Goal: Task Accomplishment & Management: Manage account settings

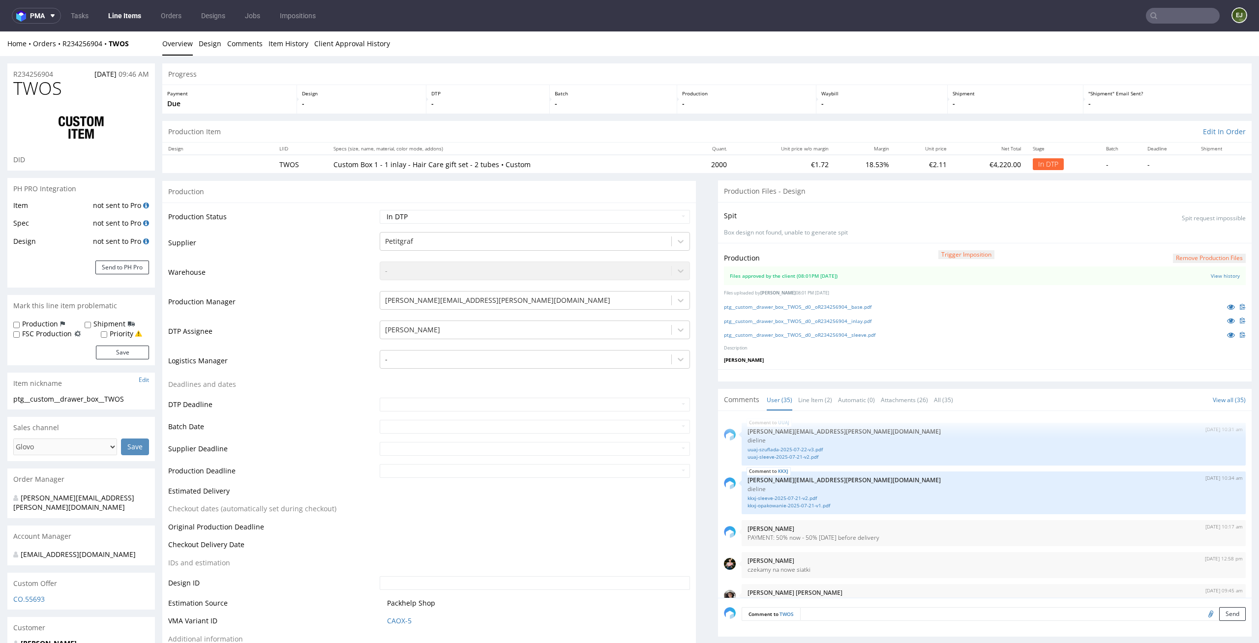
scroll to position [1400, 0]
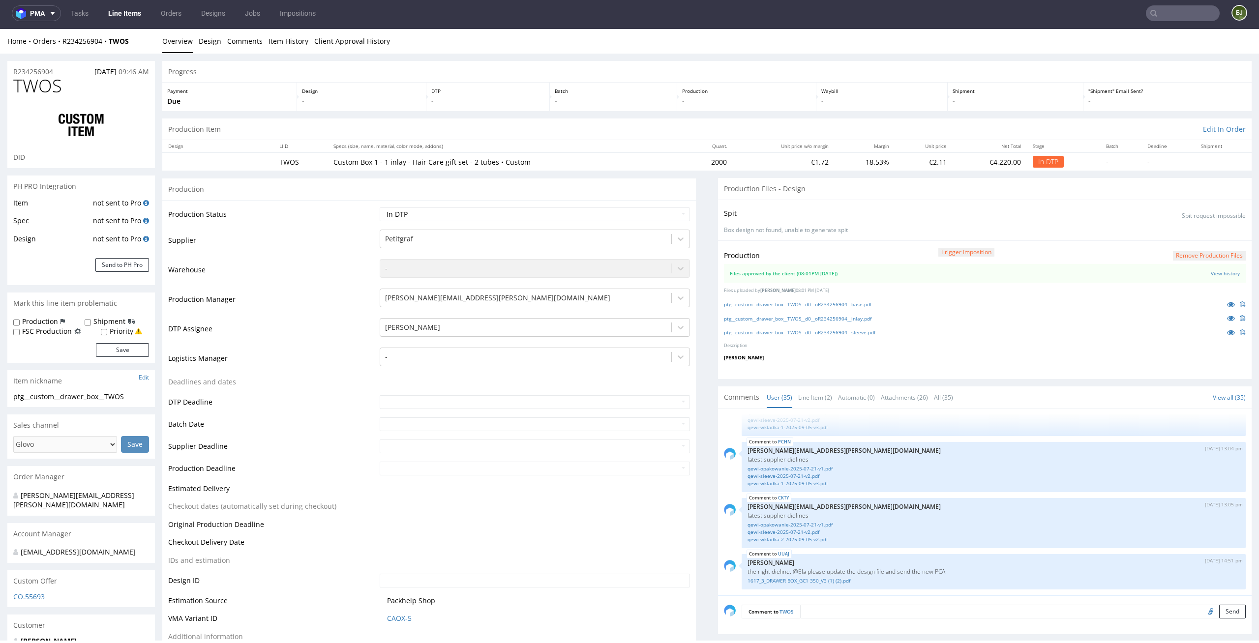
click at [1170, 14] on input "text" at bounding box center [1182, 13] width 74 height 16
type input "q"
type input "qaes"
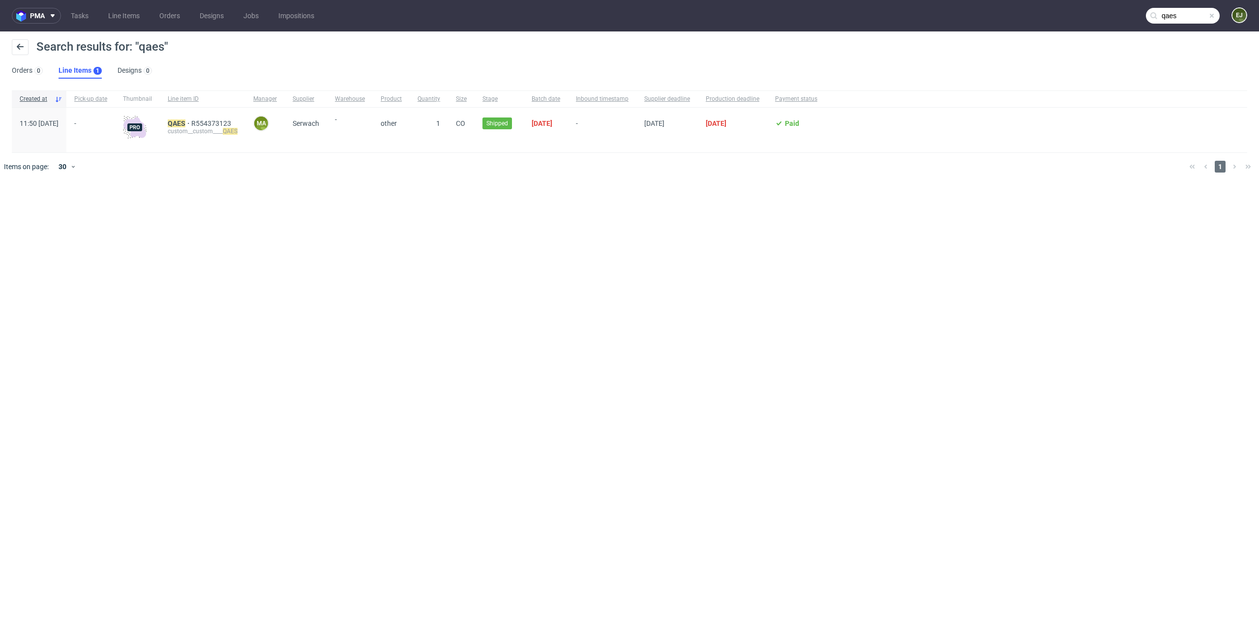
click at [205, 117] on div "QAES R554373123 custom__custom____ QAES" at bounding box center [203, 130] width 86 height 45
click at [185, 123] on mark "QAES" at bounding box center [177, 123] width 18 height 8
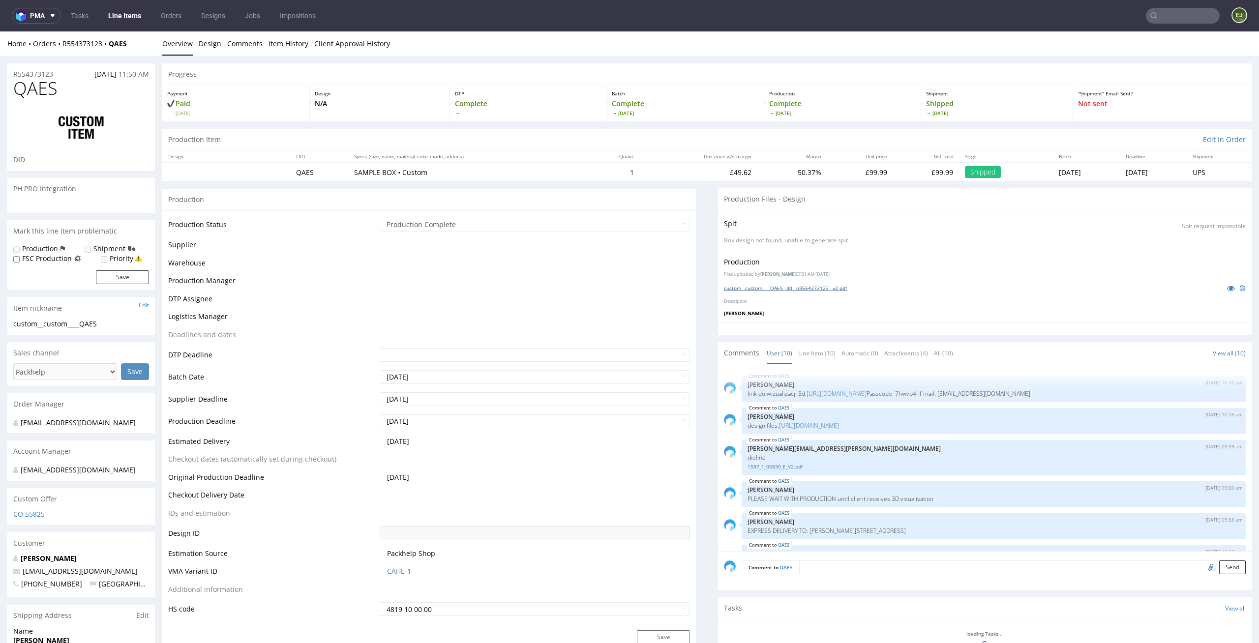
scroll to position [182, 0]
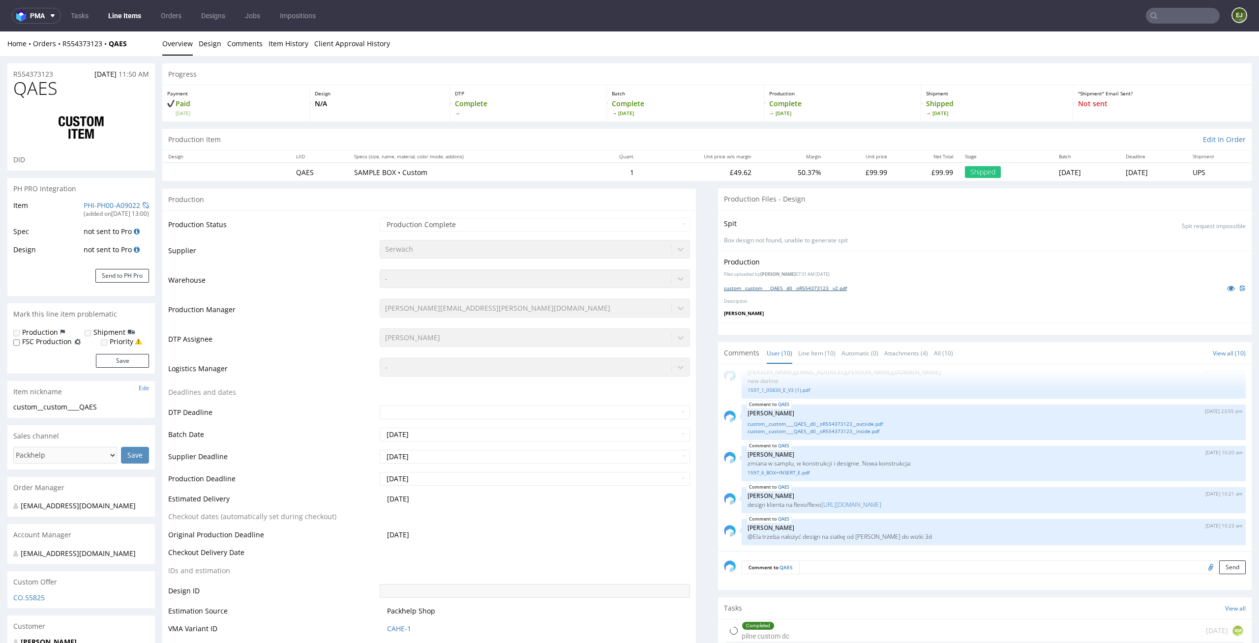
click at [795, 286] on link "custom__custom____QAES__d0__oR554373123__v2.pdf" at bounding box center [785, 288] width 123 height 7
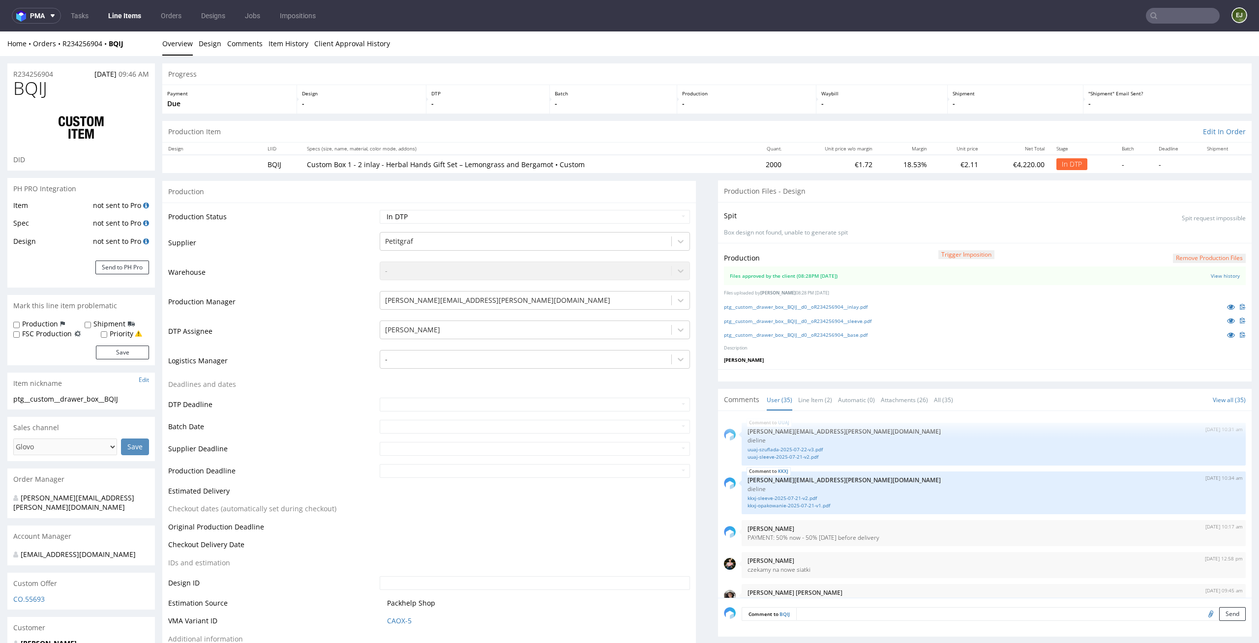
scroll to position [1400, 0]
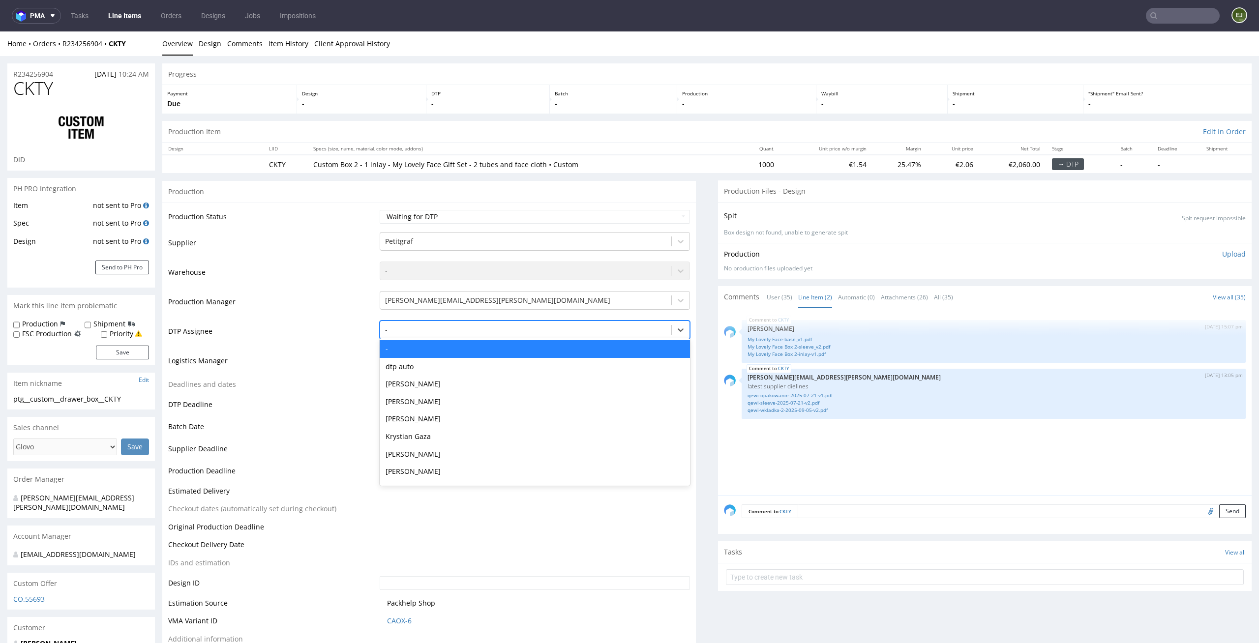
click at [570, 331] on div at bounding box center [526, 330] width 282 height 12
type input "el"
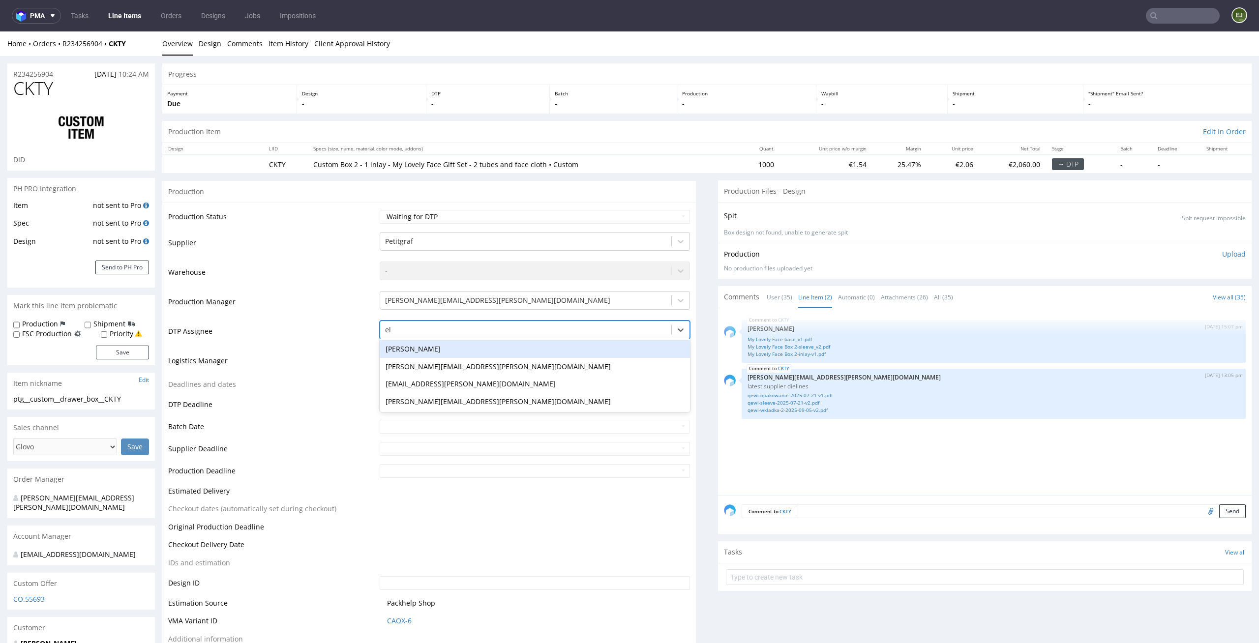
click at [539, 350] on div "[PERSON_NAME]" at bounding box center [535, 349] width 311 height 18
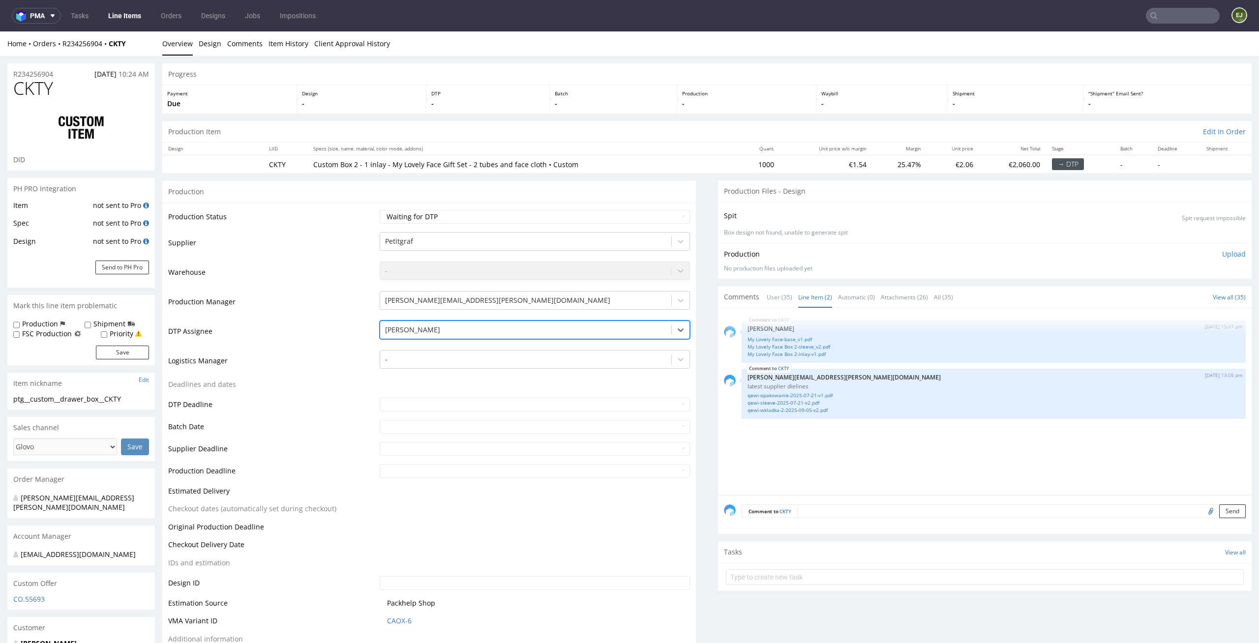
scroll to position [224, 0]
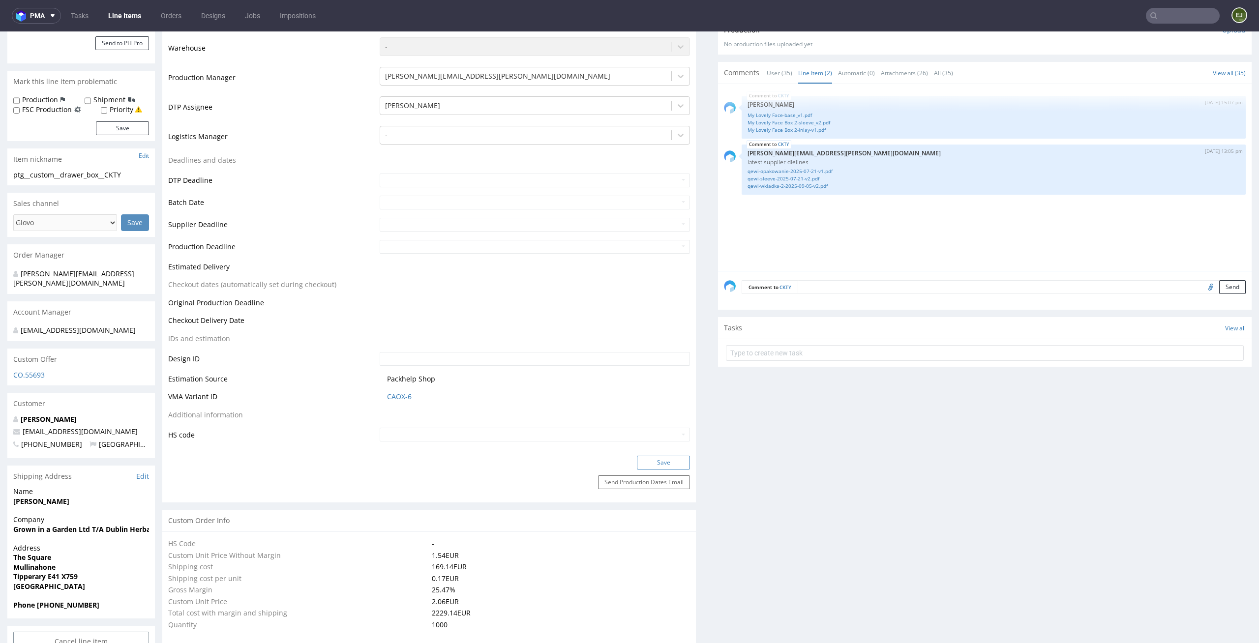
click at [646, 460] on button "Save" at bounding box center [663, 463] width 53 height 14
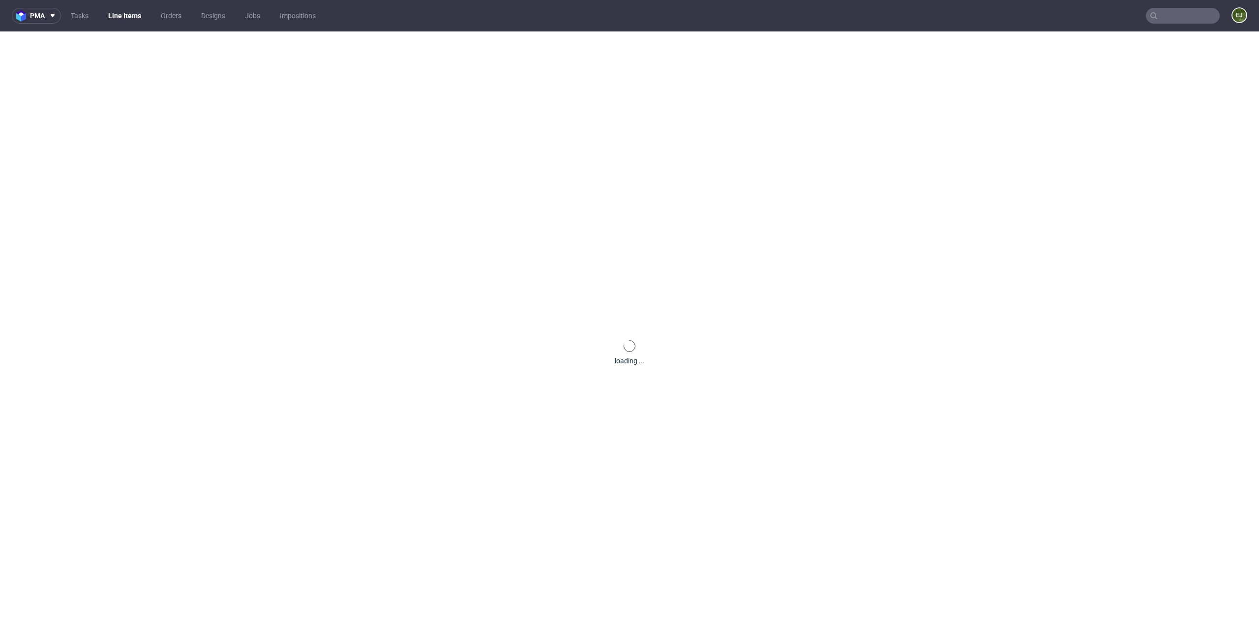
scroll to position [0, 0]
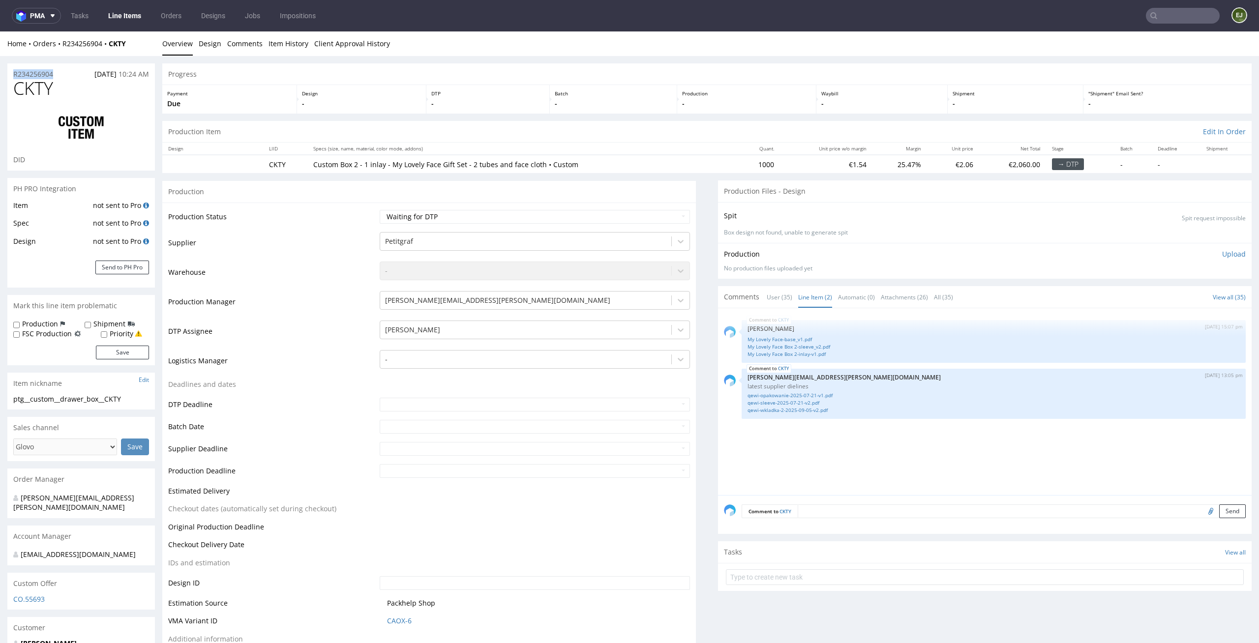
drag, startPoint x: 61, startPoint y: 74, endPoint x: 11, endPoint y: 73, distance: 50.1
click at [11, 73] on div "R234256904 28.08.2025 10:24 AM" at bounding box center [80, 71] width 147 height 16
copy p "R234256904"
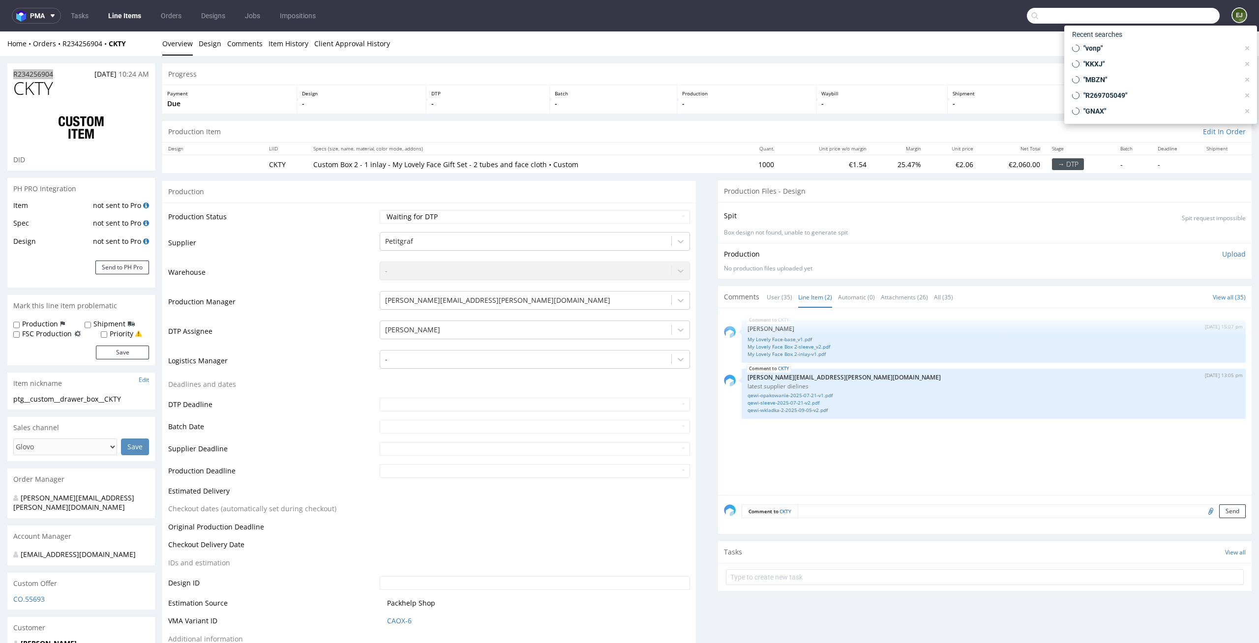
click at [1165, 21] on input "text" at bounding box center [1122, 16] width 193 height 16
paste input "UUAJ"
type input "UUAJ"
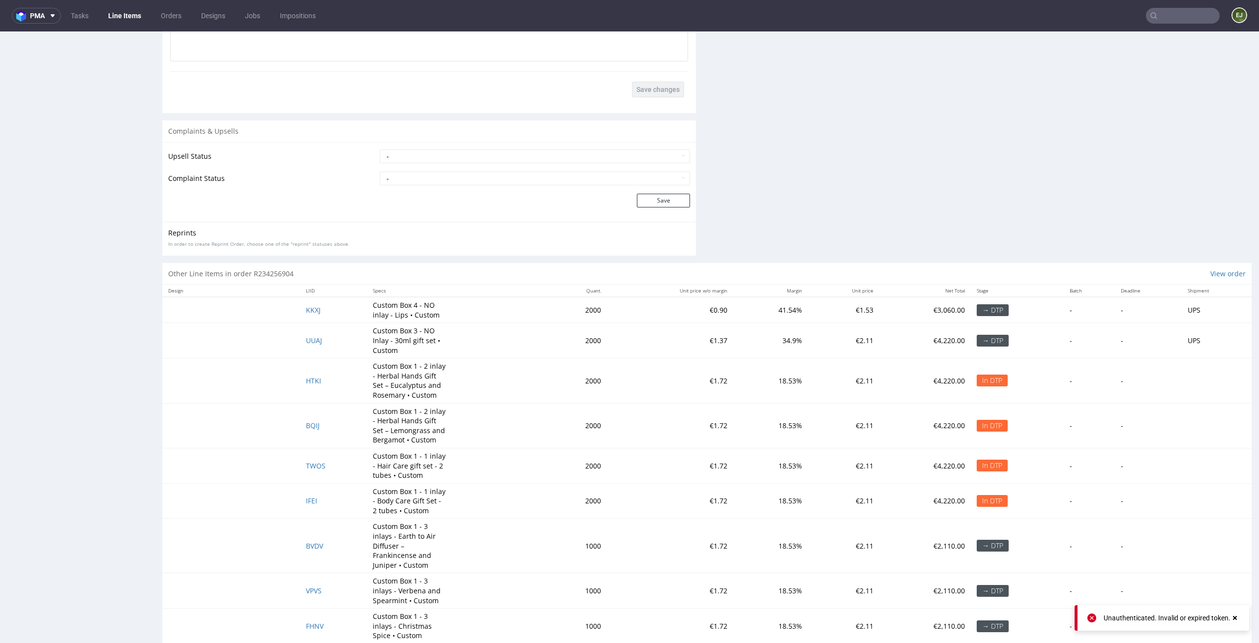
scroll to position [1840, 0]
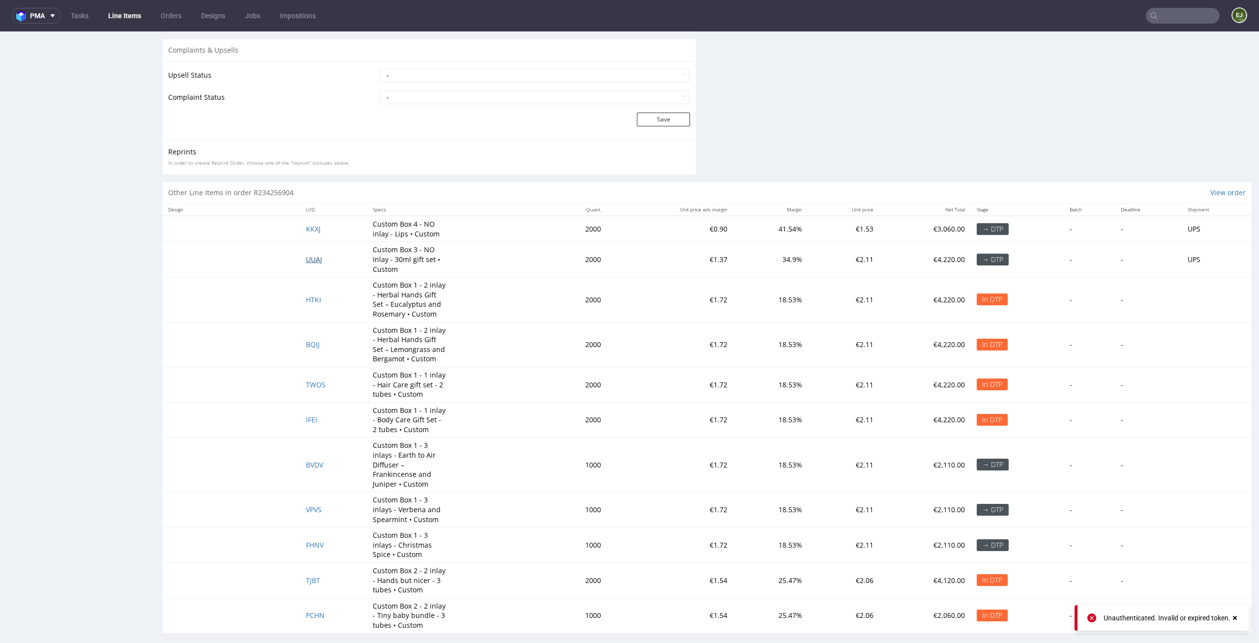
click at [309, 255] on span "UUAJ" at bounding box center [314, 259] width 16 height 9
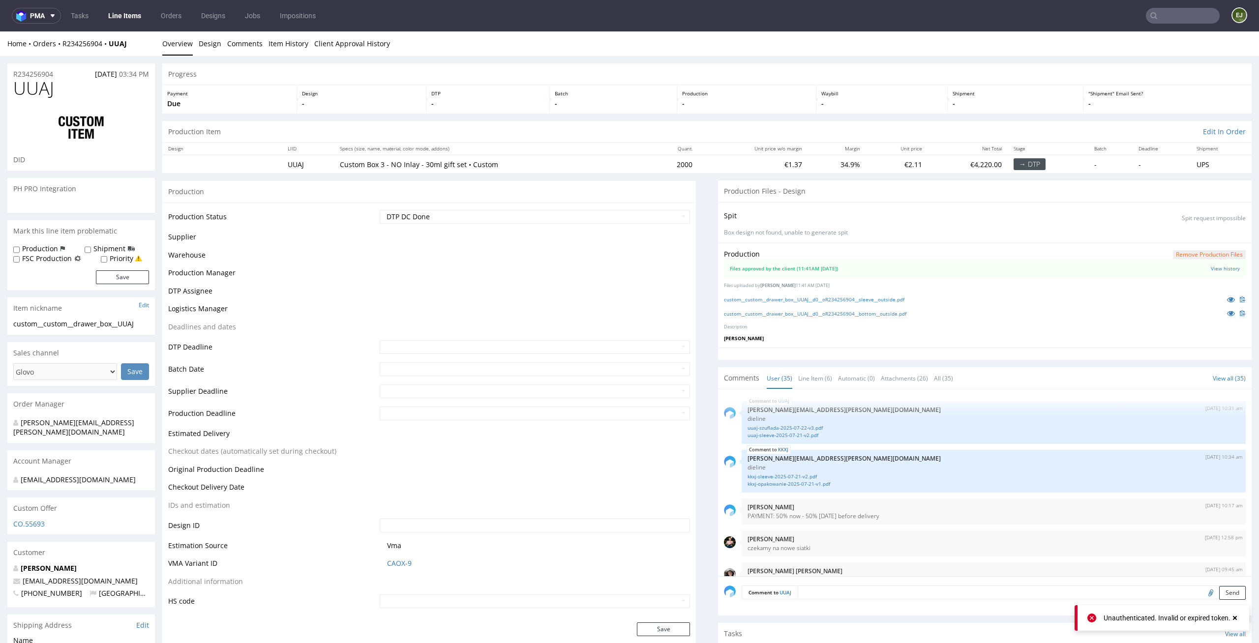
scroll to position [1400, 0]
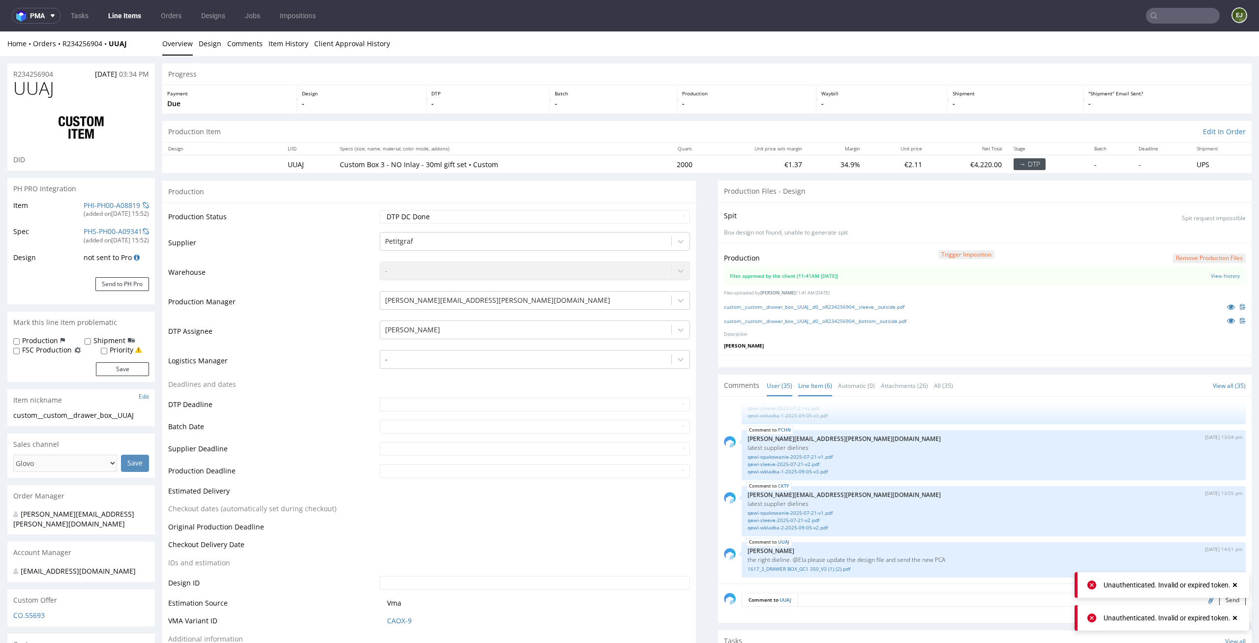
click at [805, 393] on link "Line Item (6)" at bounding box center [815, 385] width 34 height 21
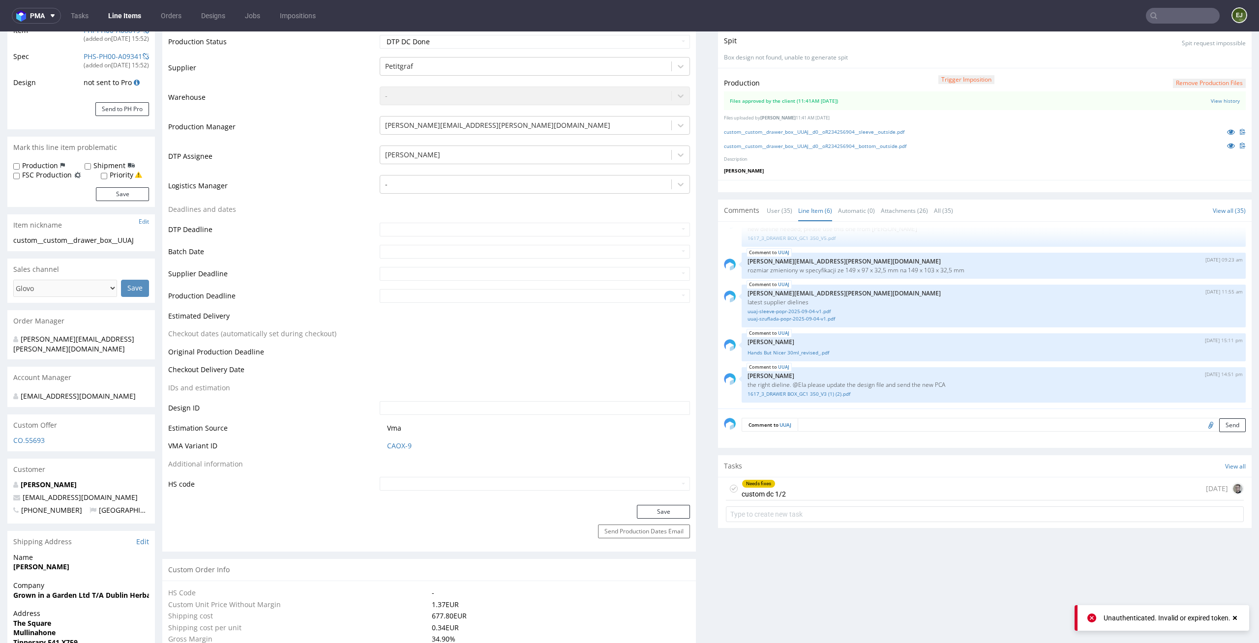
scroll to position [126, 0]
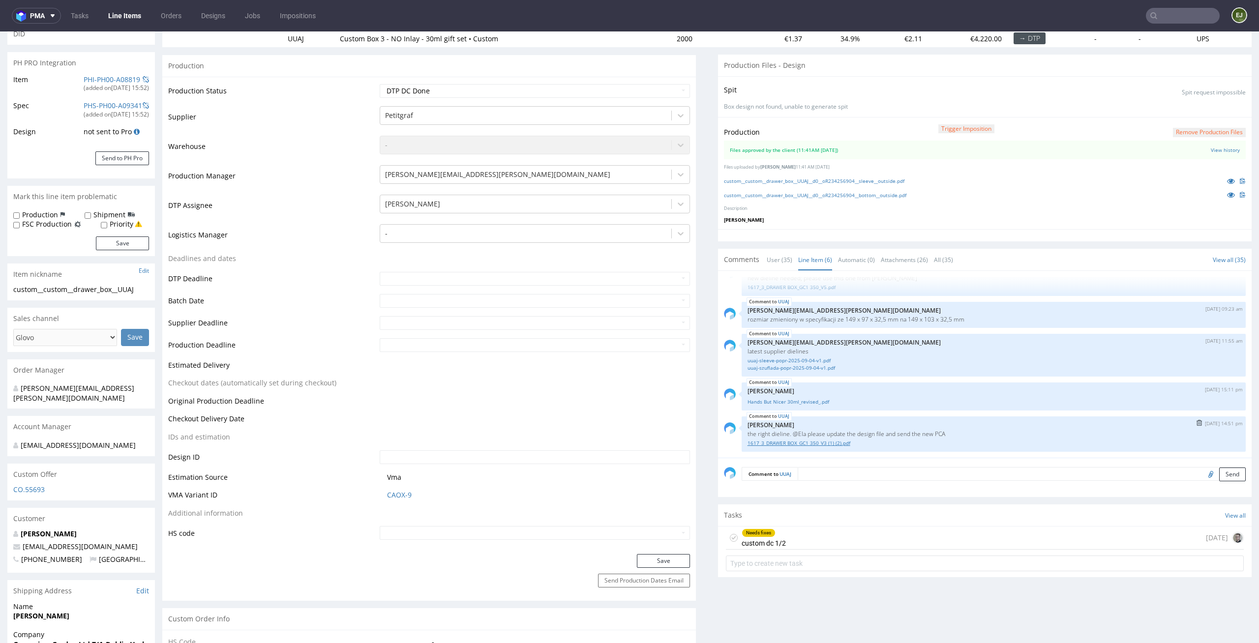
click at [816, 446] on link "1617_3_DRAWER BOX_GC1 350_V3 (1) (2).pdf" at bounding box center [993, 443] width 492 height 7
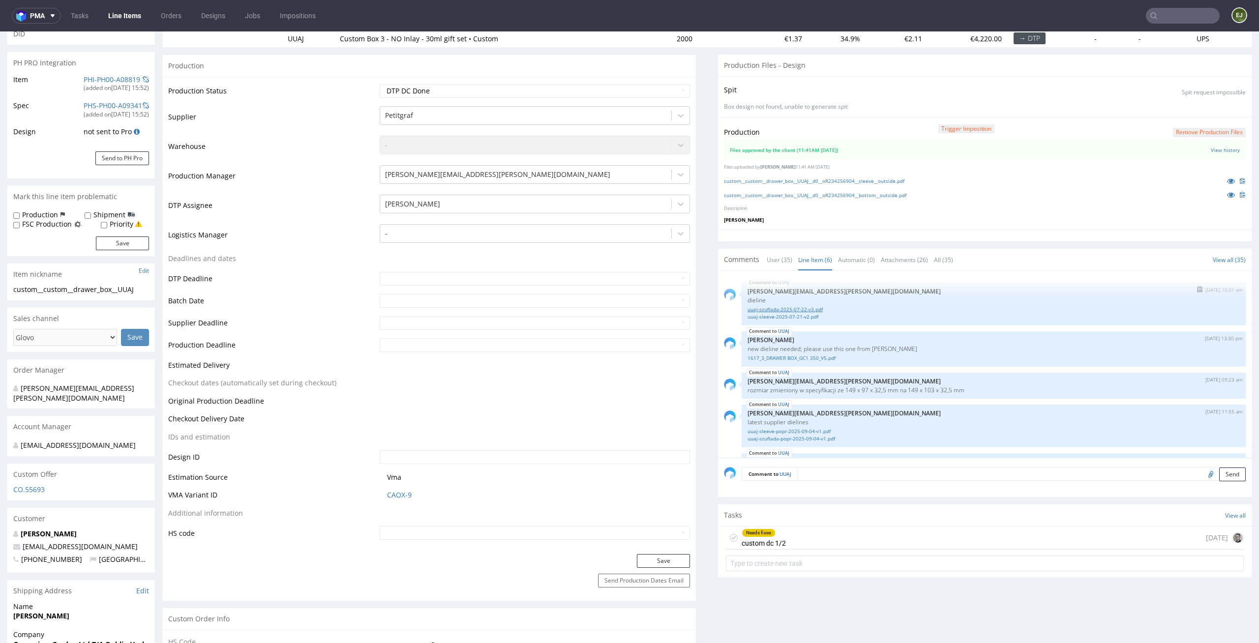
click at [801, 312] on link "uuaj-szuflada-2025-07-22-v3.pdf" at bounding box center [993, 309] width 492 height 7
click at [803, 317] on link "uuaj-sleeve-2025-07-21-v2.pdf" at bounding box center [993, 316] width 492 height 7
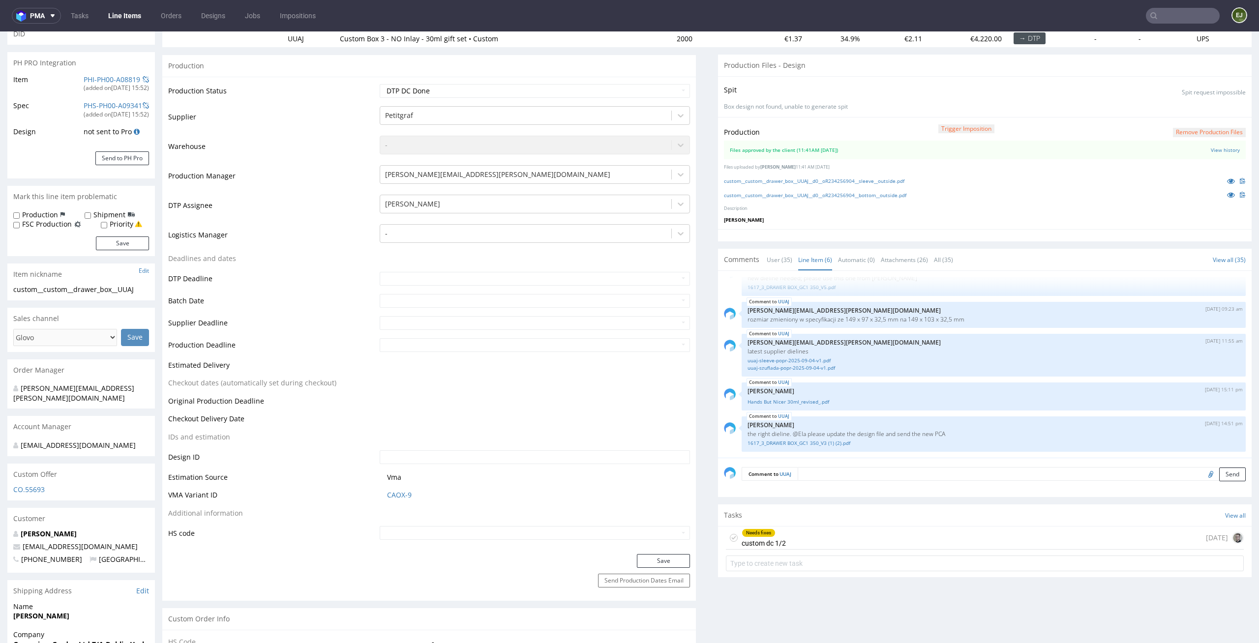
scroll to position [175, 0]
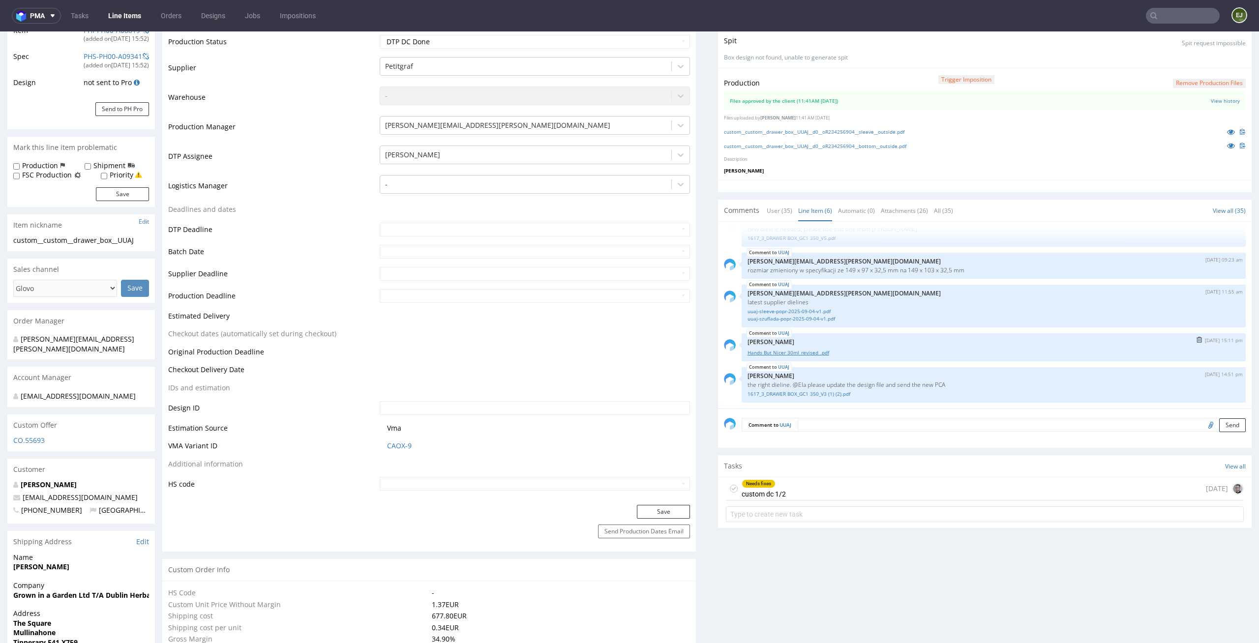
click at [793, 354] on link "Hands But Nicer 30ml_revised_.pdf" at bounding box center [993, 352] width 492 height 7
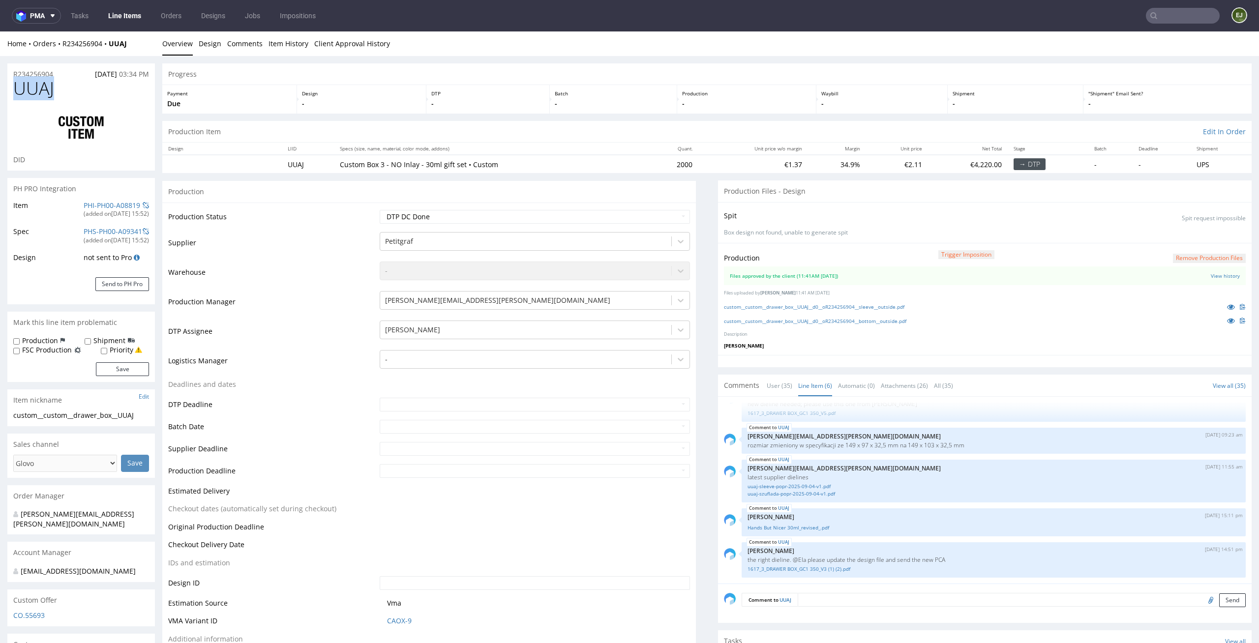
drag, startPoint x: 61, startPoint y: 92, endPoint x: 5, endPoint y: 87, distance: 55.9
click at [622, 169] on p "Custom Box 3 - NO Inlay - 30ml gift set • Custom" at bounding box center [491, 165] width 302 height 10
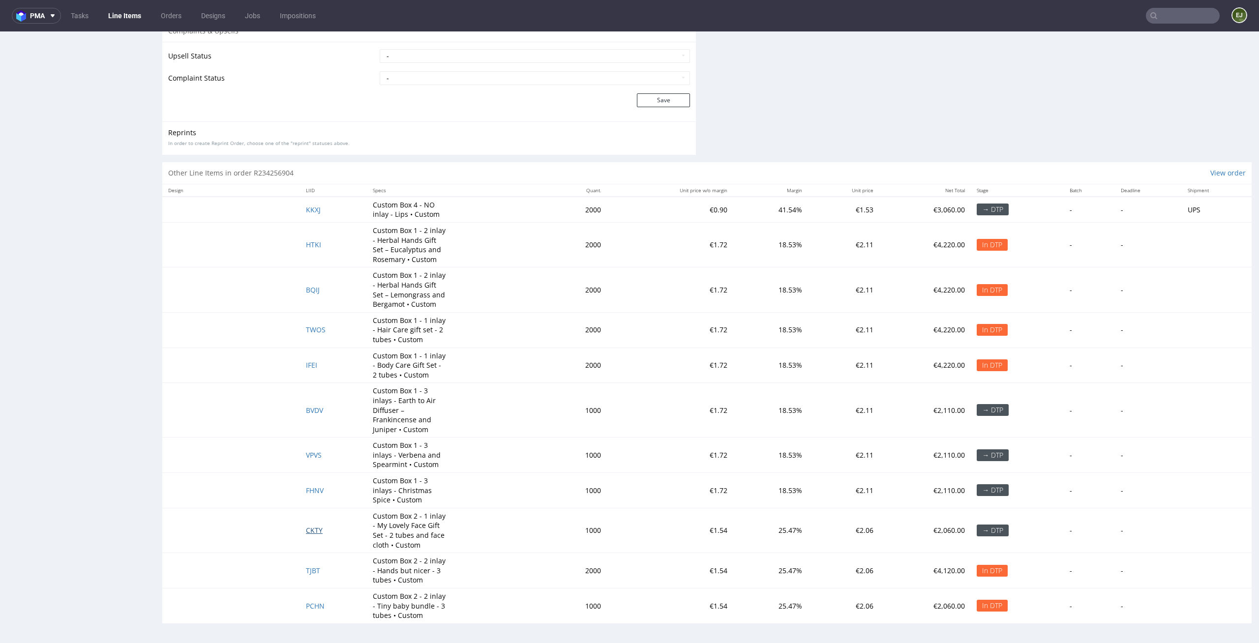
click at [311, 534] on span "CKTY" at bounding box center [314, 530] width 17 height 9
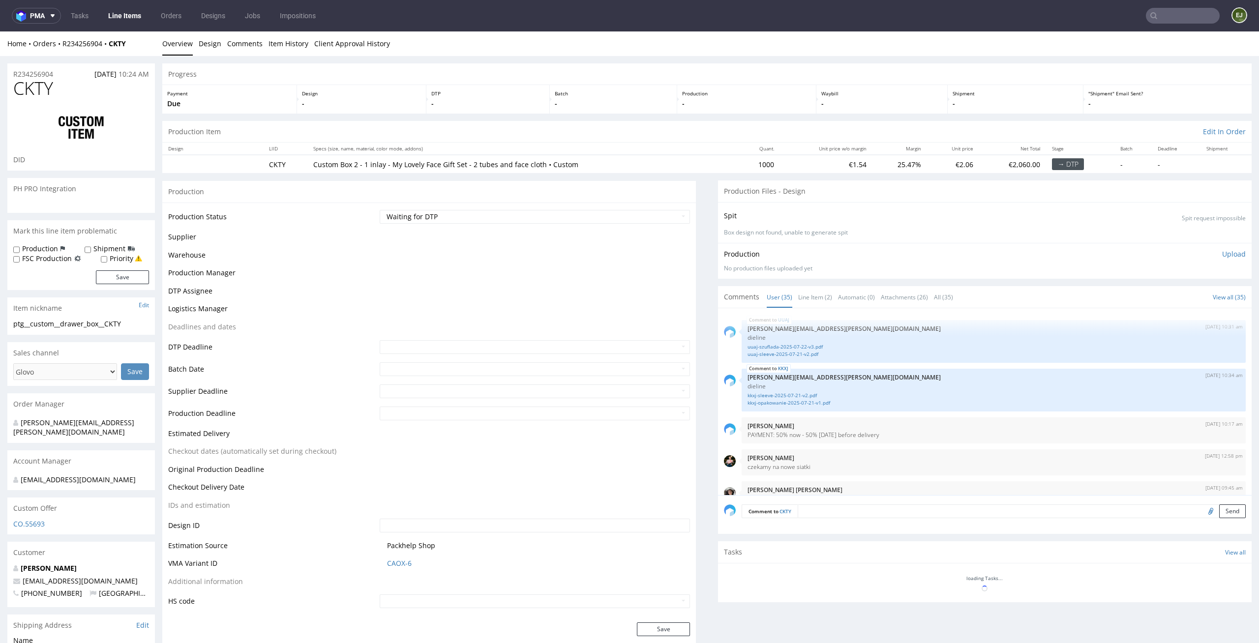
scroll to position [1400, 0]
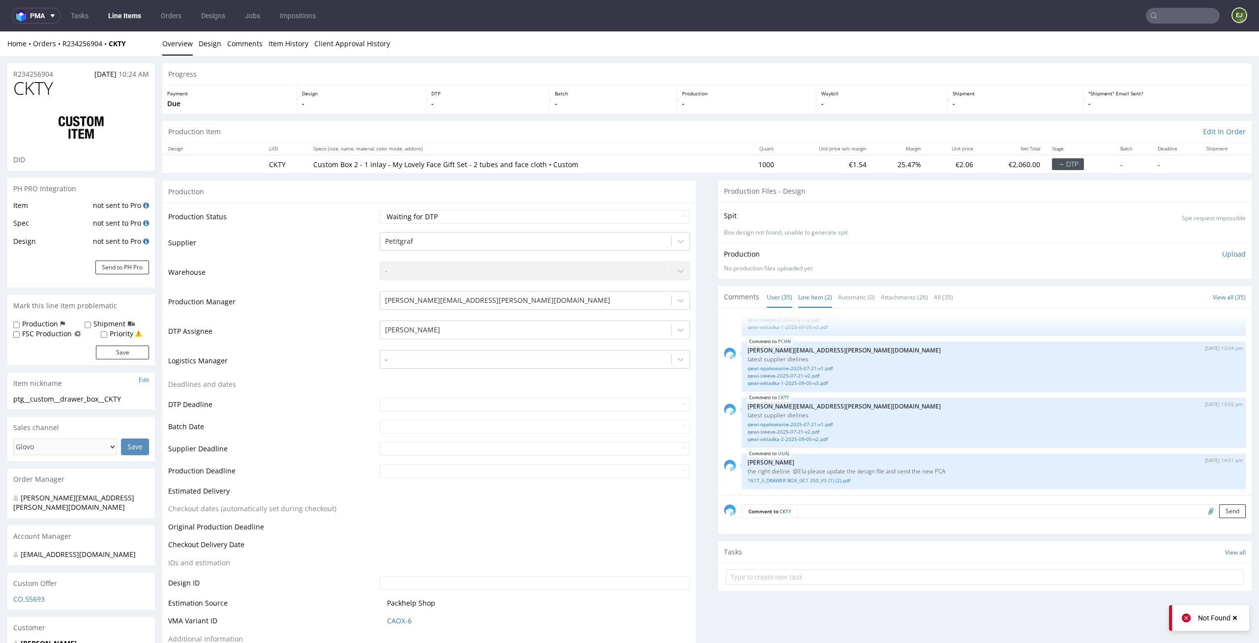
click at [810, 293] on link "Line Item (2)" at bounding box center [815, 297] width 34 height 21
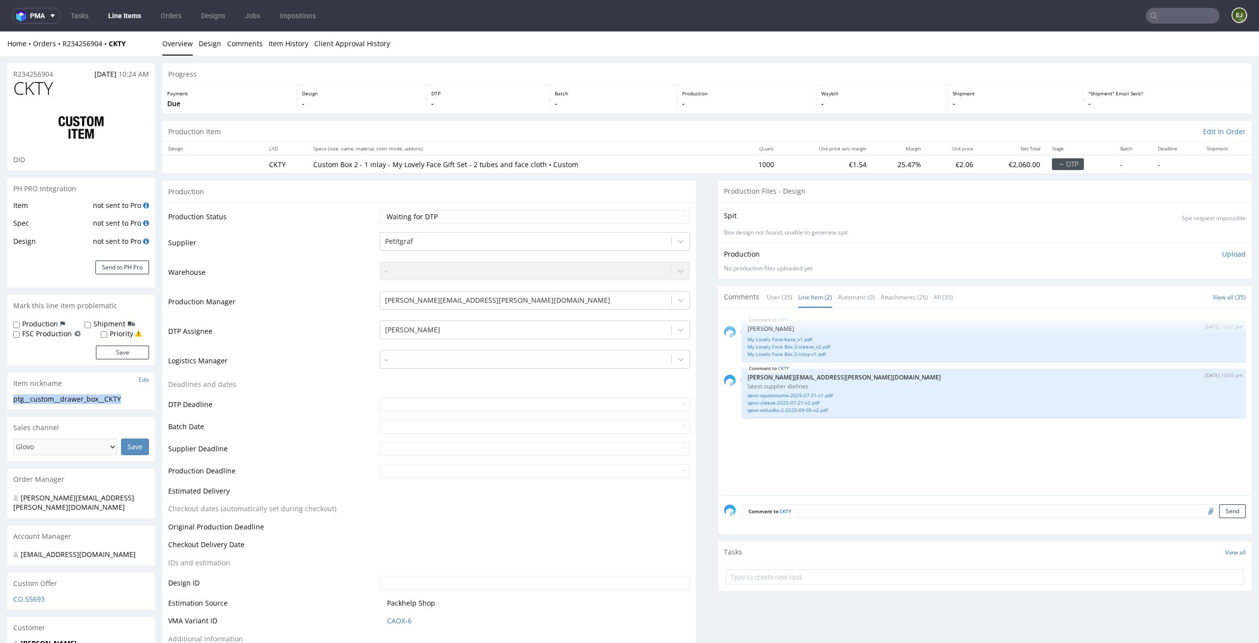
drag, startPoint x: 137, startPoint y: 404, endPoint x: 0, endPoint y: 395, distance: 137.0
copy div "ptg__custom__drawer_box__CKTY"
drag, startPoint x: 61, startPoint y: 71, endPoint x: 0, endPoint y: 70, distance: 61.5
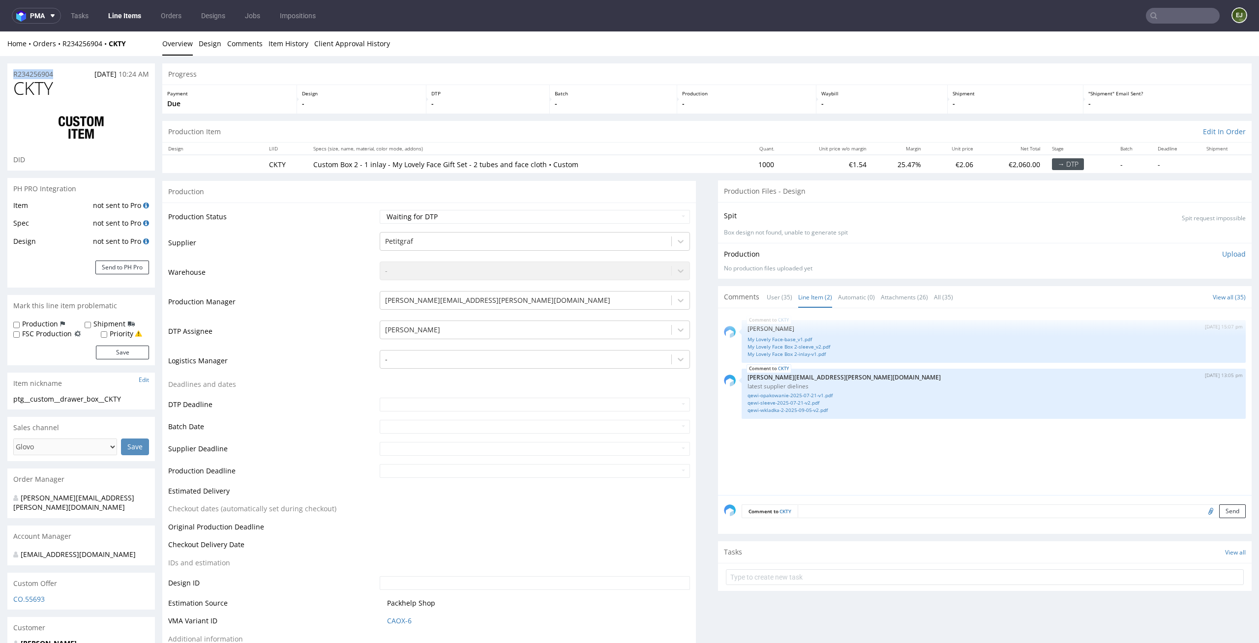
copy p "R234256904"
drag, startPoint x: 129, startPoint y: 393, endPoint x: 7, endPoint y: 389, distance: 121.5
click at [7, 389] on div "Item nickname Edit" at bounding box center [80, 384] width 147 height 22
drag, startPoint x: 145, startPoint y: 398, endPoint x: 0, endPoint y: 400, distance: 144.5
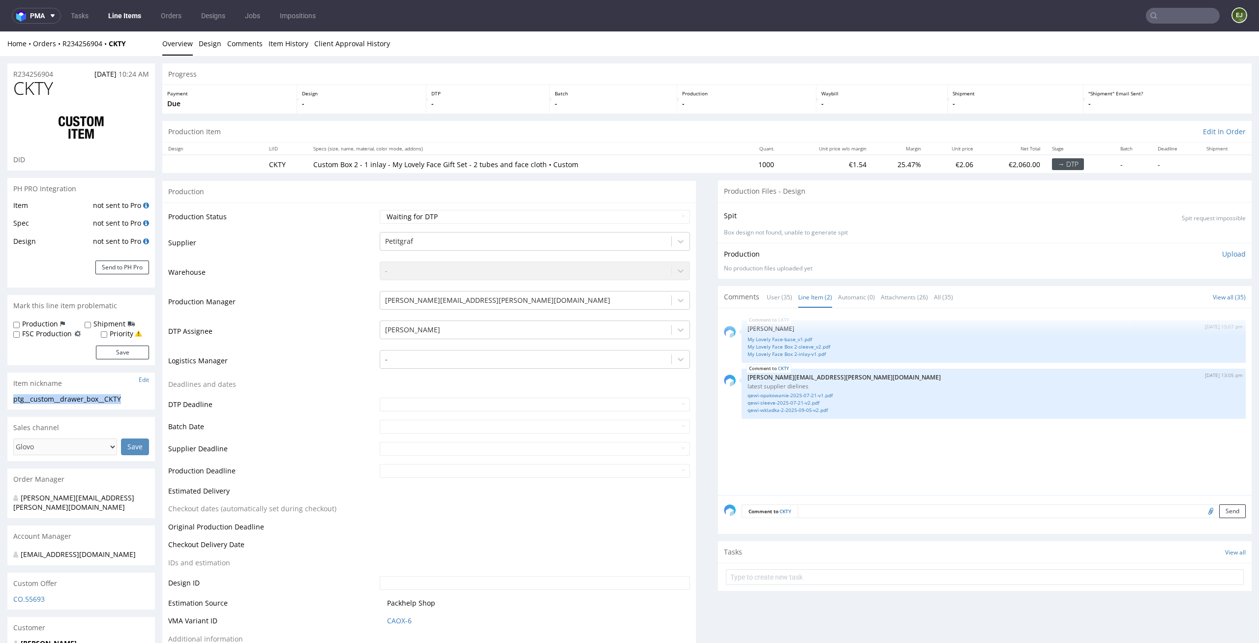
copy div "ptg__custom__drawer_box__CKTY"
drag, startPoint x: 62, startPoint y: 72, endPoint x: 0, endPoint y: 72, distance: 61.9
copy p "R234256904"
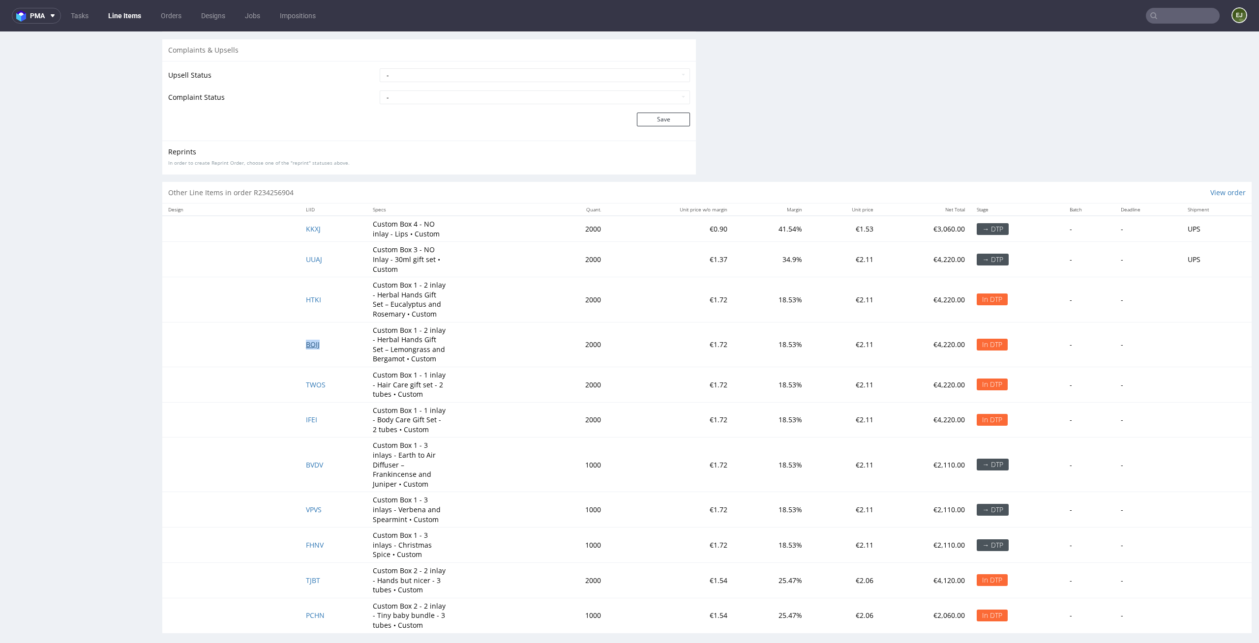
scroll to position [0, 0]
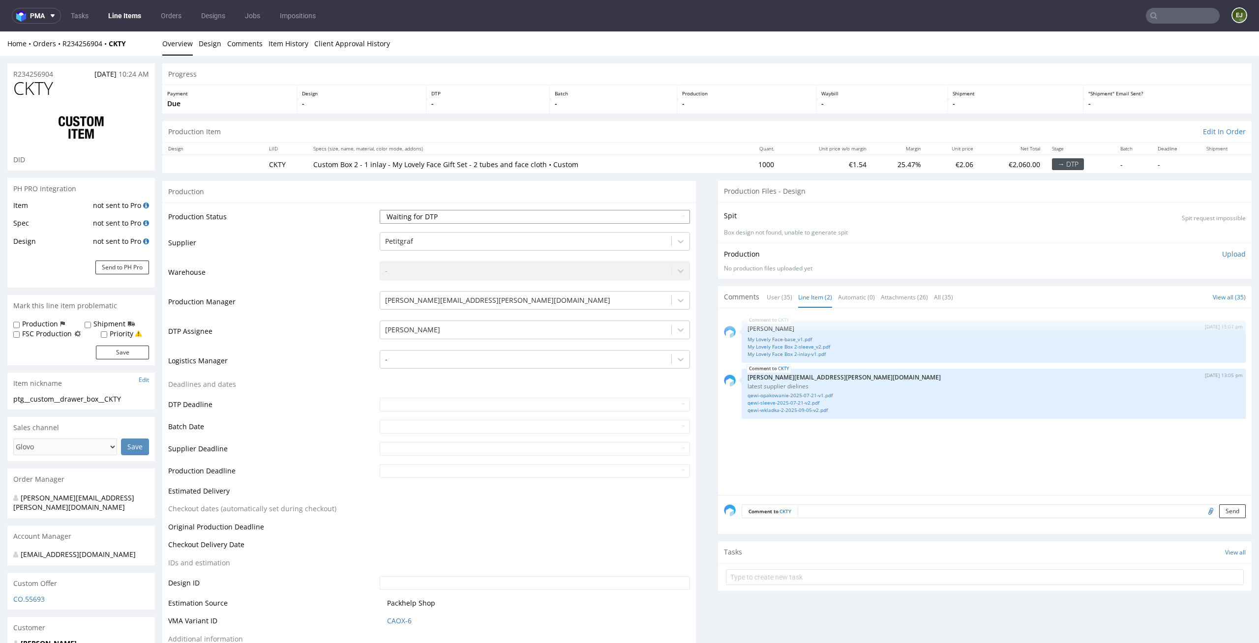
click at [577, 218] on select "Waiting for Artwork Waiting for Diecut Waiting for Mockup Waiting for DTP Waiti…" at bounding box center [535, 217] width 311 height 14
select select "dtp_ca_needed"
click at [380, 210] on select "Waiting for Artwork Waiting for Diecut Waiting for Mockup Waiting for DTP Waiti…" at bounding box center [535, 217] width 311 height 14
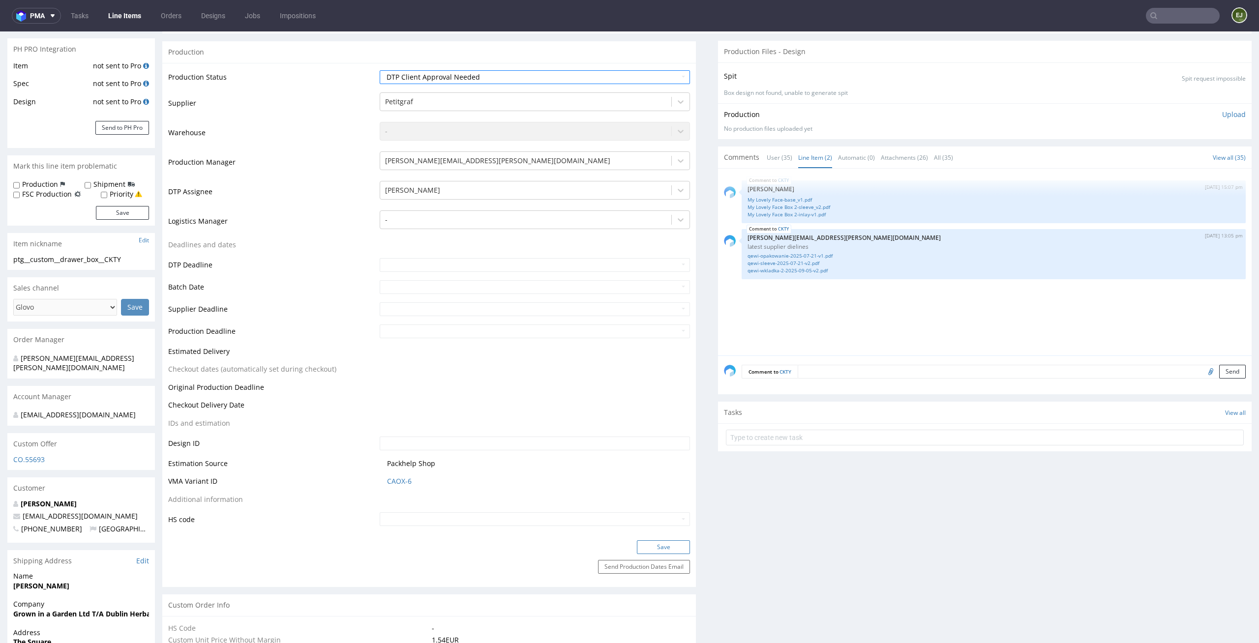
click at [671, 545] on button "Save" at bounding box center [663, 547] width 53 height 14
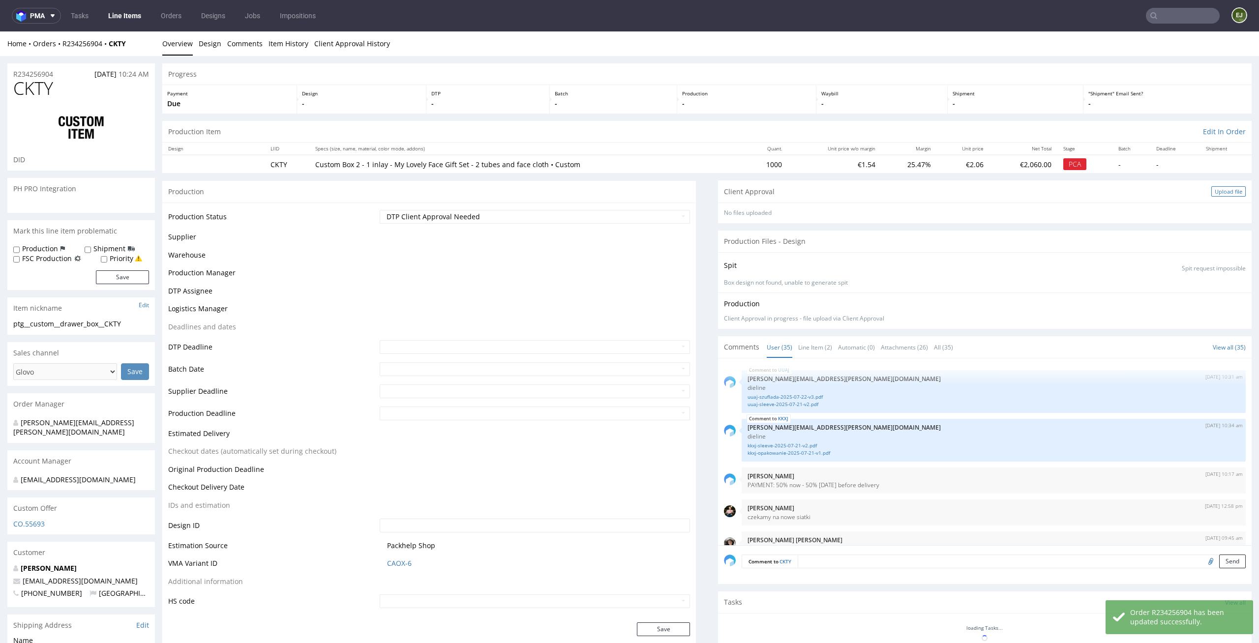
click at [1222, 190] on div "Upload file" at bounding box center [1228, 191] width 34 height 10
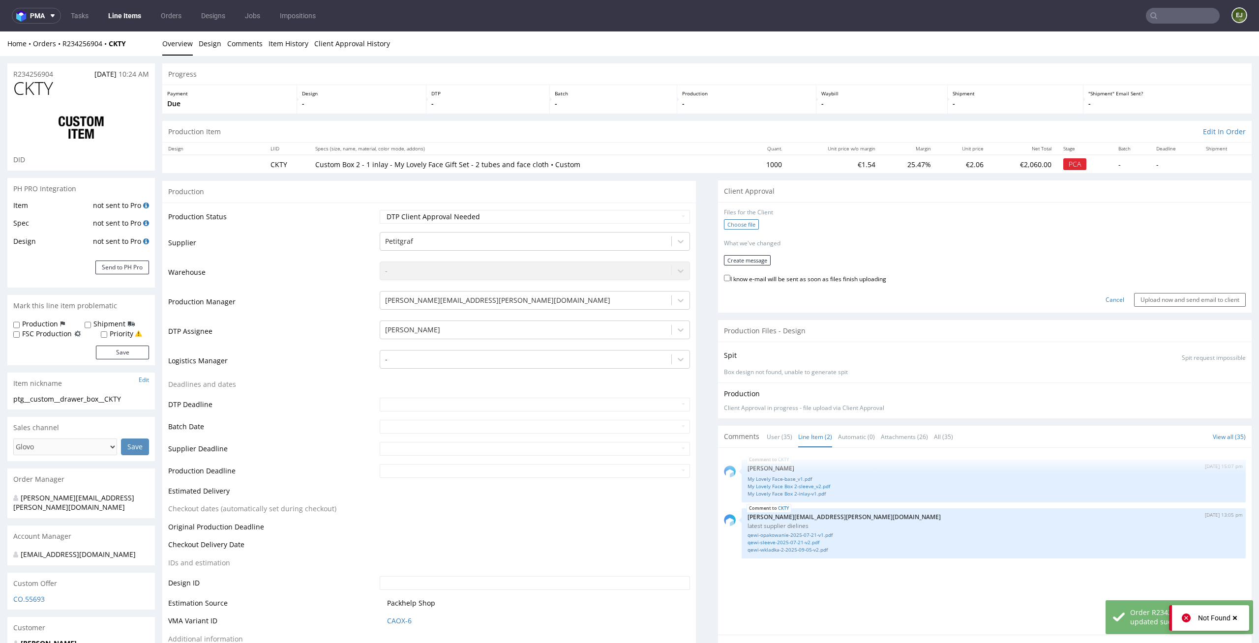
click at [742, 227] on label "Choose file" at bounding box center [741, 224] width 35 height 10
click at [0, 31] on input "Choose file" at bounding box center [0, 31] width 0 height 0
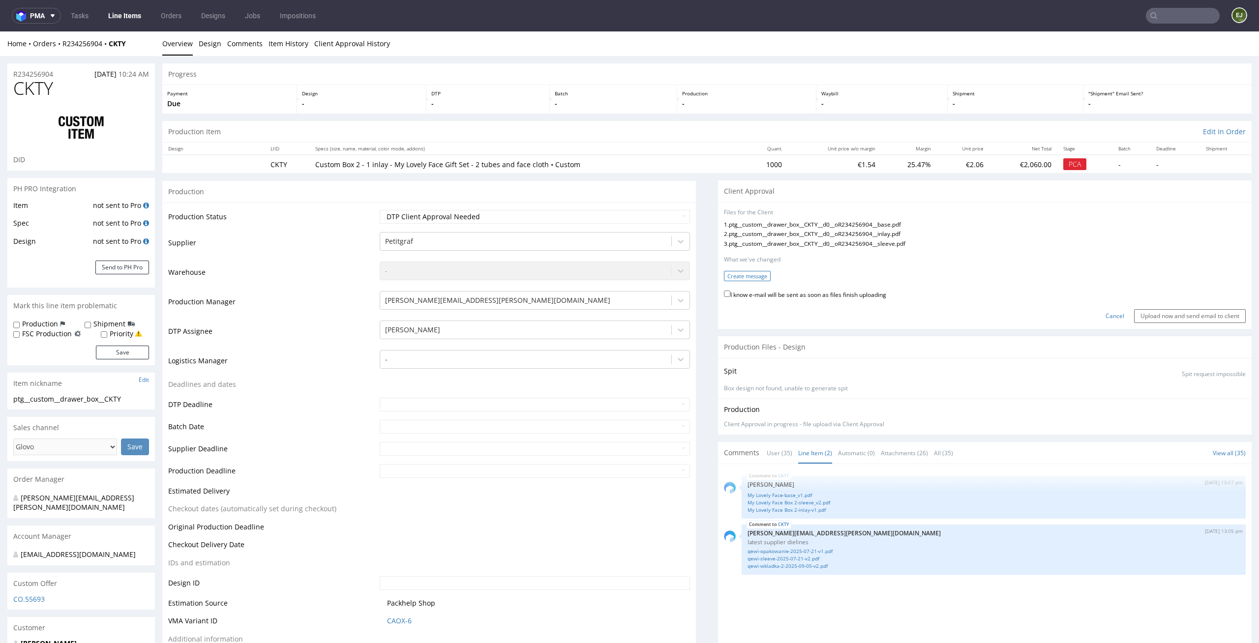
click at [750, 271] on button "Create message" at bounding box center [747, 276] width 47 height 10
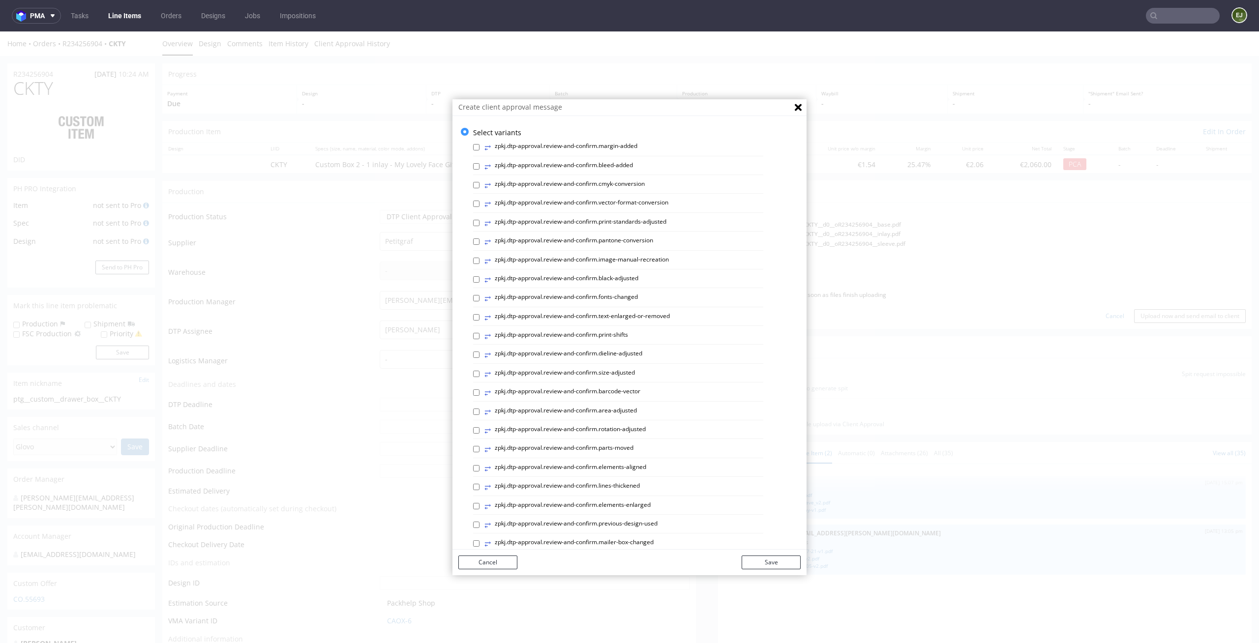
scroll to position [270, 0]
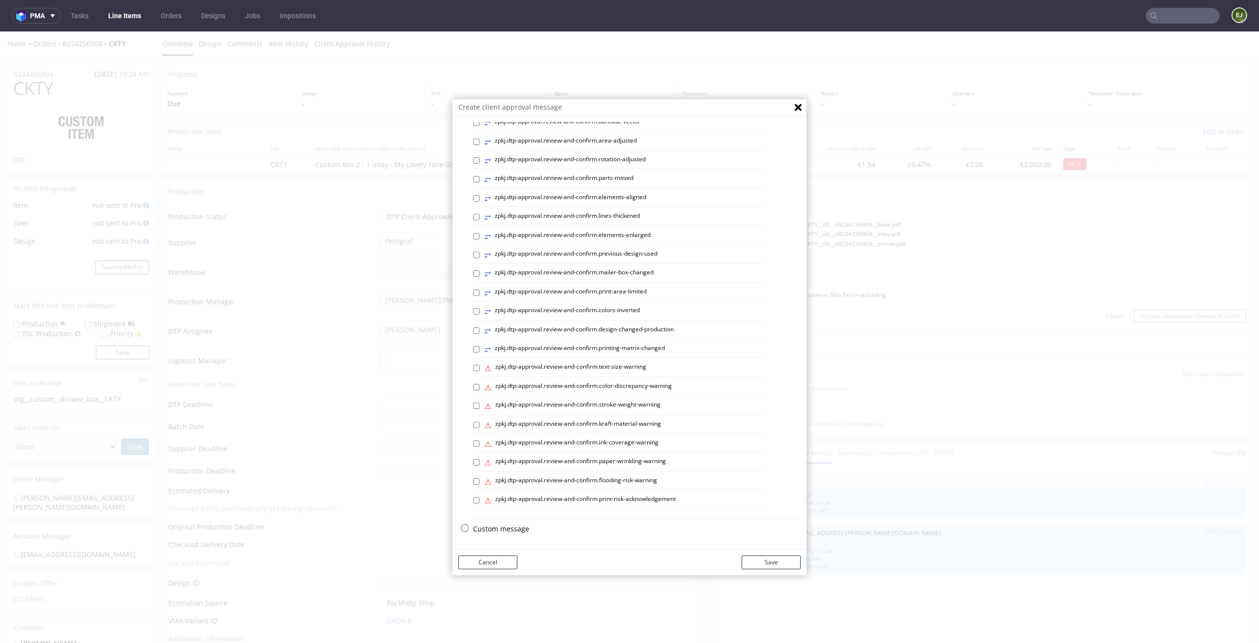
click at [515, 524] on p "Custom message" at bounding box center [636, 529] width 327 height 10
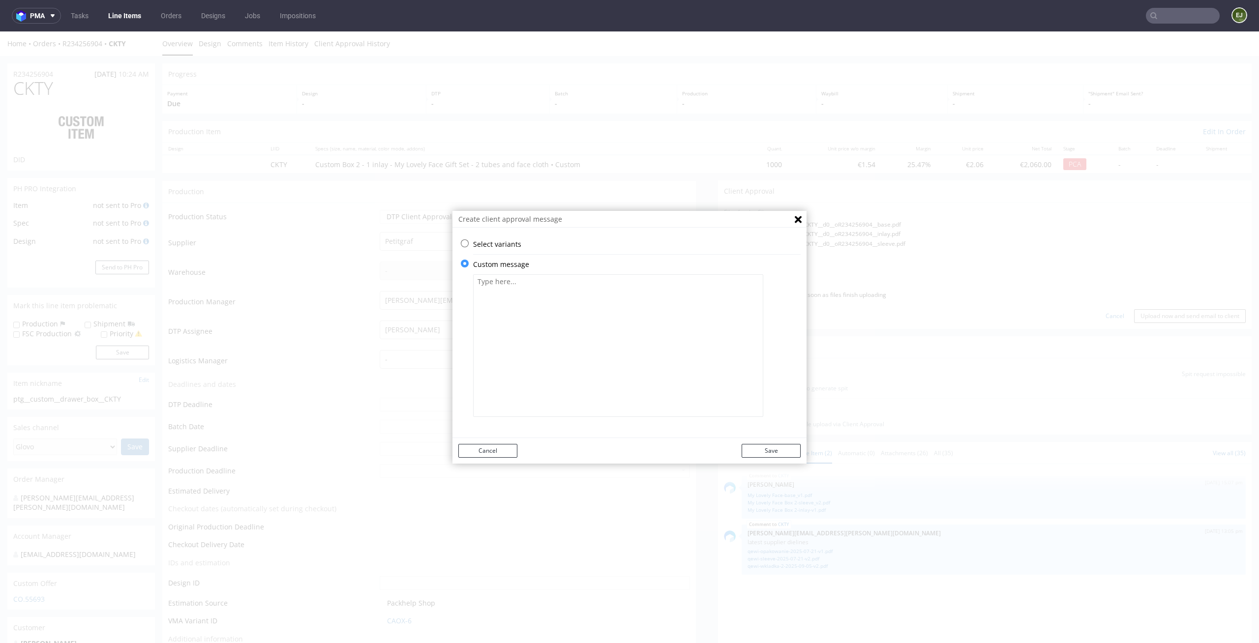
click at [541, 329] on textarea at bounding box center [618, 345] width 290 height 143
paste textarea "• Some graphic elements had to be moved away from the edges to ensure that your…"
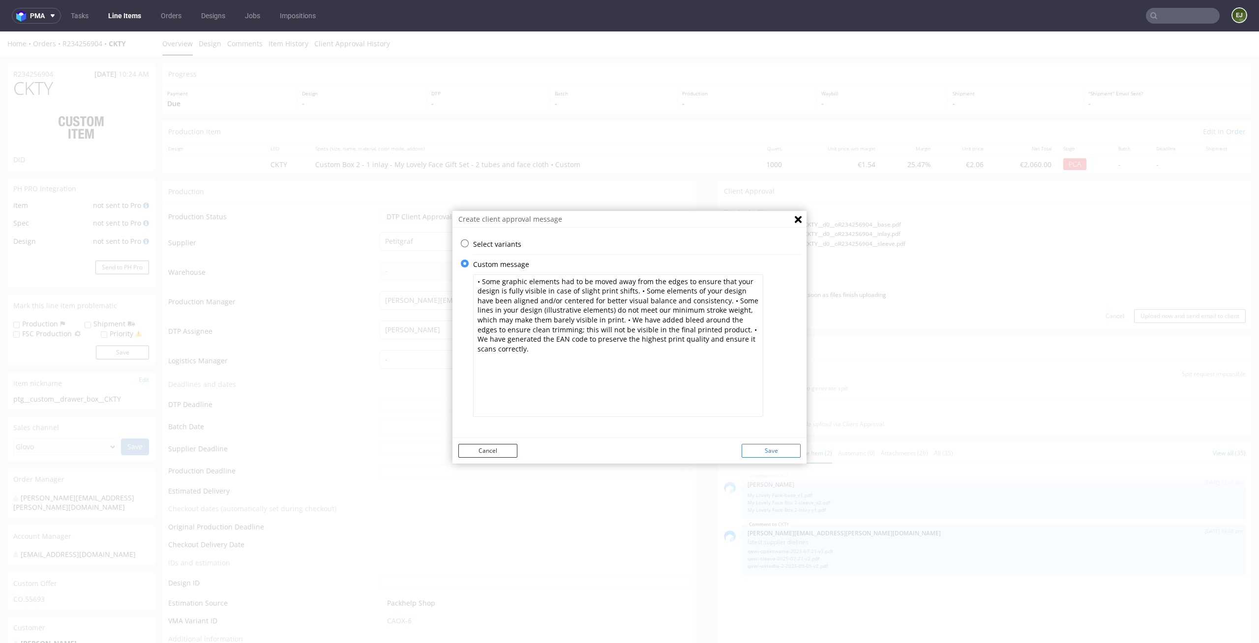
type textarea "• Some graphic elements had to be moved away from the edges to ensure that your…"
click at [783, 453] on button "Save" at bounding box center [770, 451] width 59 height 14
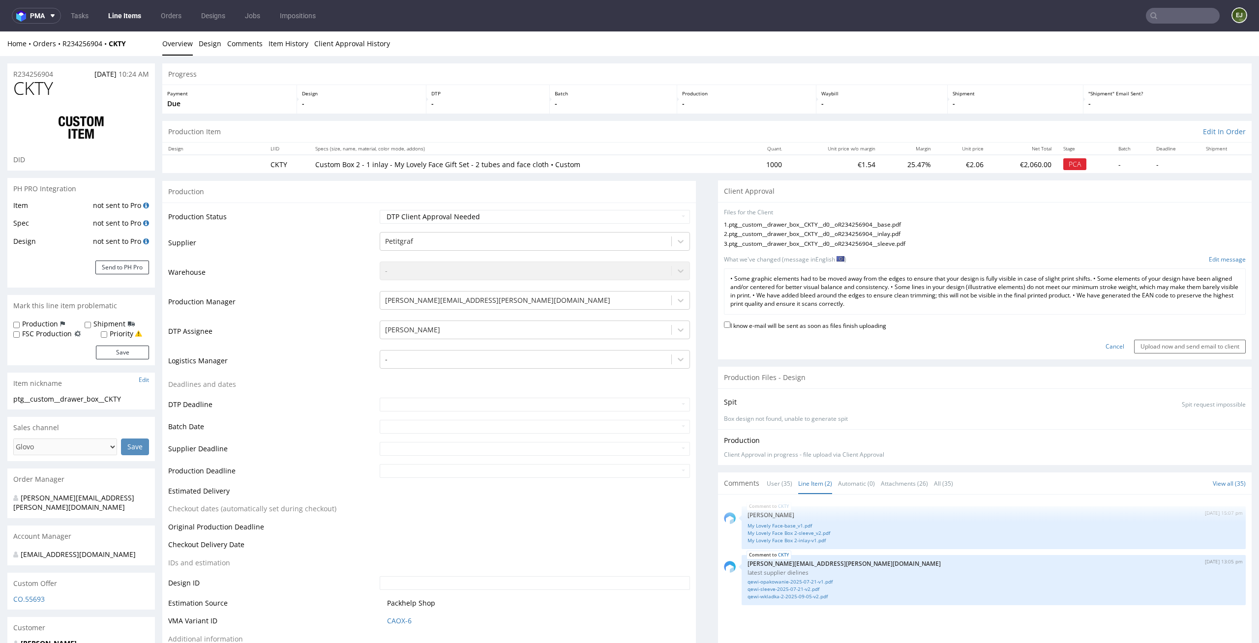
click at [810, 329] on label "I know e-mail will be sent as soon as files finish uploading" at bounding box center [805, 325] width 162 height 11
click at [730, 328] on input "I know e-mail will be sent as soon as files finish uploading" at bounding box center [727, 325] width 6 height 6
checkbox input "true"
click at [1199, 338] on div "Cancel Upload now and send email to client" at bounding box center [985, 342] width 522 height 21
click at [1197, 348] on input "Upload now and send email to client" at bounding box center [1190, 347] width 112 height 14
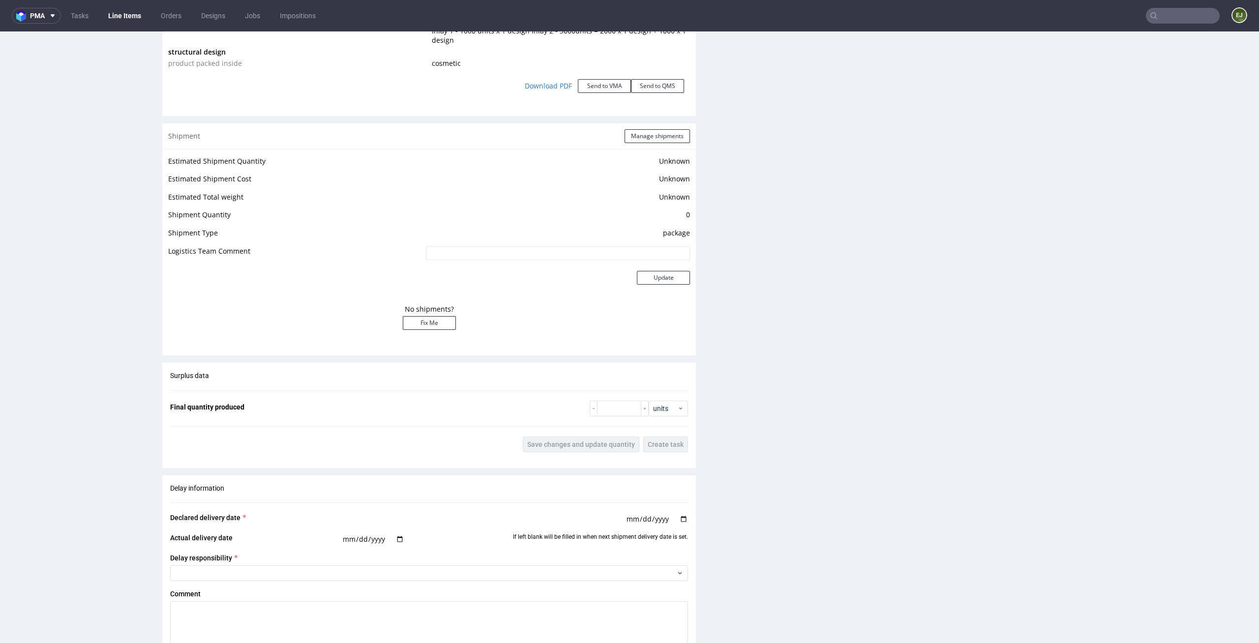
scroll to position [1850, 0]
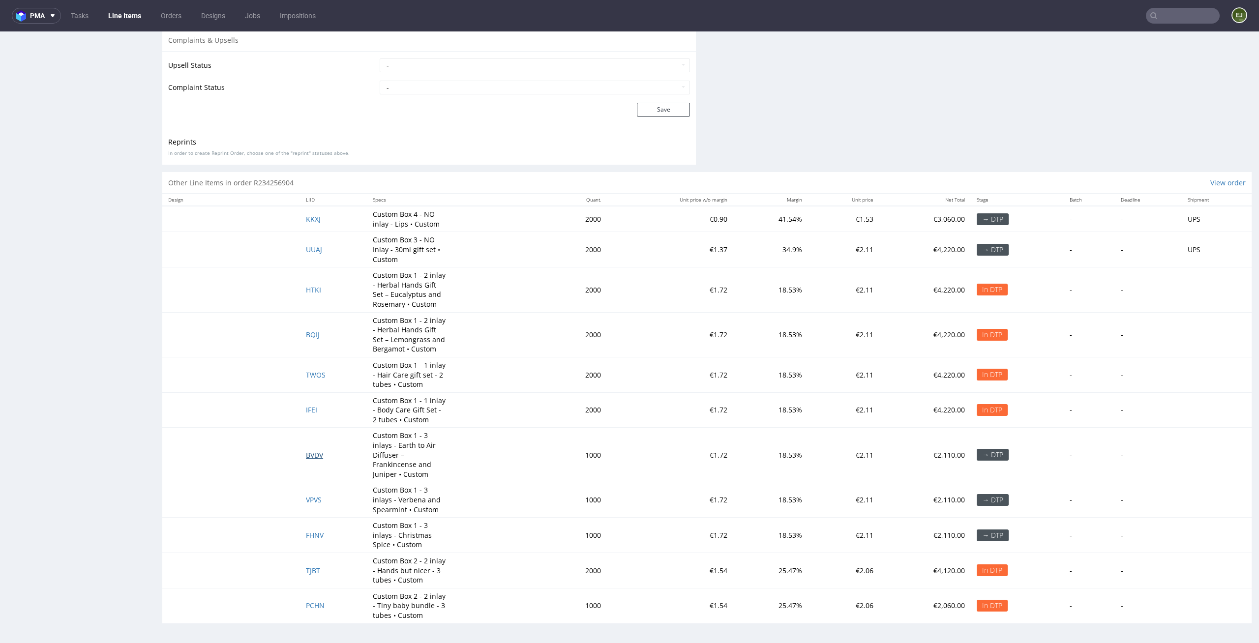
click at [313, 450] on span "BVDV" at bounding box center [314, 454] width 17 height 9
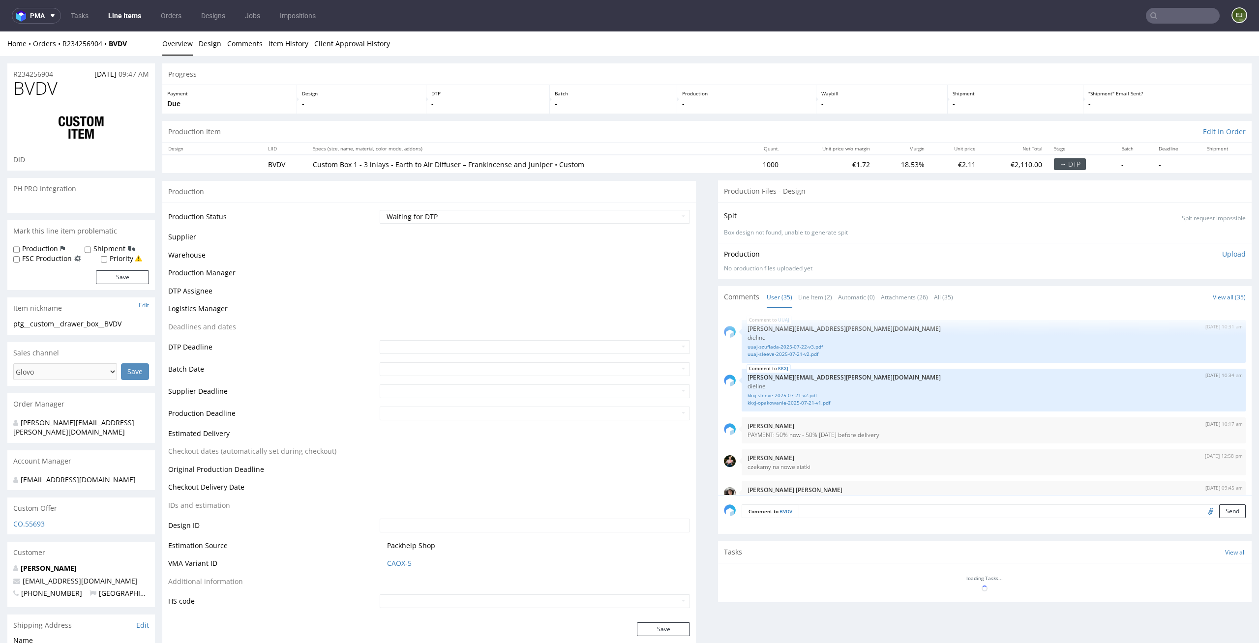
scroll to position [1400, 0]
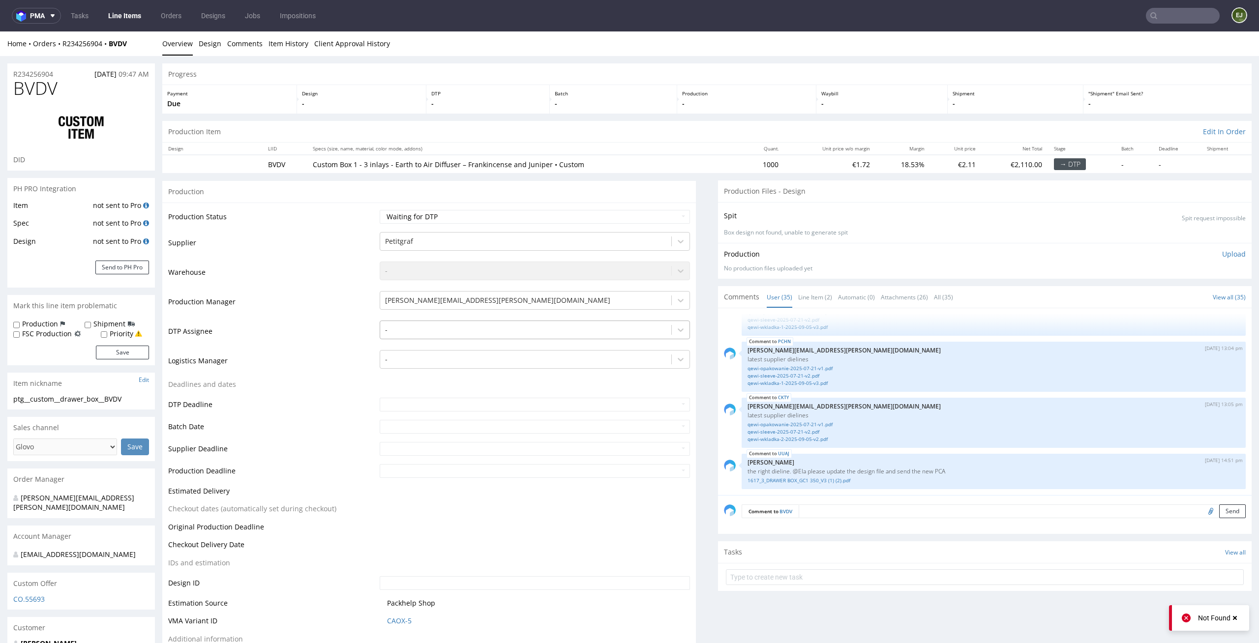
click at [481, 330] on div at bounding box center [526, 330] width 282 height 12
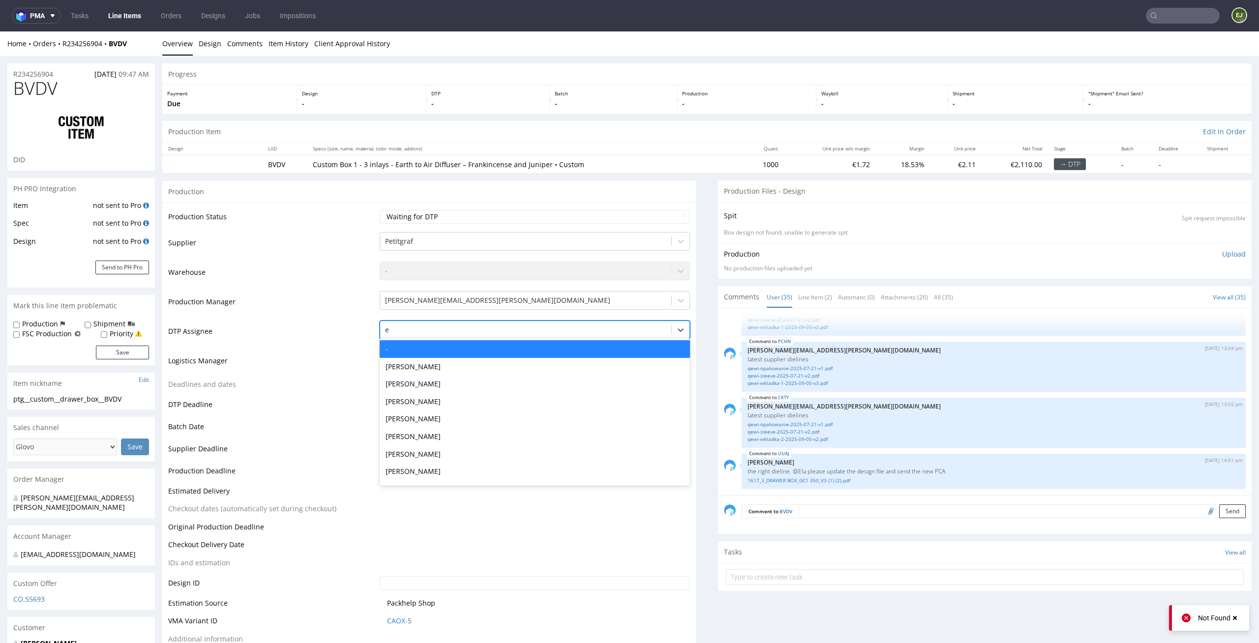
type input "el"
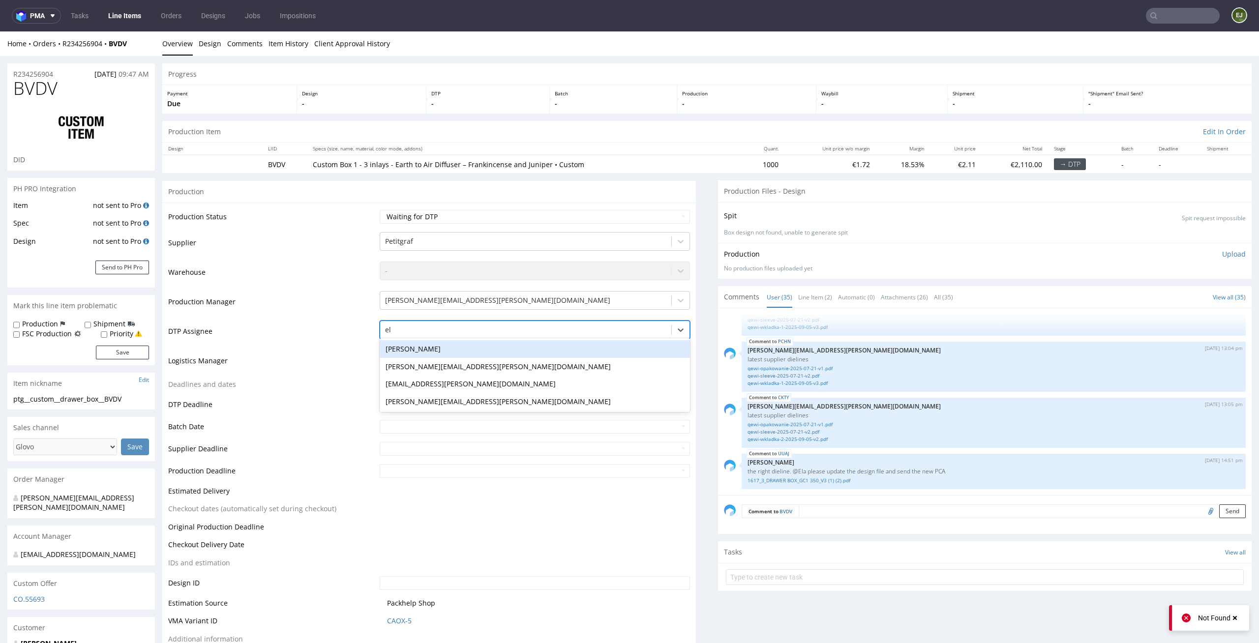
click at [469, 354] on div "[PERSON_NAME]" at bounding box center [535, 349] width 311 height 18
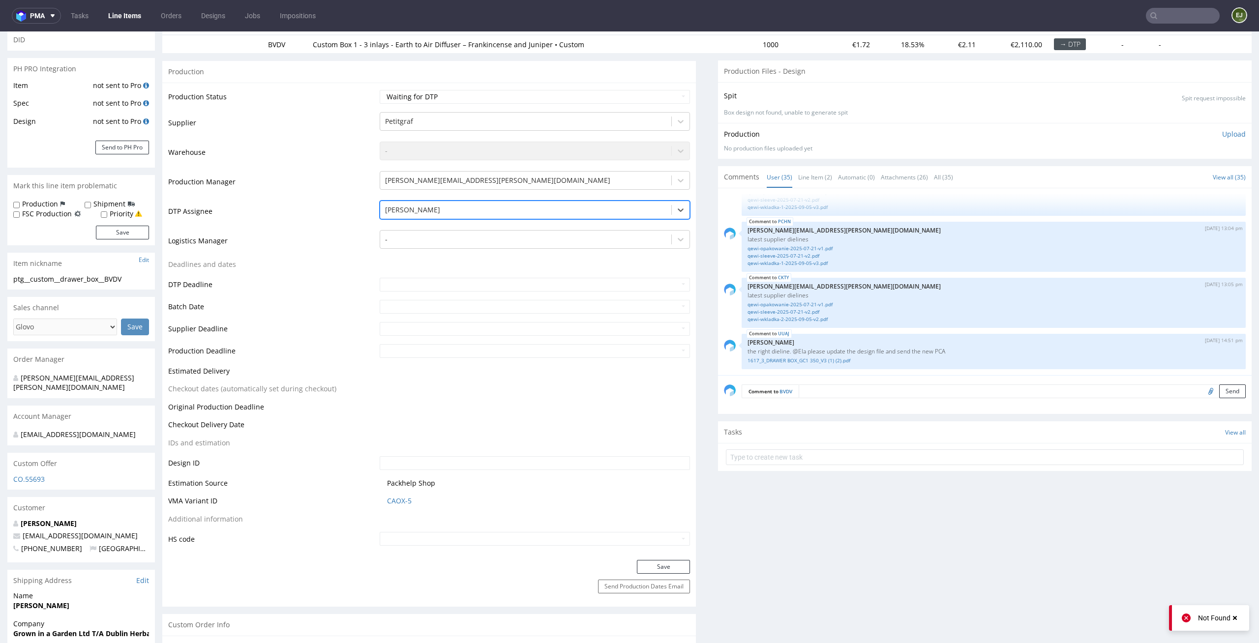
scroll to position [171, 0]
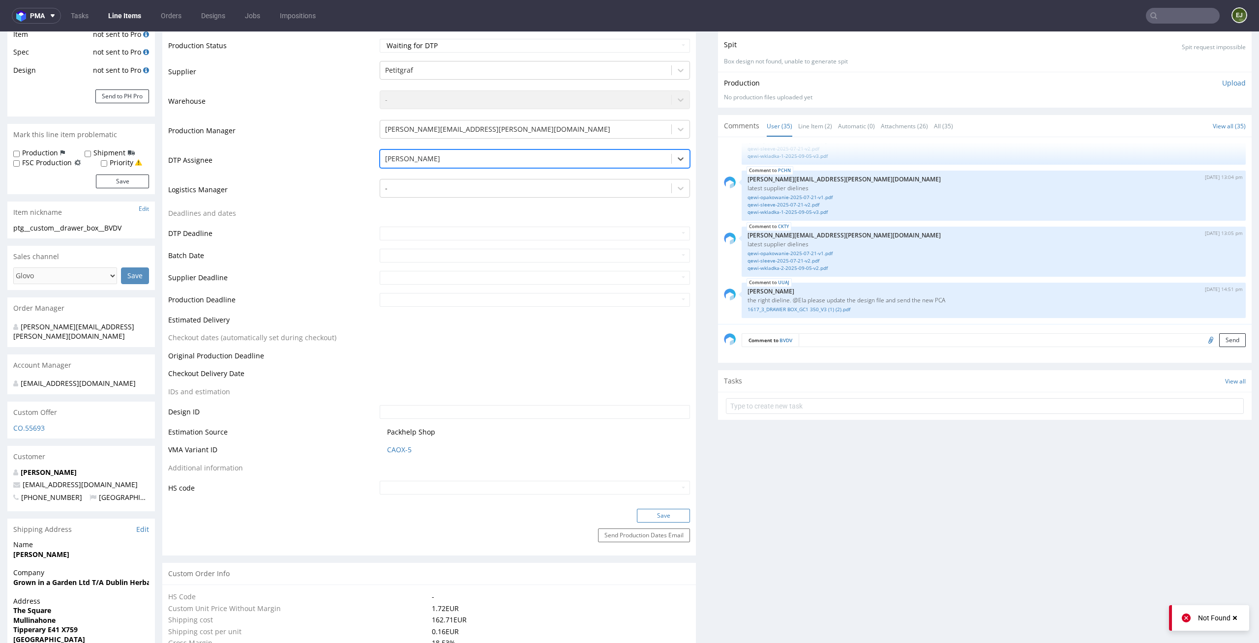
click at [653, 513] on button "Save" at bounding box center [663, 516] width 53 height 14
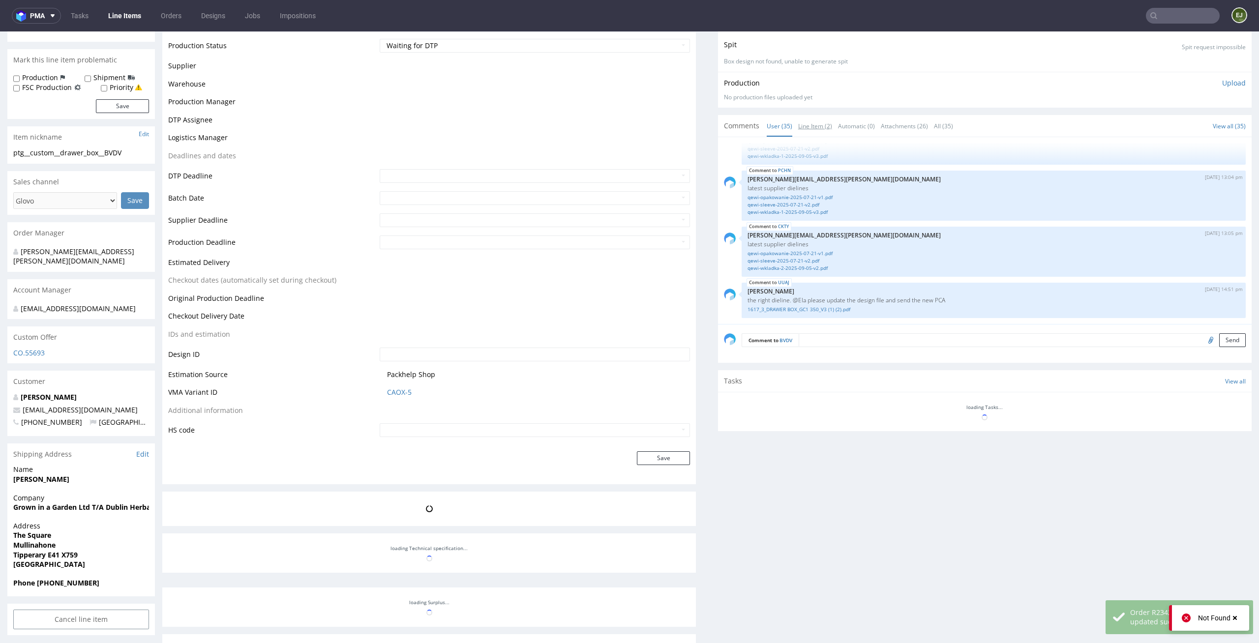
scroll to position [164, 0]
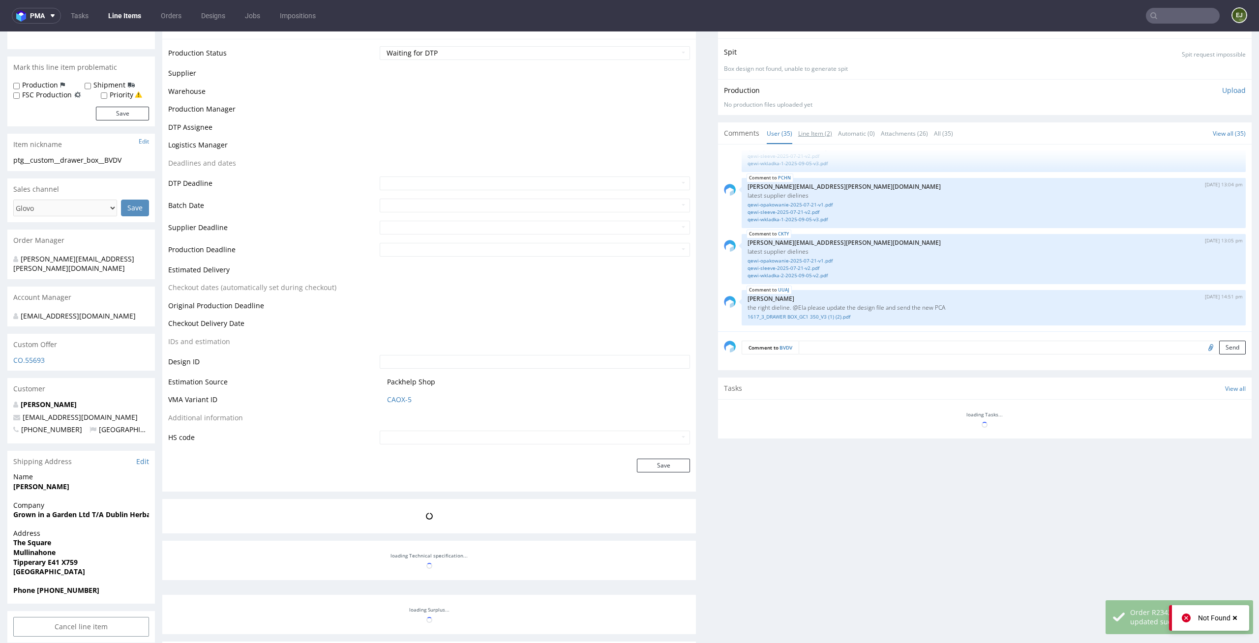
click at [814, 132] on link "Line Item (2)" at bounding box center [815, 133] width 34 height 21
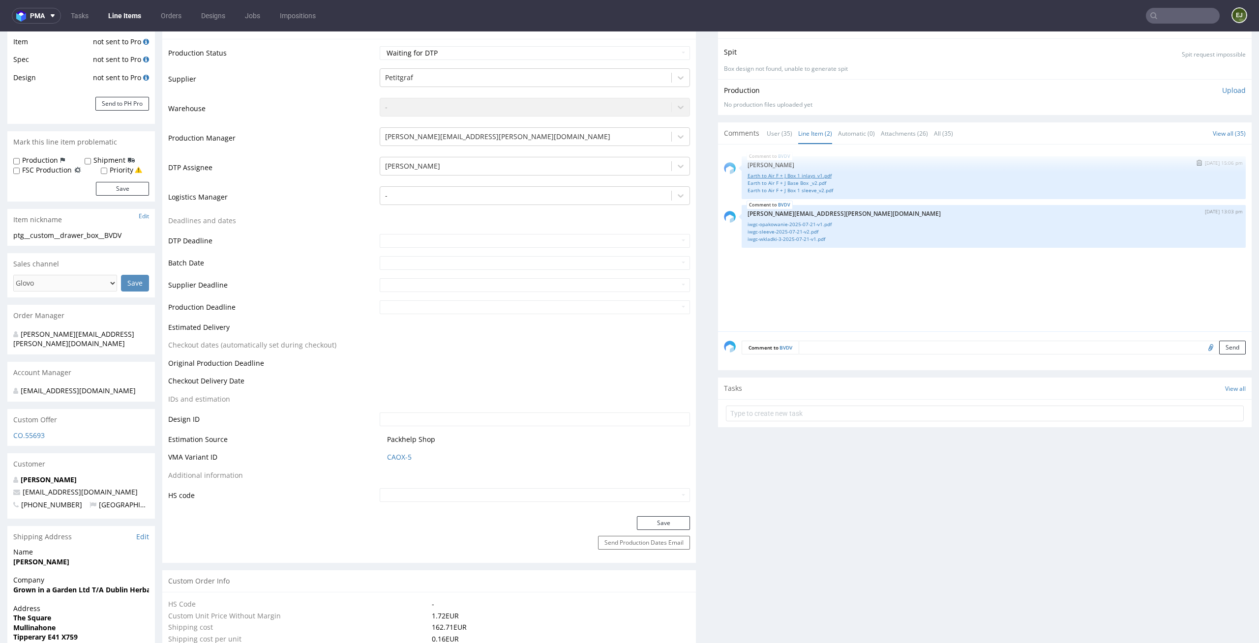
click at [807, 177] on link "Earth to Air F + J Box 1 inlays_v1.pdf" at bounding box center [993, 175] width 492 height 7
click at [773, 182] on link "Earth to Air F + J Base Box _v2.pdf" at bounding box center [993, 182] width 492 height 7
click at [792, 196] on div "BVDV 4th Sep 25 | 15:06 pm Zuzanna Pawlicka-Sabak Earth to Air F + J Box 1 inla…" at bounding box center [993, 177] width 504 height 43
click at [799, 192] on link "Earth to Air F + J Box 1 sleeve_v2.pdf" at bounding box center [993, 190] width 492 height 7
click at [784, 227] on link "iwgc-opakowanie-2025-07-21-v1.pdf" at bounding box center [993, 224] width 492 height 7
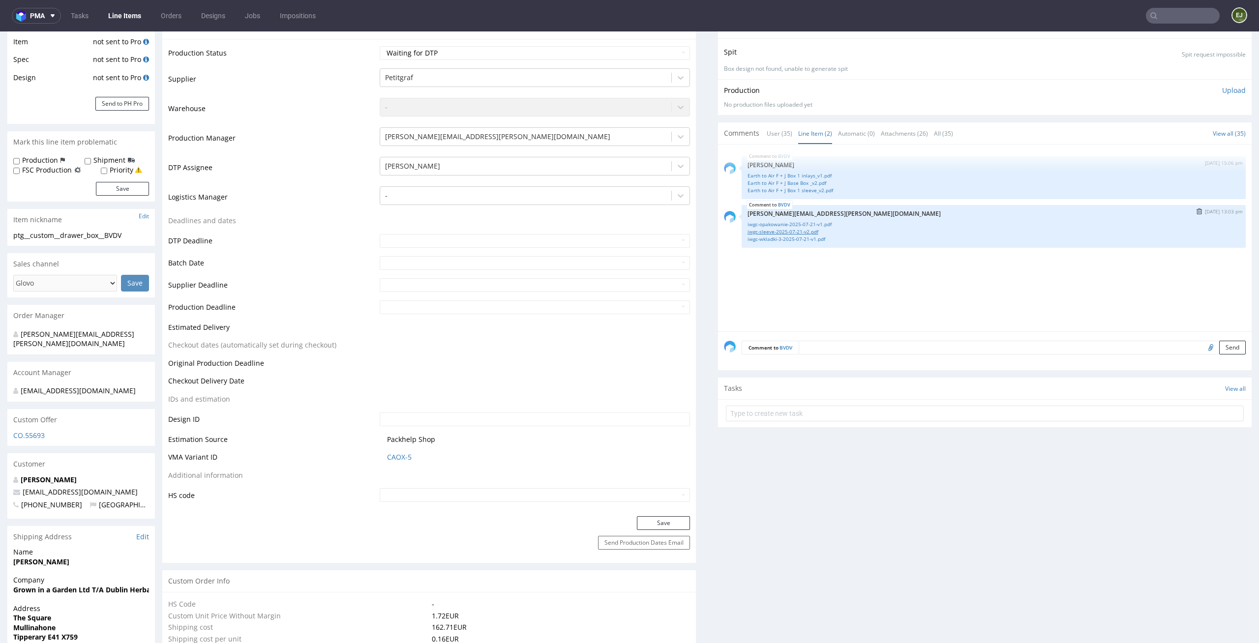
click at [792, 234] on link "iwgc-sleeve-2025-07-21-v2.pdf" at bounding box center [993, 231] width 492 height 7
click at [802, 242] on link "iwgc-wkladki-3-2025-07-21-v1.pdf" at bounding box center [993, 238] width 492 height 7
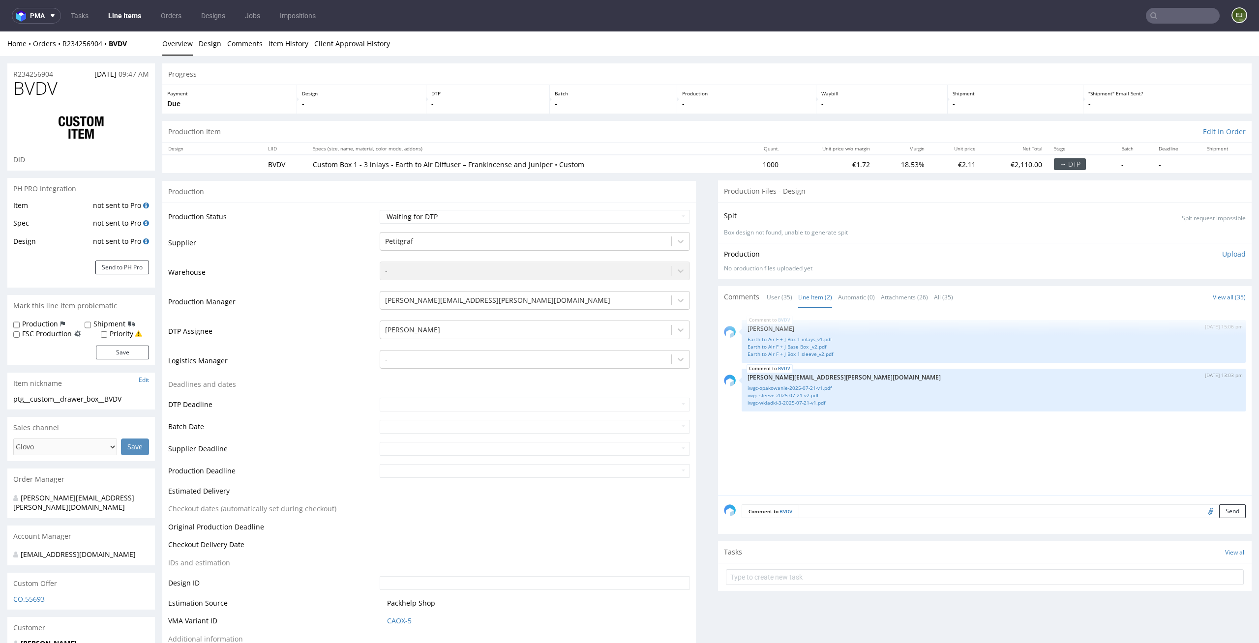
click at [693, 78] on div "Progress" at bounding box center [706, 74] width 1089 height 22
click at [687, 106] on p "-" at bounding box center [746, 104] width 129 height 10
drag, startPoint x: 131, startPoint y: 398, endPoint x: 0, endPoint y: 397, distance: 130.8
copy div "ptg__custom__drawer_box__BVDV"
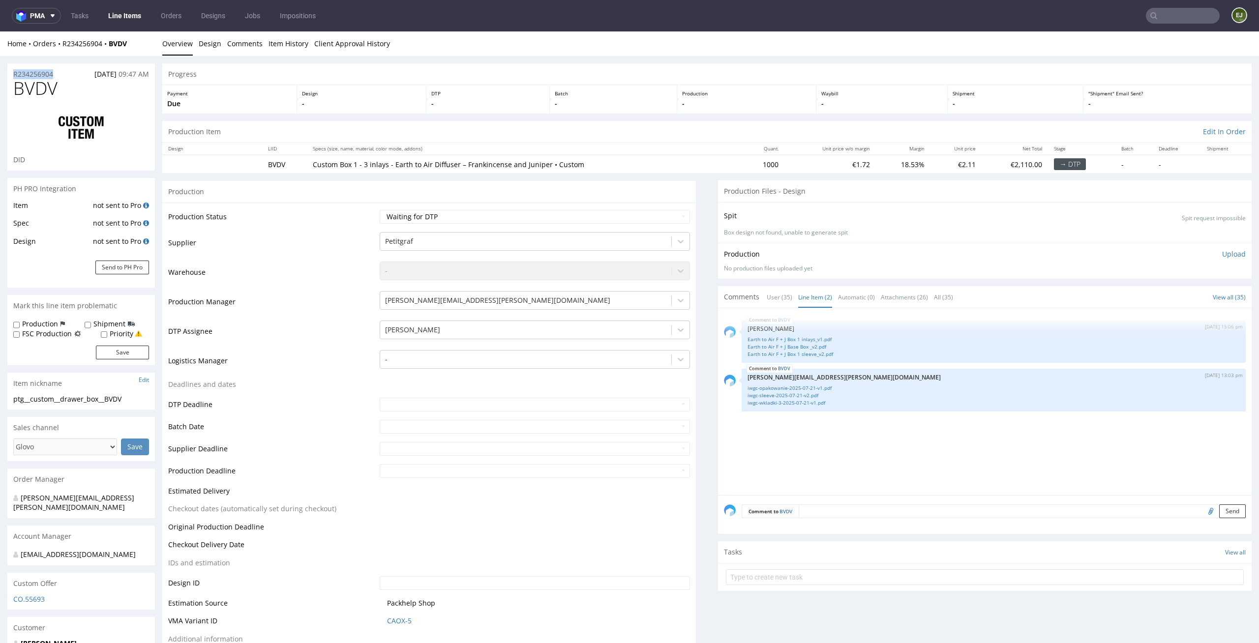
drag, startPoint x: 59, startPoint y: 74, endPoint x: 0, endPoint y: 74, distance: 58.5
copy p "R234256904"
click at [870, 477] on div "BVDV 4th Sep 25 | 15:06 pm Zuzanna Pawlicka-Sabak Earth to Air F + J Box 1 inla…" at bounding box center [988, 404] width 528 height 181
click at [418, 105] on div "Design -" at bounding box center [362, 99] width 130 height 29
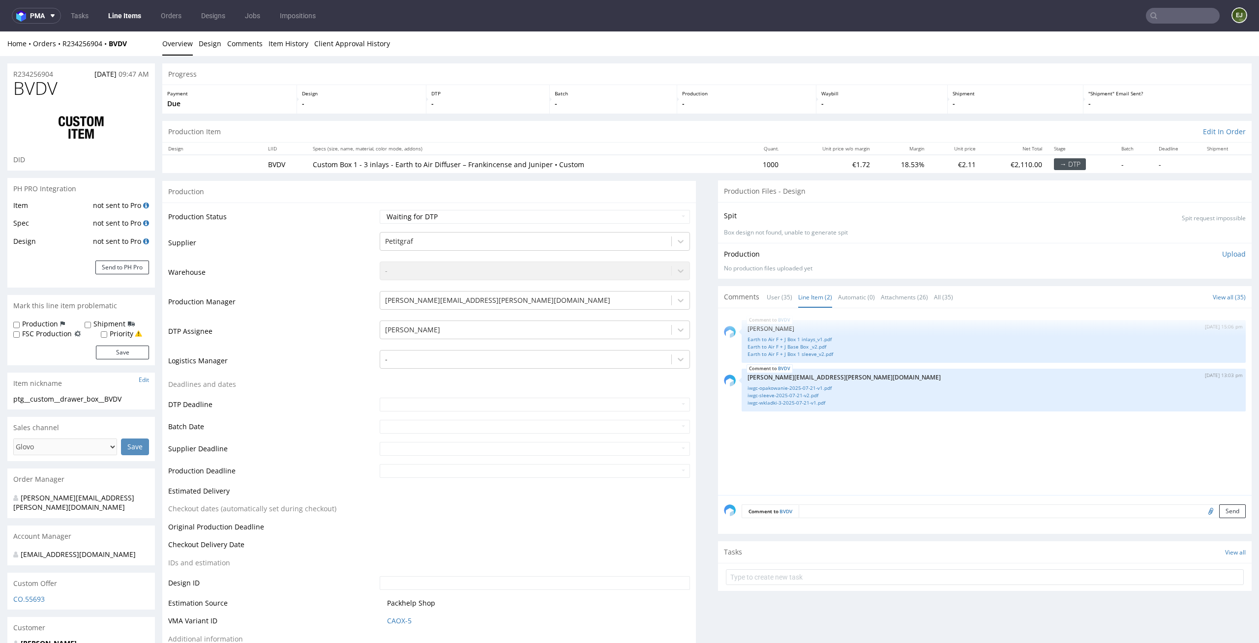
click at [635, 97] on div "Batch -" at bounding box center [613, 99] width 127 height 29
click at [132, 394] on div "ptg__custom__drawer_box__BVDV" at bounding box center [81, 399] width 136 height 10
copy div "ptg__custom__drawer_box__BVDV"
drag, startPoint x: 66, startPoint y: 75, endPoint x: 0, endPoint y: 70, distance: 66.1
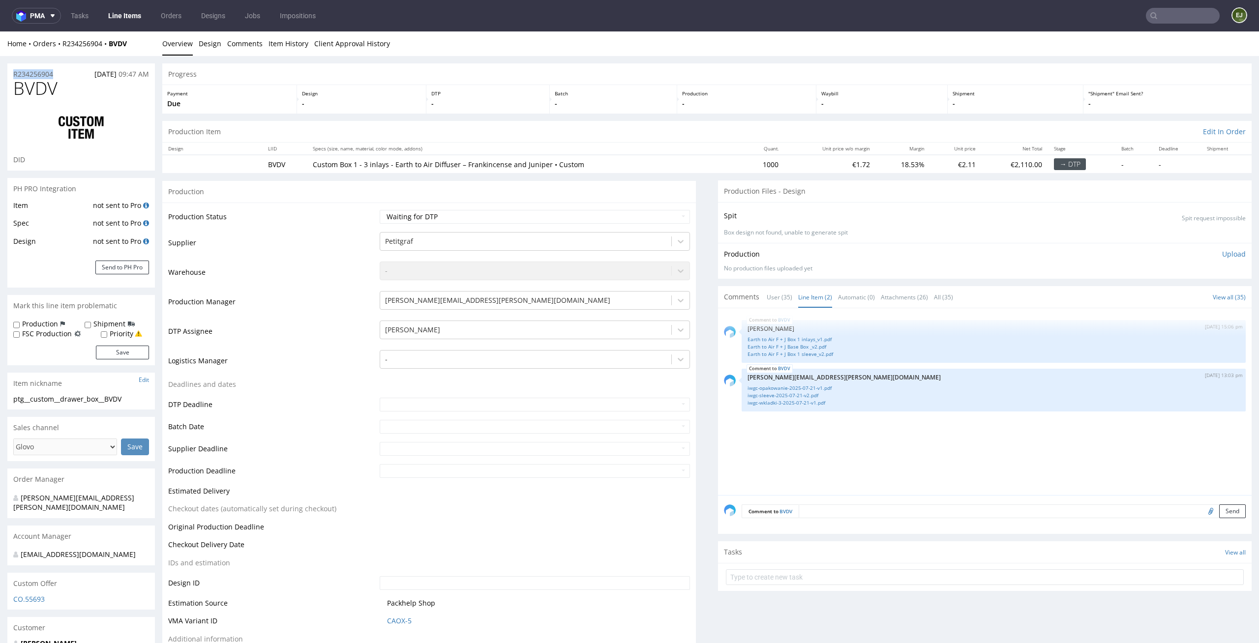
copy p "R234256904"
drag, startPoint x: 131, startPoint y: 398, endPoint x: 0, endPoint y: 395, distance: 131.3
copy div "ptg__custom__drawer_box__BVDV"
drag, startPoint x: 59, startPoint y: 73, endPoint x: 0, endPoint y: 75, distance: 59.5
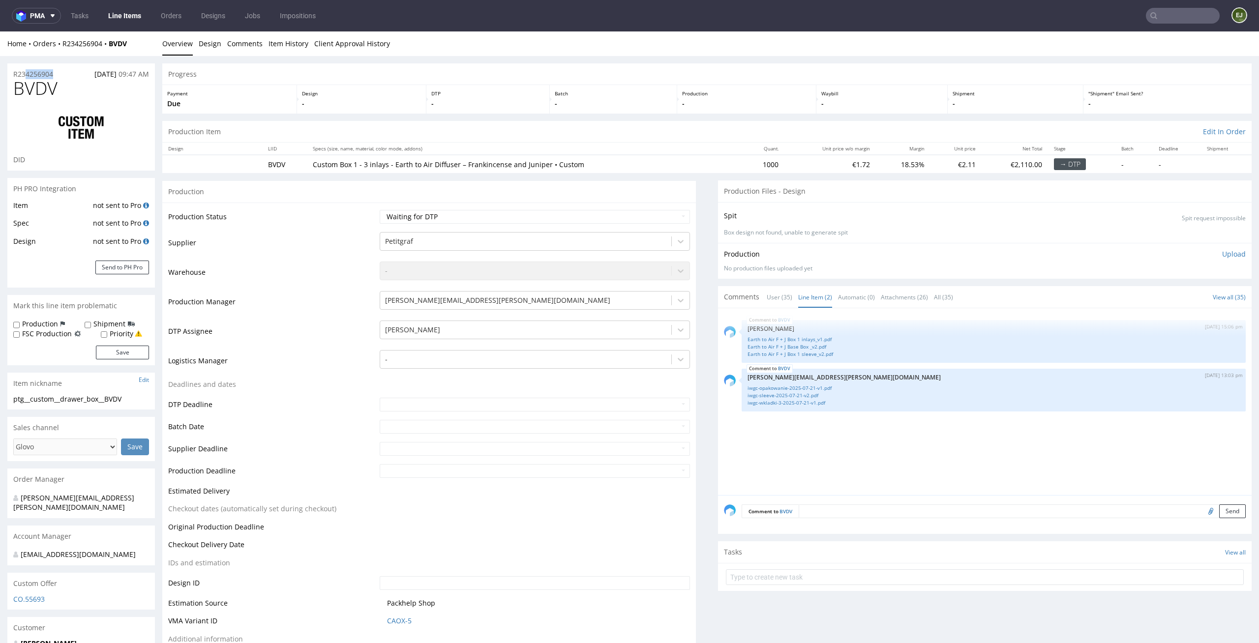
click at [653, 213] on select "Waiting for Artwork Waiting for Diecut Waiting for Mockup Waiting for DTP Waiti…" at bounding box center [535, 217] width 311 height 14
select select "dtp_ca_needed"
click at [380, 210] on select "Waiting for Artwork Waiting for Diecut Waiting for Mockup Waiting for DTP Waiti…" at bounding box center [535, 217] width 311 height 14
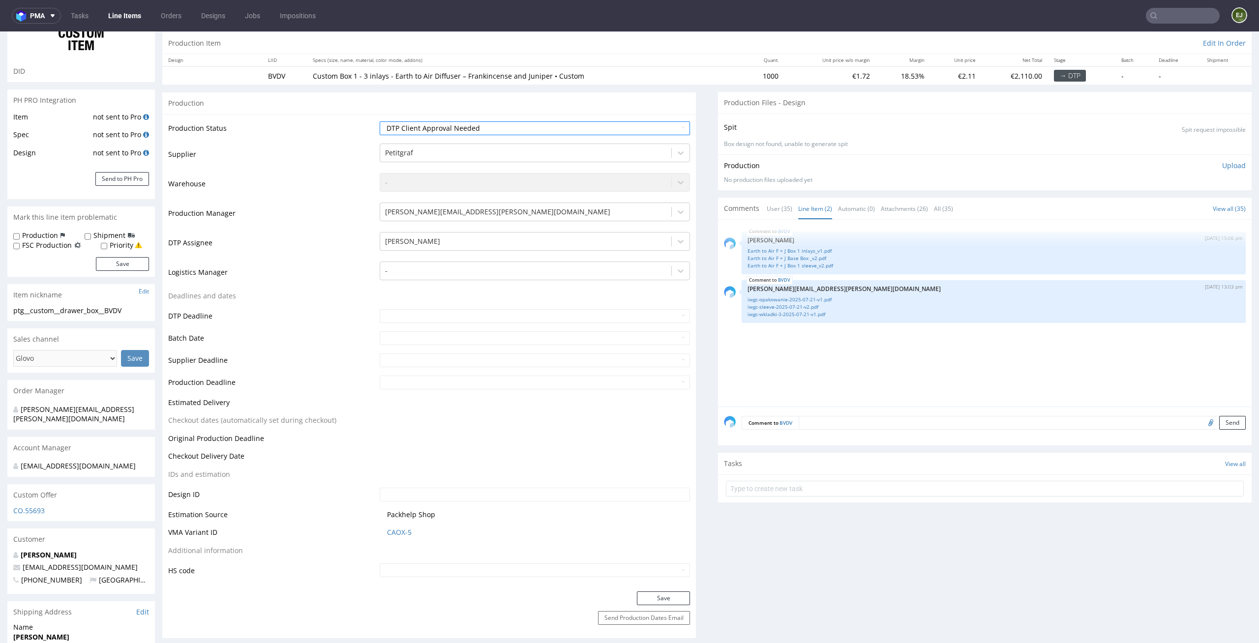
scroll to position [107, 0]
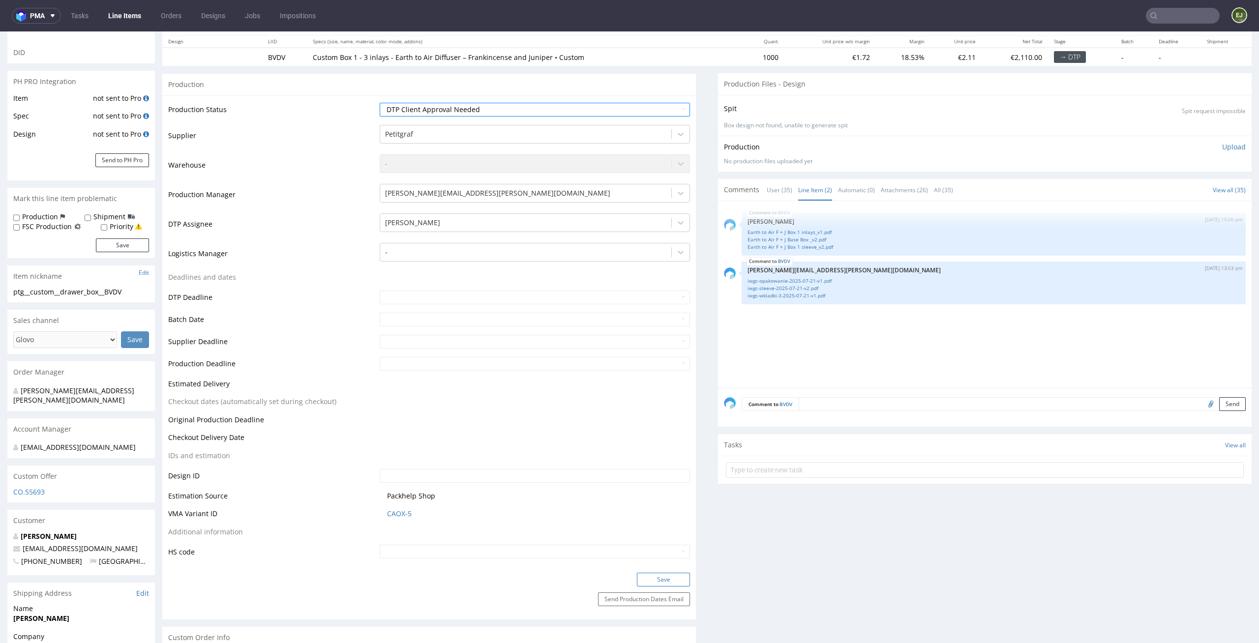
click at [674, 579] on button "Save" at bounding box center [663, 580] width 53 height 14
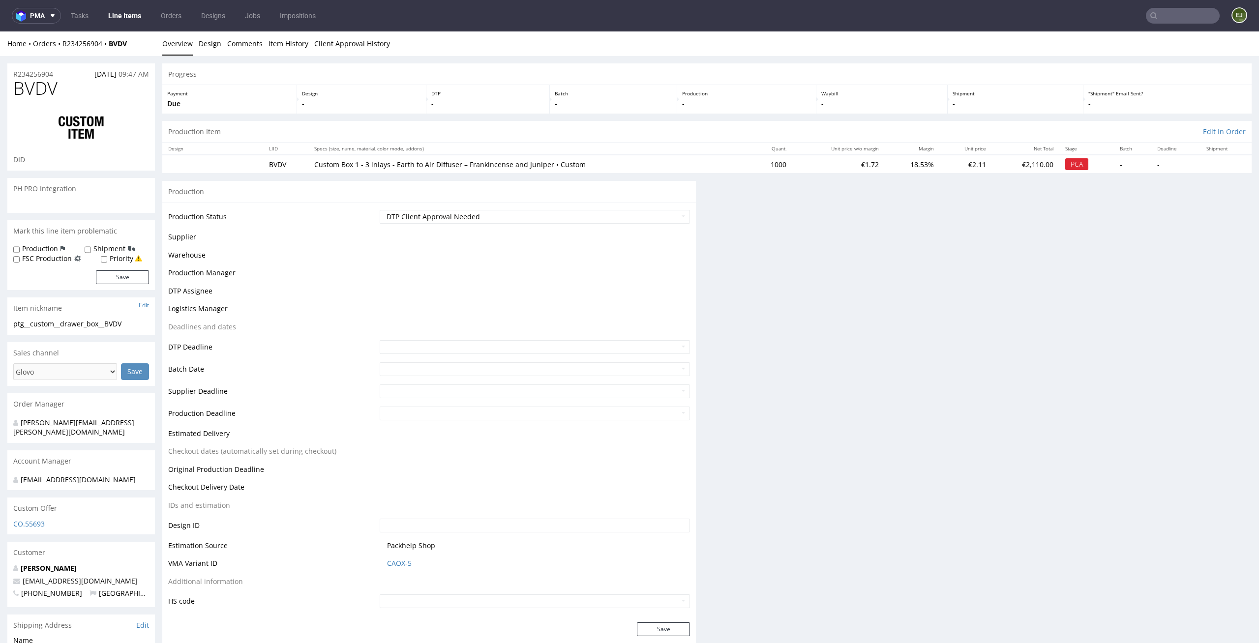
scroll to position [0, 0]
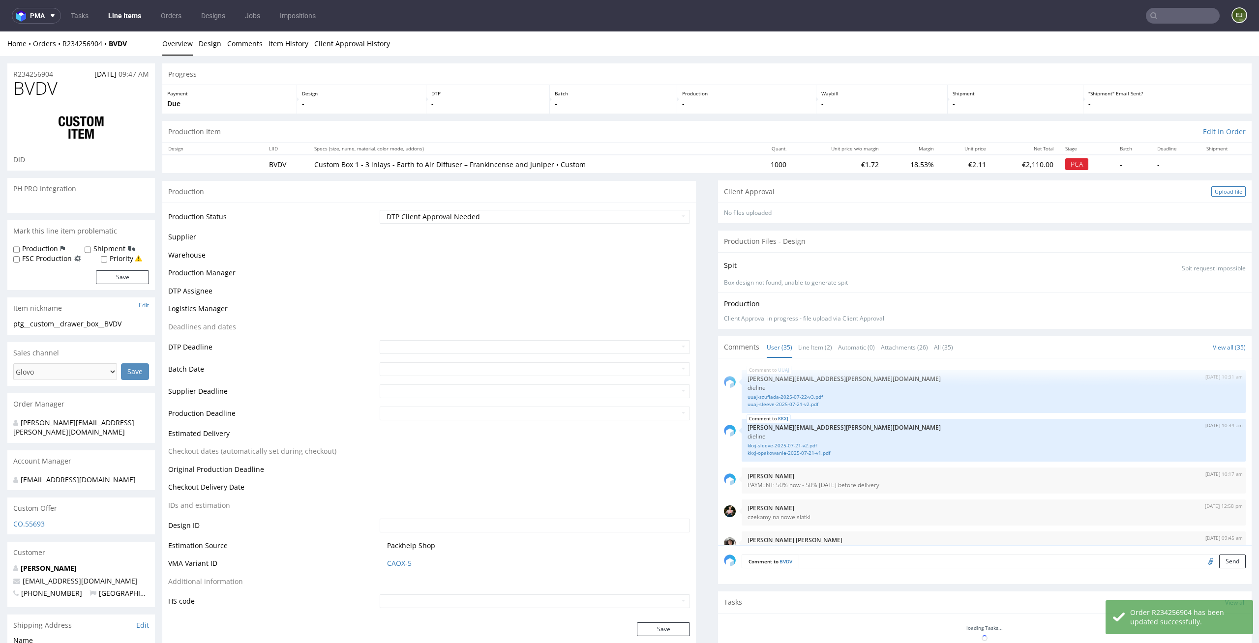
click at [1211, 190] on div "Upload file" at bounding box center [1228, 191] width 34 height 10
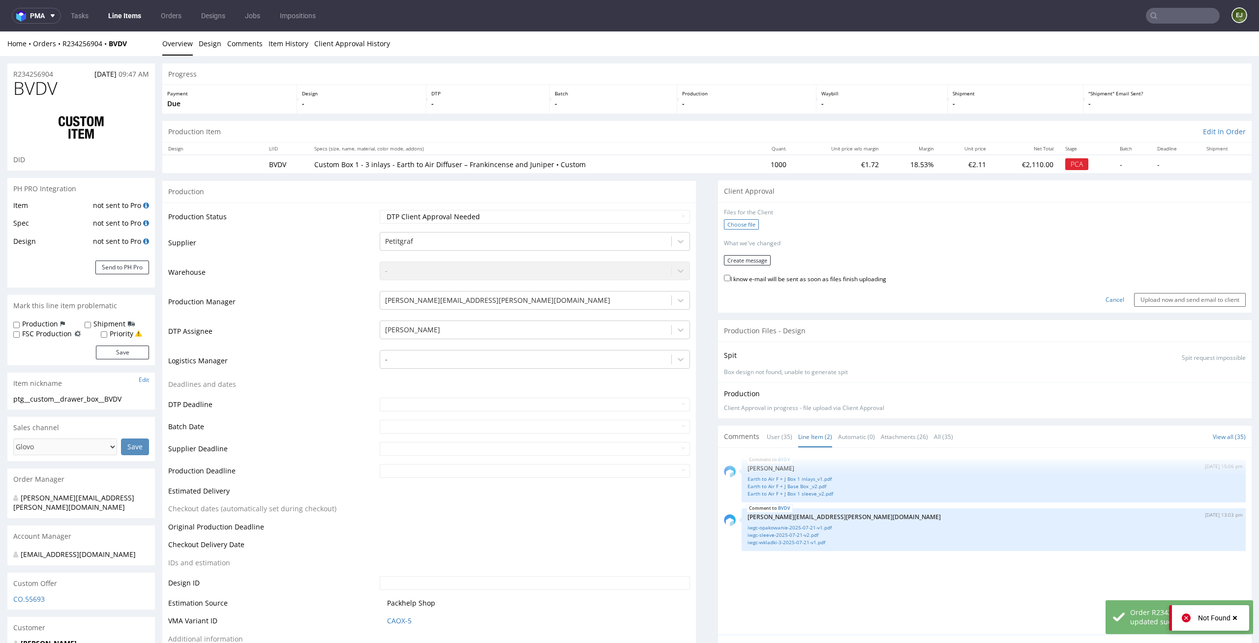
click at [724, 228] on label "Choose file" at bounding box center [741, 224] width 35 height 10
click at [0, 31] on input "Choose file" at bounding box center [0, 31] width 0 height 0
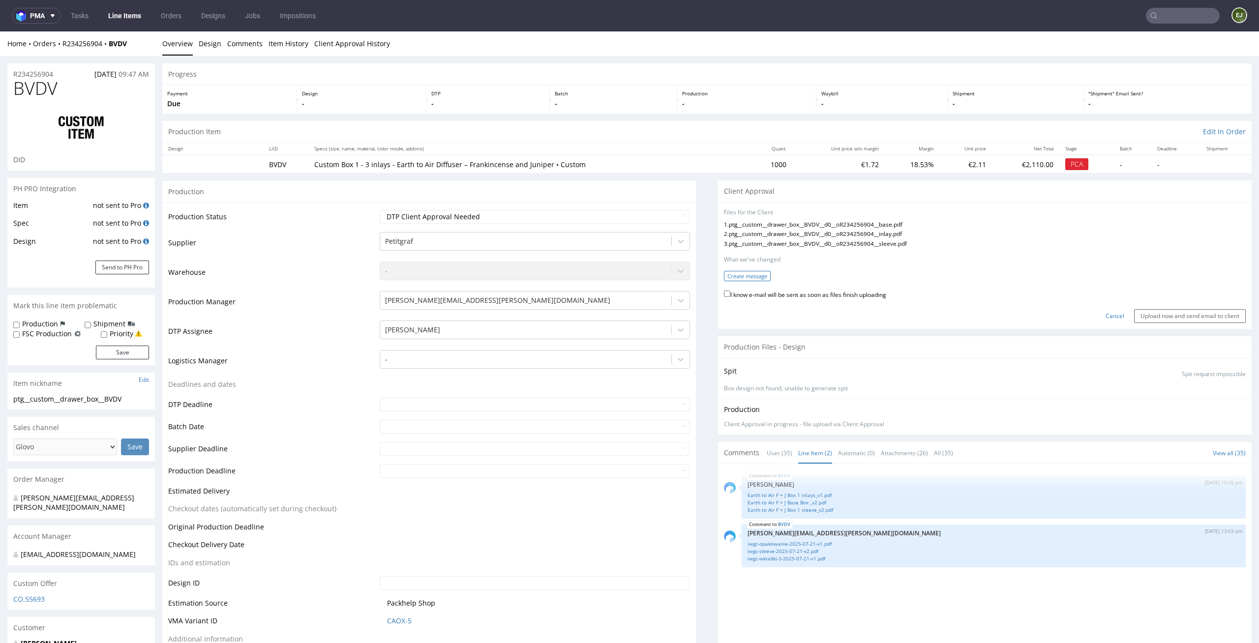
click at [729, 275] on button "Create message" at bounding box center [747, 276] width 47 height 10
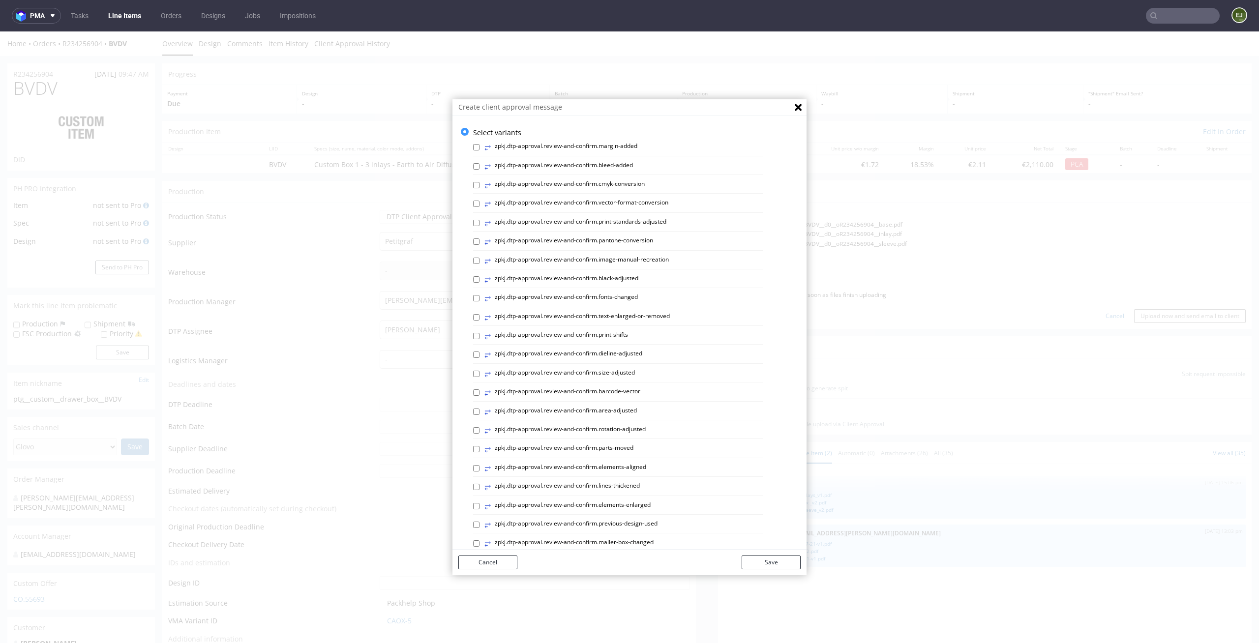
scroll to position [270, 0]
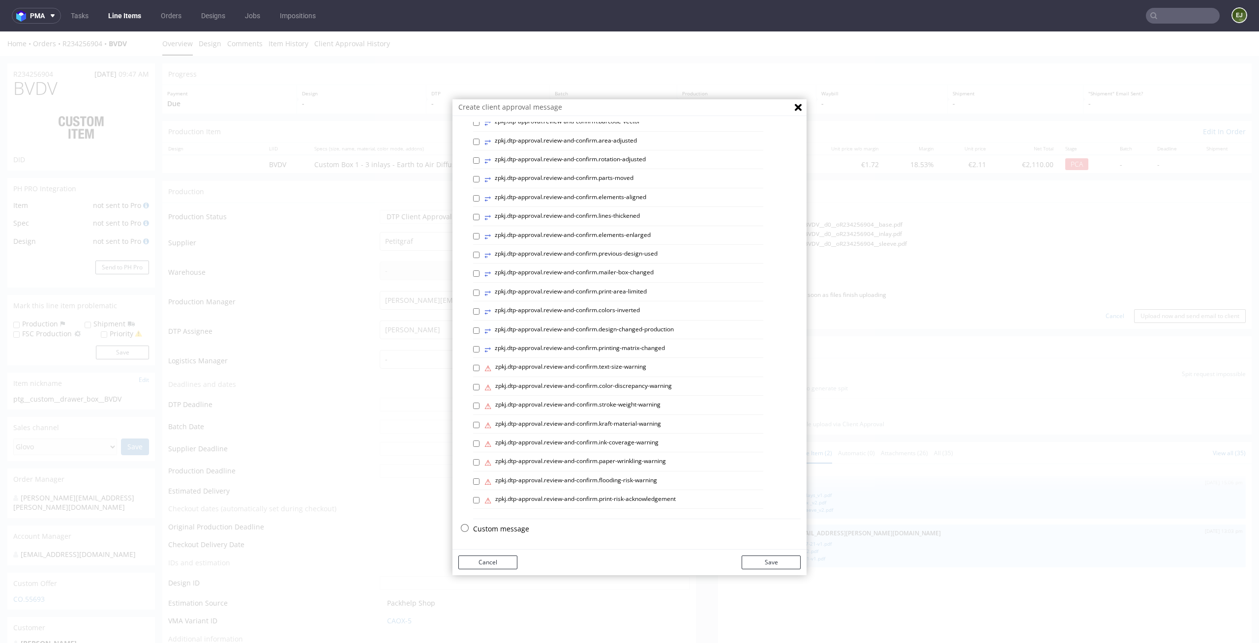
click at [492, 530] on p "Custom message" at bounding box center [636, 529] width 327 height 10
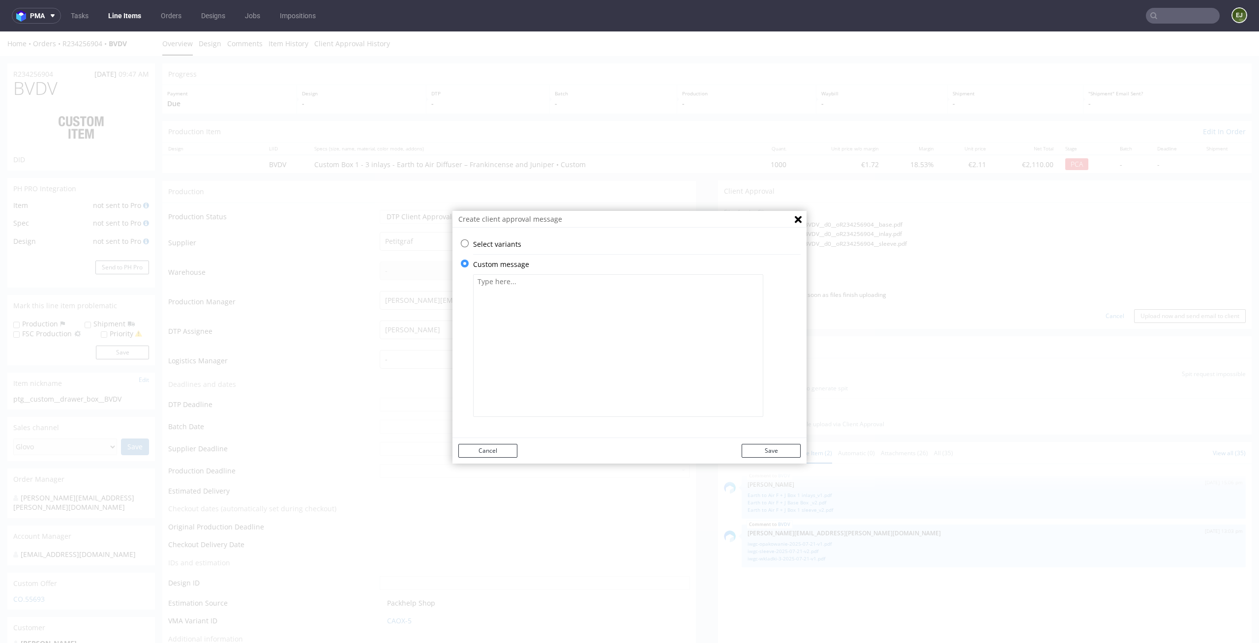
scroll to position [0, 0]
click at [569, 297] on textarea at bounding box center [618, 345] width 290 height 143
paste textarea "• Some graphic elements had to be moved away from the edges to ensure that your…"
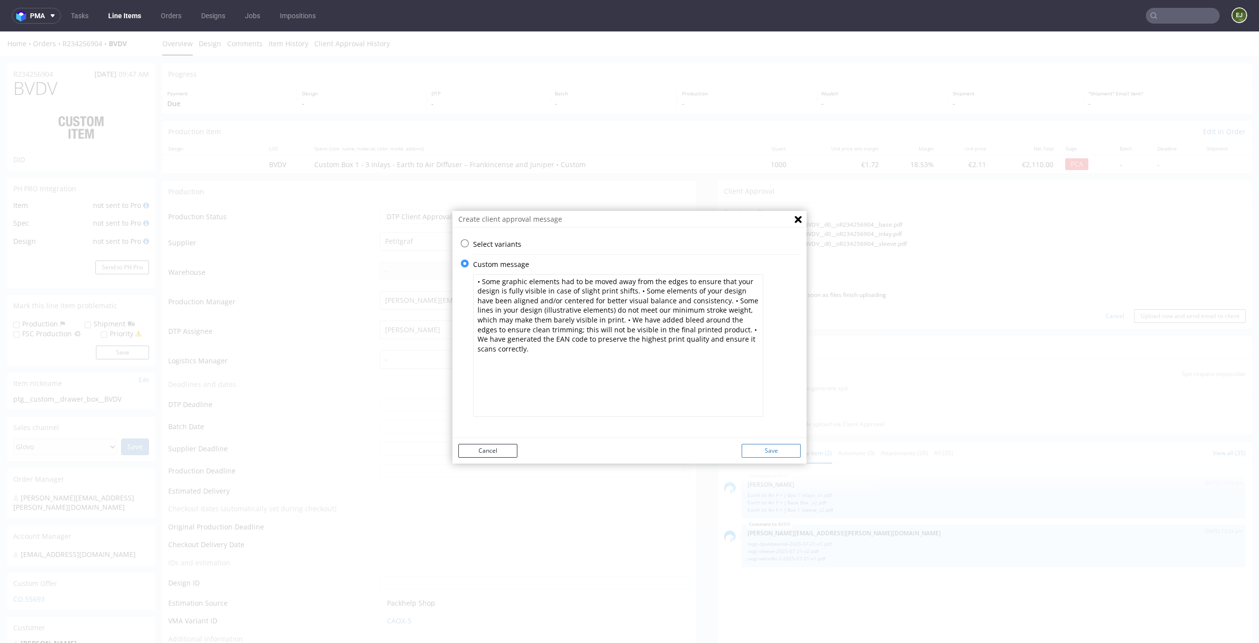
type textarea "• Some graphic elements had to be moved away from the edges to ensure that your…"
click at [773, 447] on button "Save" at bounding box center [770, 451] width 59 height 14
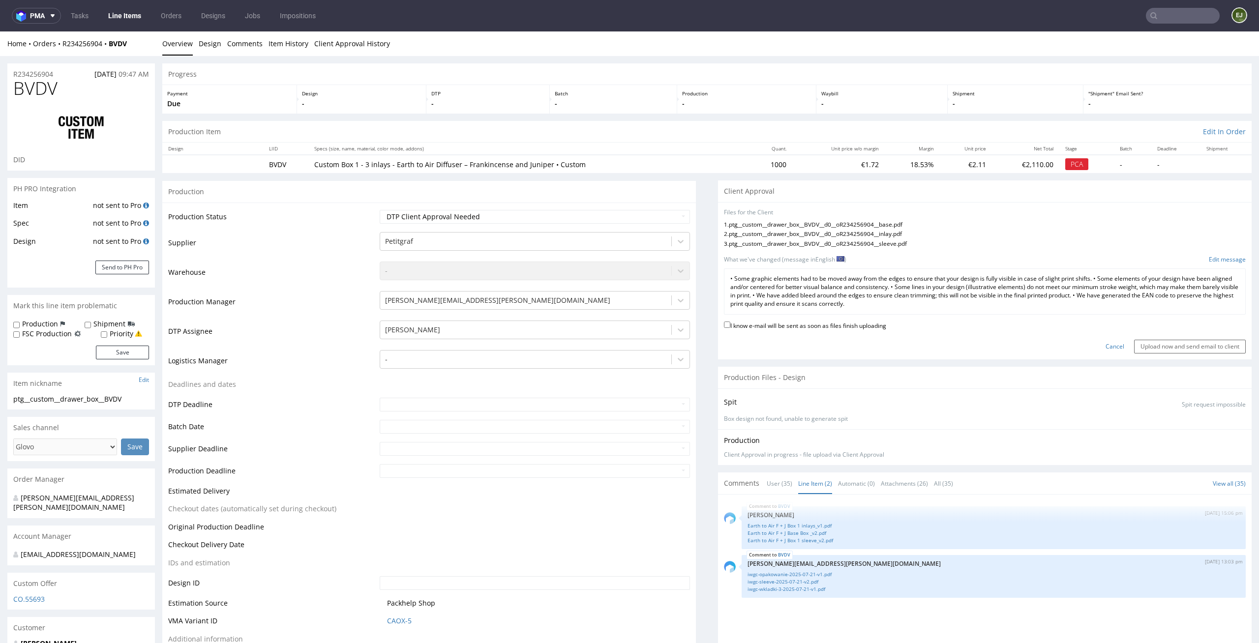
click at [835, 322] on label "I know e-mail will be sent as soon as files finish uploading" at bounding box center [805, 325] width 162 height 11
click at [730, 322] on input "I know e-mail will be sent as soon as files finish uploading" at bounding box center [727, 325] width 6 height 6
checkbox input "true"
click at [1201, 345] on input "Upload now and send email to client" at bounding box center [1190, 347] width 112 height 14
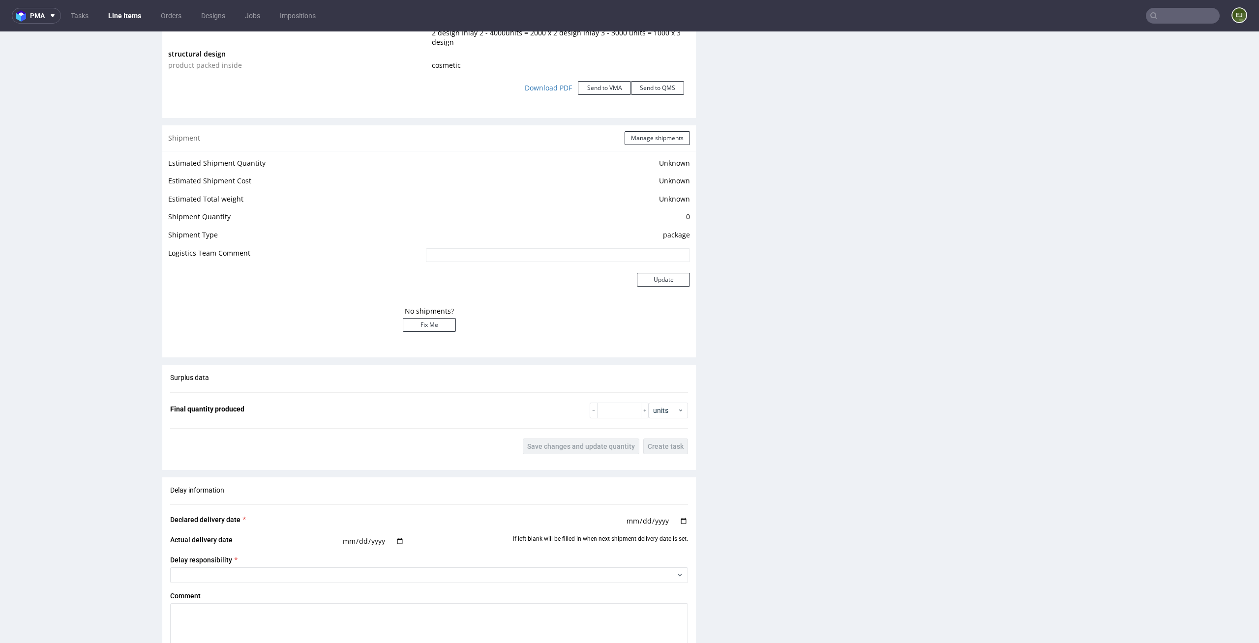
scroll to position [1850, 0]
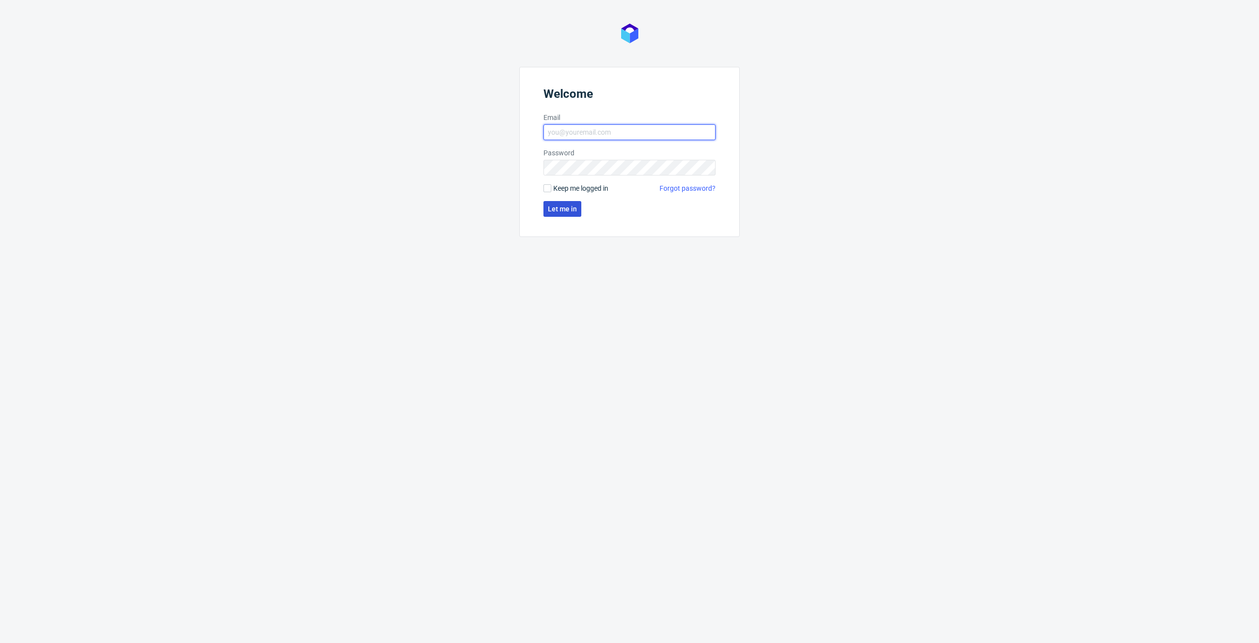
type input "[PERSON_NAME][EMAIL_ADDRESS][PERSON_NAME][DOMAIN_NAME]"
click at [557, 215] on button "Let me in" at bounding box center [562, 209] width 38 height 16
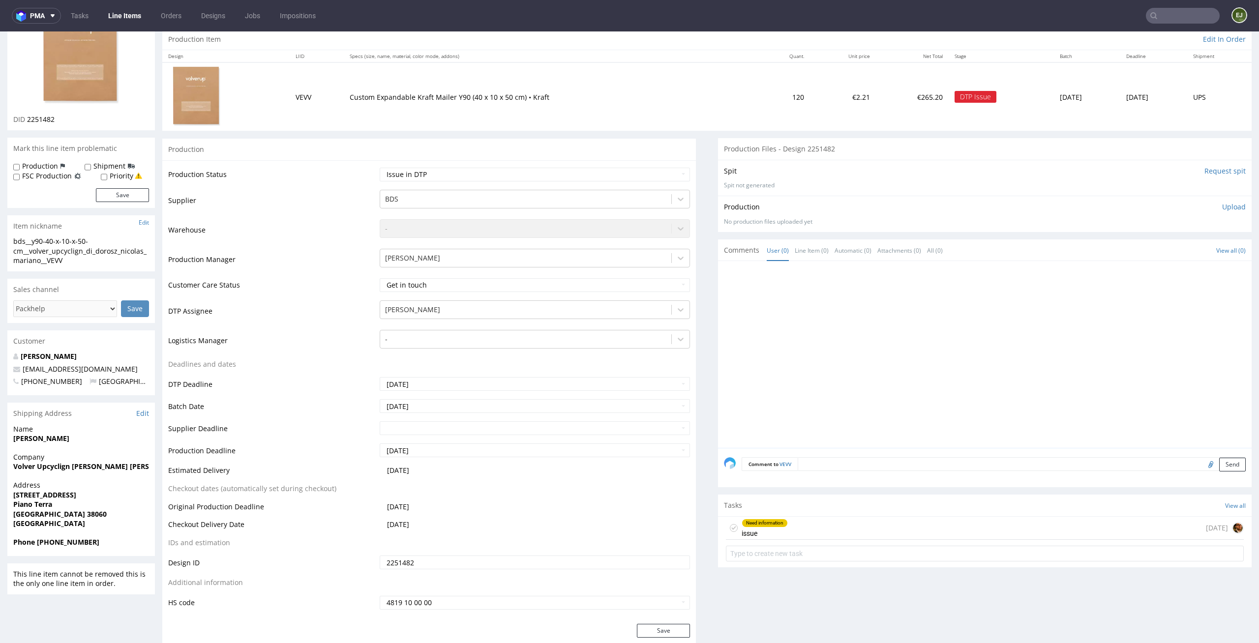
scroll to position [122, 0]
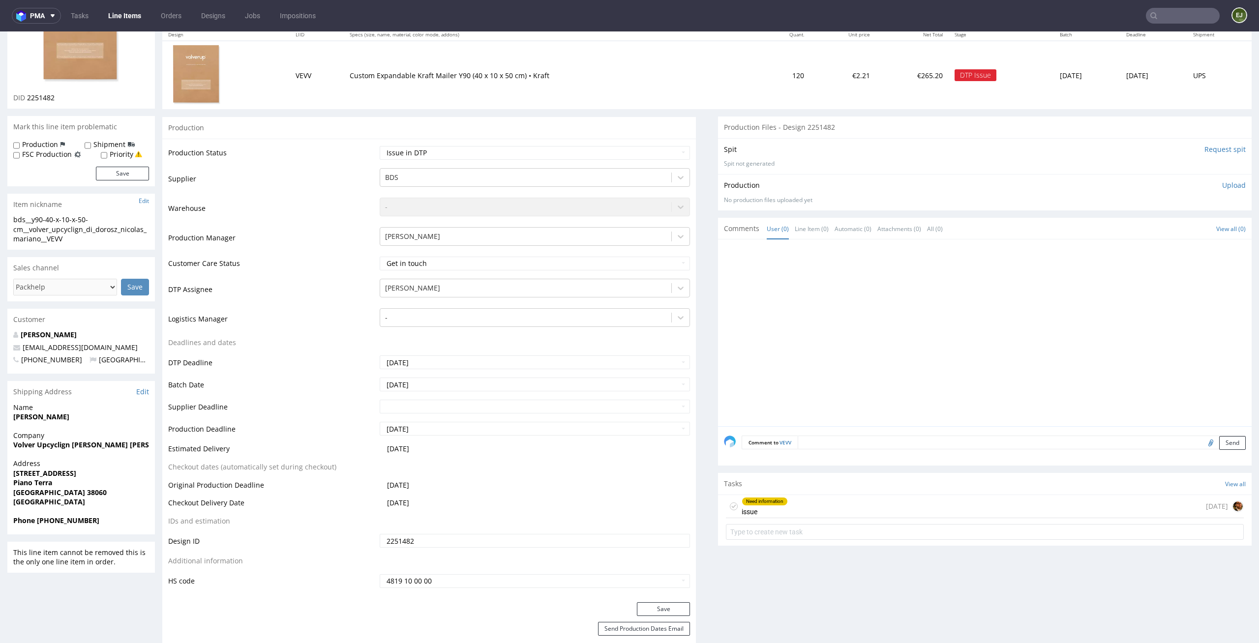
click at [790, 498] on div "Need information issue 14 days ago" at bounding box center [985, 506] width 518 height 23
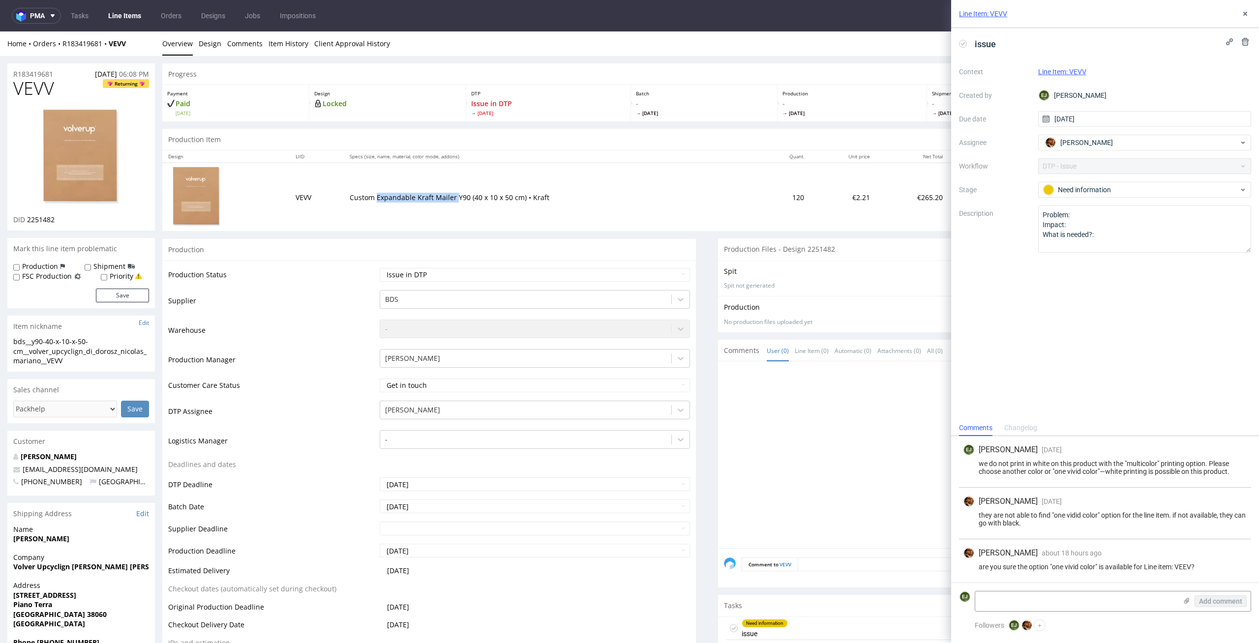
drag, startPoint x: 446, startPoint y: 196, endPoint x: 370, endPoint y: 196, distance: 76.2
click at [370, 196] on p "Custom Expandable Kraft Mailer Y90 (40 x 10 x 50 cm) • Kraft" at bounding box center [551, 198] width 403 height 10
copy p "Expandable Kraft Mailer"
click at [1189, 600] on icon at bounding box center [1186, 601] width 8 height 8
click at [0, 0] on input "file" at bounding box center [0, 0] width 0 height 0
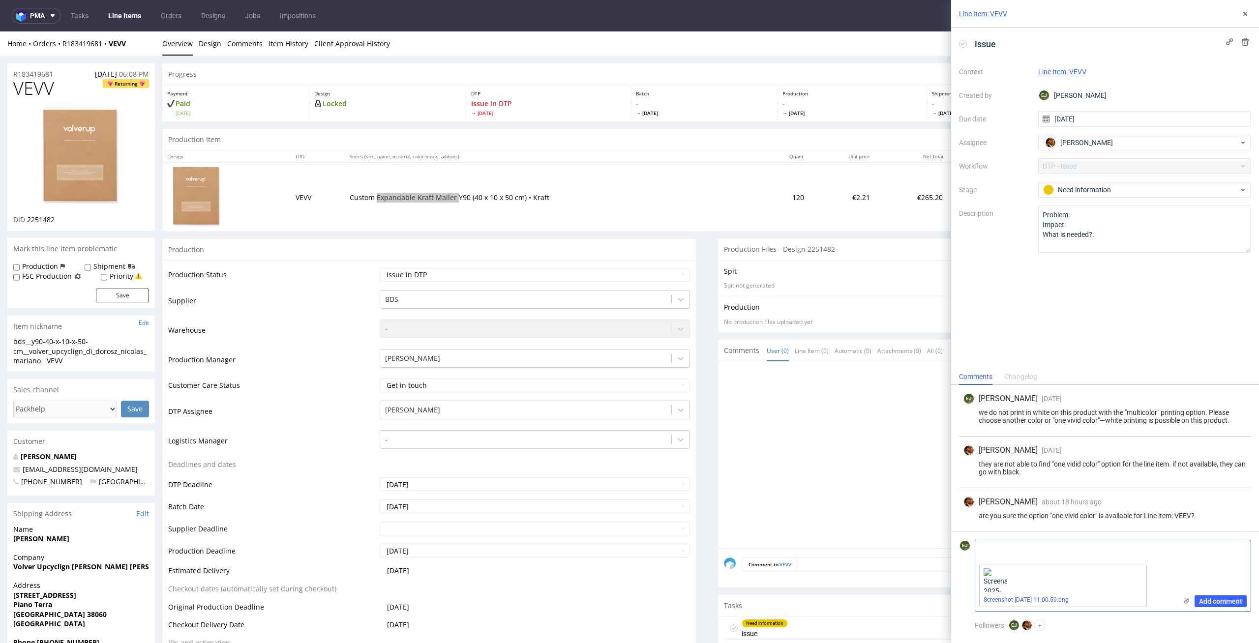
click at [1034, 553] on textarea at bounding box center [1076, 550] width 202 height 20
paste textarea "at the instruction panel"
type textarea "hey, this option is at the instruction panel"
click at [1142, 567] on icon at bounding box center [1144, 566] width 7 height 7
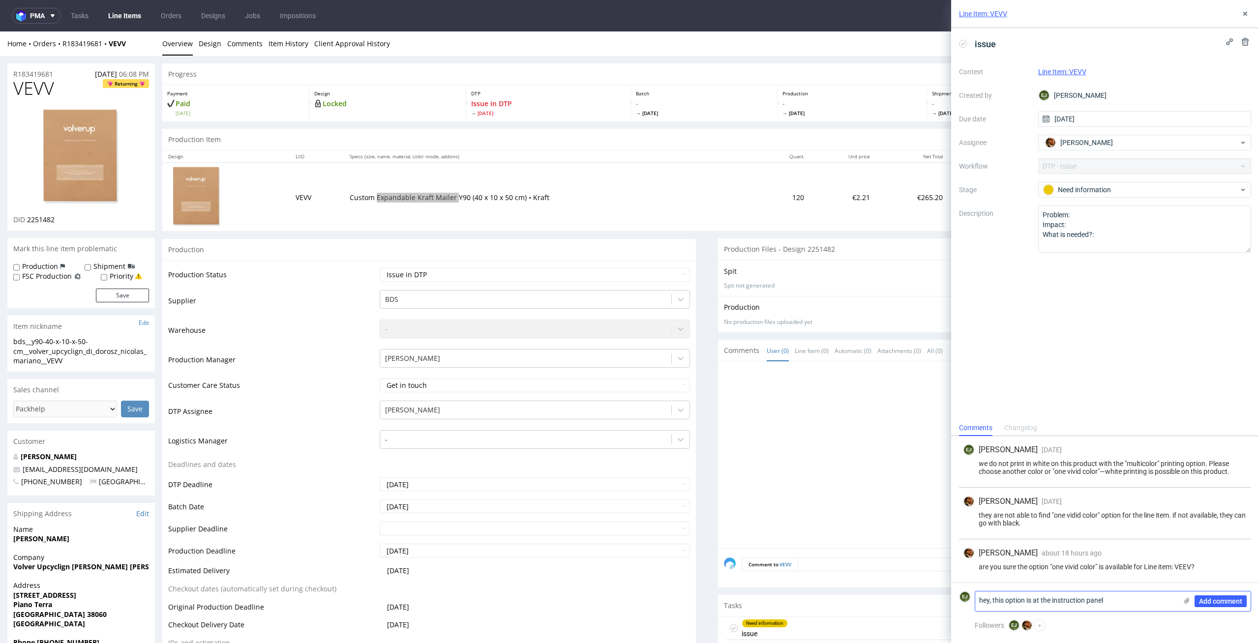
click at [1185, 603] on use at bounding box center [1186, 601] width 5 height 6
click at [0, 0] on input "file" at bounding box center [0, 0] width 0 height 0
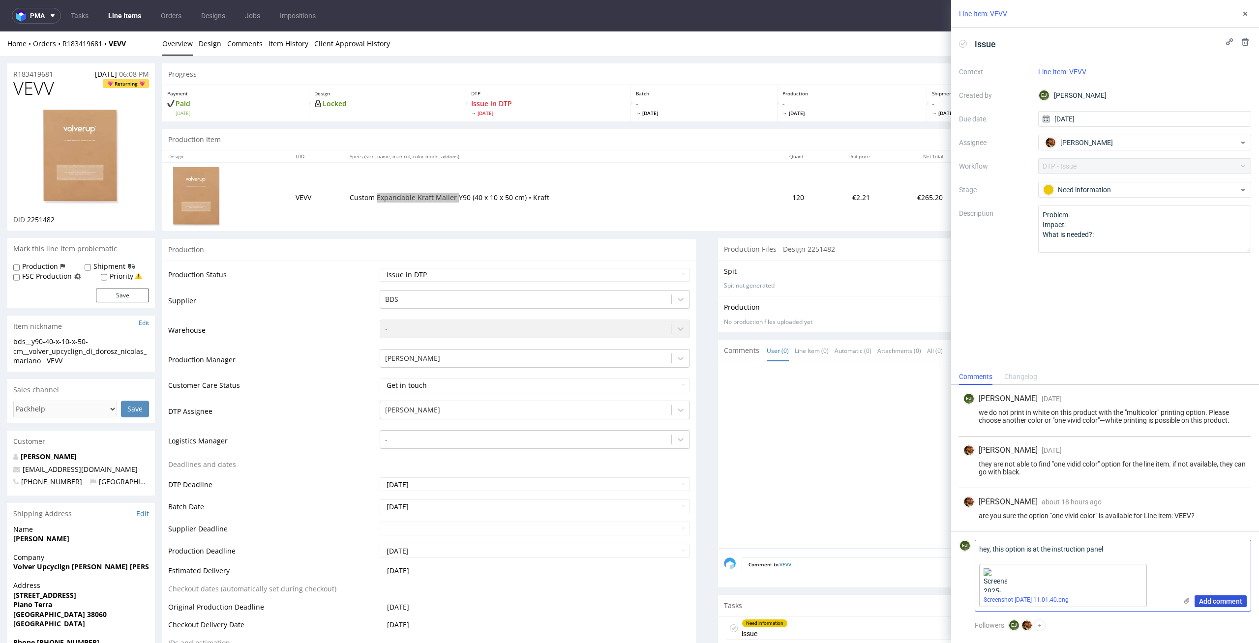
click at [1218, 602] on span "Add comment" at bounding box center [1220, 601] width 43 height 7
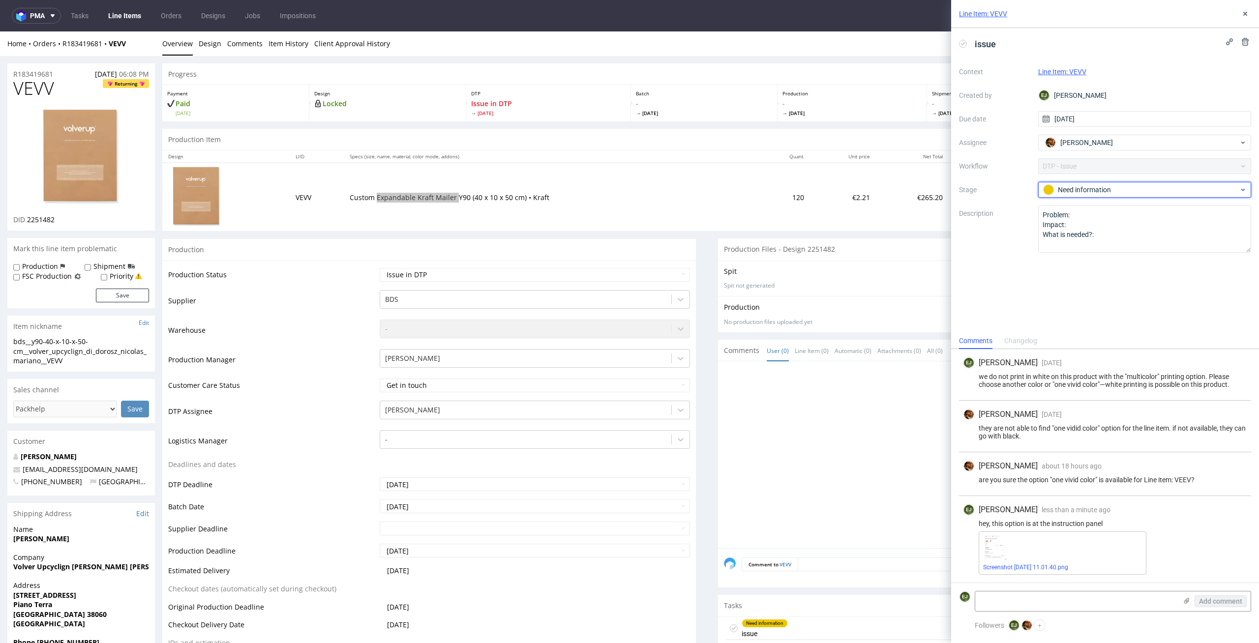
click at [1099, 195] on span "Need information" at bounding box center [1140, 190] width 197 height 12
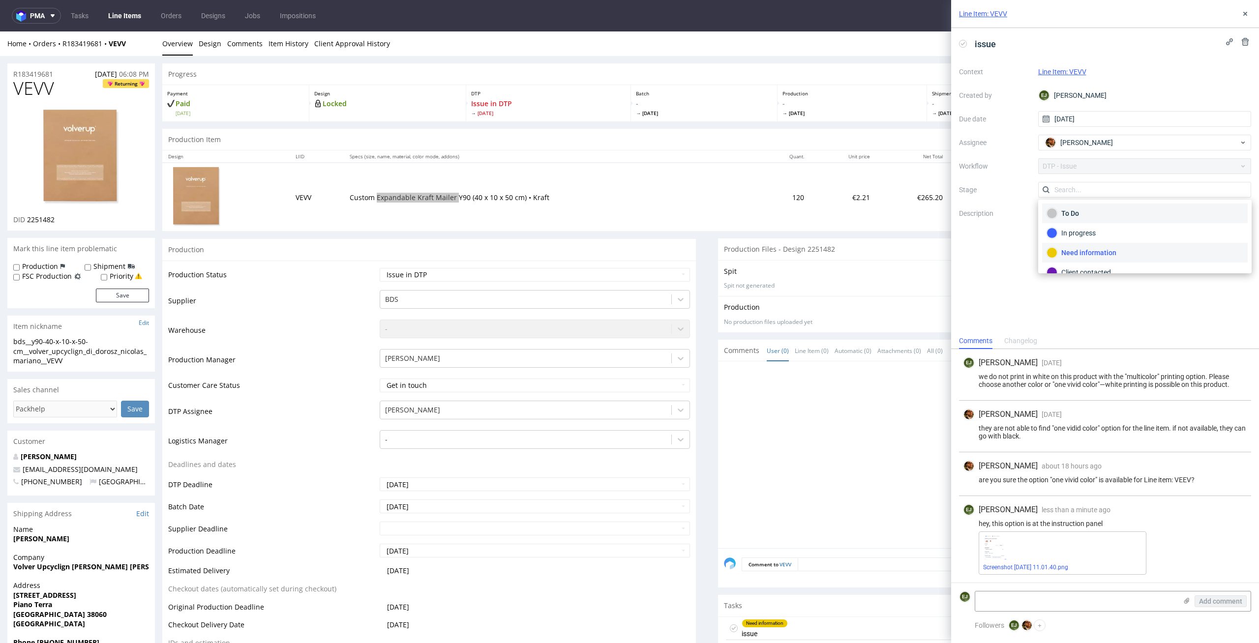
click at [1102, 213] on div "To Do" at bounding box center [1144, 213] width 197 height 11
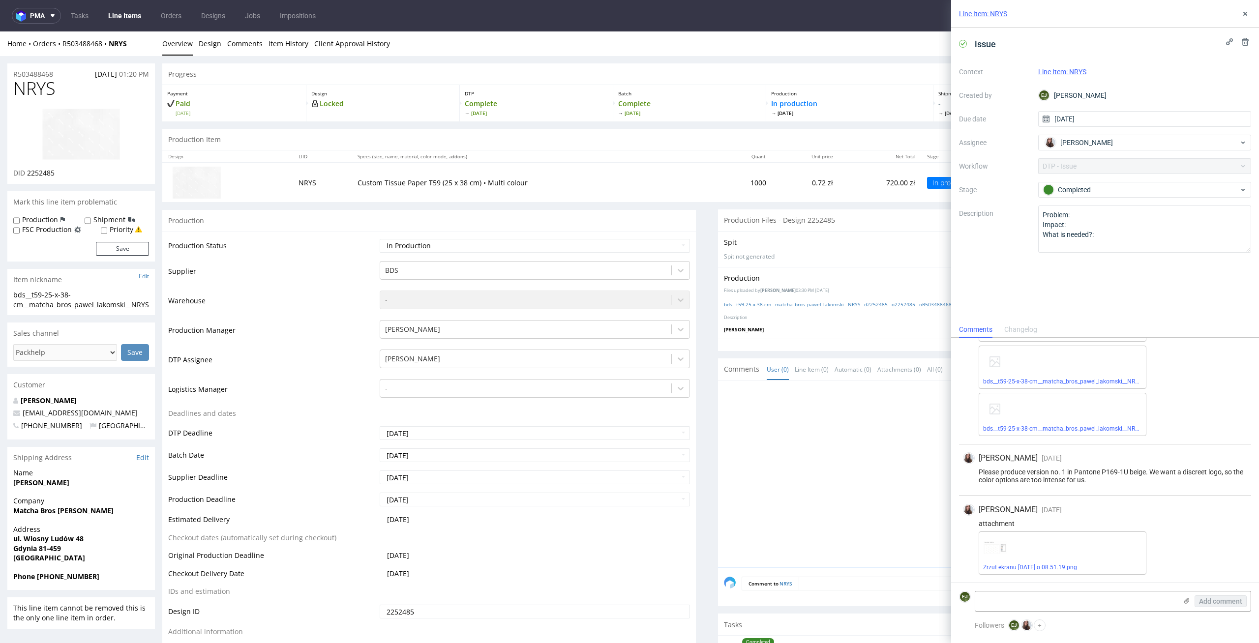
click at [1110, 424] on div "bds__t59-25-x-38-cm__matcha_bros_pawel_lakomski__NRYS__d2252485__o2252485__oR50…" at bounding box center [1062, 414] width 168 height 43
click at [1108, 428] on link "bds__t59-25-x-38-cm__matcha_bros_pawel_lakomski__NRYS__d2252485__o2252485__oR50…" at bounding box center [1127, 428] width 288 height 7
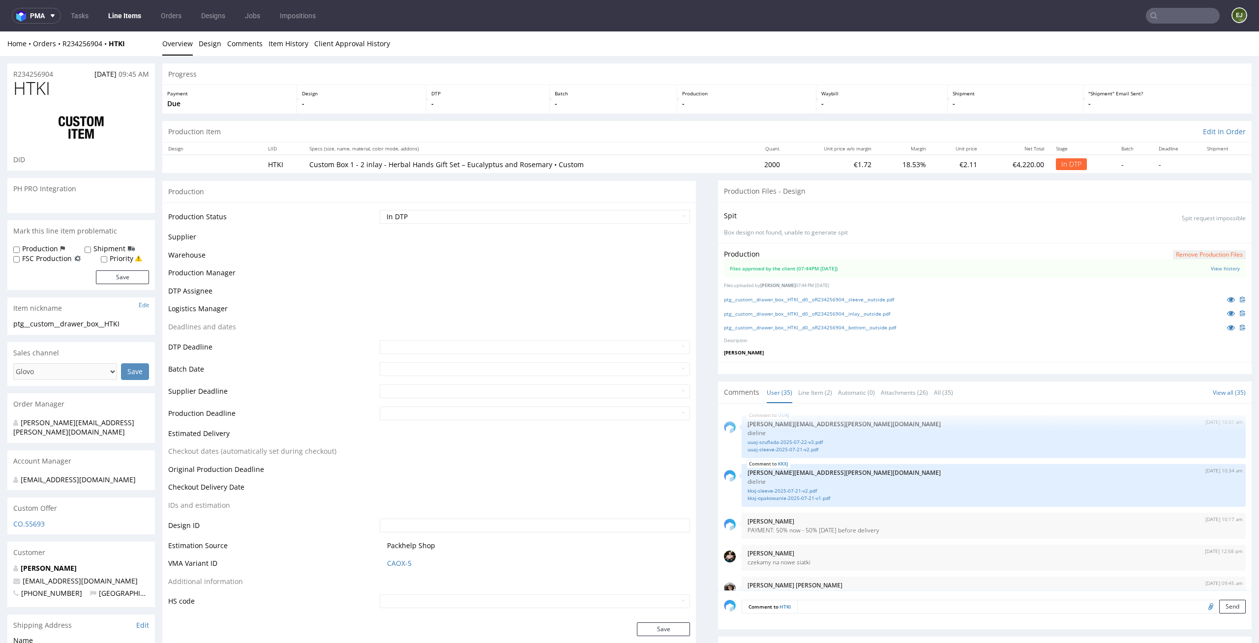
scroll to position [1400, 0]
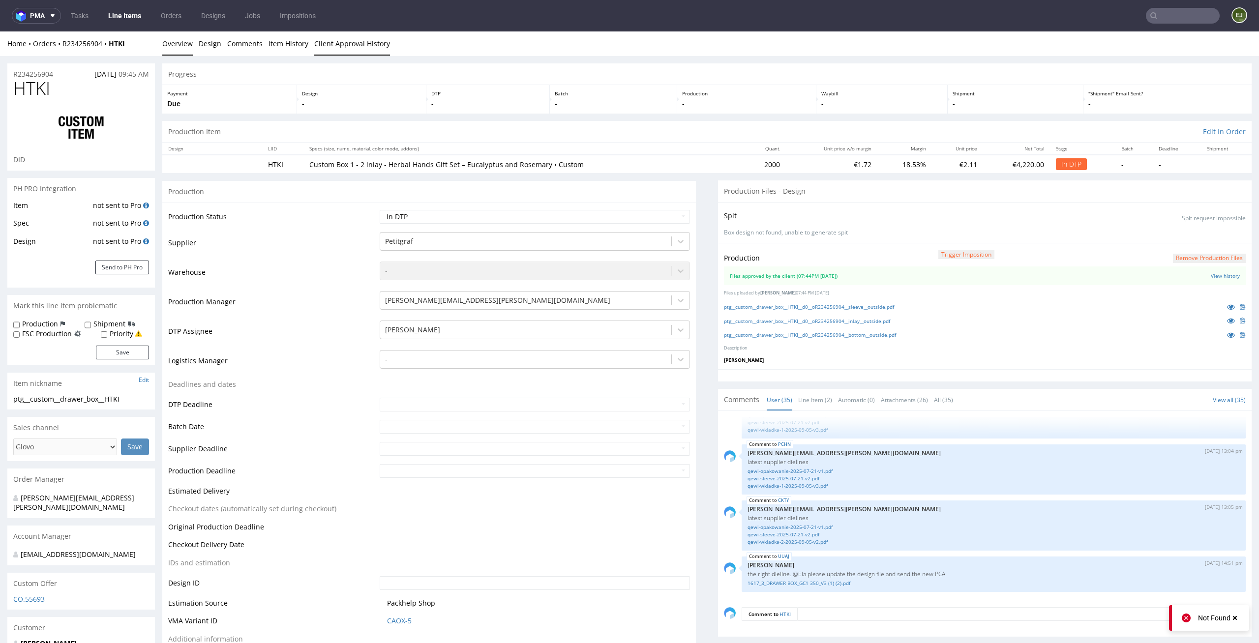
click at [361, 47] on link "Client Approval History" at bounding box center [352, 43] width 76 height 24
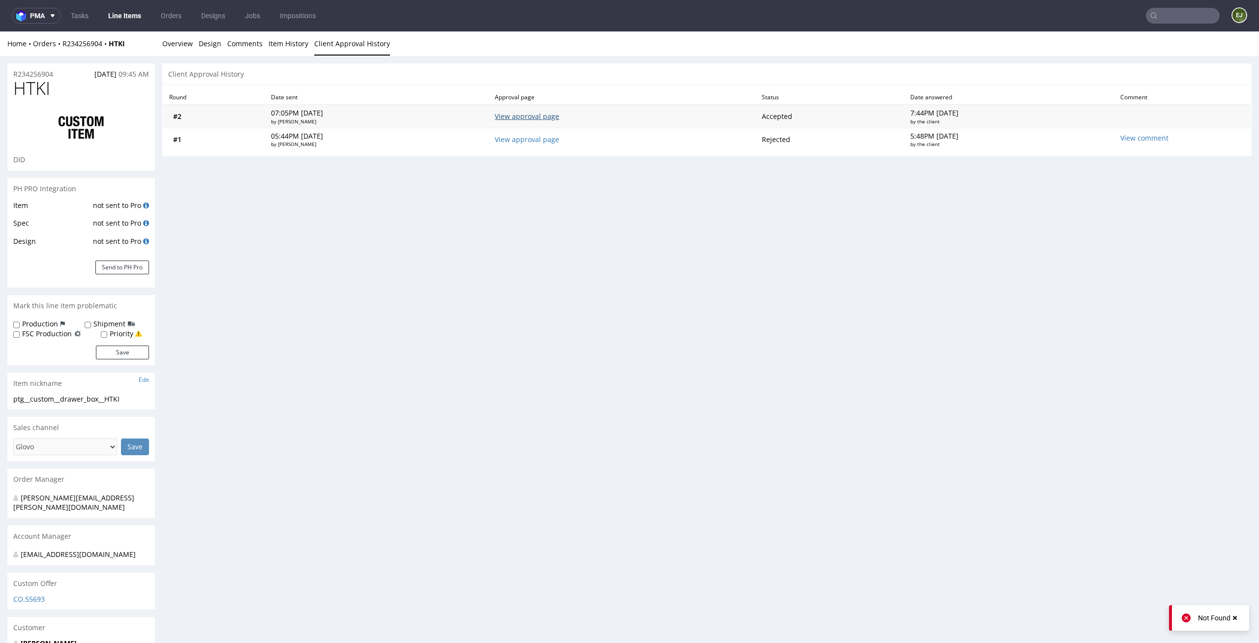
click at [552, 116] on link "View approval page" at bounding box center [527, 116] width 64 height 9
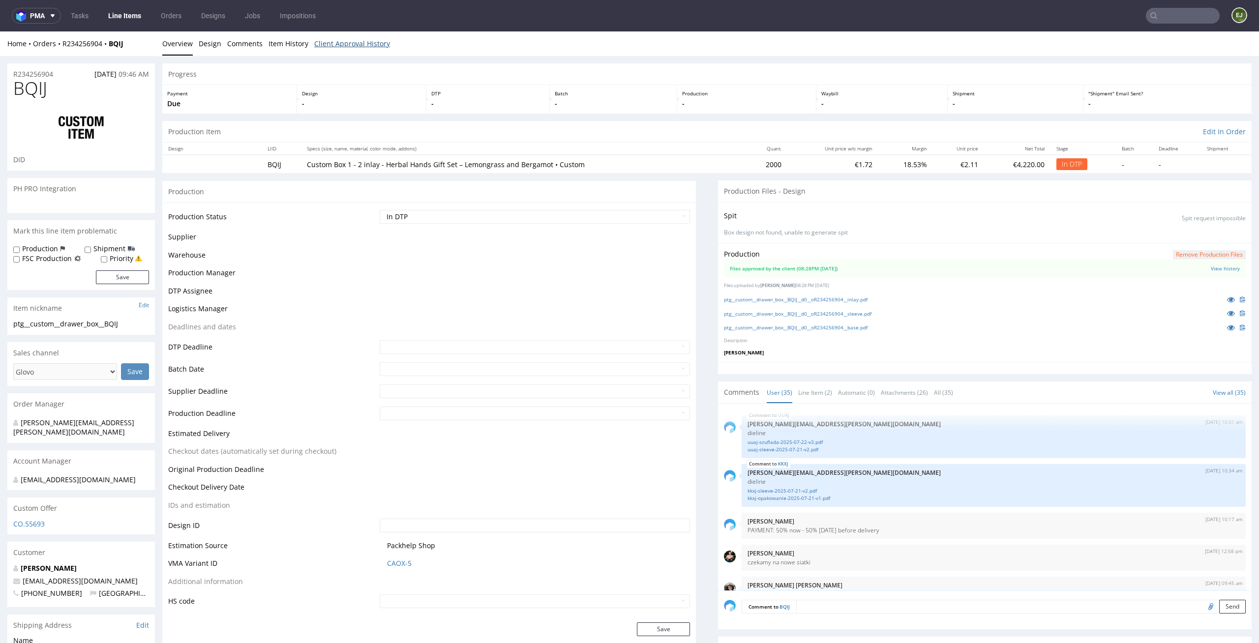
click at [359, 51] on link "Client Approval History" at bounding box center [352, 43] width 76 height 24
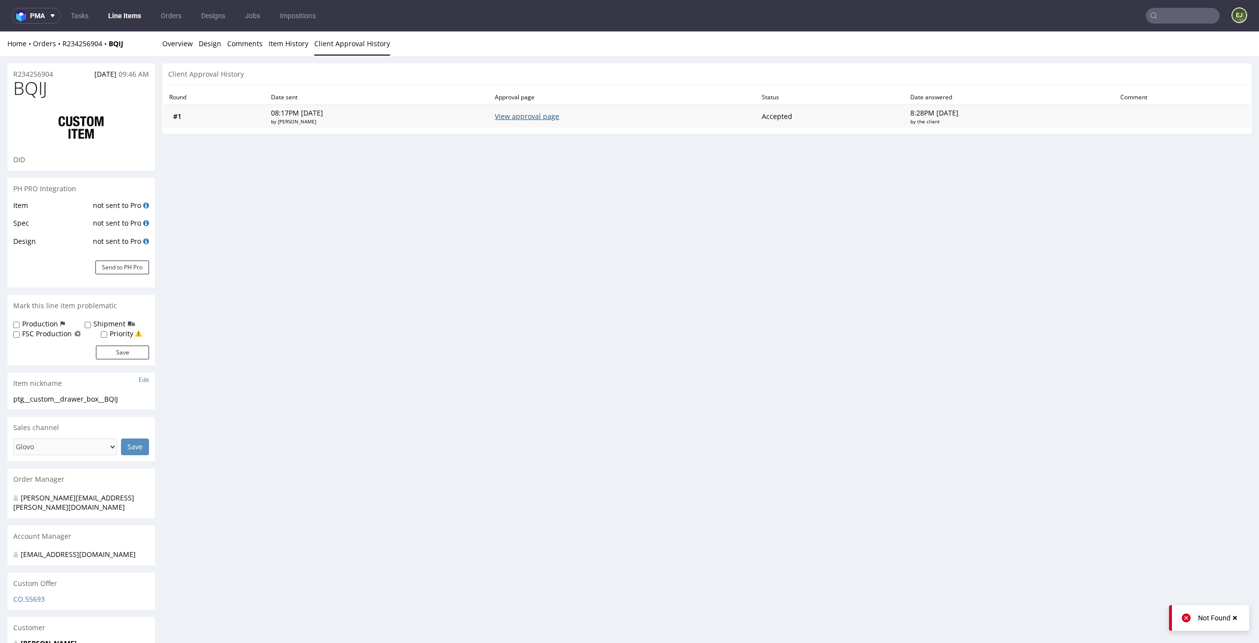
click at [559, 115] on link "View approval page" at bounding box center [527, 116] width 64 height 9
click at [176, 56] on div "R234256904 28.08.2025 09:46 AM BQIJ DID PH PRO Integration Item not sent to Pro…" at bounding box center [629, 472] width 1259 height 833
click at [176, 42] on link "Overview" at bounding box center [177, 43] width 30 height 24
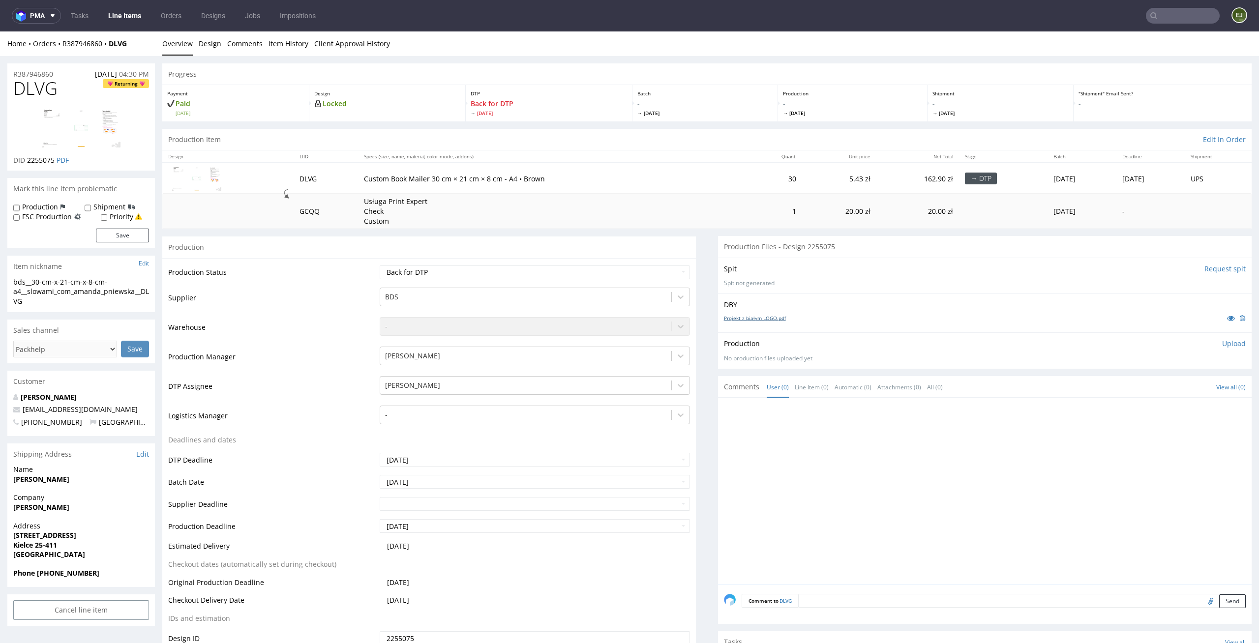
click at [748, 320] on link "Projekt z białym LOGO.pdf" at bounding box center [755, 318] width 62 height 7
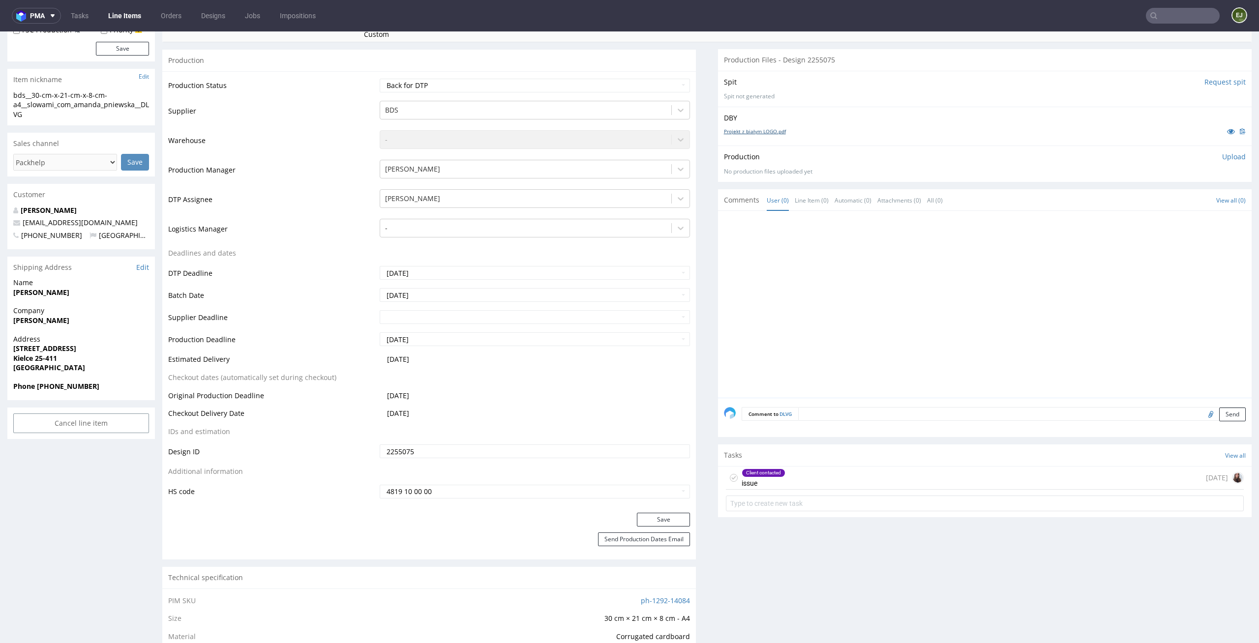
scroll to position [320, 0]
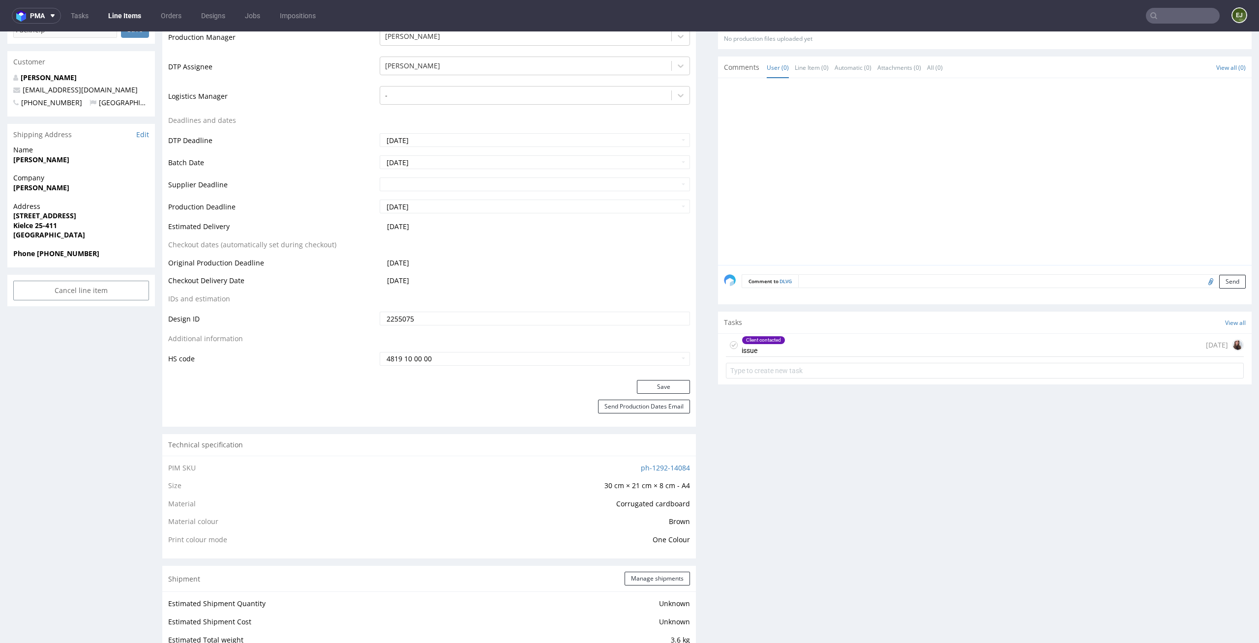
click at [736, 459] on div "Production Files - Design 2255075 Spit Request spit Spit not generated DBY Proj…" at bounding box center [984, 589] width 533 height 1347
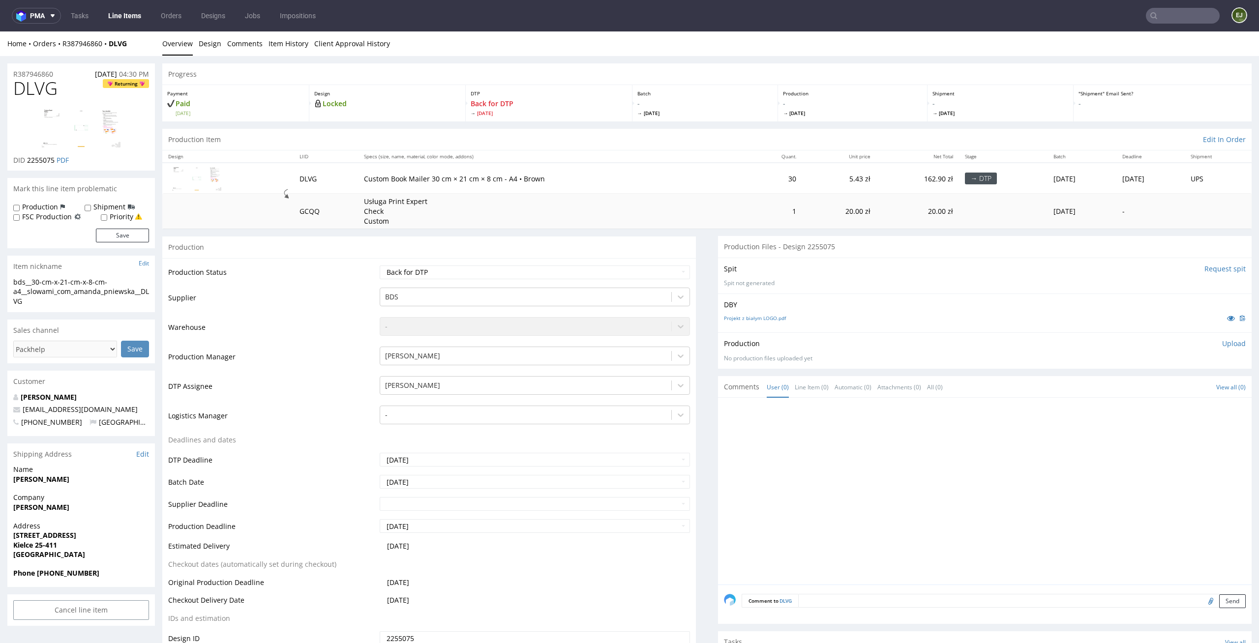
click at [92, 131] on img at bounding box center [81, 127] width 79 height 39
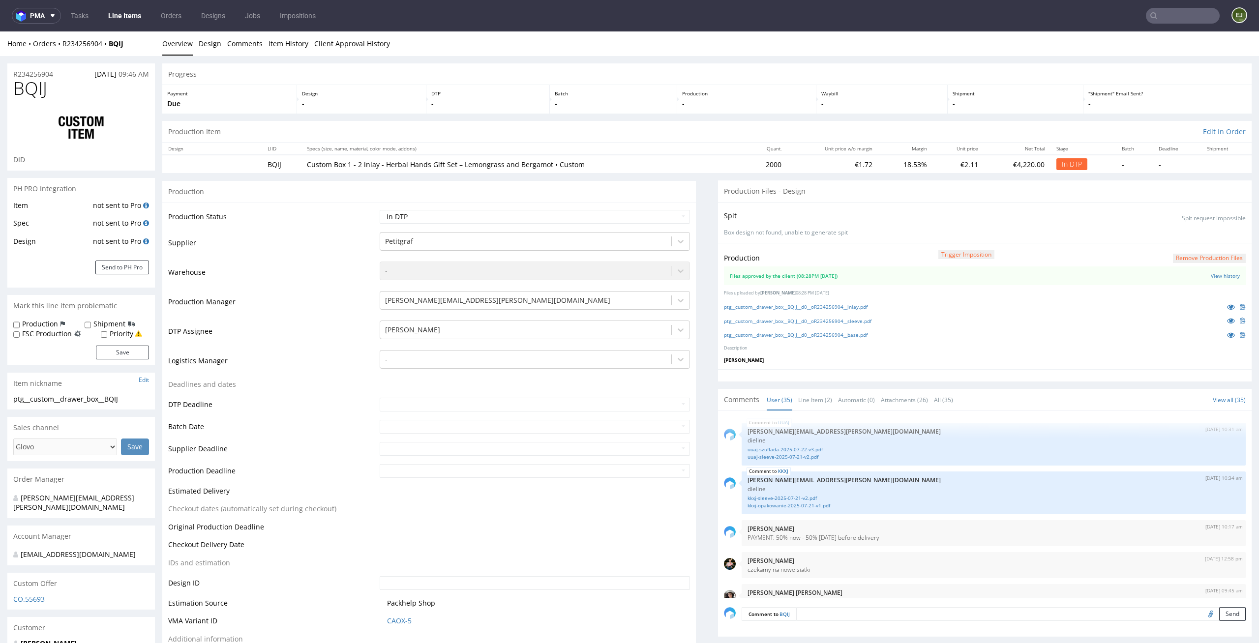
click at [831, 68] on div "Progress" at bounding box center [706, 74] width 1089 height 22
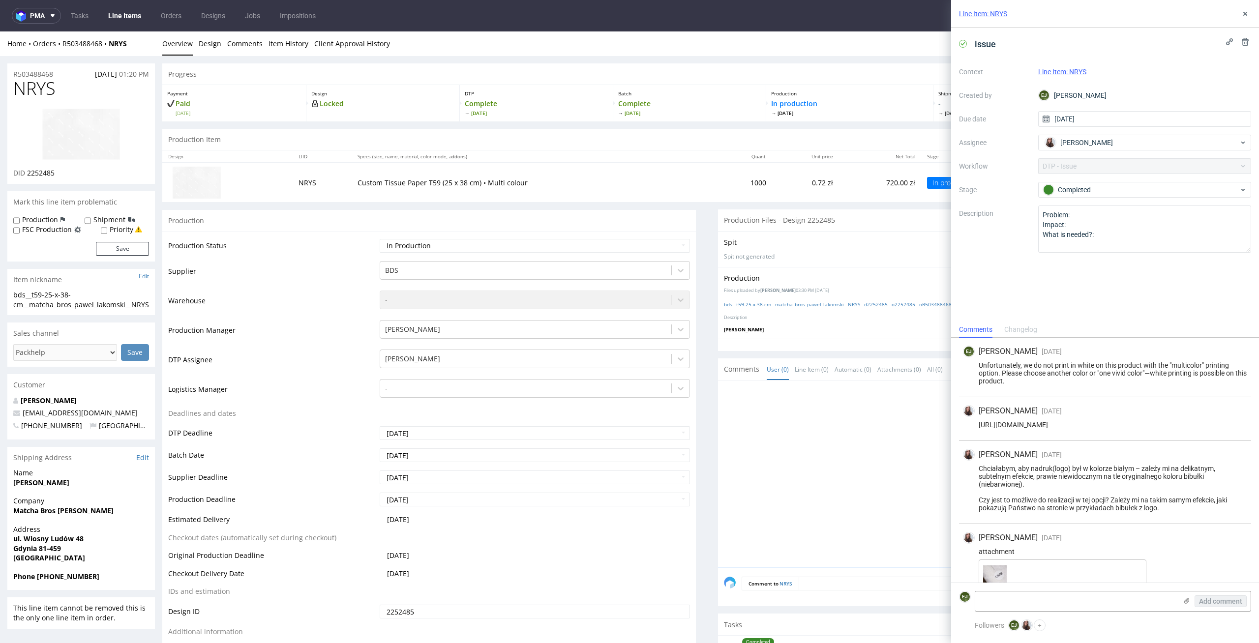
scroll to position [725, 0]
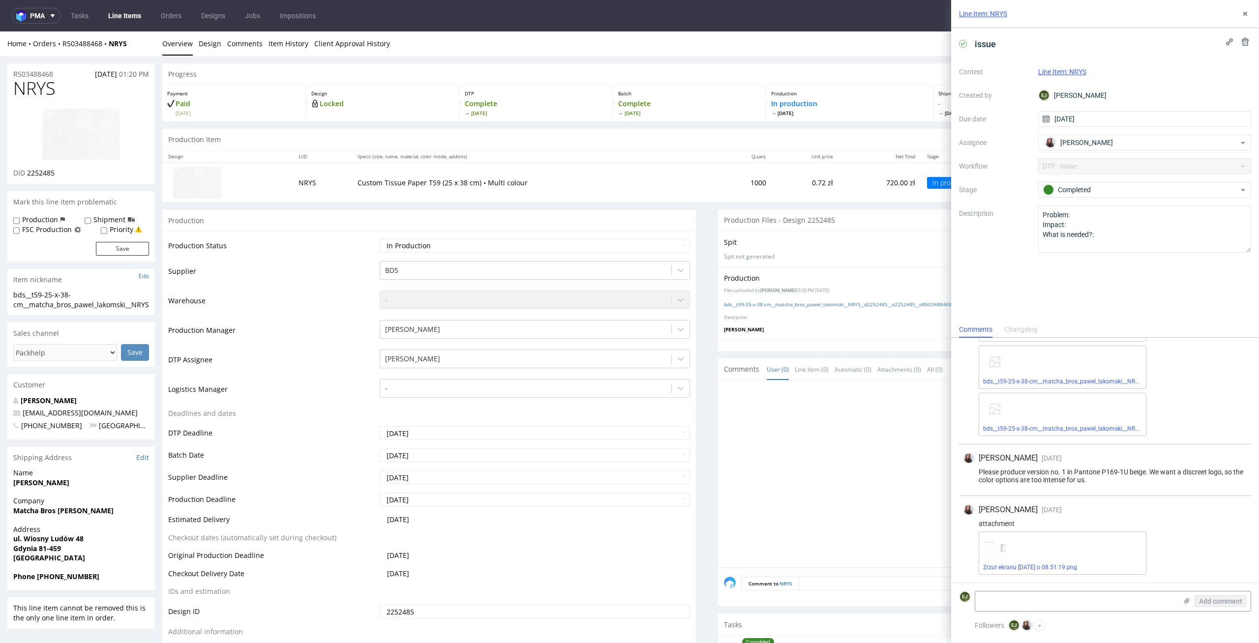
click at [518, 118] on div "DTP Complete Wed 27 Aug" at bounding box center [536, 103] width 153 height 36
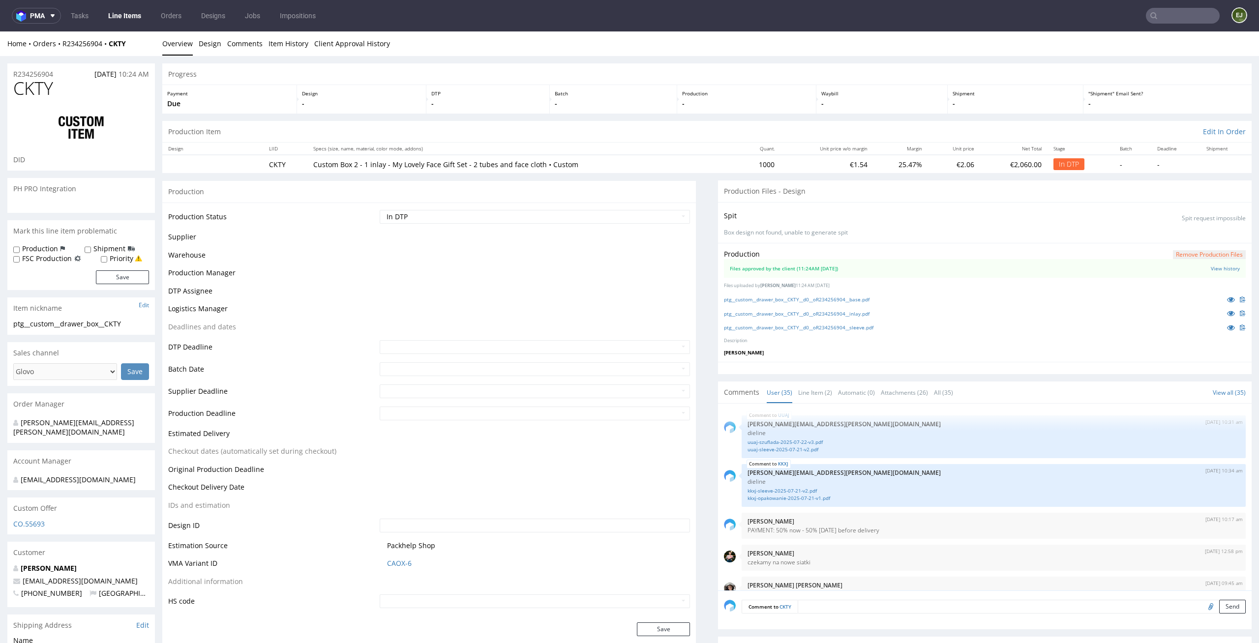
scroll to position [1400, 0]
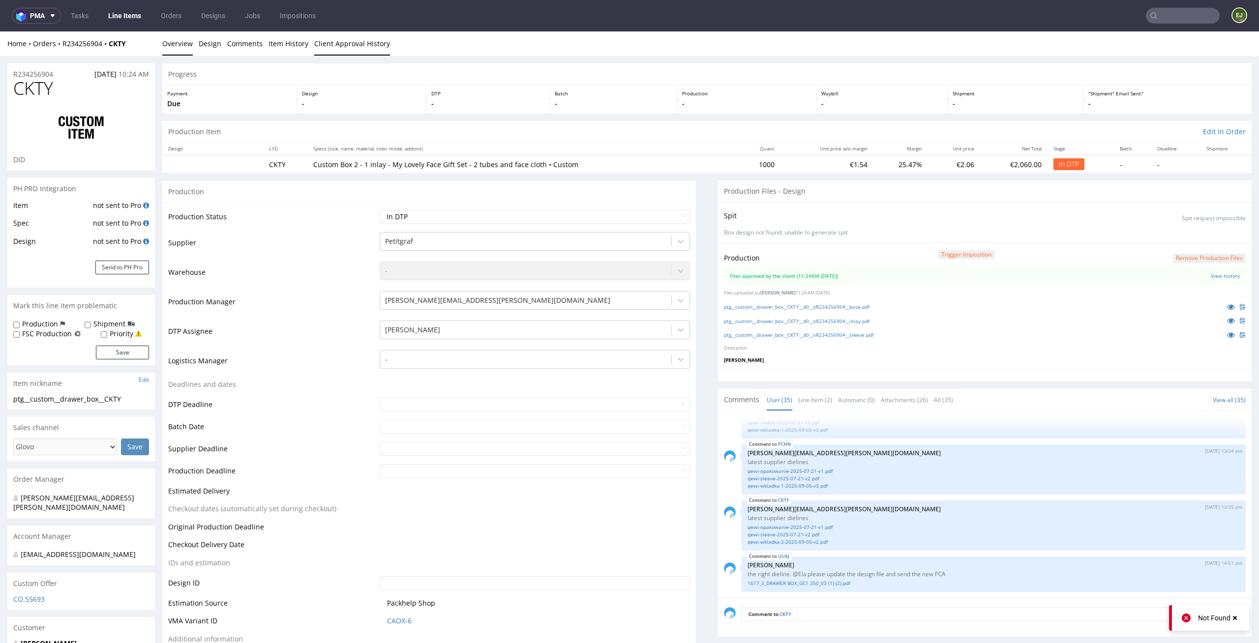
click at [372, 38] on link "Client Approval History" at bounding box center [352, 43] width 76 height 24
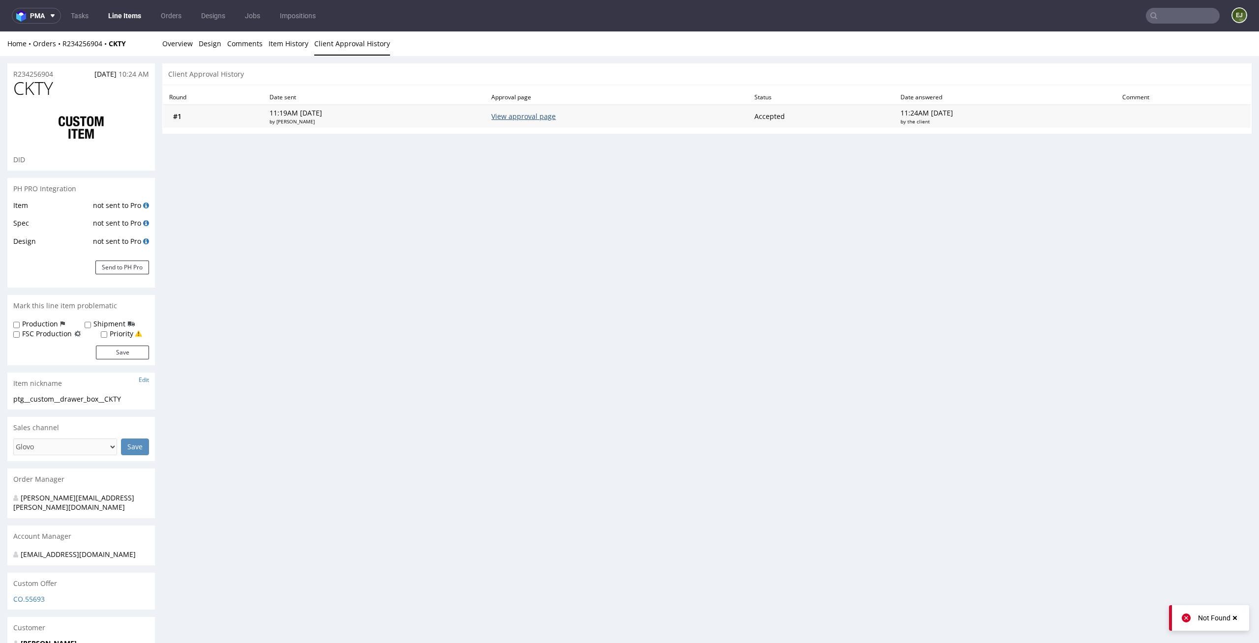
click at [556, 116] on link "View approval page" at bounding box center [523, 116] width 64 height 9
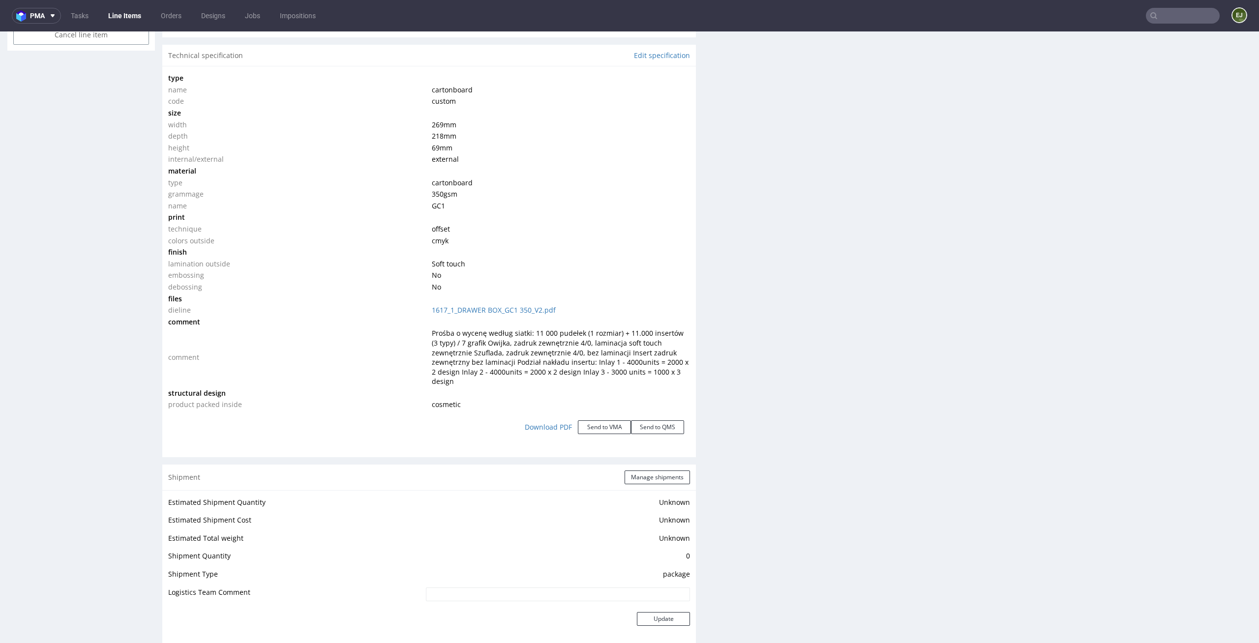
scroll to position [1840, 0]
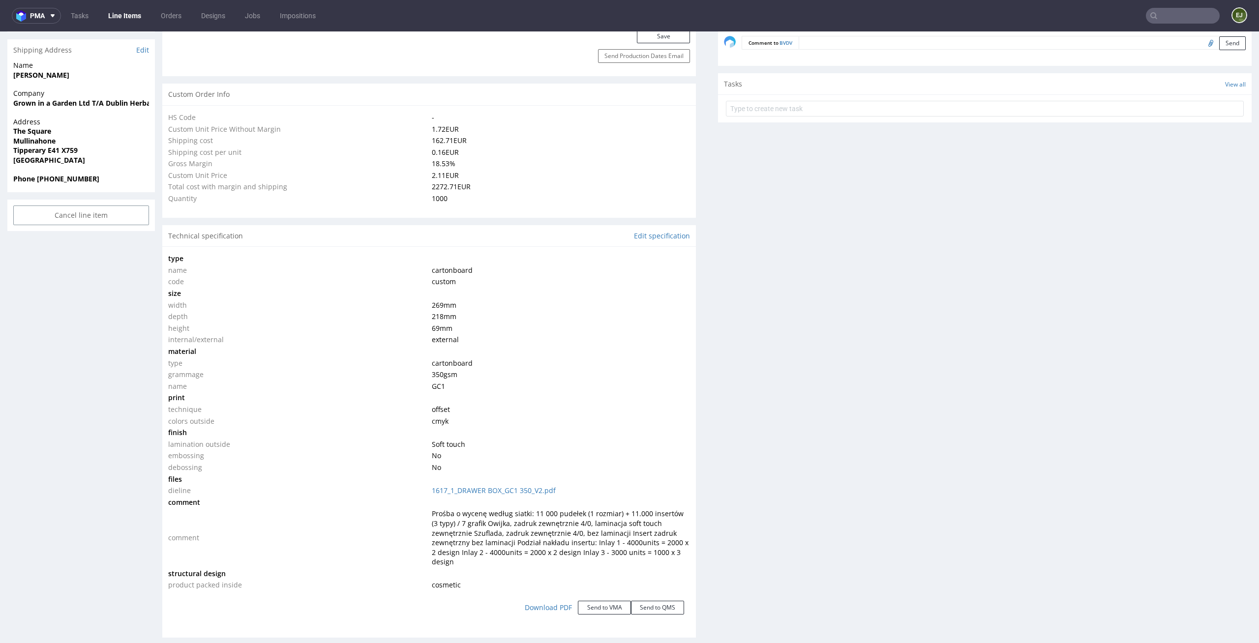
scroll to position [0, 0]
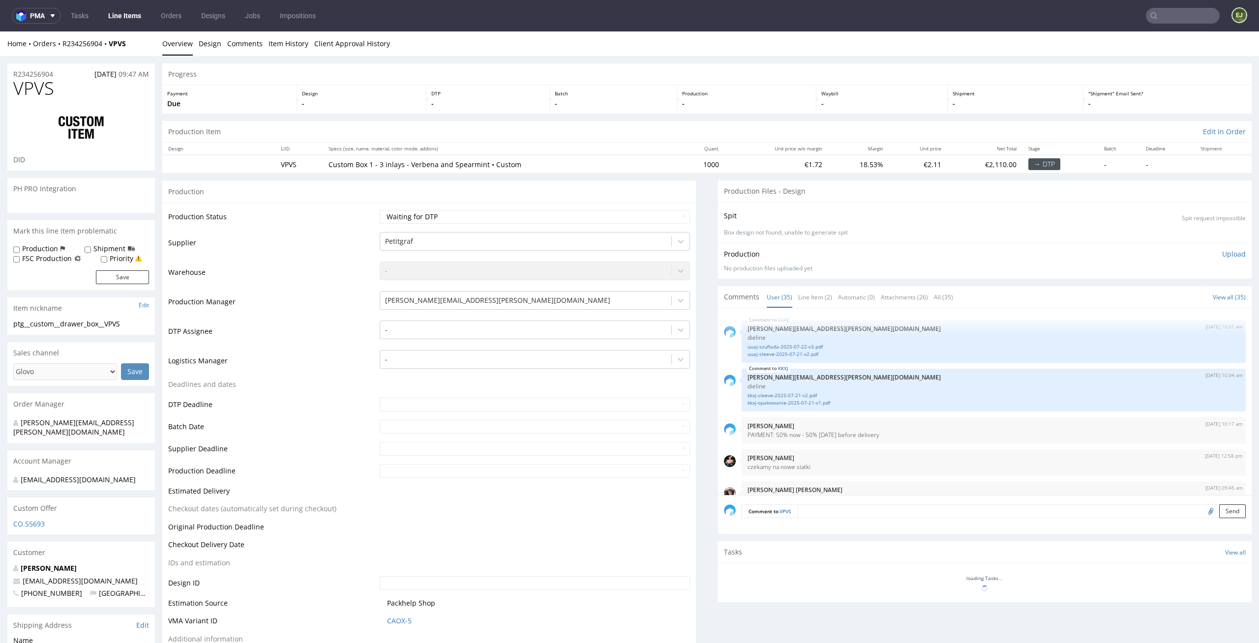
scroll to position [1400, 0]
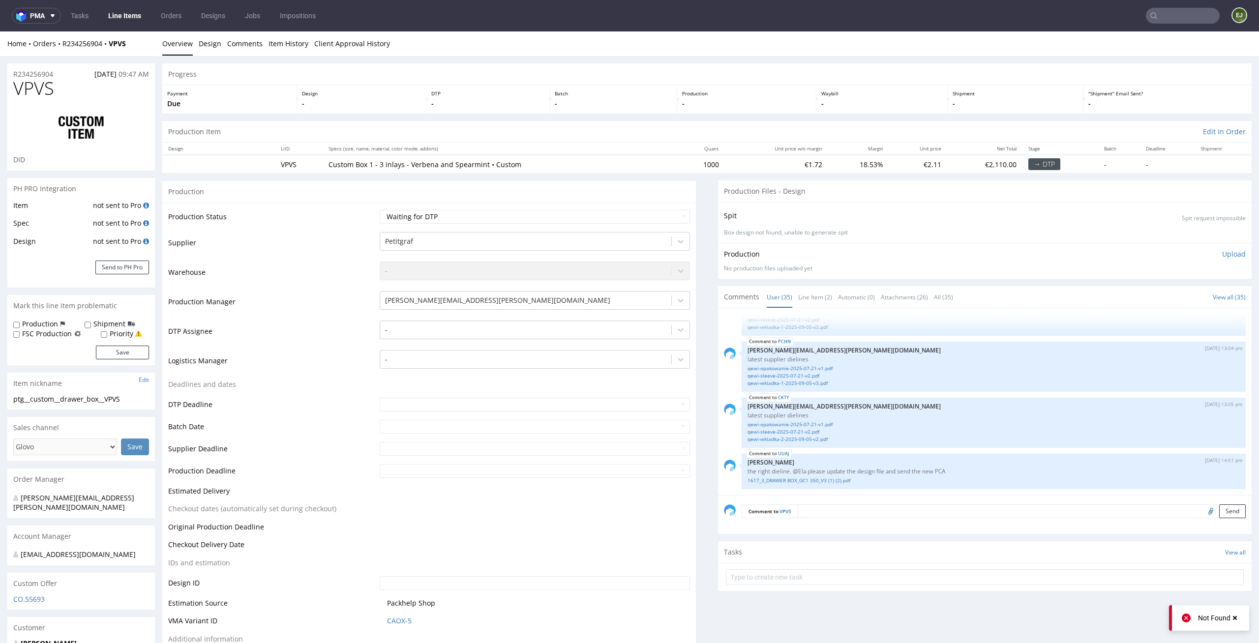
click at [617, 345] on td "-" at bounding box center [533, 334] width 313 height 29
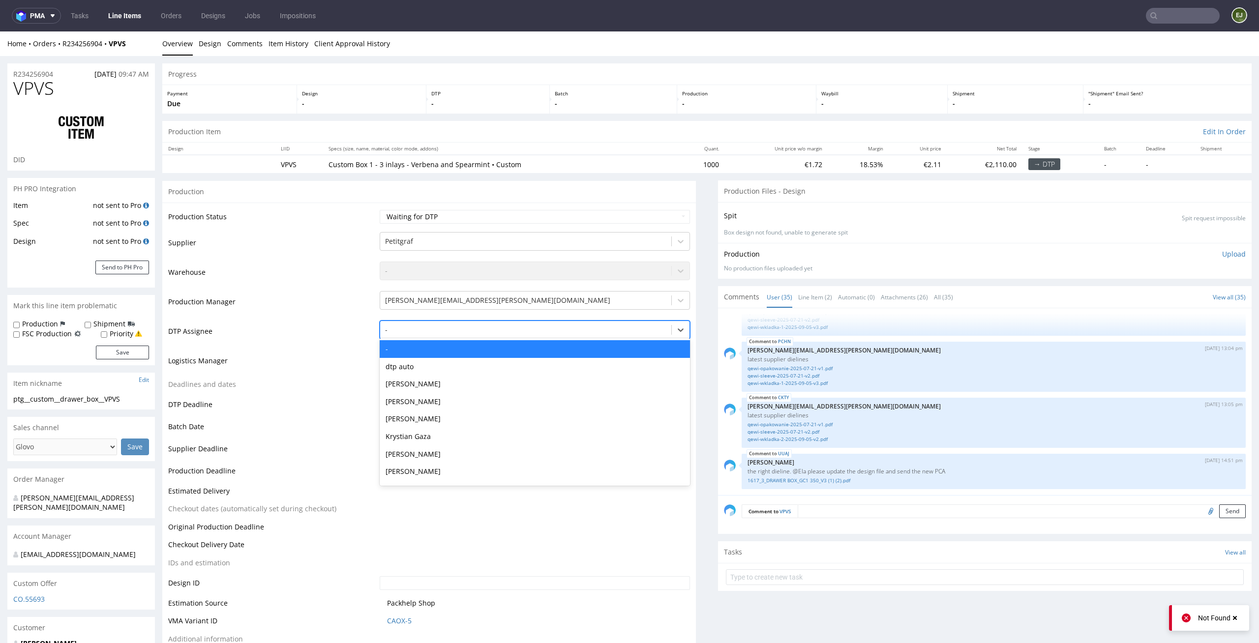
click at [632, 326] on div at bounding box center [526, 330] width 282 height 12
type input "el"
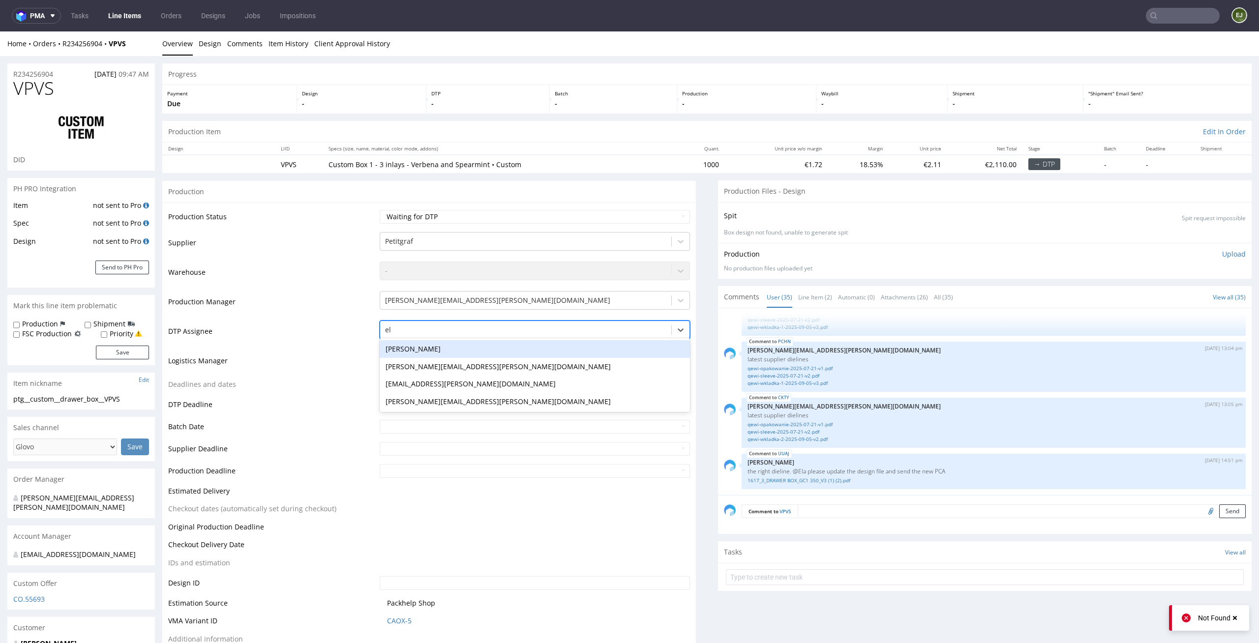
click at [624, 351] on div "[PERSON_NAME]" at bounding box center [535, 349] width 311 height 18
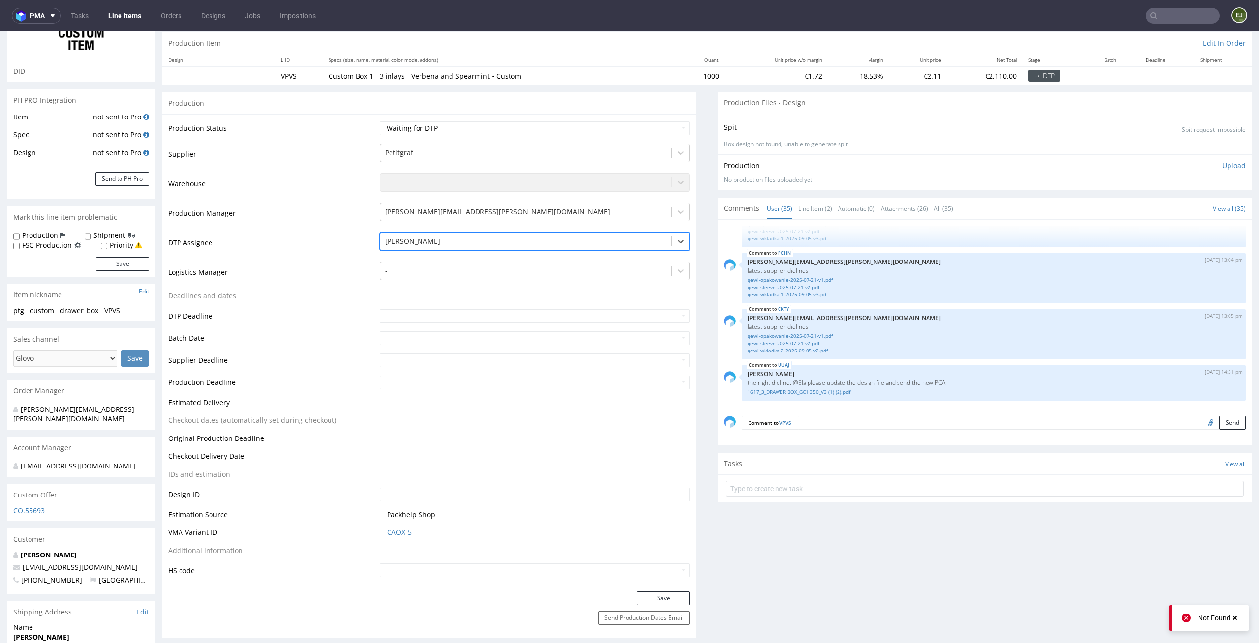
scroll to position [121, 0]
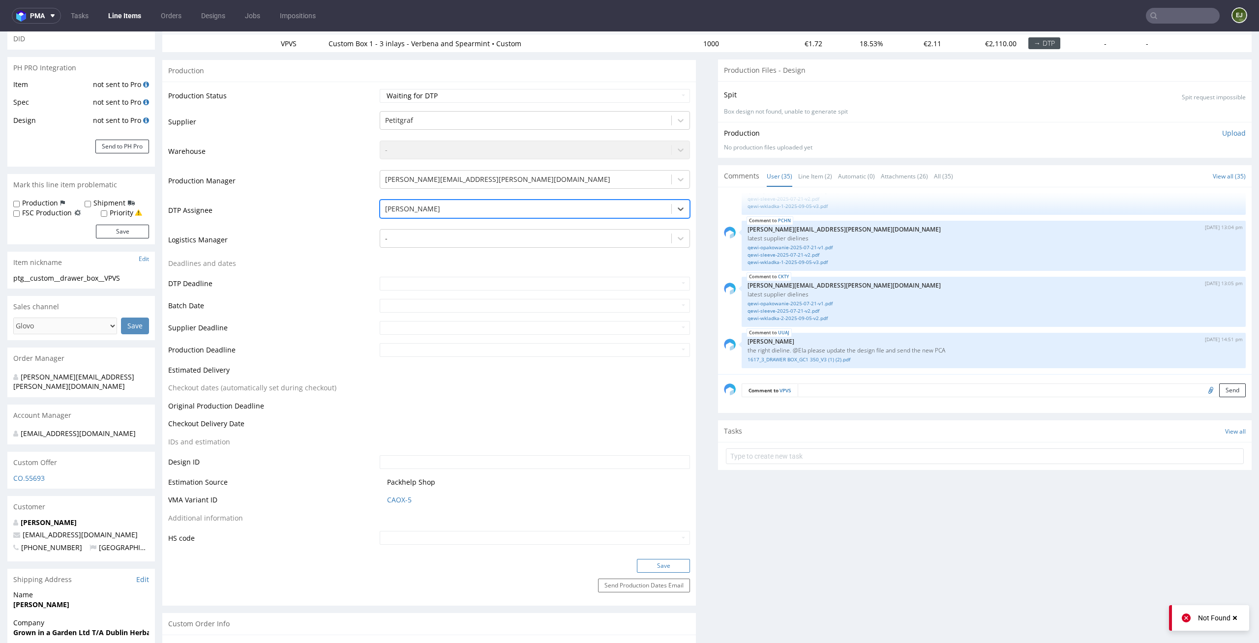
click at [656, 559] on button "Save" at bounding box center [663, 566] width 53 height 14
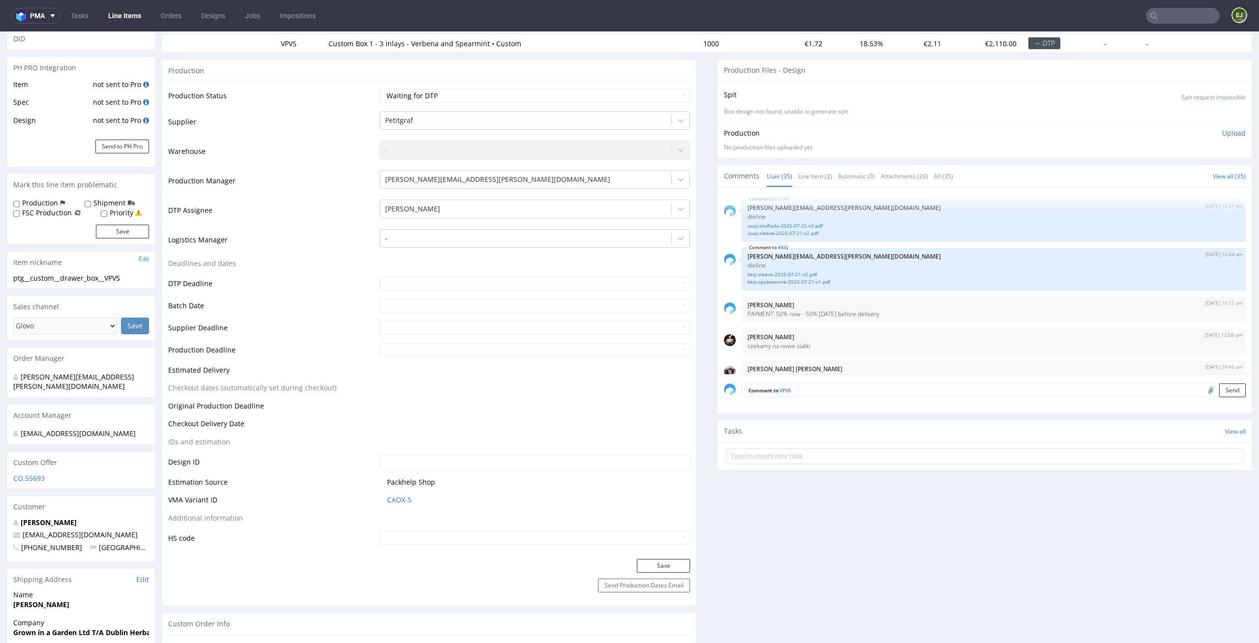
scroll to position [1400, 0]
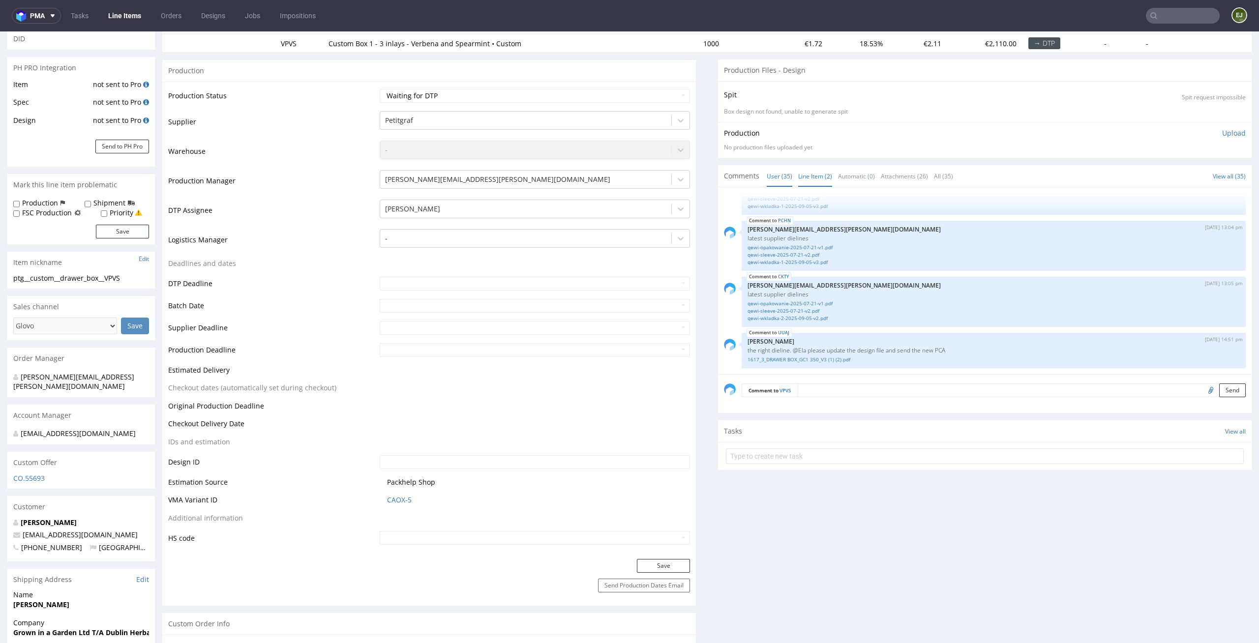
click at [813, 179] on link "Line Item (2)" at bounding box center [815, 176] width 34 height 21
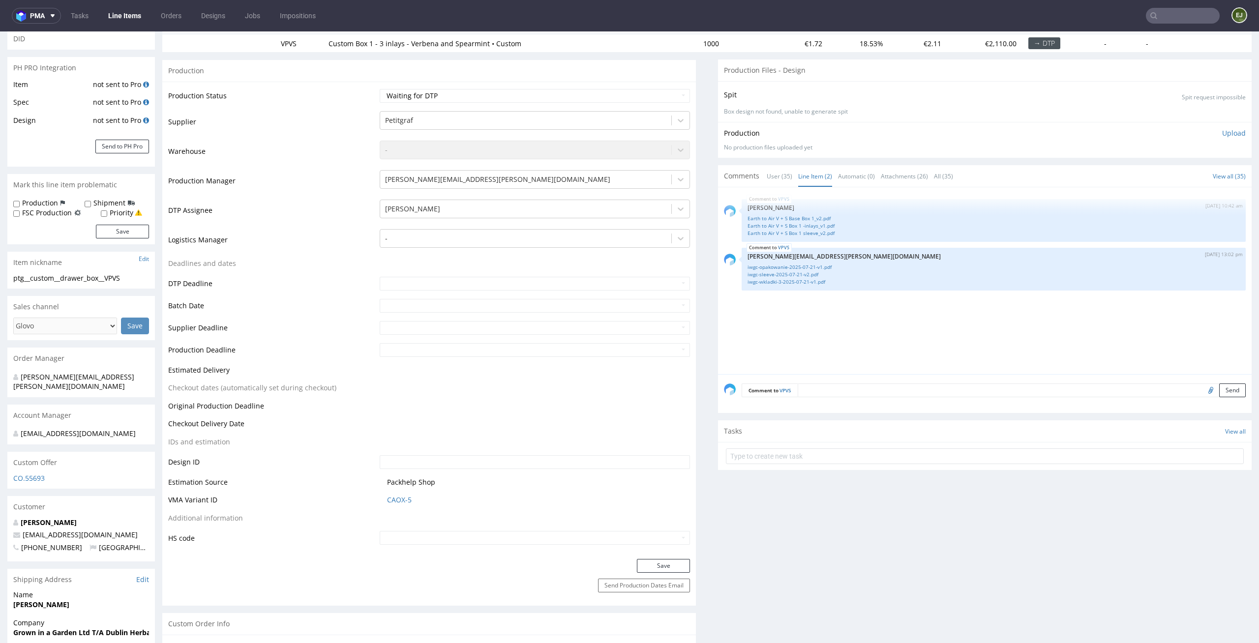
click at [882, 347] on div "VPVS [DATE] 10:42 am [PERSON_NAME] Earth to Air V + S Base Box 1_v2.pdf Earth t…" at bounding box center [988, 283] width 528 height 181
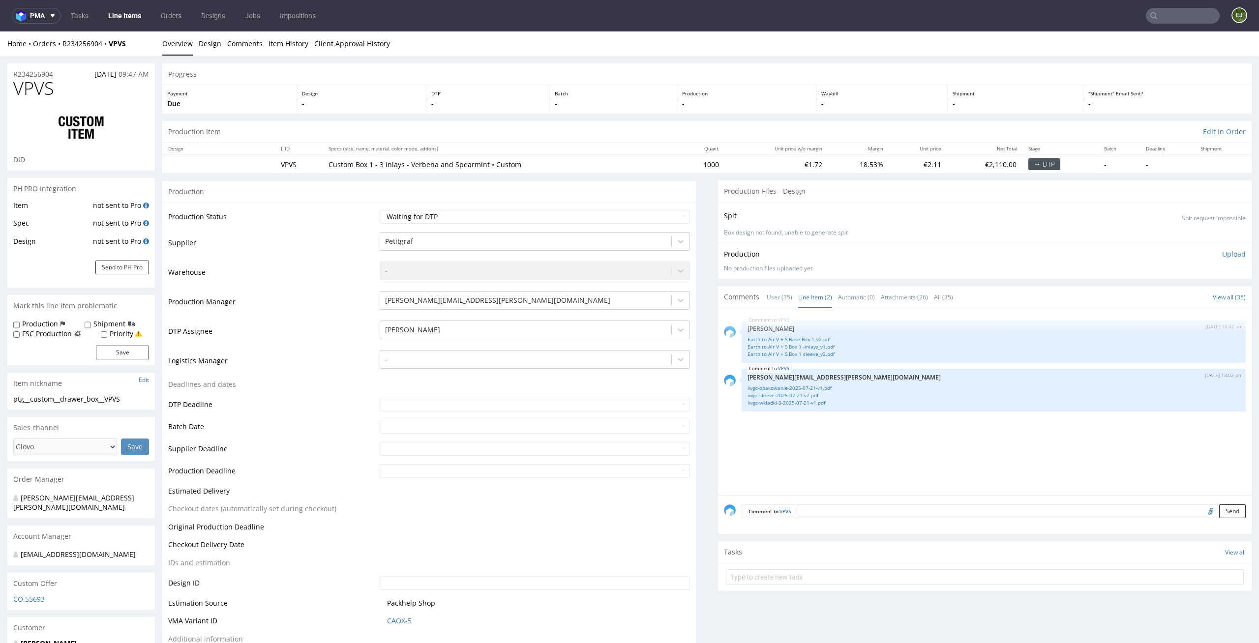
click at [769, 438] on div "VPVS [DATE] 10:42 am [PERSON_NAME] Earth to Air V + S Base Box 1_v2.pdf Earth t…" at bounding box center [988, 404] width 528 height 181
click at [809, 341] on link "Earth to Air V + S Base Box 1_v2.pdf" at bounding box center [993, 339] width 492 height 7
click at [780, 346] on link "Earth to Air V + S Box 1 -inlays_v1.pdf" at bounding box center [993, 346] width 492 height 7
click at [790, 358] on div "VPVS [DATE] 10:42 am [PERSON_NAME] Earth to Air V + S Base Box 1_v2.pdf Earth t…" at bounding box center [993, 341] width 504 height 43
click at [806, 353] on link "Earth to Air V + S Box 1 sleeve_v2.pdf" at bounding box center [993, 354] width 492 height 7
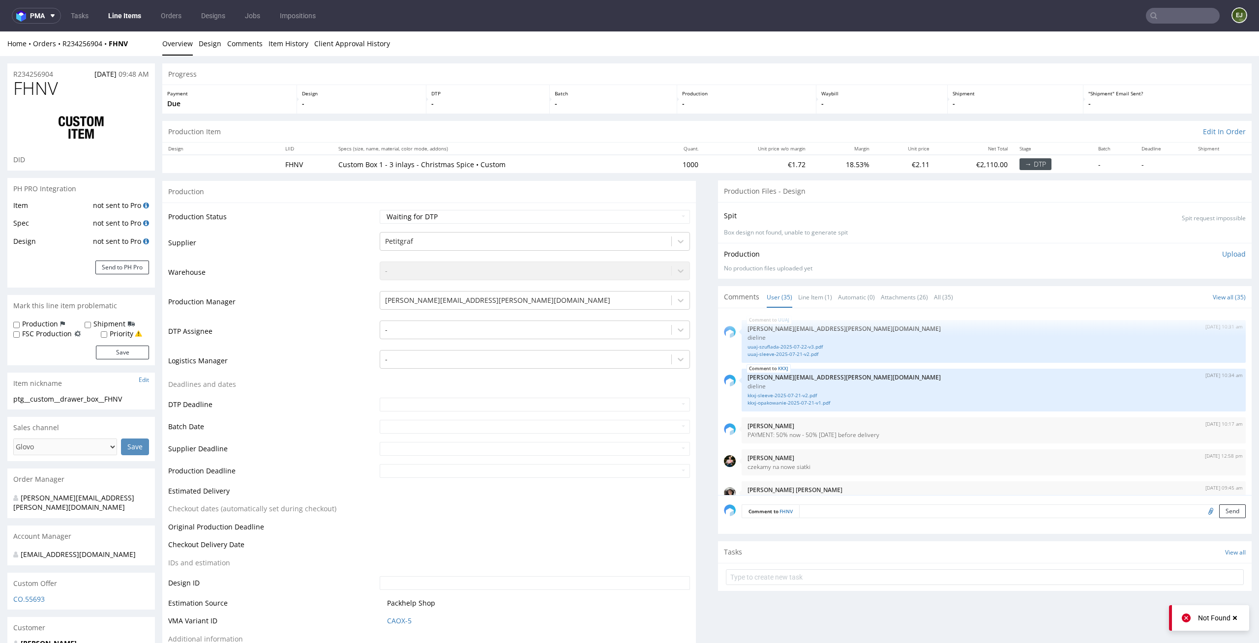
scroll to position [1400, 0]
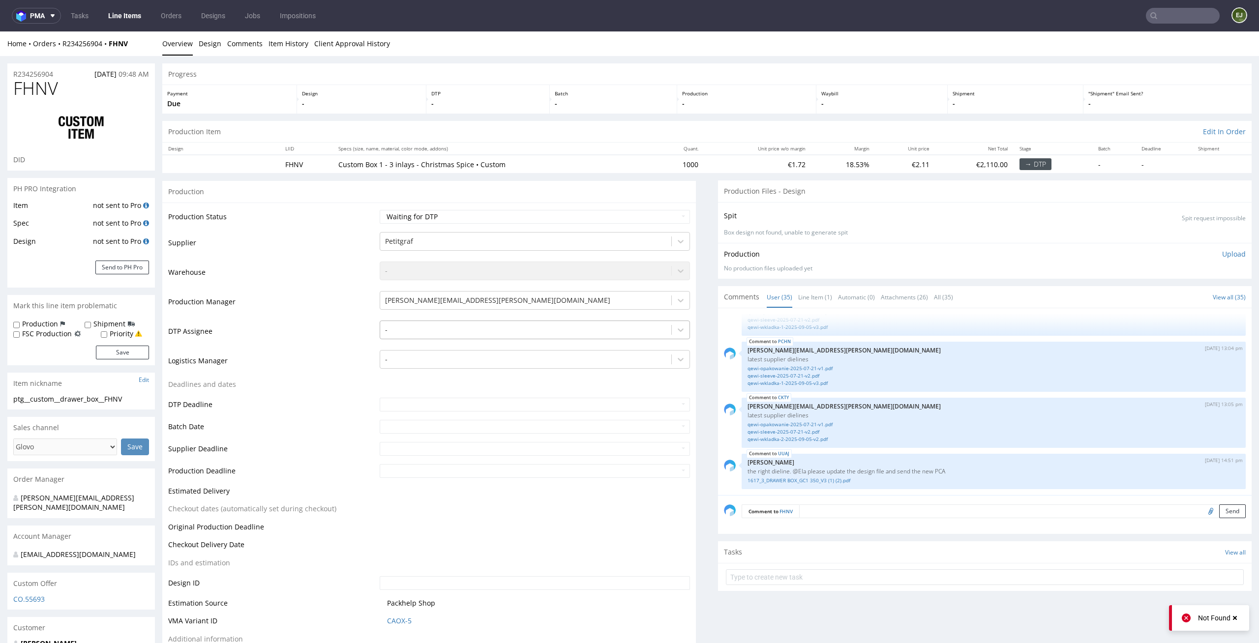
click at [535, 329] on div at bounding box center [526, 330] width 282 height 12
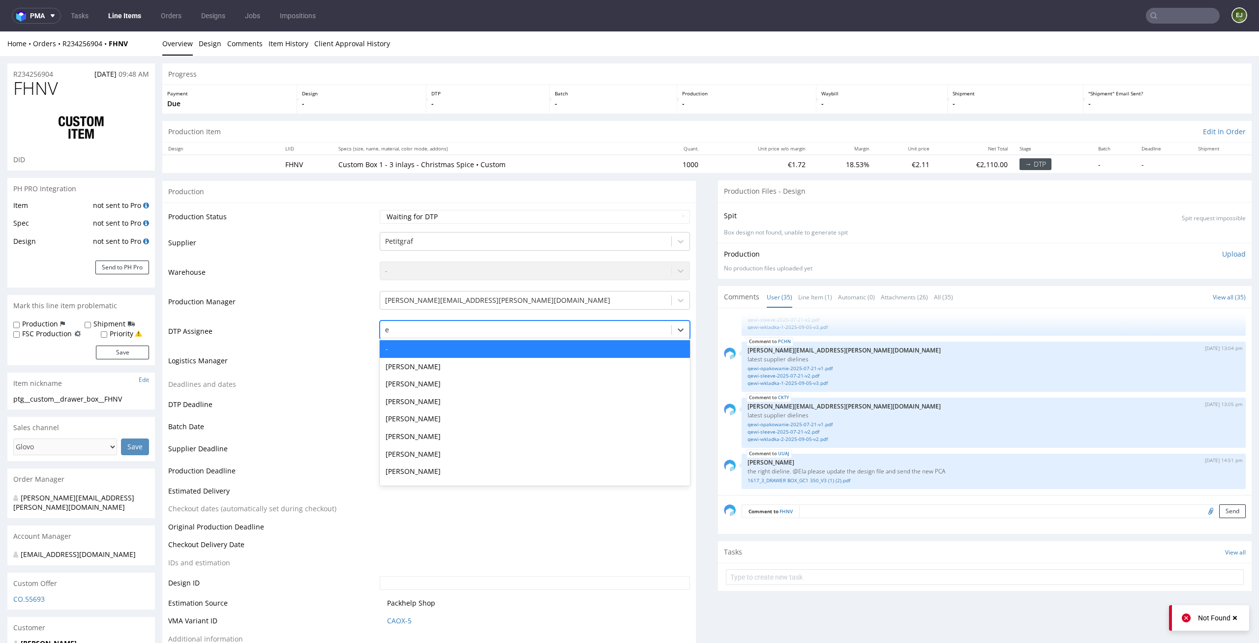
type input "el"
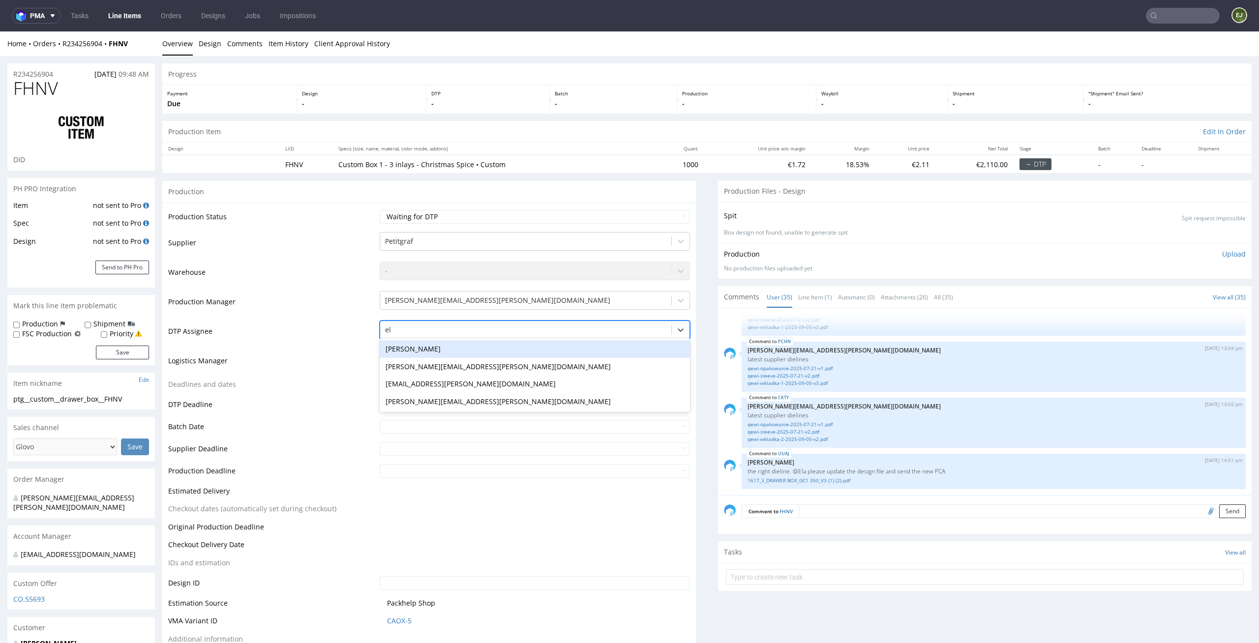
click at [519, 356] on div "[PERSON_NAME]" at bounding box center [535, 349] width 311 height 18
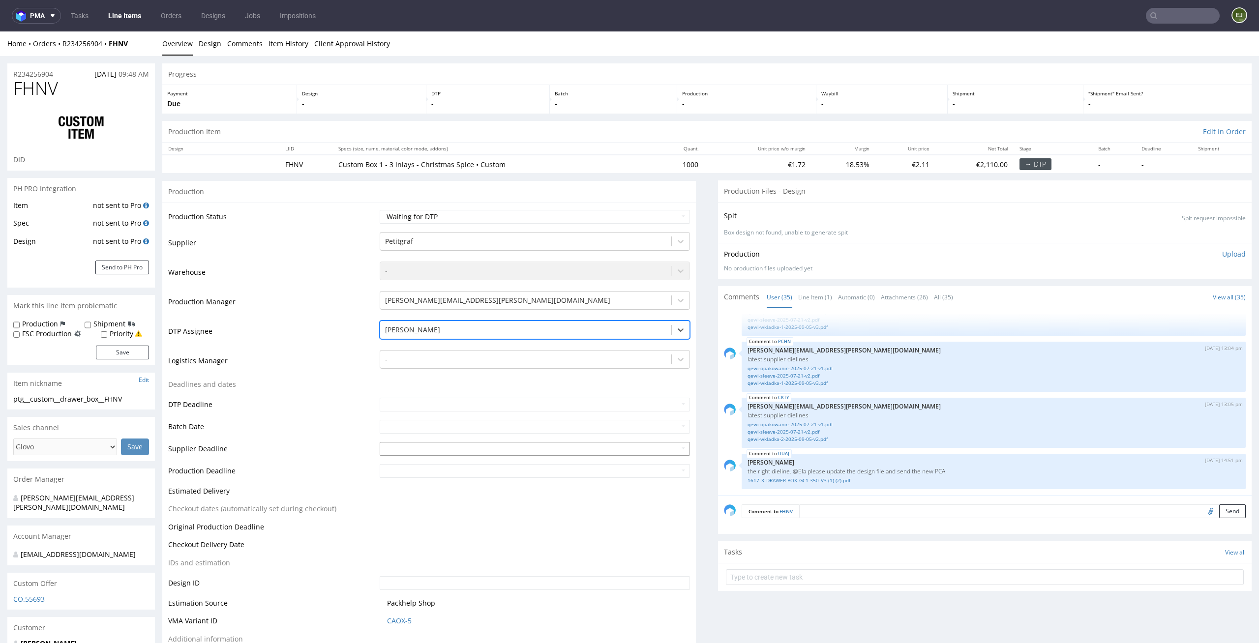
scroll to position [183, 0]
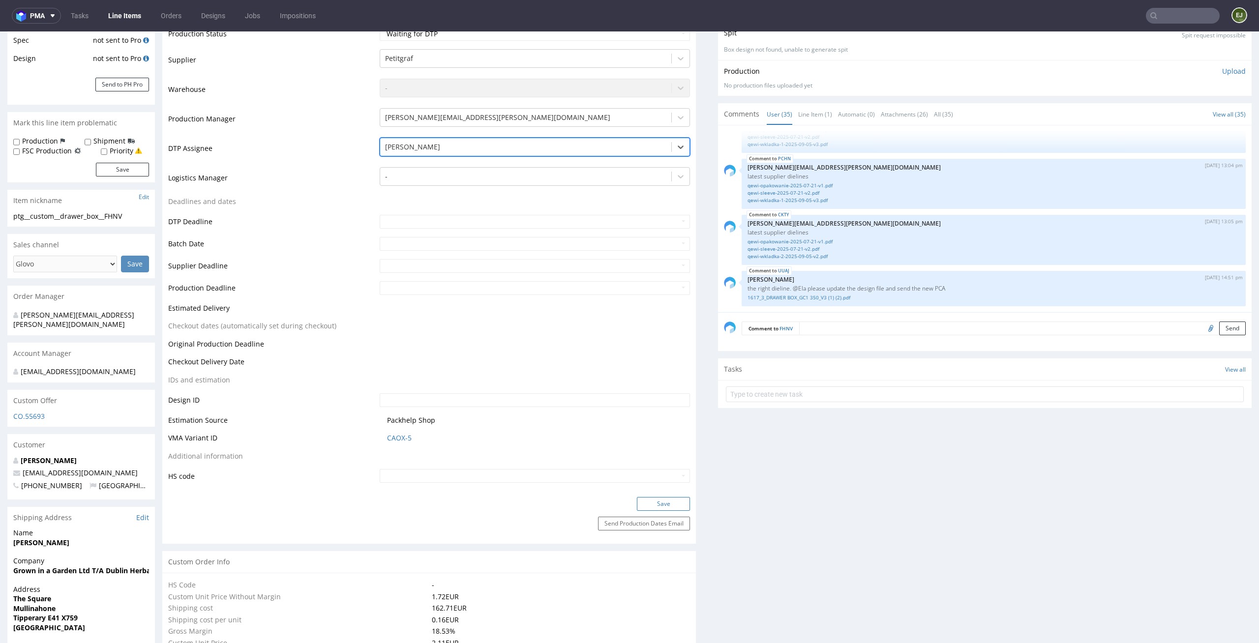
click at [642, 503] on button "Save" at bounding box center [663, 504] width 53 height 14
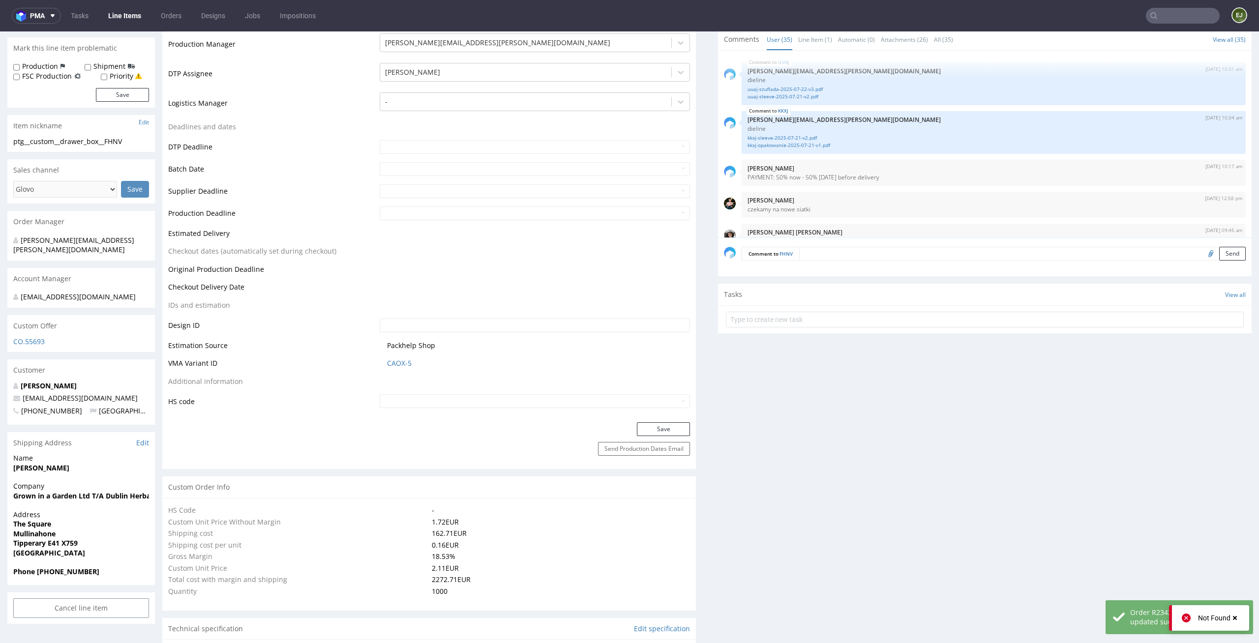
scroll to position [0, 0]
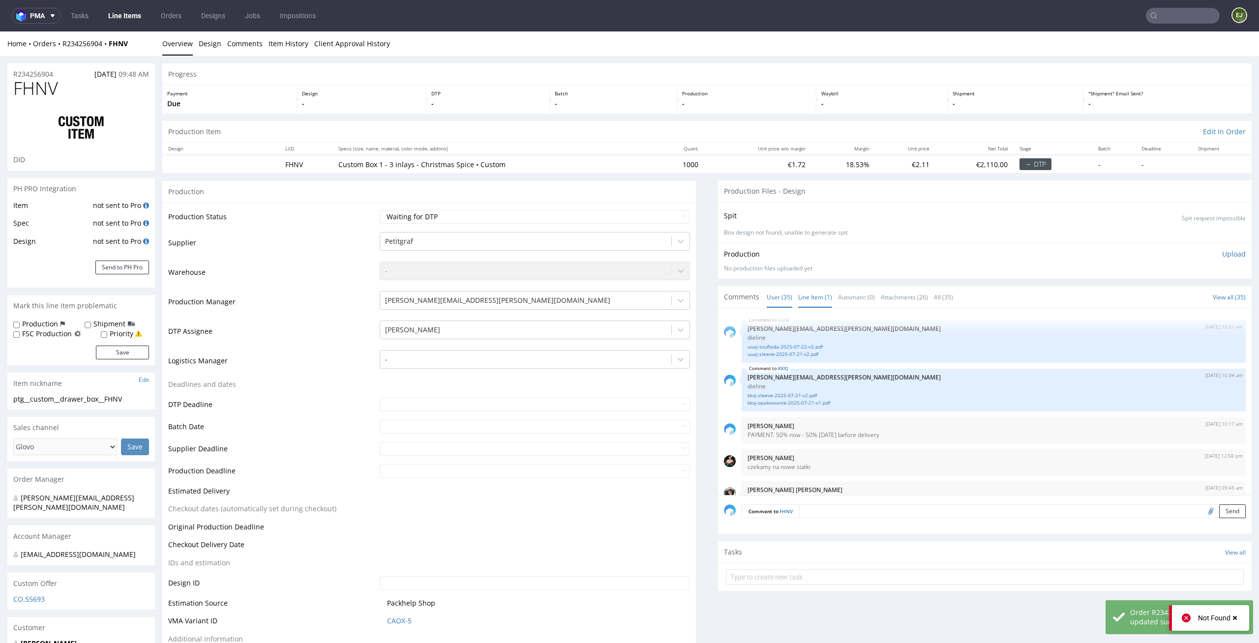
click at [806, 300] on link "Line Item (1)" at bounding box center [815, 297] width 34 height 21
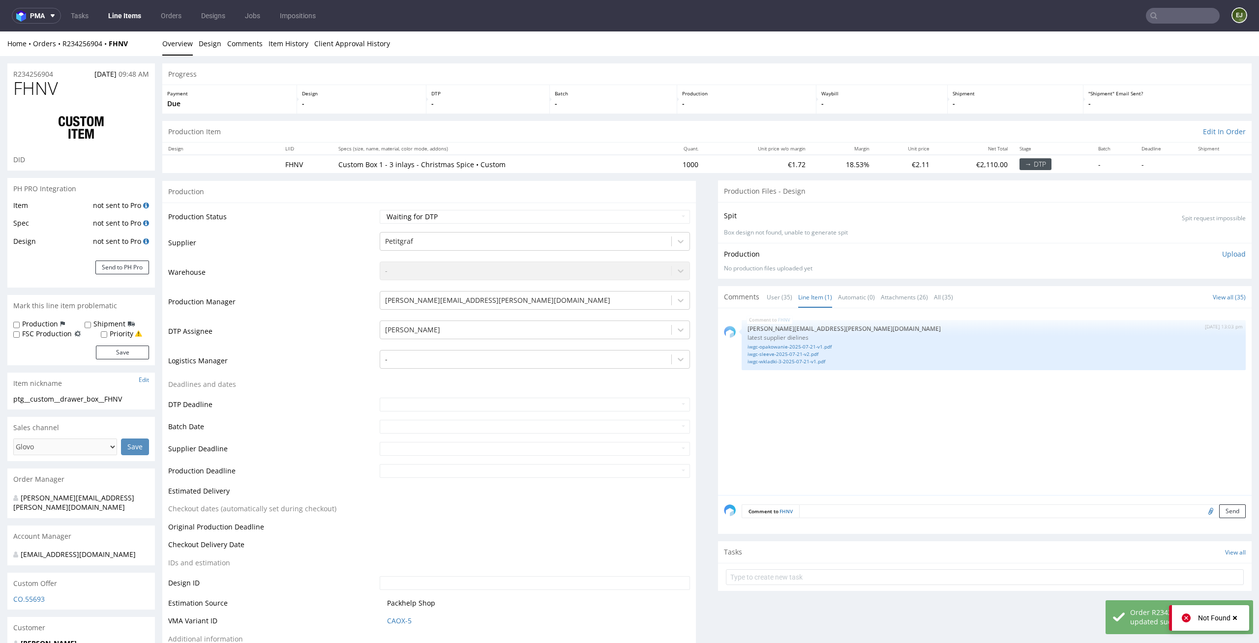
click at [890, 469] on div "FHNV 5th Sep 25 | 13:03 pm tomasz.kubiak@packhelp.com latest supplier dielines …" at bounding box center [988, 404] width 528 height 181
click at [911, 488] on div "FHNV 5th Sep 25 | 13:03 pm tomasz.kubiak@packhelp.com latest supplier dielines …" at bounding box center [988, 404] width 528 height 181
click at [779, 297] on link "User (35)" at bounding box center [779, 297] width 26 height 21
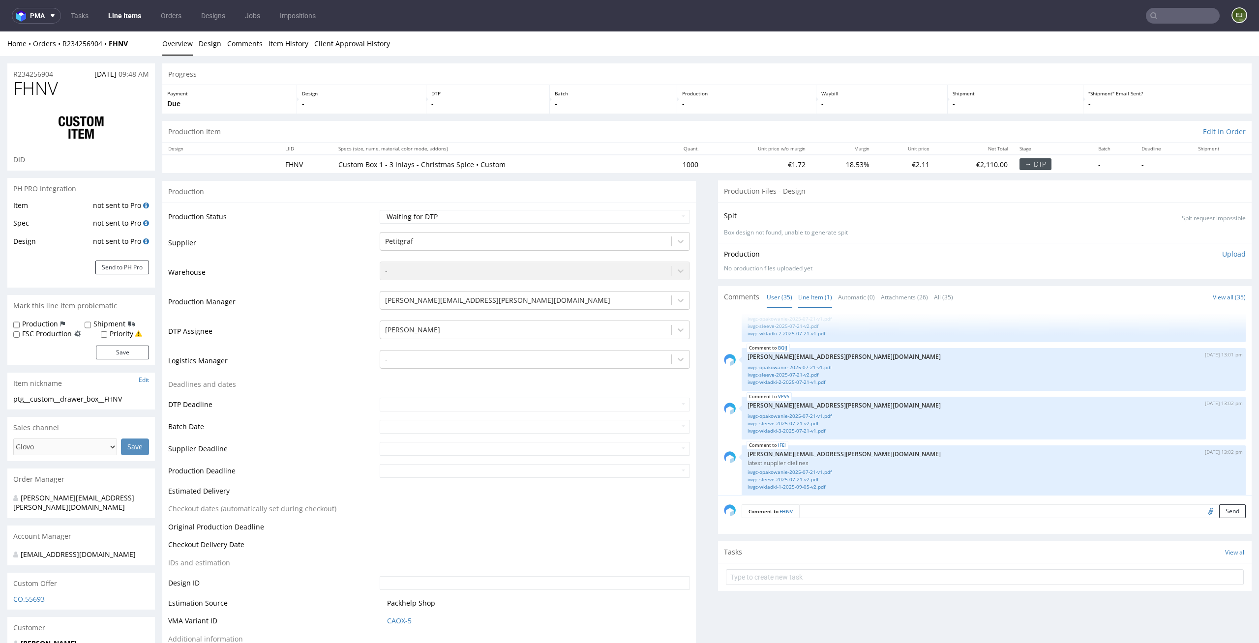
click at [813, 299] on link "Line Item (1)" at bounding box center [815, 297] width 34 height 21
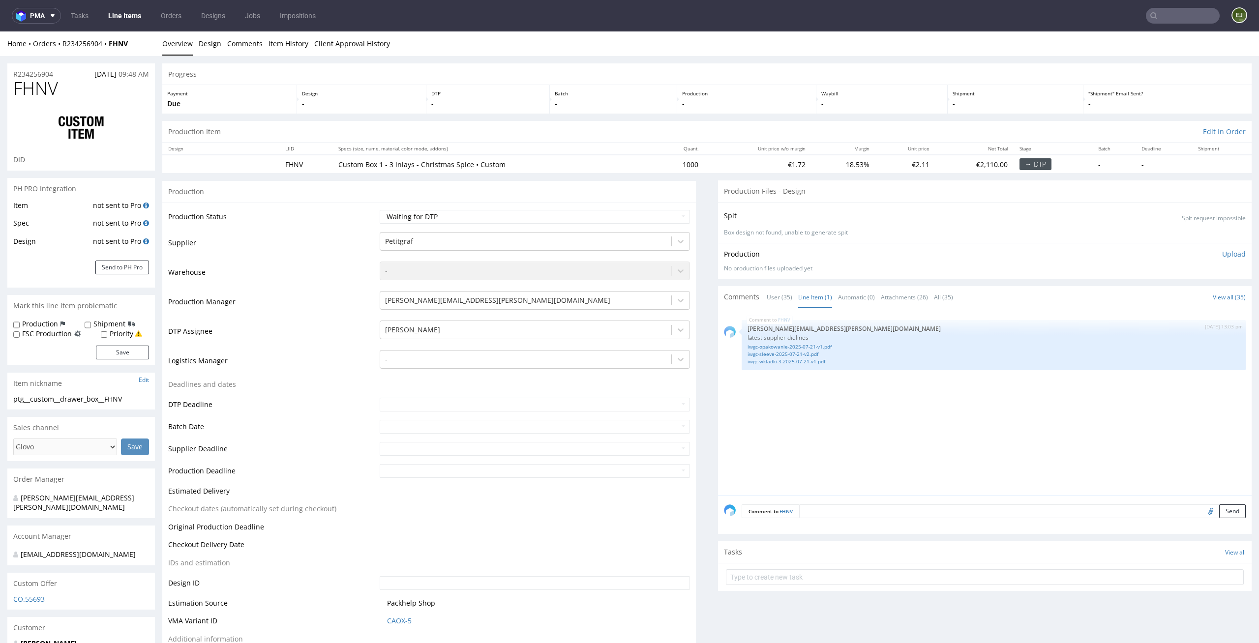
click at [839, 238] on div "Spit Spit request impossible Box design not found, unable to generate spit" at bounding box center [984, 222] width 533 height 41
click at [831, 198] on div "Production Files - Design" at bounding box center [984, 191] width 533 height 22
click at [780, 294] on link "User (35)" at bounding box center [779, 297] width 26 height 21
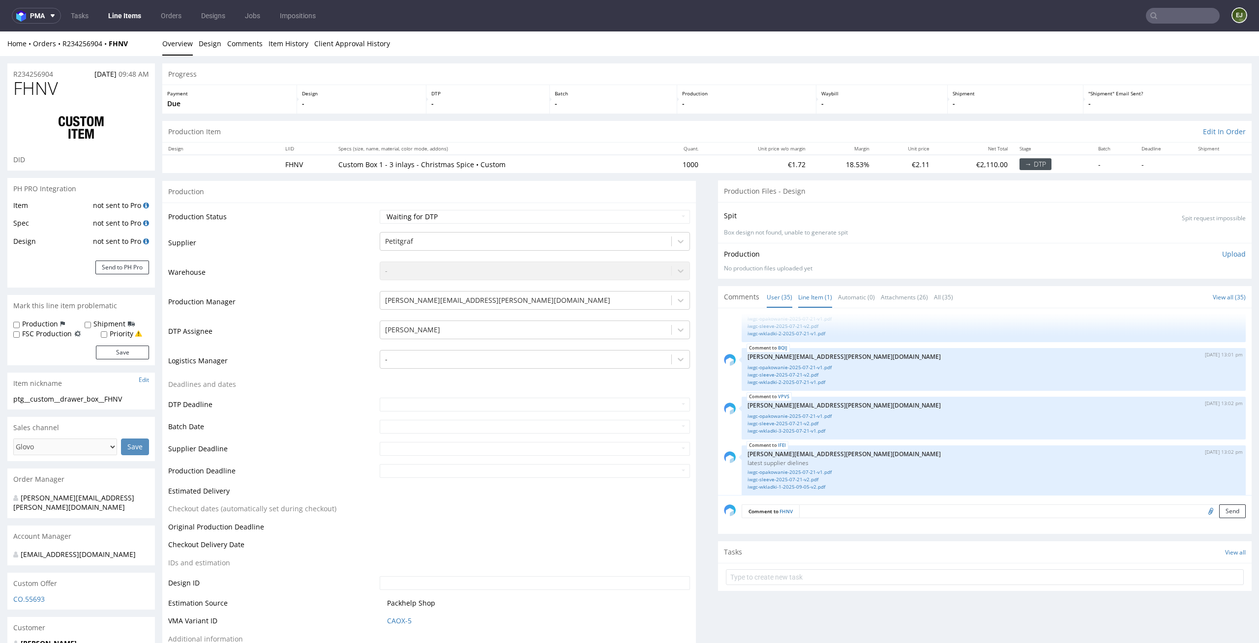
click at [816, 295] on link "Line Item (1)" at bounding box center [815, 297] width 34 height 21
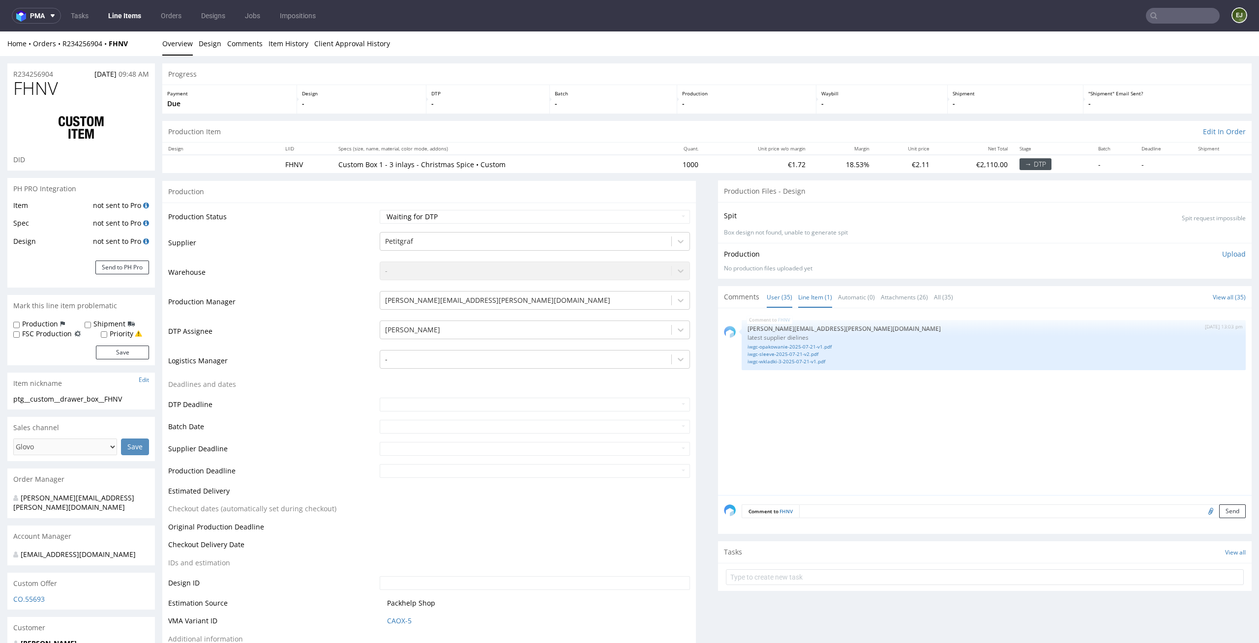
click at [766, 295] on link "User (35)" at bounding box center [779, 297] width 26 height 21
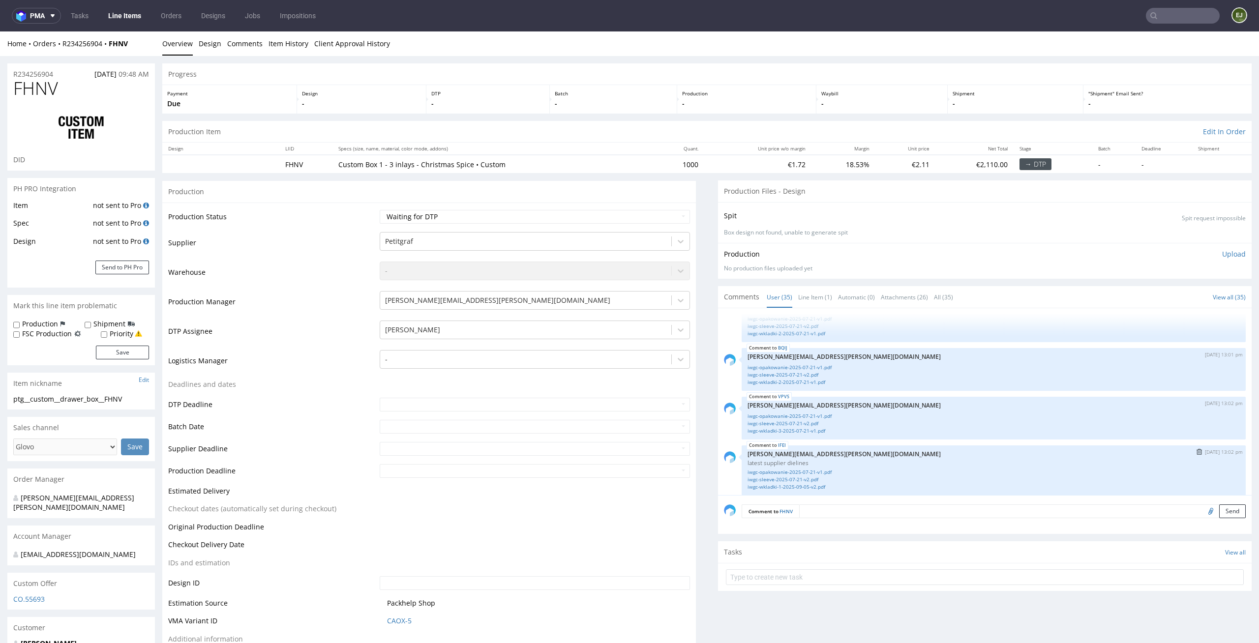
scroll to position [916, 0]
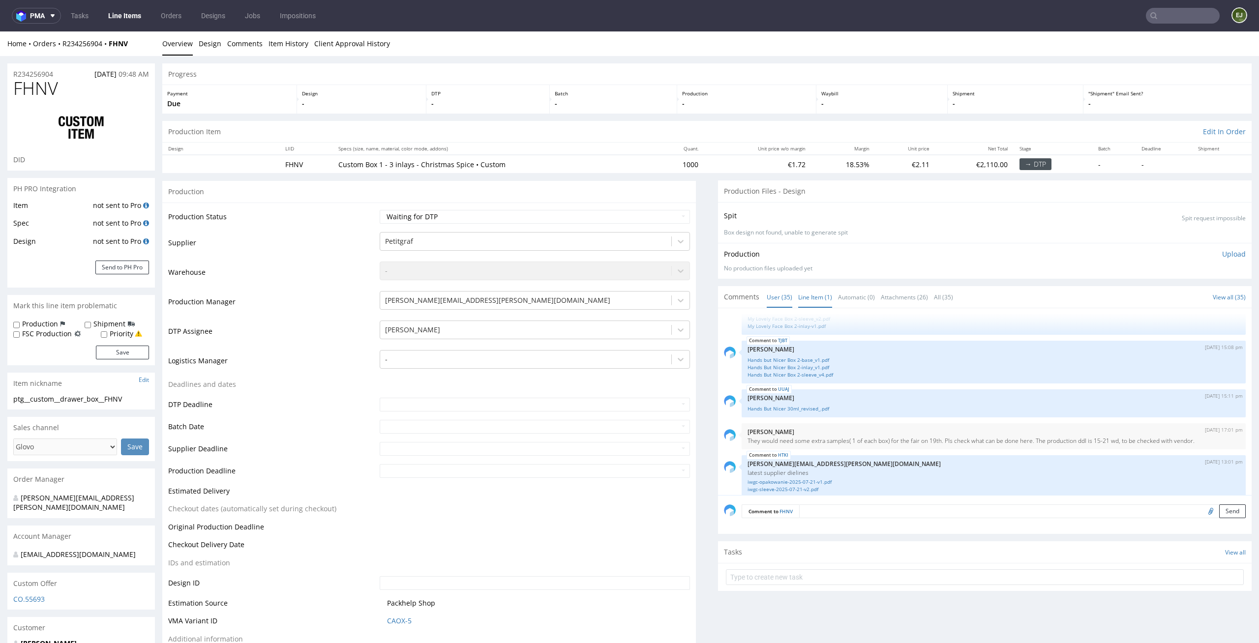
click at [798, 304] on link "Line Item (1)" at bounding box center [815, 297] width 34 height 21
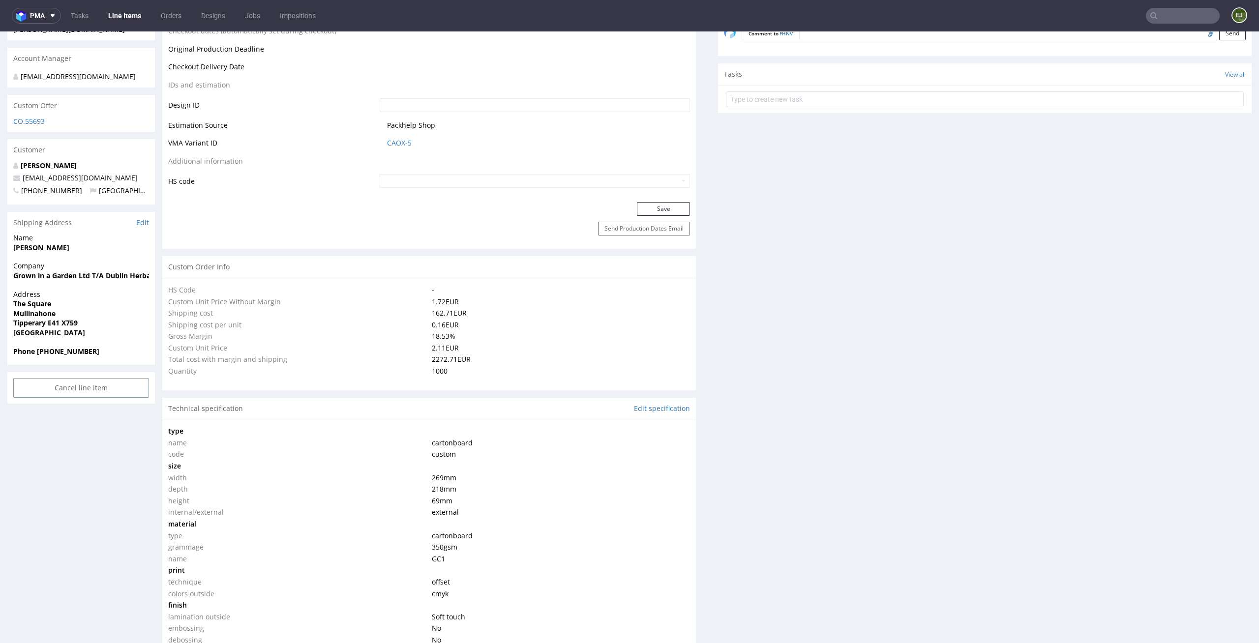
scroll to position [0, 0]
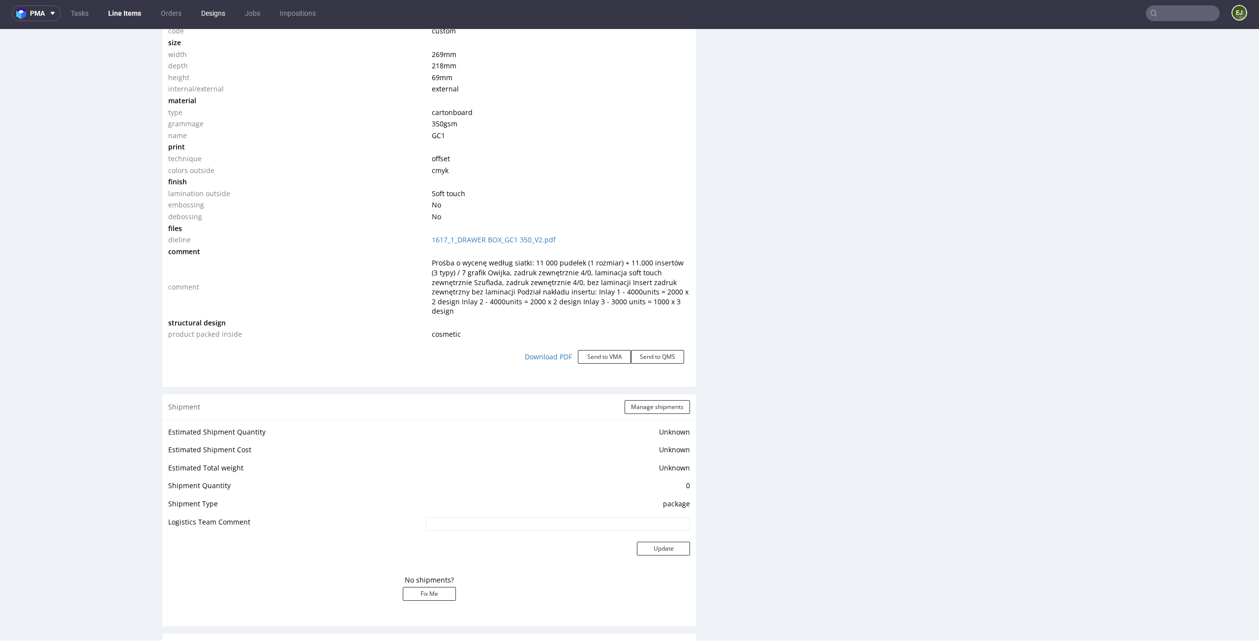
scroll to position [1840, 0]
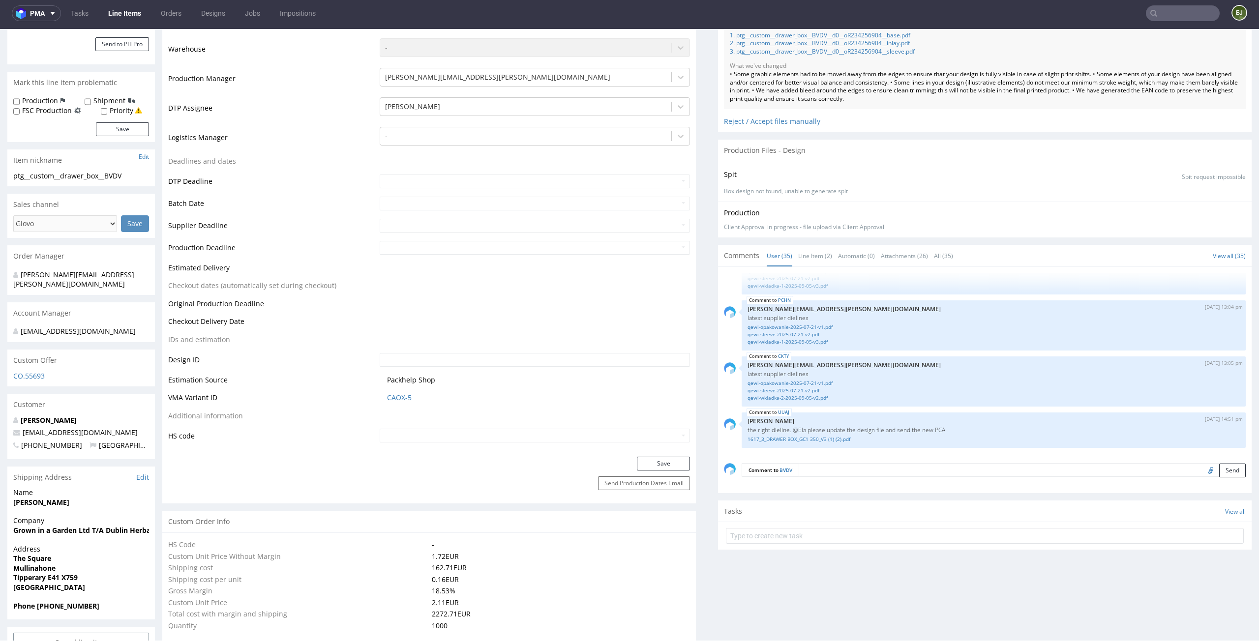
scroll to position [0, 0]
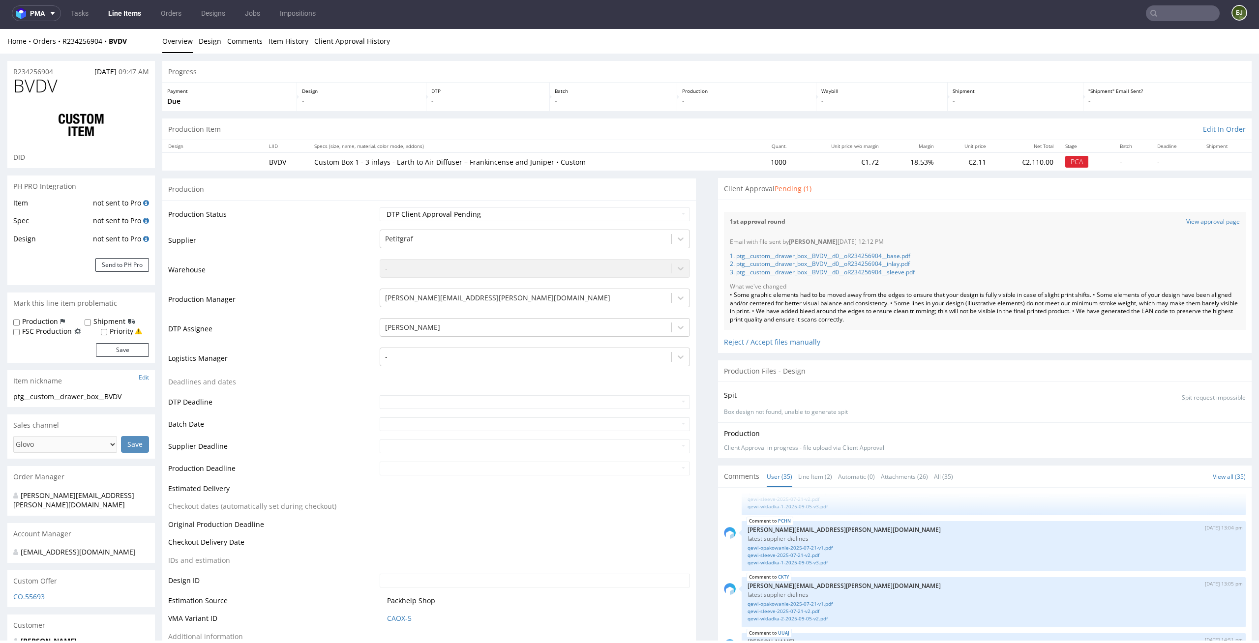
click at [125, 12] on link "Line Items" at bounding box center [124, 13] width 45 height 16
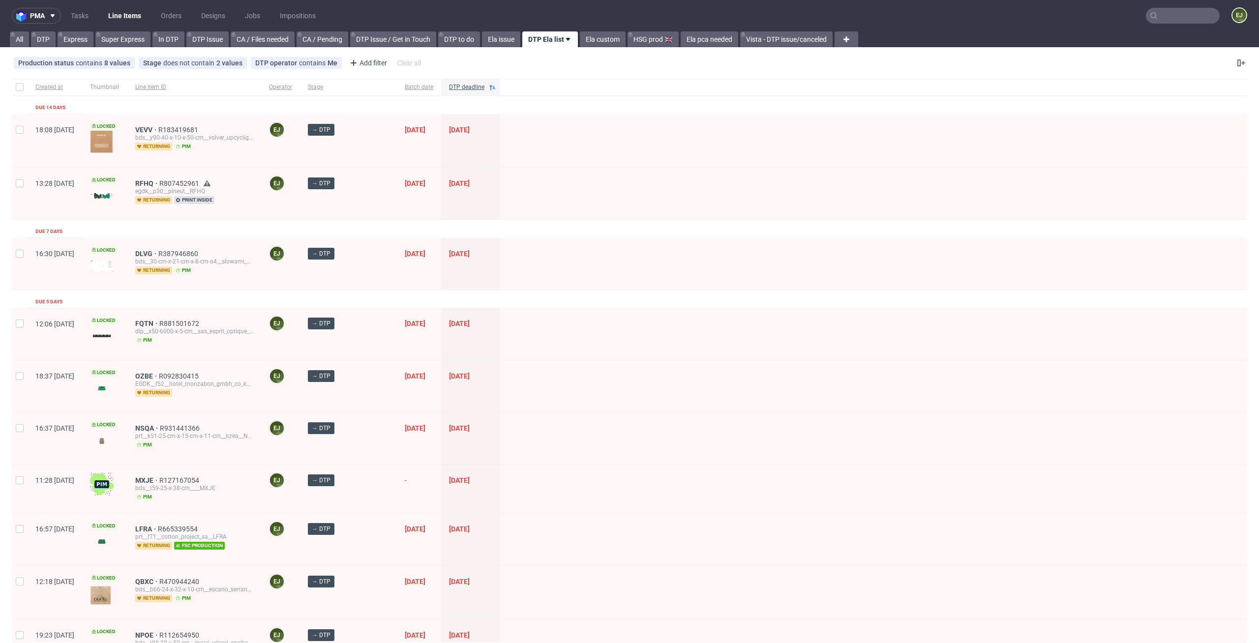
scroll to position [903, 0]
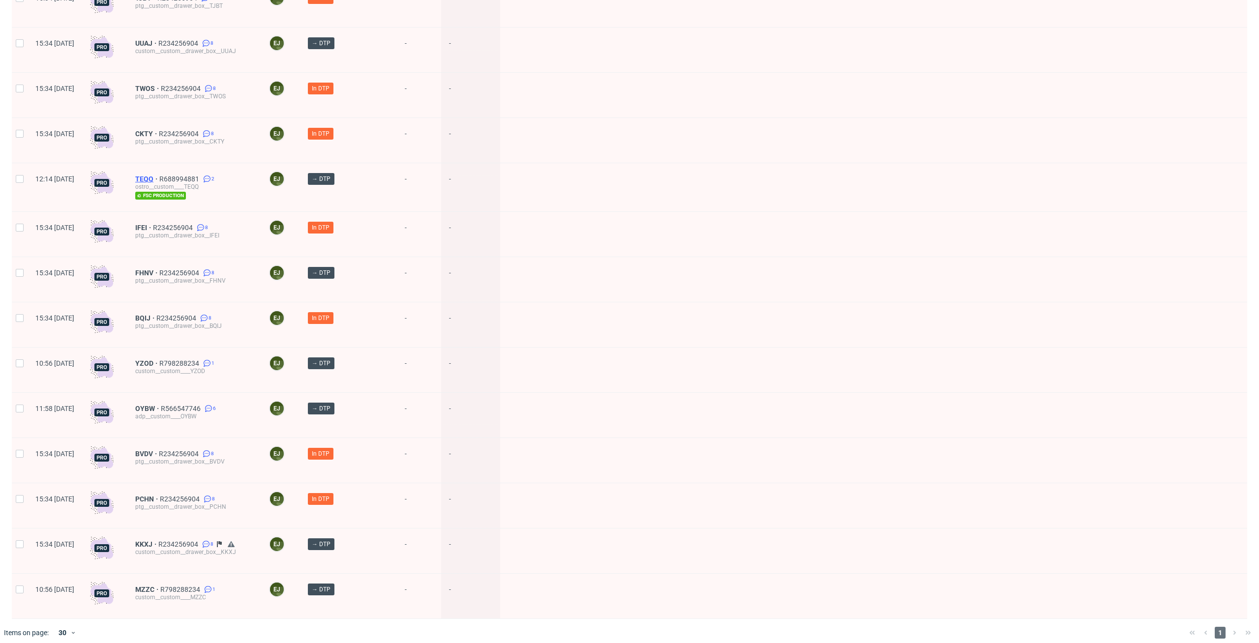
click at [159, 175] on span "TEQQ" at bounding box center [147, 179] width 24 height 8
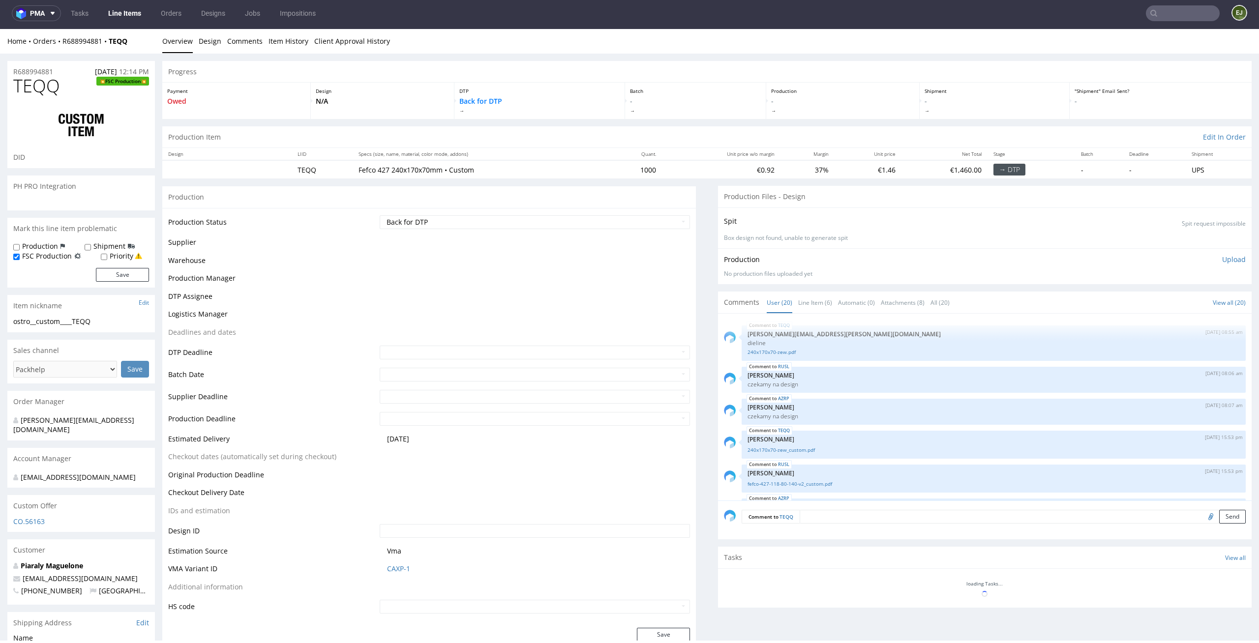
scroll to position [598, 0]
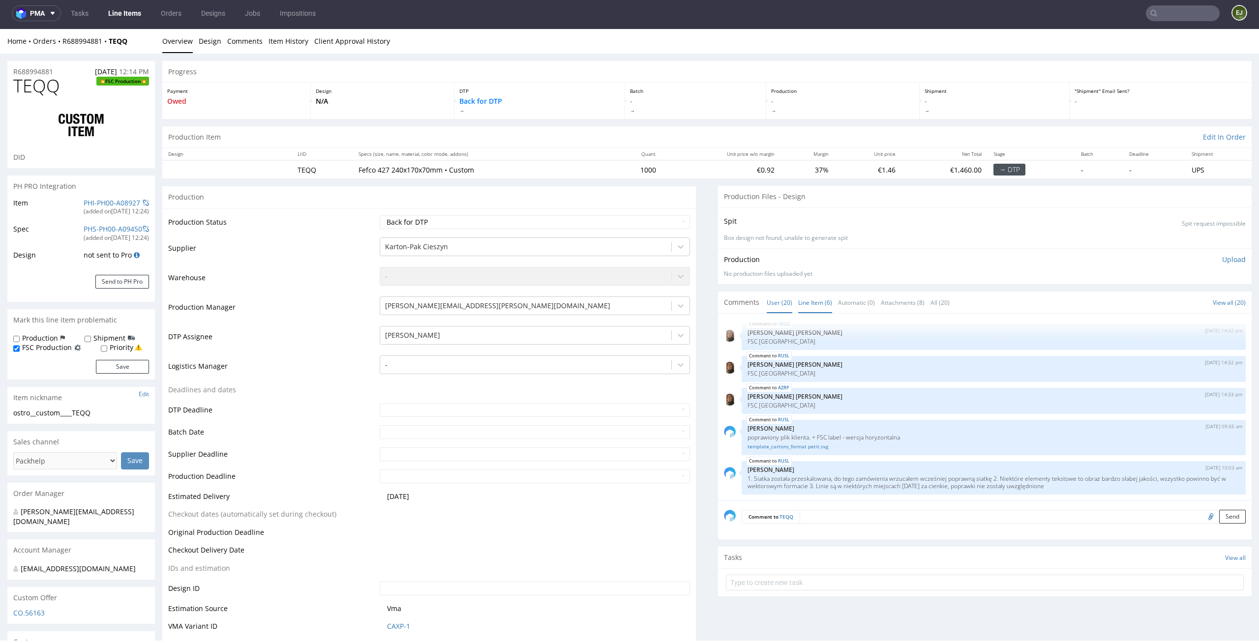
click at [803, 305] on link "Line Item (6)" at bounding box center [815, 302] width 34 height 21
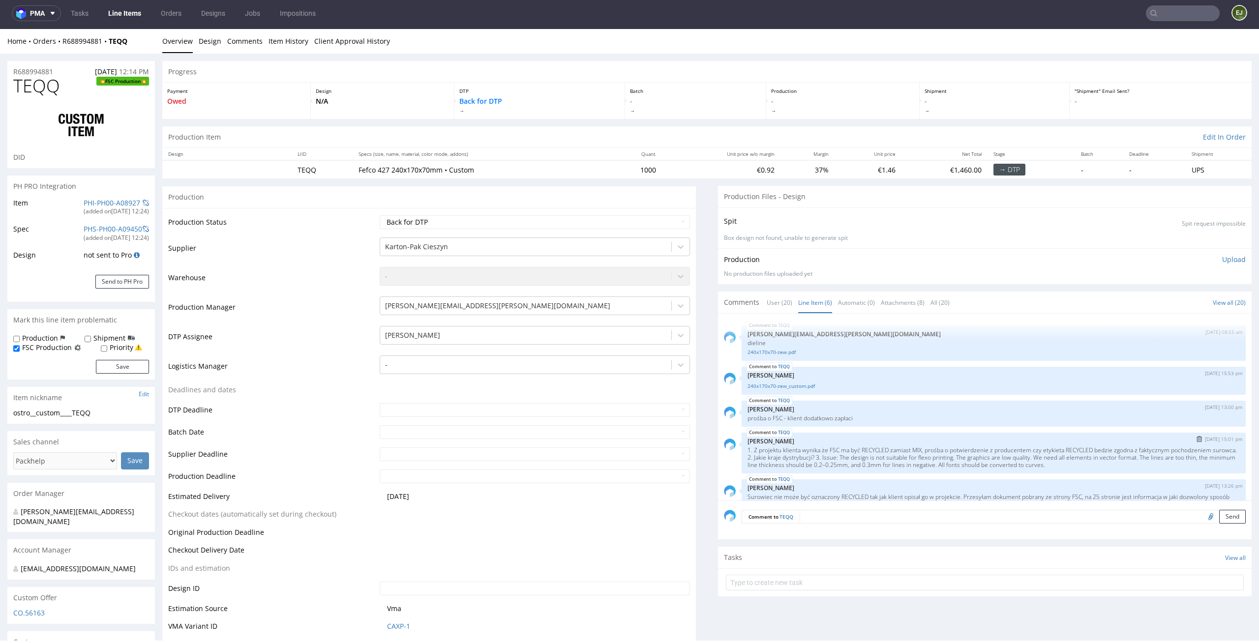
scroll to position [67, 0]
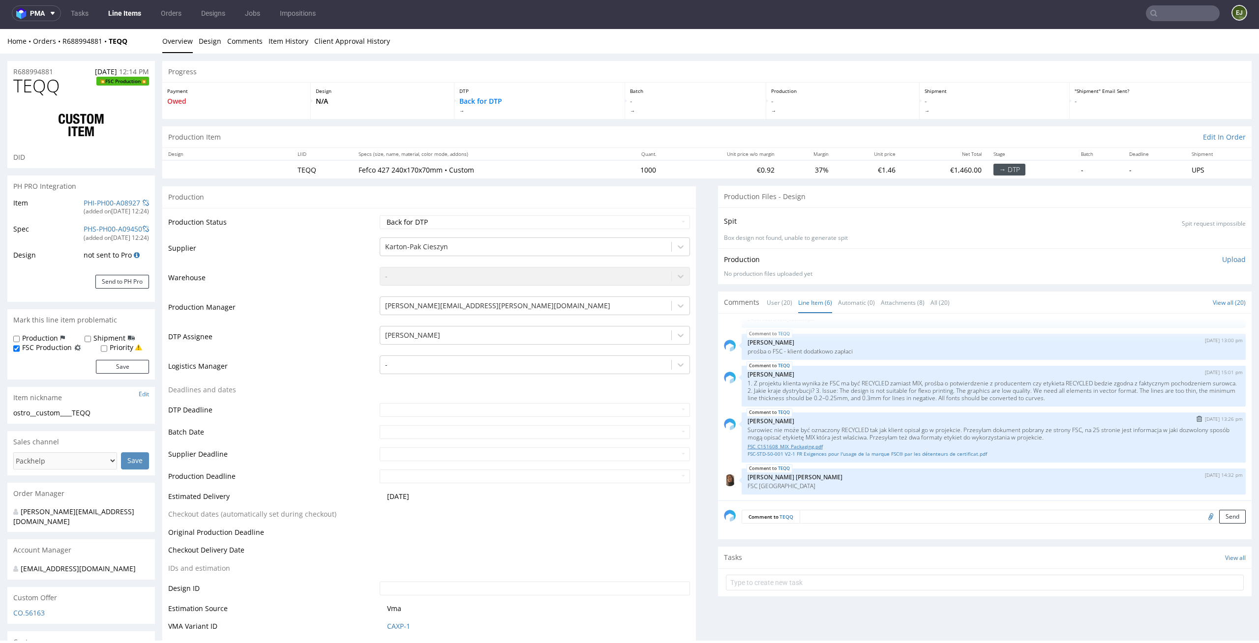
click at [779, 445] on link "FSC_C151608_MIX_Packaging.pdf" at bounding box center [993, 446] width 492 height 7
click at [798, 450] on link "FSC-STD-50-001 V2-1 FR Exigences pour l'usage de la marque FSC® par les détent…" at bounding box center [993, 453] width 492 height 7
click at [806, 443] on link "FSC_C151608_MIX_Packaging.pdf" at bounding box center [993, 446] width 492 height 7
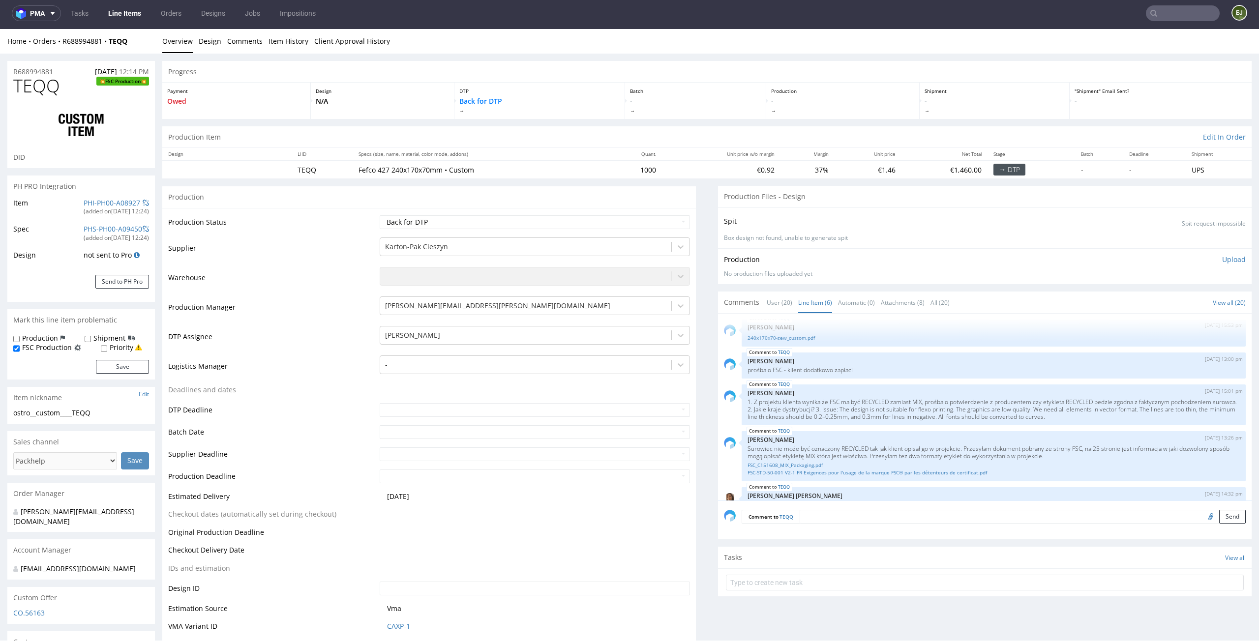
scroll to position [53, 0]
click at [835, 469] on link "FSC-STD-50-001 V2-1 FR Exigences pour l'usage de la marque FSC® par les détent…" at bounding box center [993, 467] width 492 height 7
drag, startPoint x: 111, startPoint y: 412, endPoint x: 0, endPoint y: 413, distance: 111.1
copy div "ostro__custom____TEQQ"
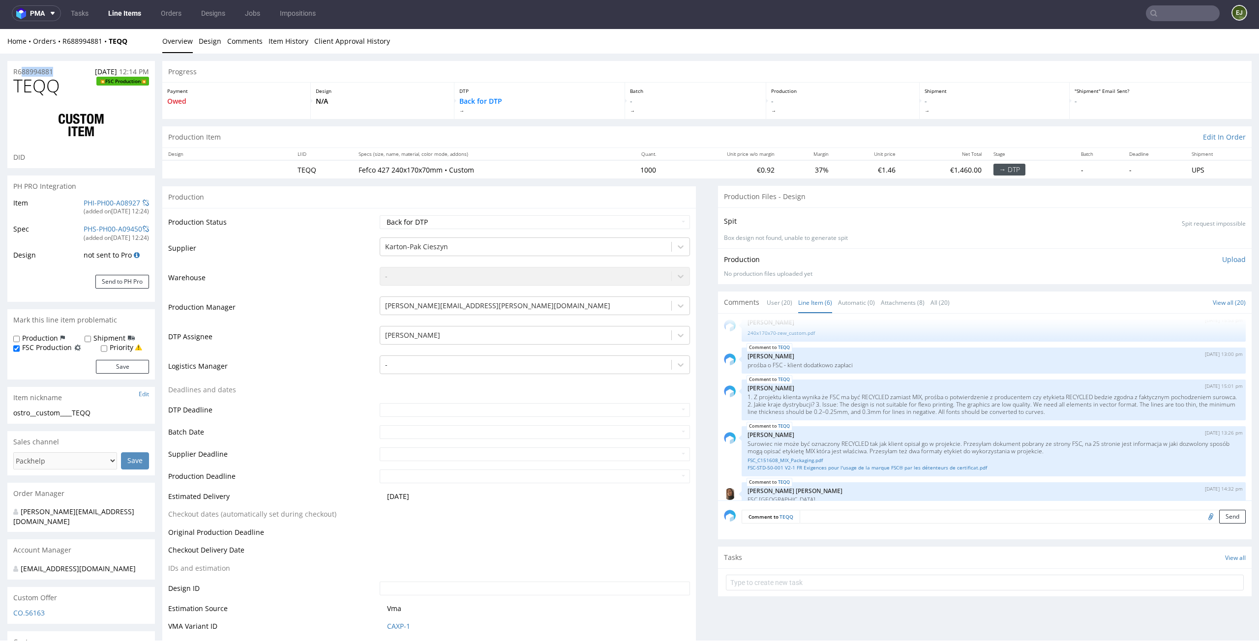
drag, startPoint x: 67, startPoint y: 71, endPoint x: 6, endPoint y: 69, distance: 61.0
copy p "R688994881"
click at [659, 234] on td "Waiting for Artwork Waiting for Diecut Waiting for Mockup Waiting for DTP Waiti…" at bounding box center [533, 225] width 313 height 22
click at [664, 219] on select "Waiting for Artwork Waiting for Diecut Waiting for Mockup Waiting for DTP Waiti…" at bounding box center [535, 222] width 311 height 14
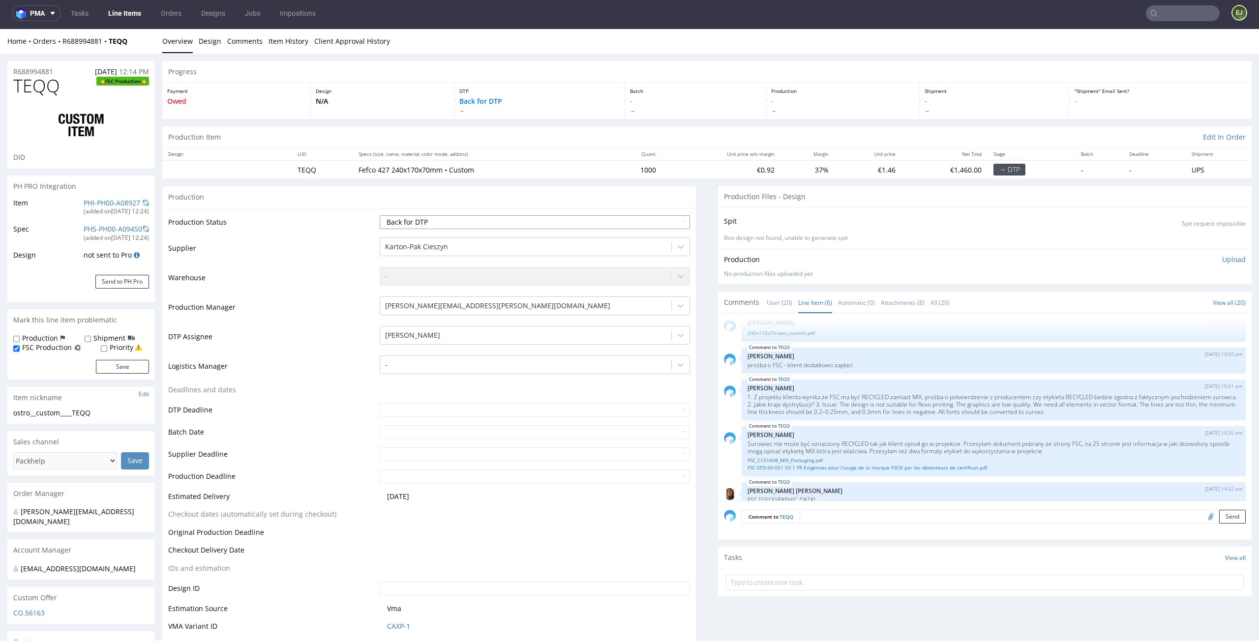
select select "dtp_ca_needed"
click at [380, 215] on select "Waiting for Artwork Waiting for Diecut Waiting for Mockup Waiting for DTP Waiti…" at bounding box center [535, 222] width 311 height 14
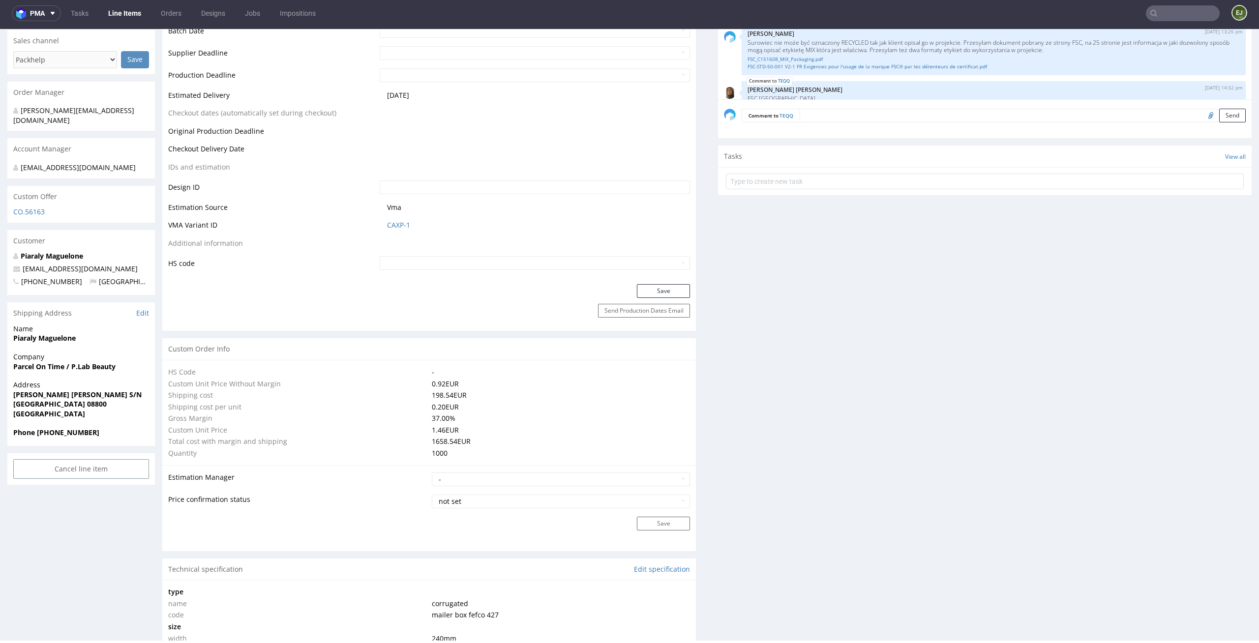
scroll to position [485, 0]
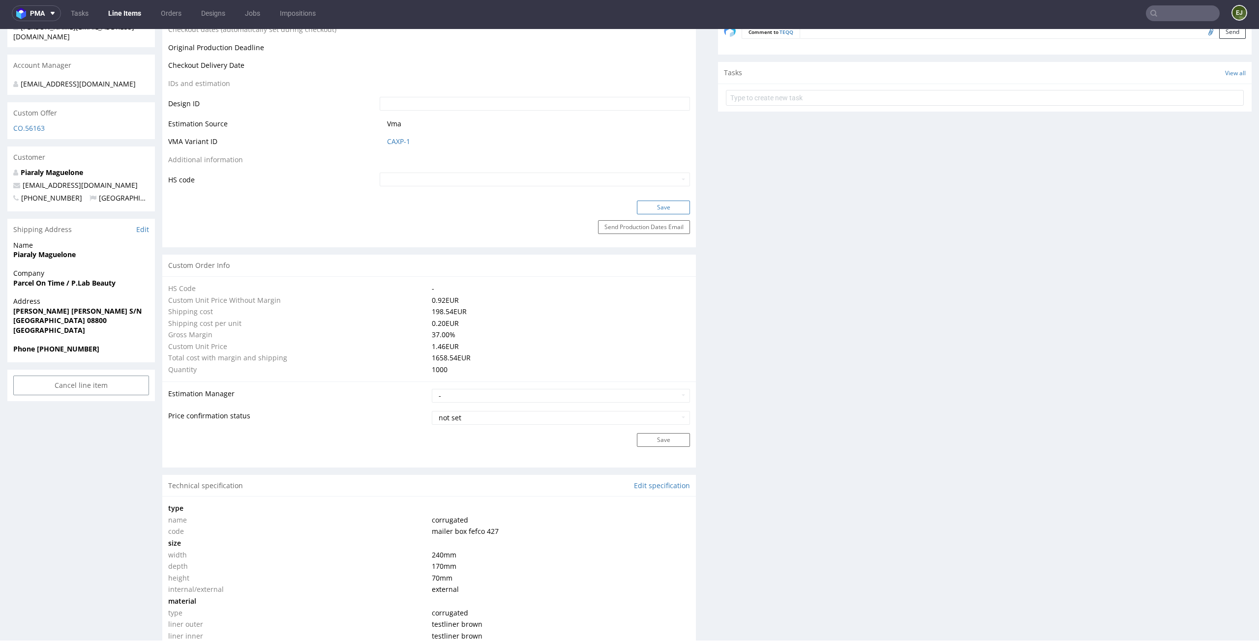
click at [654, 205] on button "Save" at bounding box center [663, 208] width 53 height 14
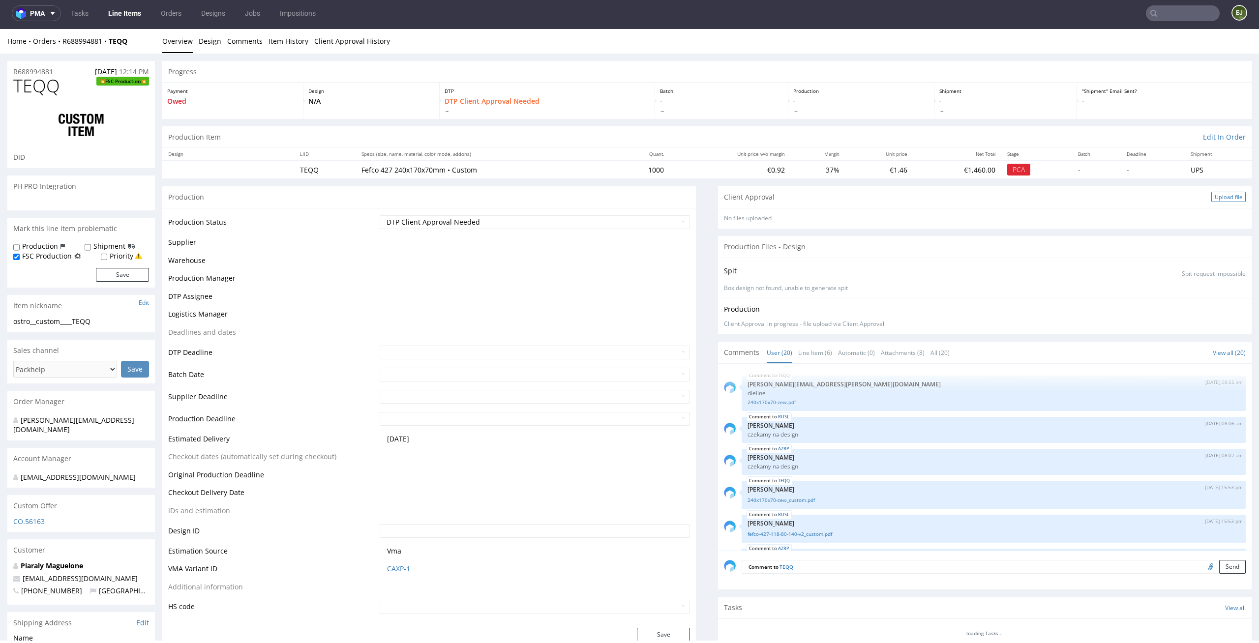
scroll to position [0, 0]
click at [1221, 194] on div "Upload file" at bounding box center [1228, 197] width 34 height 10
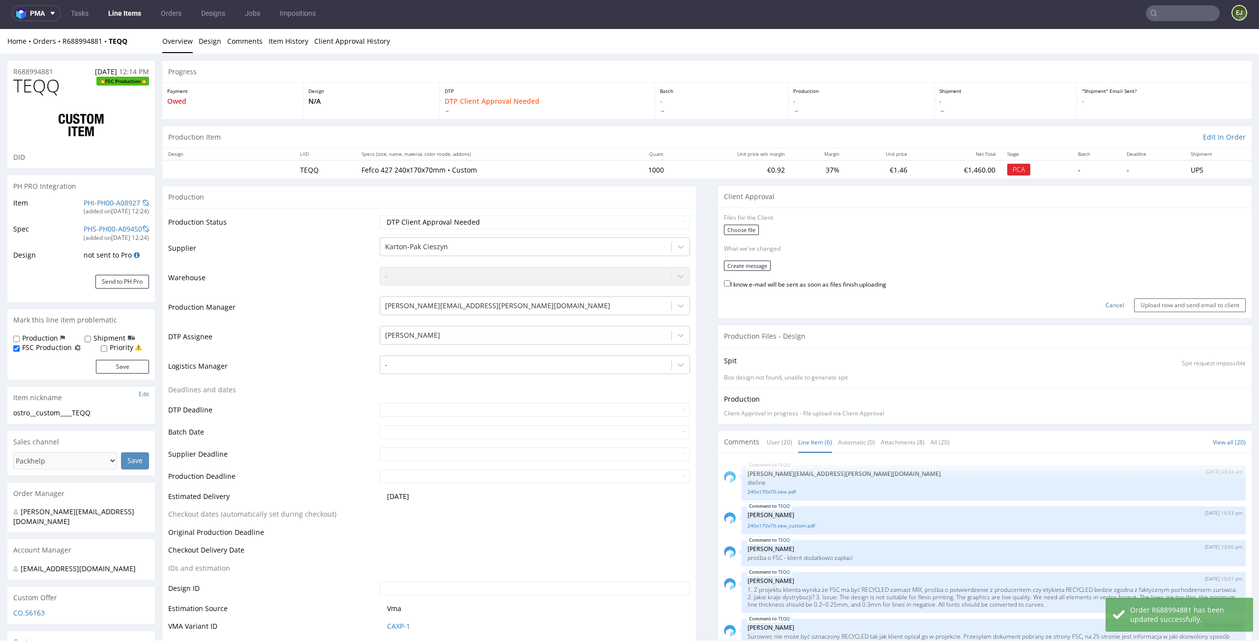
scroll to position [67, 0]
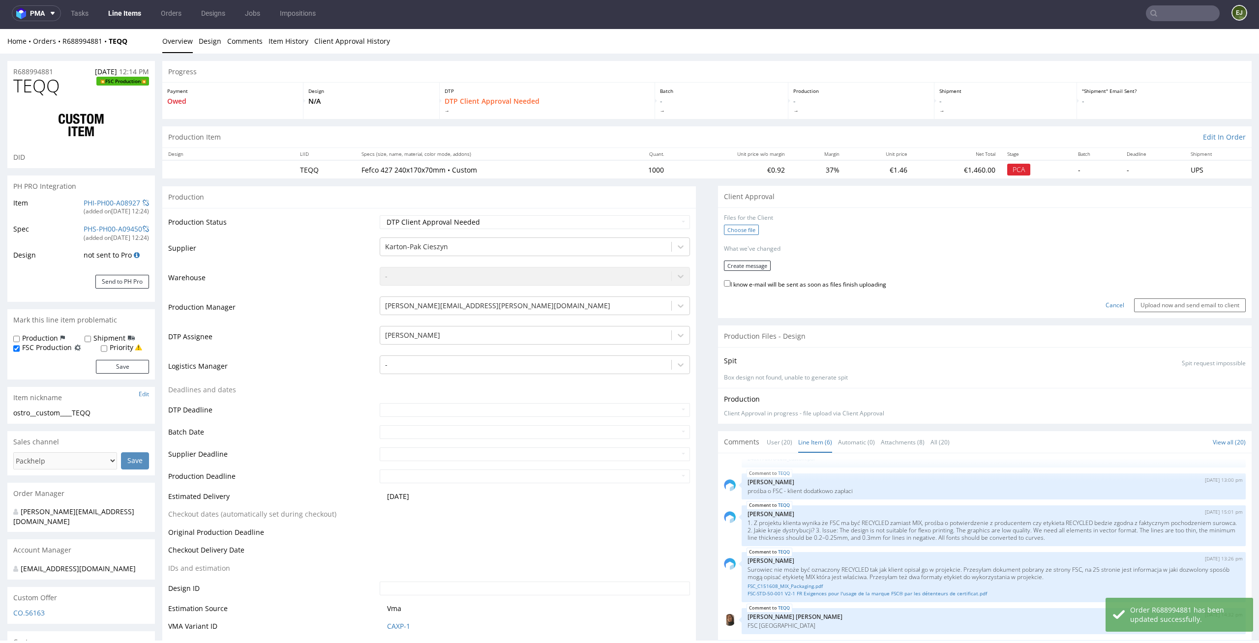
click at [737, 227] on label "Choose file" at bounding box center [741, 230] width 35 height 10
click at [0, 29] on input "Choose file" at bounding box center [0, 29] width 0 height 0
click at [762, 265] on button "Create message" at bounding box center [747, 262] width 47 height 10
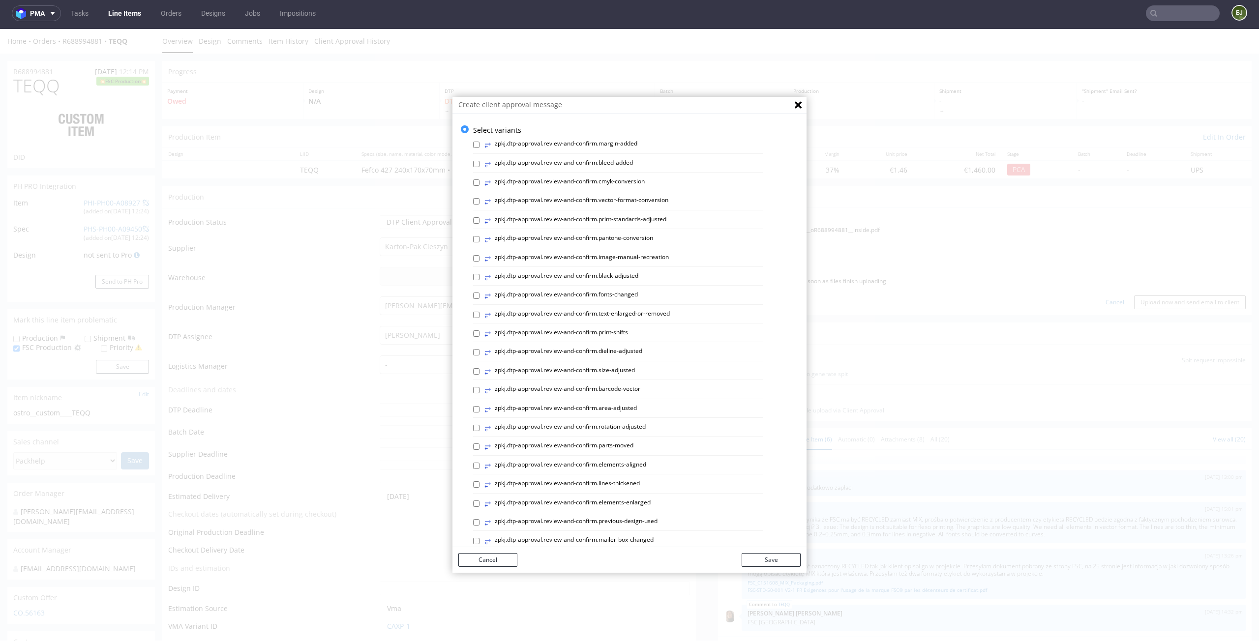
scroll to position [270, 0]
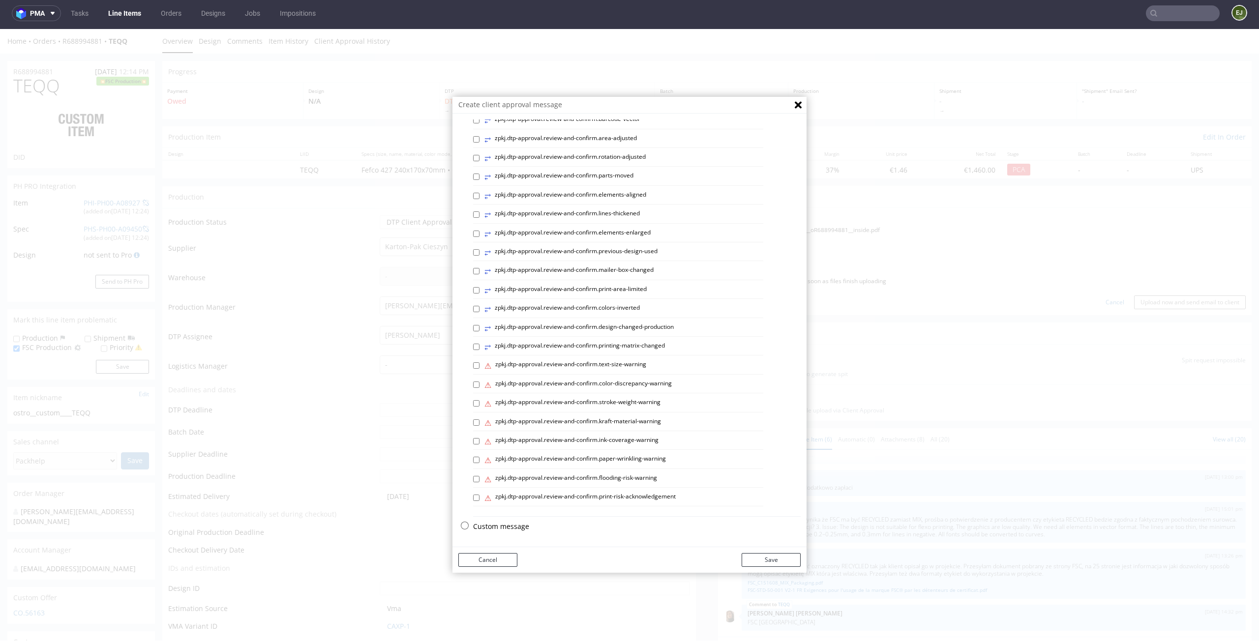
click at [495, 525] on p "Custom message" at bounding box center [636, 527] width 327 height 10
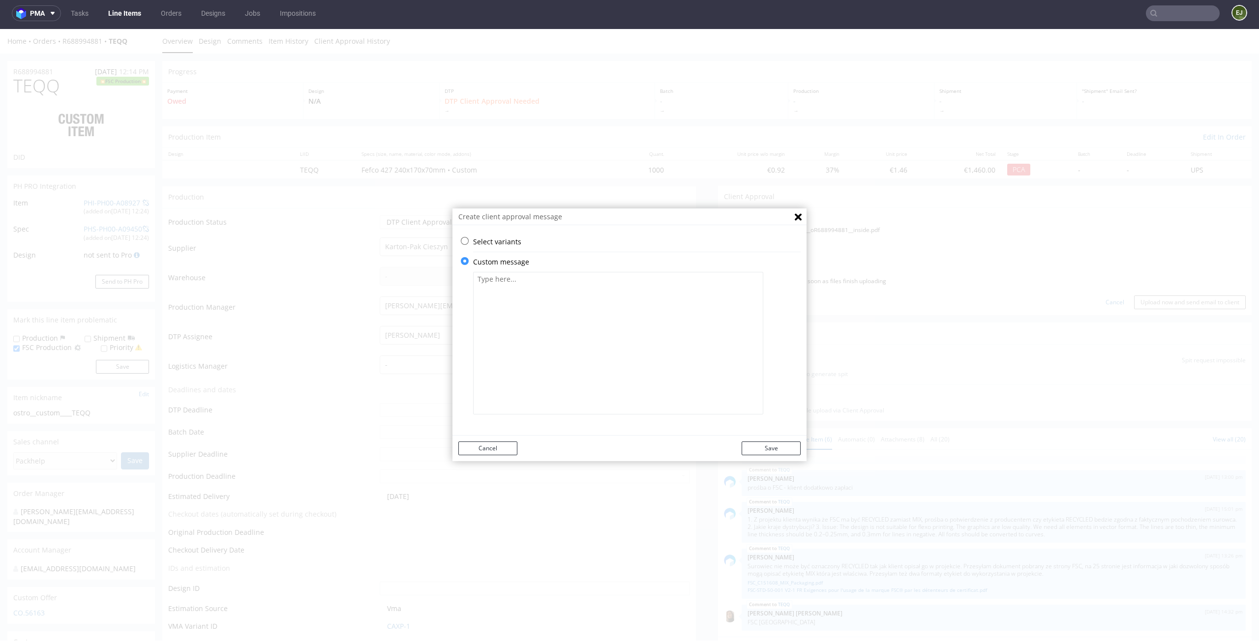
scroll to position [0, 0]
click at [562, 287] on textarea at bounding box center [618, 343] width 290 height 143
paste textarea "All design elements had to be converted into vector files. In certain cases, th…"
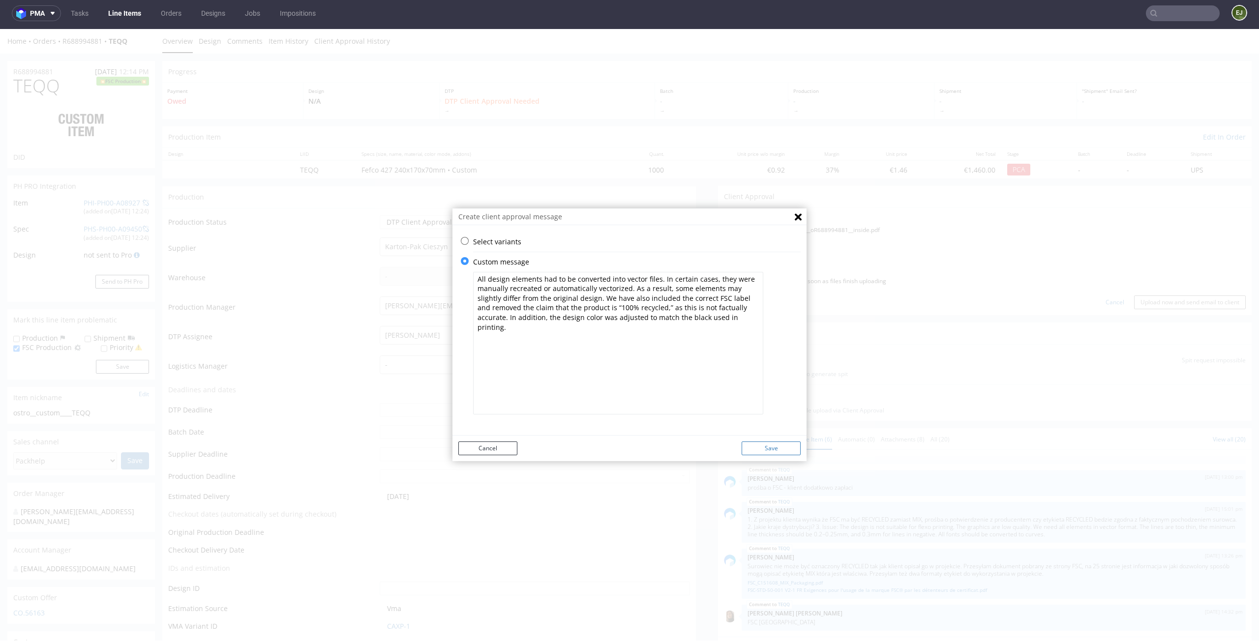
type textarea "All design elements had to be converted into vector files. In certain cases, th…"
click at [763, 449] on button "Save" at bounding box center [770, 448] width 59 height 14
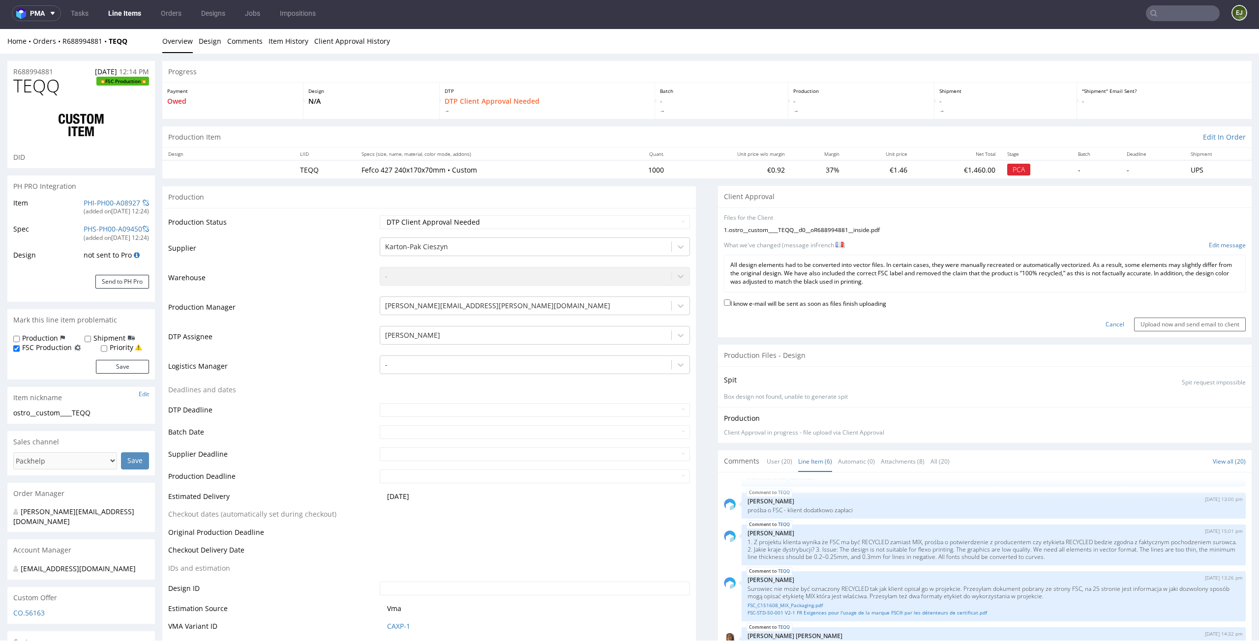
click at [852, 300] on label "I know e-mail will be sent as soon as files finish uploading" at bounding box center [805, 302] width 162 height 11
click at [730, 300] on input "I know e-mail will be sent as soon as files finish uploading" at bounding box center [727, 302] width 6 height 6
checkbox input "true"
click at [1177, 319] on input "Upload now and send email to client" at bounding box center [1190, 325] width 112 height 14
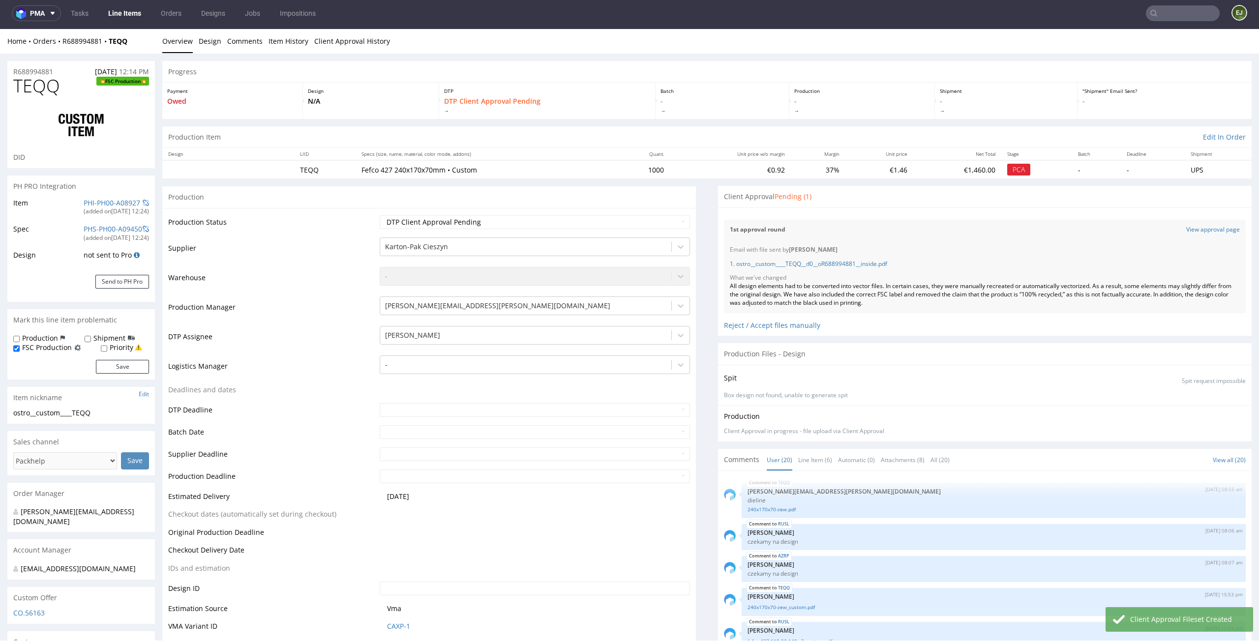
scroll to position [598, 0]
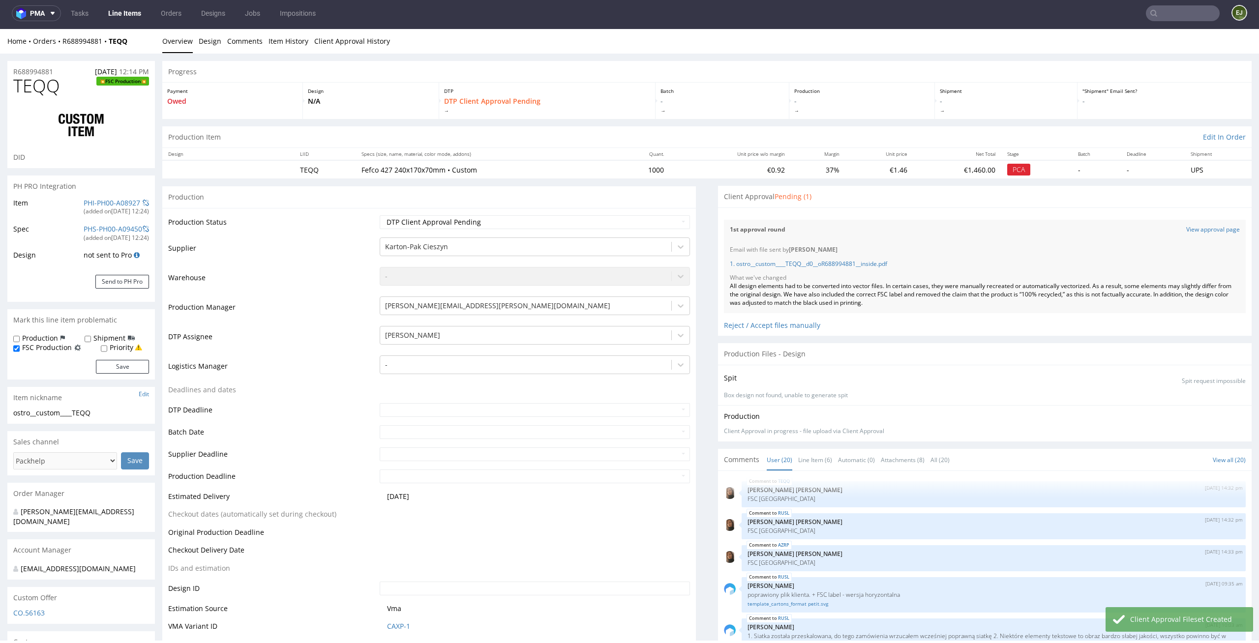
click at [136, 17] on link "Line Items" at bounding box center [124, 13] width 45 height 16
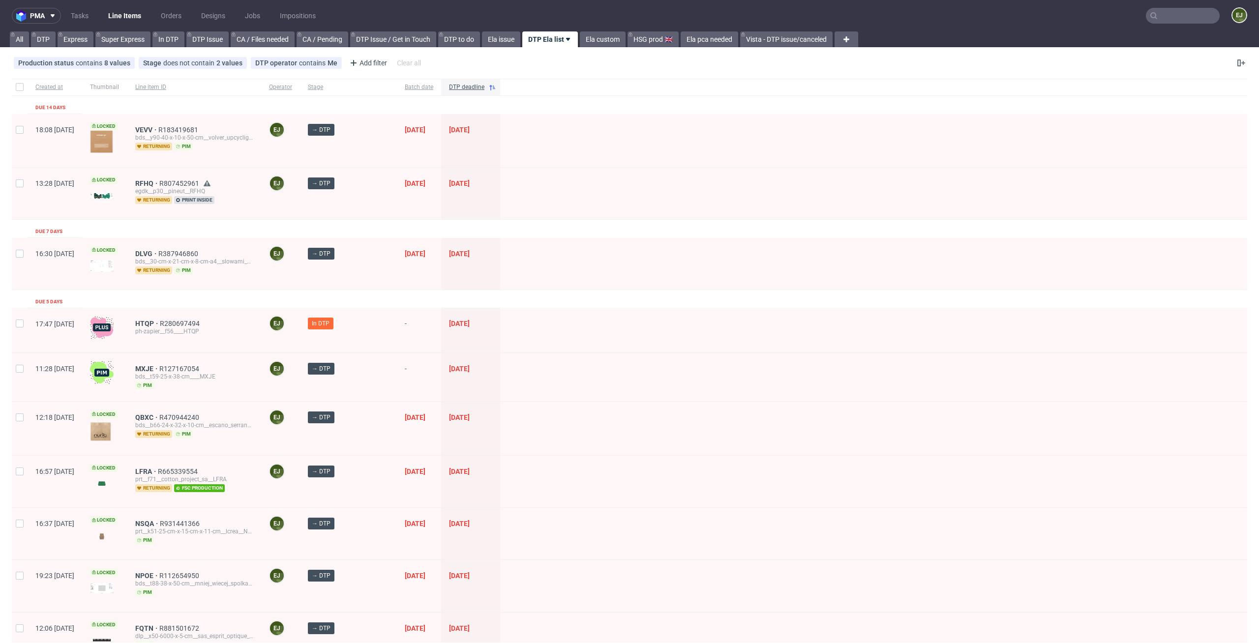
scroll to position [854, 0]
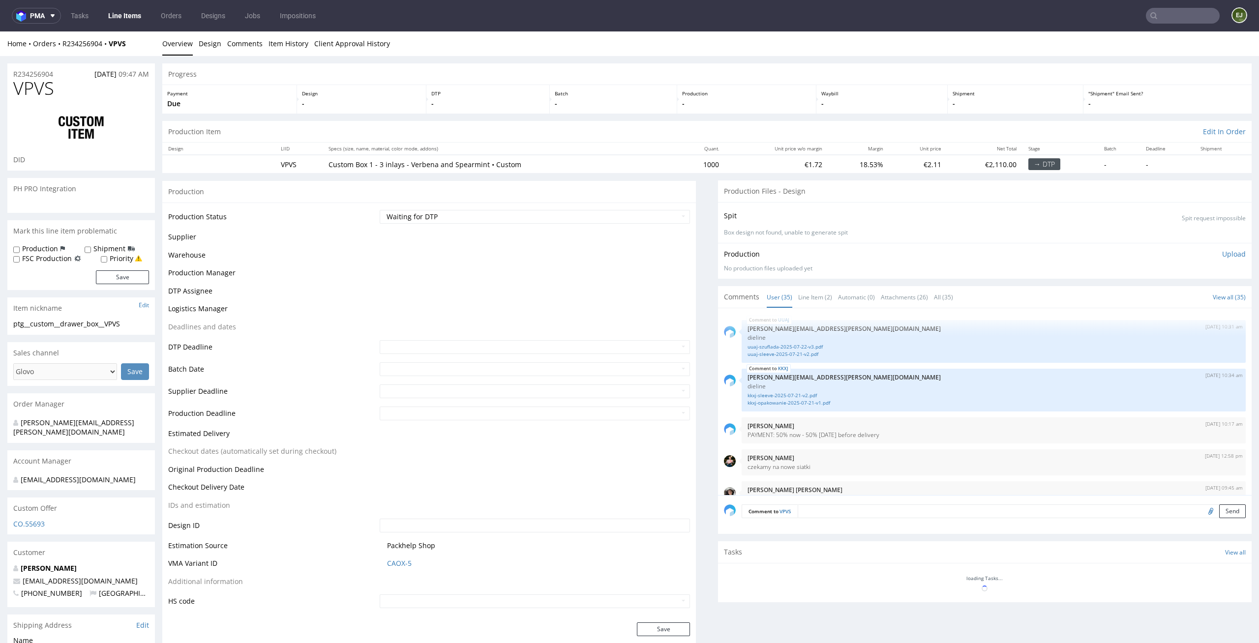
scroll to position [1400, 0]
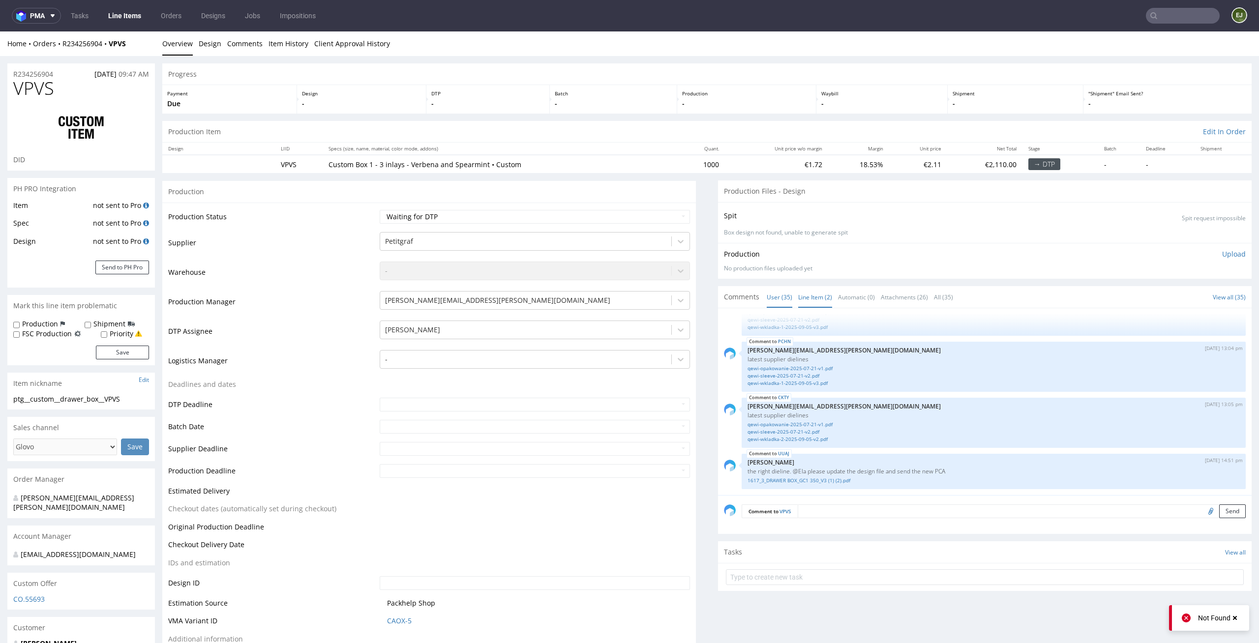
click at [799, 287] on link "Line Item (2)" at bounding box center [815, 297] width 34 height 21
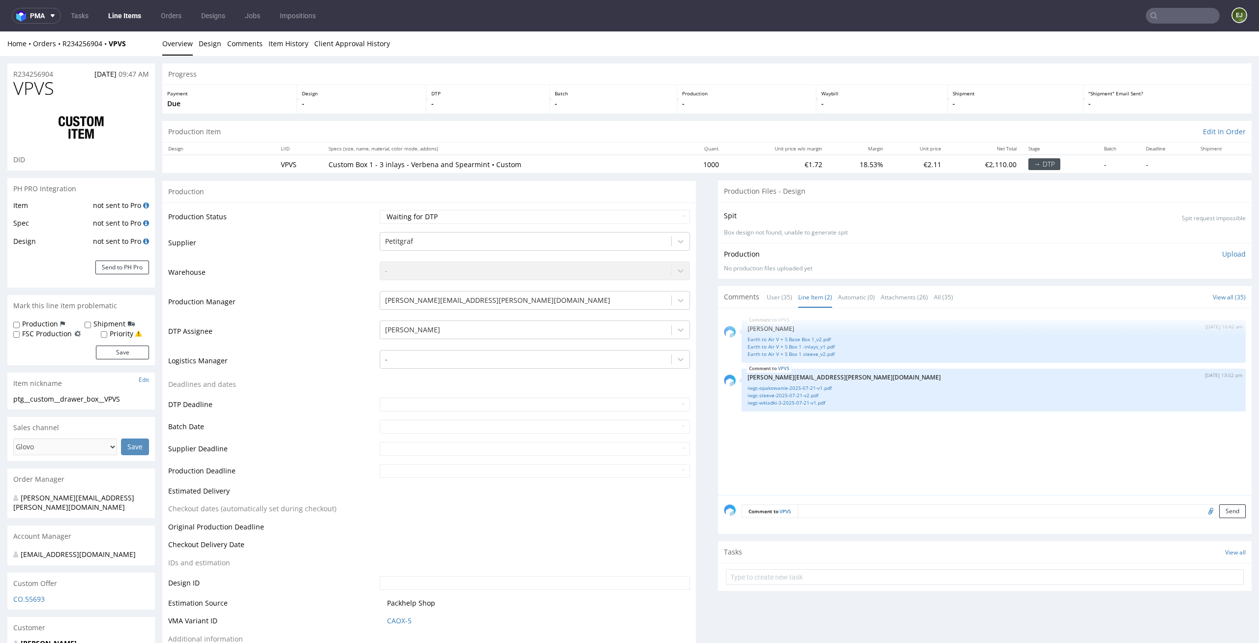
click at [767, 186] on div "Production Files - Design" at bounding box center [984, 191] width 533 height 22
click at [821, 342] on link "Earth to Air V + S Base Box 1_v2.pdf" at bounding box center [993, 339] width 492 height 7
click at [785, 346] on link "Earth to Air V + S Box 1 -inlays_v1.pdf" at bounding box center [993, 346] width 492 height 7
click at [762, 355] on link "Earth to Air V + S Box 1 sleeve_v2.pdf" at bounding box center [993, 354] width 492 height 7
click at [766, 106] on p "-" at bounding box center [746, 104] width 129 height 10
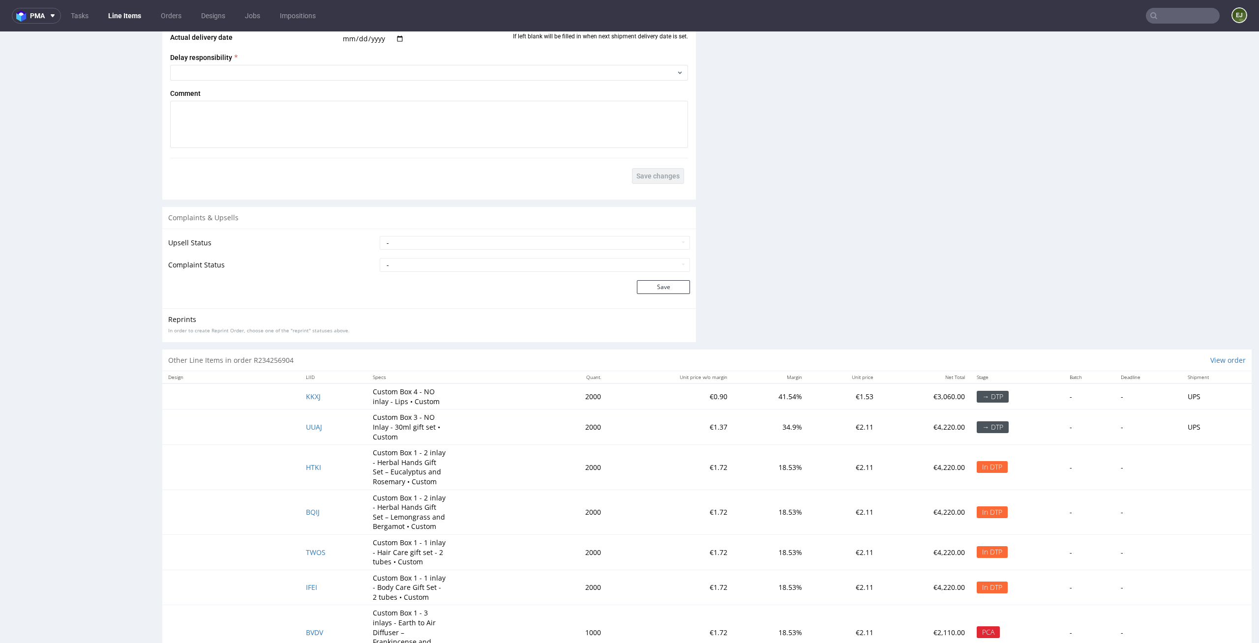
scroll to position [1859, 0]
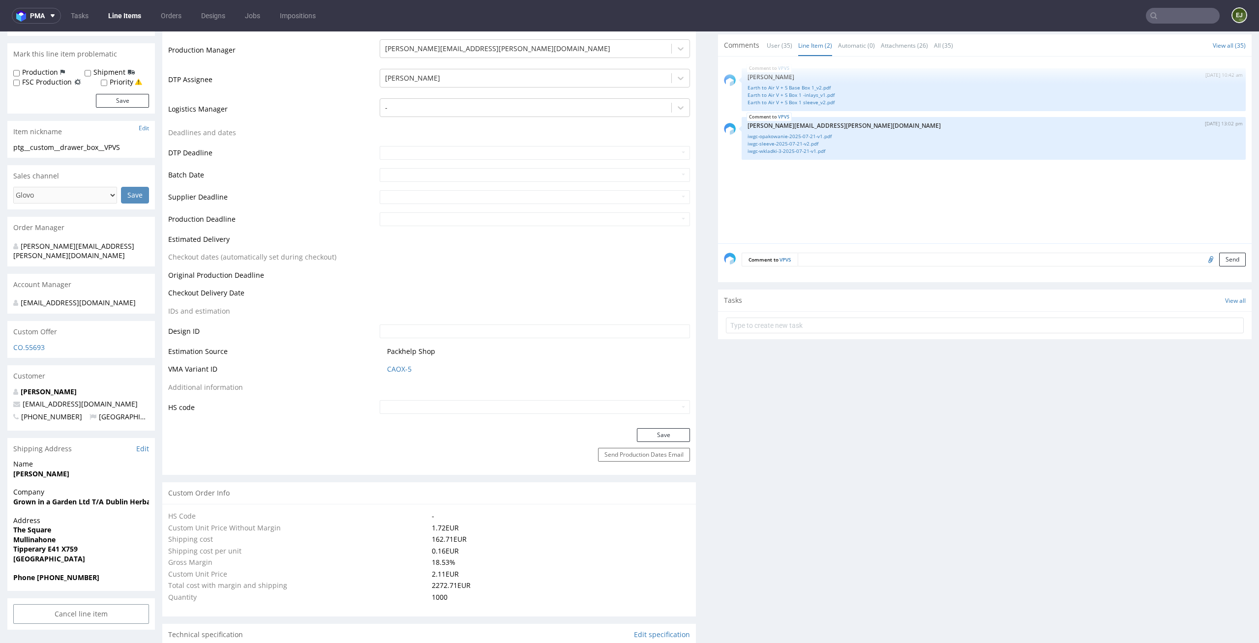
scroll to position [0, 0]
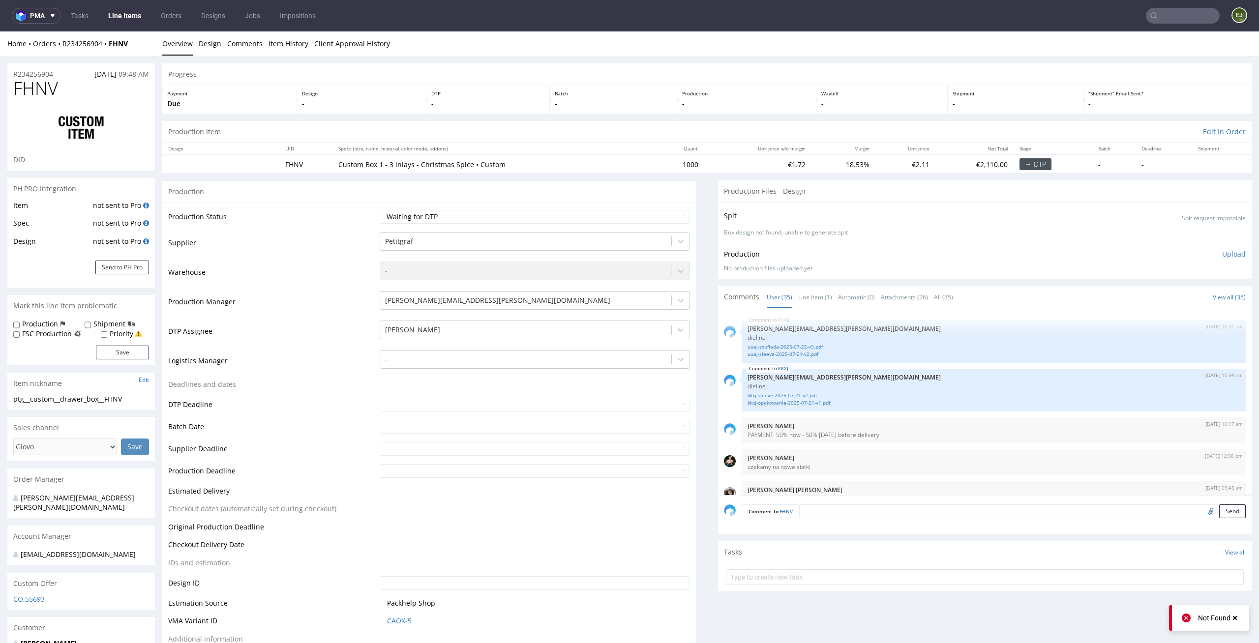
scroll to position [1400, 0]
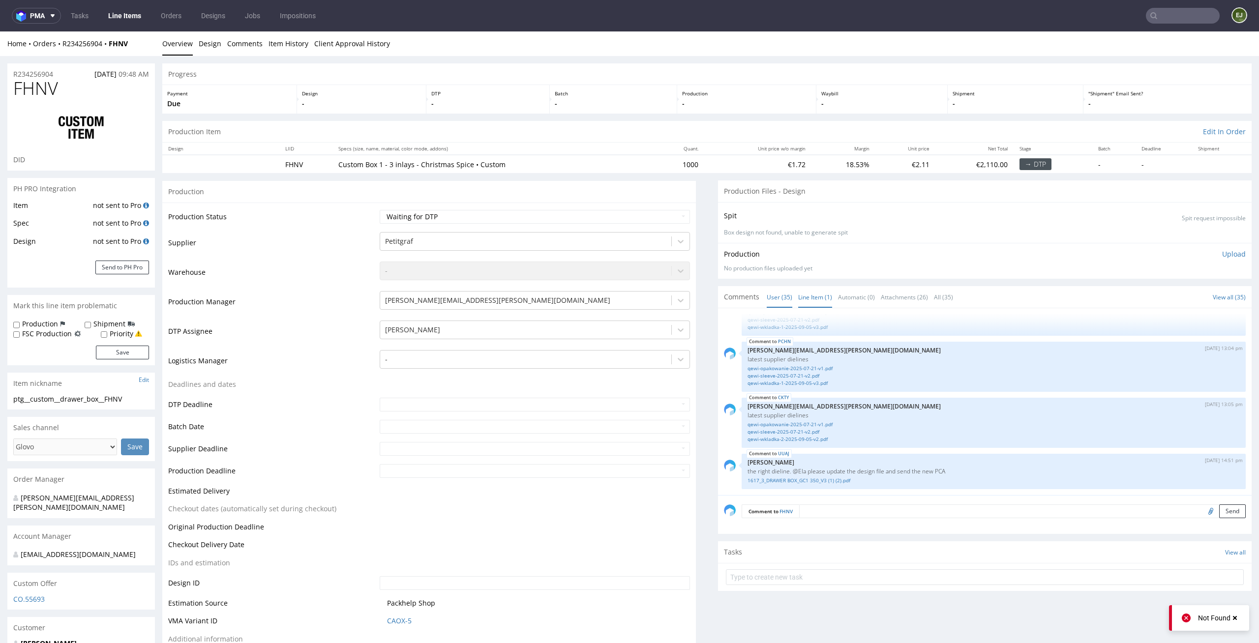
click at [806, 294] on link "Line Item (1)" at bounding box center [815, 297] width 34 height 21
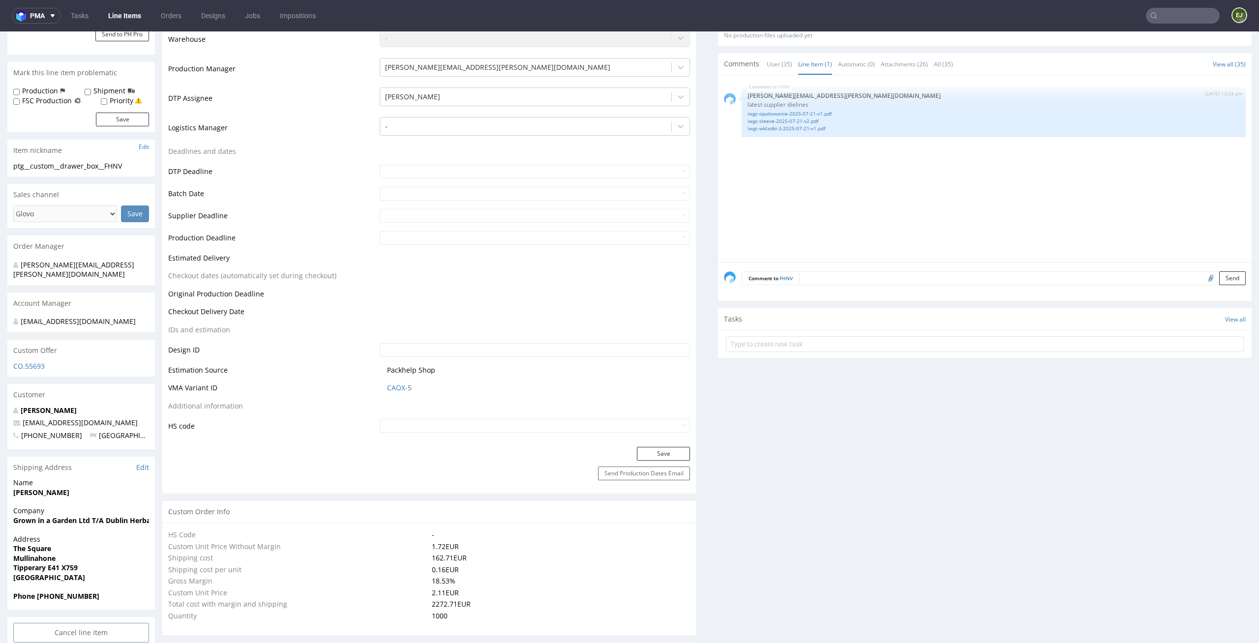
scroll to position [0, 0]
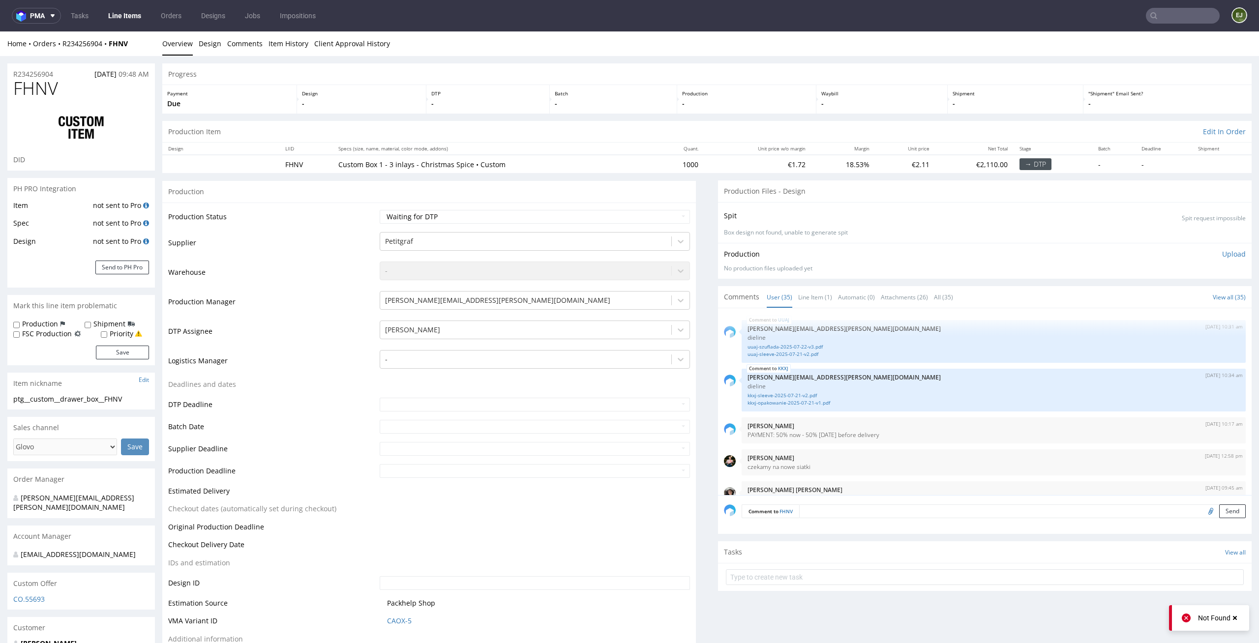
scroll to position [1400, 0]
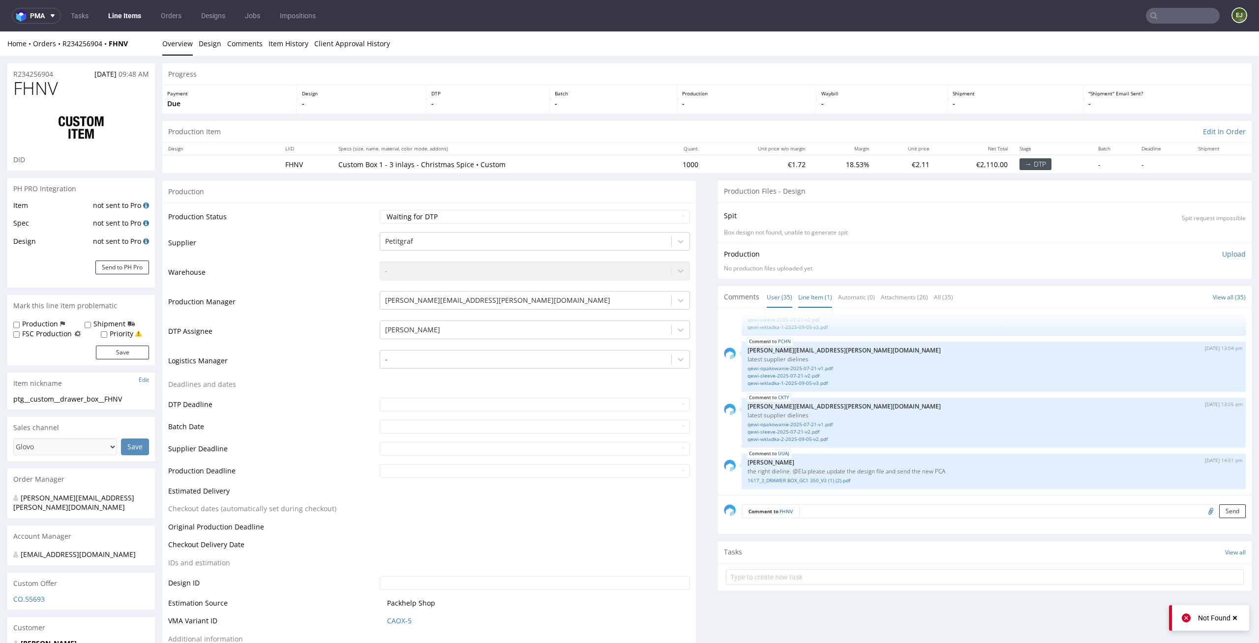
click at [817, 288] on link "Line Item (1)" at bounding box center [815, 297] width 34 height 21
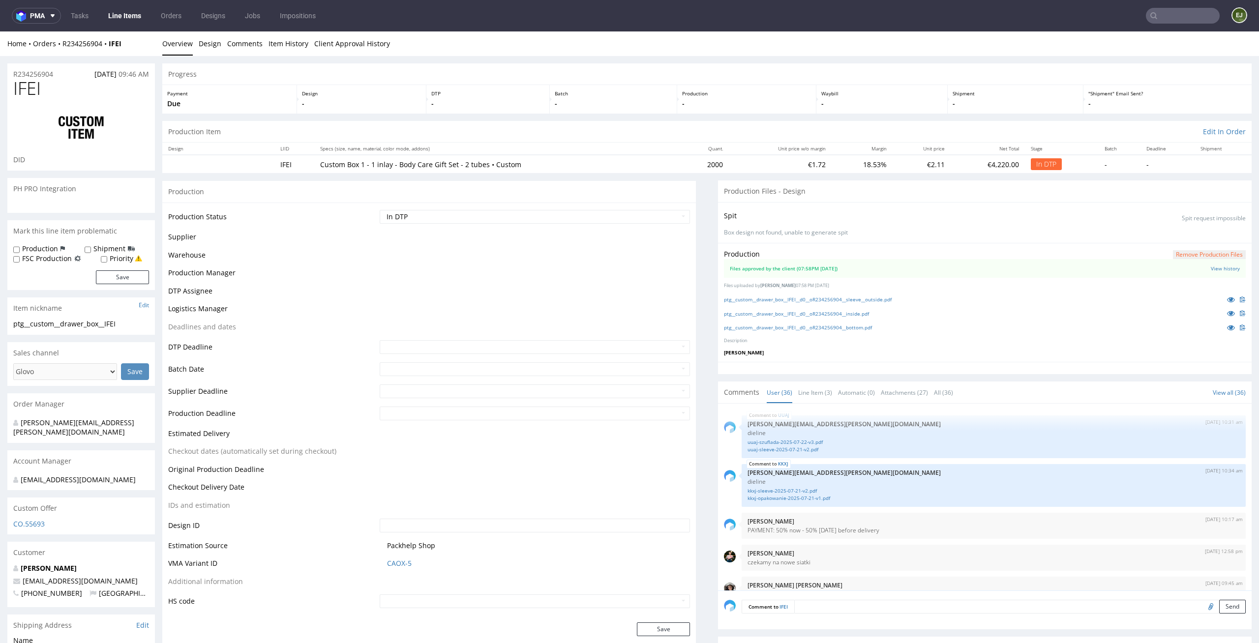
scroll to position [1477, 0]
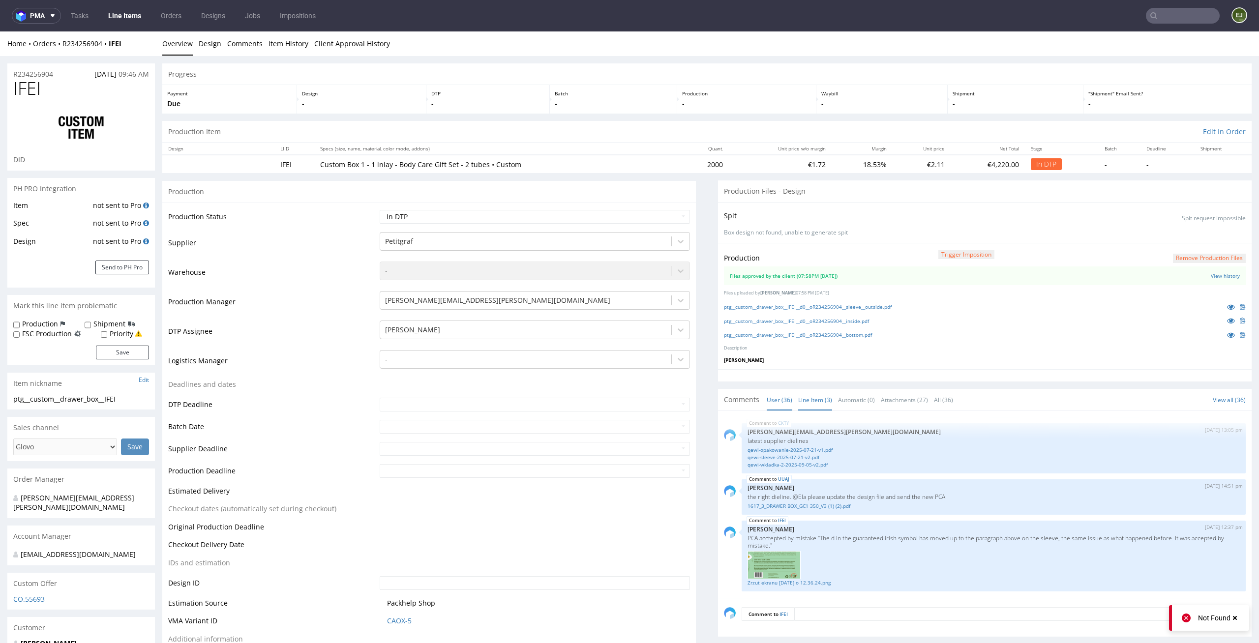
click at [806, 402] on link "Line Item (3)" at bounding box center [815, 399] width 34 height 21
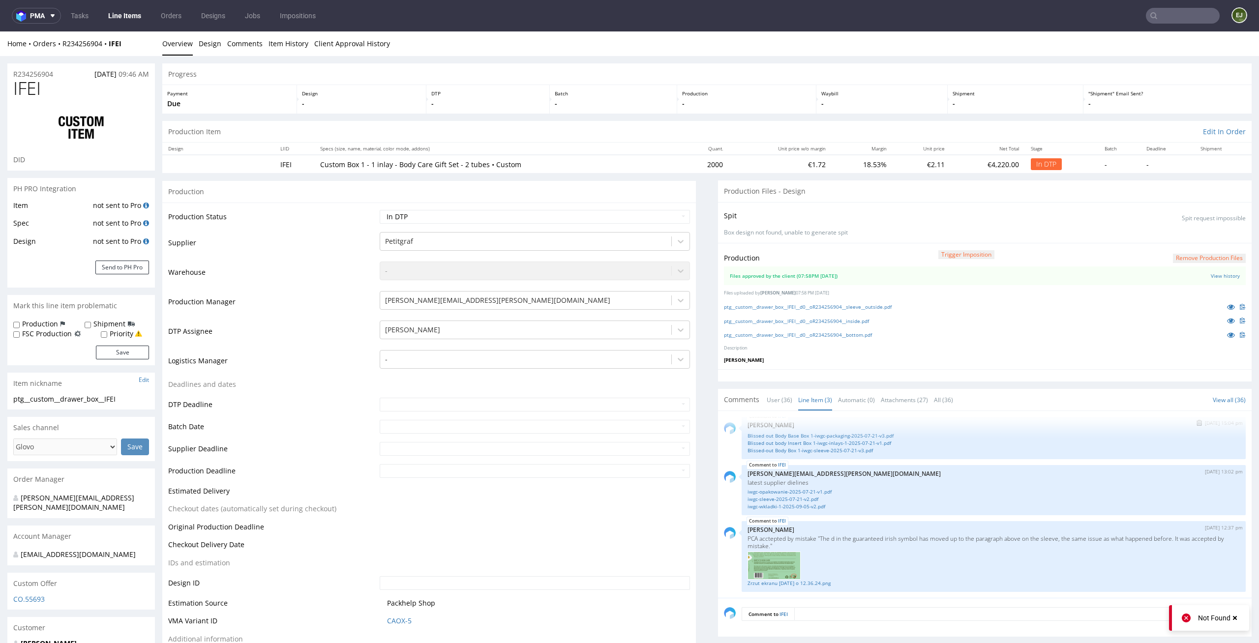
scroll to position [194, 0]
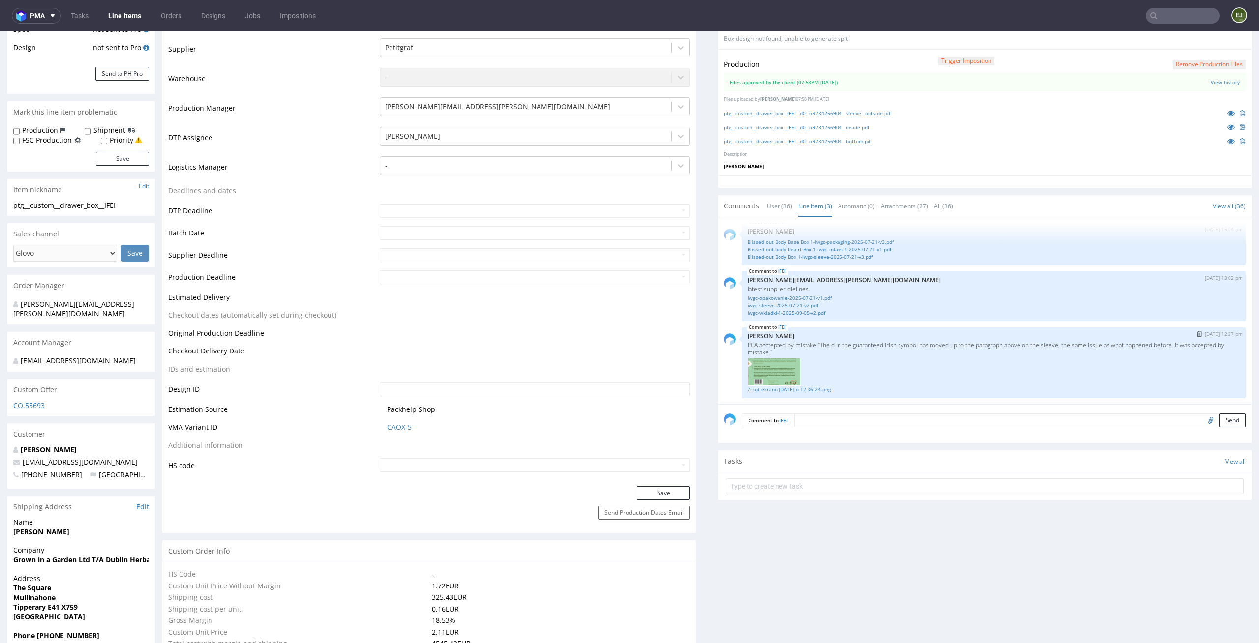
click at [805, 388] on link "Zrzut ekranu [DATE] o 12.36.24.png" at bounding box center [993, 389] width 492 height 7
click at [829, 390] on link "Zrzut ekranu [DATE] o 12.36.24.png" at bounding box center [993, 389] width 492 height 7
click at [867, 117] on div "ptg__custom__drawer_box__IFEI__d0__oR234256904__sleeve__outside.pdf" at bounding box center [985, 113] width 522 height 11
click at [876, 113] on link "ptg__custom__drawer_box__IFEI__d0__oR234256904__sleeve__outside.pdf" at bounding box center [808, 113] width 168 height 7
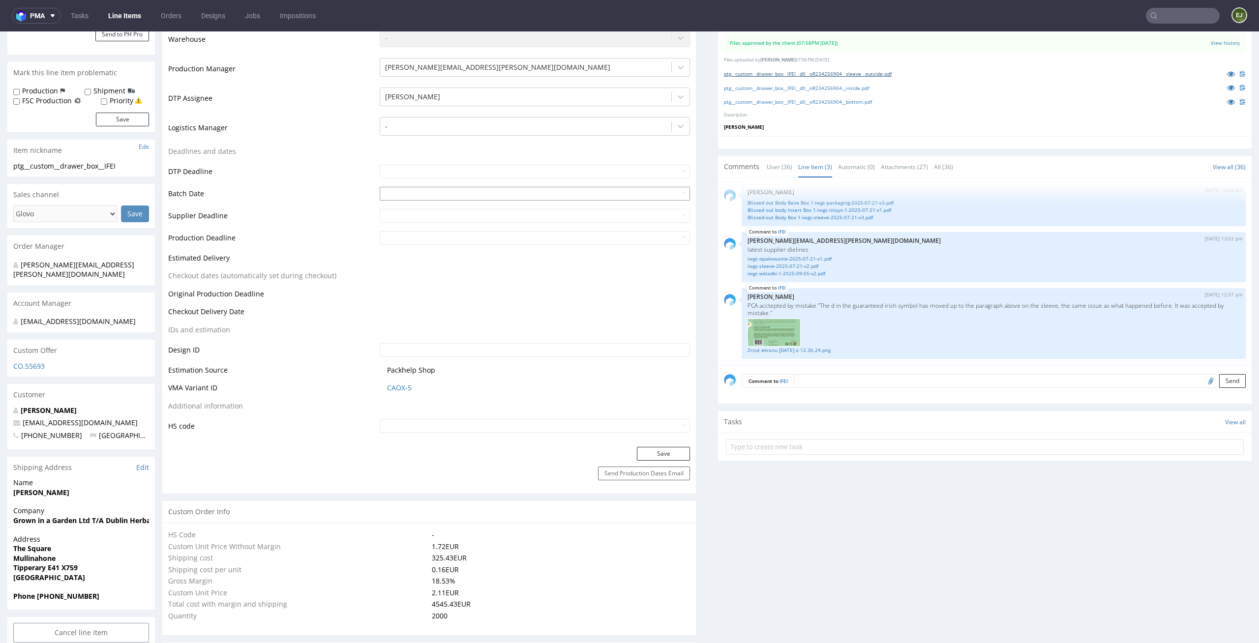
scroll to position [0, 0]
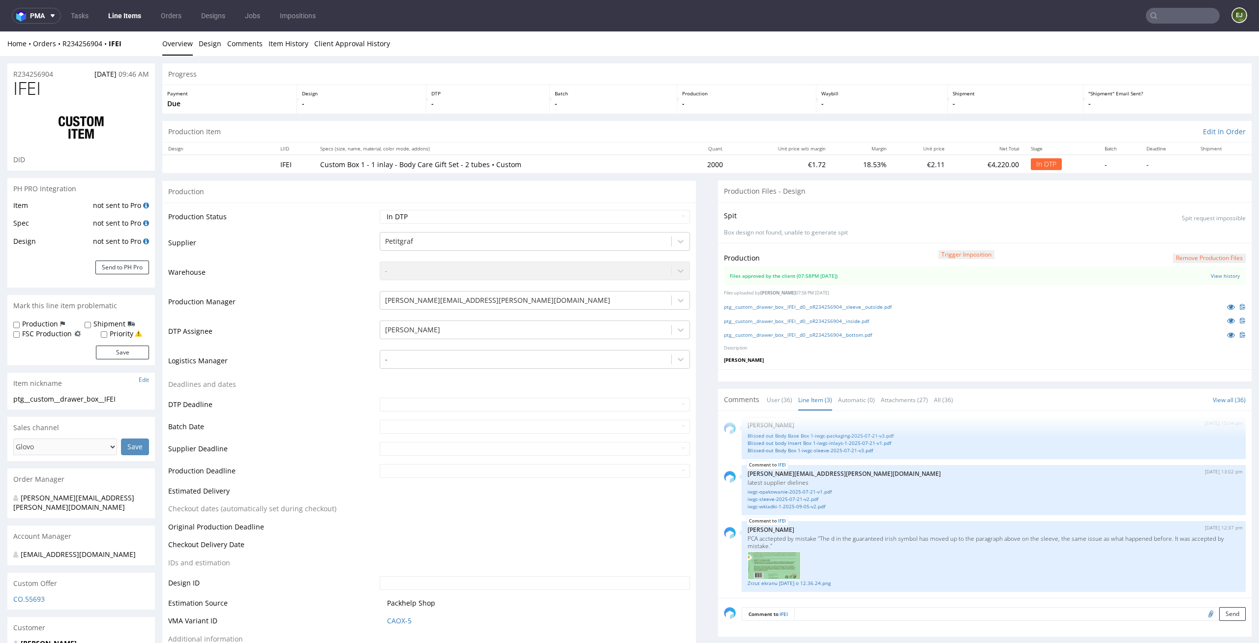
click at [129, 15] on link "Line Items" at bounding box center [124, 16] width 45 height 16
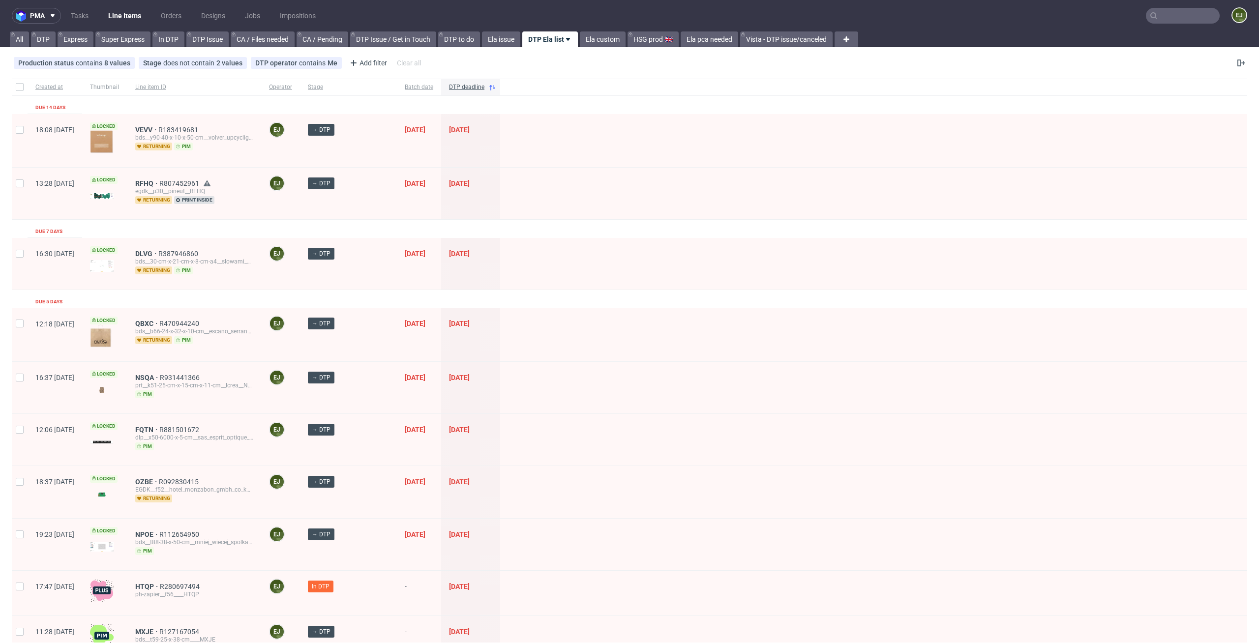
click at [600, 28] on nav "pma Tasks Line Items Orders Designs Jobs Impositions EJ" at bounding box center [629, 15] width 1259 height 31
click at [602, 32] on link "Ela custom" at bounding box center [603, 39] width 46 height 16
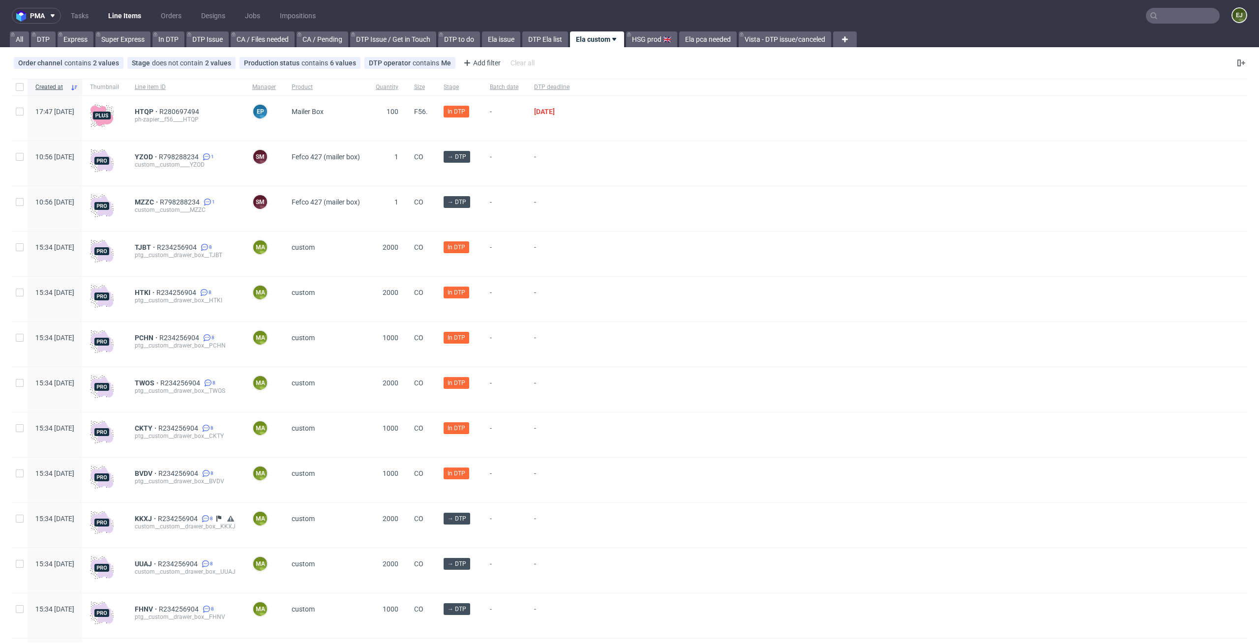
scroll to position [208, 0]
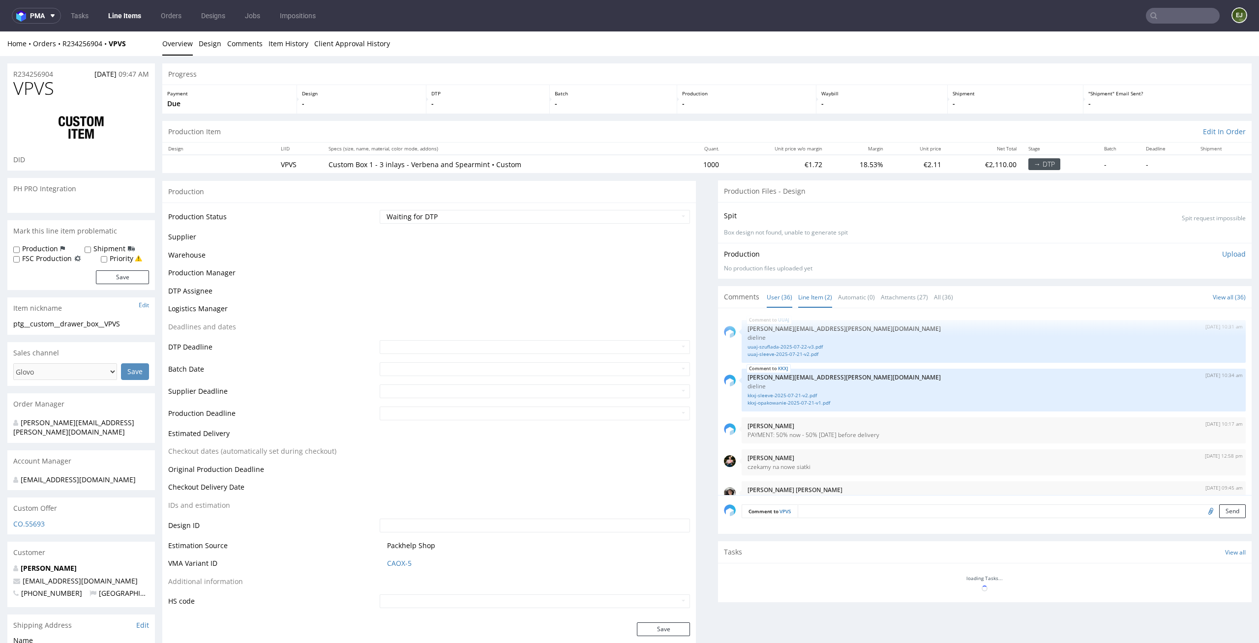
click at [804, 294] on link "Line Item (2)" at bounding box center [815, 297] width 34 height 21
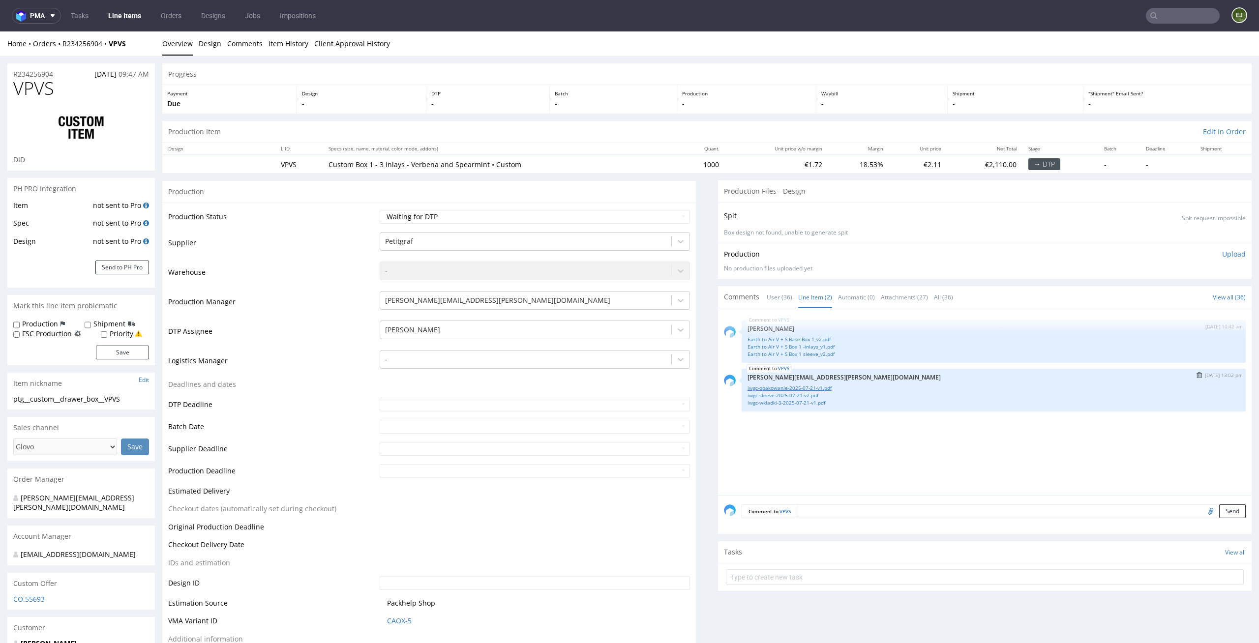
click at [803, 385] on link "iwgc-opakowanie-2025-07-21-v1.pdf" at bounding box center [993, 387] width 492 height 7
click at [801, 397] on link "iwgc-sleeve-2025-07-21-v2.pdf" at bounding box center [993, 395] width 492 height 7
click at [816, 405] on link "iwgc-wkladki-3-2025-07-21-v1.pdf" at bounding box center [993, 402] width 492 height 7
click at [796, 340] on link "Earth to Air V + S Base Box 1_v2.pdf" at bounding box center [993, 339] width 492 height 7
click at [827, 345] on link "Earth to Air V + S Box 1 -inlays_v1.pdf" at bounding box center [993, 346] width 492 height 7
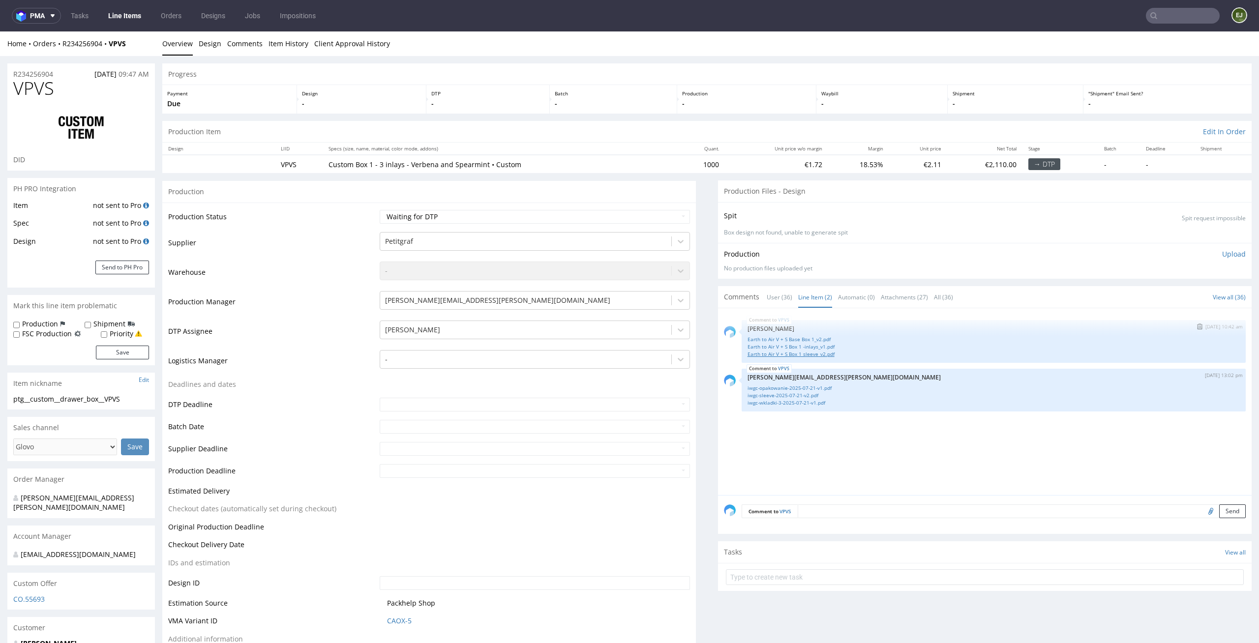
click at [832, 353] on link "Earth to Air V + S Box 1 sleeve_v2.pdf" at bounding box center [993, 354] width 492 height 7
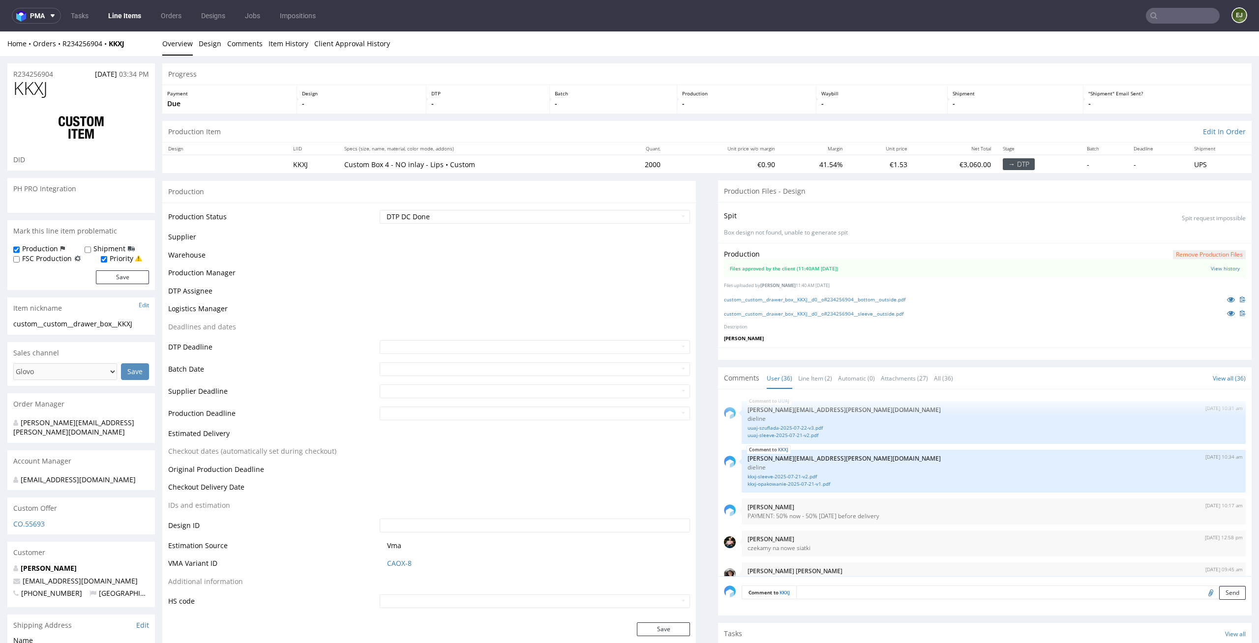
scroll to position [1477, 0]
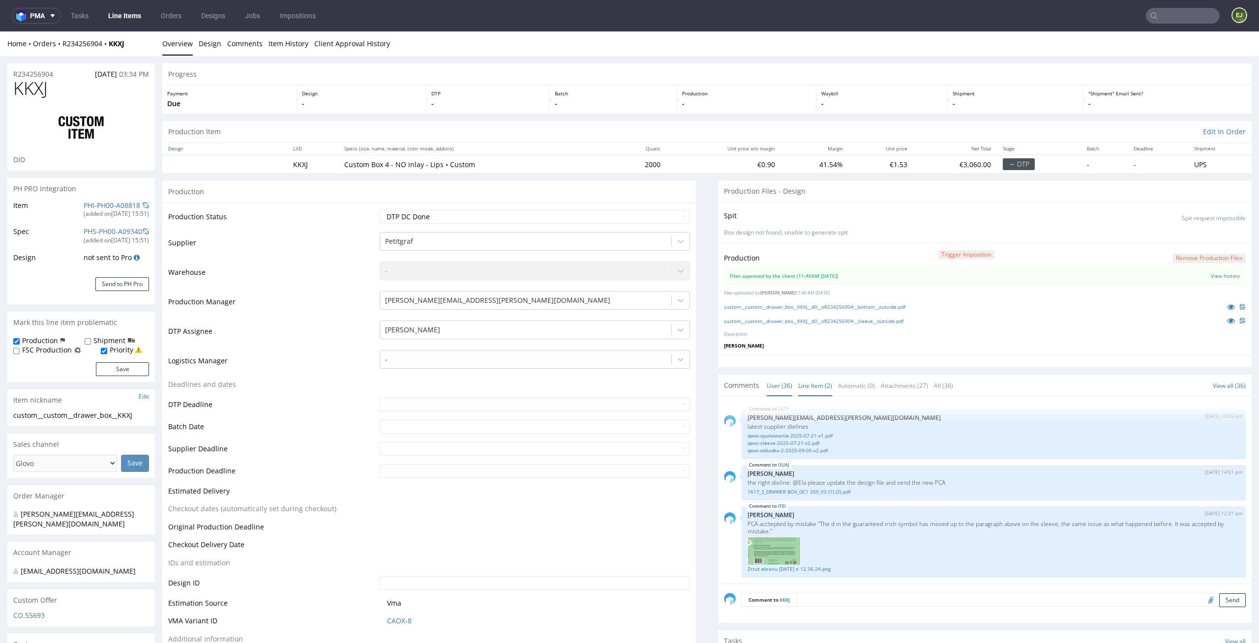
click at [806, 391] on link "Line Item (2)" at bounding box center [815, 385] width 34 height 21
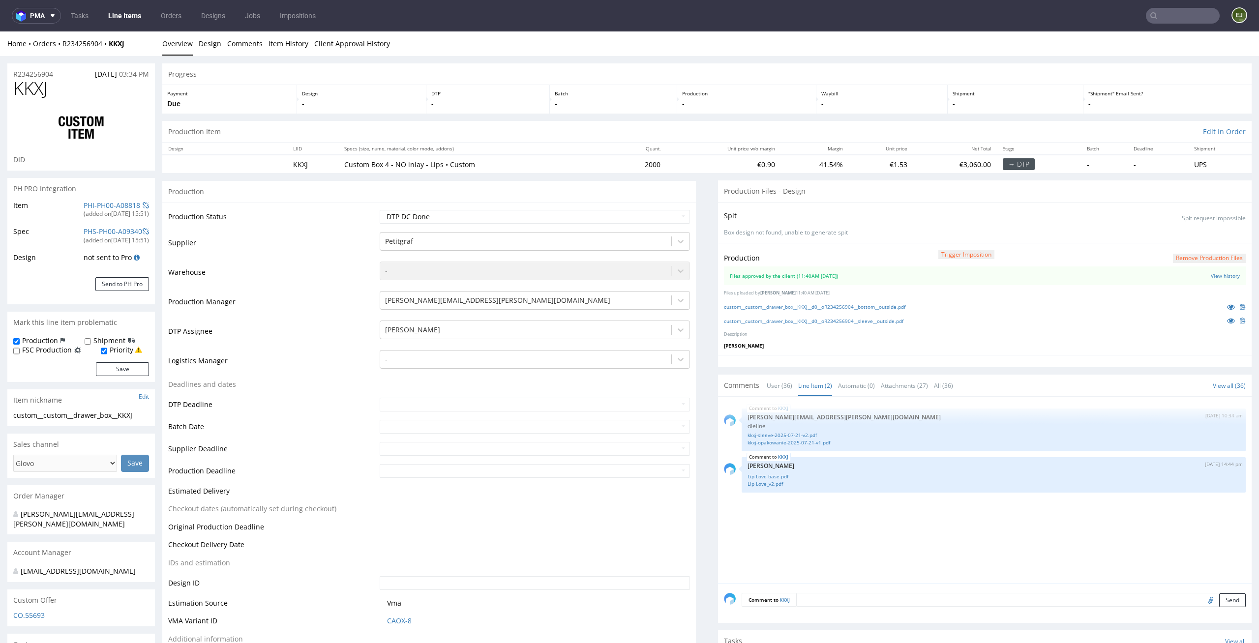
click at [813, 560] on div "KKXJ [DATE] 10:34 am [EMAIL_ADDRESS][PERSON_NAME][DOMAIN_NAME] dieline kkxj-sle…" at bounding box center [988, 493] width 528 height 181
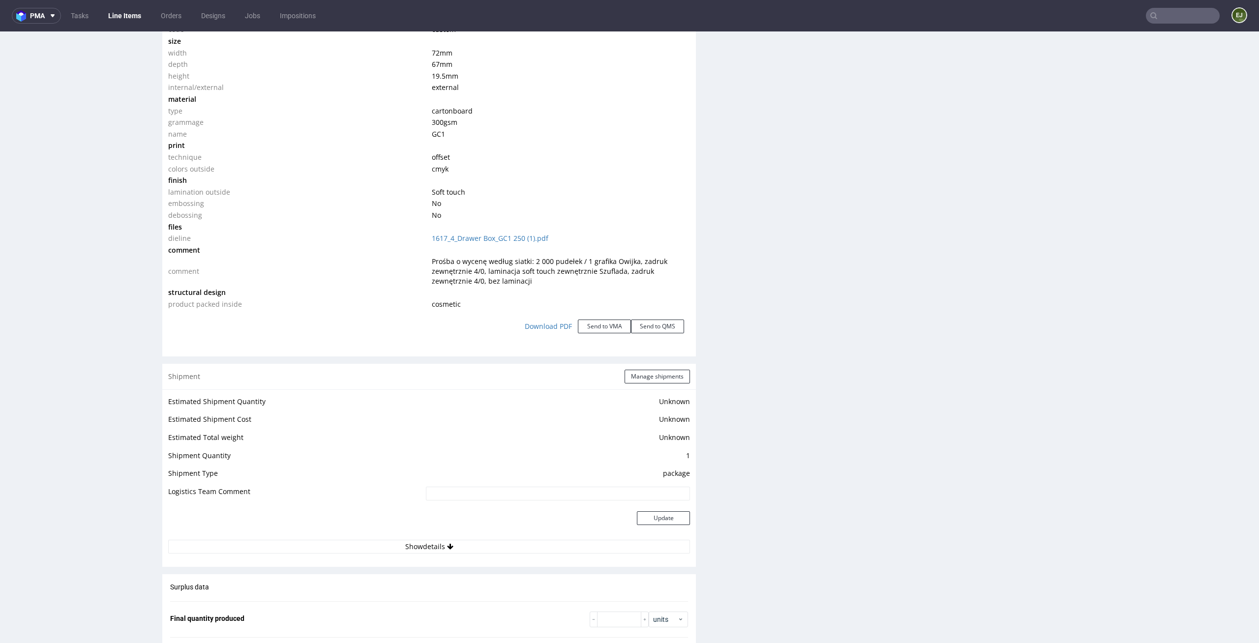
scroll to position [1889, 0]
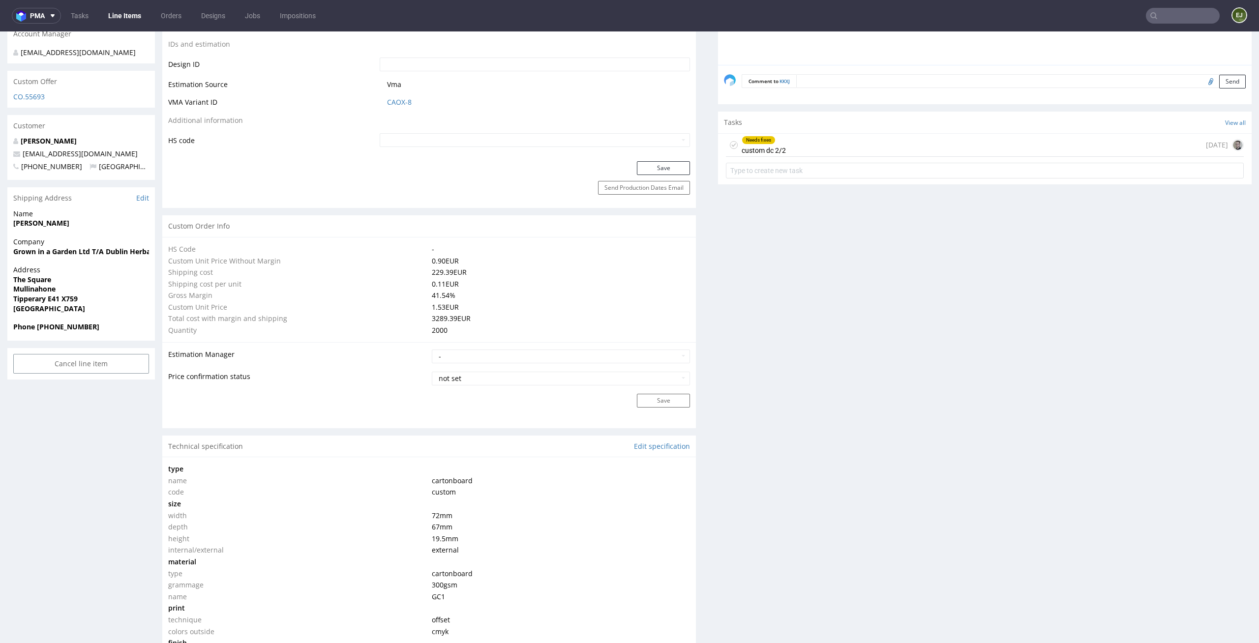
scroll to position [0, 0]
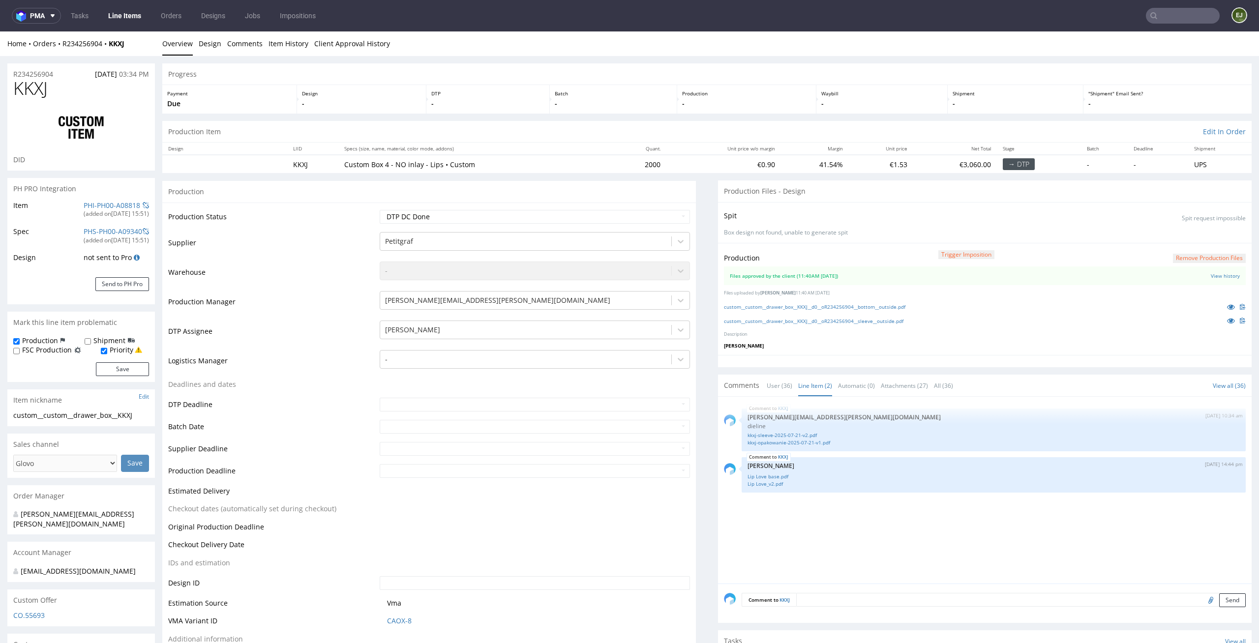
click at [876, 546] on div "KKXJ 22nd Jul 25 | 10:34 am maciej.sikora@packhelp.com dieline kkxj-sleeve-2025…" at bounding box center [988, 493] width 528 height 181
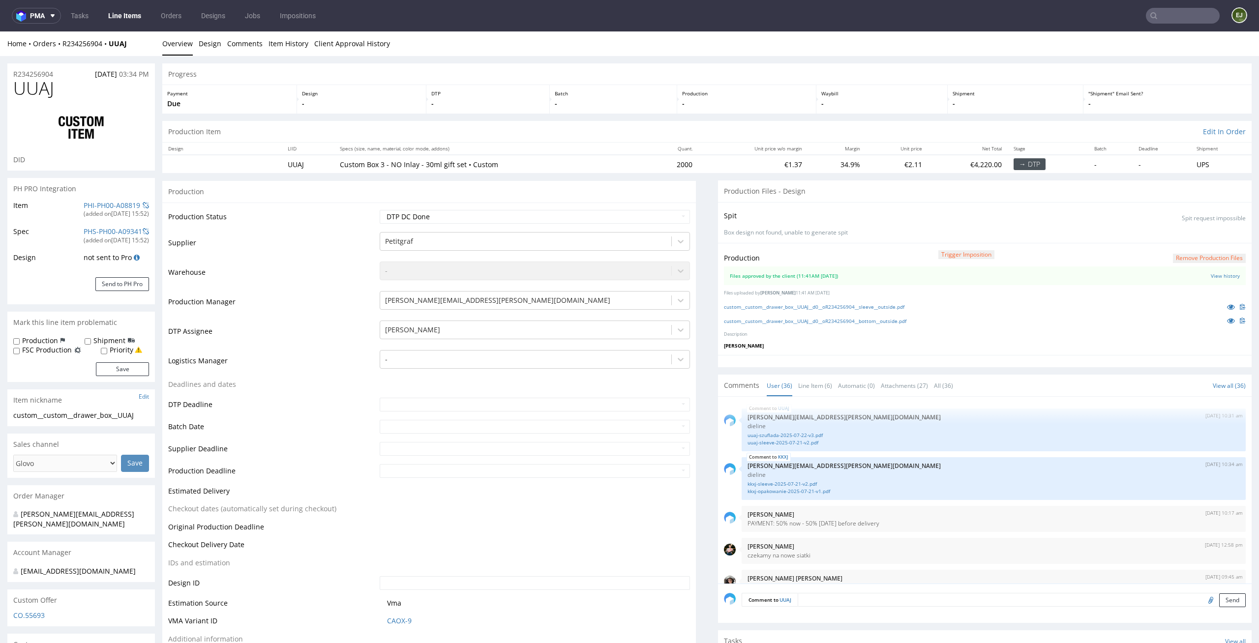
scroll to position [1450, 0]
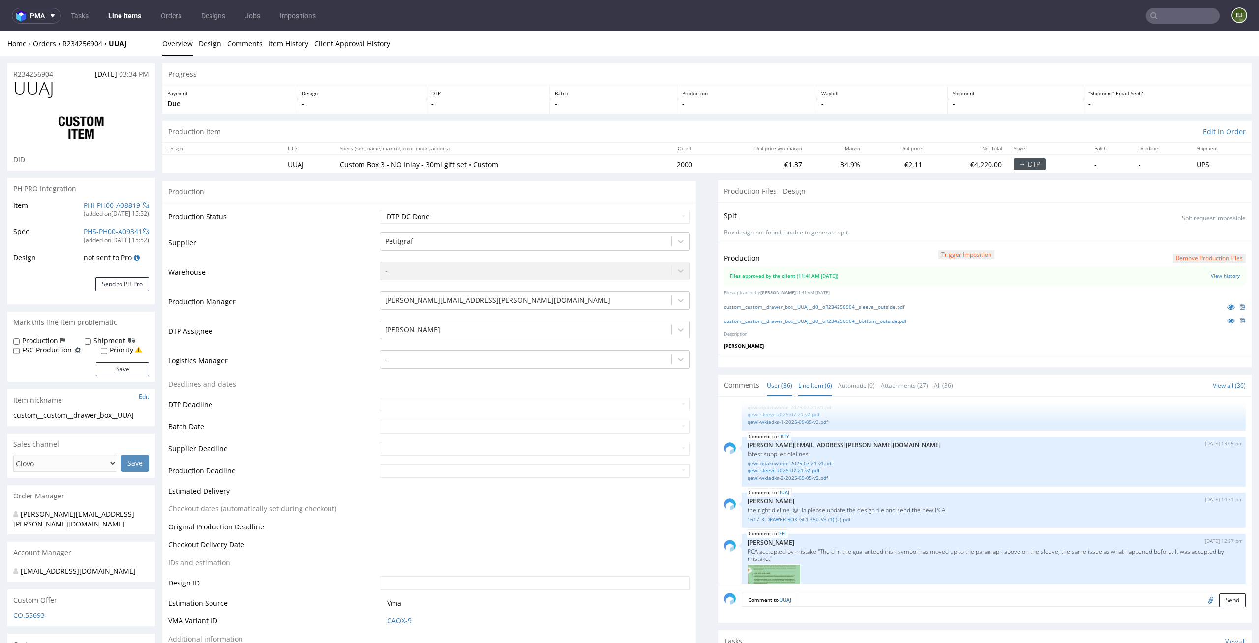
click at [811, 381] on link "Line Item (6)" at bounding box center [815, 385] width 34 height 21
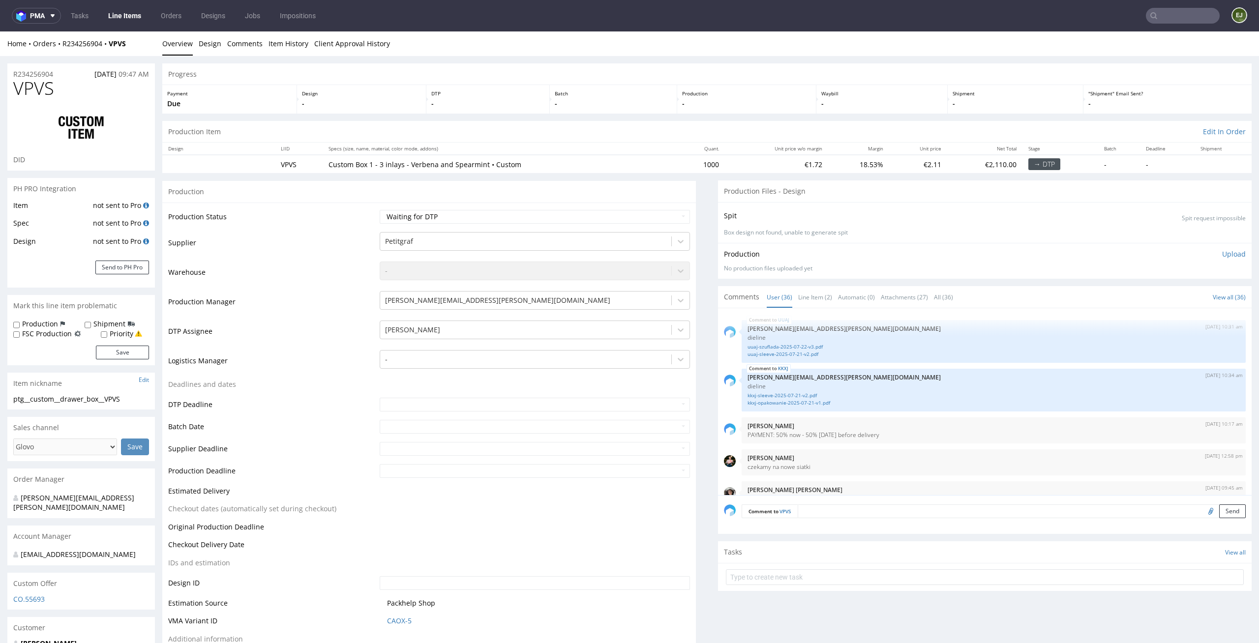
scroll to position [1450, 0]
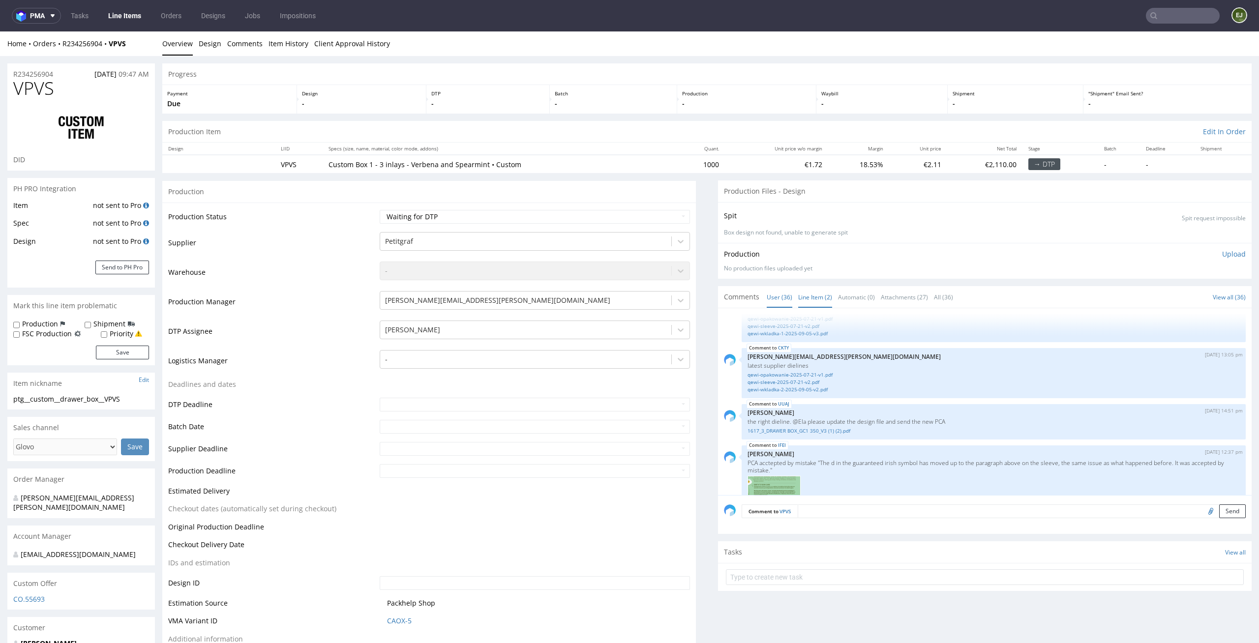
click at [811, 293] on link "Line Item (2)" at bounding box center [815, 297] width 34 height 21
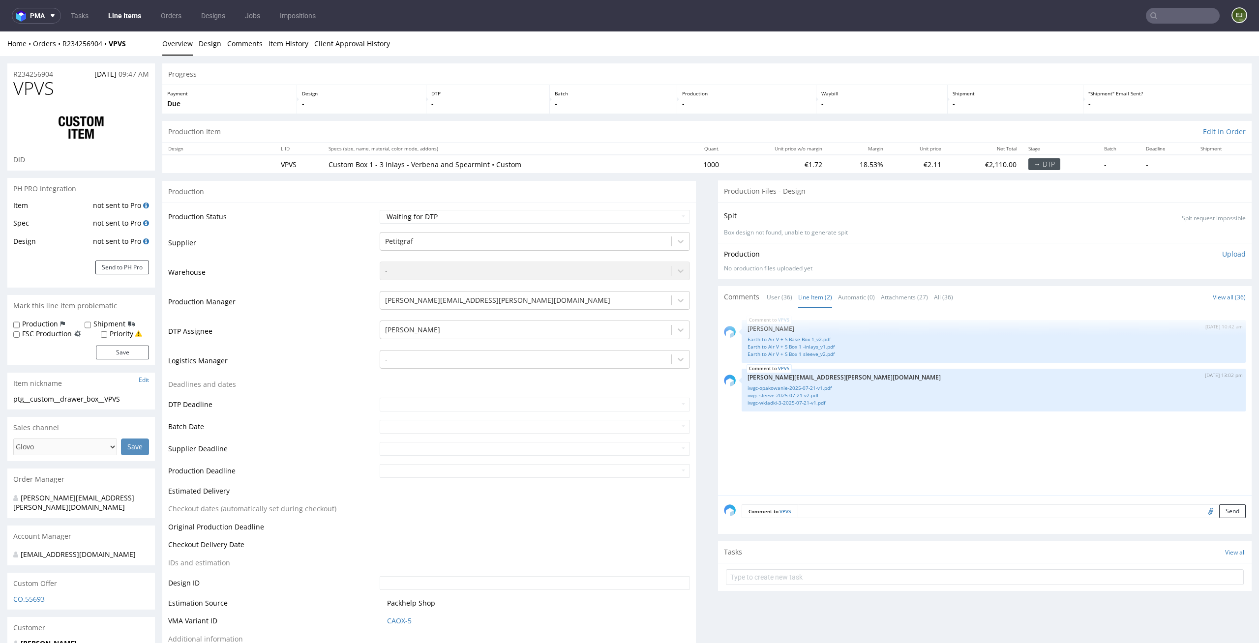
click at [356, 99] on p "-" at bounding box center [361, 104] width 119 height 10
drag, startPoint x: 137, startPoint y: 393, endPoint x: 143, endPoint y: 403, distance: 11.7
click at [143, 403] on section "Item nickname Edit ptg__custom__drawer_box__VPVS ptg__custom __drawer_box__VPVS…" at bounding box center [80, 391] width 147 height 37
copy section "ptg__custom__drawer_box__VPVS"
drag, startPoint x: 59, startPoint y: 72, endPoint x: 0, endPoint y: 72, distance: 59.5
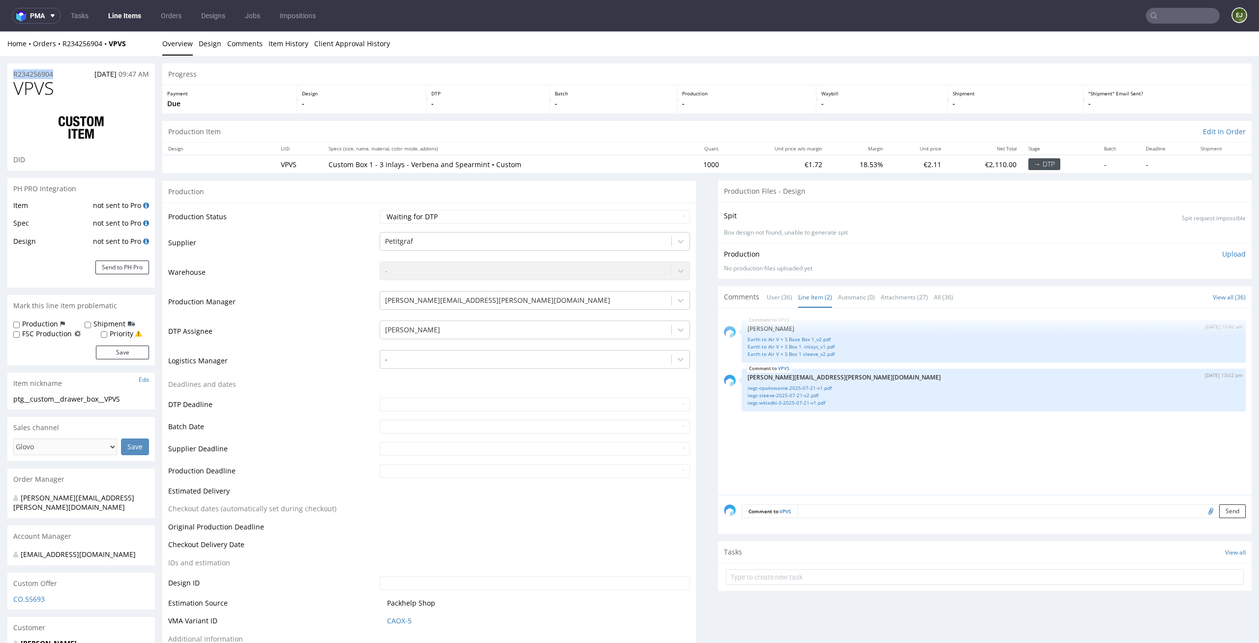
copy p "R234256904"
click at [737, 46] on ul "Overview Design Comments Item History Client Approval History" at bounding box center [706, 44] width 1089 height 10
click at [736, 95] on p "Production" at bounding box center [746, 93] width 129 height 7
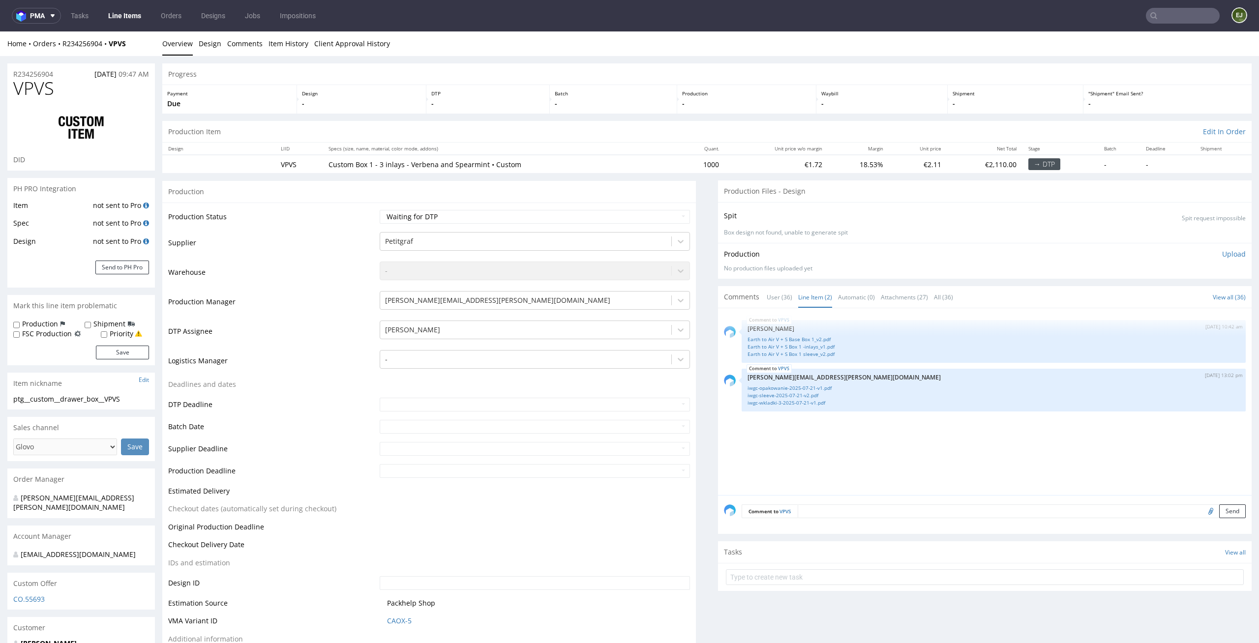
click at [801, 126] on div "Production Item Edit In Order" at bounding box center [706, 132] width 1089 height 22
drag, startPoint x: 132, startPoint y: 408, endPoint x: 2, endPoint y: 396, distance: 130.3
copy div "ptg__custom__drawer_box__VPVS"
drag, startPoint x: 61, startPoint y: 75, endPoint x: 0, endPoint y: 70, distance: 61.7
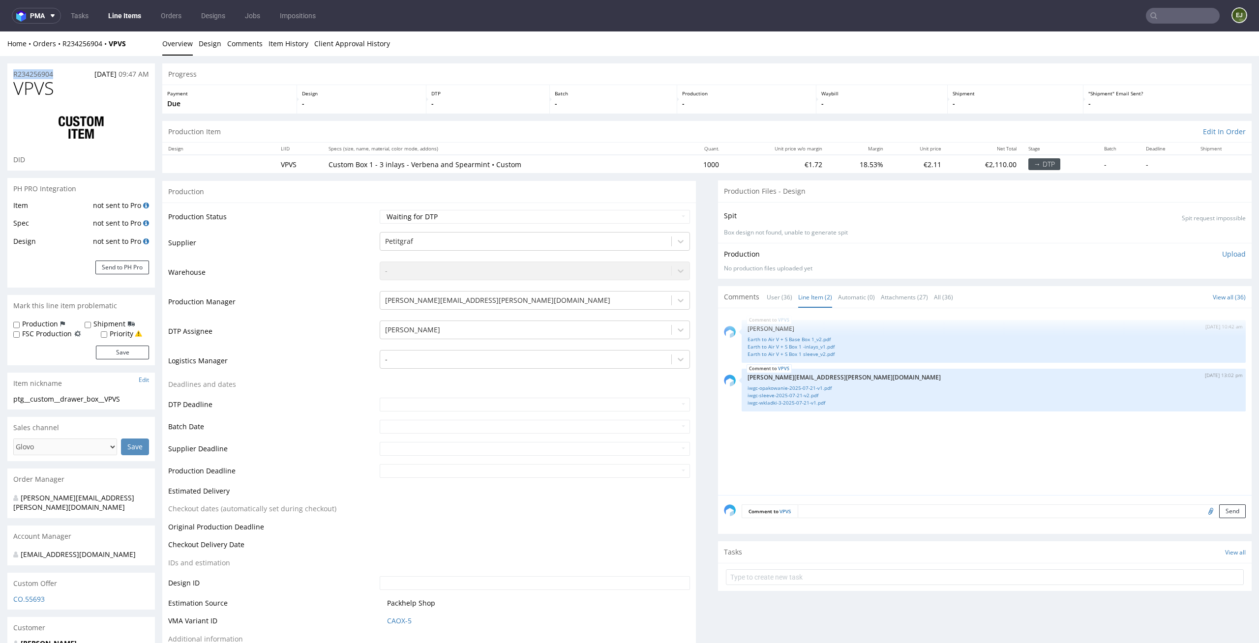
copy p "R234256904"
click at [867, 187] on div "Production Files - Design" at bounding box center [984, 191] width 533 height 22
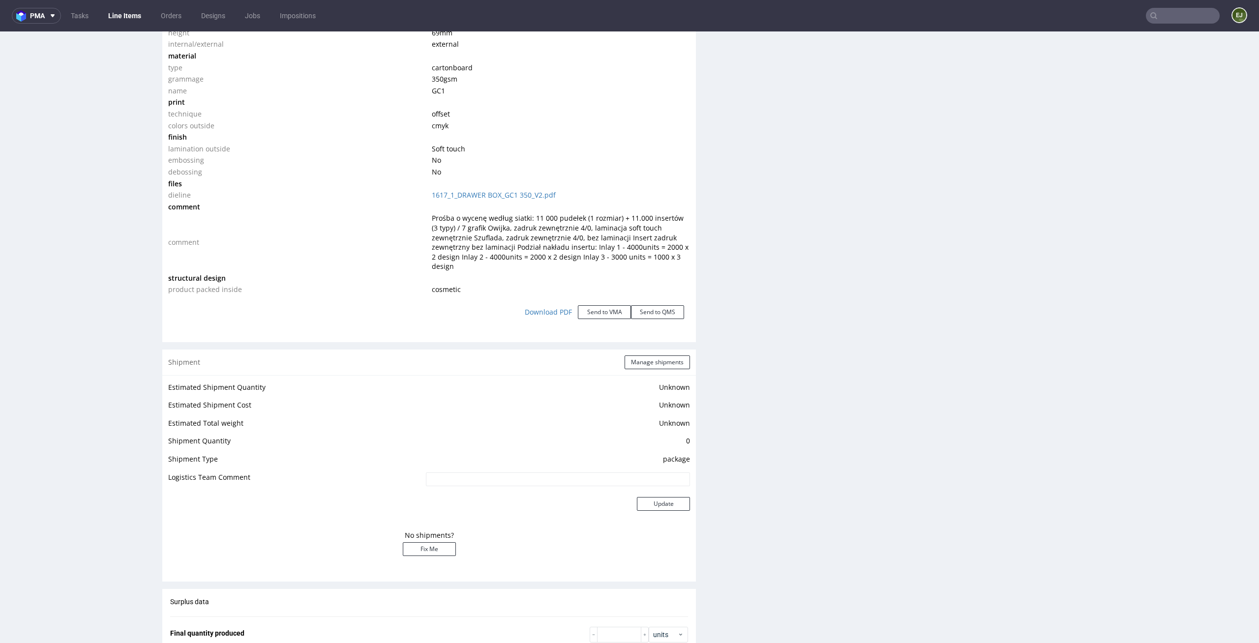
scroll to position [0, 0]
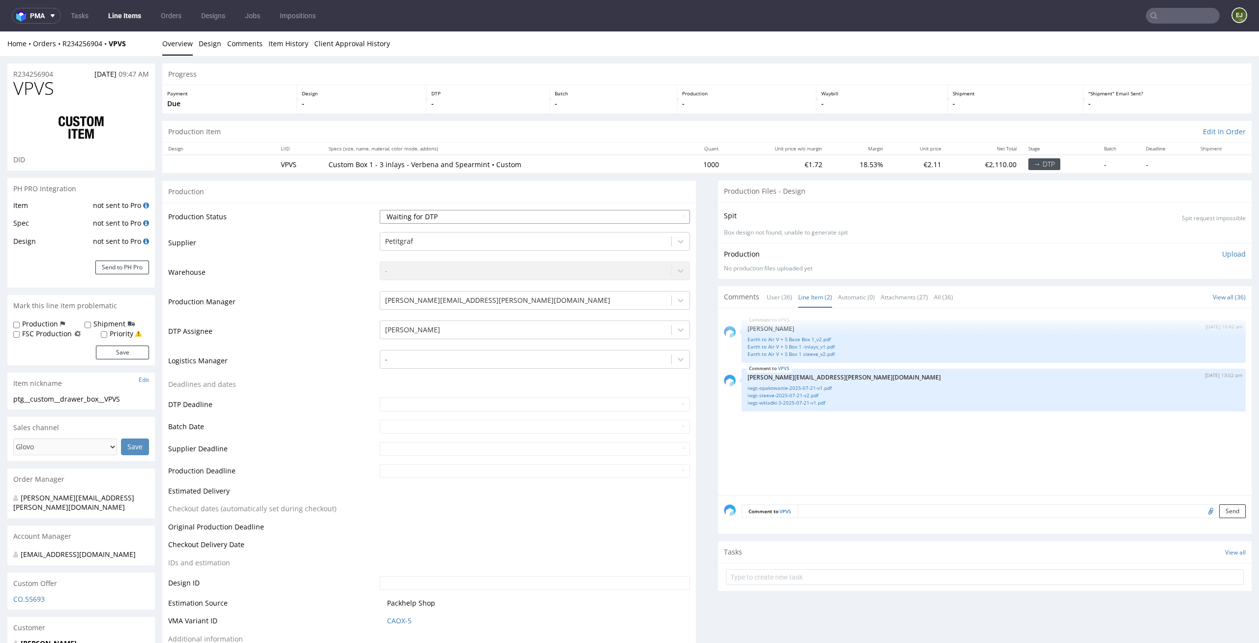
click at [664, 221] on select "Waiting for Artwork Waiting for Diecut Waiting for Mockup Waiting for DTP Waiti…" at bounding box center [535, 217] width 311 height 14
click at [380, 210] on select "Waiting for Artwork Waiting for Diecut Waiting for Mockup Waiting for DTP Waiti…" at bounding box center [535, 217] width 311 height 14
click at [665, 209] on td "Waiting for Artwork Waiting for Diecut Waiting for Mockup Waiting for DTP Waiti…" at bounding box center [533, 220] width 313 height 22
click at [663, 229] on td "Waiting for Artwork Waiting for Diecut Waiting for Mockup Waiting for DTP Waiti…" at bounding box center [533, 220] width 313 height 22
click at [664, 223] on select "Waiting for Artwork Waiting for Diecut Waiting for Mockup Waiting for DTP Waiti…" at bounding box center [535, 217] width 311 height 14
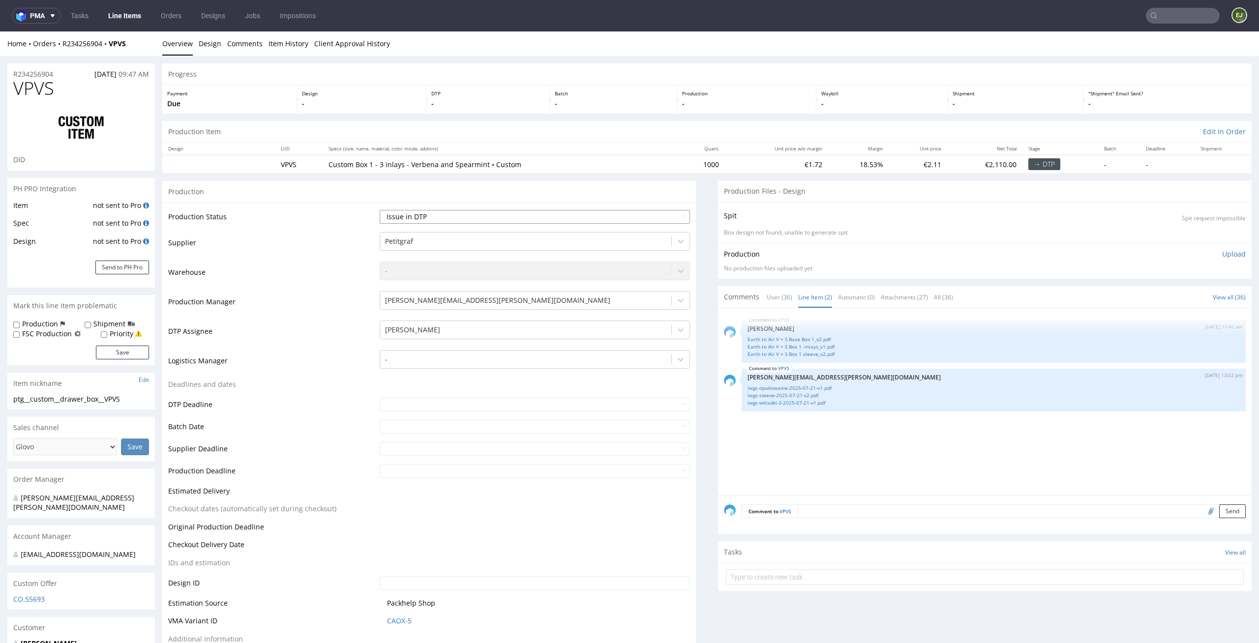
select select "dtp_ca_needed"
click at [380, 210] on select "Waiting for Artwork Waiting for Diecut Waiting for Mockup Waiting for DTP Waiti…" at bounding box center [535, 217] width 311 height 14
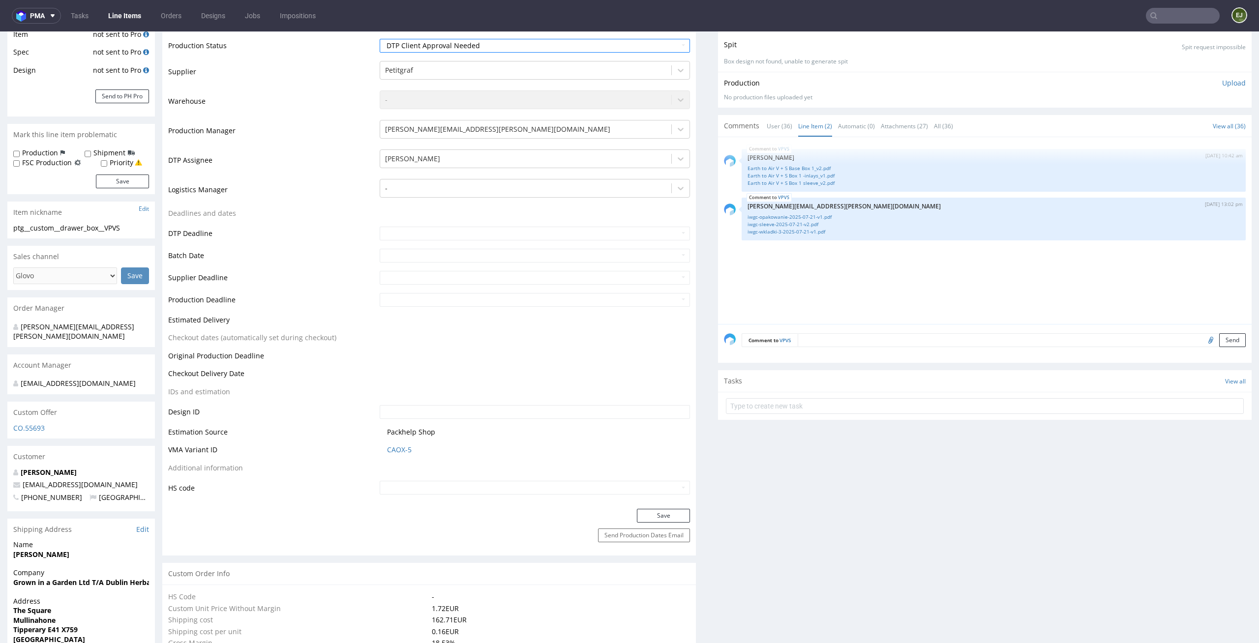
scroll to position [223, 0]
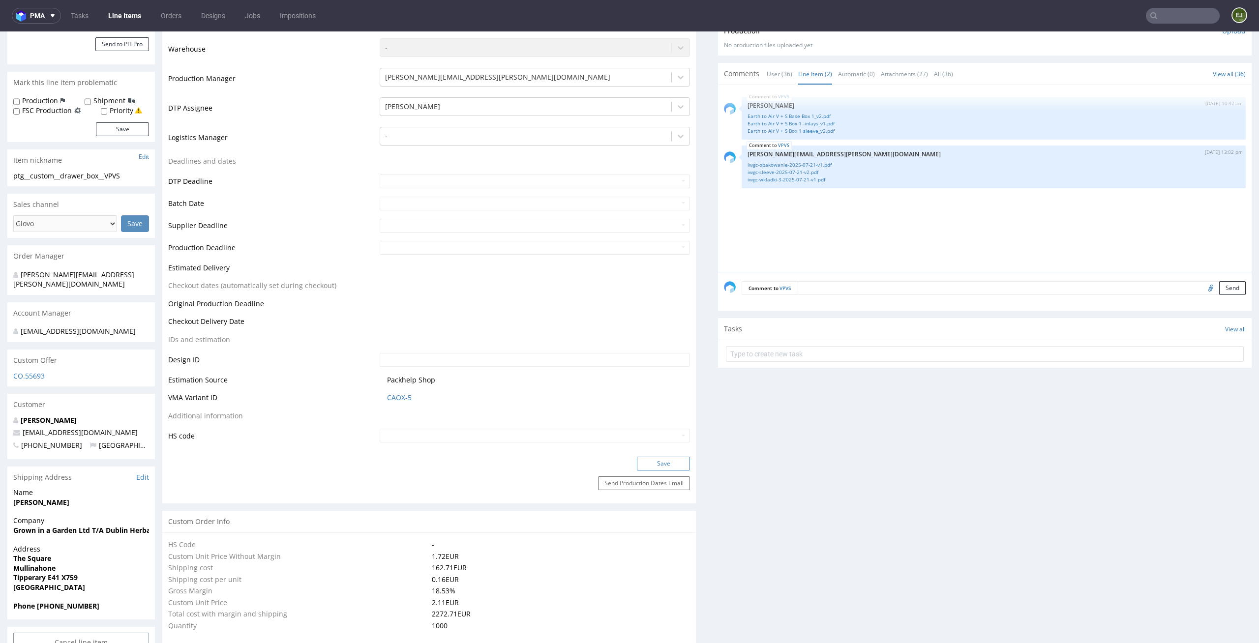
click at [659, 462] on button "Save" at bounding box center [663, 464] width 53 height 14
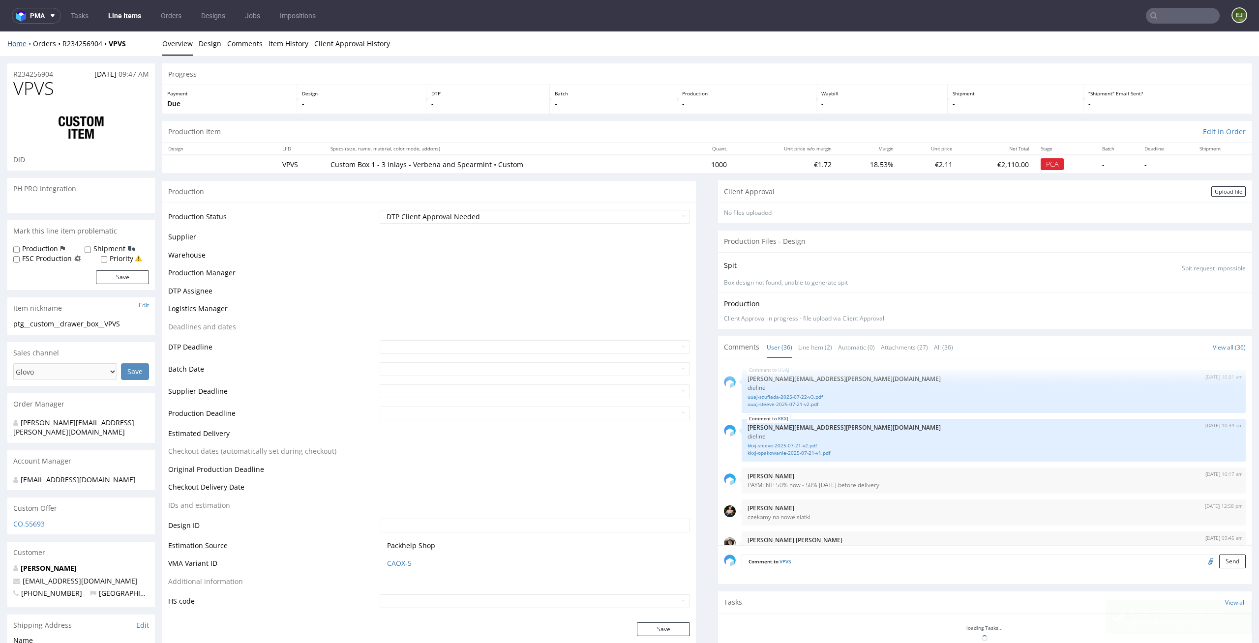
scroll to position [0, 0]
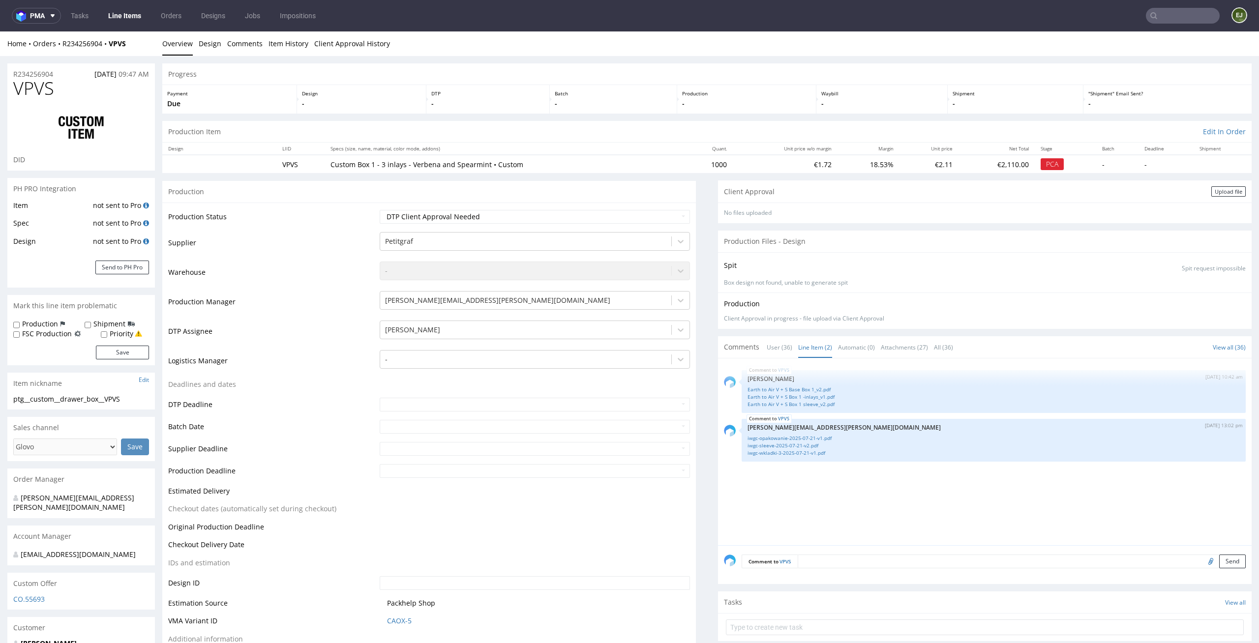
click at [670, 124] on div "Production Item Edit In Order" at bounding box center [706, 132] width 1089 height 22
click at [959, 74] on div "Progress" at bounding box center [706, 74] width 1089 height 22
click at [1211, 188] on div "Upload file" at bounding box center [1228, 191] width 34 height 10
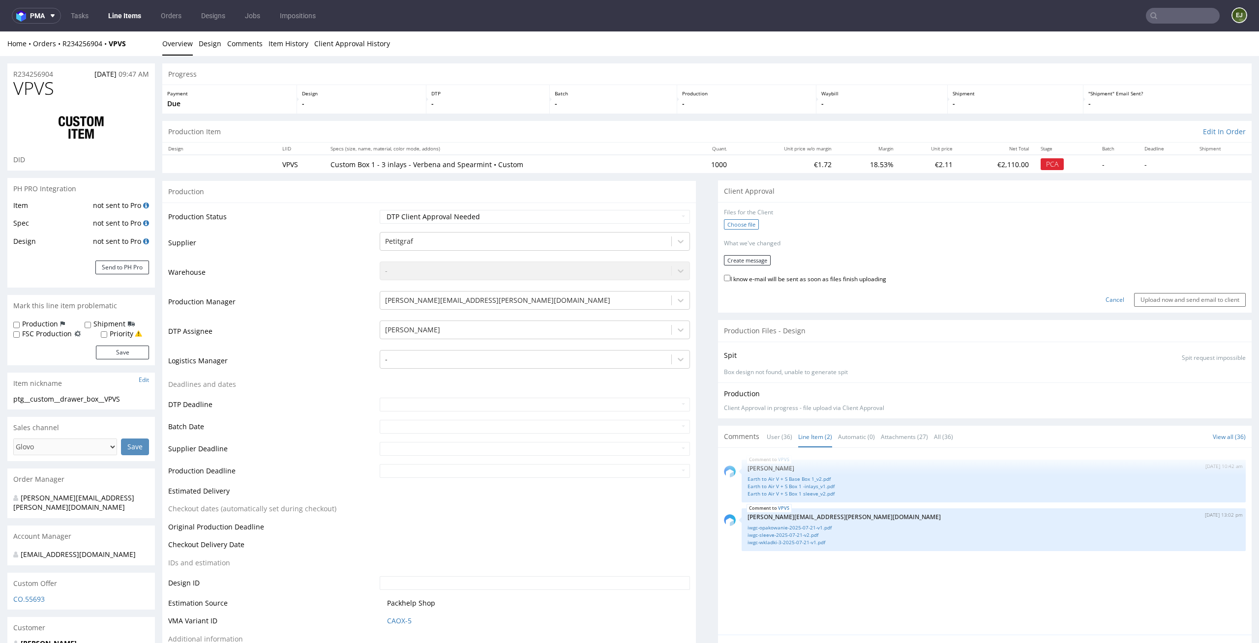
click at [737, 225] on label "Choose file" at bounding box center [741, 224] width 35 height 10
click at [0, 31] on input "Choose file" at bounding box center [0, 31] width 0 height 0
click at [663, 154] on th "Specs (size, name, material, color mode, addons)" at bounding box center [503, 149] width 359 height 12
drag, startPoint x: 131, startPoint y: 399, endPoint x: 0, endPoint y: 400, distance: 131.3
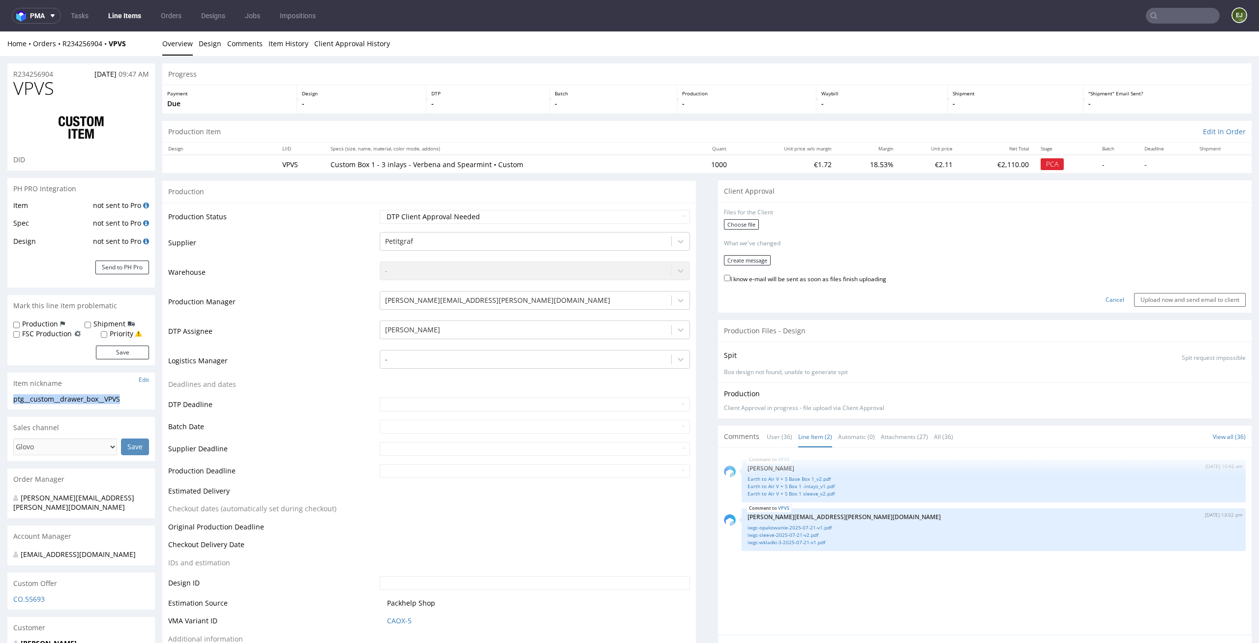
copy div "ptg__custom__drawer_box__VPVS"
drag, startPoint x: 58, startPoint y: 78, endPoint x: 0, endPoint y: 69, distance: 58.2
copy p "R234256904"
click at [740, 215] on div "Files for the Client" at bounding box center [985, 212] width 522 height 8
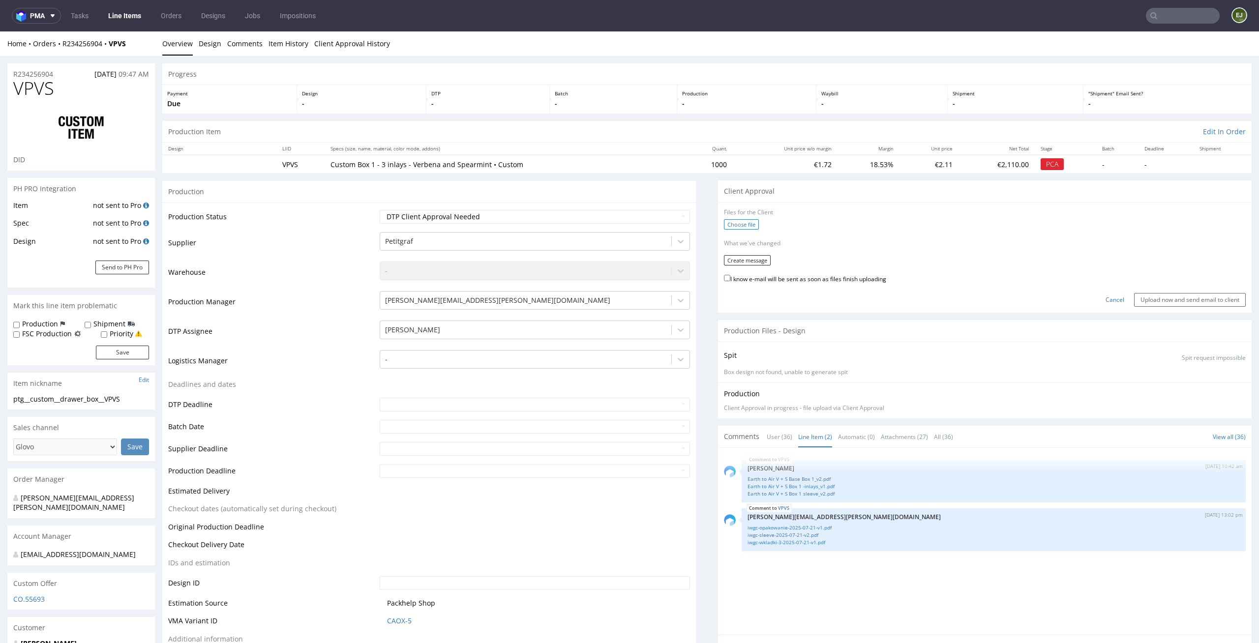
click at [739, 227] on label "Choose file" at bounding box center [741, 224] width 35 height 10
click at [0, 31] on input "Choose file" at bounding box center [0, 31] width 0 height 0
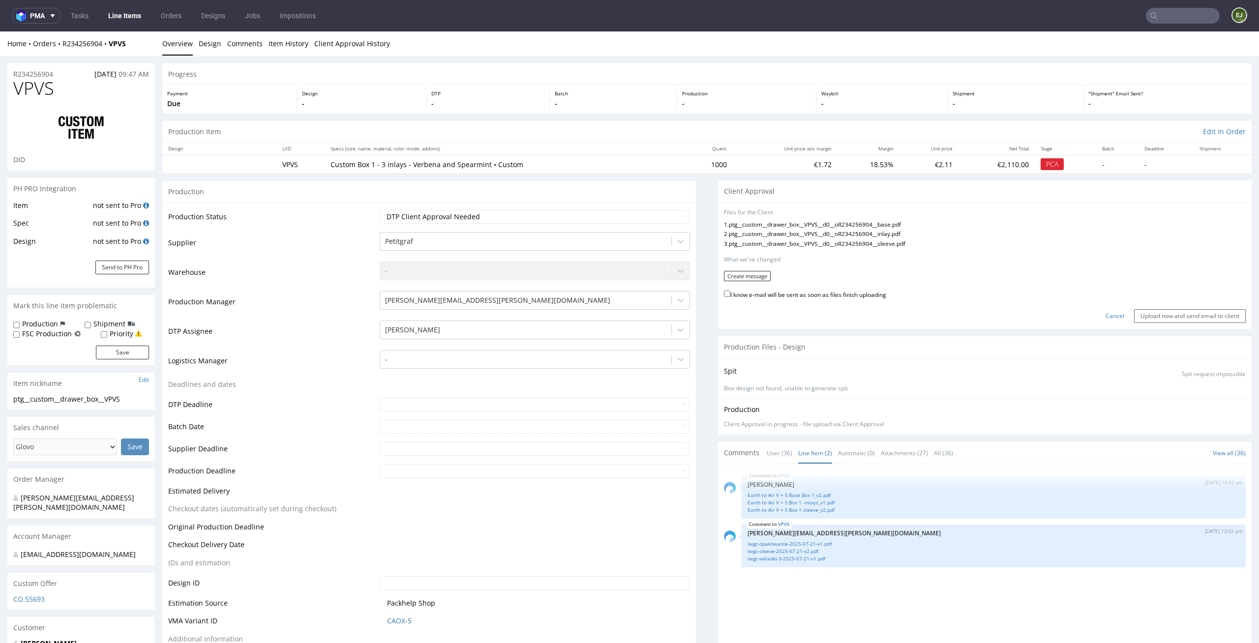
click at [744, 266] on form "Files for the Client 1 . ptg__custom__drawer_box__VPVS__d0__oR234256904__base.p…" at bounding box center [985, 265] width 522 height 115
click at [742, 271] on button "Create message" at bounding box center [747, 276] width 47 height 10
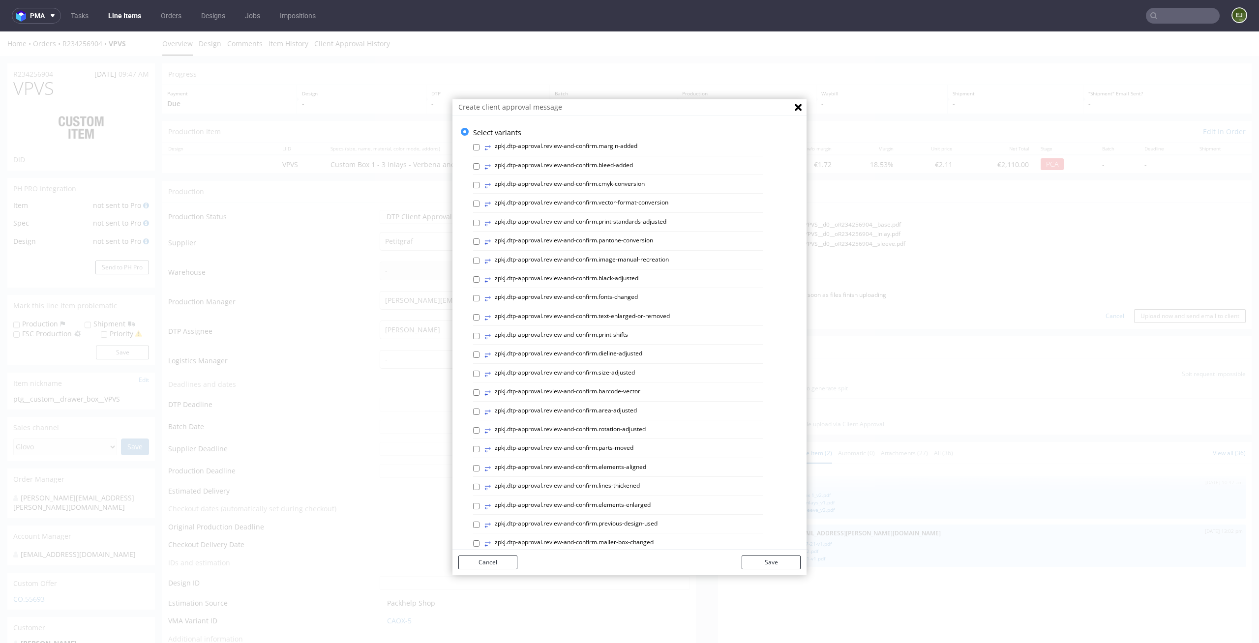
scroll to position [270, 0]
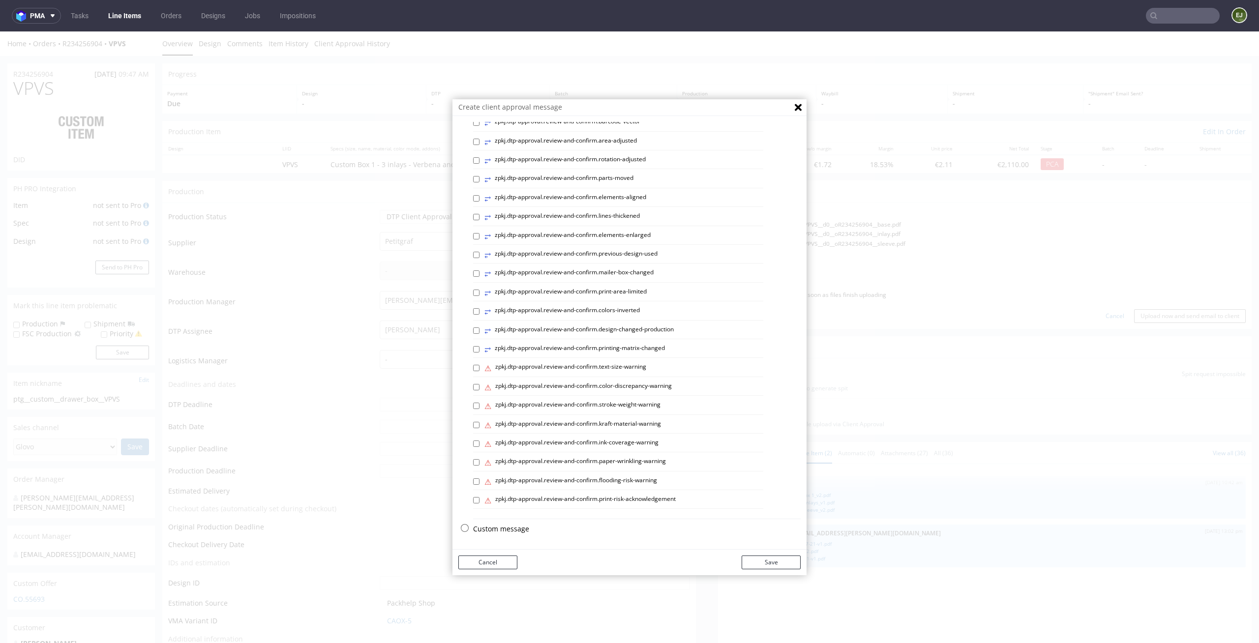
click at [510, 519] on div "Select variants ⥂ zpkj.dtp-approval.review-and-confirm.margin-added ⥂ zpkj.dtp-…" at bounding box center [636, 189] width 327 height 662
click at [509, 519] on div "Select variants ⥂ zpkj.dtp-approval.review-and-confirm.margin-added ⥂ zpkj.dtp-…" at bounding box center [636, 189] width 327 height 662
click at [509, 524] on p "Custom message" at bounding box center [636, 529] width 327 height 10
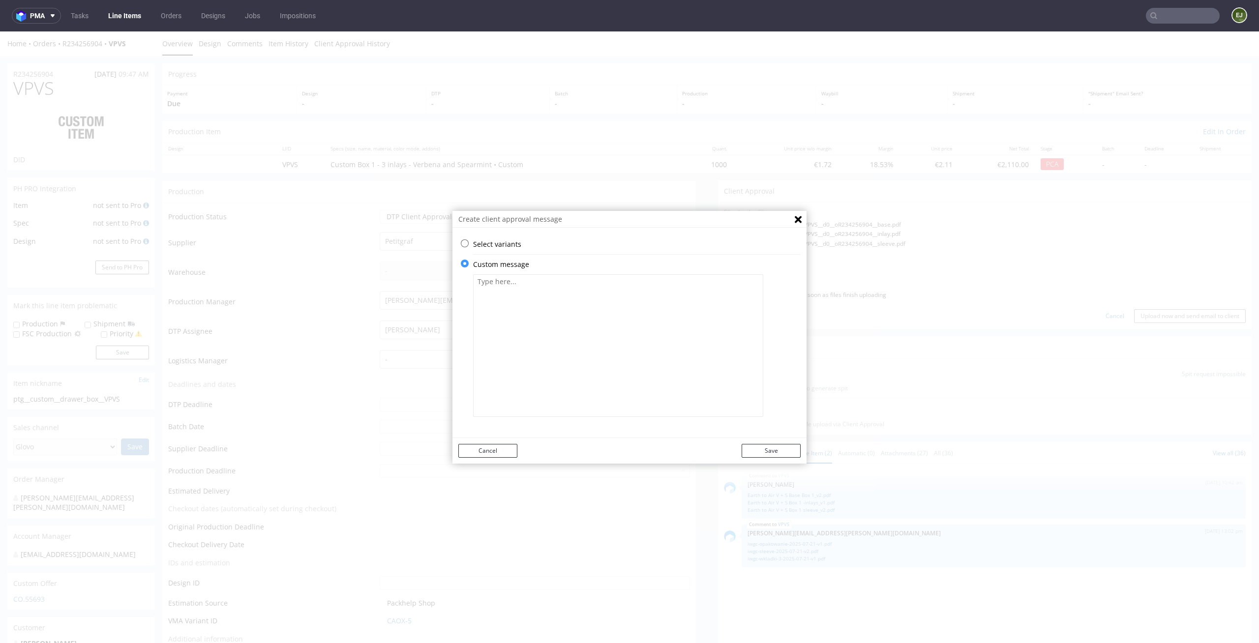
click at [509, 342] on textarea at bounding box center [618, 345] width 290 height 143
paste textarea "• Some graphic elements had to be moved away from the edges to ensure that your…"
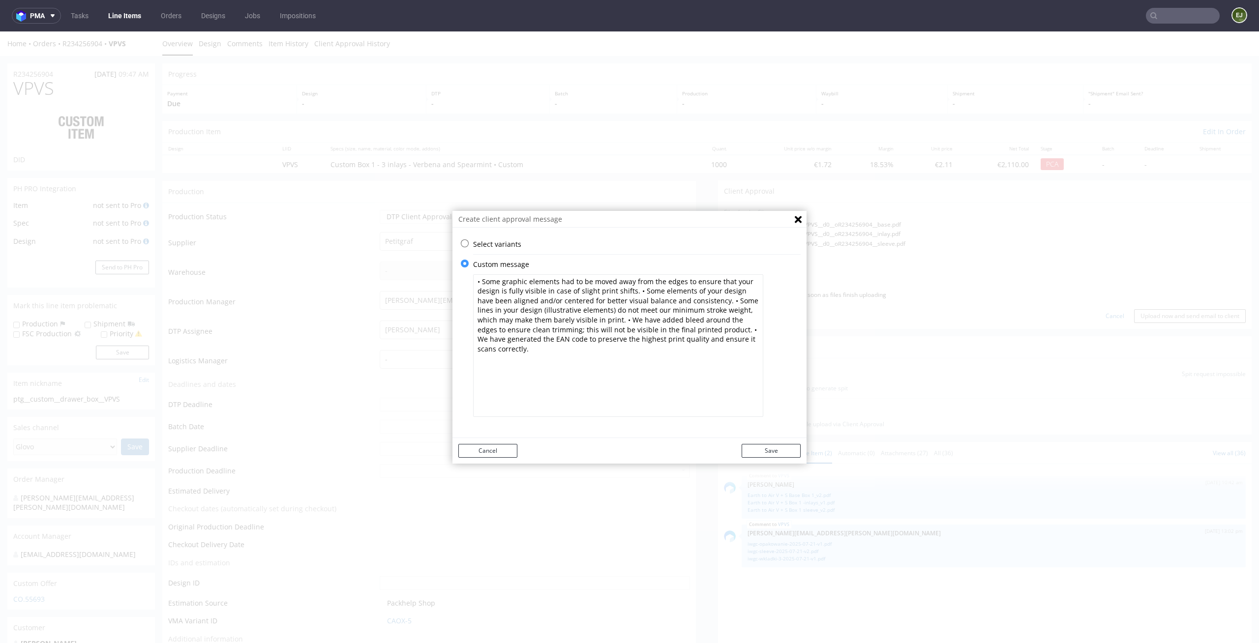
click at [473, 280] on textarea "• Some graphic elements had to be moved away from the edges to ensure that your…" at bounding box center [618, 345] width 290 height 143
paste textarea "The plant illustrations included in the project (single-color) are of low quali…"
type textarea "• The plant illustrations included in the project (single-color) are of low qua…"
click at [767, 466] on div "Create client approval message Select variants ⥂ zpkj.dtp-approval.review-and-c…" at bounding box center [629, 337] width 1259 height 612
click at [774, 456] on button "Save" at bounding box center [770, 451] width 59 height 14
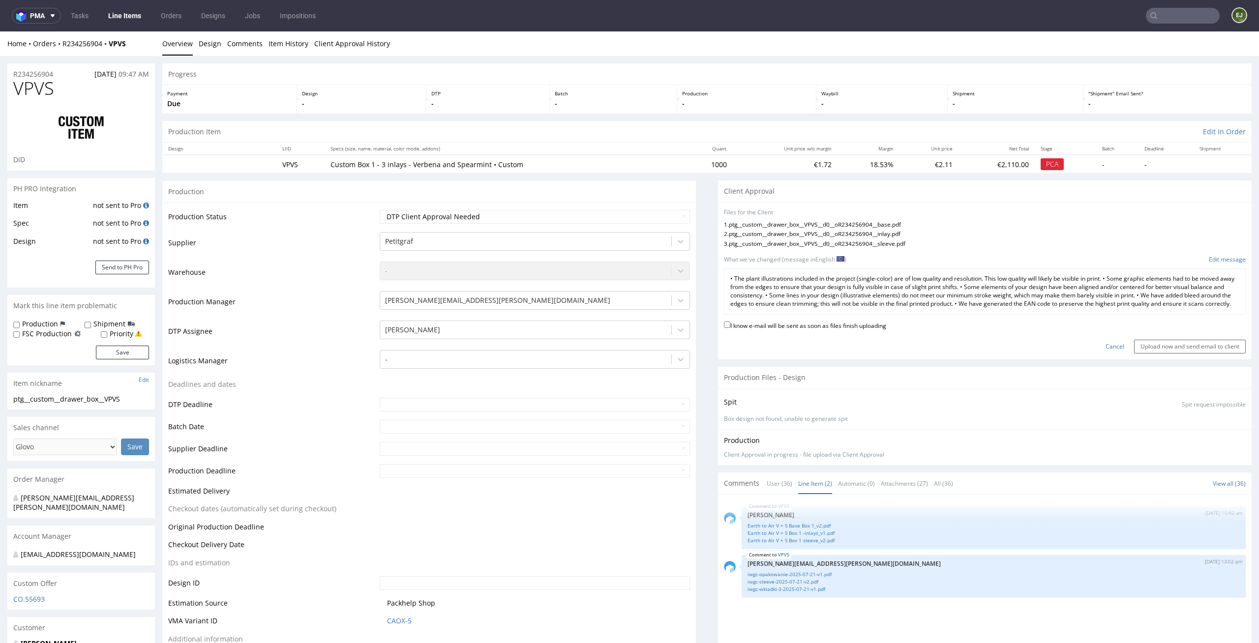
click at [858, 330] on label "I know e-mail will be sent as soon as files finish uploading" at bounding box center [805, 325] width 162 height 11
click at [730, 328] on input "I know e-mail will be sent as soon as files finish uploading" at bounding box center [727, 325] width 6 height 6
checkbox input "true"
click at [1147, 351] on input "Upload now and send email to client" at bounding box center [1190, 347] width 112 height 14
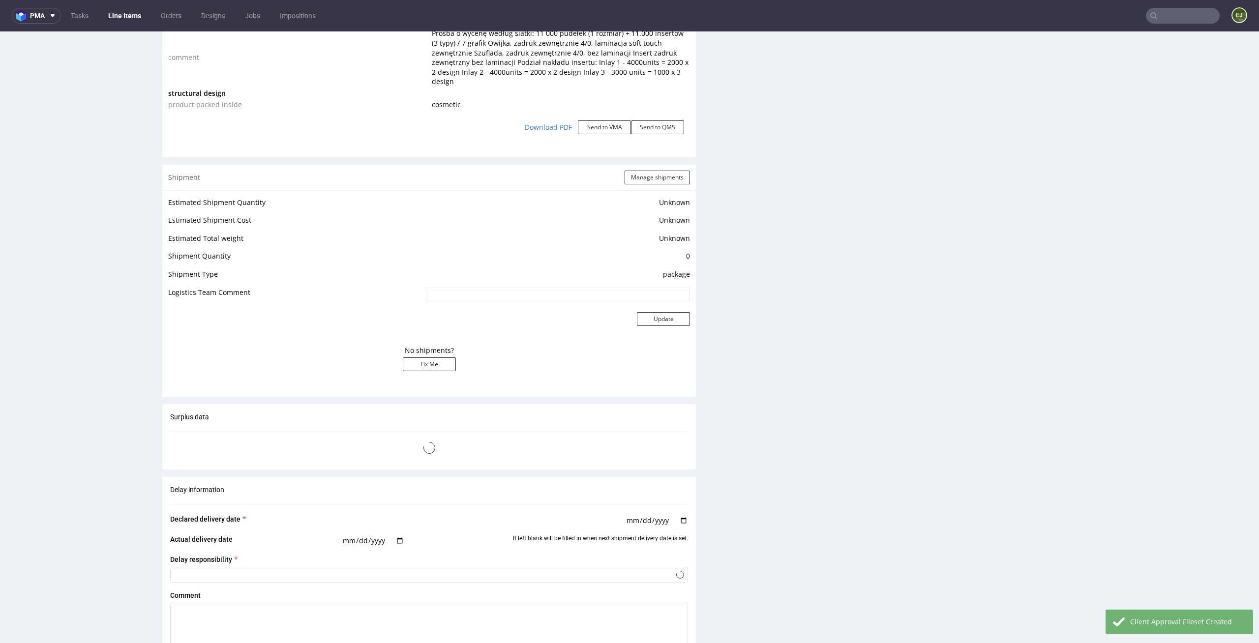
scroll to position [1869, 0]
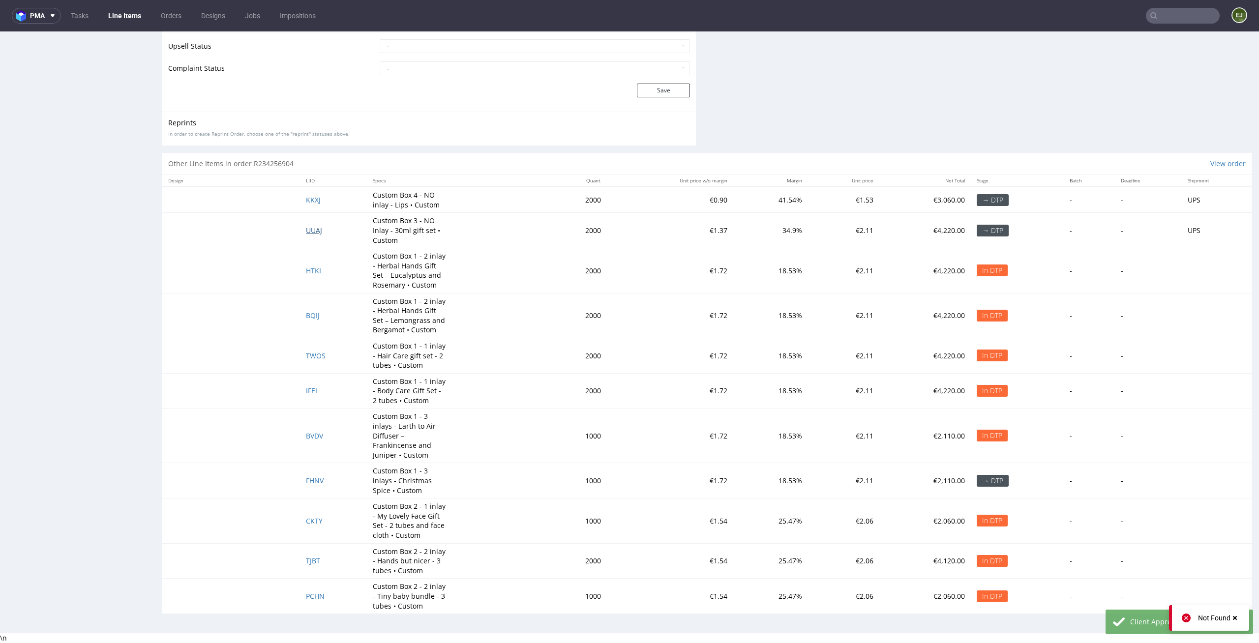
click at [309, 226] on span "UUAJ" at bounding box center [314, 230] width 16 height 9
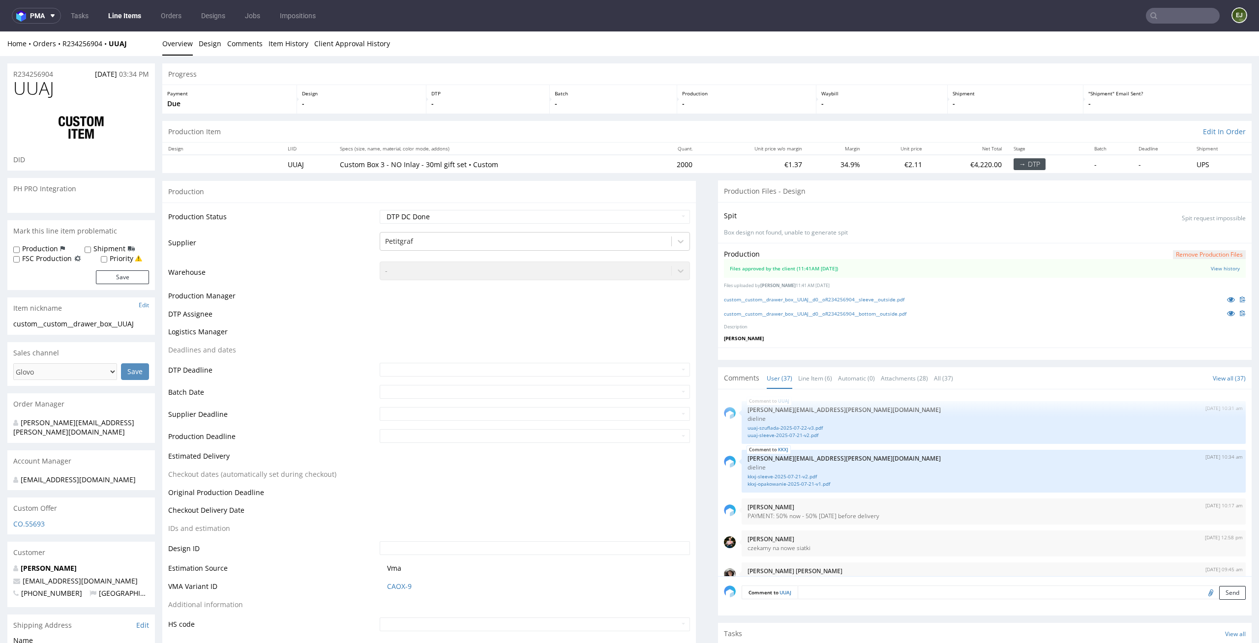
scroll to position [1533, 0]
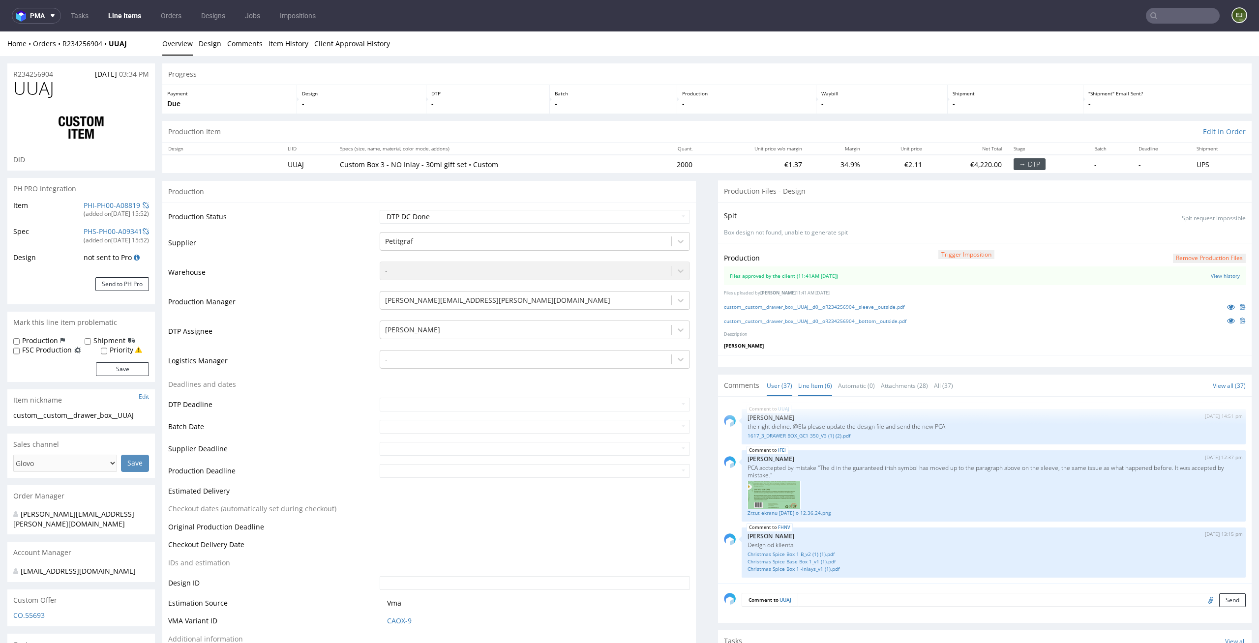
click at [815, 379] on link "Line Item (6)" at bounding box center [815, 385] width 34 height 21
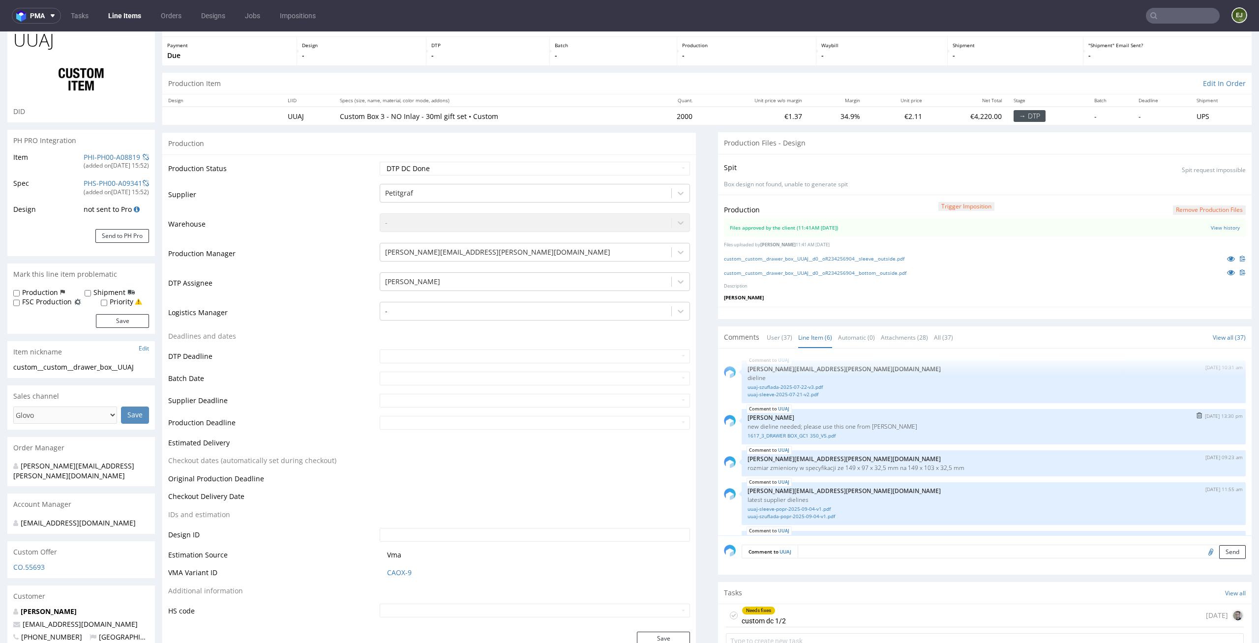
scroll to position [71, 0]
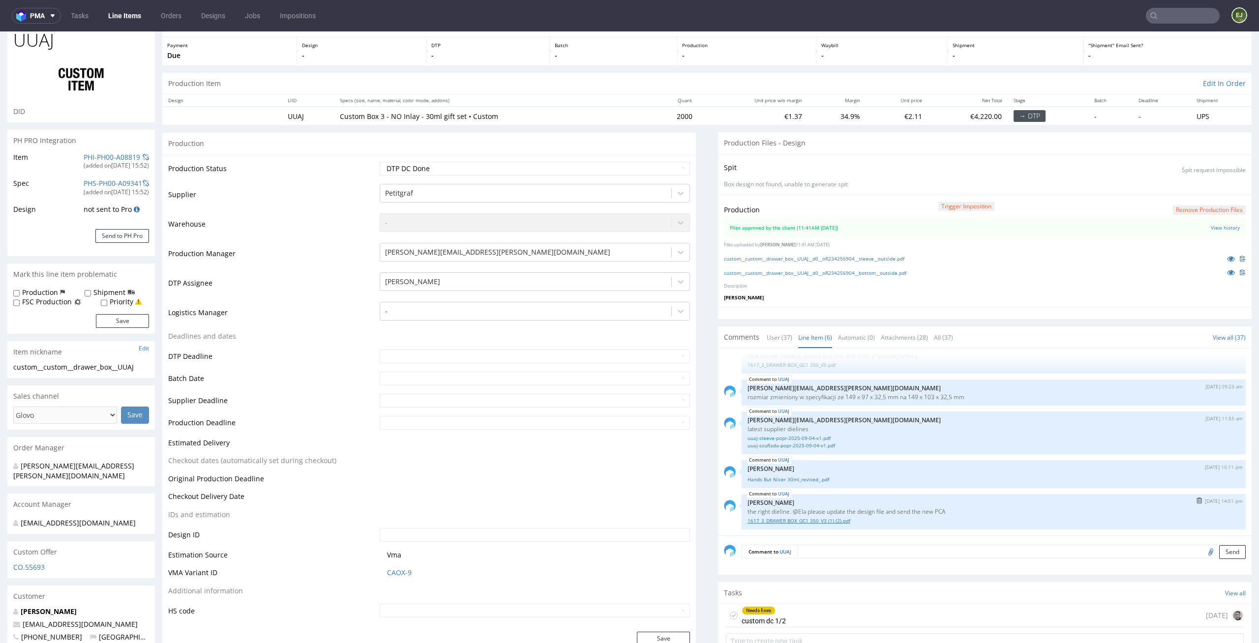
click at [835, 523] on link "1617_3_DRAWER BOX_GC1 350_V3 (1) (2).pdf" at bounding box center [993, 520] width 492 height 7
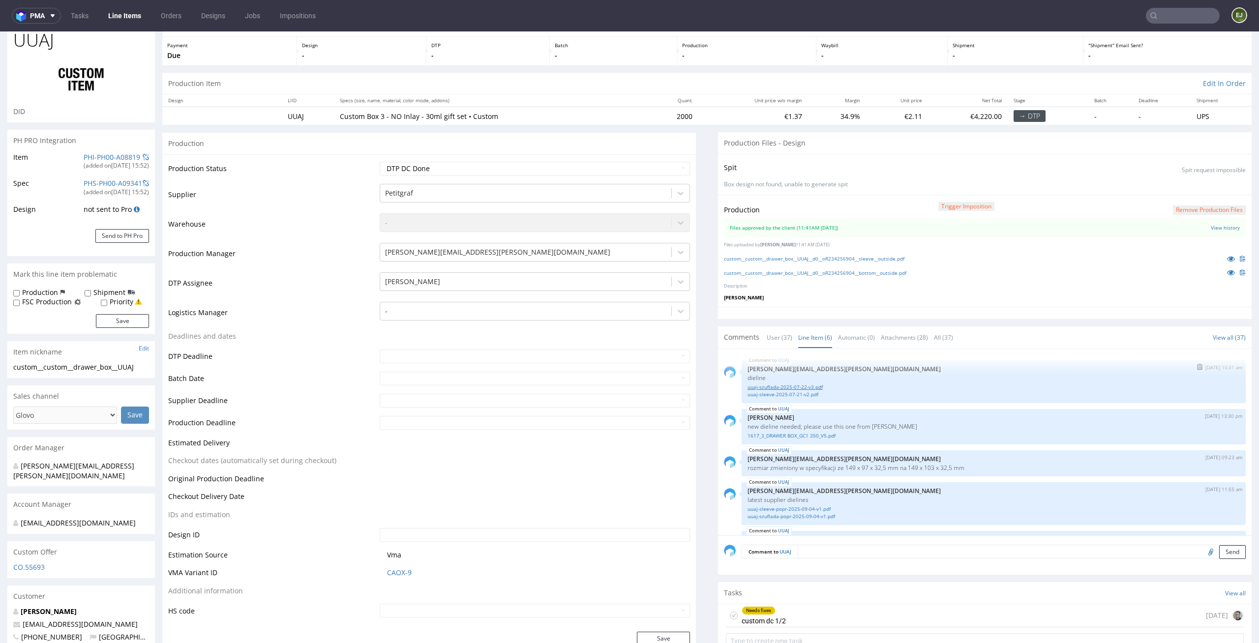
click at [804, 385] on link "uuaj-szuflada-2025-07-22-v3.pdf" at bounding box center [993, 386] width 492 height 7
click at [793, 395] on link "uuaj-sleeve-2025-07-21-v2.pdf" at bounding box center [993, 394] width 492 height 7
click at [788, 261] on link "custom__custom__drawer_box__UUAJ__d0__oR234256904__sleeve__outside.pdf" at bounding box center [814, 258] width 180 height 7
click at [797, 273] on link "custom__custom__drawer_box__UUAJ__d0__oR234256904__bottom__outside.pdf" at bounding box center [815, 272] width 182 height 7
click at [280, 299] on td "DTP Assignee" at bounding box center [272, 285] width 209 height 29
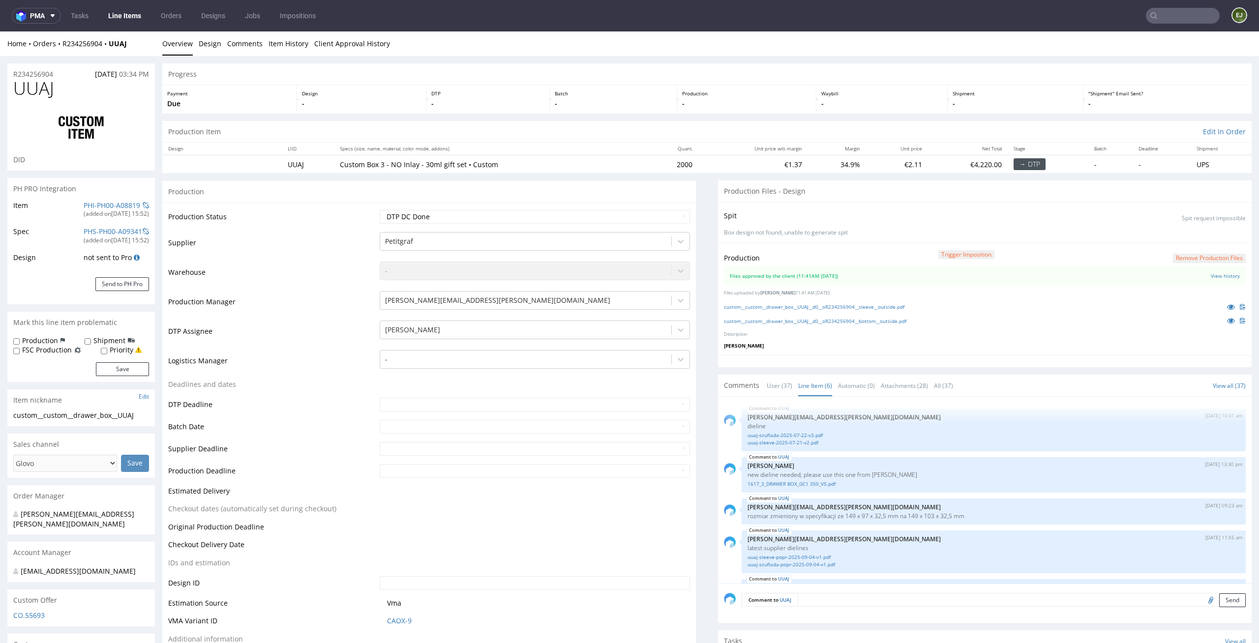
click at [287, 145] on th "LIID" at bounding box center [308, 149] width 52 height 12
click at [659, 210] on select "Waiting for Artwork Waiting for Diecut Waiting for Mockup Waiting for DTP Waiti…" at bounding box center [535, 217] width 311 height 14
select select "dtp_ca_needed"
click at [380, 210] on select "Waiting for Artwork Waiting for Diecut Waiting for Mockup Waiting for DTP Waiti…" at bounding box center [535, 217] width 311 height 14
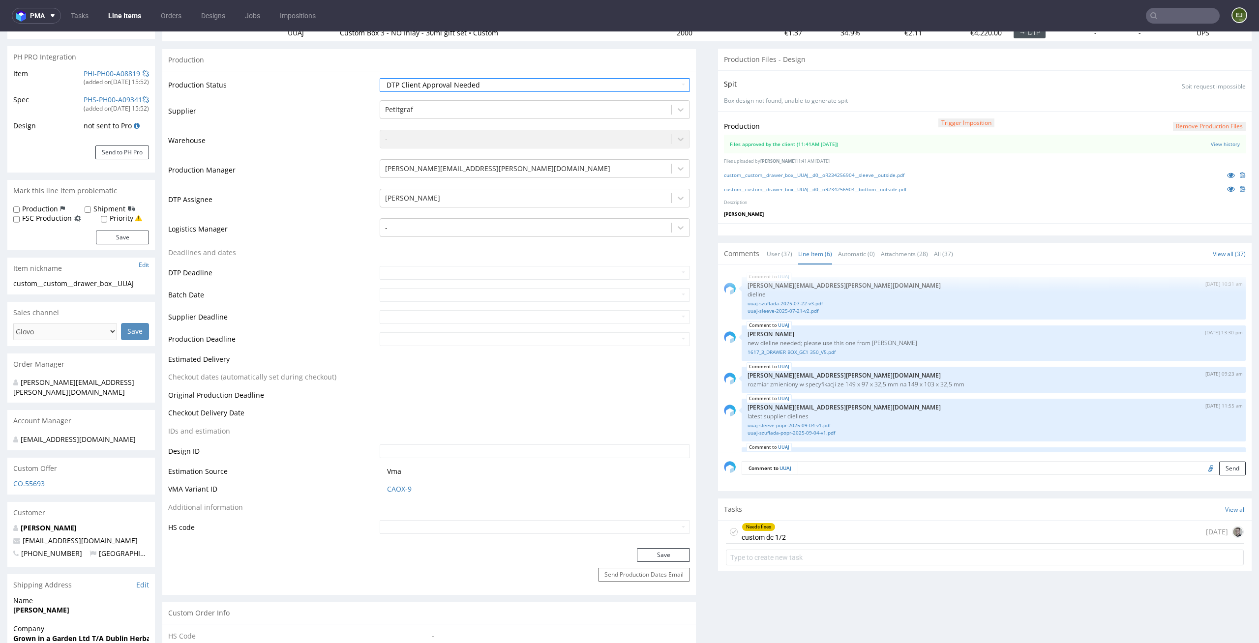
scroll to position [264, 0]
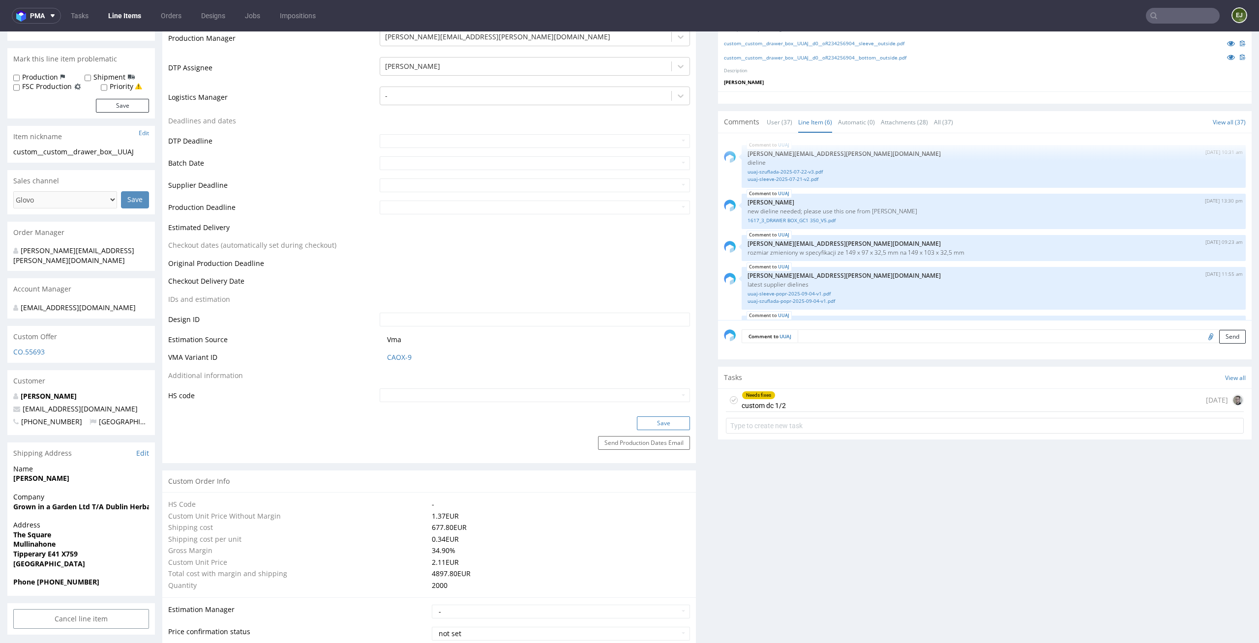
click at [673, 423] on button "Save" at bounding box center [663, 423] width 53 height 14
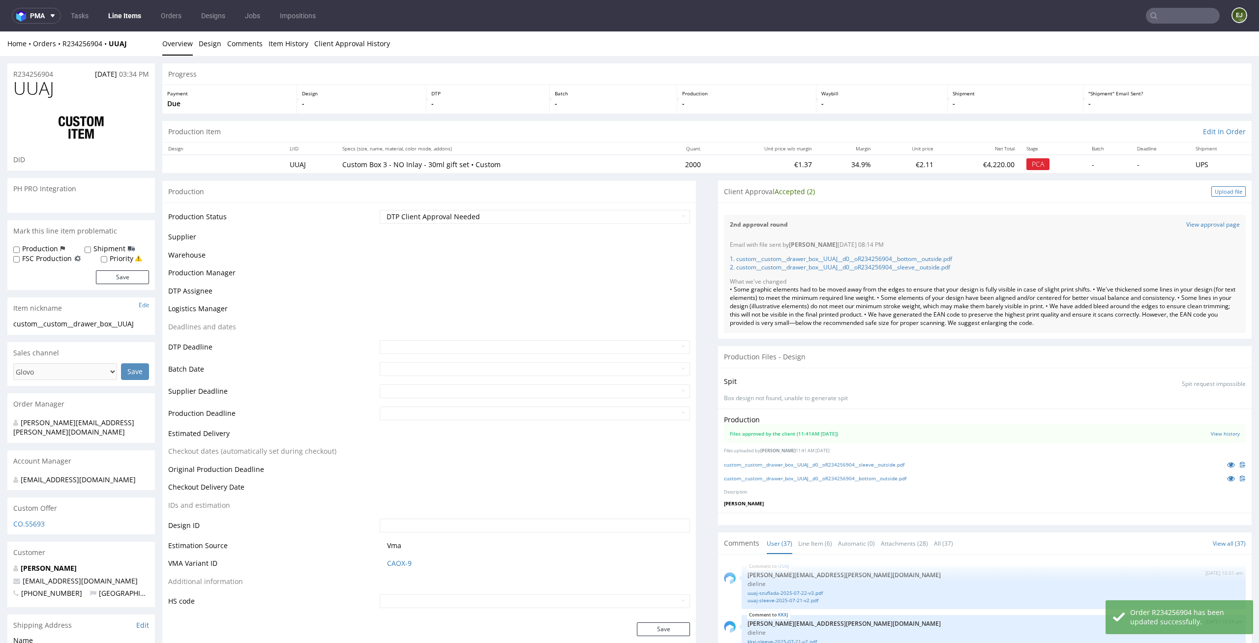
scroll to position [71, 0]
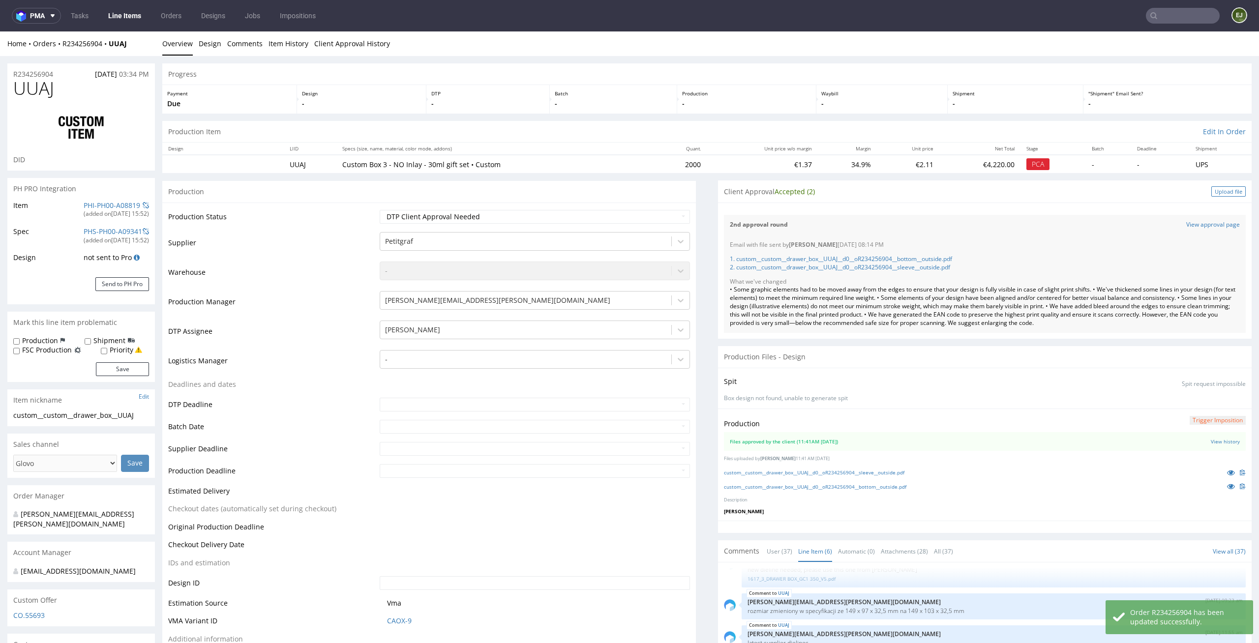
click at [1220, 189] on div "Upload file" at bounding box center [1228, 191] width 34 height 10
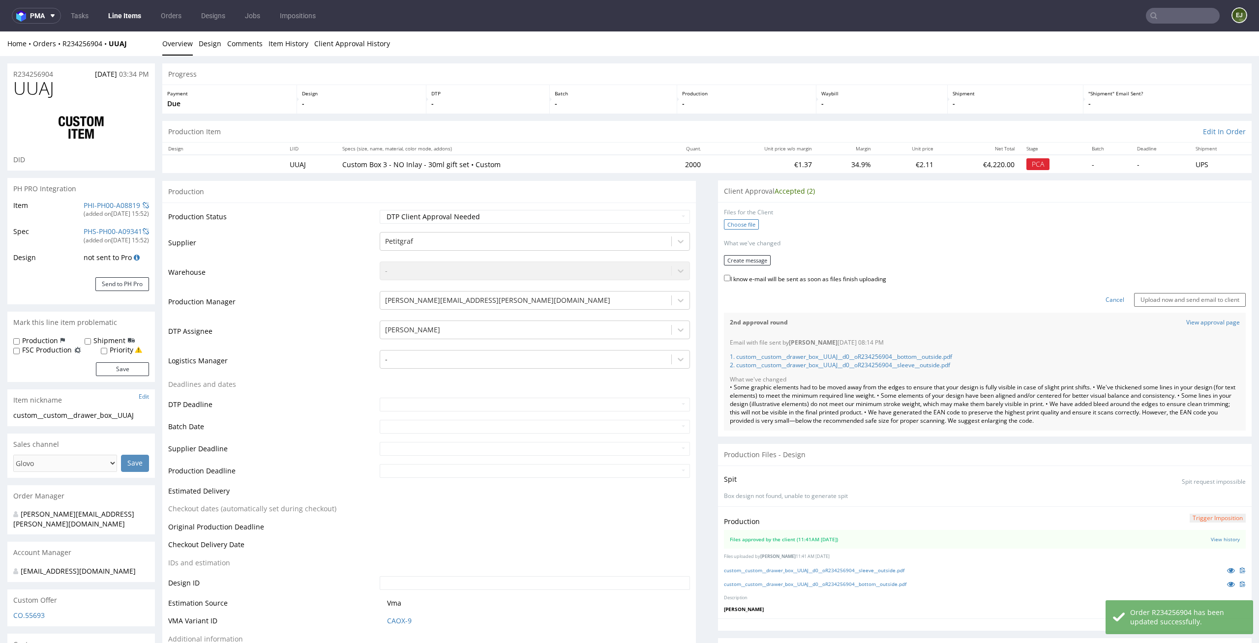
click at [732, 226] on label "Choose file" at bounding box center [741, 224] width 35 height 10
click at [0, 31] on input "Choose file" at bounding box center [0, 31] width 0 height 0
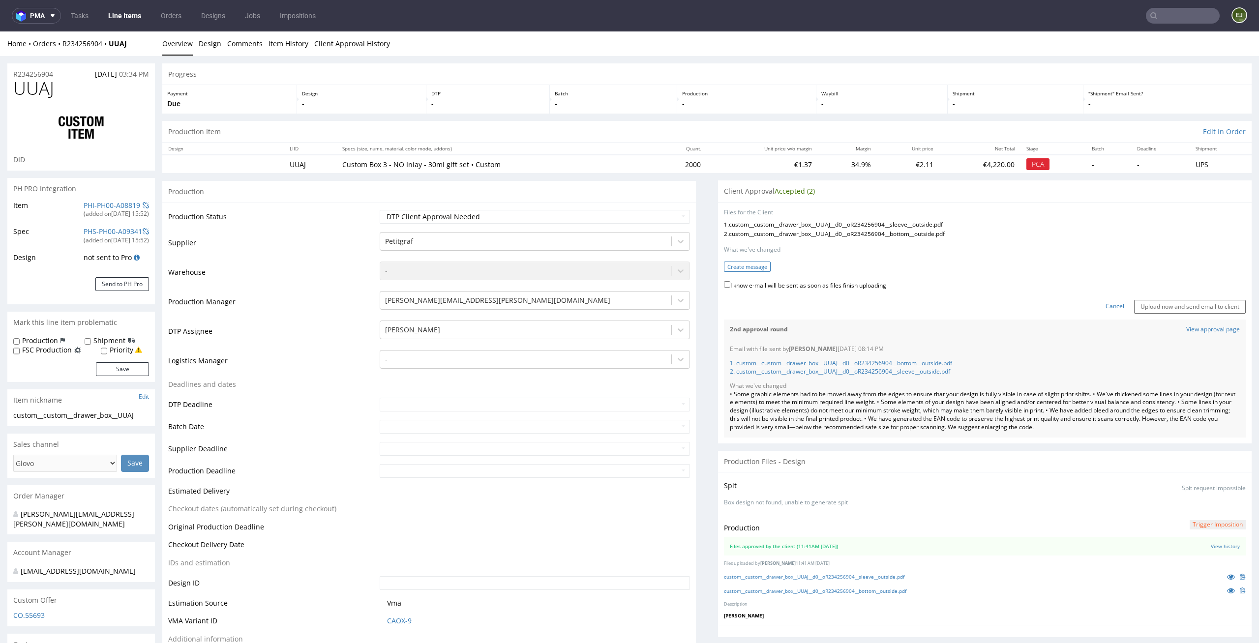
click at [739, 266] on button "Create message" at bounding box center [747, 267] width 47 height 10
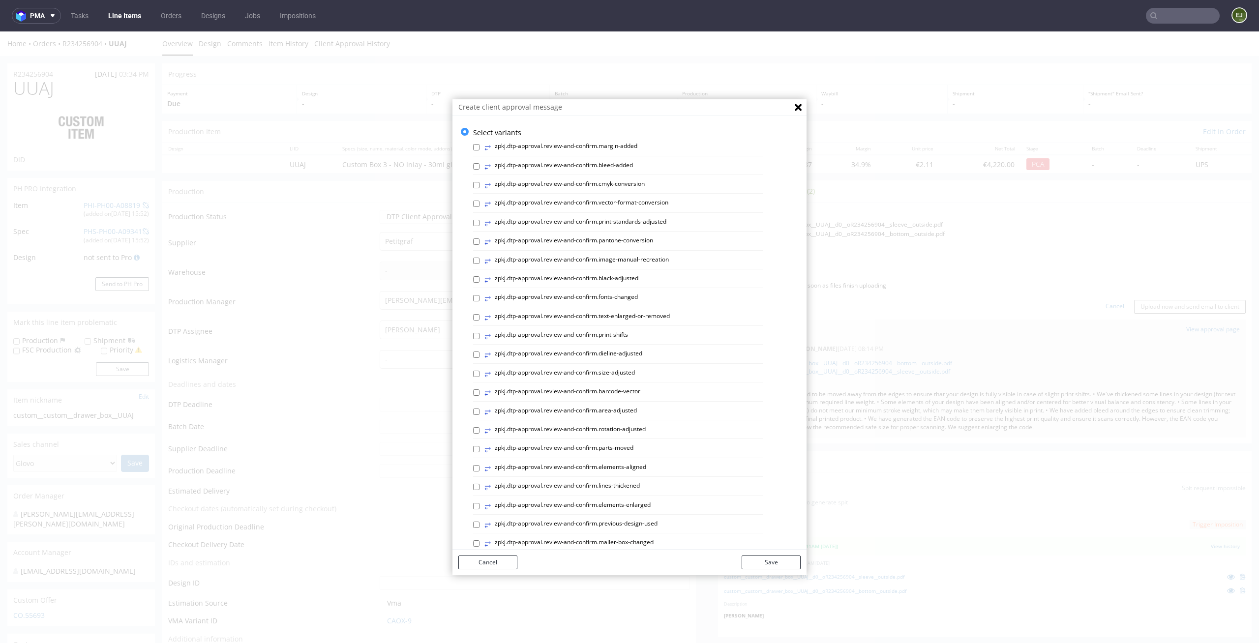
scroll to position [270, 0]
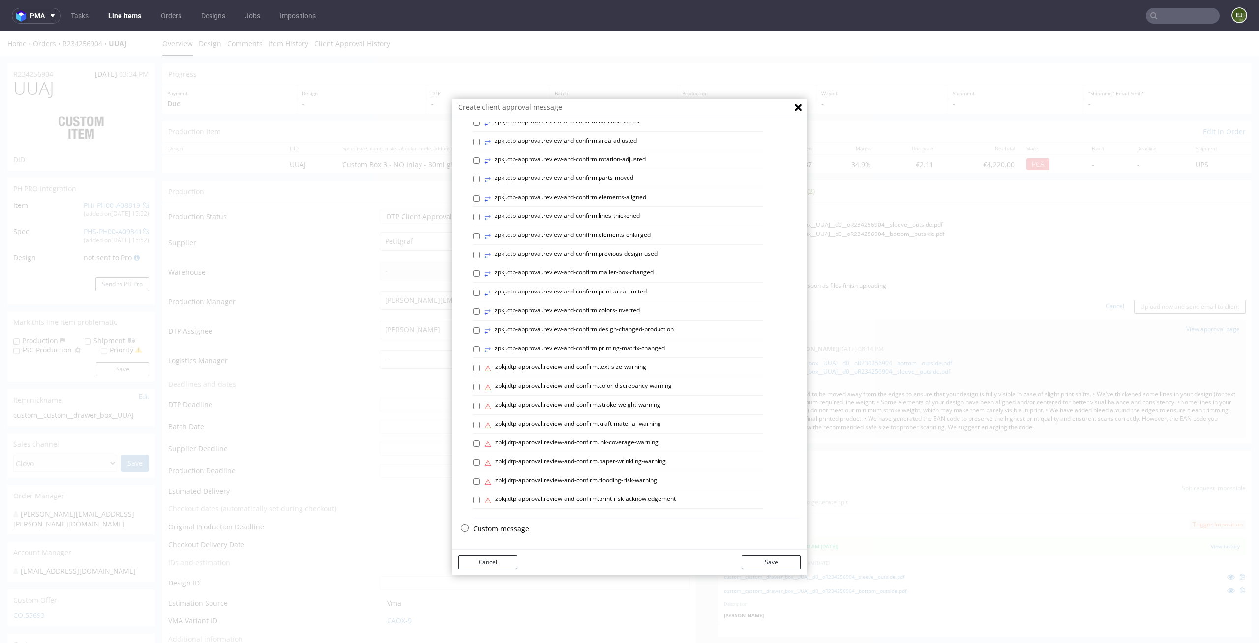
click at [505, 524] on p "Custom message" at bounding box center [636, 529] width 327 height 10
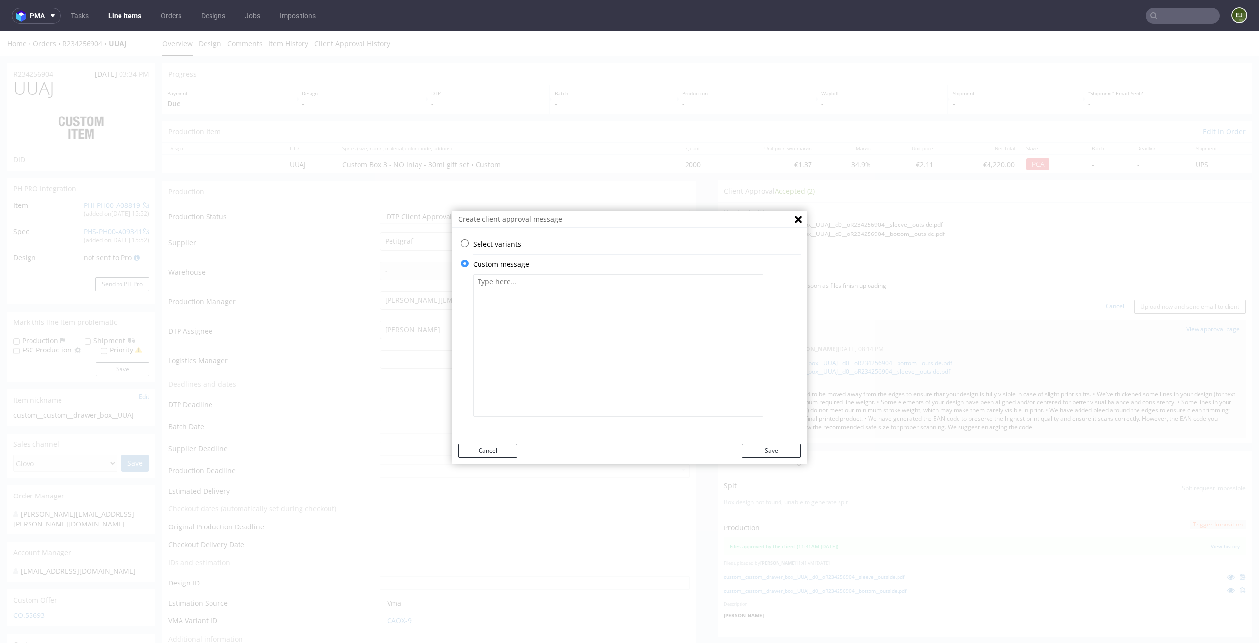
click at [538, 367] on textarea at bounding box center [618, 345] width 290 height 143
paste textarea "For this product, a change to the die was necessary. The arrangement of element…"
type textarea "For this product, a change to the die was necessary. The arrangement of element…"
click at [786, 448] on button "Save" at bounding box center [770, 451] width 59 height 14
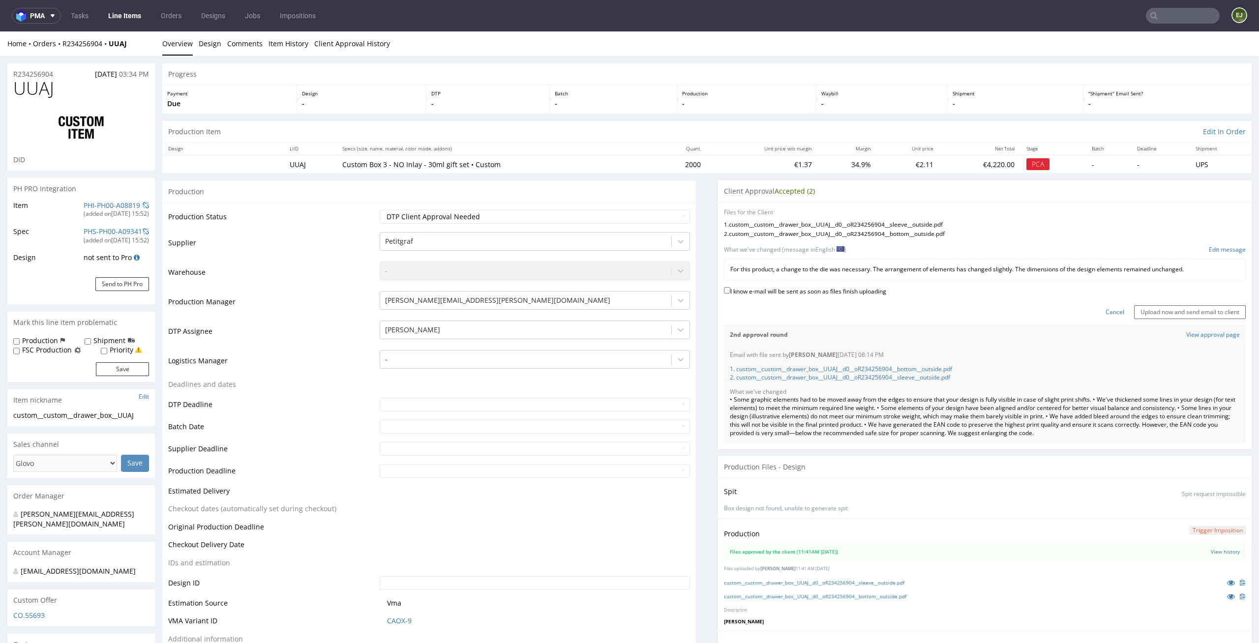
click at [864, 290] on label "I know e-mail will be sent as soon as files finish uploading" at bounding box center [805, 290] width 162 height 11
click at [730, 290] on input "I know e-mail will be sent as soon as files finish uploading" at bounding box center [727, 290] width 6 height 6
checkbox input "true"
click at [1210, 310] on input "Upload now and send email to client" at bounding box center [1190, 312] width 112 height 14
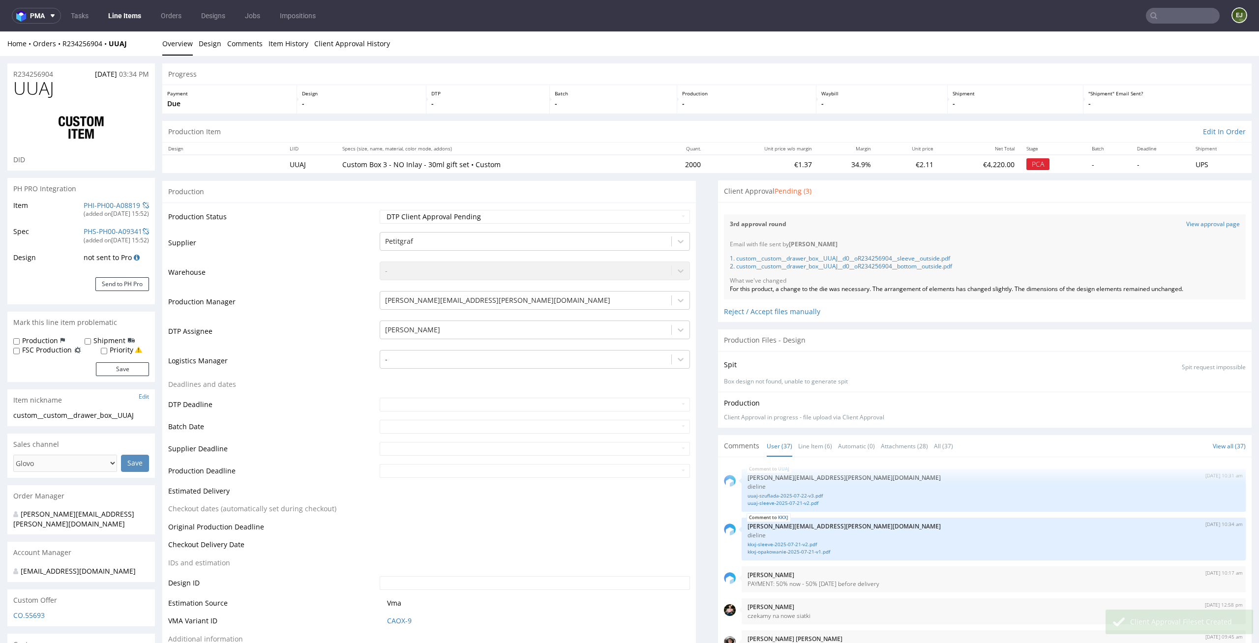
scroll to position [1533, 0]
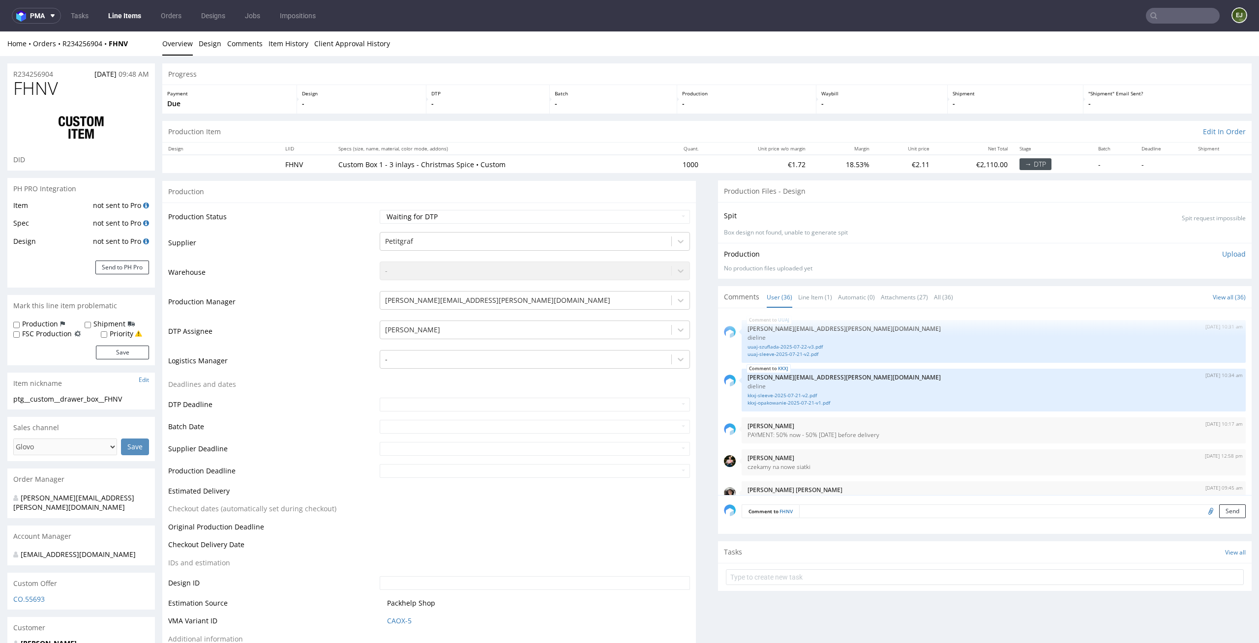
scroll to position [1450, 0]
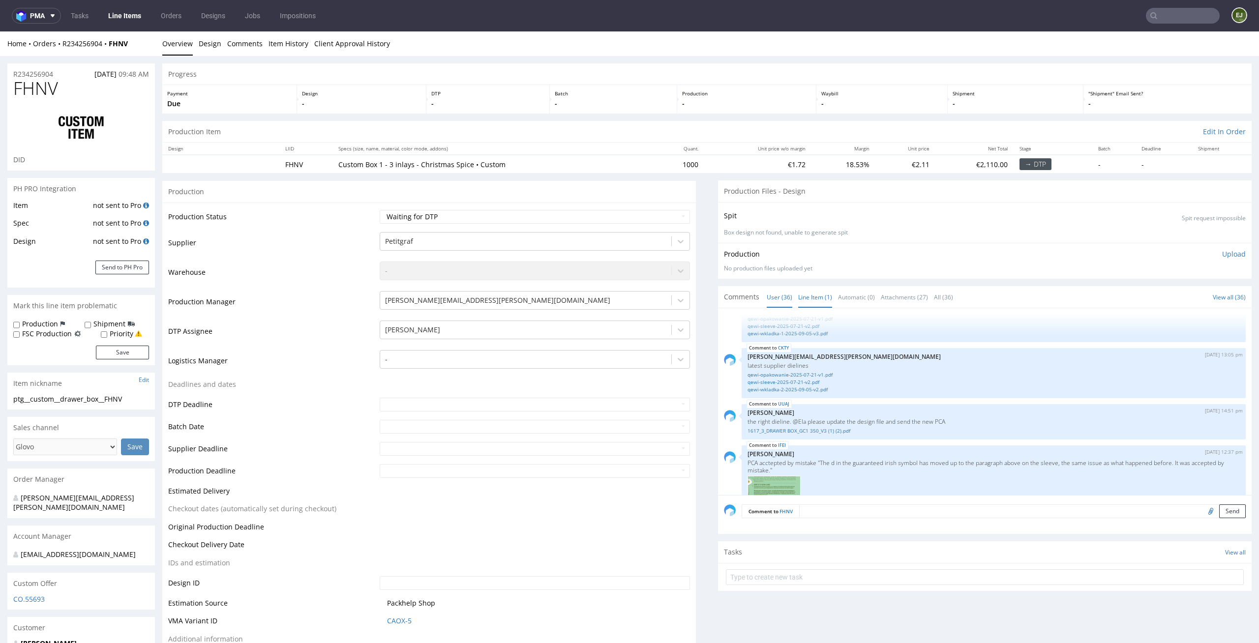
click at [806, 293] on link "Line Item (1)" at bounding box center [815, 297] width 34 height 21
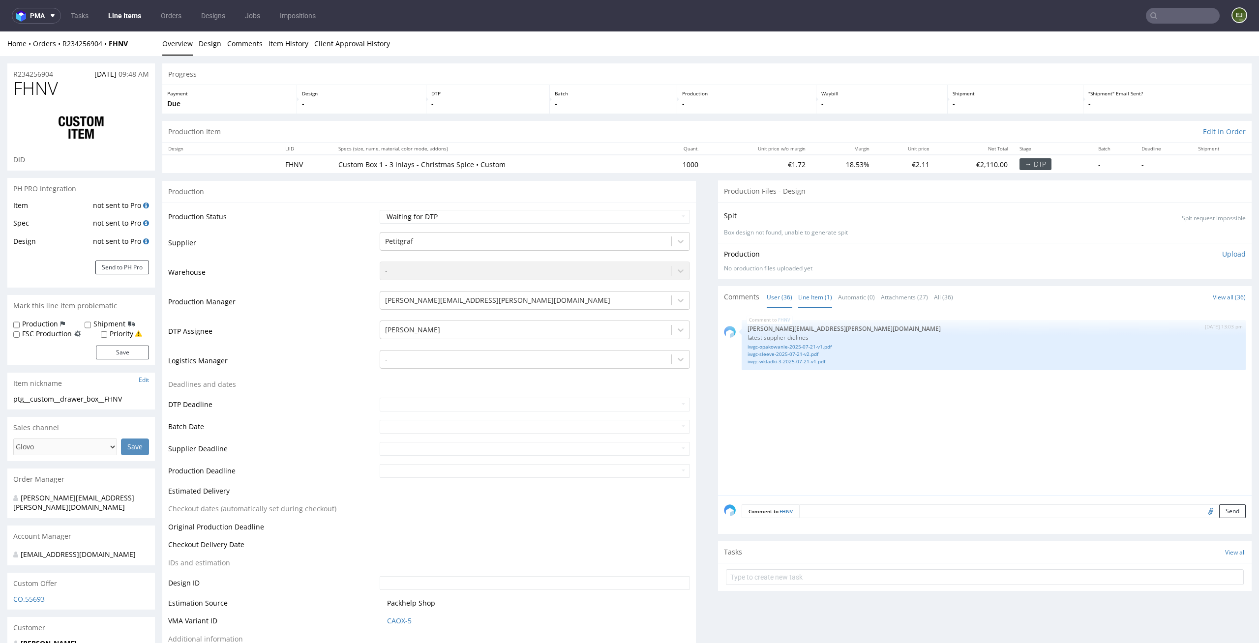
click at [766, 297] on link "User (36)" at bounding box center [779, 297] width 26 height 21
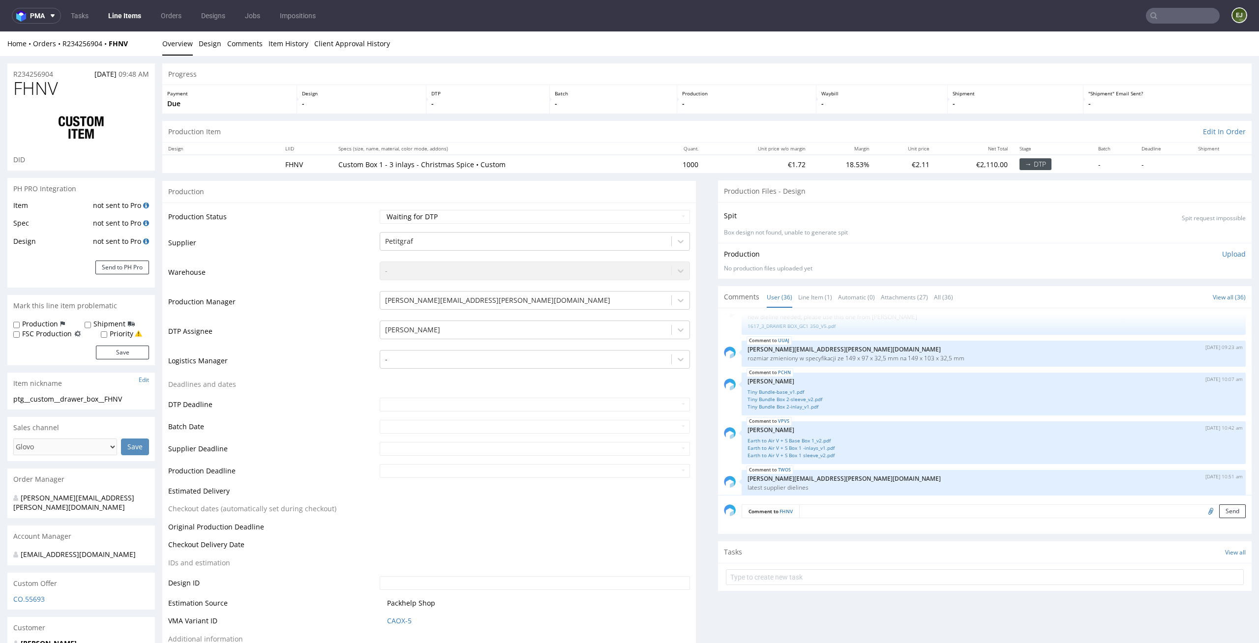
scroll to position [353, 0]
click at [784, 390] on link "Tiny Bundle-base_v1.pdf" at bounding box center [993, 387] width 492 height 7
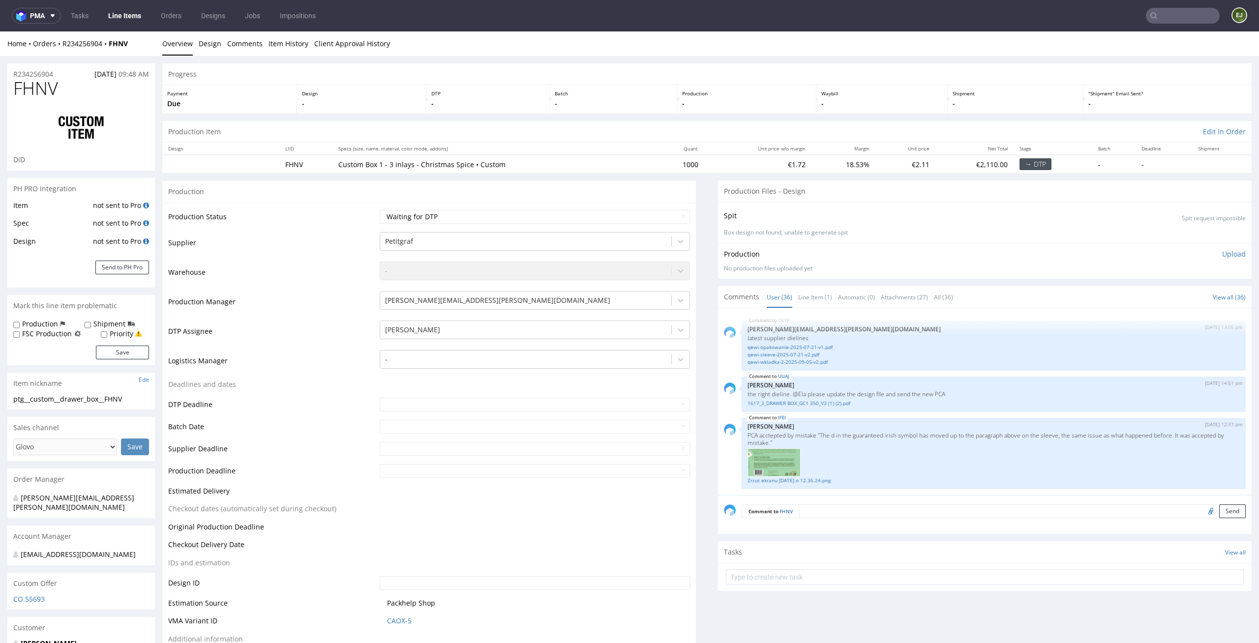
scroll to position [0, 0]
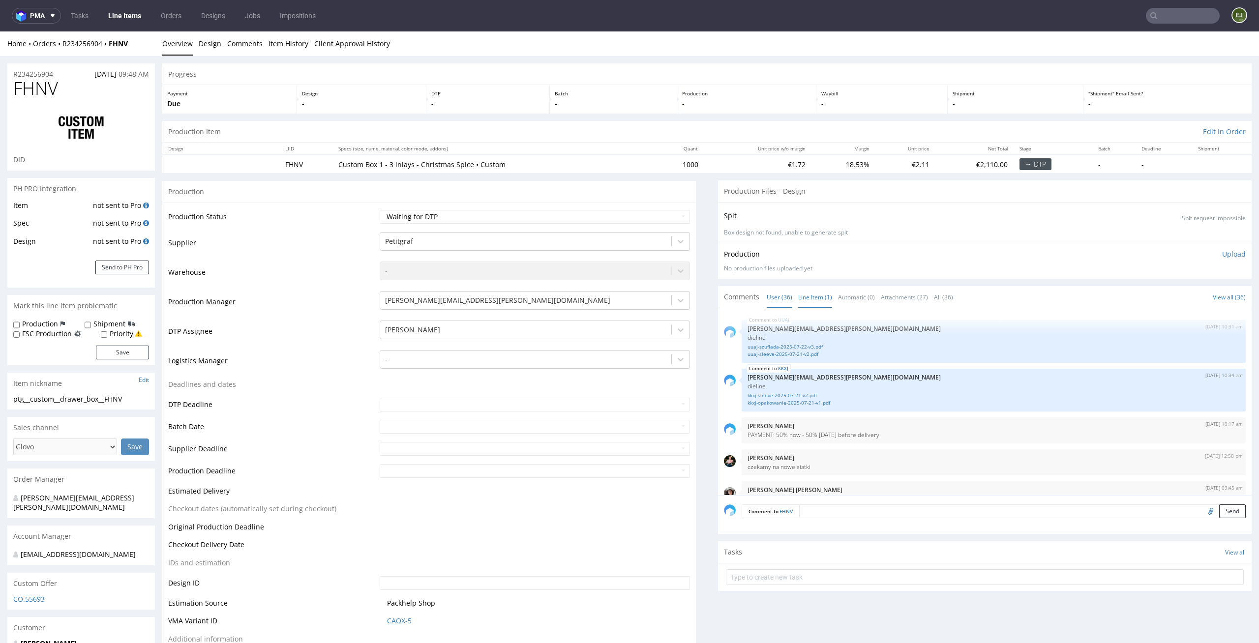
click at [818, 305] on link "Line Item (1)" at bounding box center [815, 297] width 34 height 21
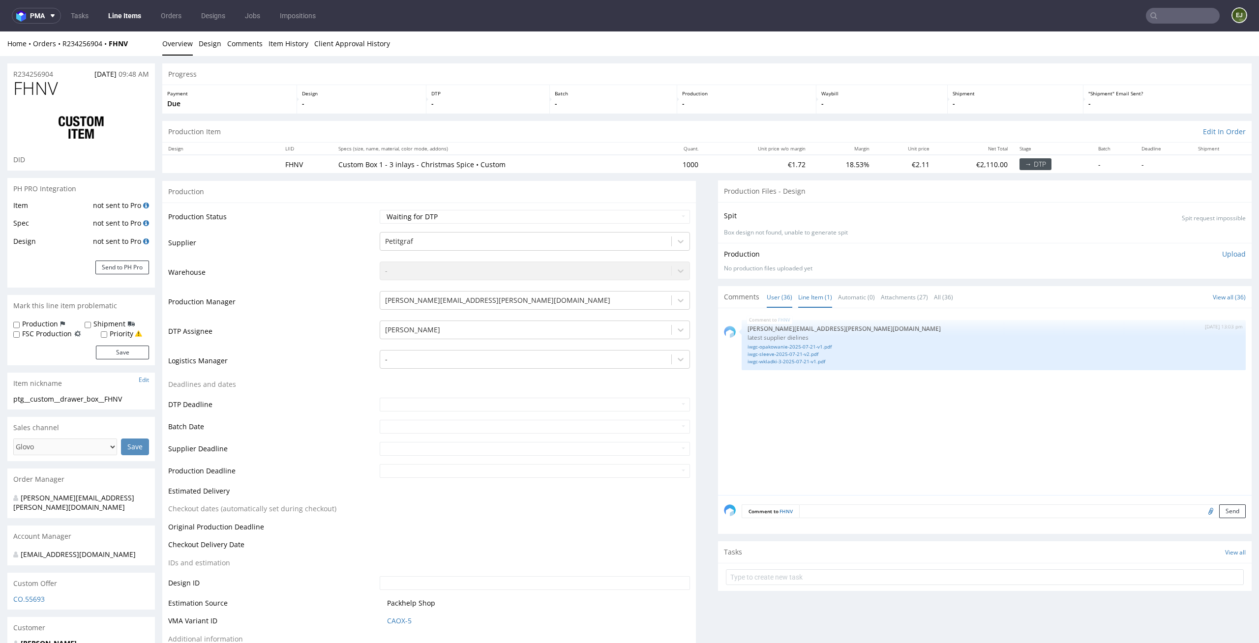
click at [772, 296] on link "User (36)" at bounding box center [779, 297] width 26 height 21
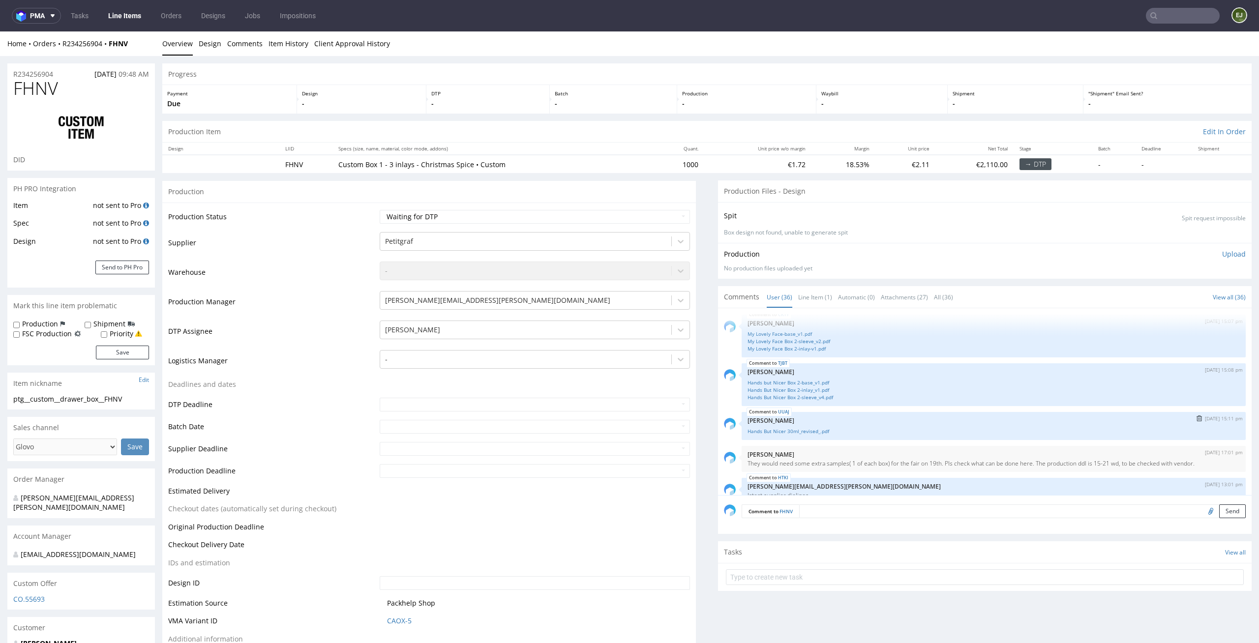
scroll to position [900, 0]
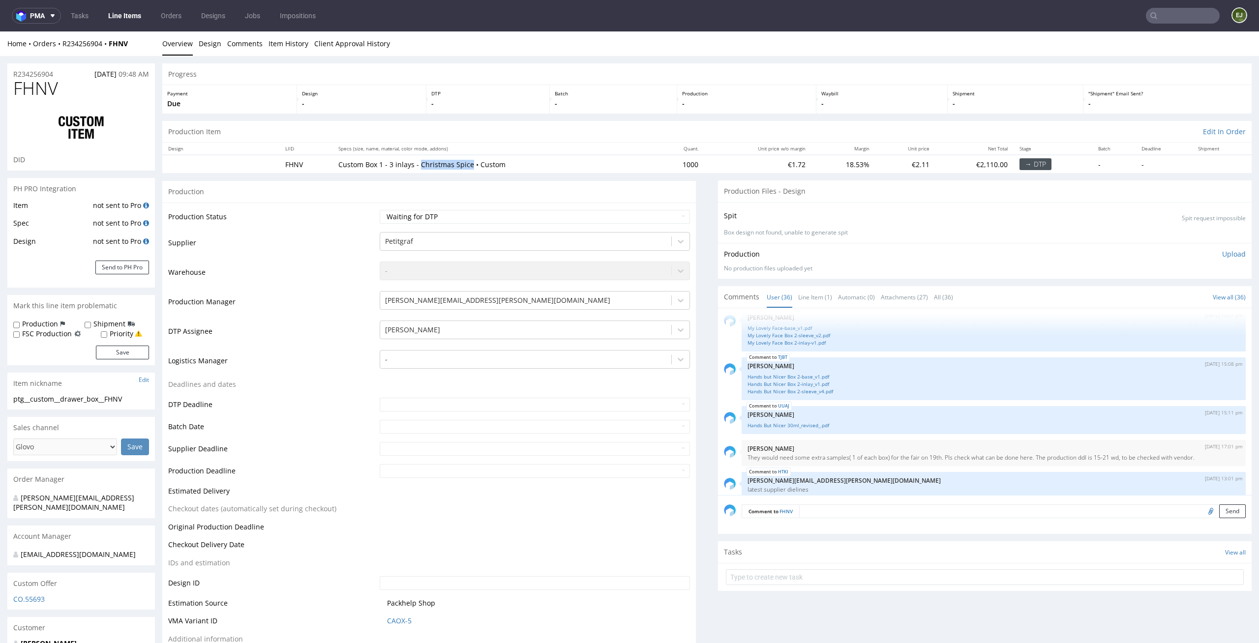
drag, startPoint x: 468, startPoint y: 164, endPoint x: 417, endPoint y: 165, distance: 50.2
click at [417, 165] on p "Custom Box 1 - 3 inlays - Christmas Spice • Custom" at bounding box center [493, 165] width 310 height 10
copy p "Christmas Spice"
drag, startPoint x: 129, startPoint y: 395, endPoint x: 0, endPoint y: 406, distance: 129.3
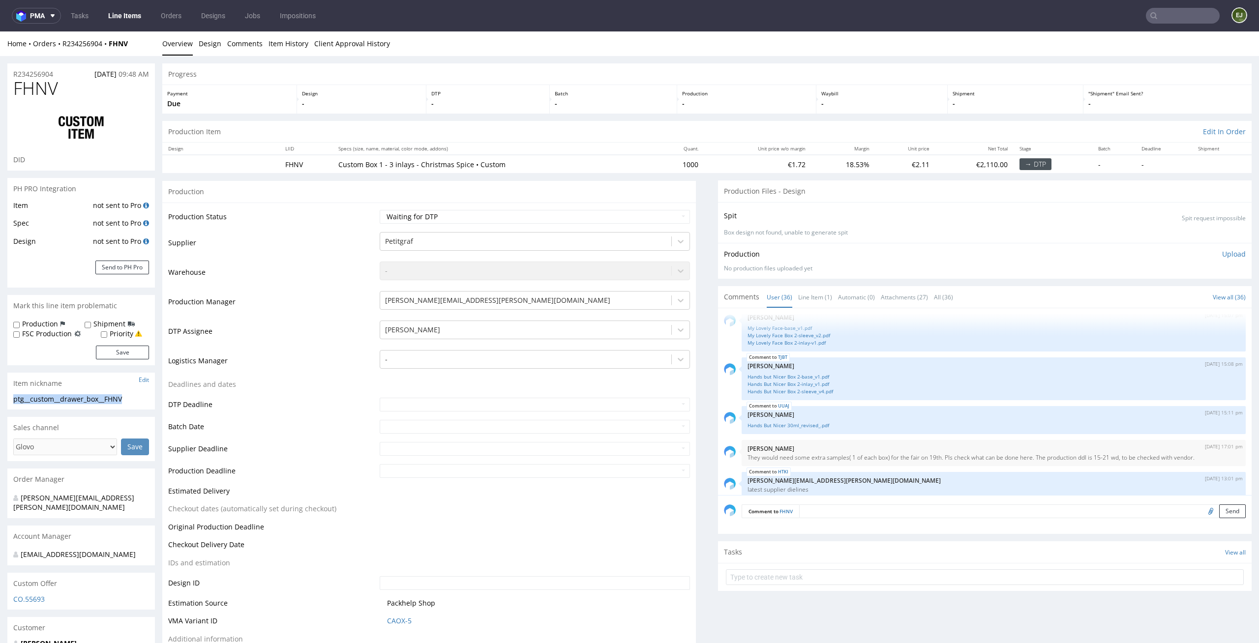
drag, startPoint x: 134, startPoint y: 402, endPoint x: 4, endPoint y: 397, distance: 129.9
copy div "ptg__custom__drawer_box__FHNV"
drag, startPoint x: 64, startPoint y: 75, endPoint x: 0, endPoint y: 71, distance: 64.0
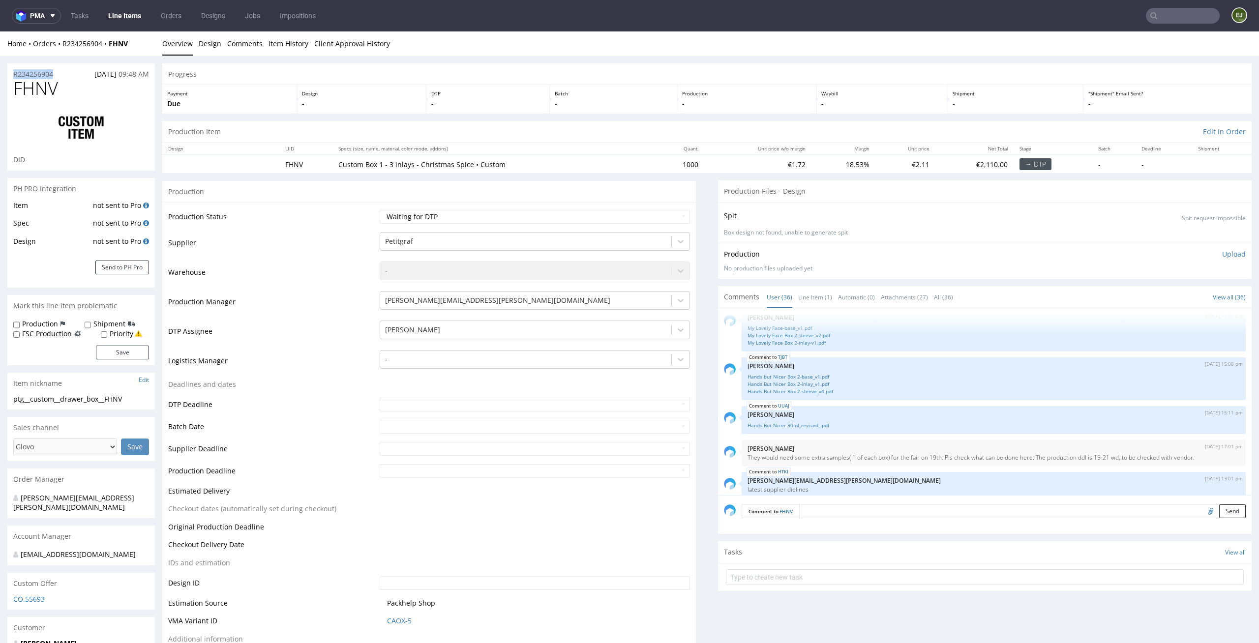
copy p "R234256904"
click at [711, 162] on td "€1.72" at bounding box center [757, 164] width 107 height 18
click at [747, 93] on p "Production" at bounding box center [746, 93] width 129 height 7
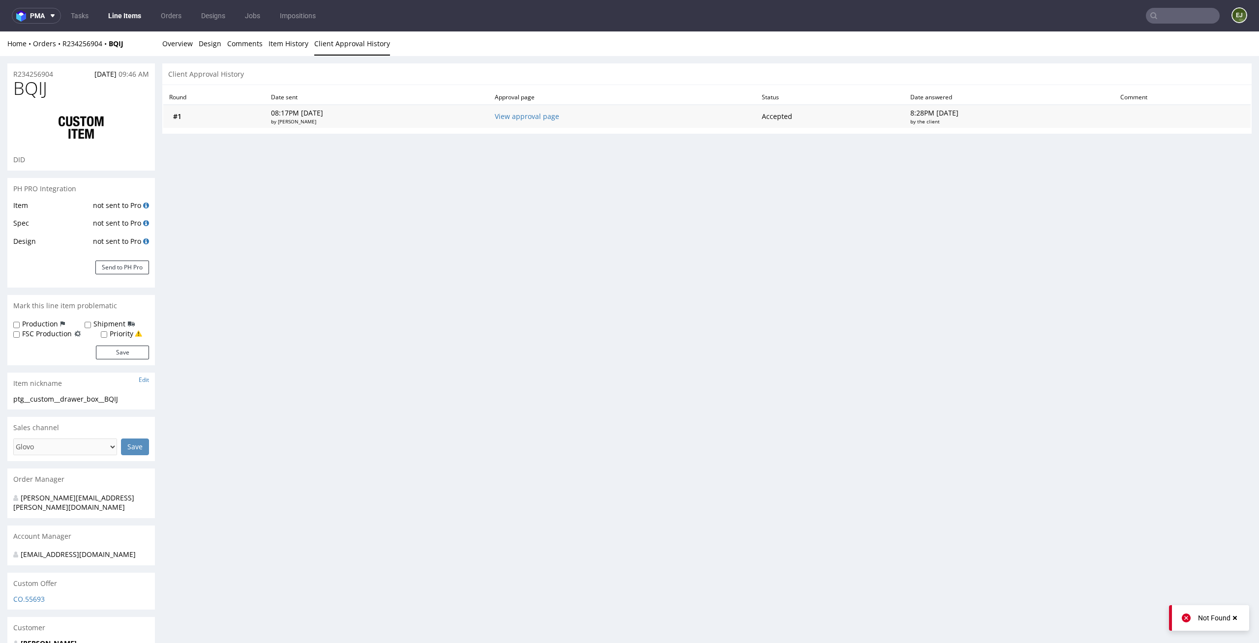
scroll to position [32, 0]
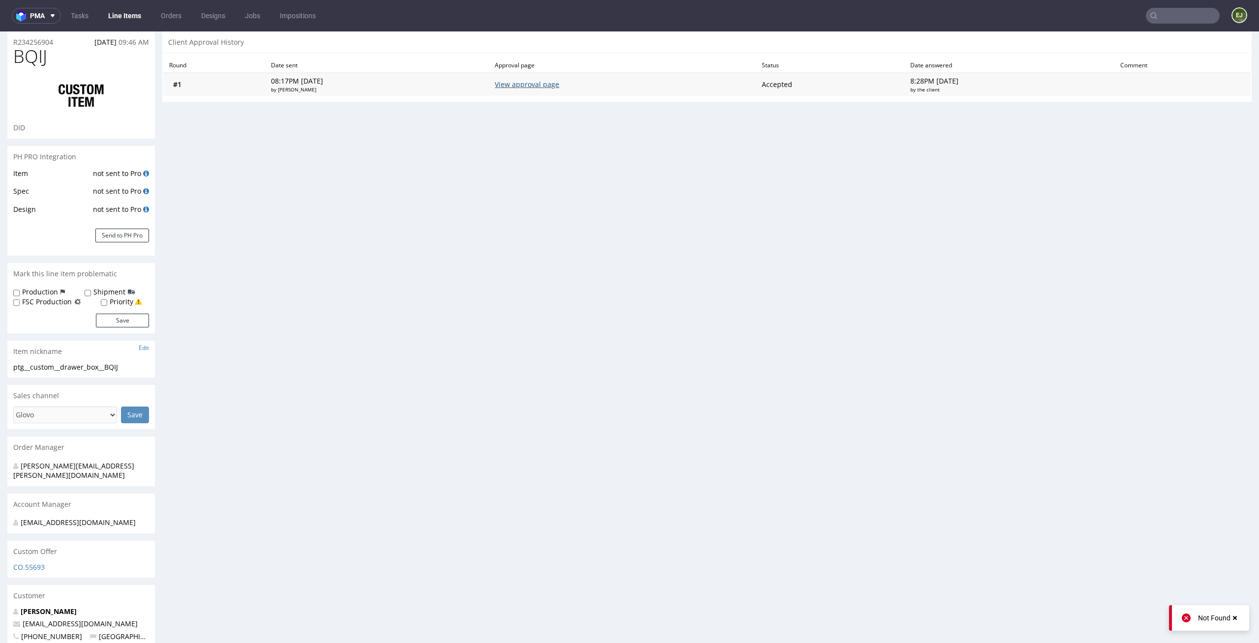
click at [545, 83] on link "View approval page" at bounding box center [527, 84] width 64 height 9
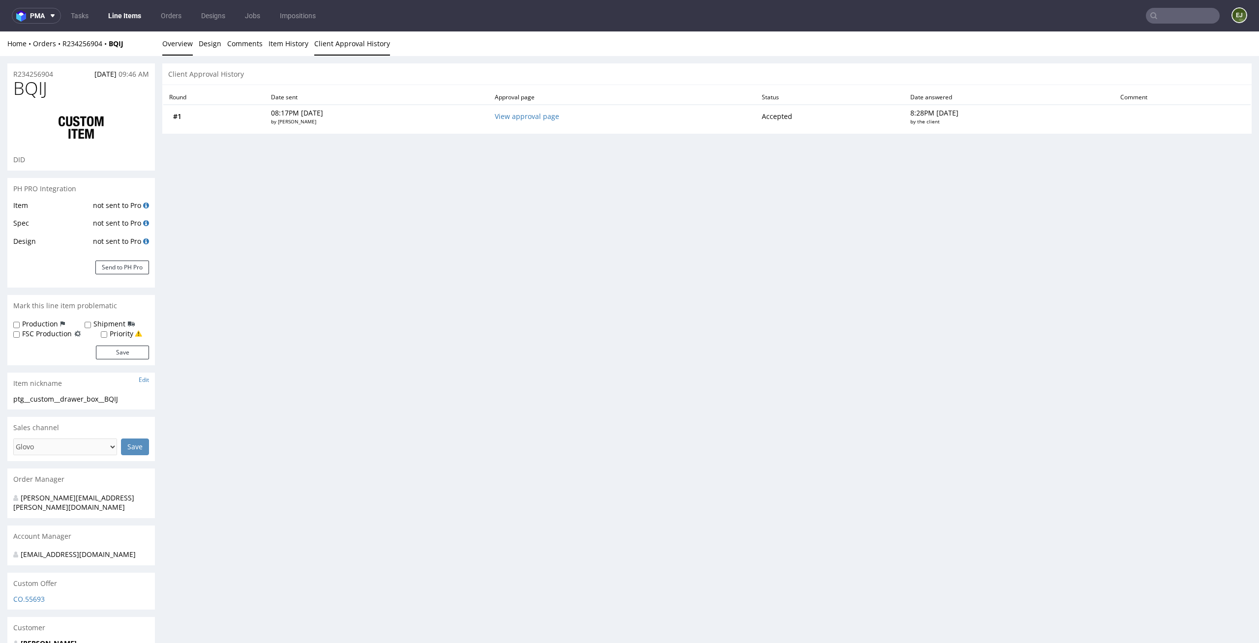
click at [181, 53] on link "Overview" at bounding box center [177, 43] width 30 height 24
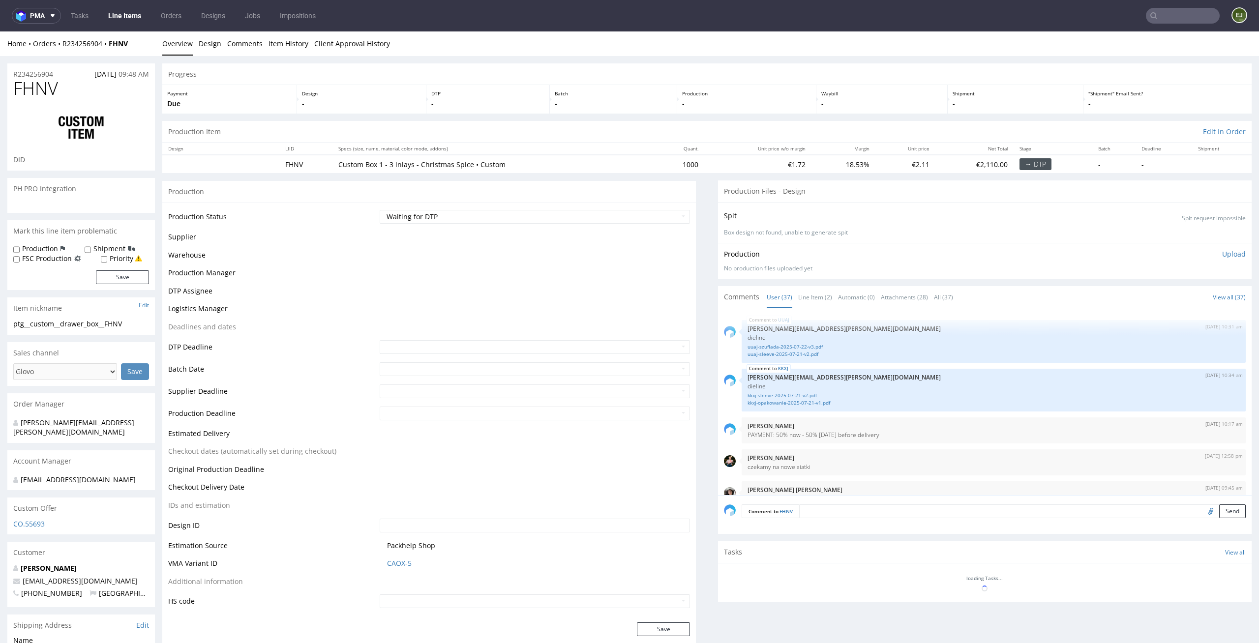
scroll to position [1533, 0]
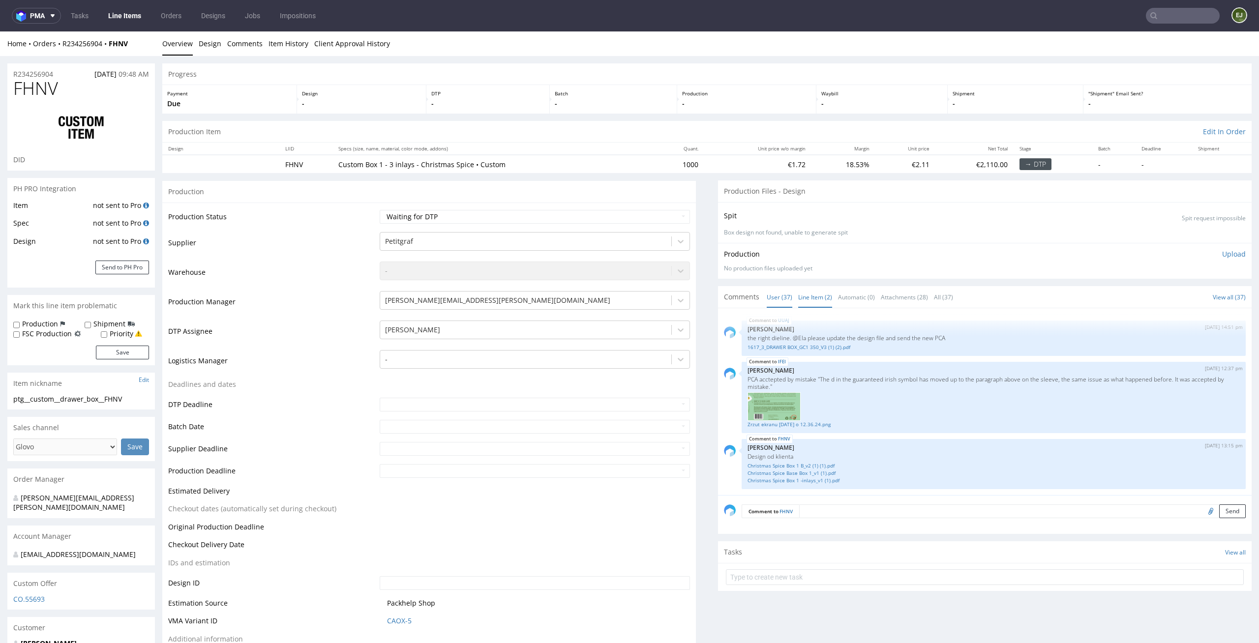
click at [811, 297] on link "Line Item (2)" at bounding box center [815, 297] width 34 height 21
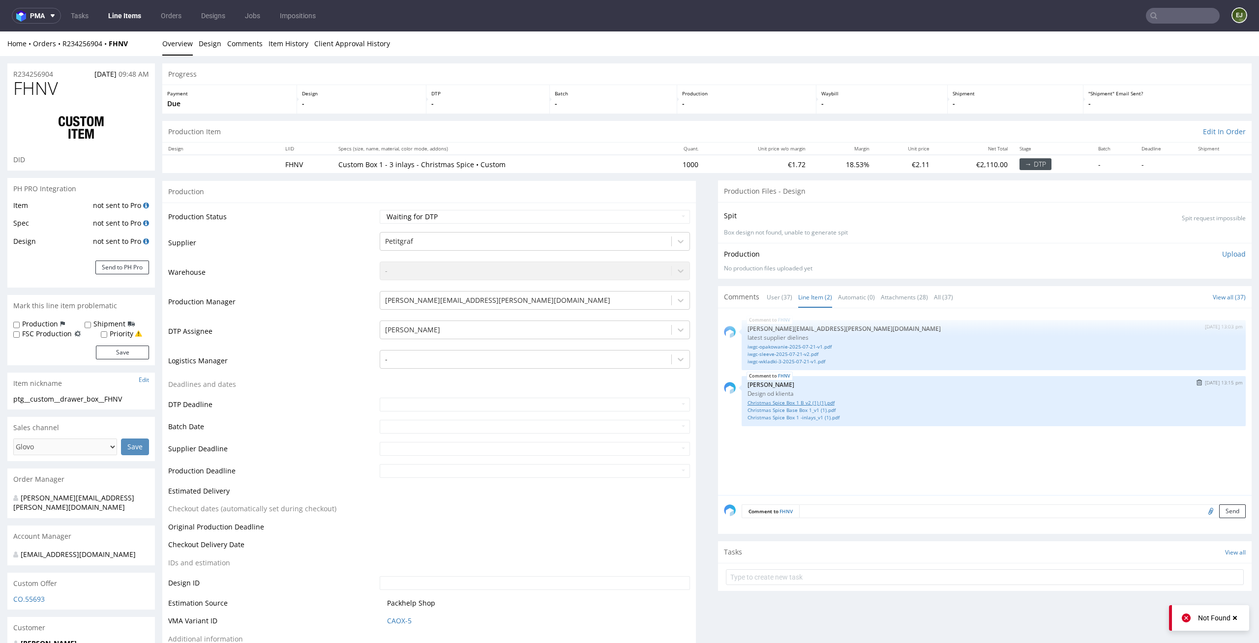
click at [796, 399] on link "Christmas Spice Box 1 B_v2 (1) (1).pdf" at bounding box center [993, 402] width 492 height 7
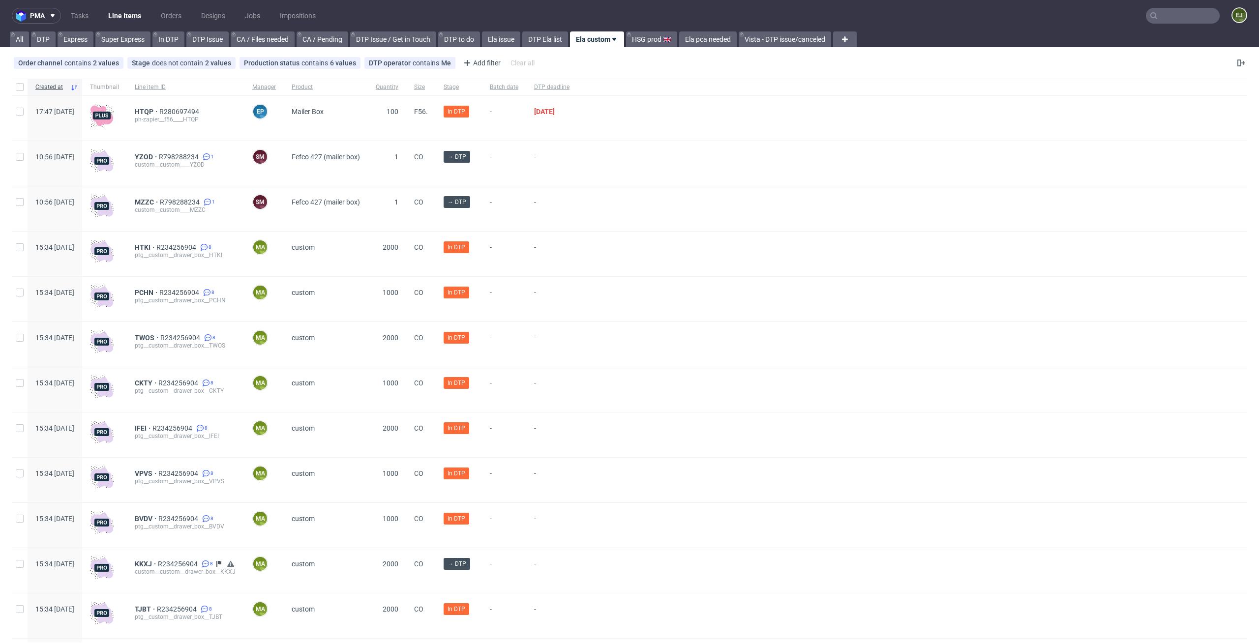
click at [635, 229] on div at bounding box center [912, 208] width 670 height 45
click at [156, 245] on span "HTKI" at bounding box center [146, 247] width 22 height 8
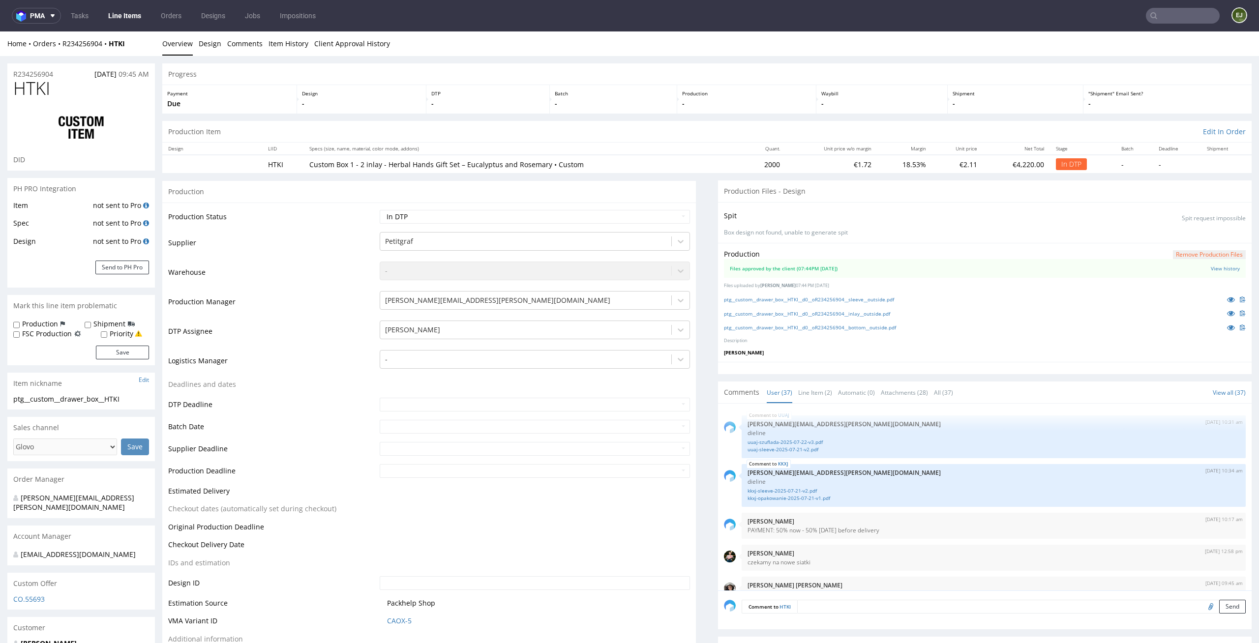
scroll to position [1533, 0]
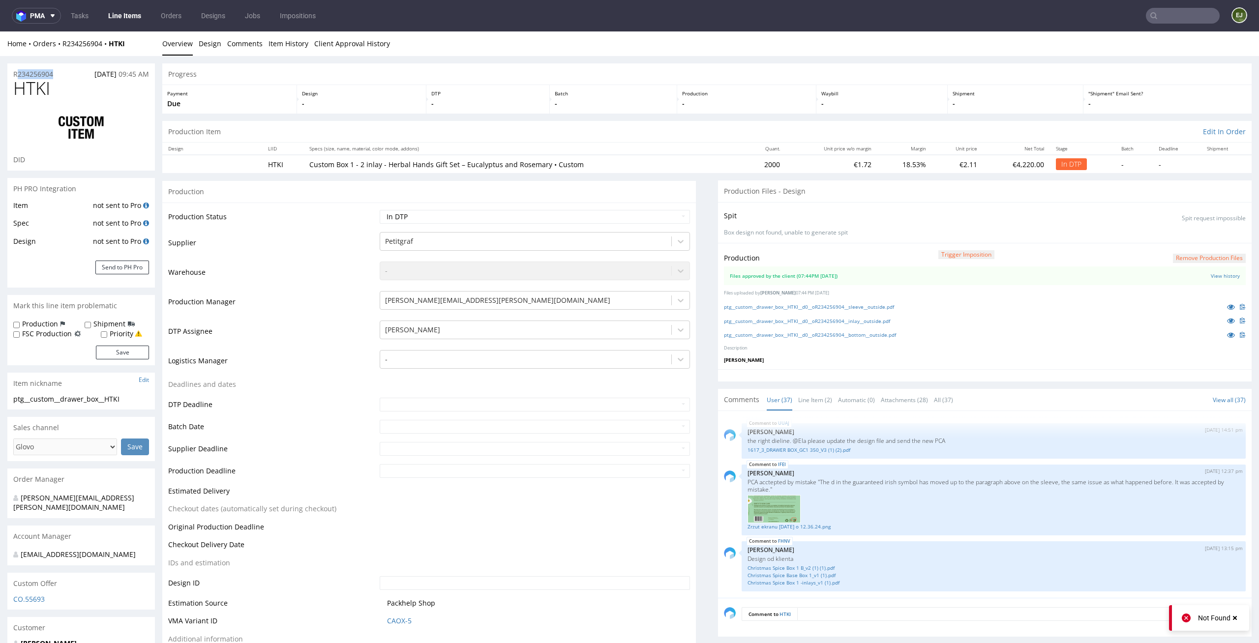
drag, startPoint x: 60, startPoint y: 73, endPoint x: 0, endPoint y: 73, distance: 60.0
copy p "R234256904"
click at [144, 9] on link "Line Items" at bounding box center [124, 16] width 45 height 16
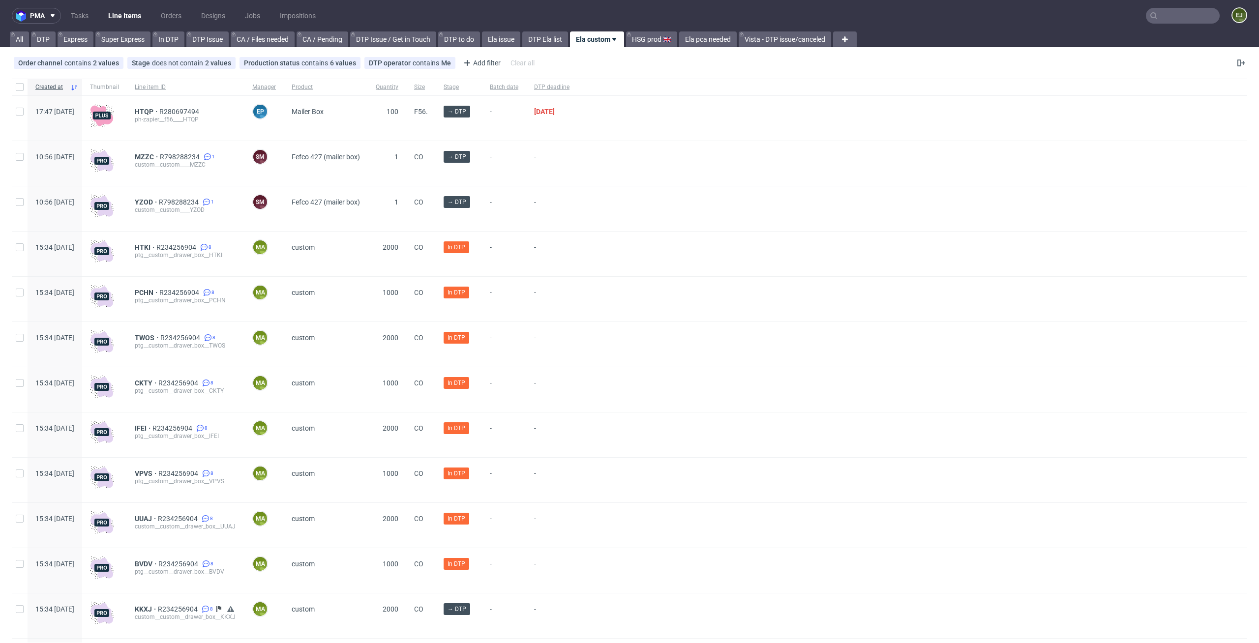
scroll to position [208, 0]
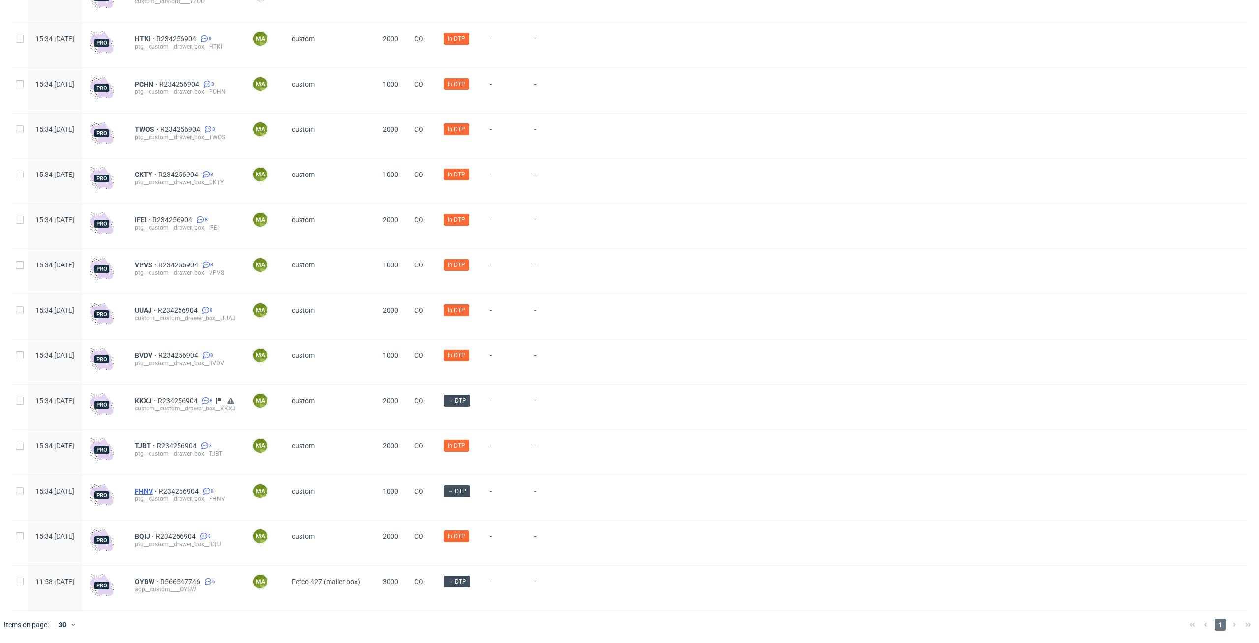
click at [159, 488] on span "FHNV" at bounding box center [147, 491] width 24 height 8
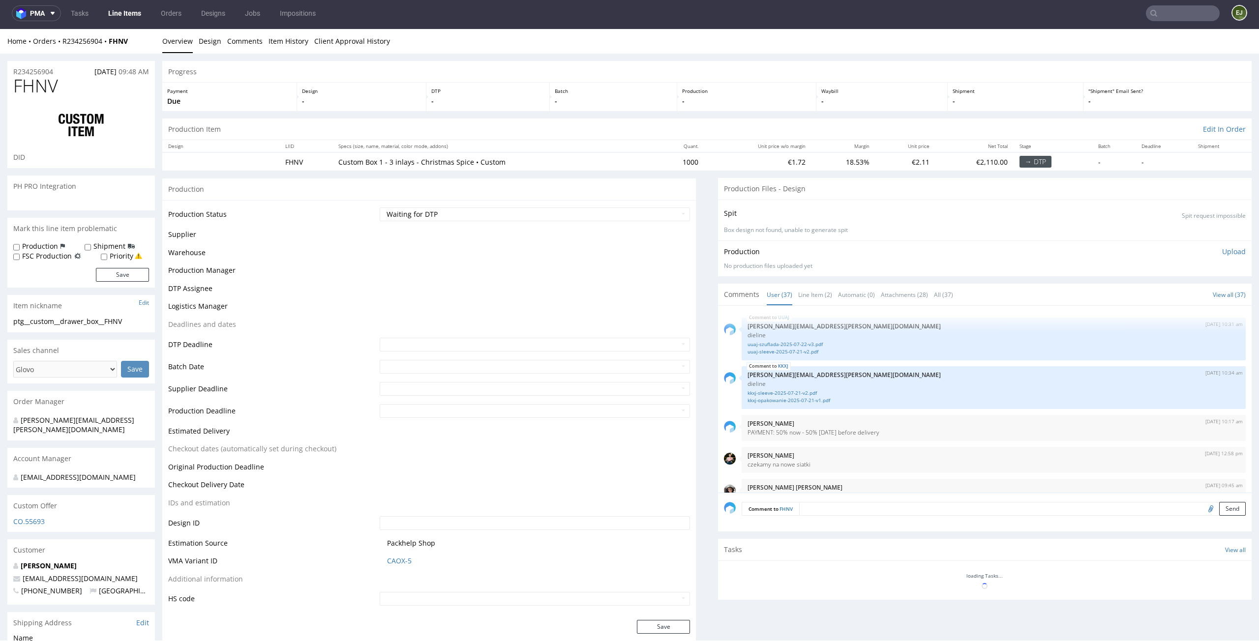
scroll to position [1533, 0]
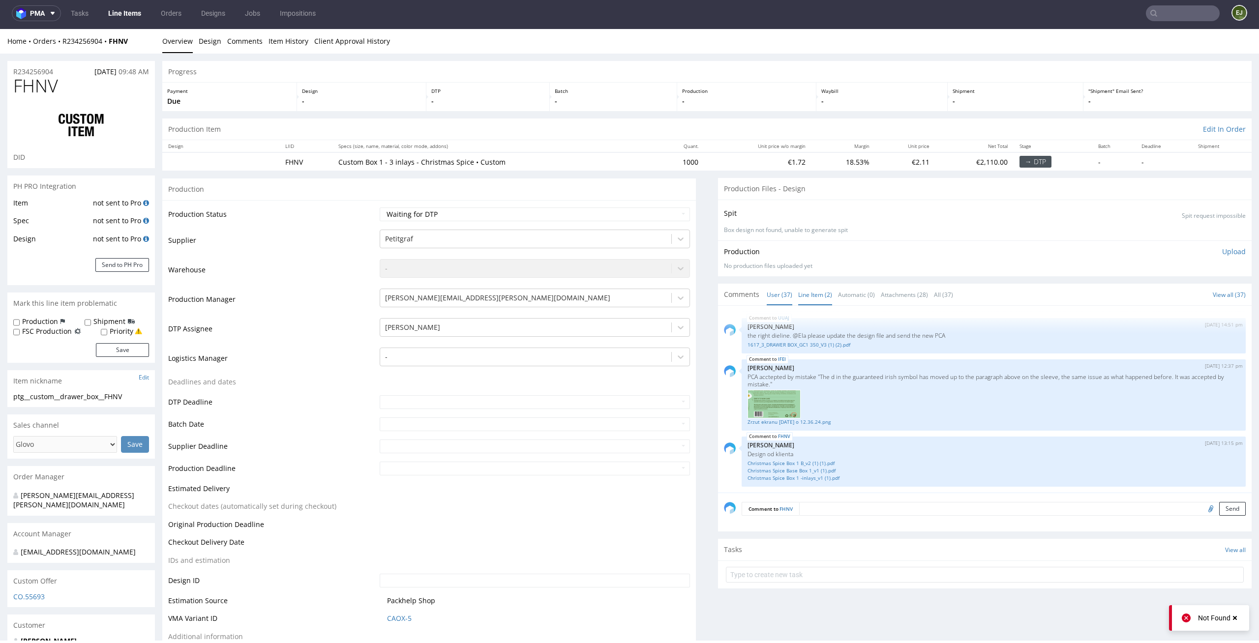
click at [799, 301] on link "Line Item (2)" at bounding box center [815, 294] width 34 height 21
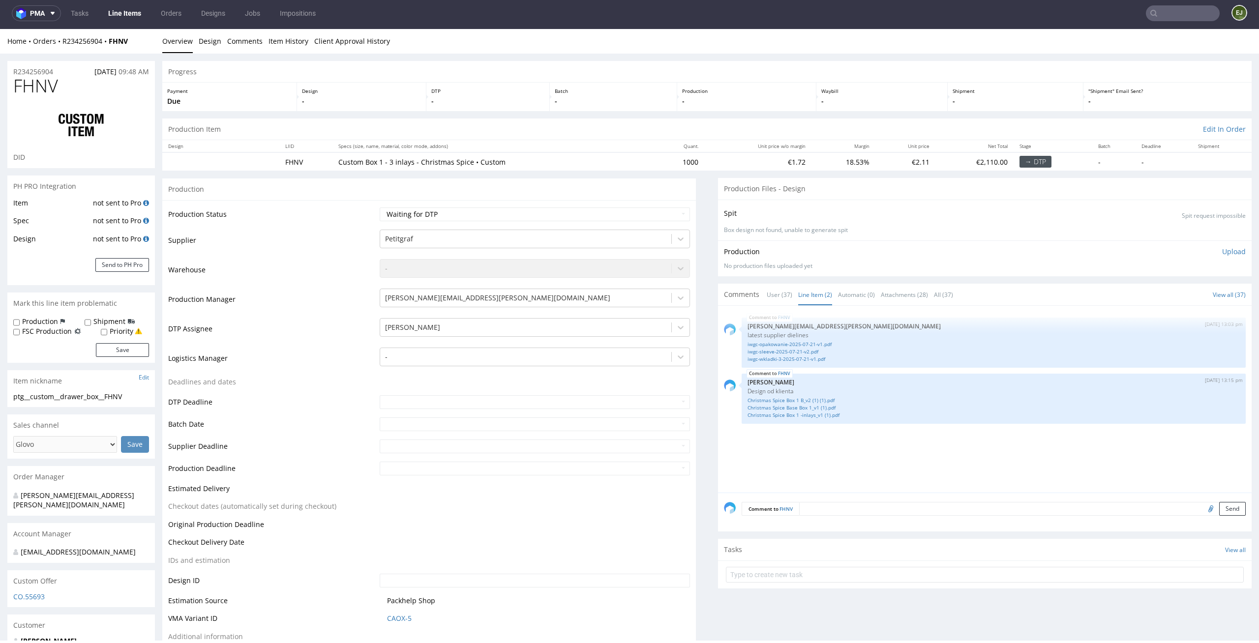
click at [865, 465] on div "FHNV 5th Sep 25 | 13:03 pm tomasz.kubiak@packhelp.com latest supplier dielines …" at bounding box center [988, 402] width 528 height 181
click at [799, 345] on link "iwgc-opakowanie-2025-07-21-v1.pdf" at bounding box center [993, 344] width 492 height 7
drag, startPoint x: 142, startPoint y: 401, endPoint x: 0, endPoint y: 401, distance: 142.1
copy div "ptg__custom__drawer_box__FHNV"
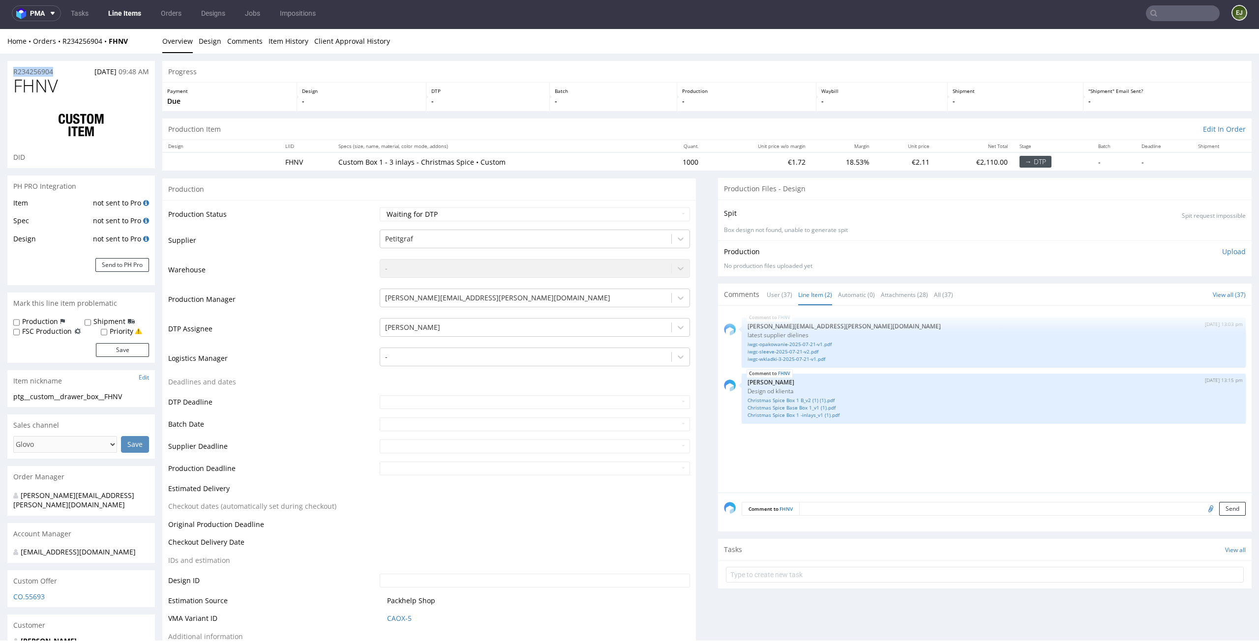
drag, startPoint x: 63, startPoint y: 73, endPoint x: 0, endPoint y: 68, distance: 63.2
copy p "R234256904"
drag, startPoint x: 139, startPoint y: 397, endPoint x: 0, endPoint y: 394, distance: 139.1
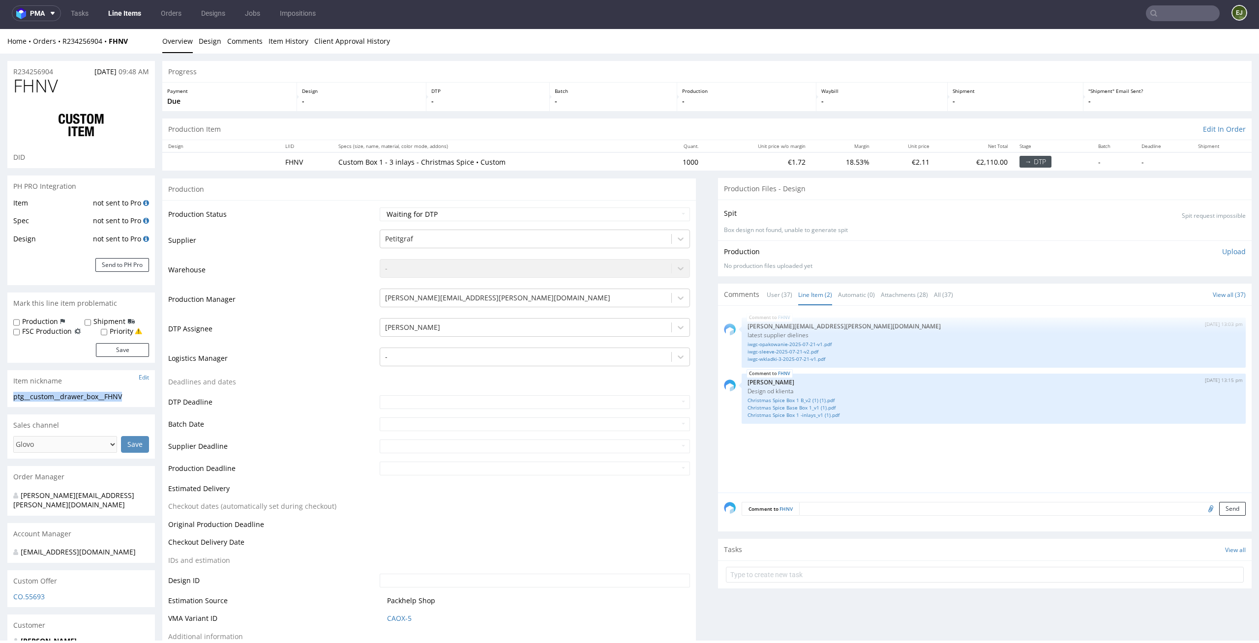
copy div "ptg__custom__drawer_box__FHNV"
drag, startPoint x: 65, startPoint y: 74, endPoint x: 0, endPoint y: 73, distance: 65.4
copy p "R234256904"
drag, startPoint x: 131, startPoint y: 398, endPoint x: 9, endPoint y: 397, distance: 121.9
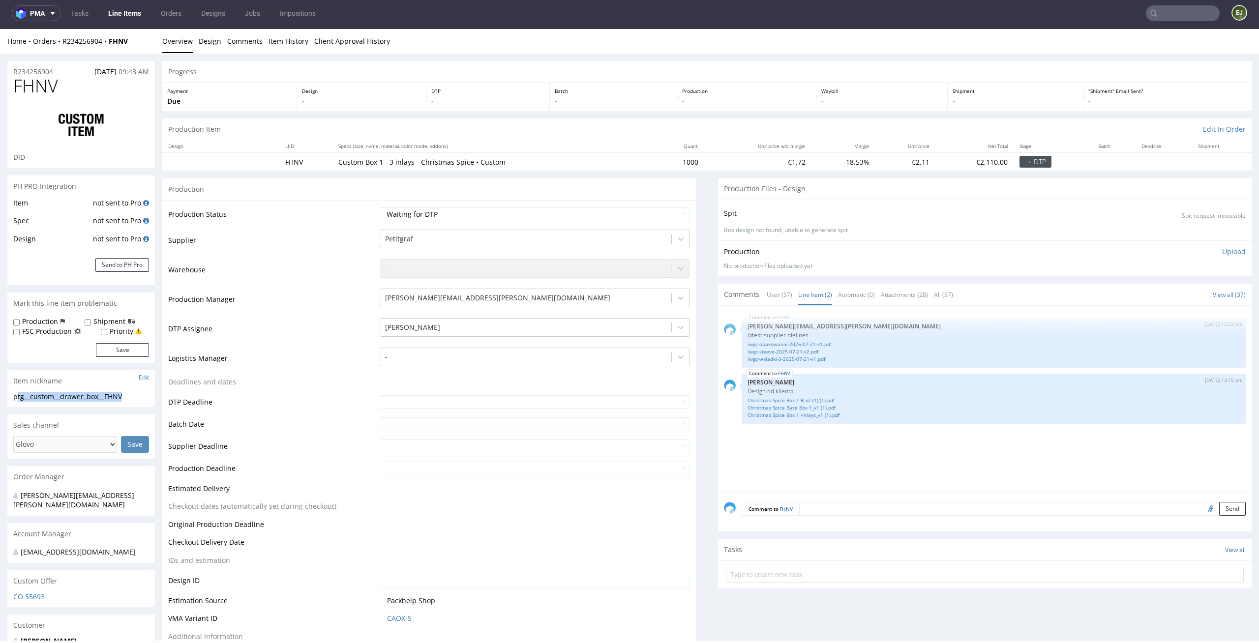
click at [10, 397] on div "ptg__custom__drawer_box__FHNV ptg__custom __drawer_box__FHNV Update" at bounding box center [80, 400] width 147 height 16
copy div "ptg__custom__drawer_box__FHNV"
drag, startPoint x: 63, startPoint y: 75, endPoint x: 0, endPoint y: 72, distance: 63.0
copy p "R234256904"
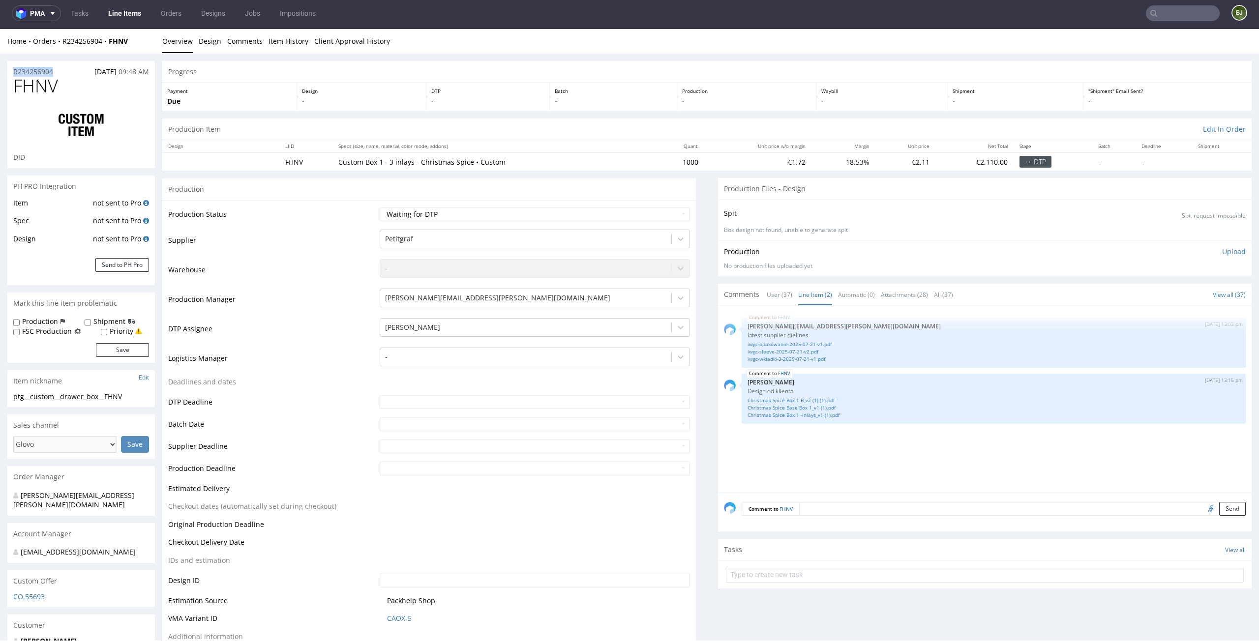
click at [662, 222] on td "Waiting for Artwork Waiting for Diecut Waiting for Mockup Waiting for DTP Waiti…" at bounding box center [533, 217] width 313 height 22
click at [662, 219] on select "Waiting for Artwork Waiting for Diecut Waiting for Mockup Waiting for DTP Waiti…" at bounding box center [535, 214] width 311 height 14
select select "dtp_ca_needed"
click at [380, 207] on select "Waiting for Artwork Waiting for Diecut Waiting for Mockup Waiting for DTP Waiti…" at bounding box center [535, 214] width 311 height 14
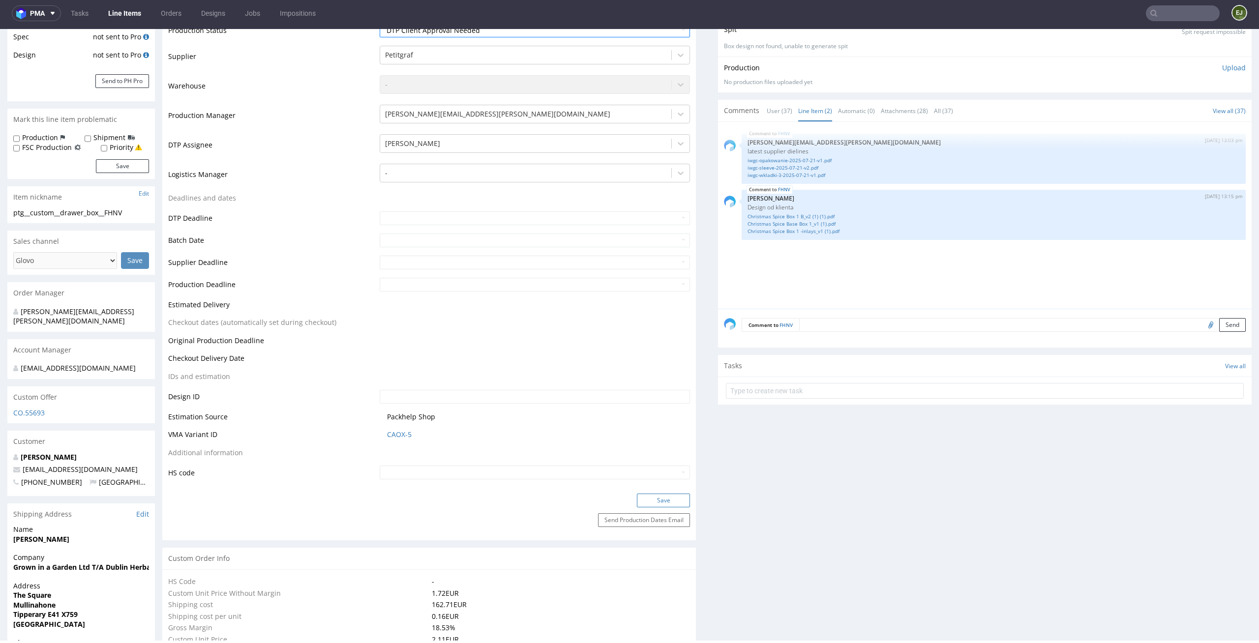
click at [674, 494] on button "Save" at bounding box center [663, 501] width 53 height 14
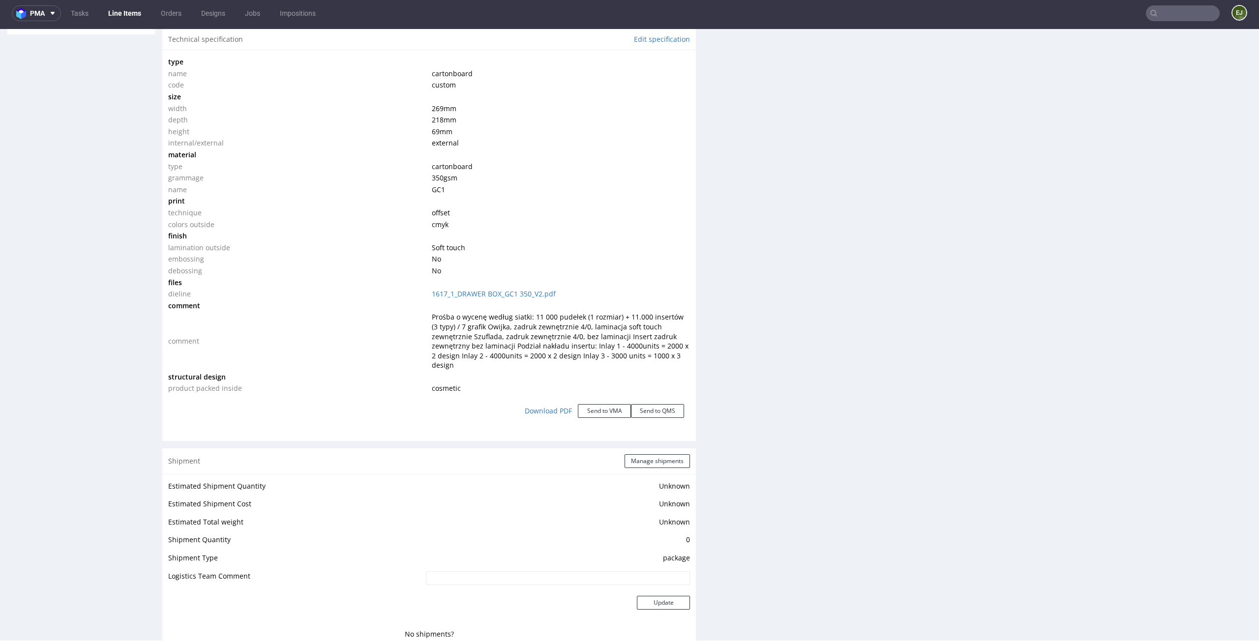
scroll to position [0, 0]
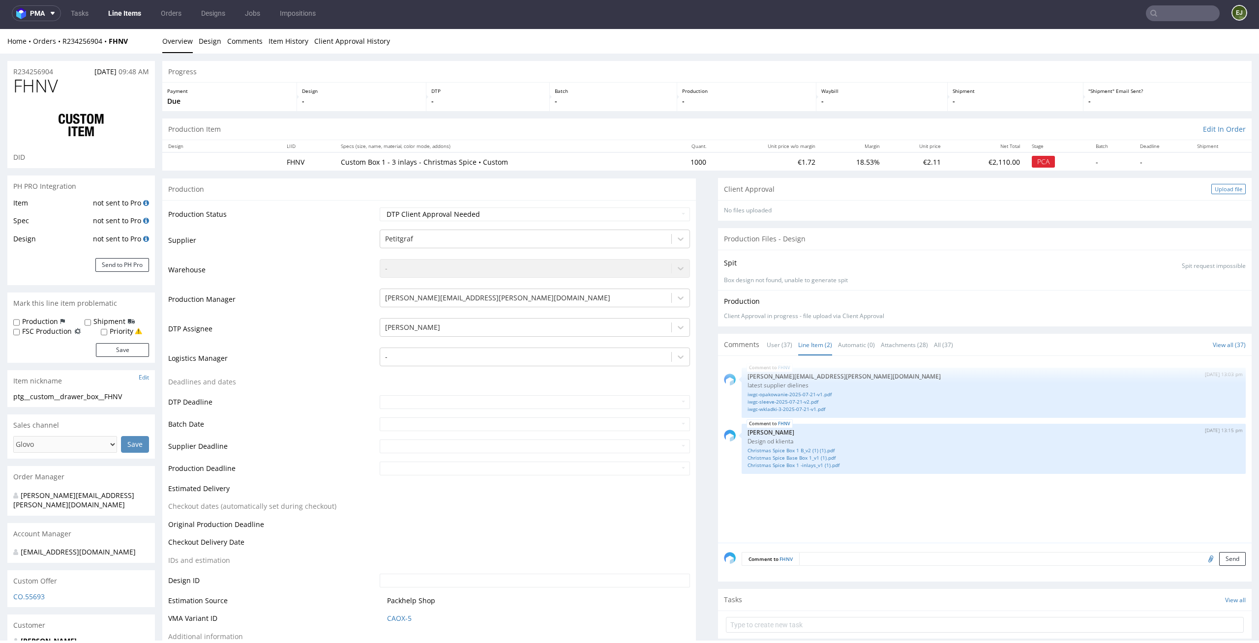
click at [1218, 188] on div "Upload file" at bounding box center [1228, 189] width 34 height 10
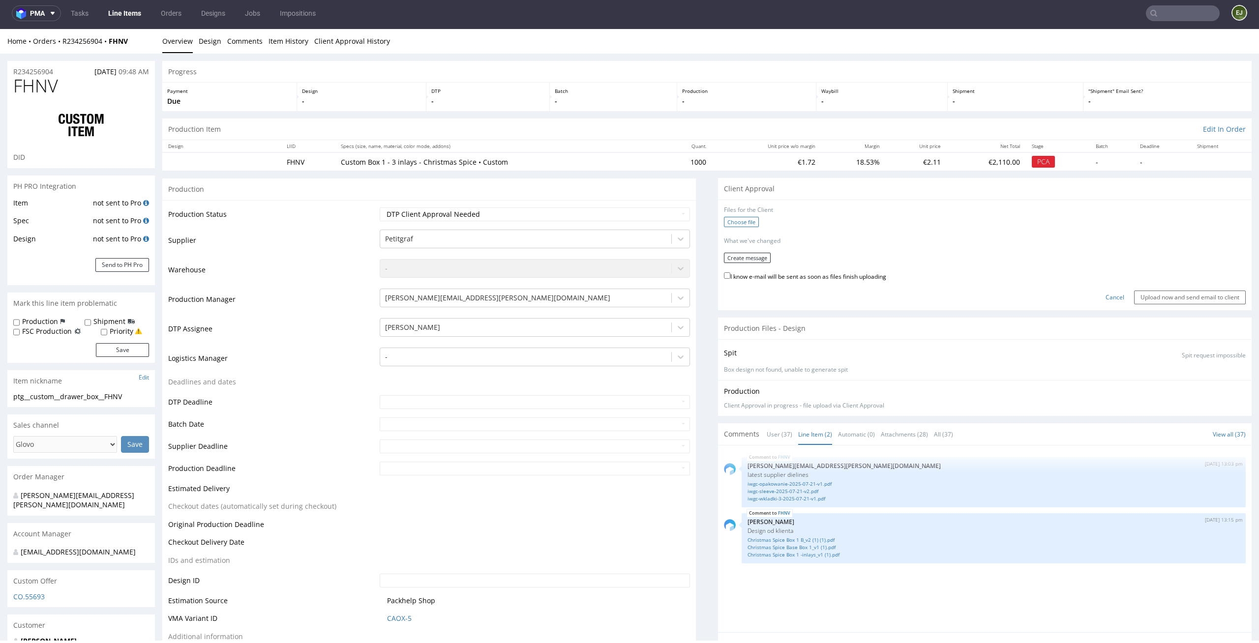
click at [741, 221] on label "Choose file" at bounding box center [741, 222] width 35 height 10
click at [0, 29] on input "Choose file" at bounding box center [0, 29] width 0 height 0
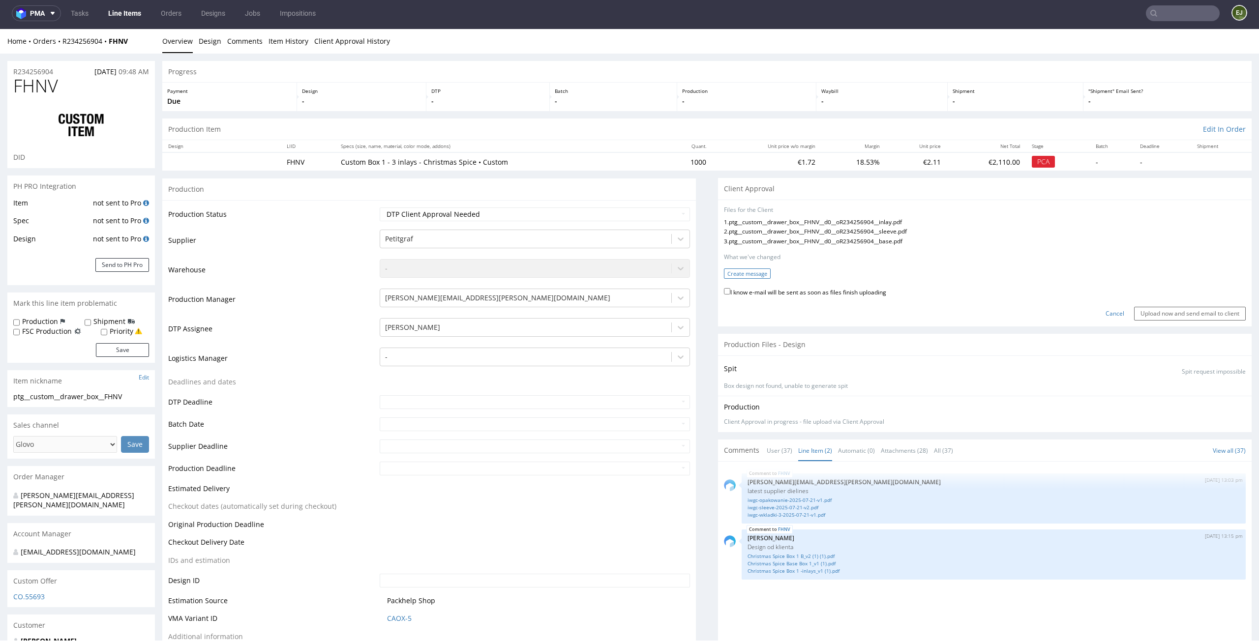
click at [747, 271] on button "Create message" at bounding box center [747, 273] width 47 height 10
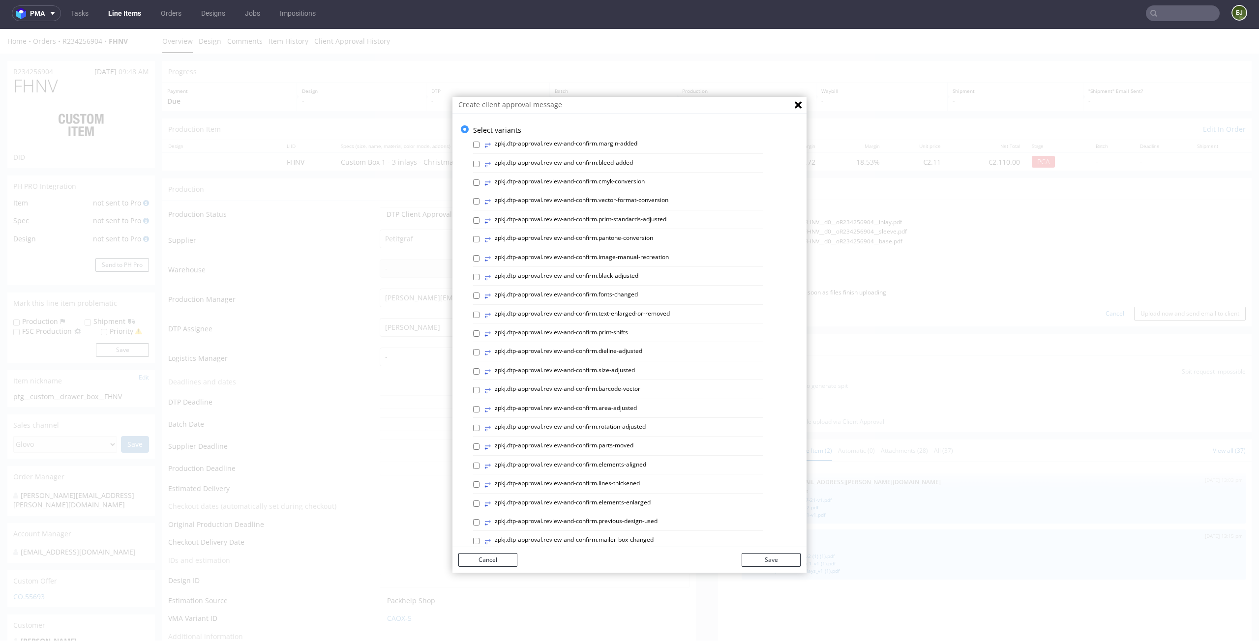
scroll to position [270, 0]
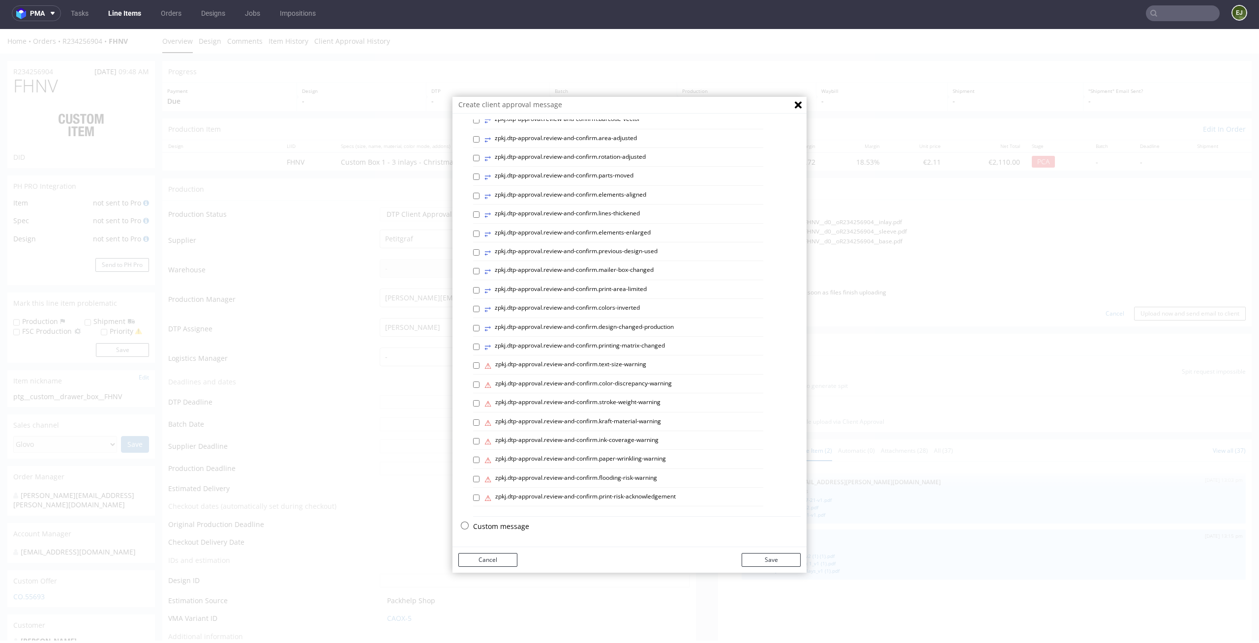
click at [503, 528] on p "Custom message" at bounding box center [636, 527] width 327 height 10
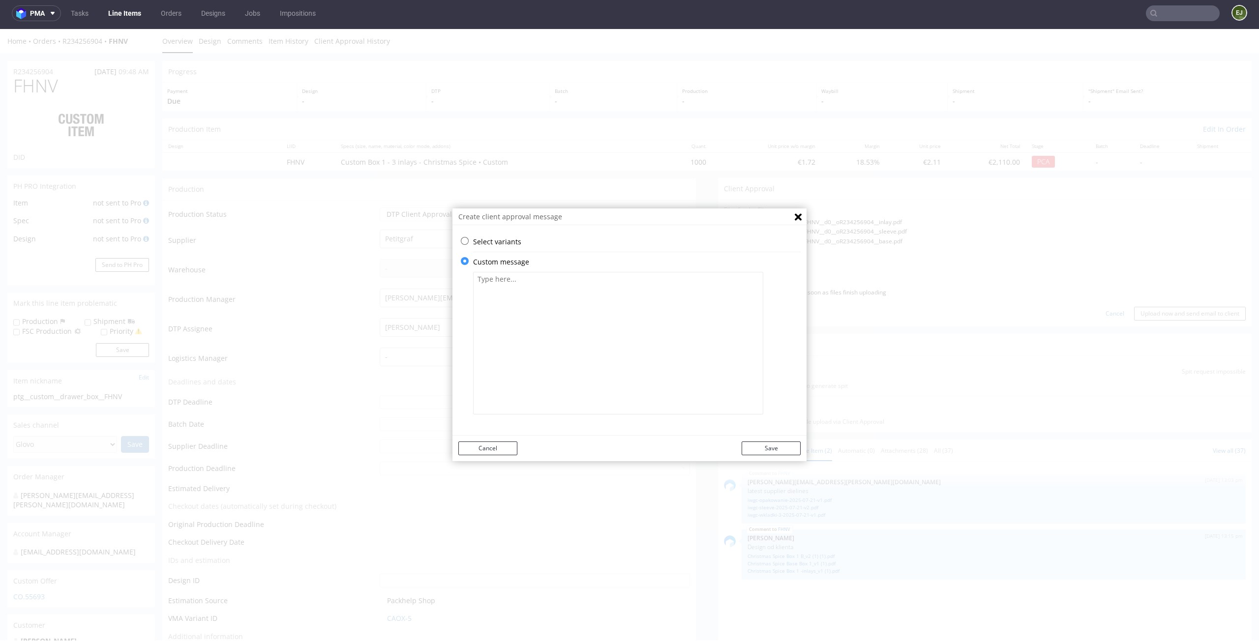
scroll to position [0, 0]
click at [589, 271] on div at bounding box center [636, 343] width 327 height 152
click at [581, 294] on textarea at bounding box center [618, 343] width 290 height 143
paste textarea "• Some graphic elements had to be moved away from the edges to ensure that your…"
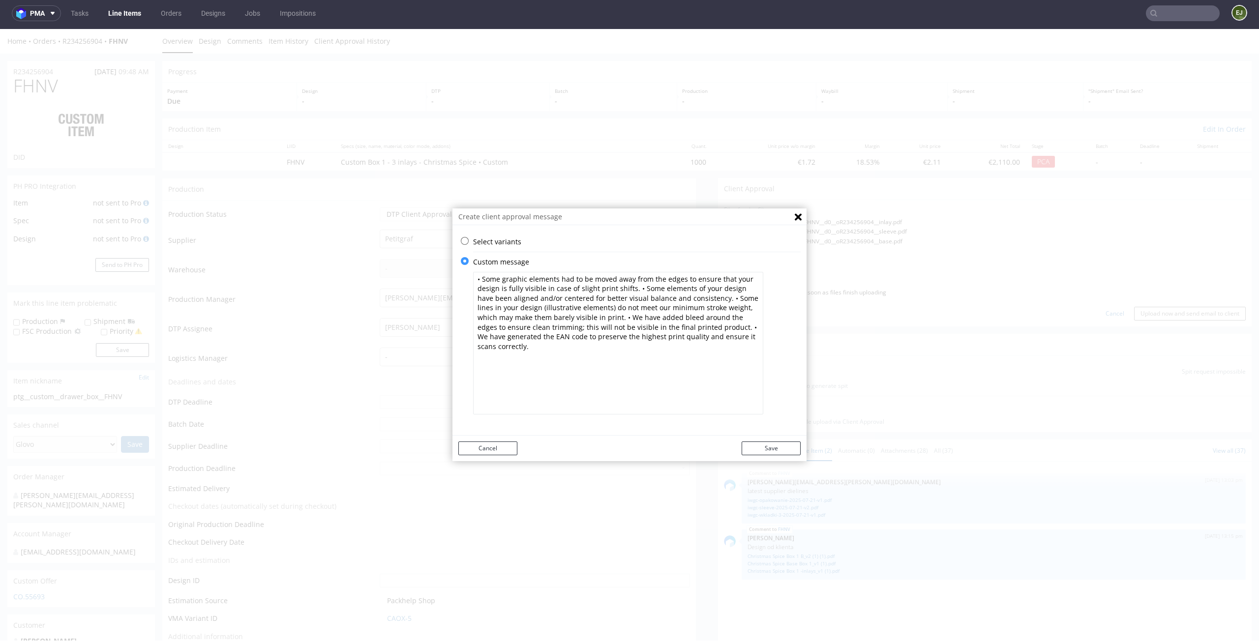
click at [698, 296] on textarea "• Some graphic elements had to be moved away from the edges to ensure that your…" at bounding box center [618, 343] width 290 height 143
paste textarea "We've thickened some lines in your design to match minimum required line weight."
type textarea "• Some graphic elements had to be moved away from the edges to ensure that your…"
click at [762, 455] on div "Cancel Save" at bounding box center [629, 449] width 354 height 26
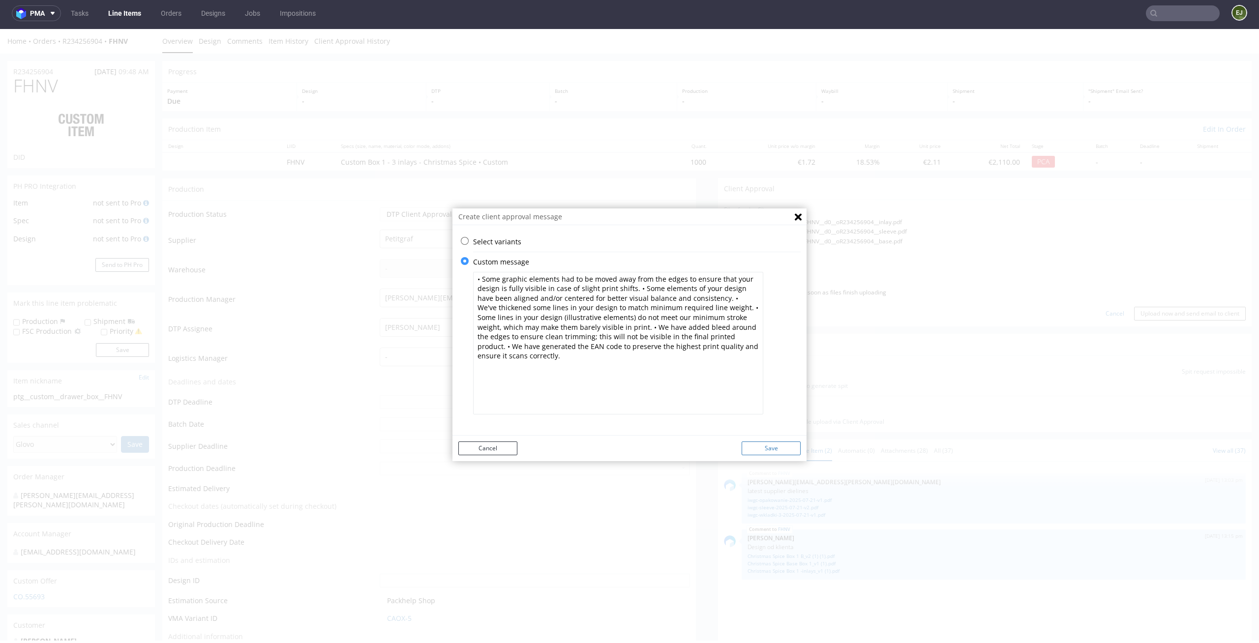
click at [771, 445] on button "Save" at bounding box center [770, 448] width 59 height 14
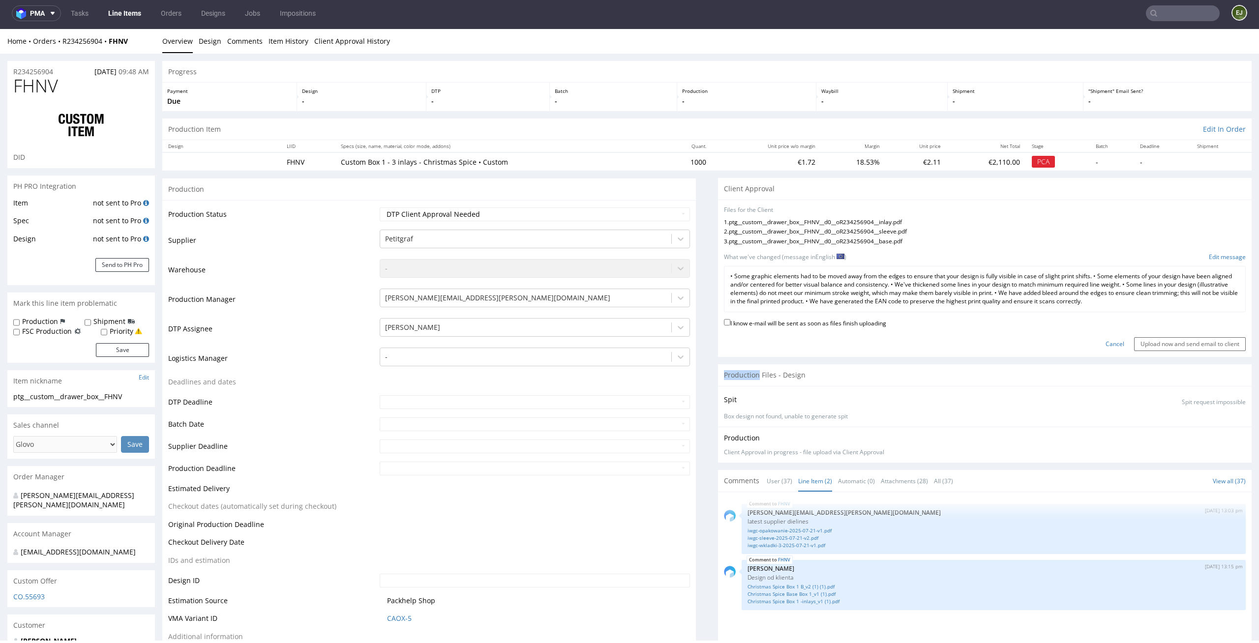
click at [834, 322] on label "I know e-mail will be sent as soon as files finish uploading" at bounding box center [805, 322] width 162 height 11
click at [730, 322] on input "I know e-mail will be sent as soon as files finish uploading" at bounding box center [727, 322] width 6 height 6
checkbox input "true"
click at [1210, 346] on input "Upload now and send email to client" at bounding box center [1190, 344] width 112 height 14
click at [78, 17] on link "Tasks" at bounding box center [79, 13] width 29 height 16
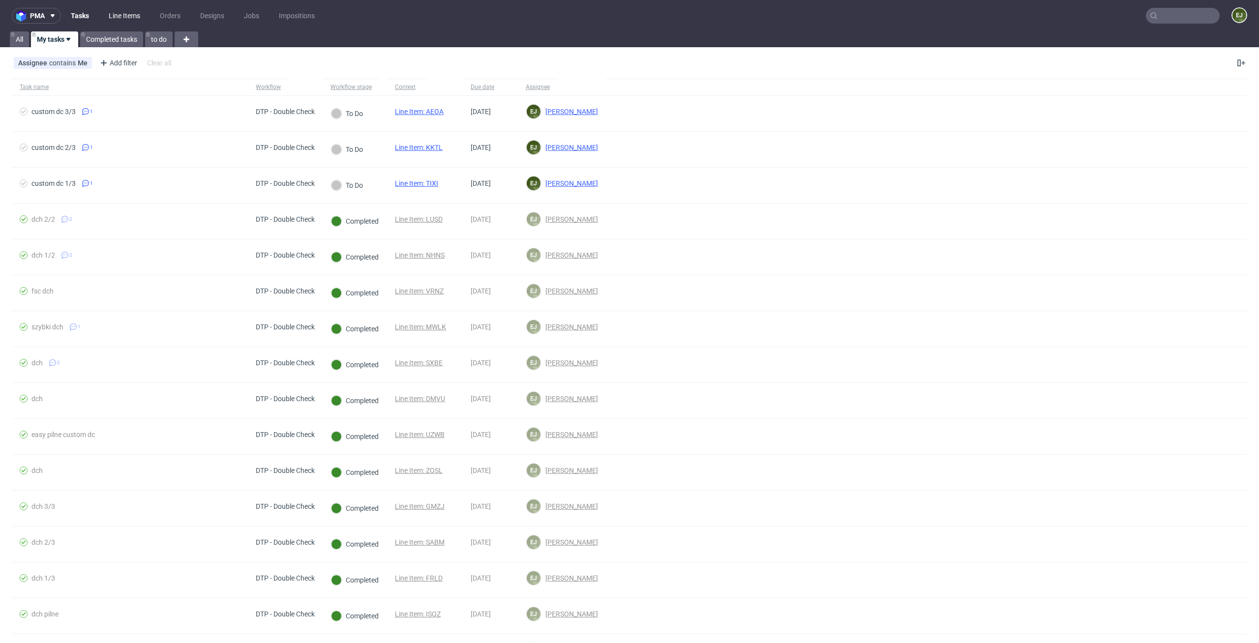
click at [118, 17] on link "Line Items" at bounding box center [124, 16] width 43 height 16
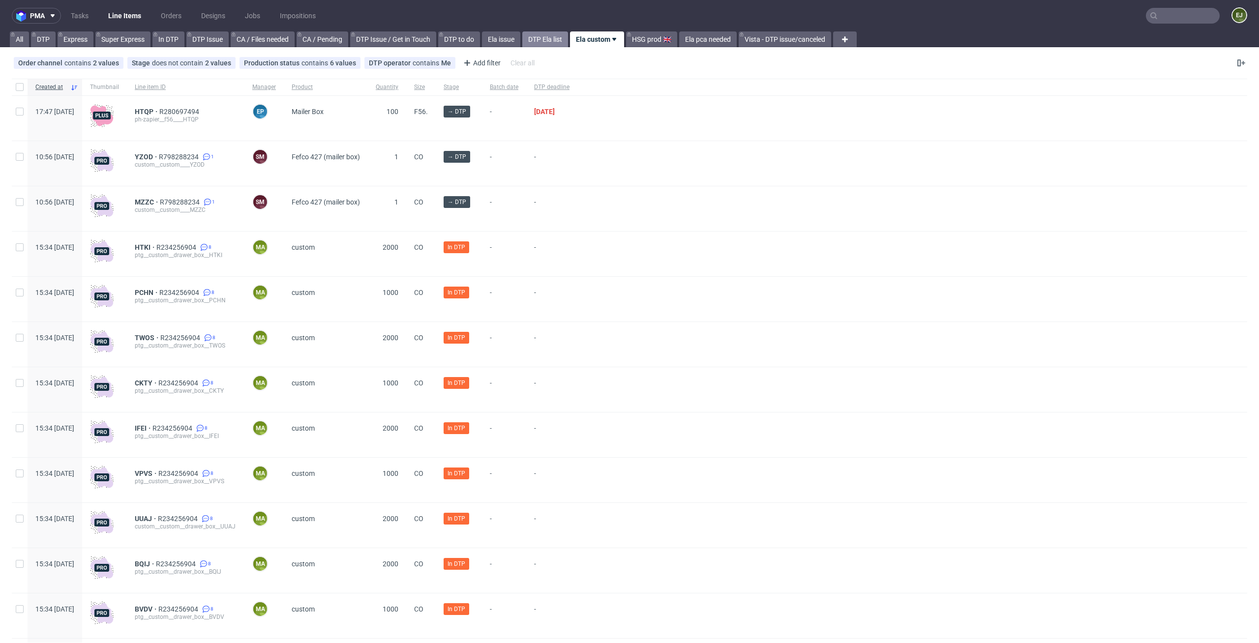
click at [551, 36] on link "DTP Ela list" at bounding box center [545, 39] width 46 height 16
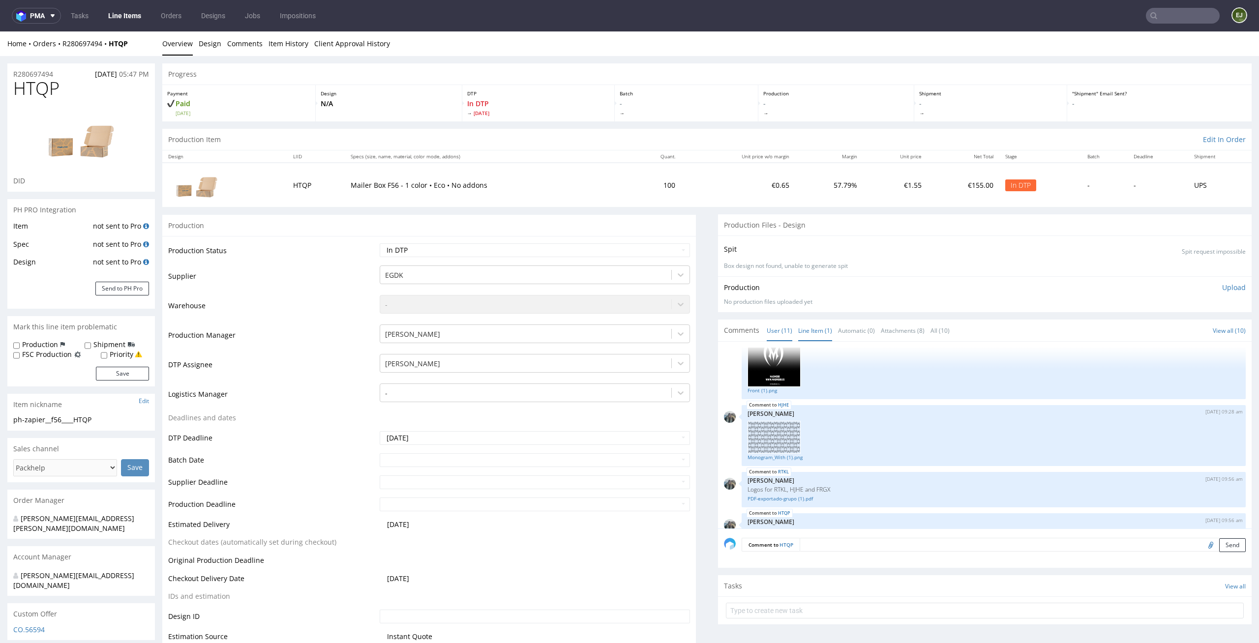
scroll to position [300, 0]
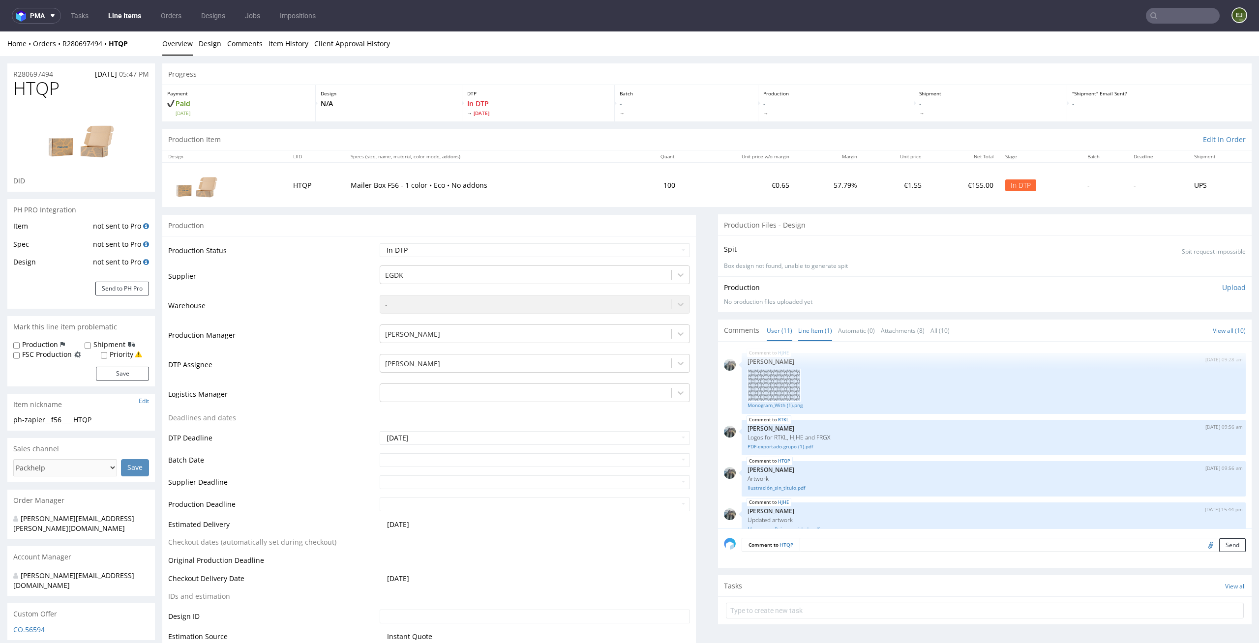
click at [811, 327] on link "Line Item (1)" at bounding box center [815, 330] width 34 height 21
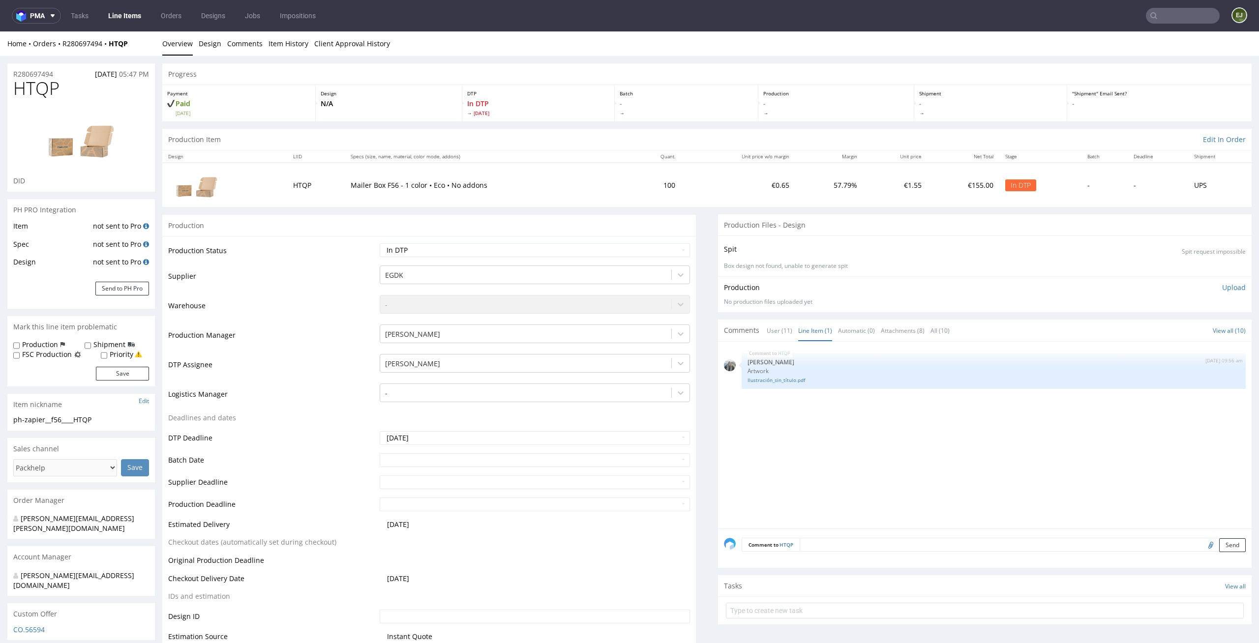
click at [824, 419] on div "HTQP [DATE] 09:56 am [PERSON_NAME] Artwork Ilustración_sin_título.pdf" at bounding box center [988, 438] width 528 height 181
click at [466, 250] on select "Waiting for Artwork Waiting for Diecut Waiting for Mockup Waiting for DTP Waiti…" at bounding box center [535, 250] width 311 height 14
select select "dtp_waiting_for_check"
click at [380, 243] on select "Waiting for Artwork Waiting for Diecut Waiting for Mockup Waiting for DTP Waiti…" at bounding box center [535, 250] width 311 height 14
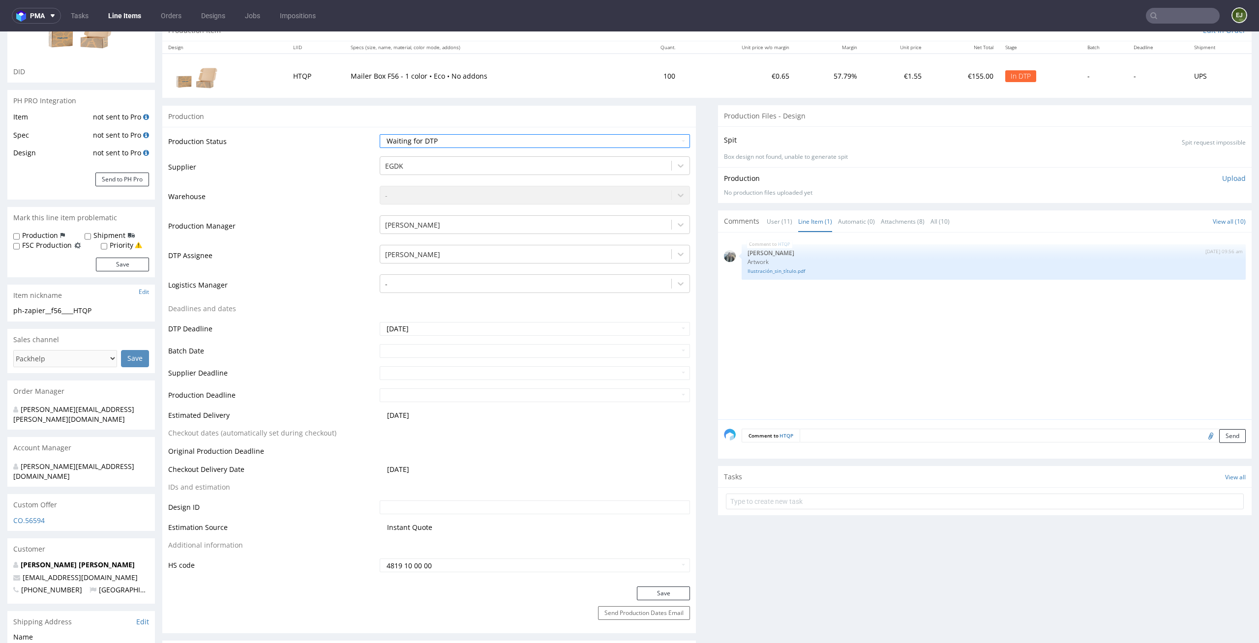
scroll to position [172, 0]
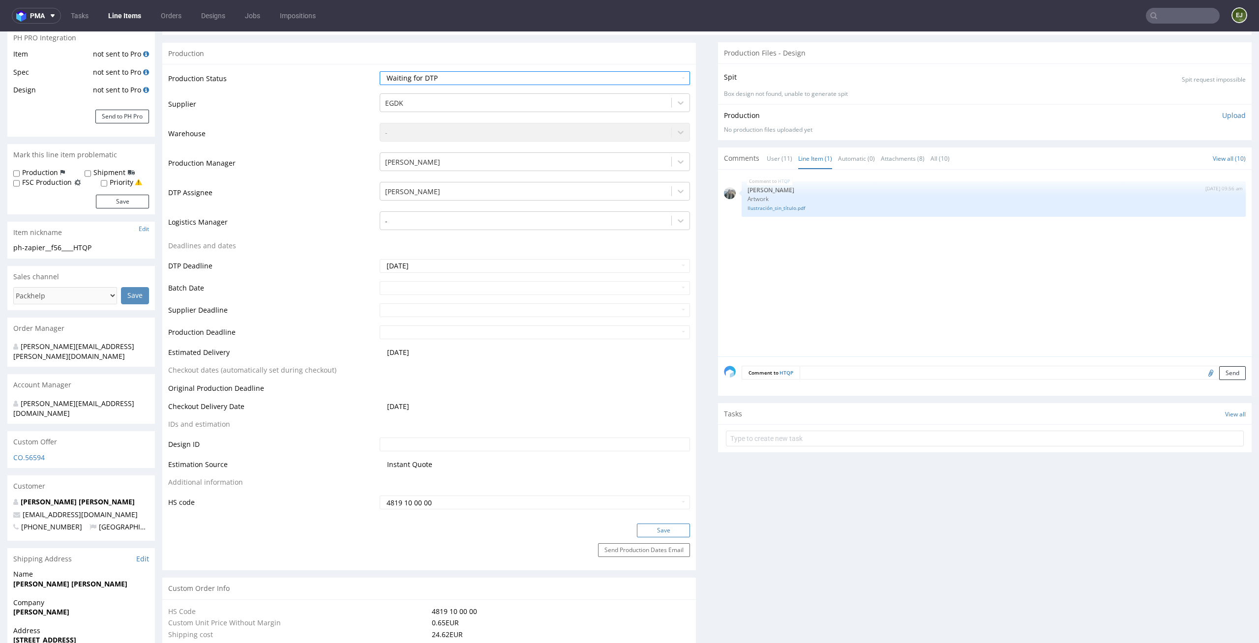
click at [653, 527] on button "Save" at bounding box center [663, 531] width 53 height 14
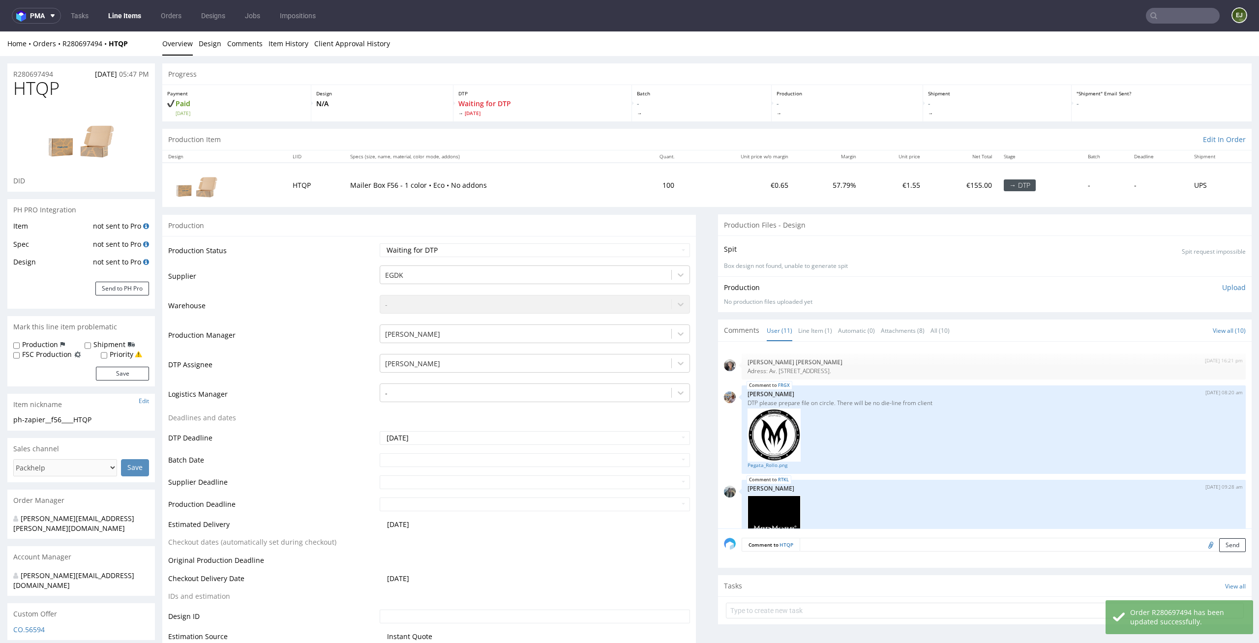
scroll to position [462, 0]
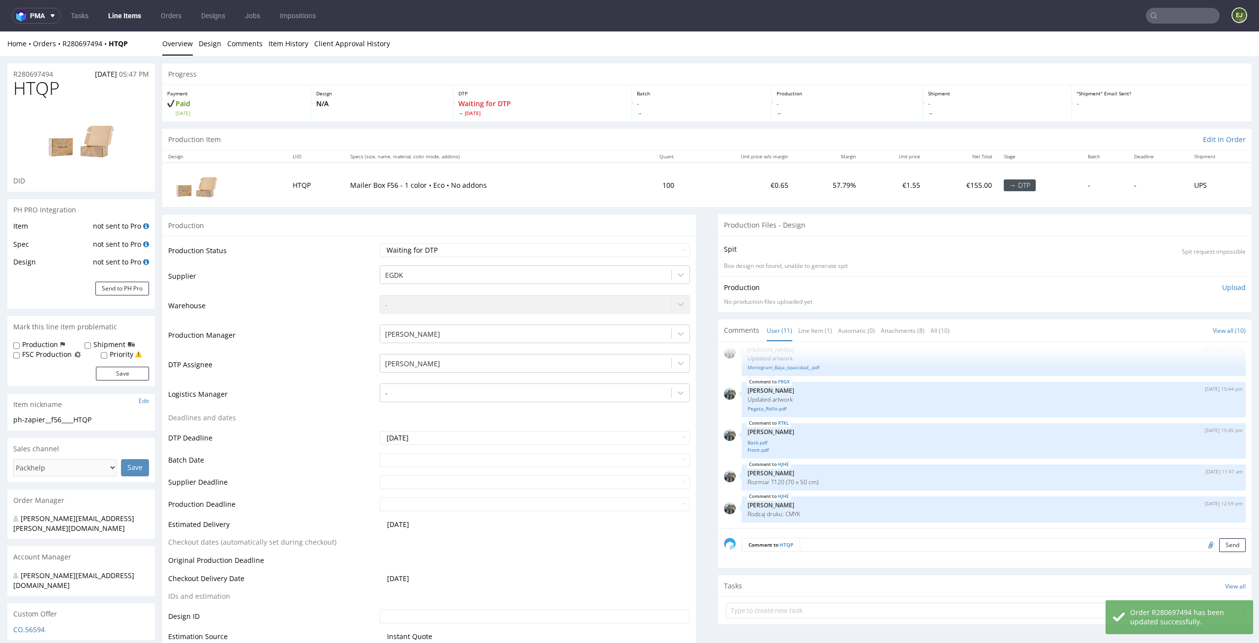
click at [112, 12] on link "Line Items" at bounding box center [124, 16] width 45 height 16
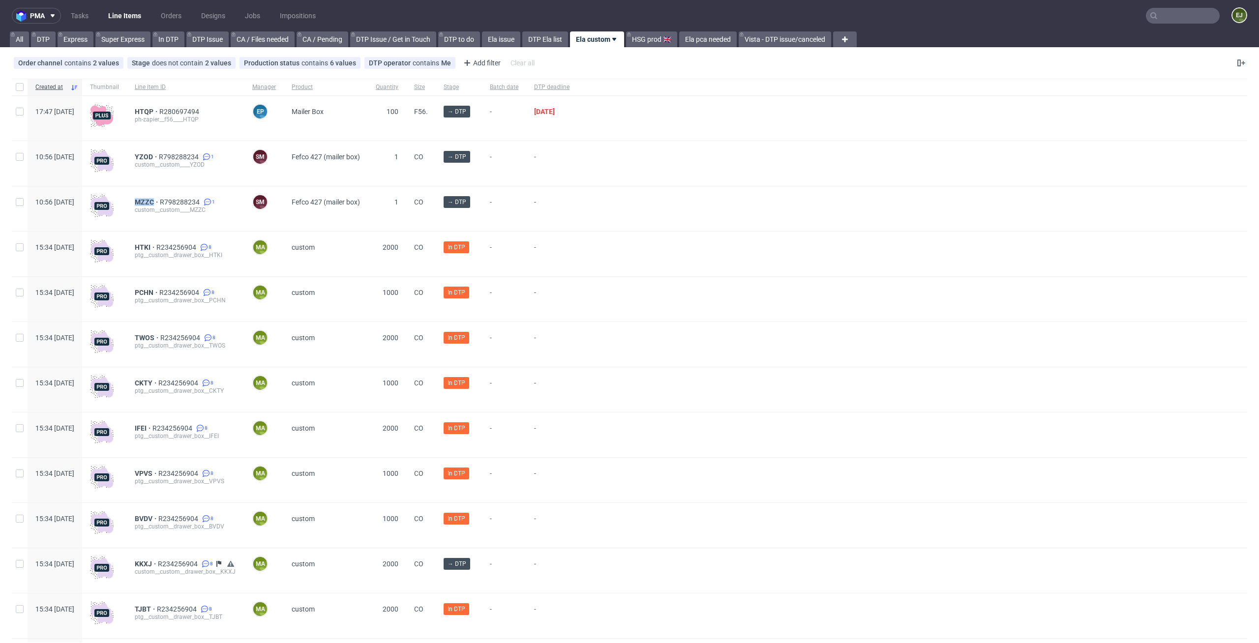
click at [1177, 21] on input "text" at bounding box center [1182, 16] width 74 height 16
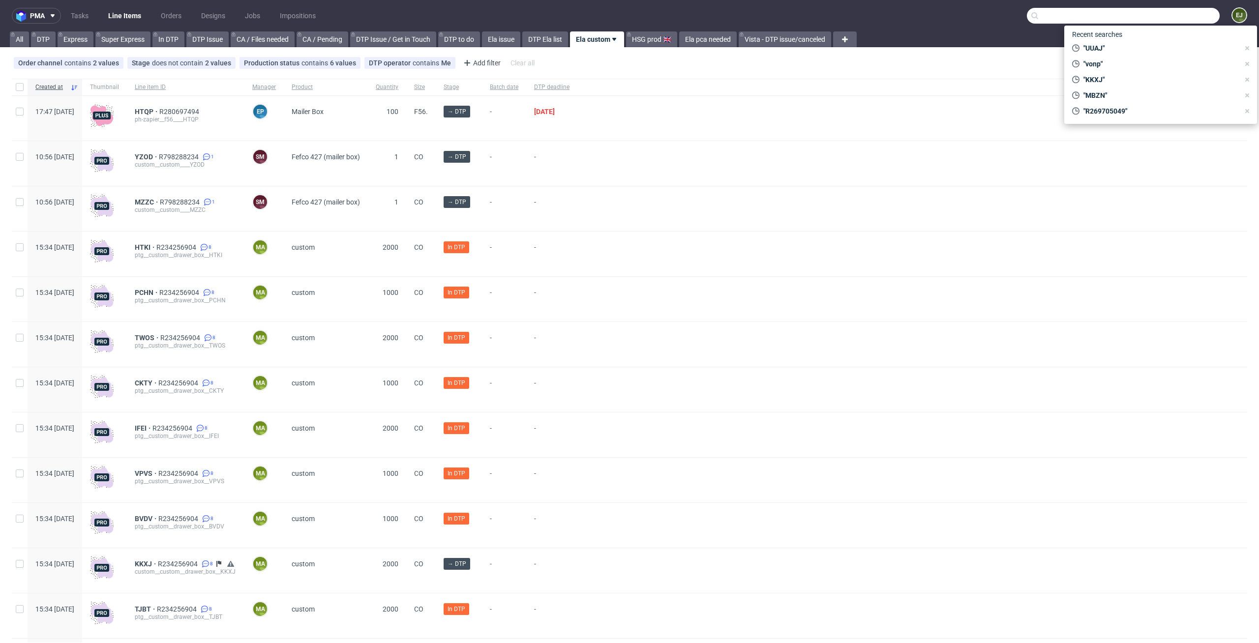
paste input "VPVS"
type input "VPVS"
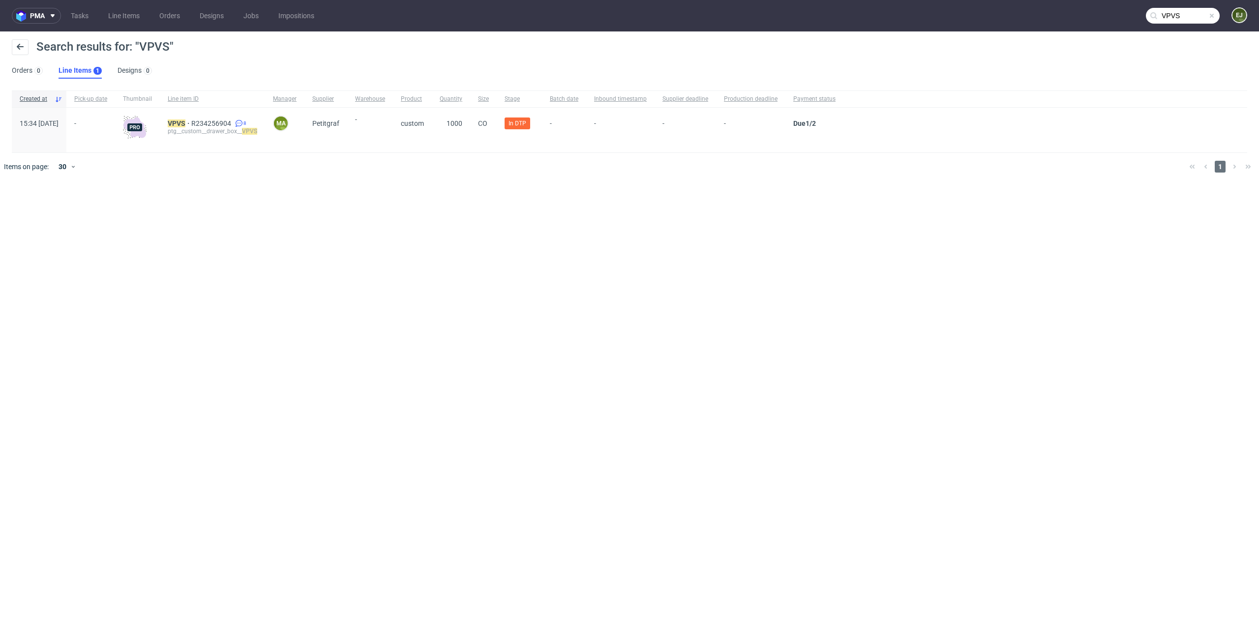
click at [196, 118] on div "VPVS R234256904 8 ptg__custom__drawer_box__ VPVS" at bounding box center [212, 130] width 105 height 45
click at [185, 121] on mark "VPVS" at bounding box center [177, 123] width 18 height 8
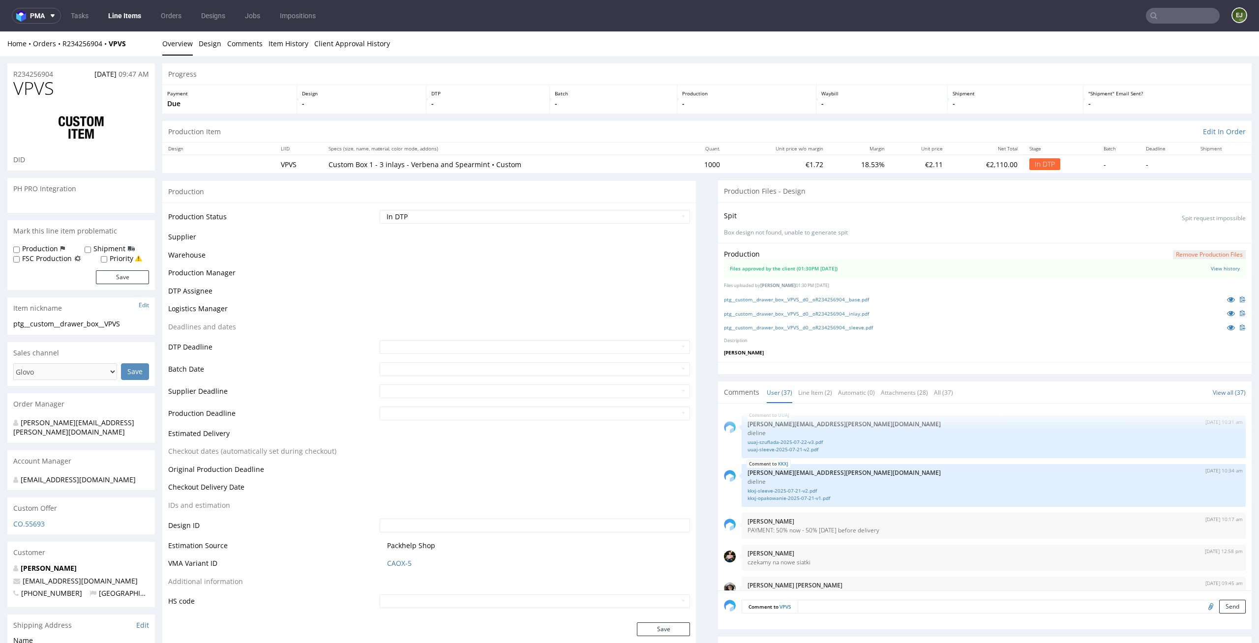
scroll to position [1533, 0]
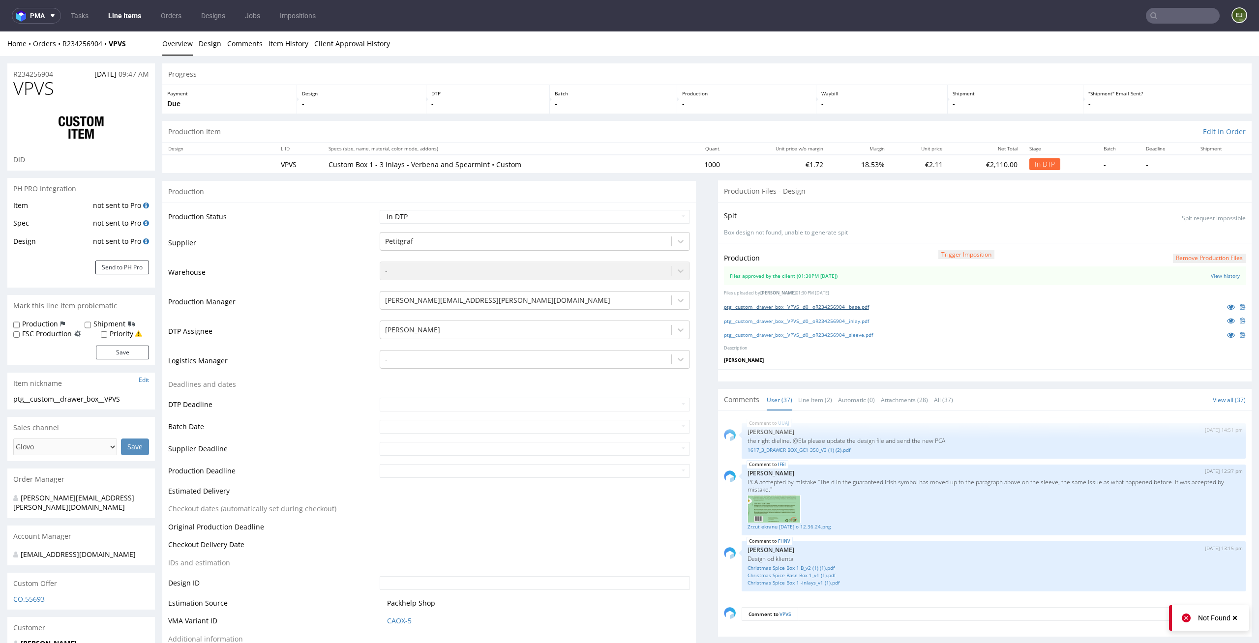
click at [799, 309] on link "ptg__custom__drawer_box__VPVS__d0__oR234256904__base.pdf" at bounding box center [796, 306] width 145 height 7
click at [811, 323] on link "ptg__custom__drawer_box__VPVS__d0__oR234256904__inlay.pdf" at bounding box center [796, 321] width 145 height 7
click at [809, 335] on link "ptg__custom__drawer_box__VPVS__d0__oR234256904__sleeve.pdf" at bounding box center [798, 334] width 149 height 7
click at [817, 396] on link "Line Item (2)" at bounding box center [815, 399] width 34 height 21
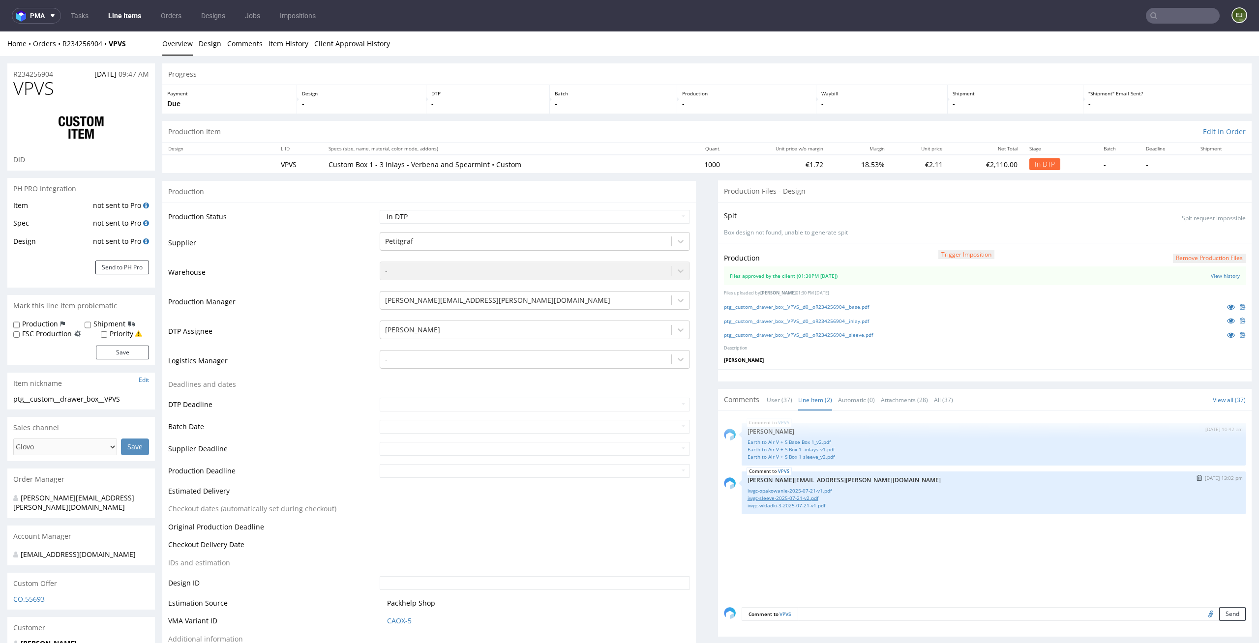
click at [814, 497] on link "iwgc-sleeve-2025-07-21-v2.pdf" at bounding box center [993, 498] width 492 height 7
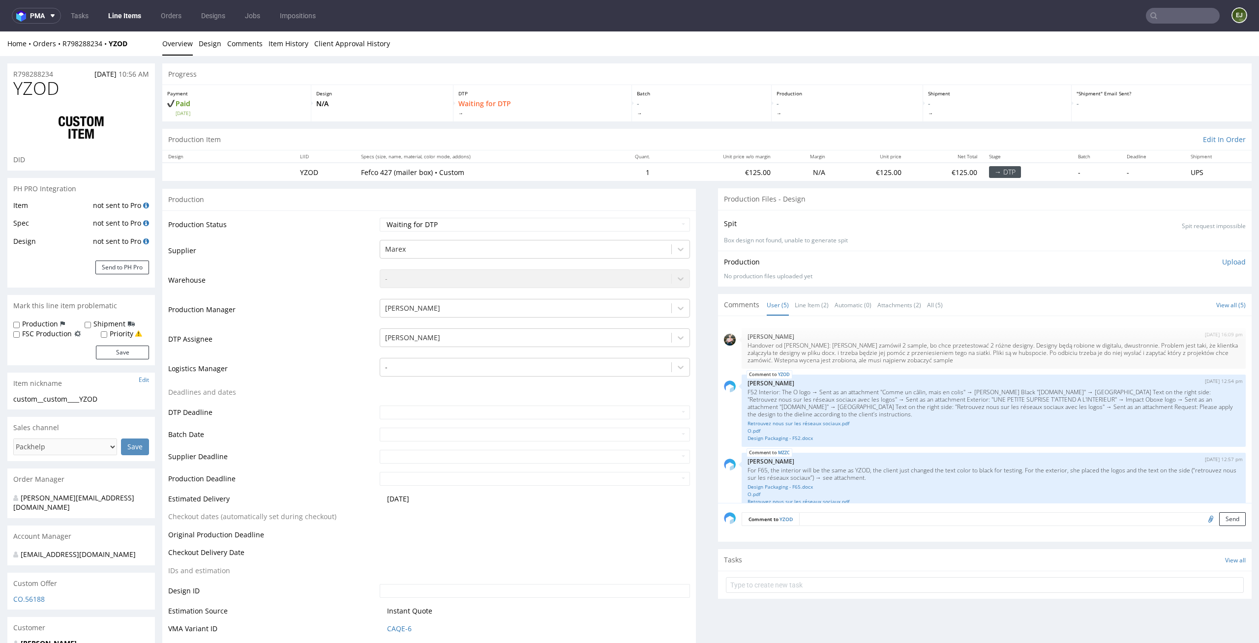
scroll to position [77, 0]
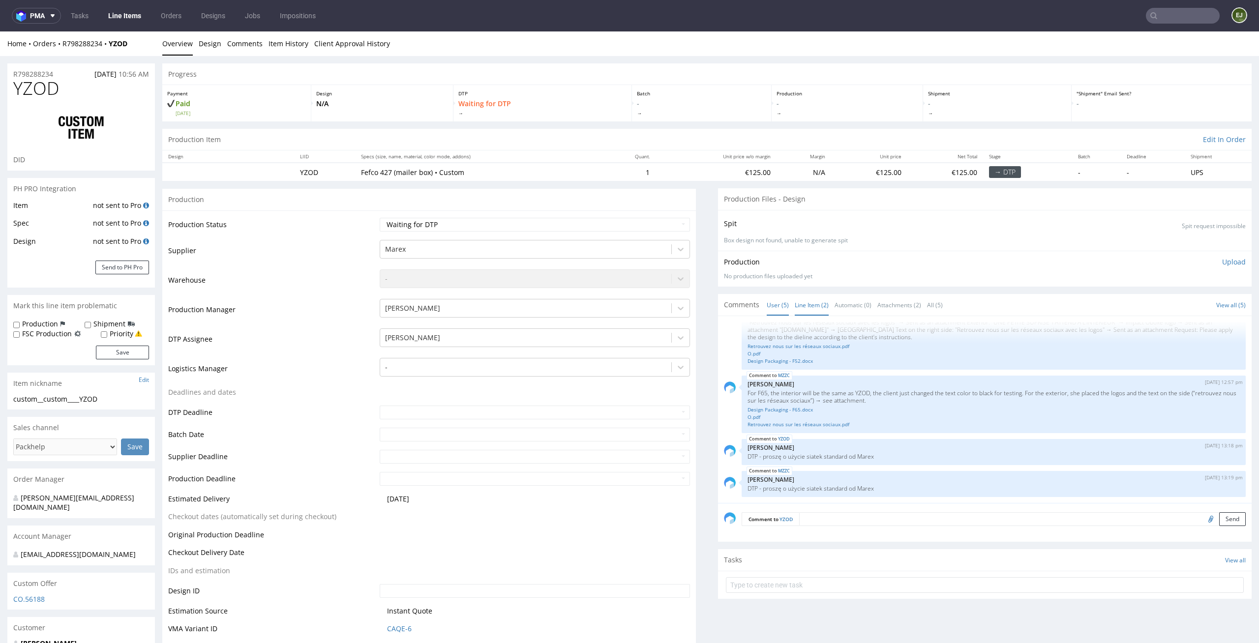
click at [803, 299] on link "Line Item (2)" at bounding box center [811, 304] width 34 height 21
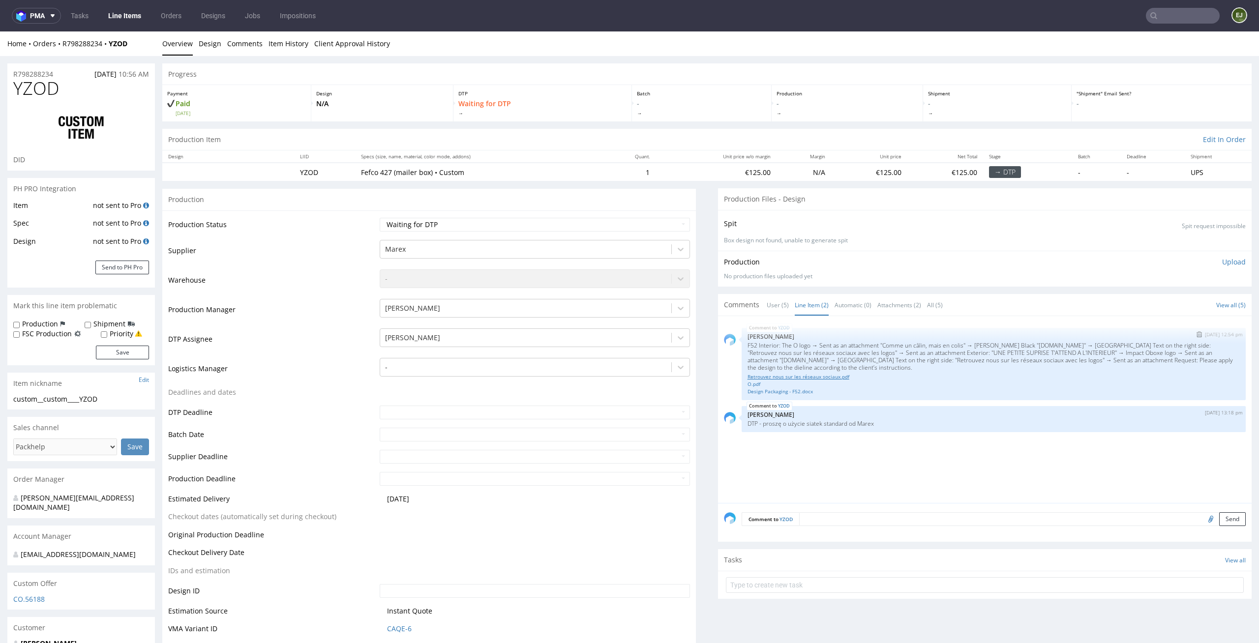
click at [804, 378] on link "Retrouvez nous sur les réseaux sociaux.pdf" at bounding box center [993, 376] width 492 height 7
click at [128, 22] on link "Line Items" at bounding box center [124, 16] width 45 height 16
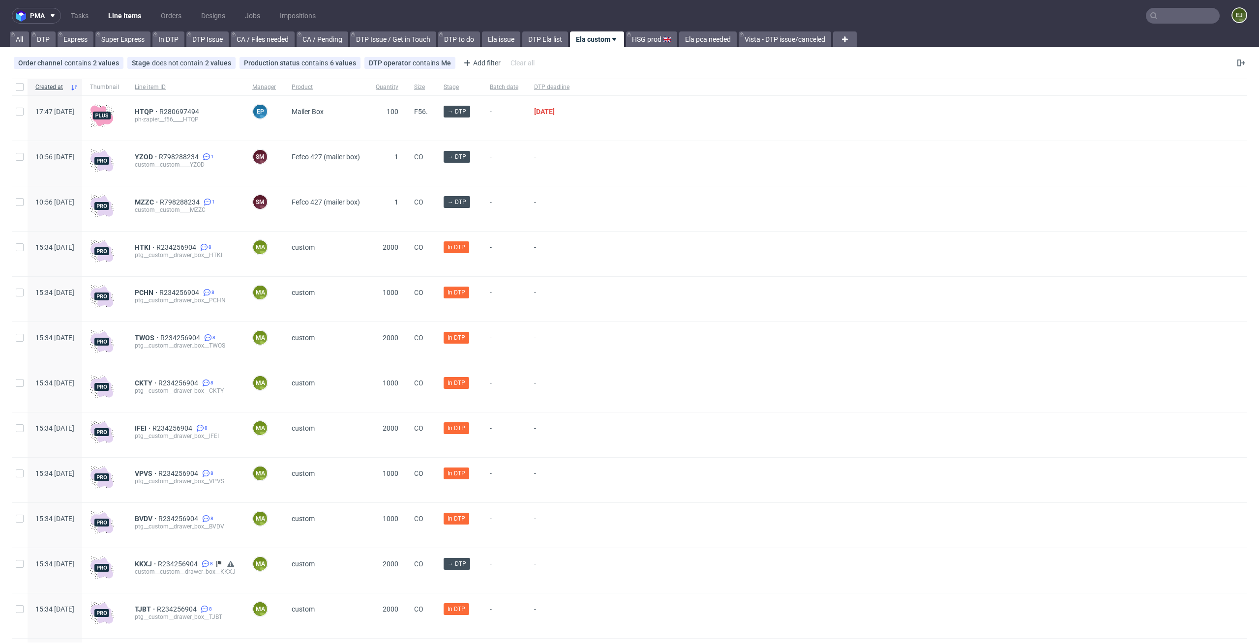
scroll to position [163, 0]
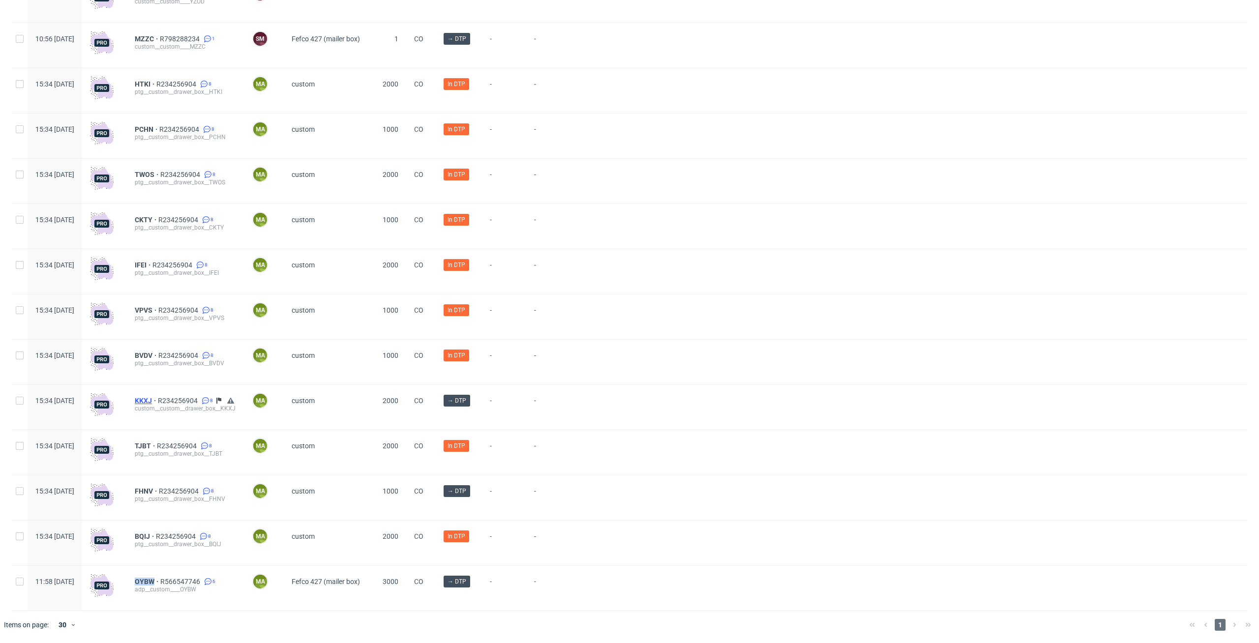
click at [158, 401] on span "KKXJ" at bounding box center [146, 401] width 23 height 8
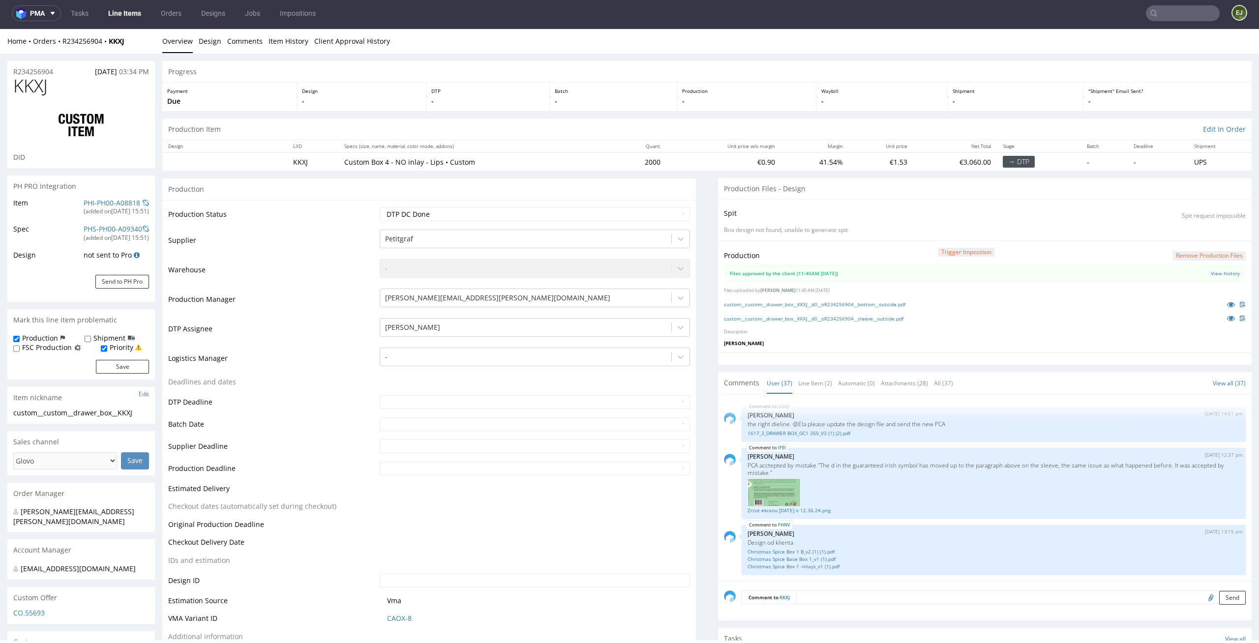
scroll to position [2, 0]
click at [732, 110] on div "Production -" at bounding box center [747, 97] width 140 height 29
click at [802, 389] on link "Line Item (2)" at bounding box center [815, 383] width 34 height 21
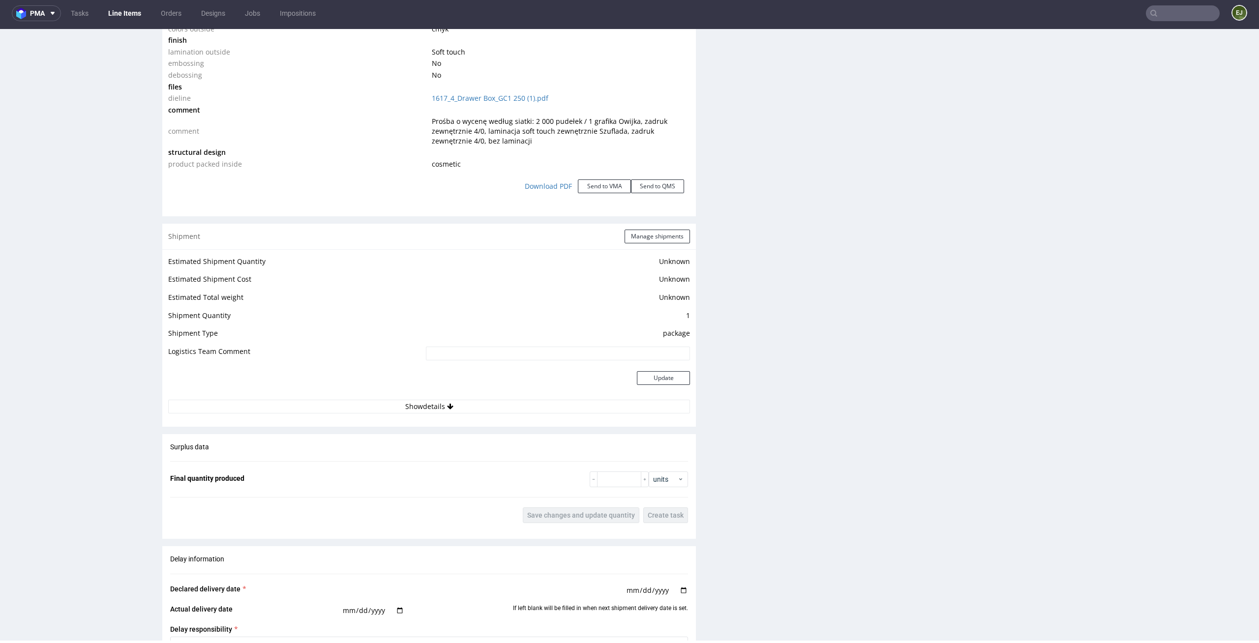
scroll to position [1889, 0]
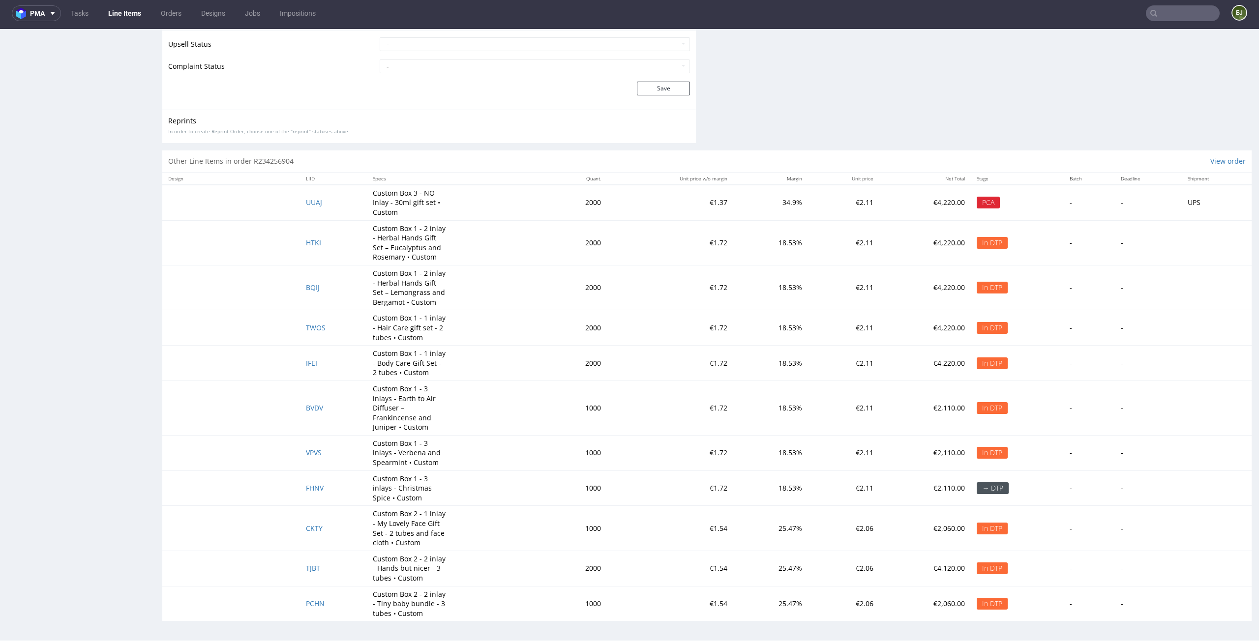
click at [307, 202] on span "UUAJ" at bounding box center [314, 202] width 16 height 9
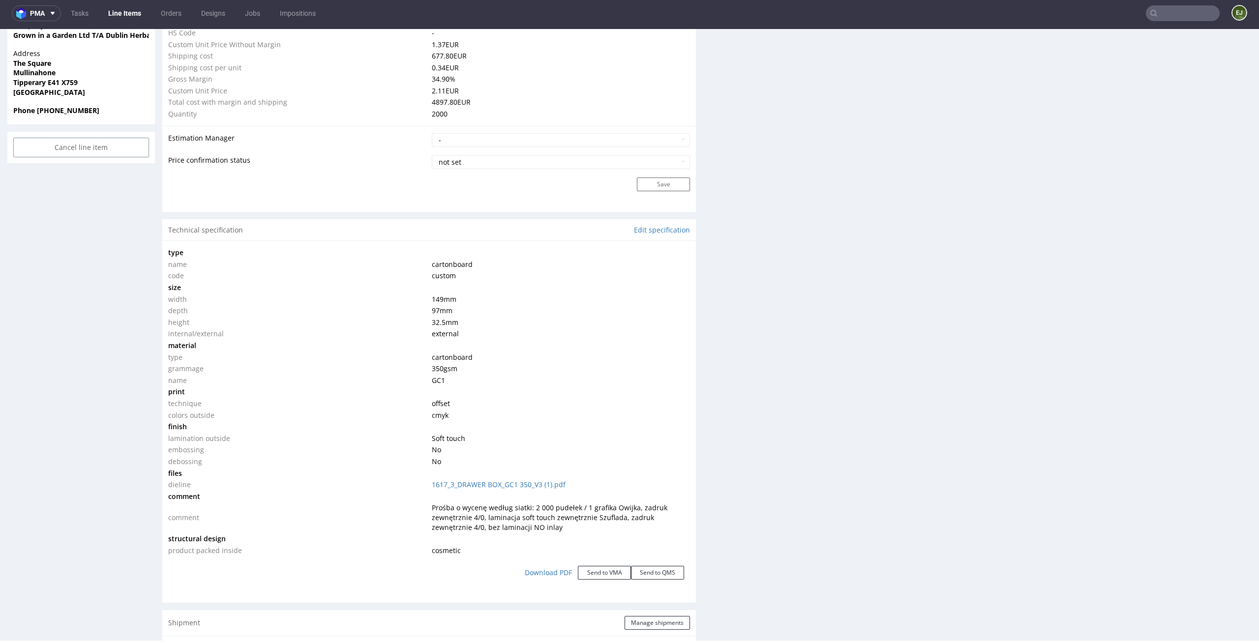
scroll to position [1880, 0]
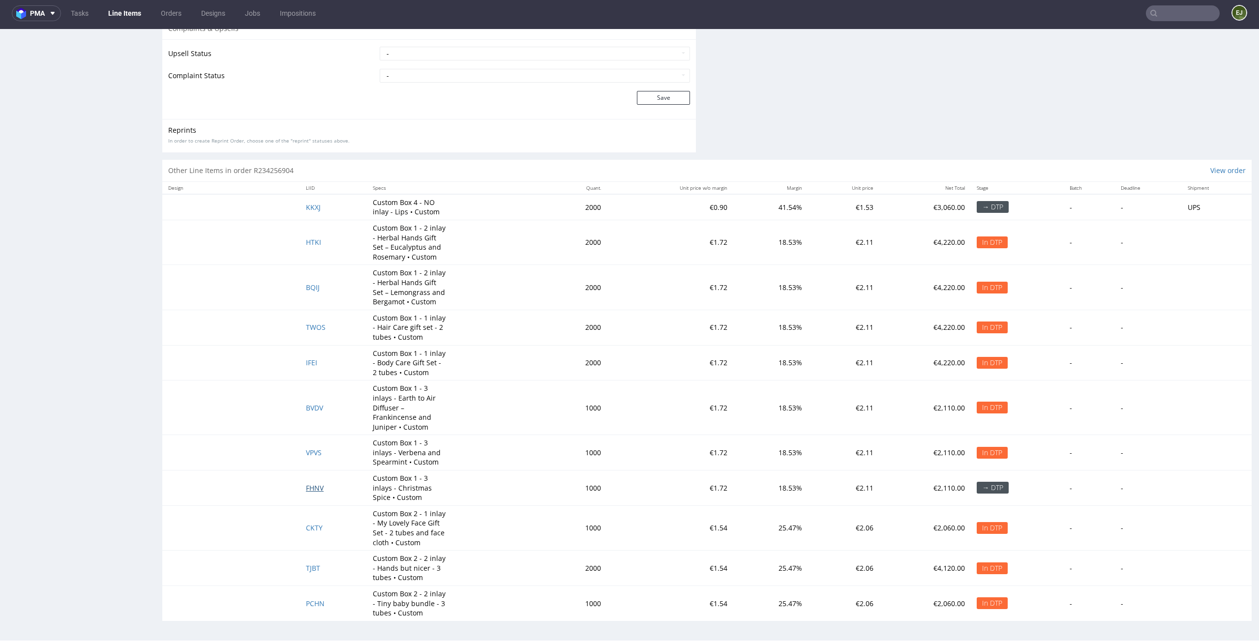
click at [310, 490] on span "FHNV" at bounding box center [315, 487] width 18 height 9
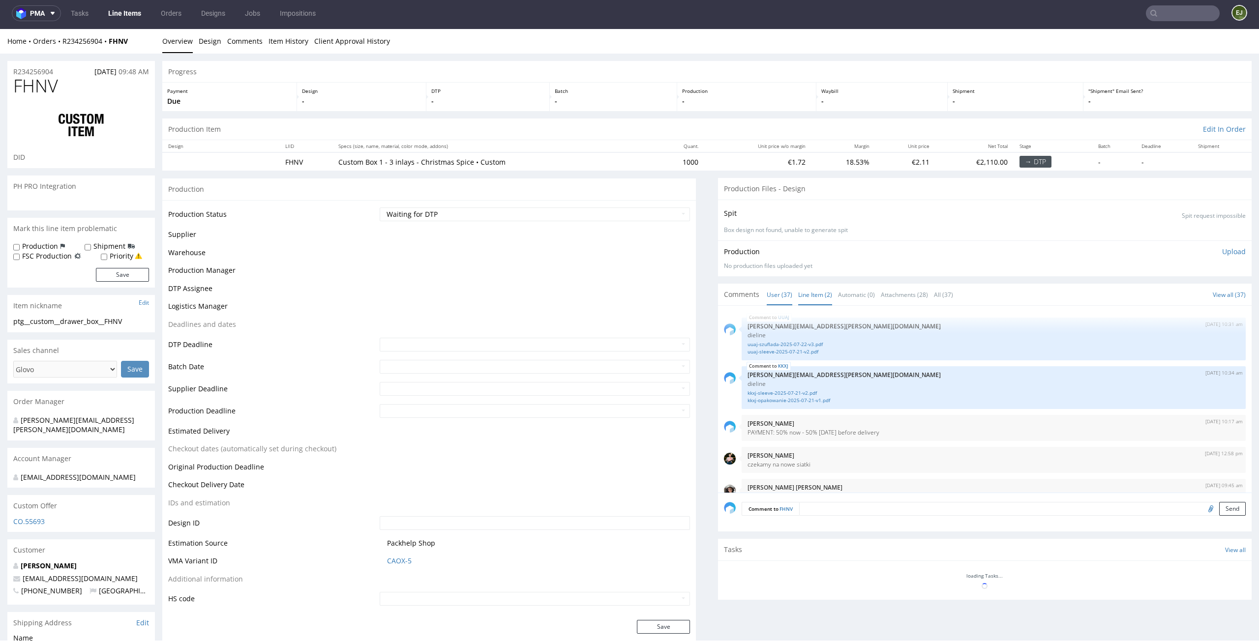
scroll to position [1533, 0]
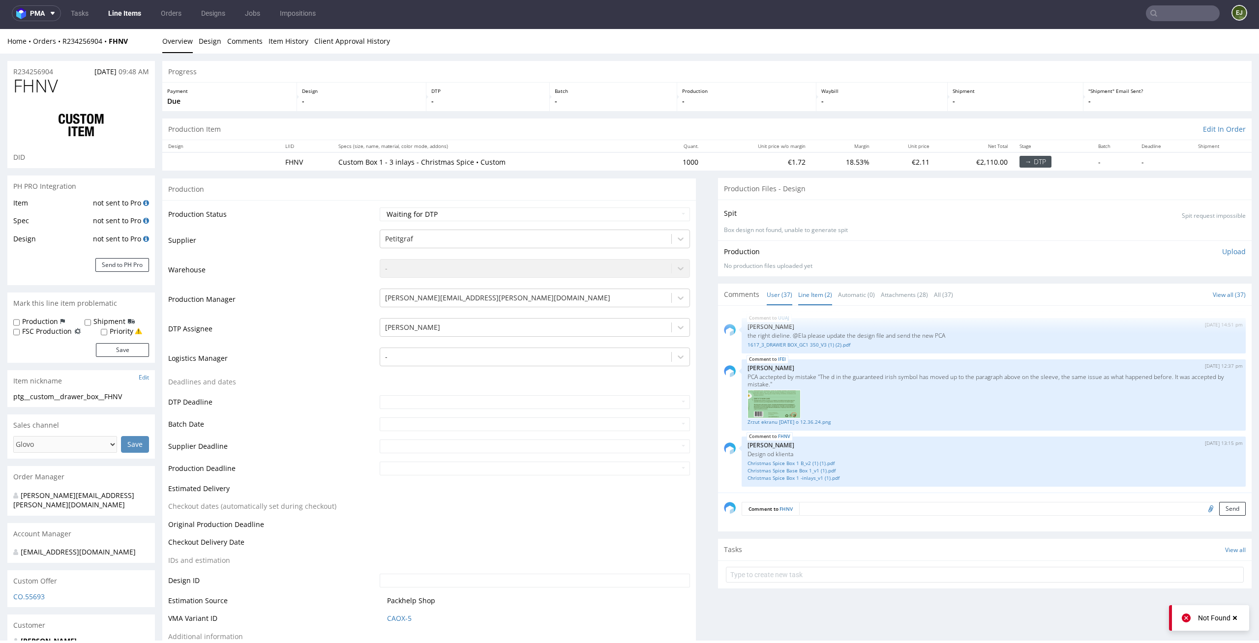
click at [810, 298] on link "Line Item (2)" at bounding box center [815, 294] width 34 height 21
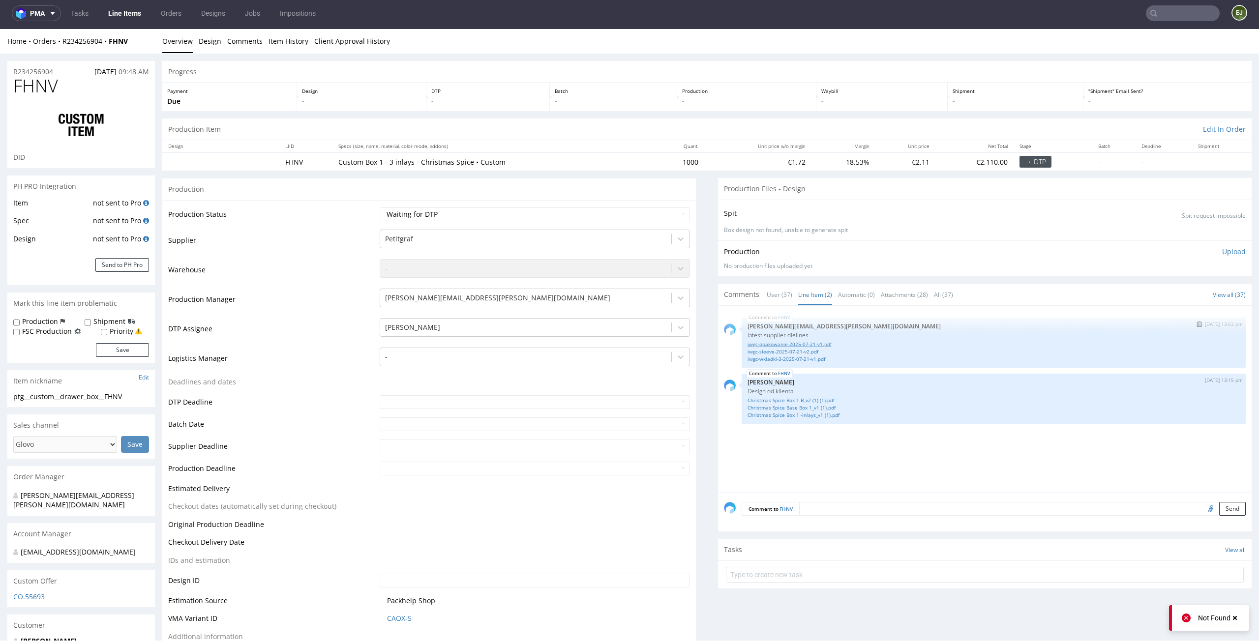
click at [799, 342] on link "iwgc-opakowanie-2025-07-21-v1.pdf" at bounding box center [993, 344] width 492 height 7
click at [813, 343] on link "iwgc-opakowanie-2025-07-21-v1.pdf" at bounding box center [993, 344] width 492 height 7
click at [750, 93] on p "Production" at bounding box center [746, 91] width 129 height 7
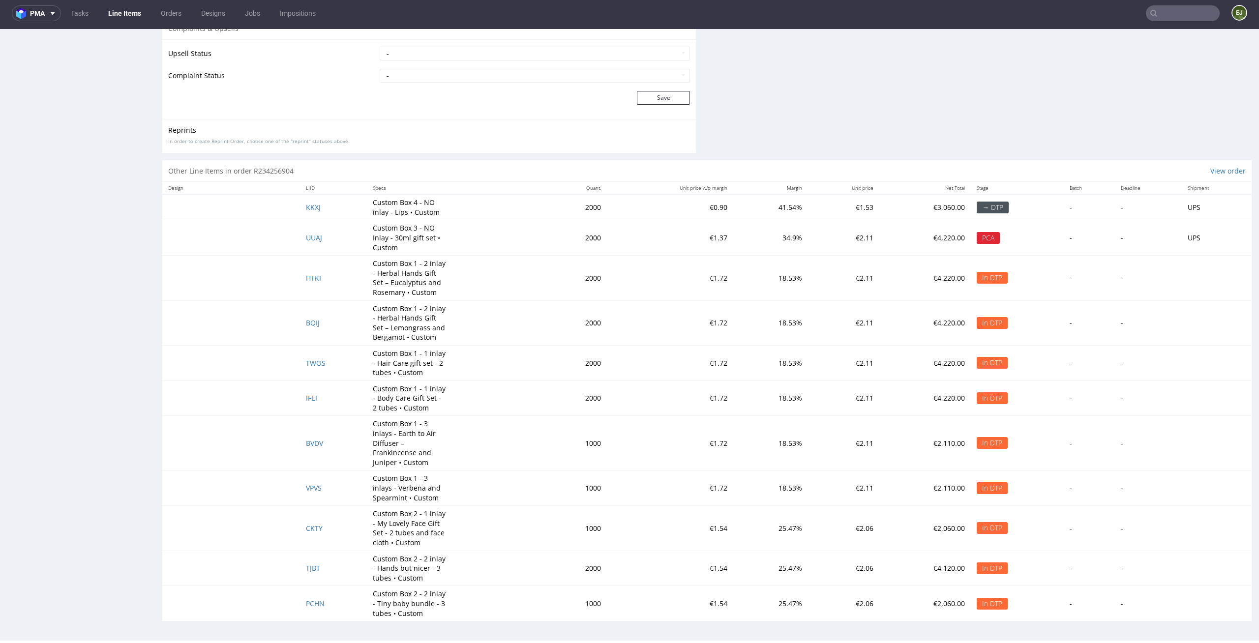
scroll to position [0, 0]
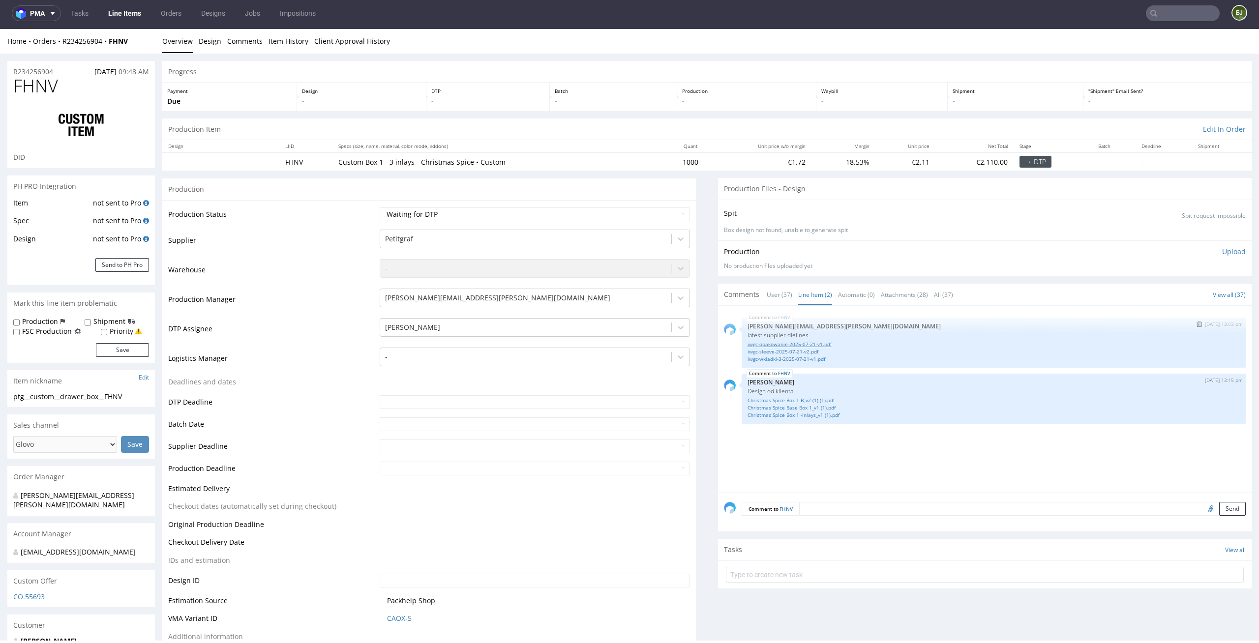
click at [788, 343] on link "iwgc-opakowanie-2025-07-21-v1.pdf" at bounding box center [993, 344] width 492 height 7
click at [785, 349] on link "iwgc-sleeve-2025-07-21-v2.pdf" at bounding box center [993, 351] width 492 height 7
click at [822, 355] on link "iwgc-wkladki-3-2025-07-21-v1.pdf" at bounding box center [993, 358] width 492 height 7
click at [850, 438] on div "FHNV 5th Sep 25 | 13:03 pm tomasz.kubiak@packhelp.com latest supplier dielines …" at bounding box center [988, 402] width 528 height 181
click at [816, 399] on link "Christmas Spice Box 1 B_v2 (1) (1).pdf" at bounding box center [993, 400] width 492 height 7
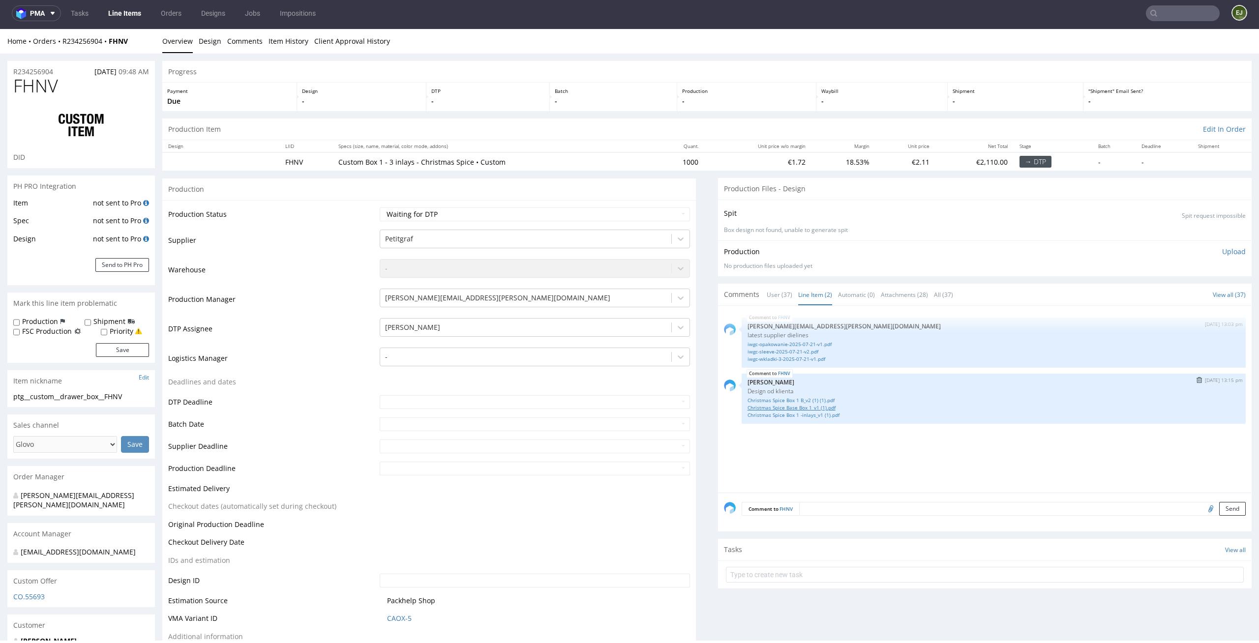
click at [817, 407] on link "Christmas Spice Base Box 1_v1 (1).pdf" at bounding box center [993, 407] width 492 height 7
click at [845, 415] on link "Christmas Spice Box 1 -inlays_v1 (1).pdf" at bounding box center [993, 414] width 492 height 7
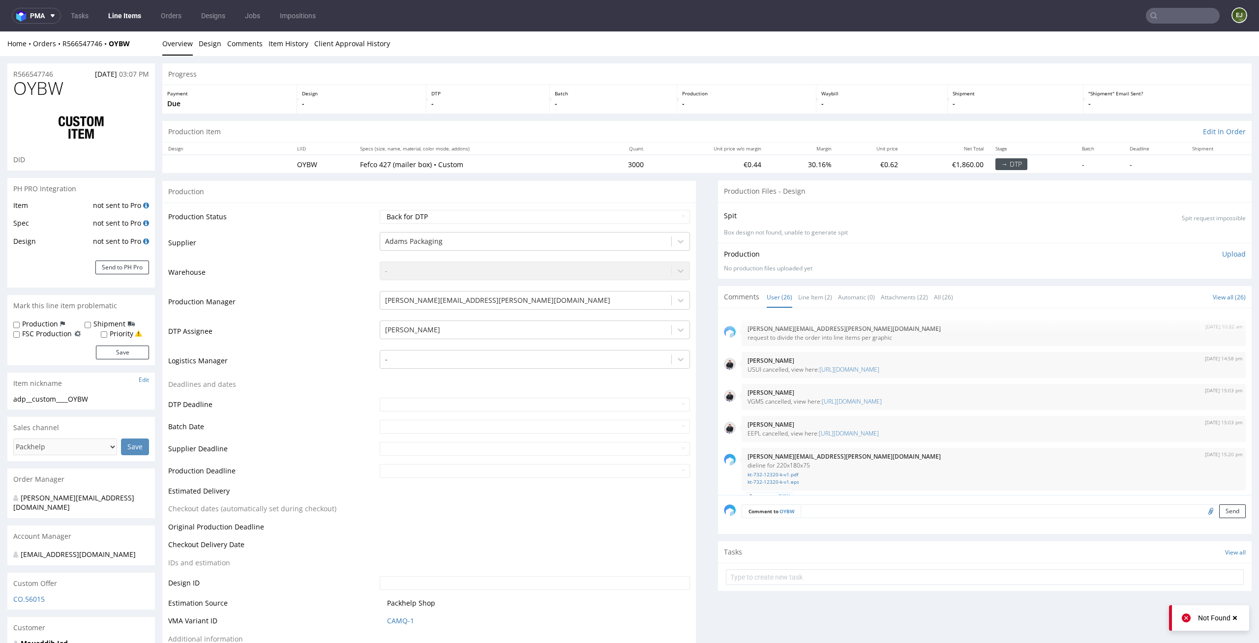
scroll to position [1056, 0]
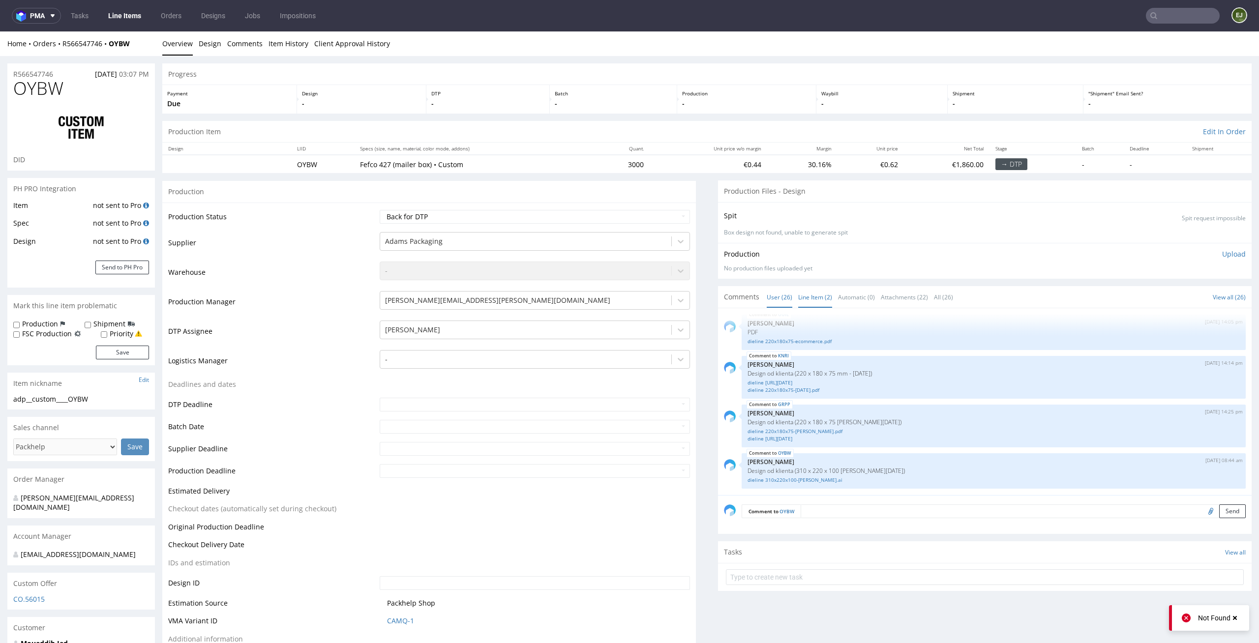
click at [804, 299] on link "Line Item (2)" at bounding box center [815, 297] width 34 height 21
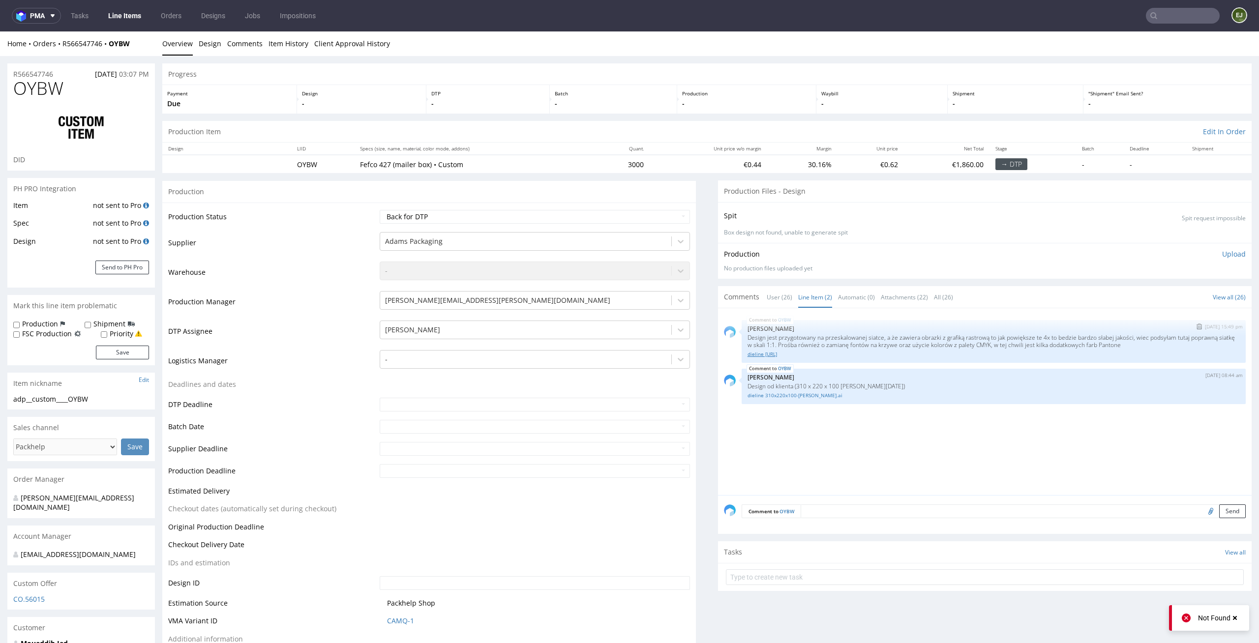
click at [764, 354] on link "dieline [URL]" at bounding box center [993, 354] width 492 height 7
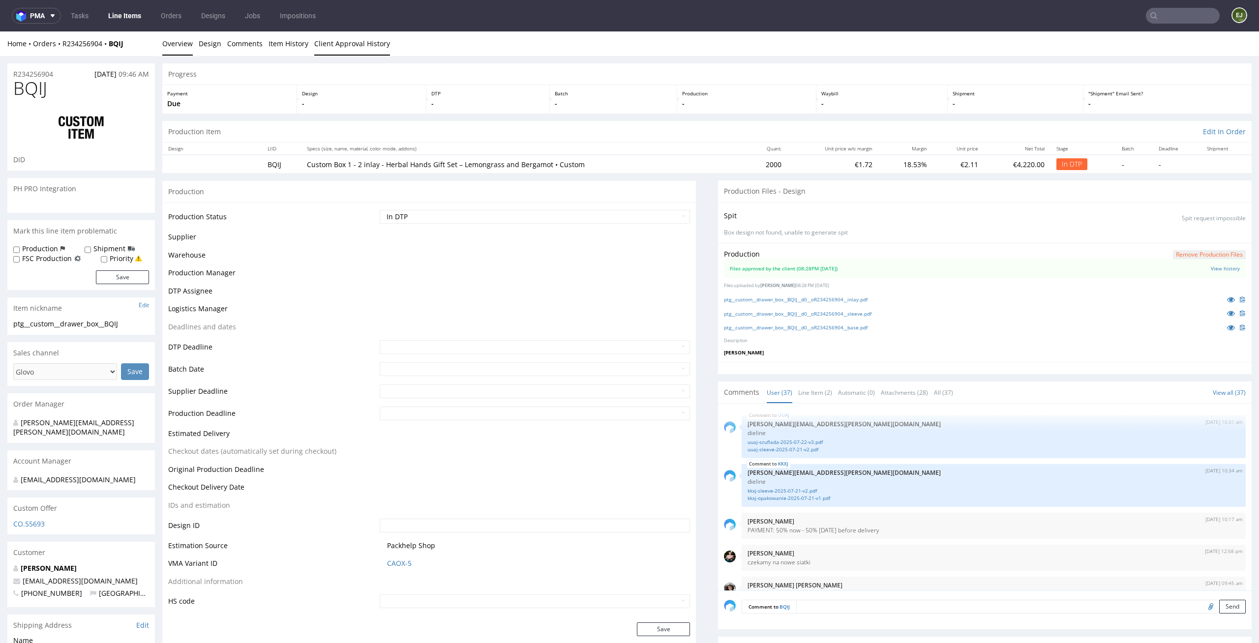
click at [367, 46] on link "Client Approval History" at bounding box center [352, 43] width 76 height 24
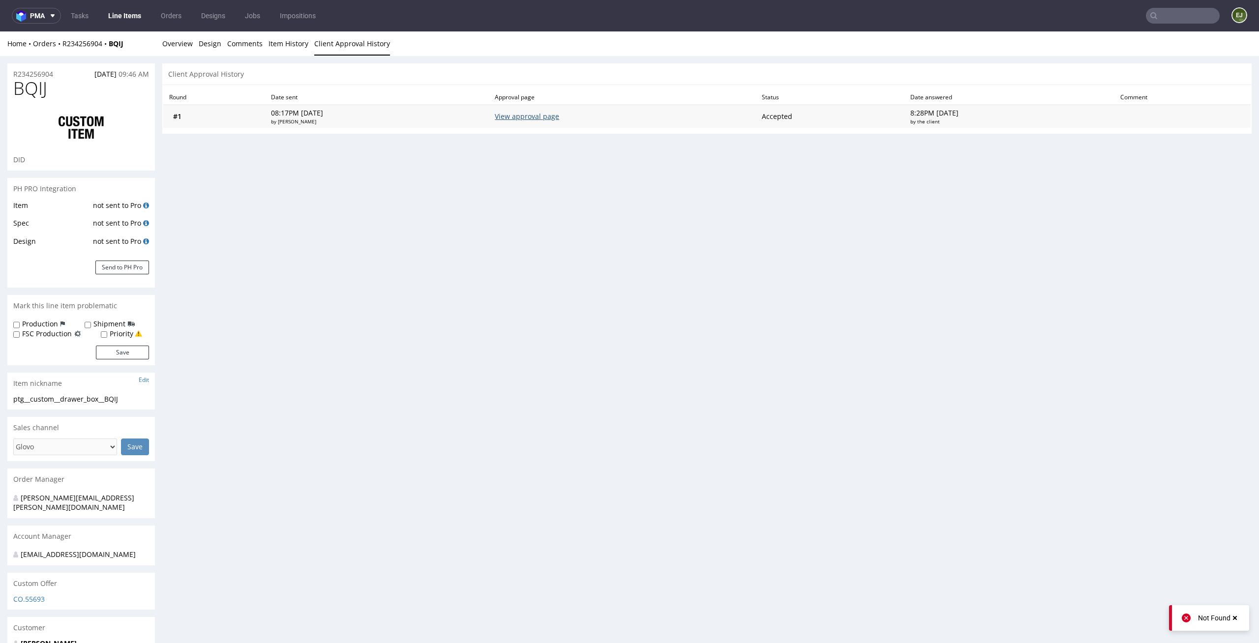
click at [540, 116] on link "View approval page" at bounding box center [527, 116] width 64 height 9
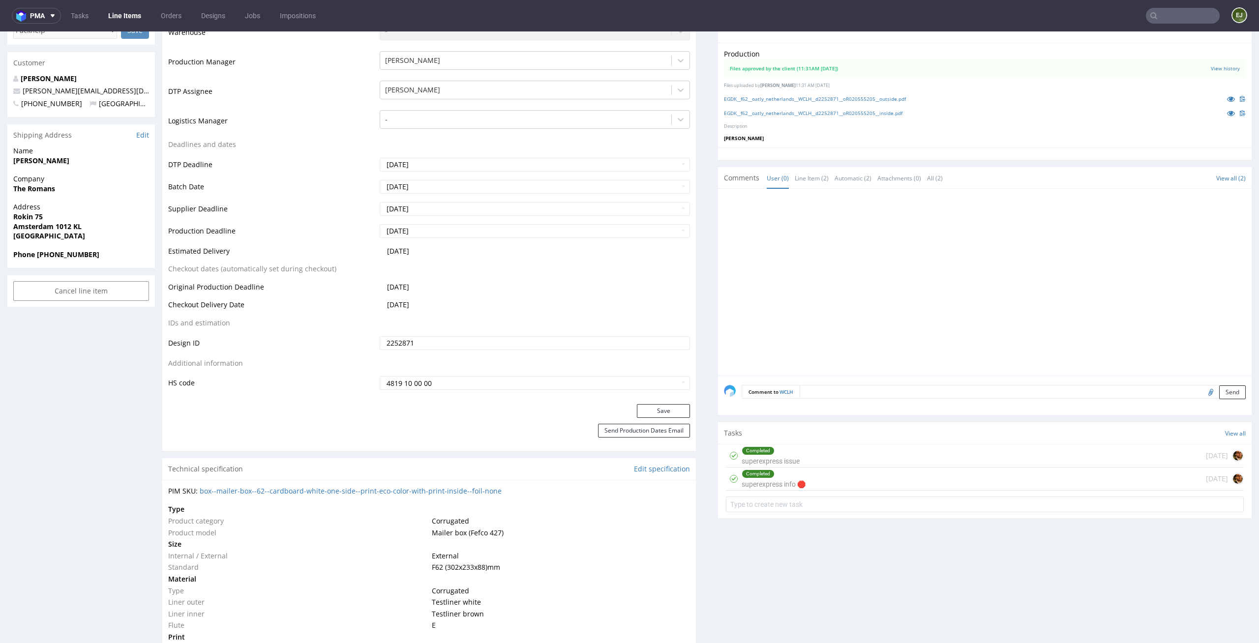
scroll to position [375, 0]
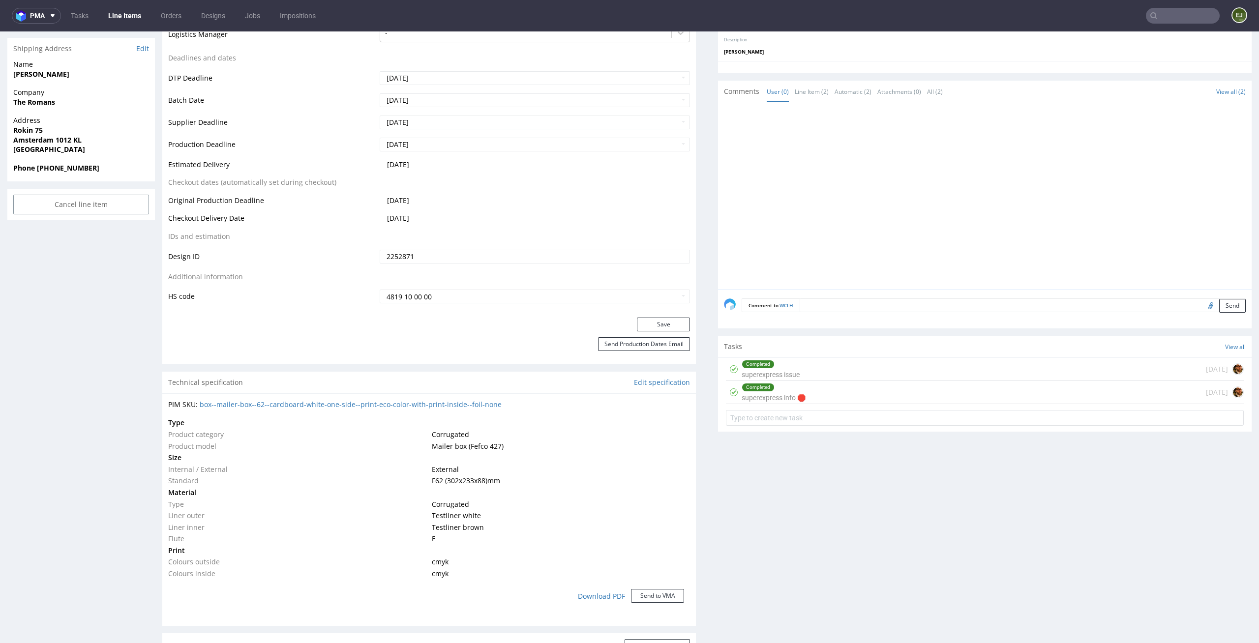
click at [793, 397] on div "Completed superexpress info 🛑" at bounding box center [773, 392] width 64 height 23
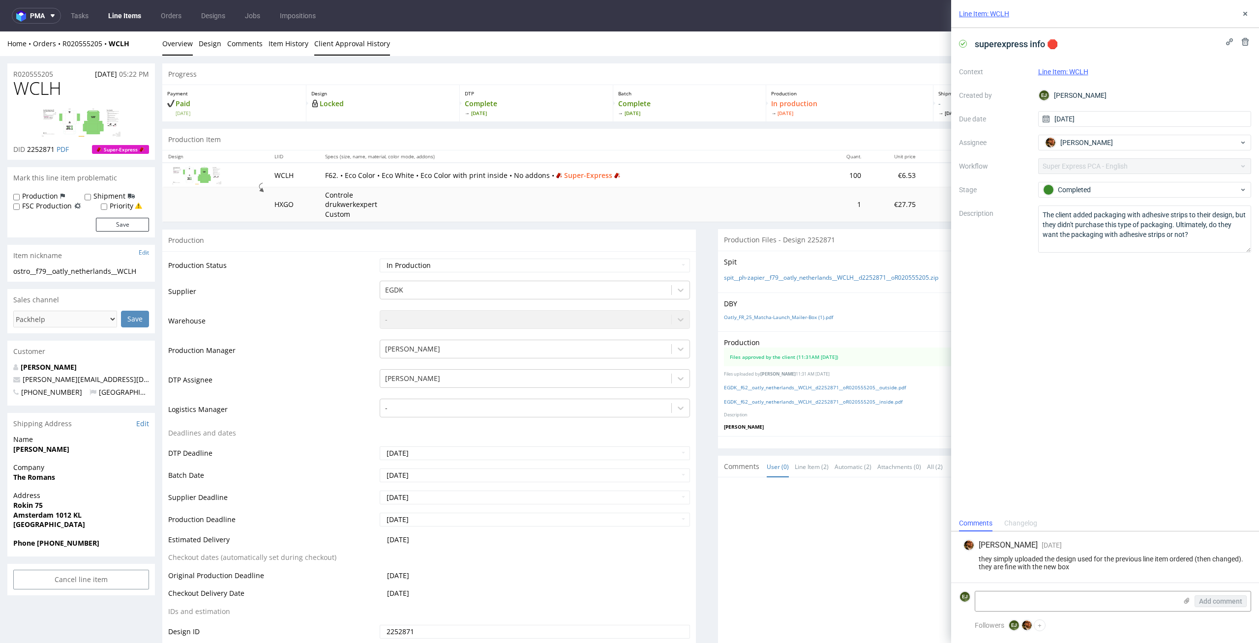
click at [320, 44] on link "Client Approval History" at bounding box center [352, 43] width 76 height 24
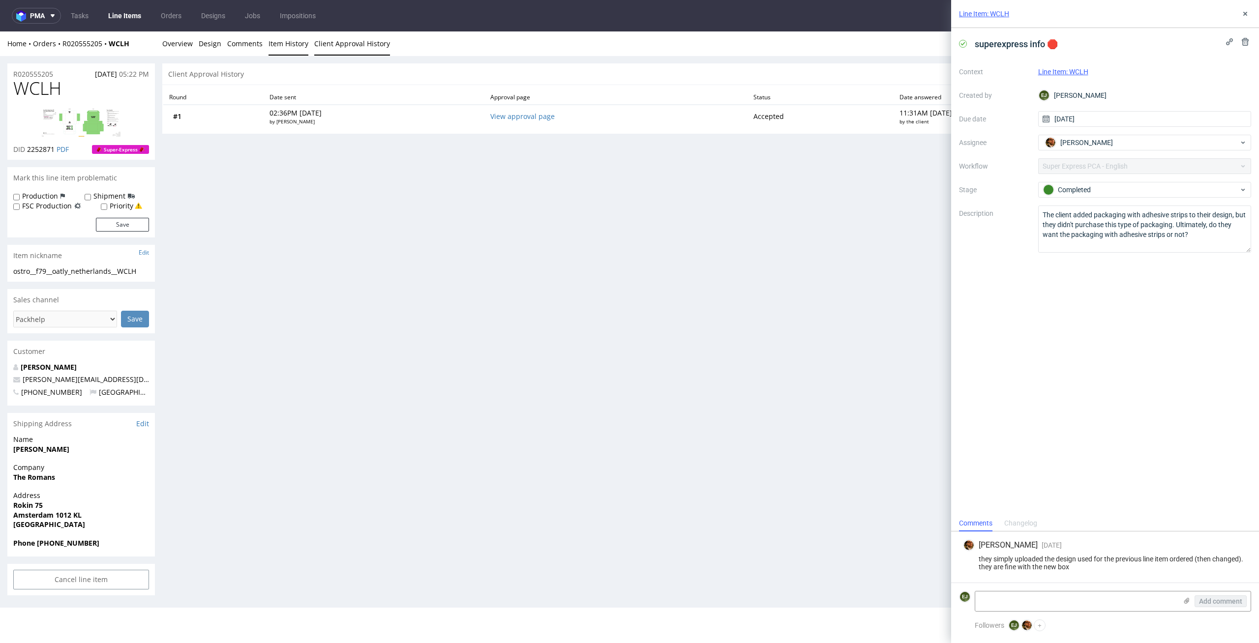
click at [287, 45] on link "Item History" at bounding box center [288, 43] width 40 height 24
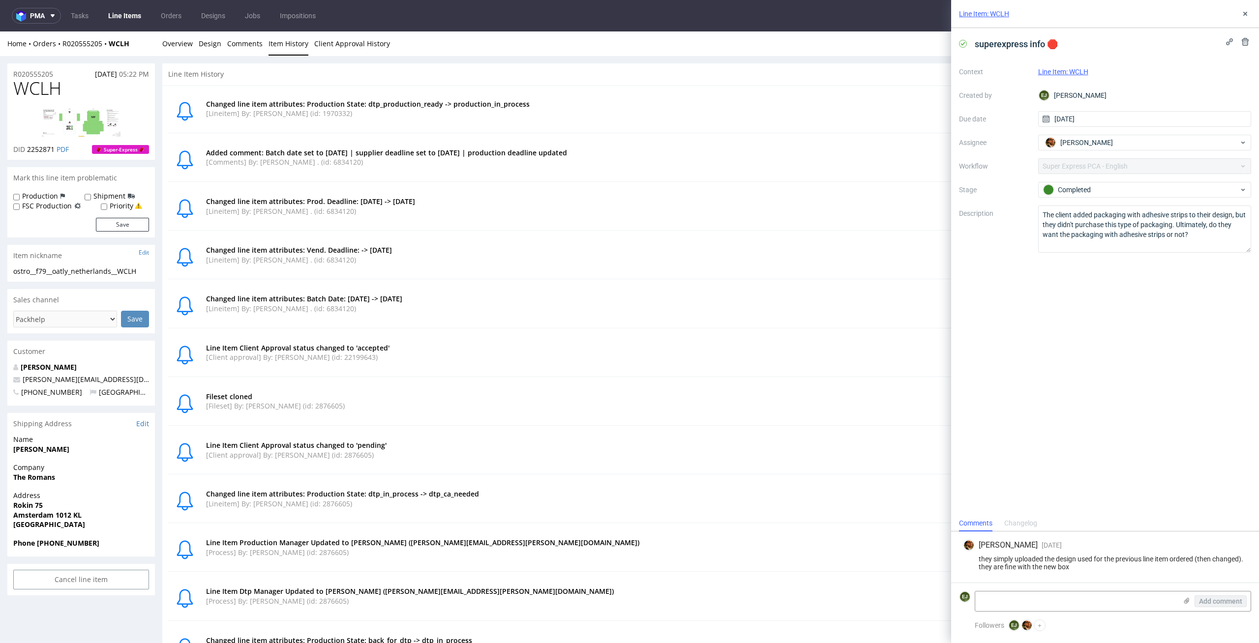
click at [130, 22] on link "Line Items" at bounding box center [124, 16] width 45 height 16
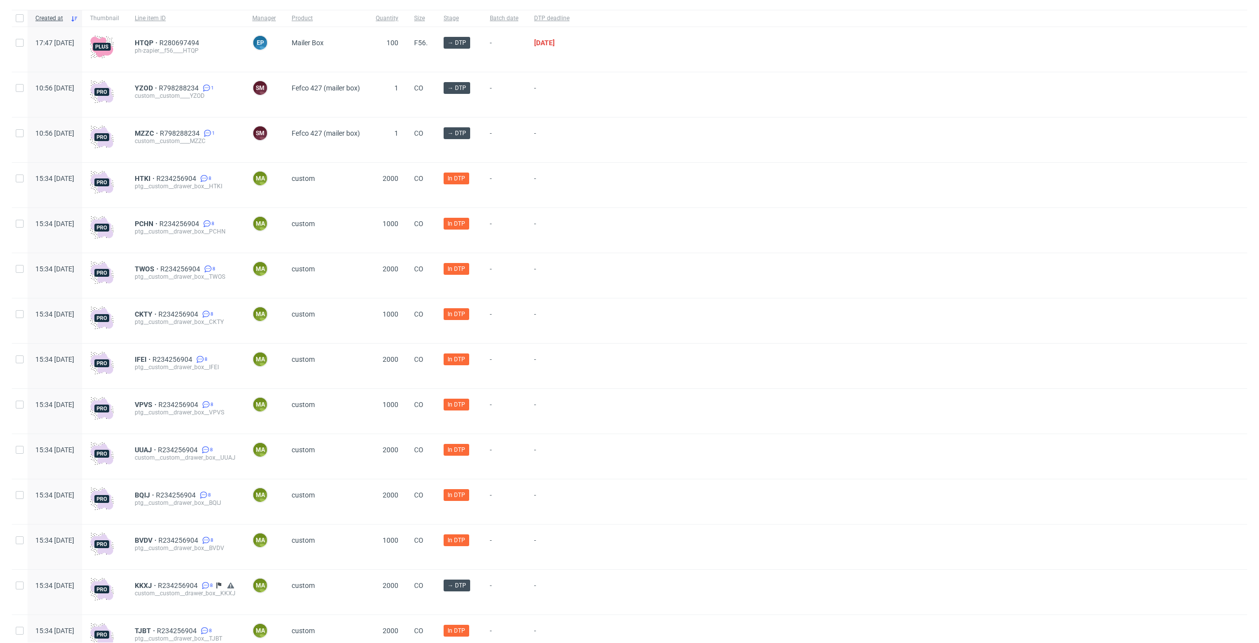
scroll to position [54, 0]
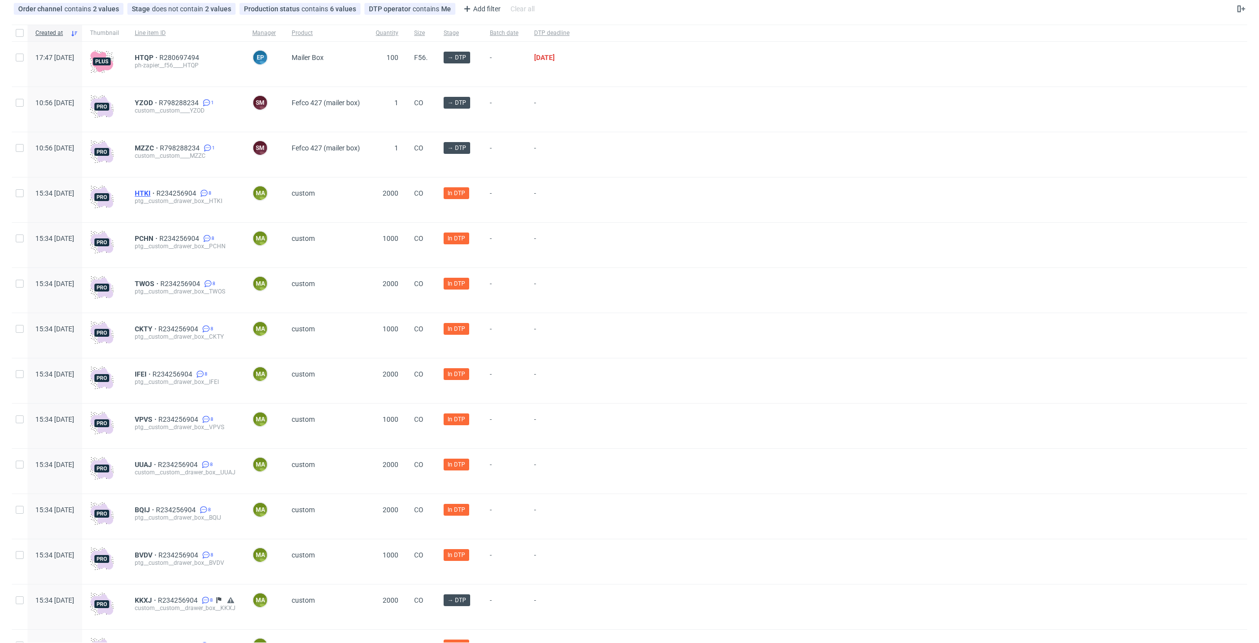
click at [156, 194] on span "HTKI" at bounding box center [146, 193] width 22 height 8
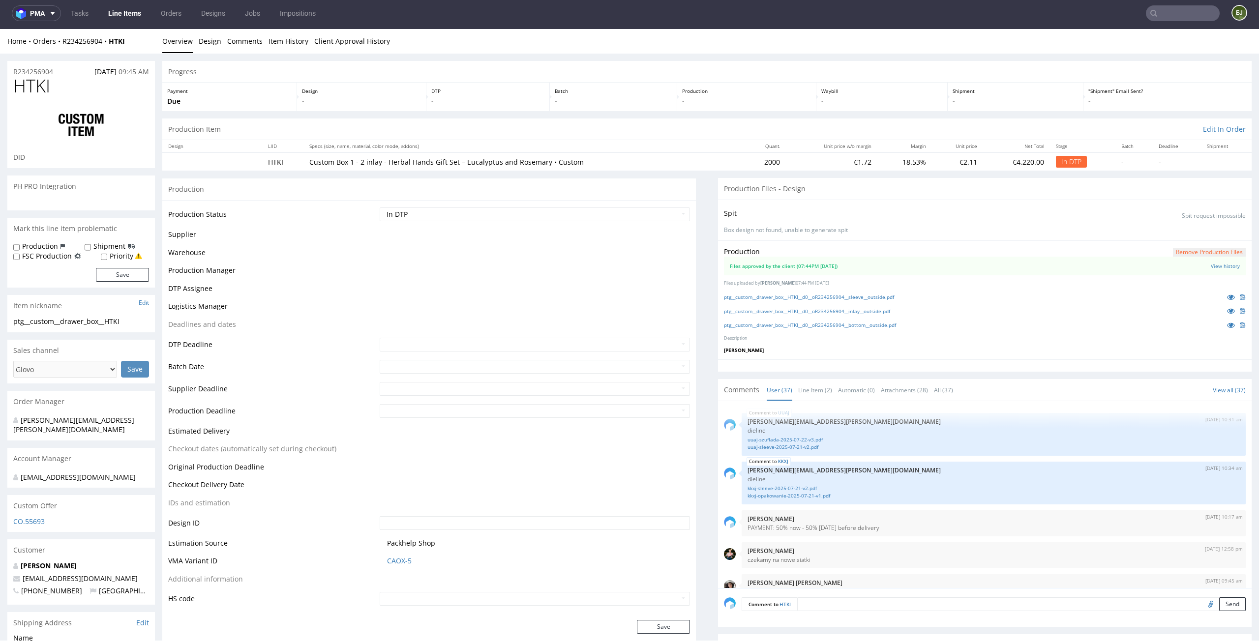
scroll to position [1533, 0]
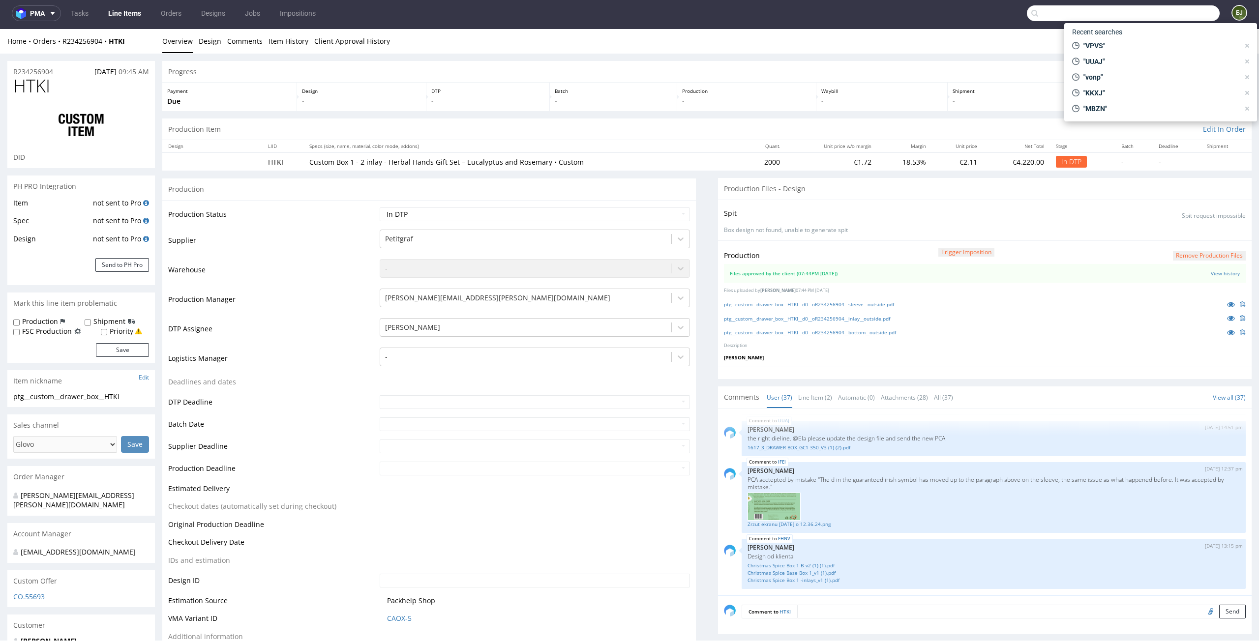
click at [1159, 8] on input "text" at bounding box center [1122, 13] width 193 height 16
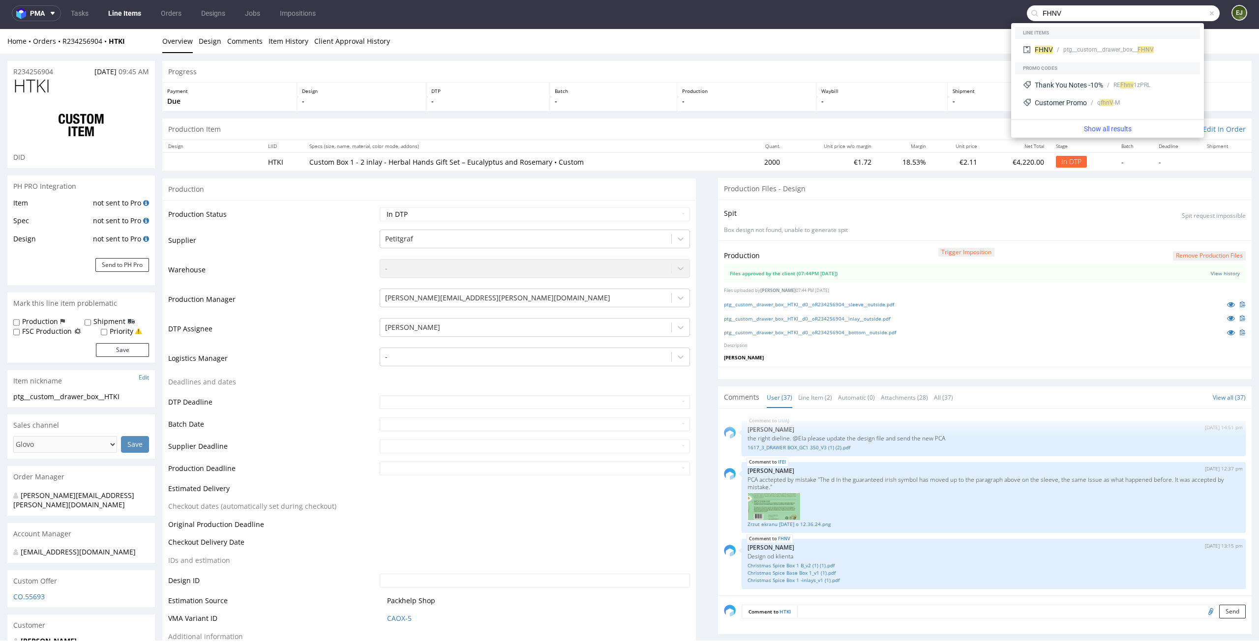
type input "FHNV"
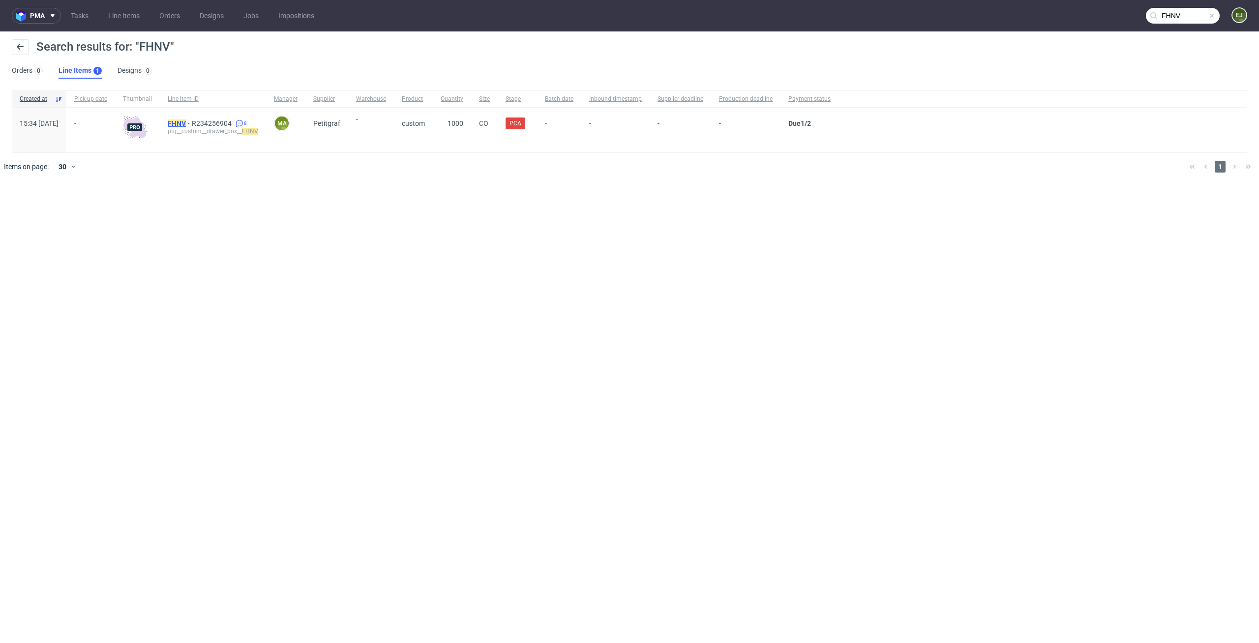
click at [186, 120] on mark "FHNV" at bounding box center [177, 123] width 18 height 8
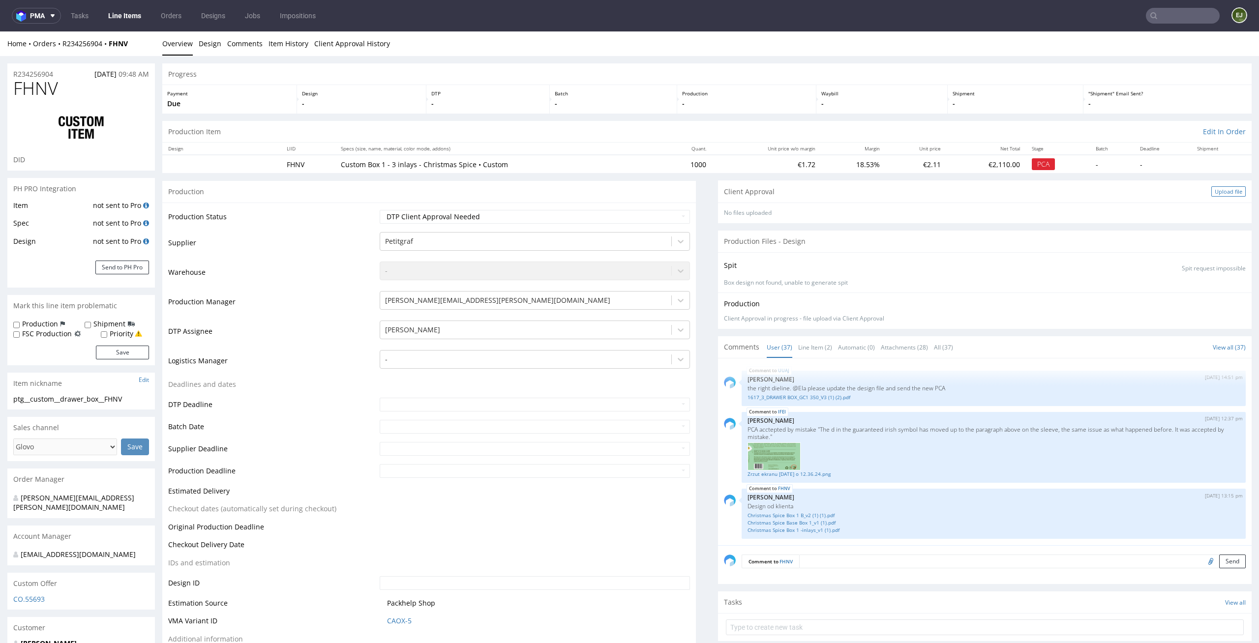
click at [1213, 192] on div "Upload file" at bounding box center [1228, 191] width 34 height 10
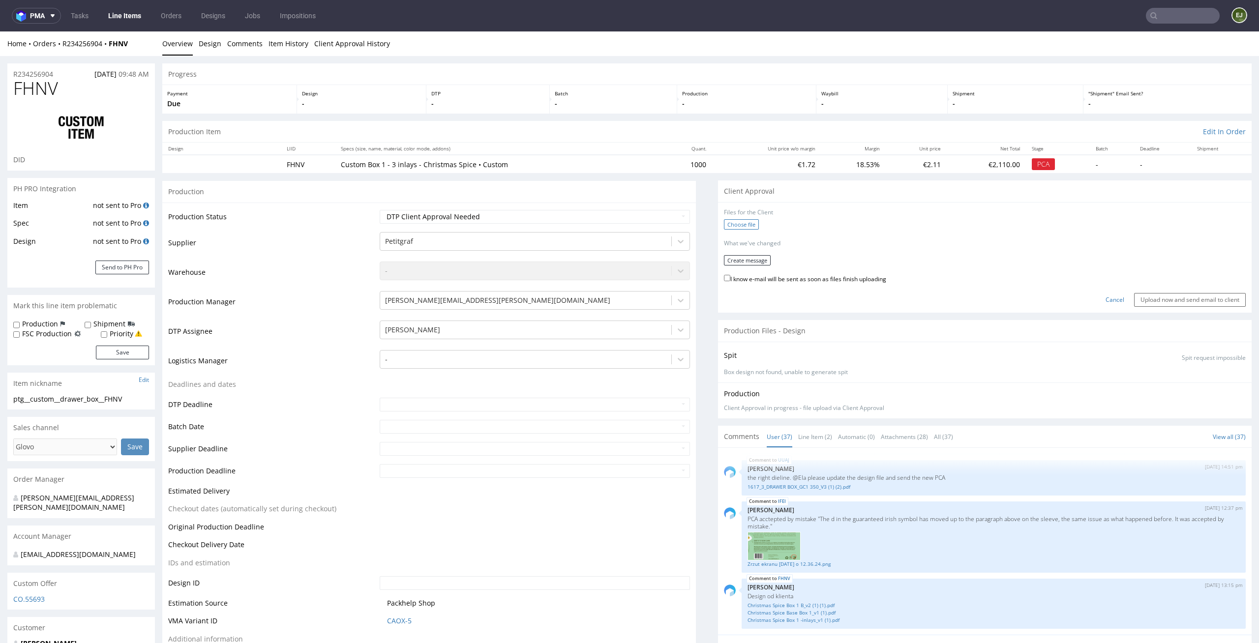
click at [735, 227] on label "Choose file" at bounding box center [741, 224] width 35 height 10
click at [0, 31] on input "Choose file" at bounding box center [0, 31] width 0 height 0
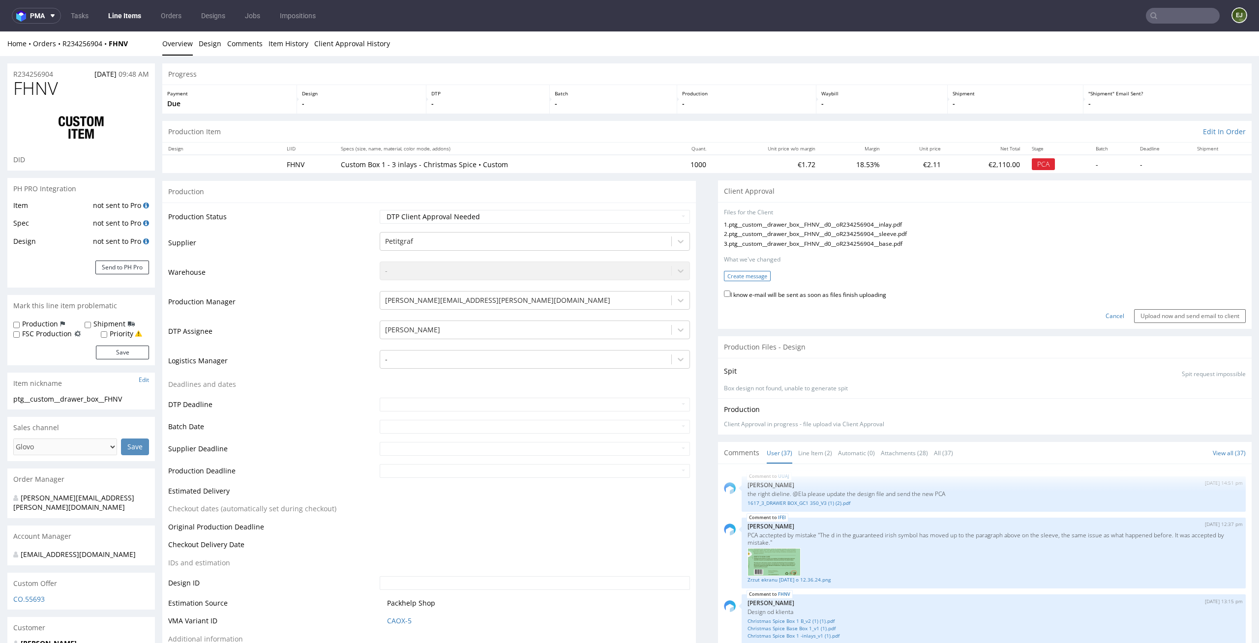
click at [753, 274] on button "Create message" at bounding box center [747, 276] width 47 height 10
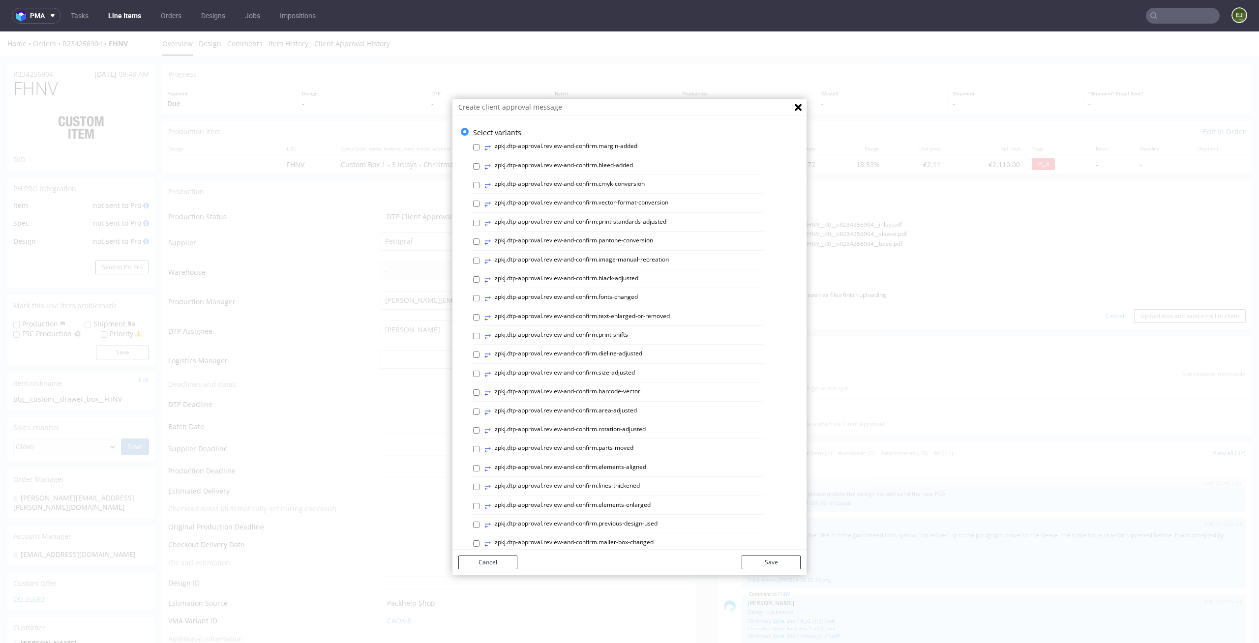
scroll to position [270, 0]
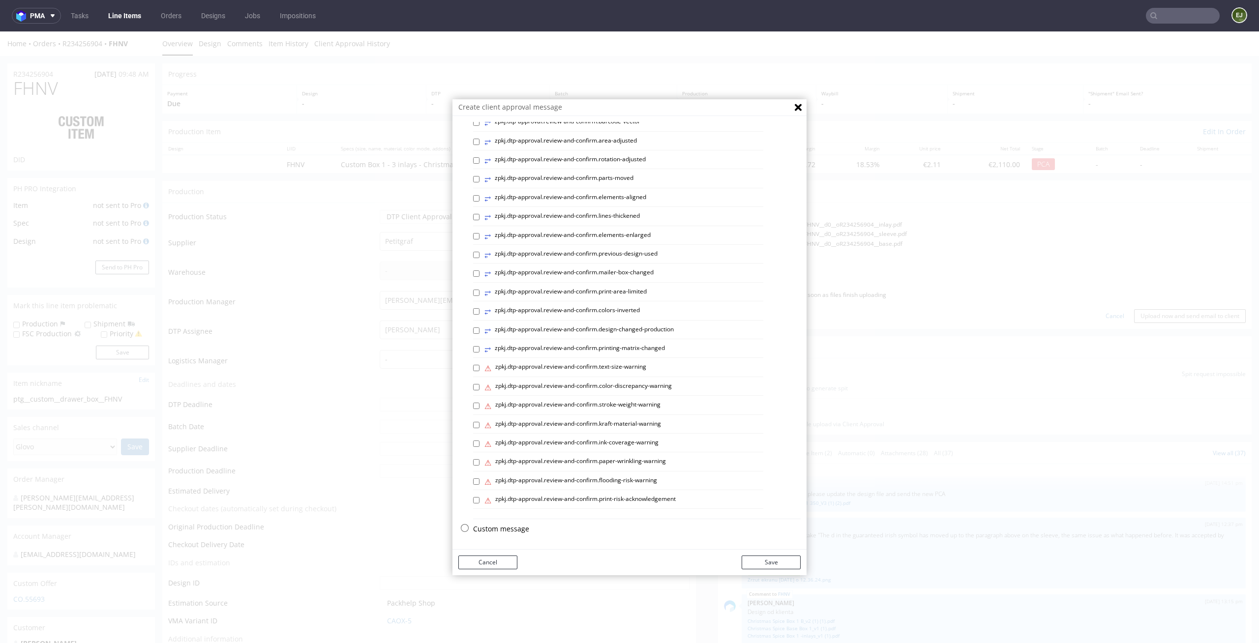
click at [514, 525] on p "Custom message" at bounding box center [636, 529] width 327 height 10
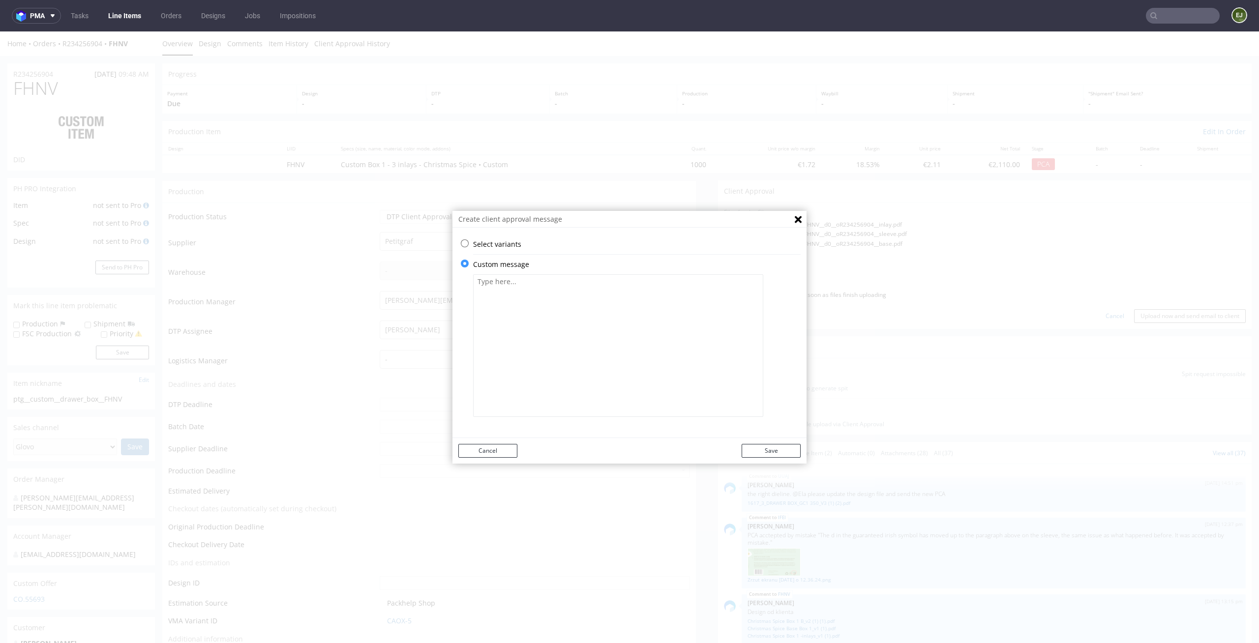
click at [536, 344] on textarea at bounding box center [618, 345] width 290 height 143
paste textarea "• Some graphic elements had to be moved away from the edges to ensure that your…"
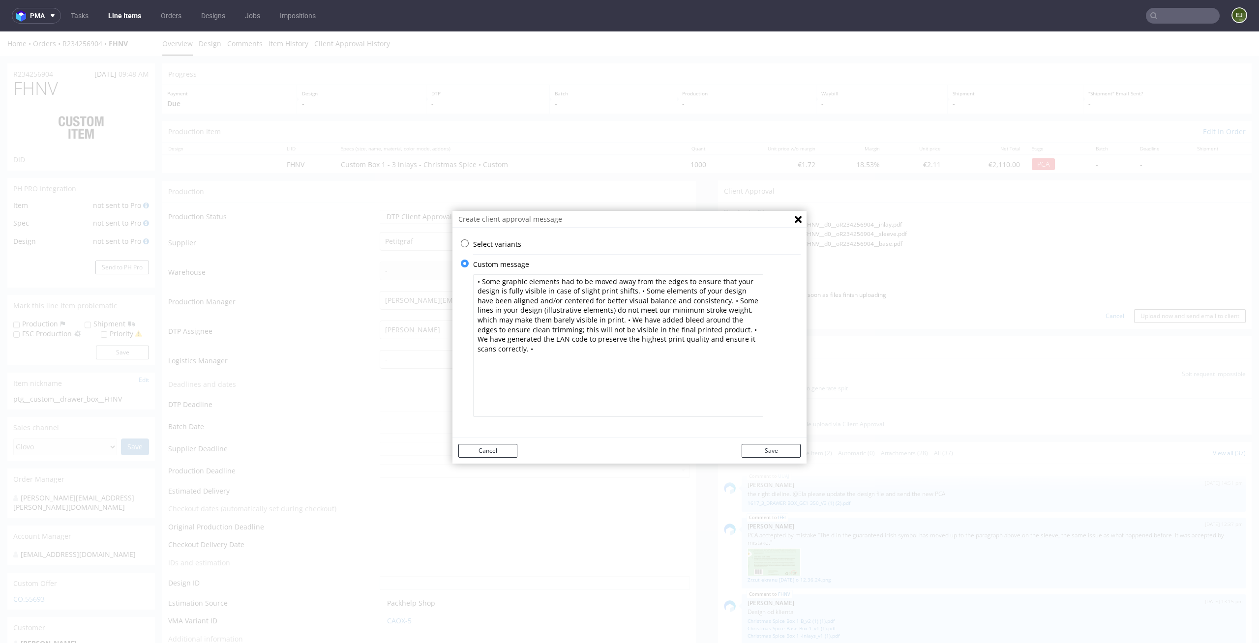
paste textarea "We've thickened some lines in your design to match minimum required line weight."
type textarea "• Some graphic elements had to be moved away from the edges to ensure that your…"
click at [757, 450] on button "Save" at bounding box center [770, 451] width 59 height 14
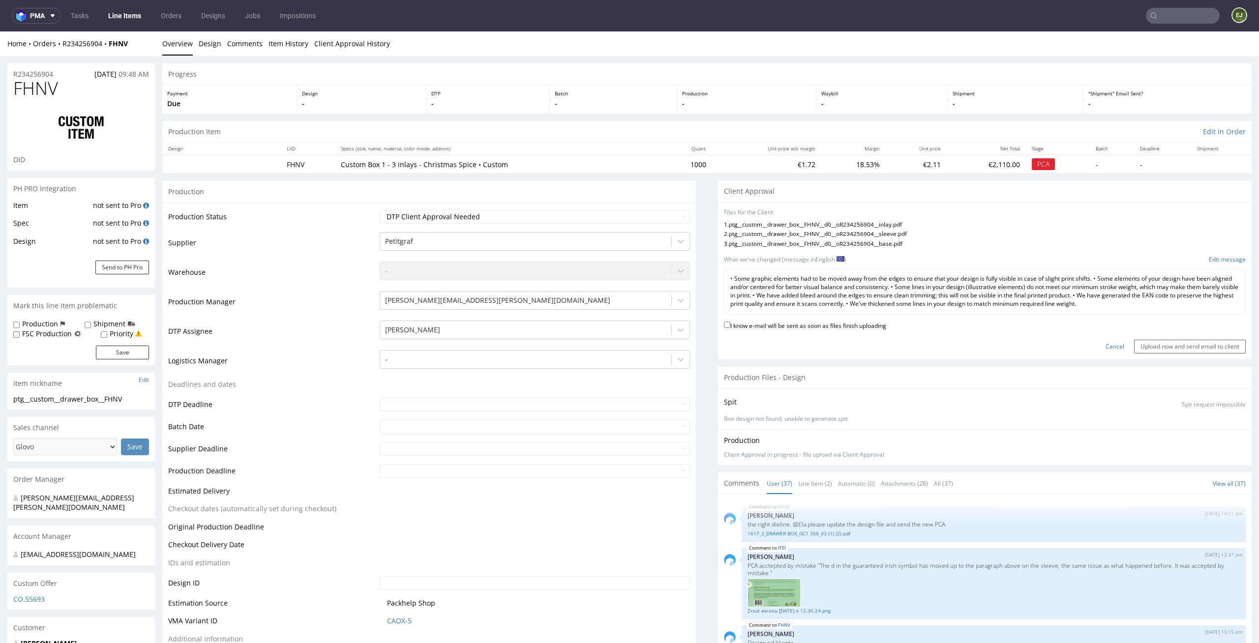
click at [834, 321] on label "I know e-mail will be sent as soon as files finish uploading" at bounding box center [805, 325] width 162 height 11
click at [730, 322] on input "I know e-mail will be sent as soon as files finish uploading" at bounding box center [727, 325] width 6 height 6
checkbox input "true"
click at [1149, 350] on input "Upload now and send email to client" at bounding box center [1190, 347] width 112 height 14
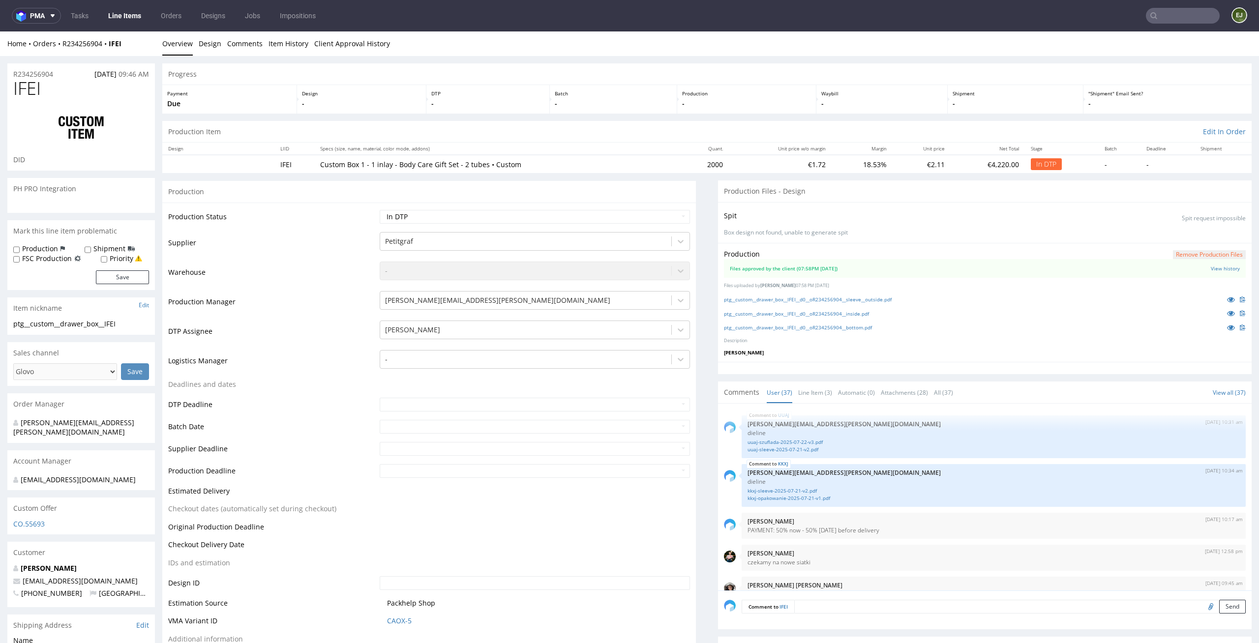
scroll to position [1533, 0]
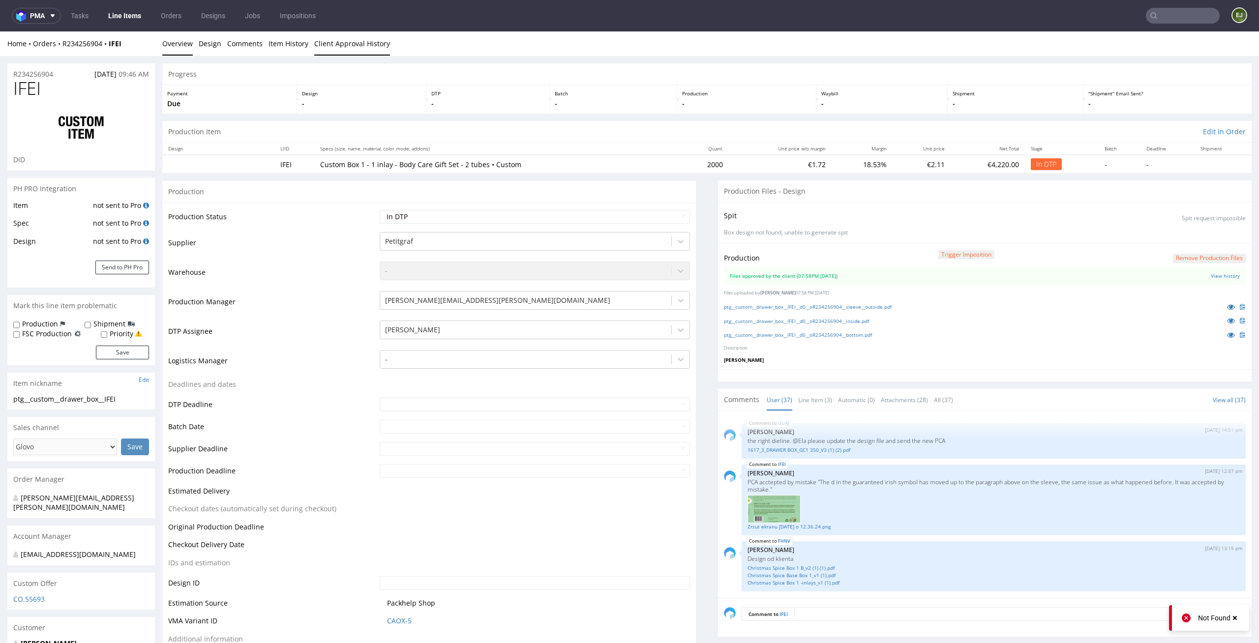
click at [343, 39] on link "Client Approval History" at bounding box center [352, 43] width 76 height 24
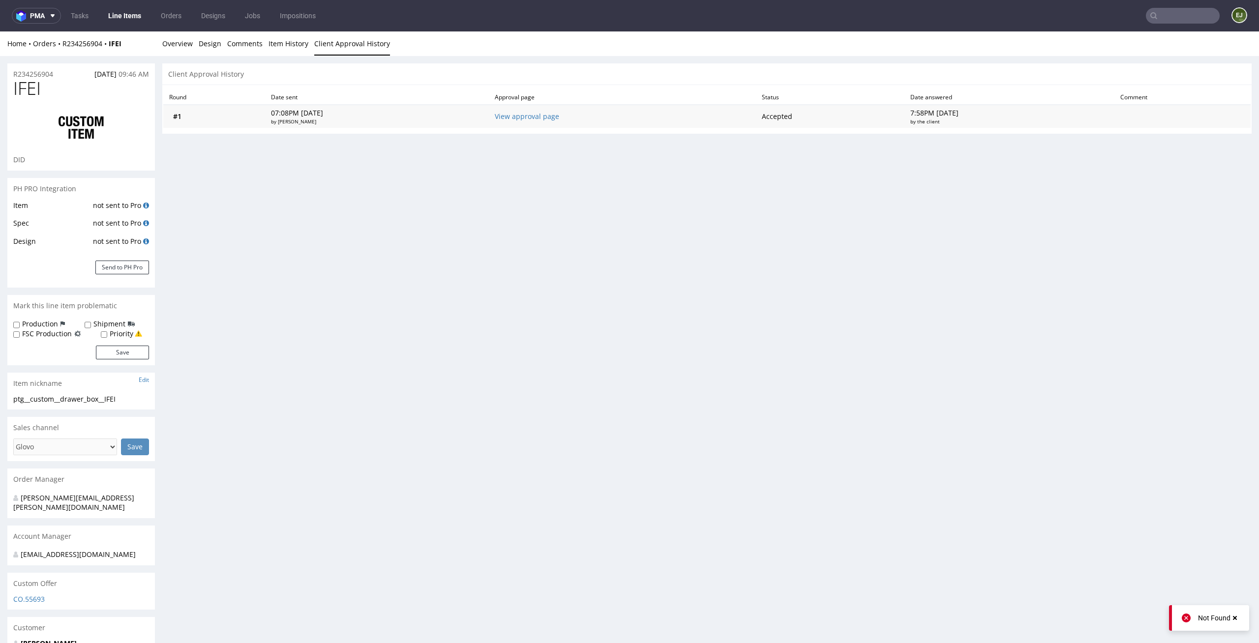
click at [542, 120] on td "View approval page" at bounding box center [622, 116] width 267 height 23
click at [559, 112] on link "View approval page" at bounding box center [527, 116] width 64 height 9
click at [175, 41] on link "Overview" at bounding box center [177, 43] width 30 height 24
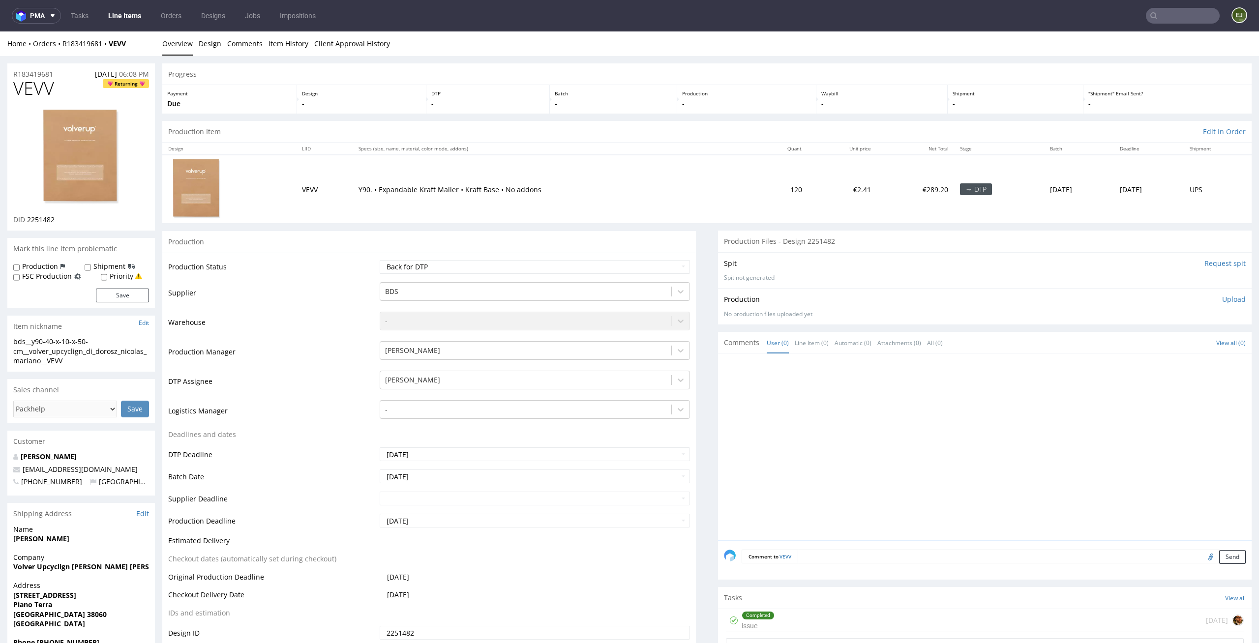
click at [789, 125] on div "Production Item Edit In Order" at bounding box center [706, 132] width 1089 height 22
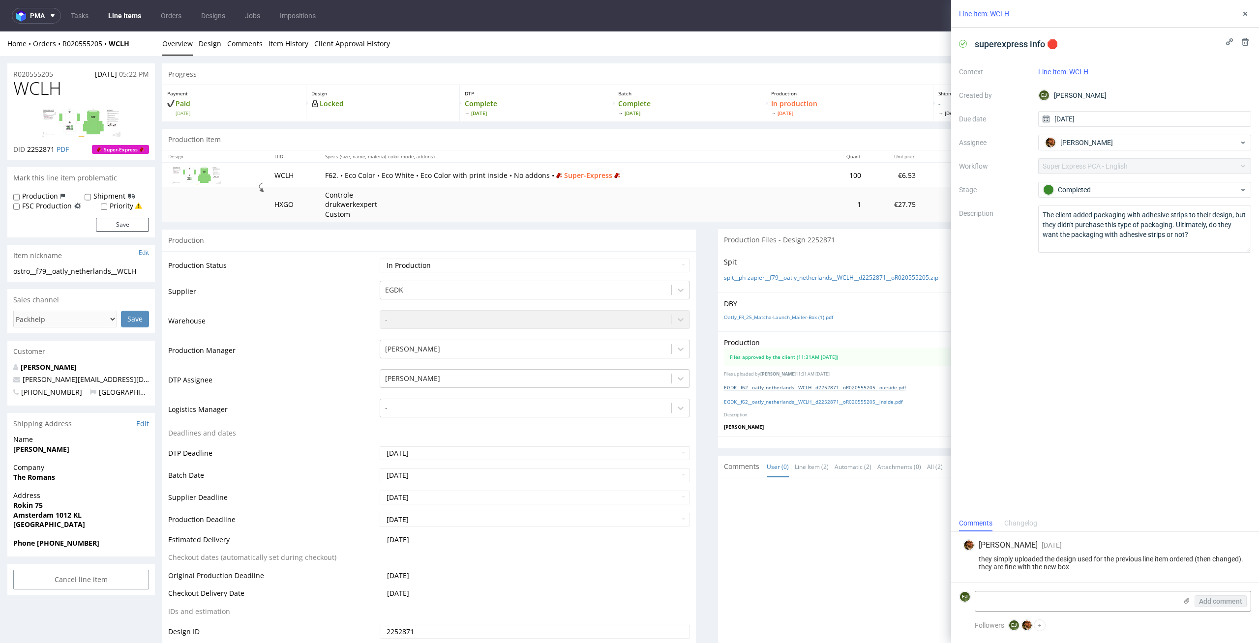
click at [770, 384] on link "EGDK__f62__oatly_netherlands__WCLH__d2252871__oR020555205__outside.pdf" at bounding box center [815, 387] width 182 height 7
click at [792, 387] on link "EGDK__f62__oatly_netherlands__WCLH__d2252871__oR020555205__outside.pdf" at bounding box center [815, 387] width 182 height 7
click at [759, 400] on link "EGDK__f62__oatly_netherlands__WCLH__d2252871__oR020555205__inside.pdf" at bounding box center [813, 401] width 178 height 7
click at [560, 117] on div "DTP Complete Fri 29 Aug" at bounding box center [536, 103] width 153 height 36
click at [1252, 20] on div "Line Item: WCLH" at bounding box center [1105, 14] width 308 height 28
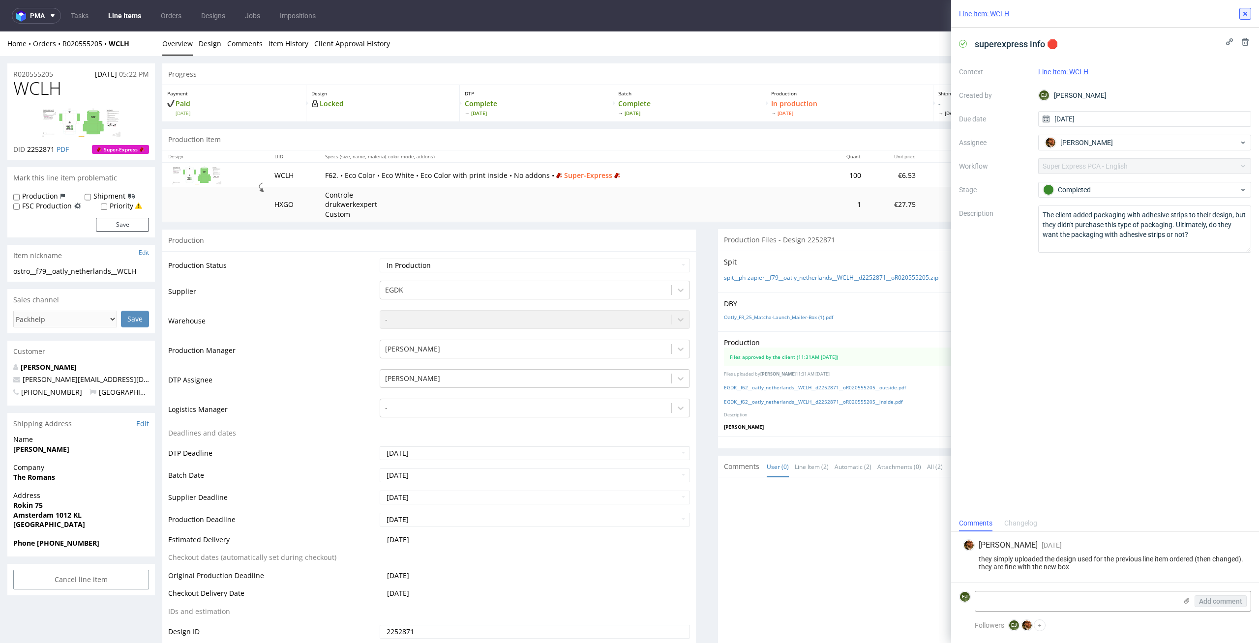
click at [1248, 16] on icon at bounding box center [1245, 14] width 8 height 8
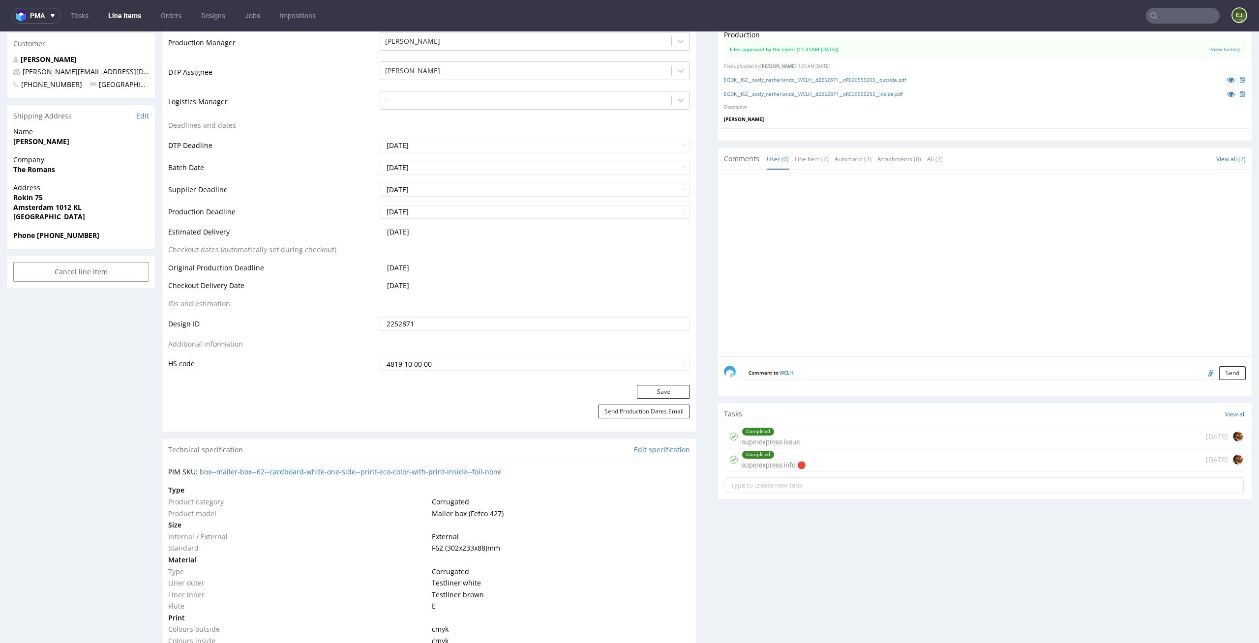
scroll to position [334, 0]
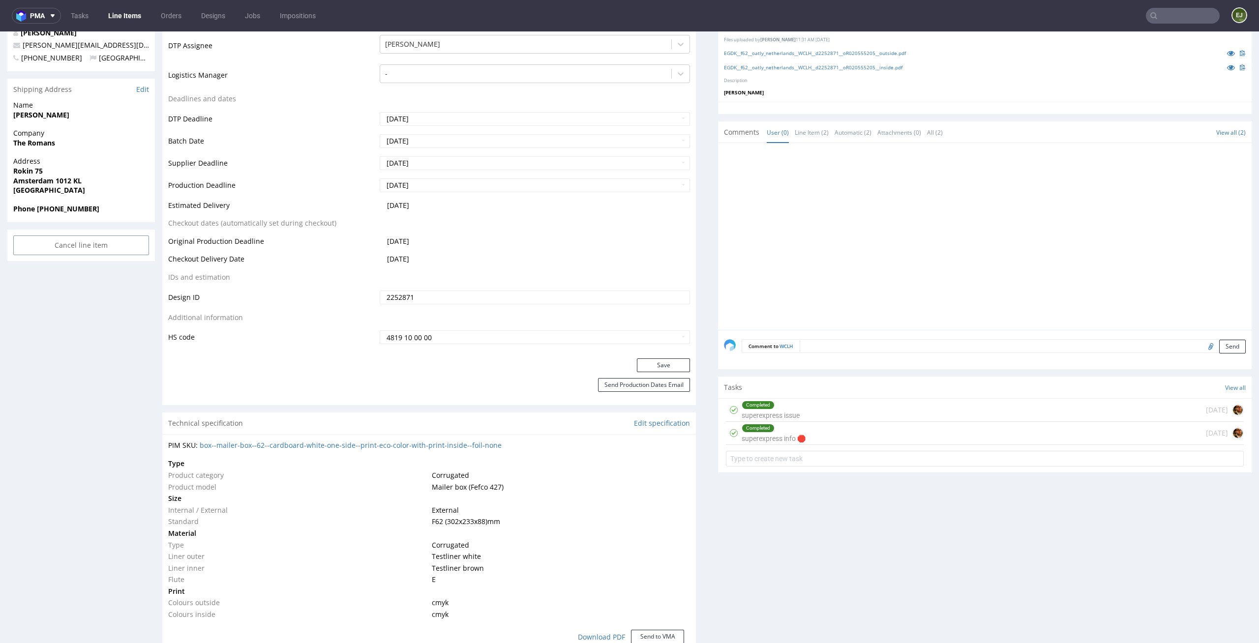
click at [1202, 348] on input "file" at bounding box center [1209, 346] width 14 height 13
type input "C:\fakepath\EGDK__f62__oatly_netherlands__WCLH__d2252871__oR020555205__inside.p…"
click at [1224, 350] on button "Send" at bounding box center [1232, 347] width 27 height 14
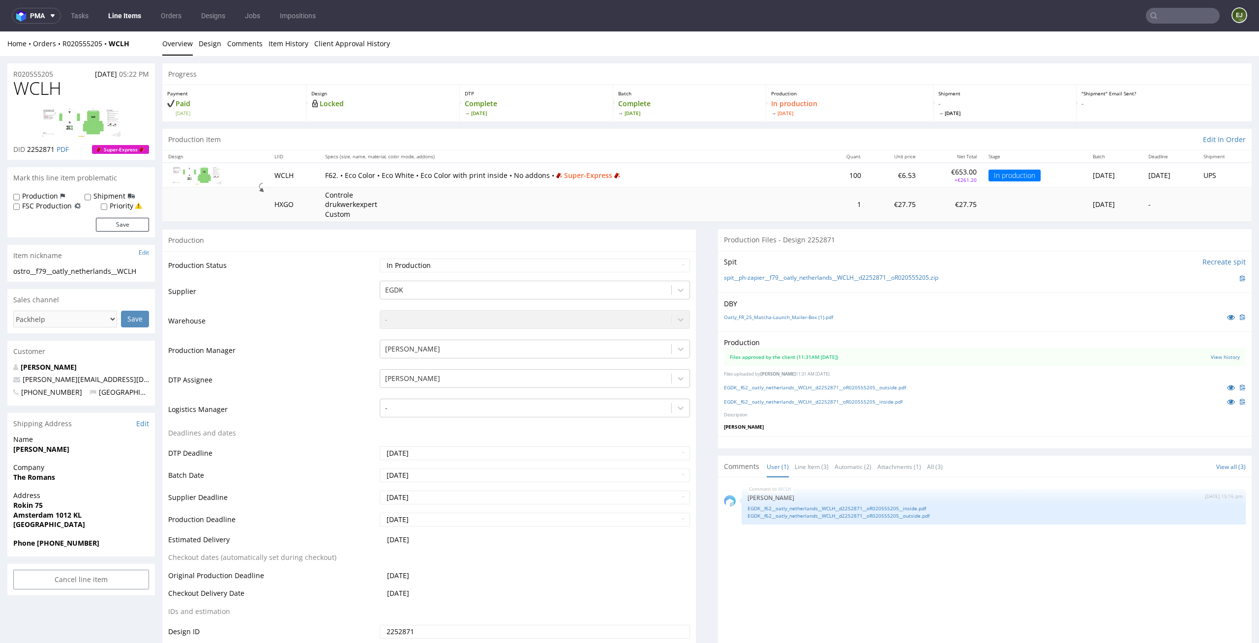
scroll to position [0, 0]
click at [247, 624] on td "Design ID" at bounding box center [272, 635] width 209 height 22
click at [921, 180] on td "€653.00 +€261.20" at bounding box center [951, 175] width 61 height 24
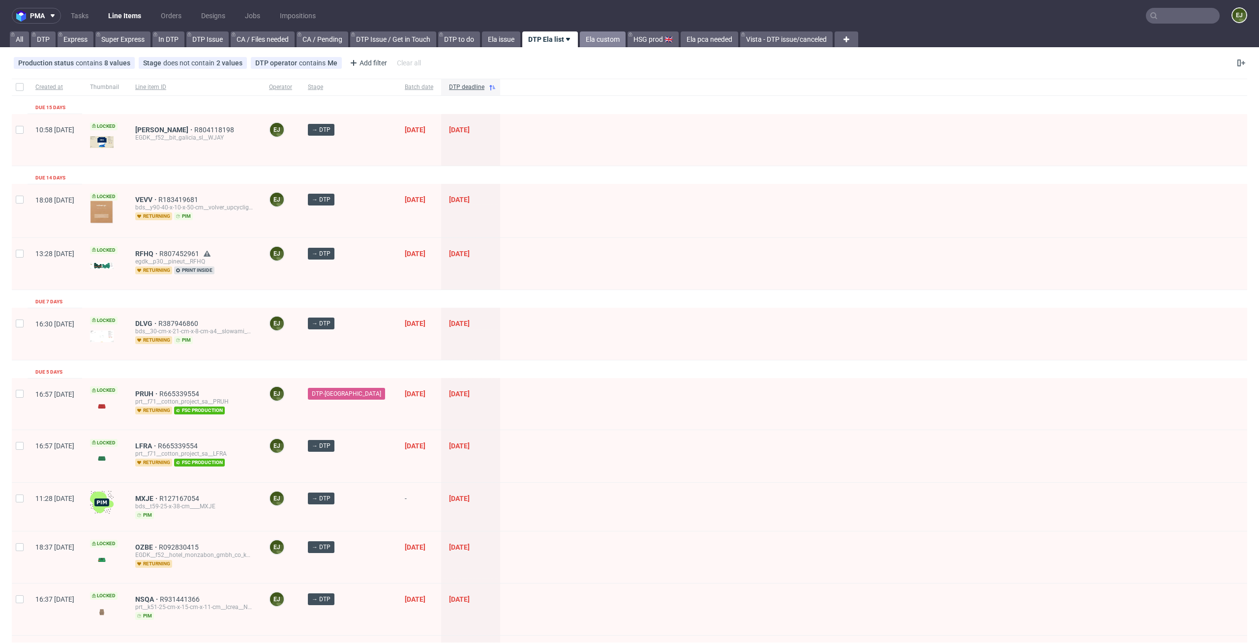
click at [606, 40] on link "Ela custom" at bounding box center [603, 39] width 46 height 16
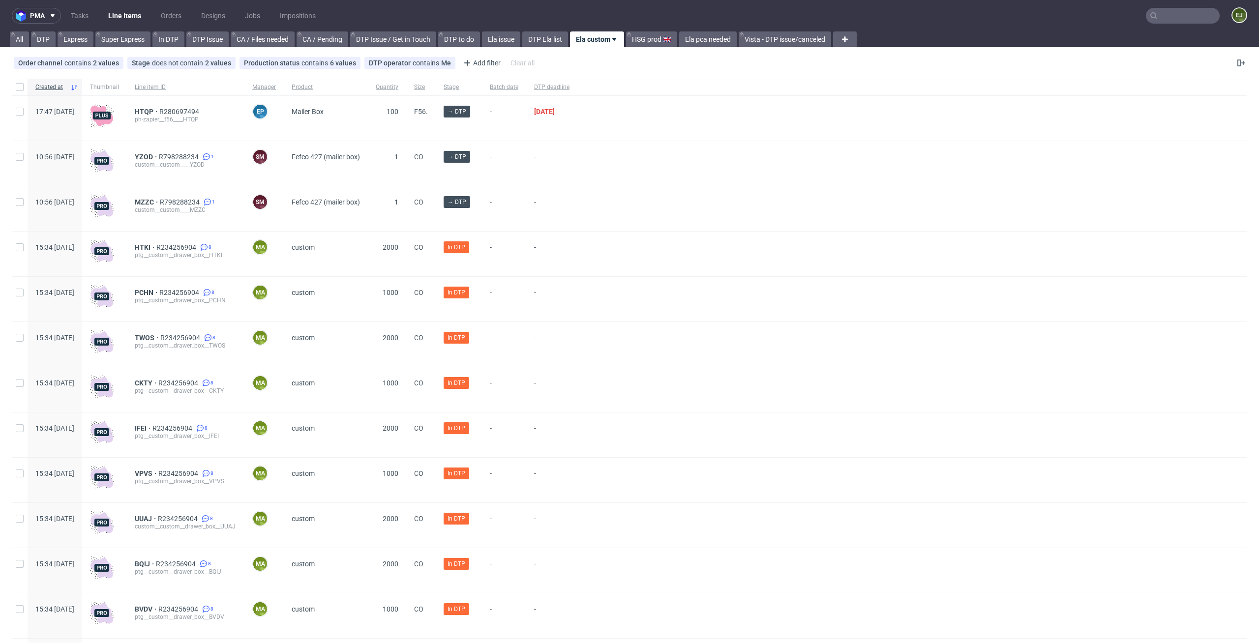
scroll to position [163, 0]
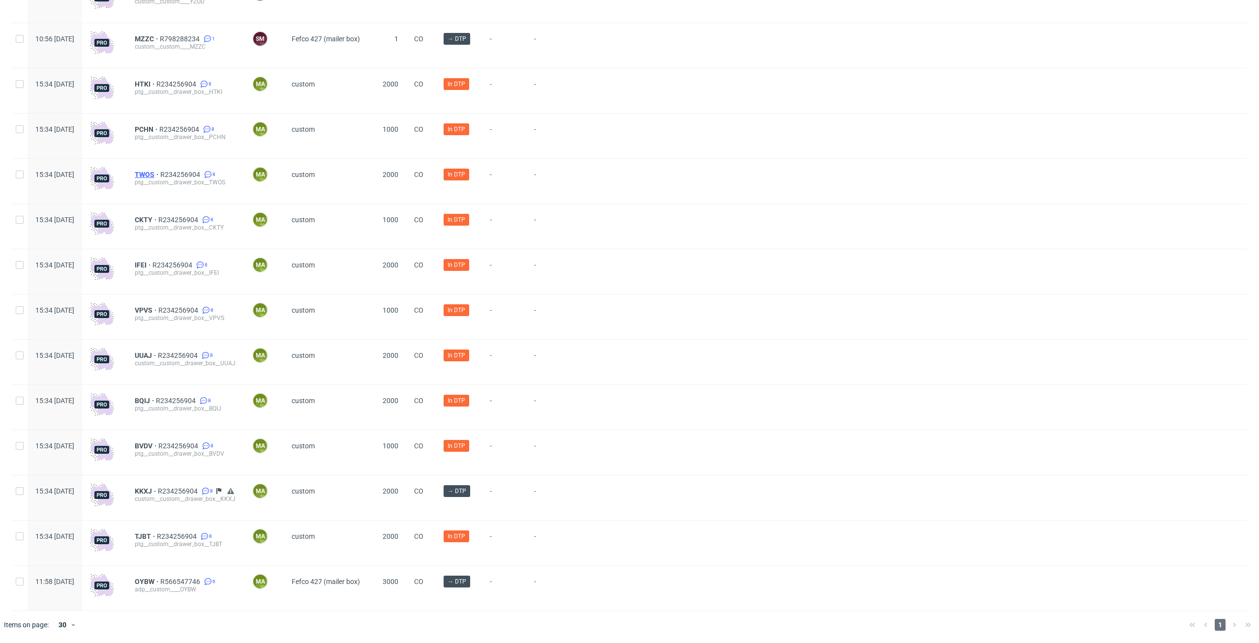
click at [160, 172] on span "TWOS" at bounding box center [148, 175] width 26 height 8
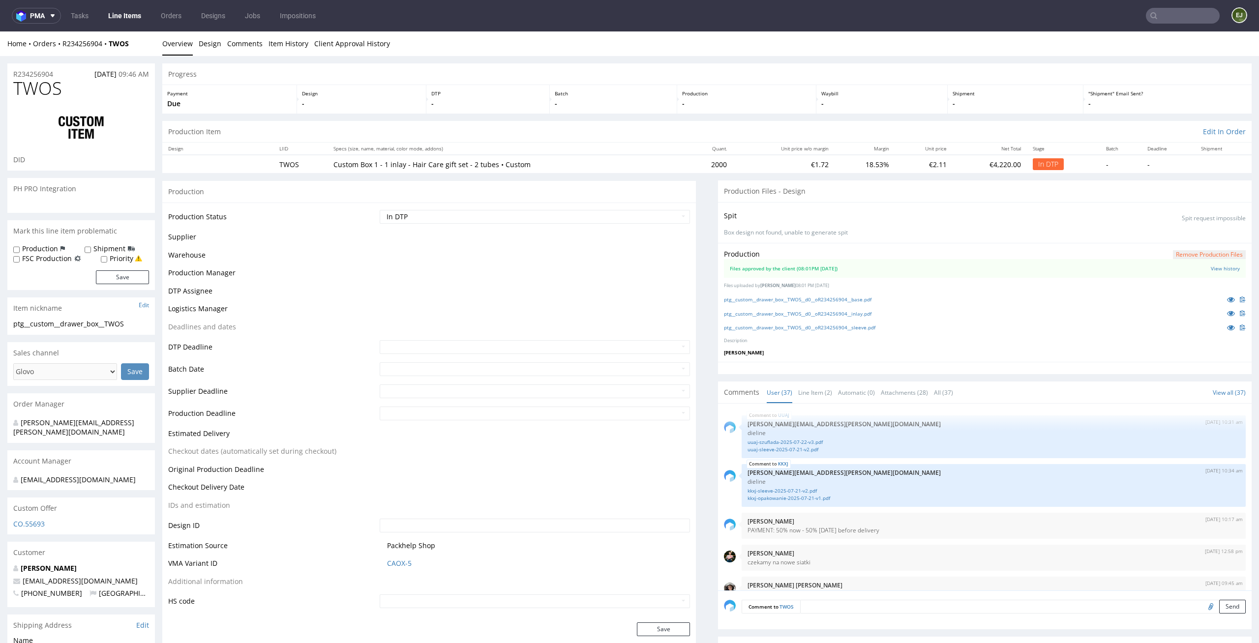
scroll to position [1533, 0]
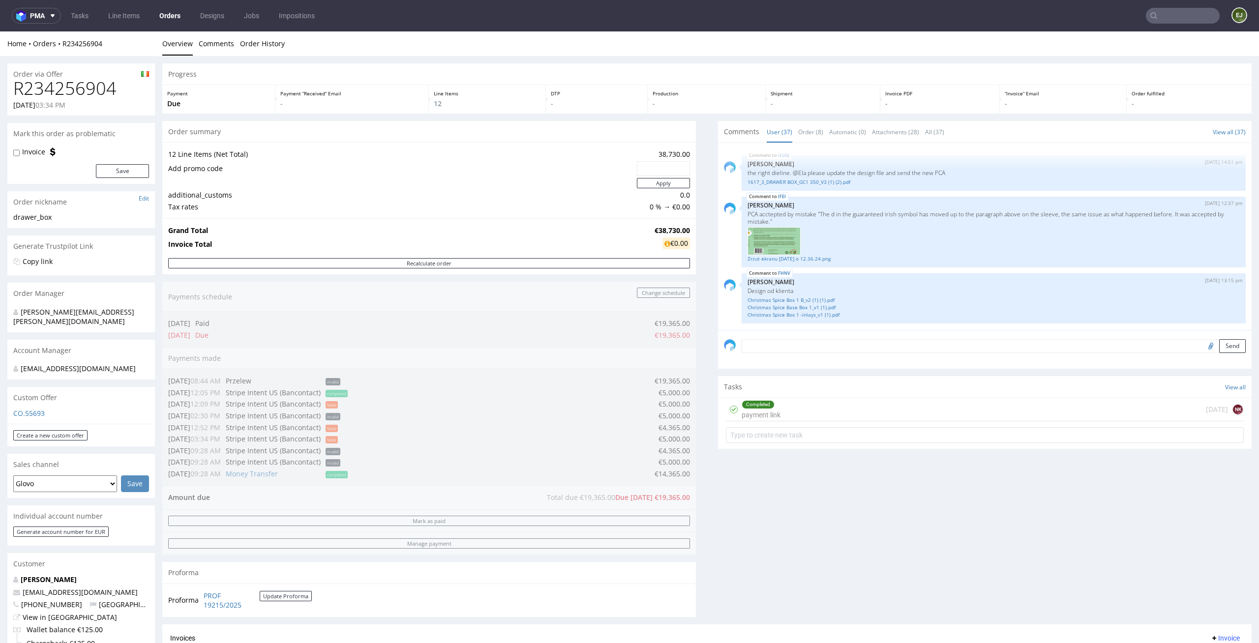
scroll to position [474, 0]
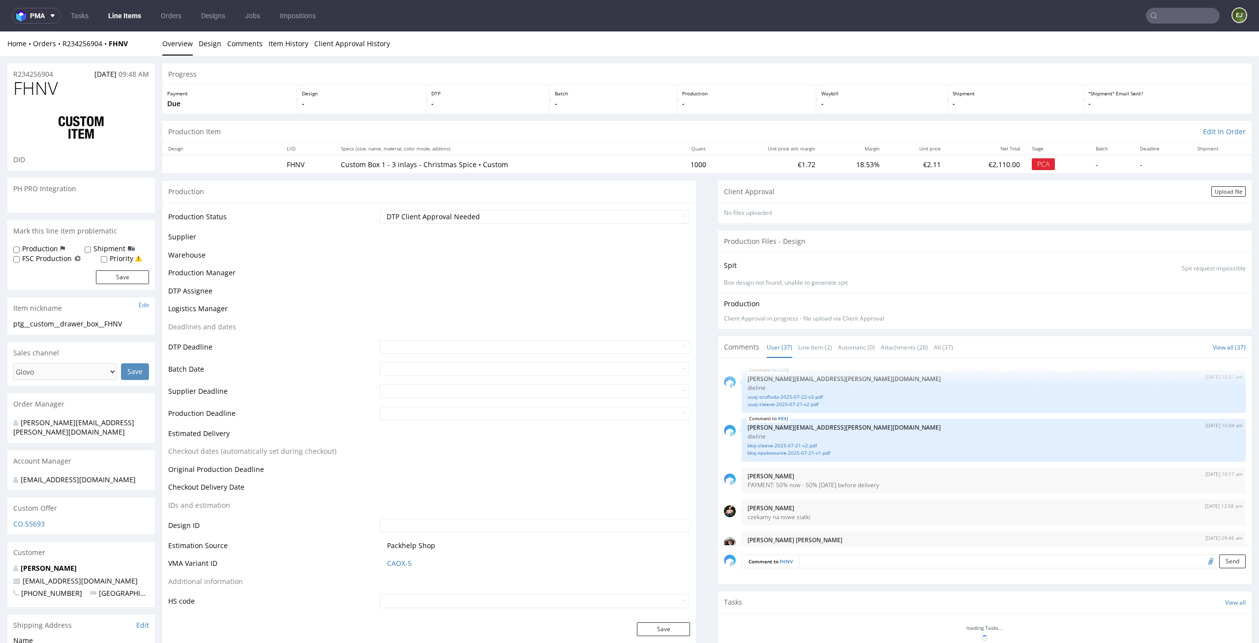
scroll to position [1533, 0]
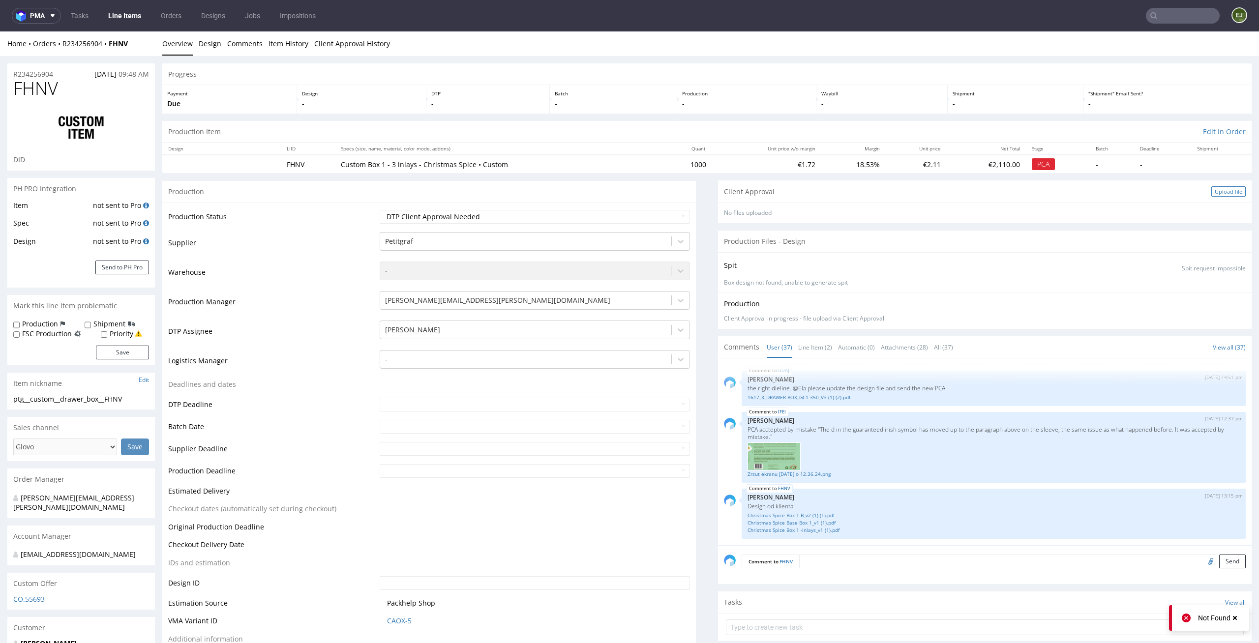
click at [1222, 192] on div "Upload file" at bounding box center [1228, 191] width 34 height 10
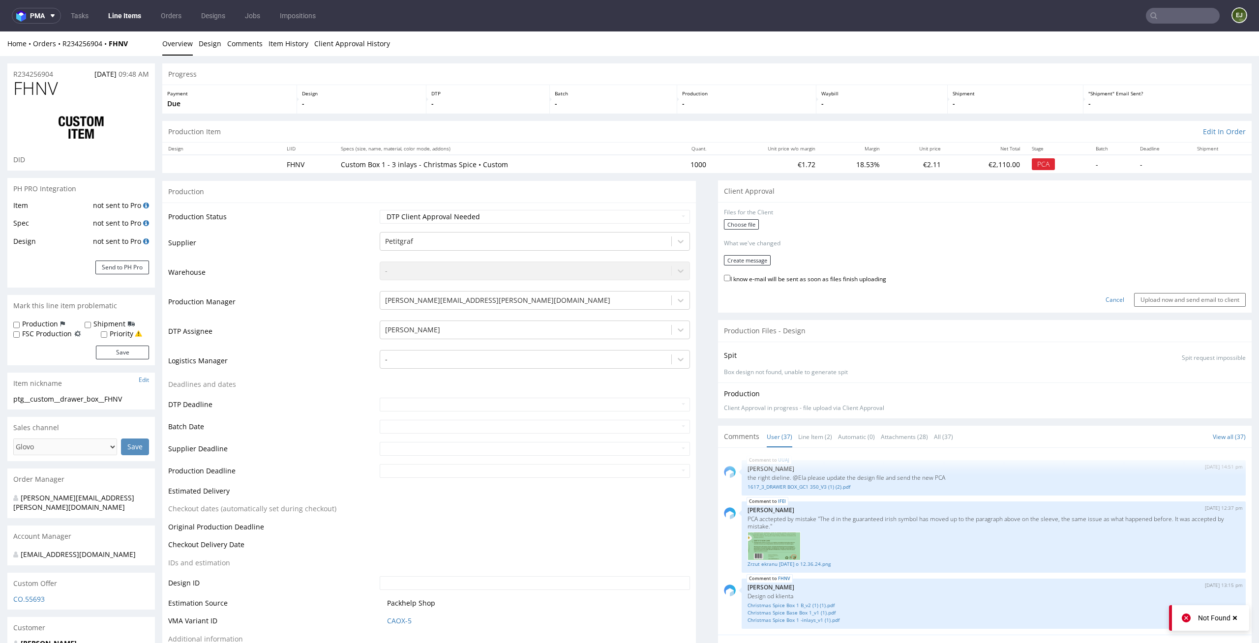
click at [742, 218] on form "Files for the Client Choose file What we've changed Create message I know e-mai…" at bounding box center [985, 257] width 522 height 98
click at [734, 224] on label "Choose file" at bounding box center [741, 224] width 35 height 10
click at [0, 31] on input "Choose file" at bounding box center [0, 31] width 0 height 0
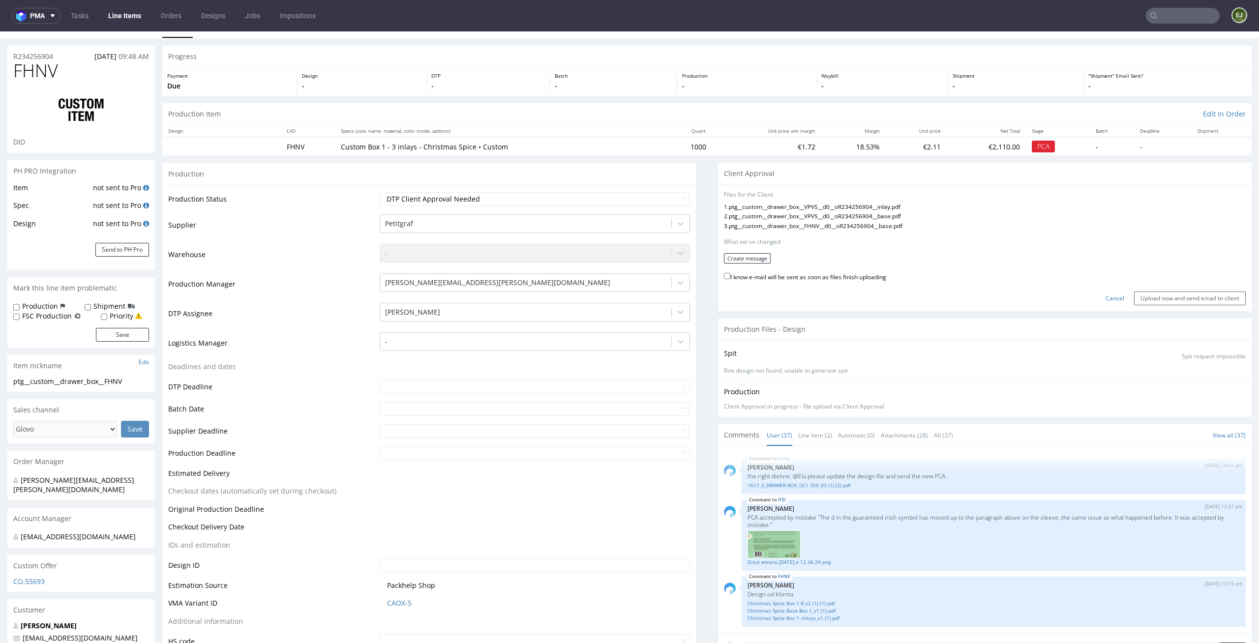
scroll to position [0, 0]
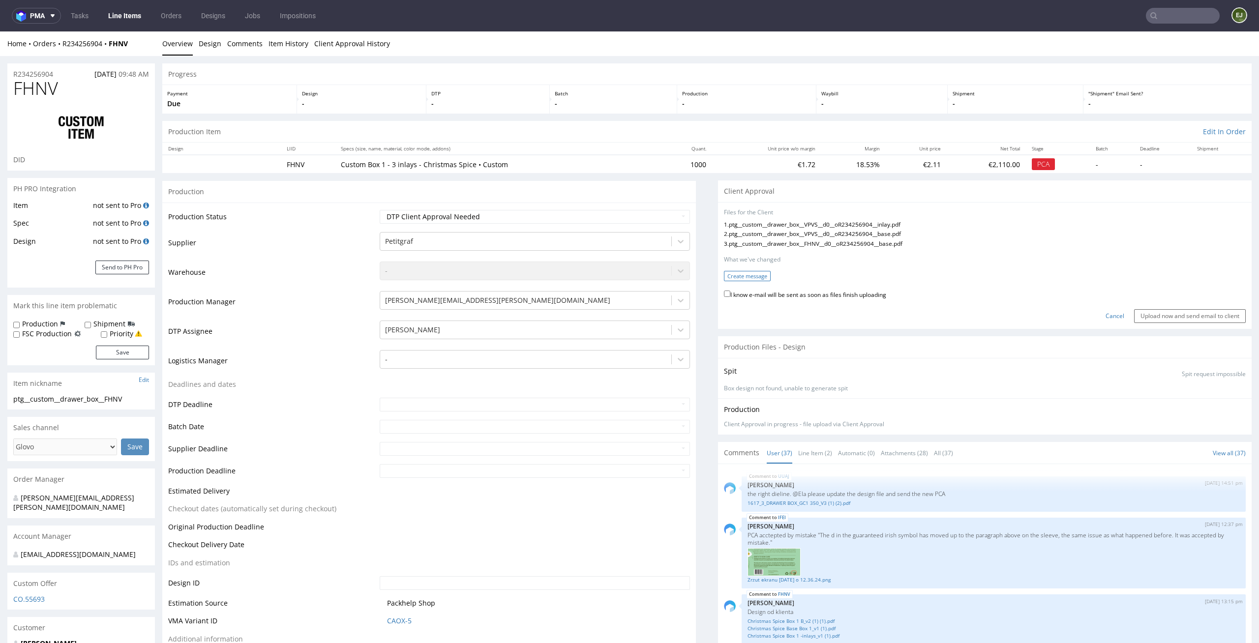
click at [749, 279] on button "Create message" at bounding box center [747, 276] width 47 height 10
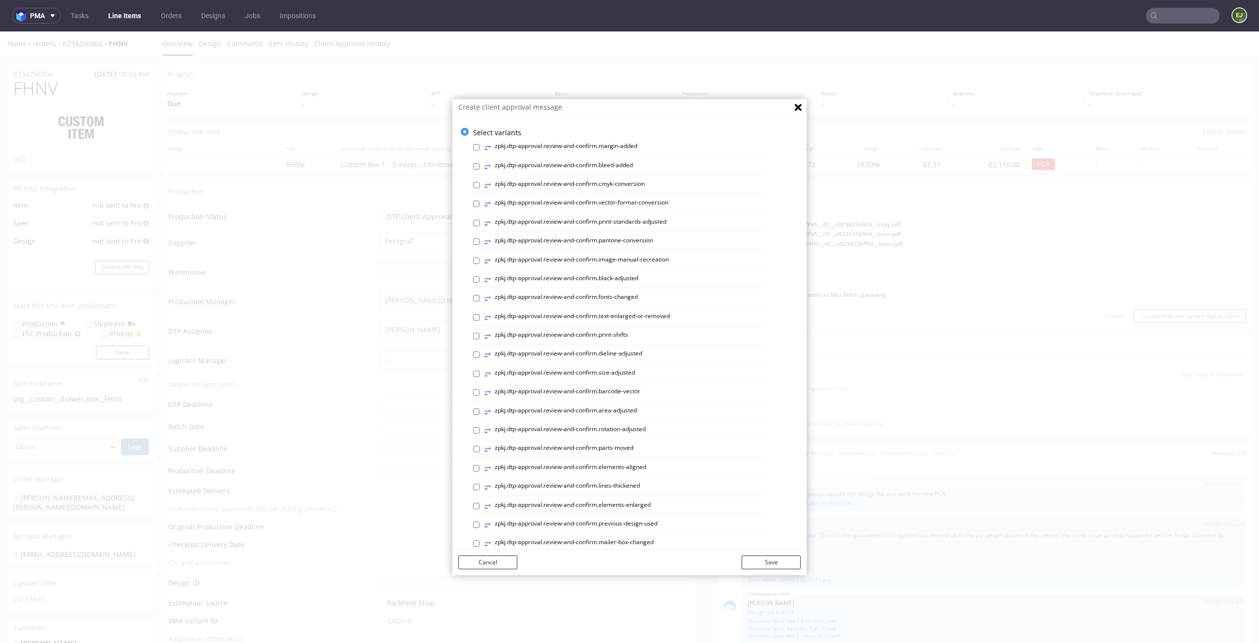
scroll to position [270, 0]
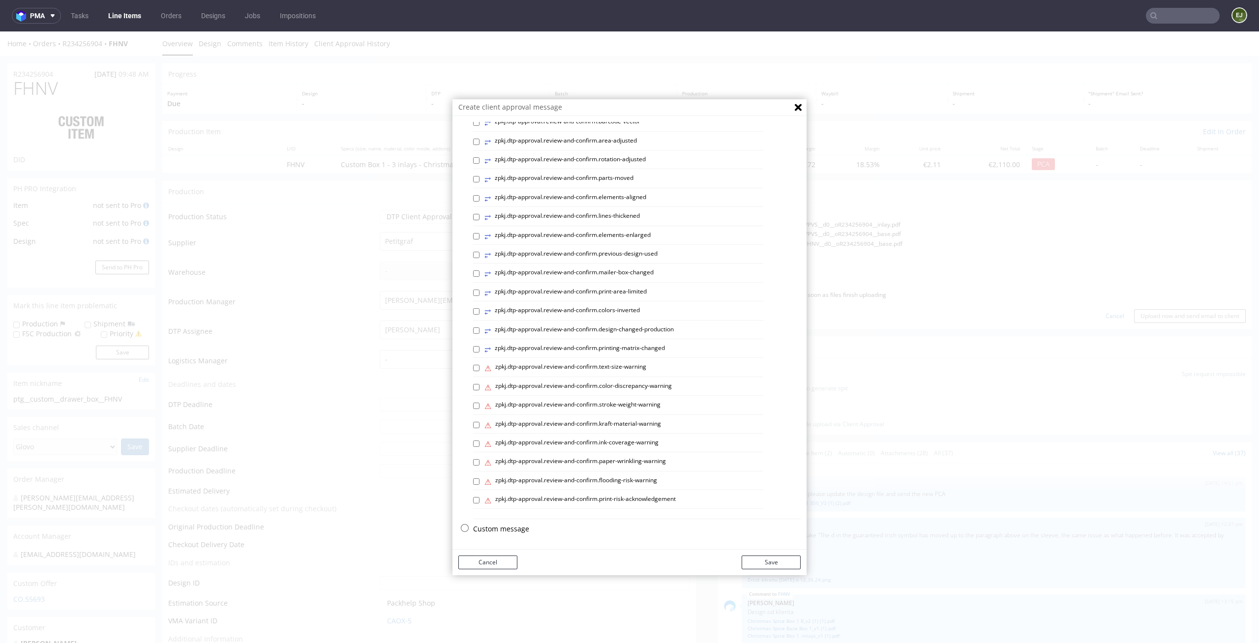
click at [502, 529] on p "Custom message" at bounding box center [636, 529] width 327 height 10
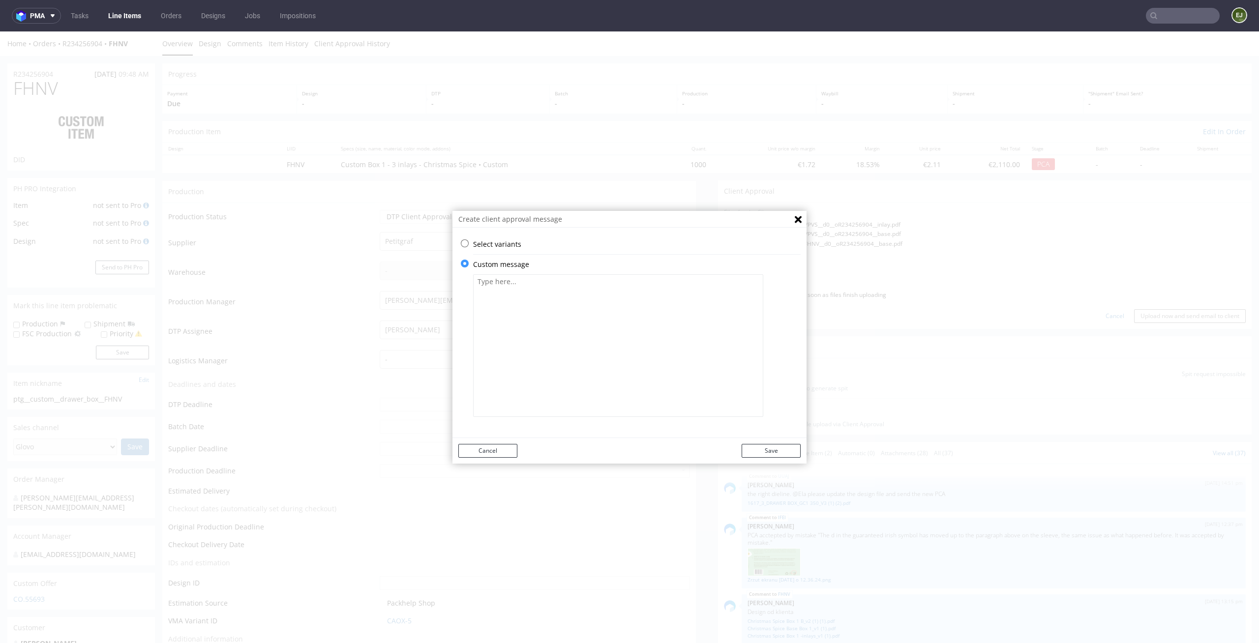
click at [549, 329] on textarea at bounding box center [618, 345] width 290 height 143
paste textarea "• Some graphic elements had to be moved away from the edges to ensure that your…"
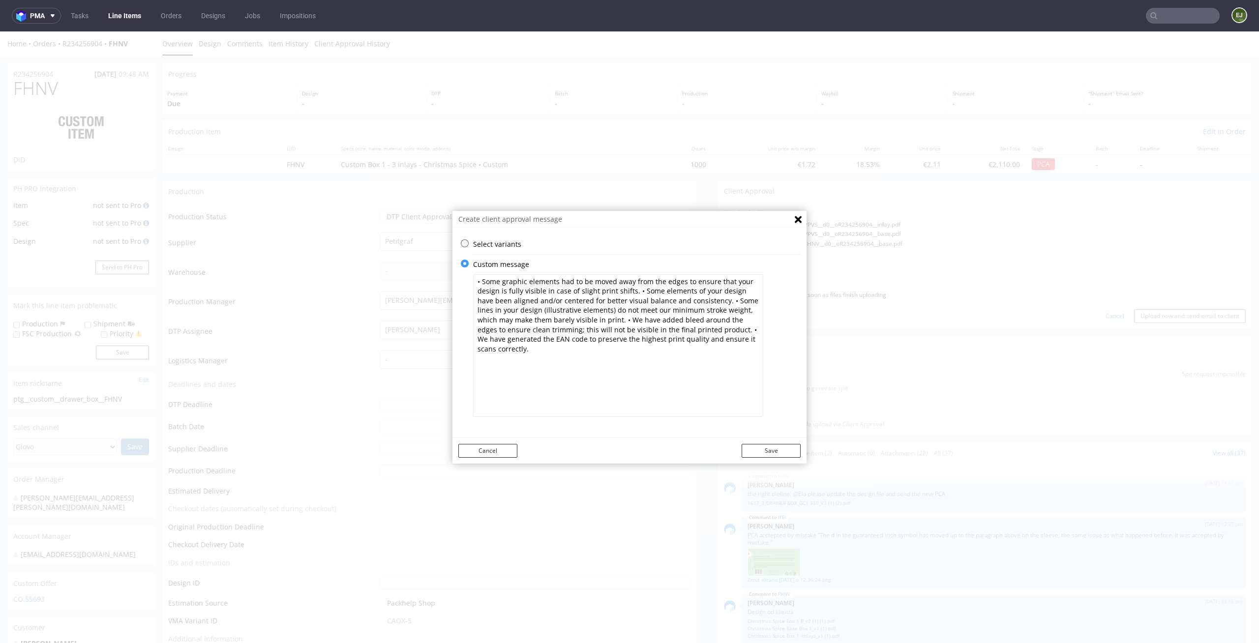
paste textarea "We've thickened some lines in your design to match minimum required line weight."
type textarea "• Some graphic elements had to be moved away from the edges to ensure that your…"
click at [770, 448] on button "Save" at bounding box center [770, 451] width 59 height 14
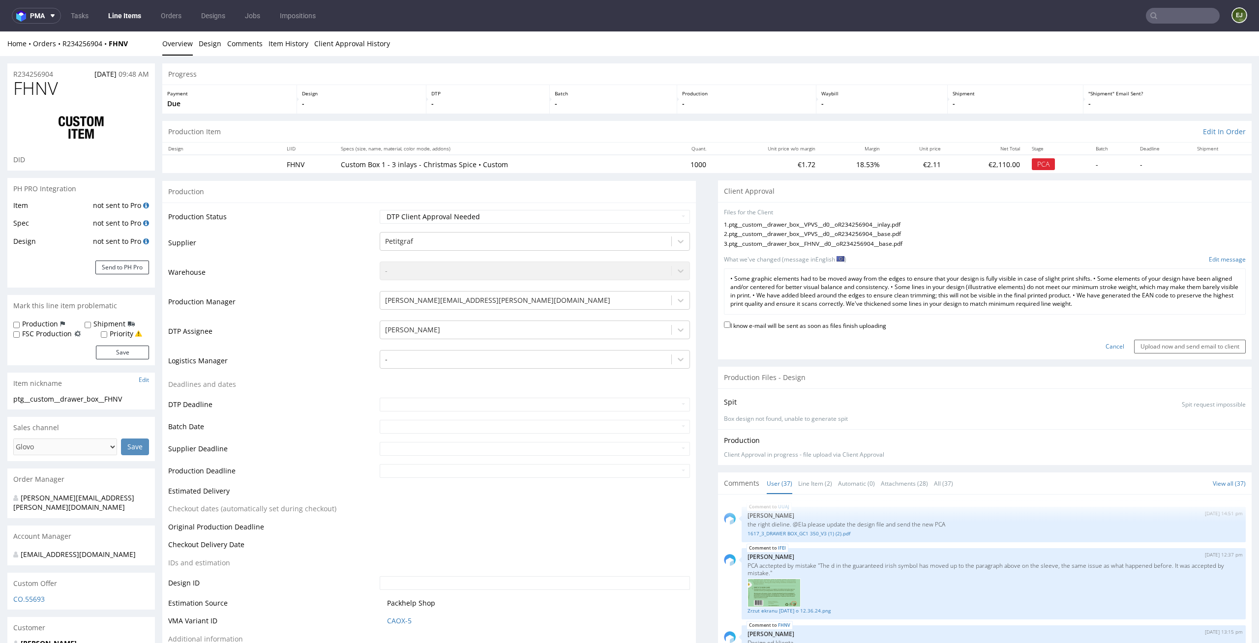
click at [829, 327] on label "I know e-mail will be sent as soon as files finish uploading" at bounding box center [805, 325] width 162 height 11
click at [730, 327] on input "I know e-mail will be sent as soon as files finish uploading" at bounding box center [727, 325] width 6 height 6
checkbox input "true"
click at [1217, 342] on input "Upload now and send email to client" at bounding box center [1190, 347] width 112 height 14
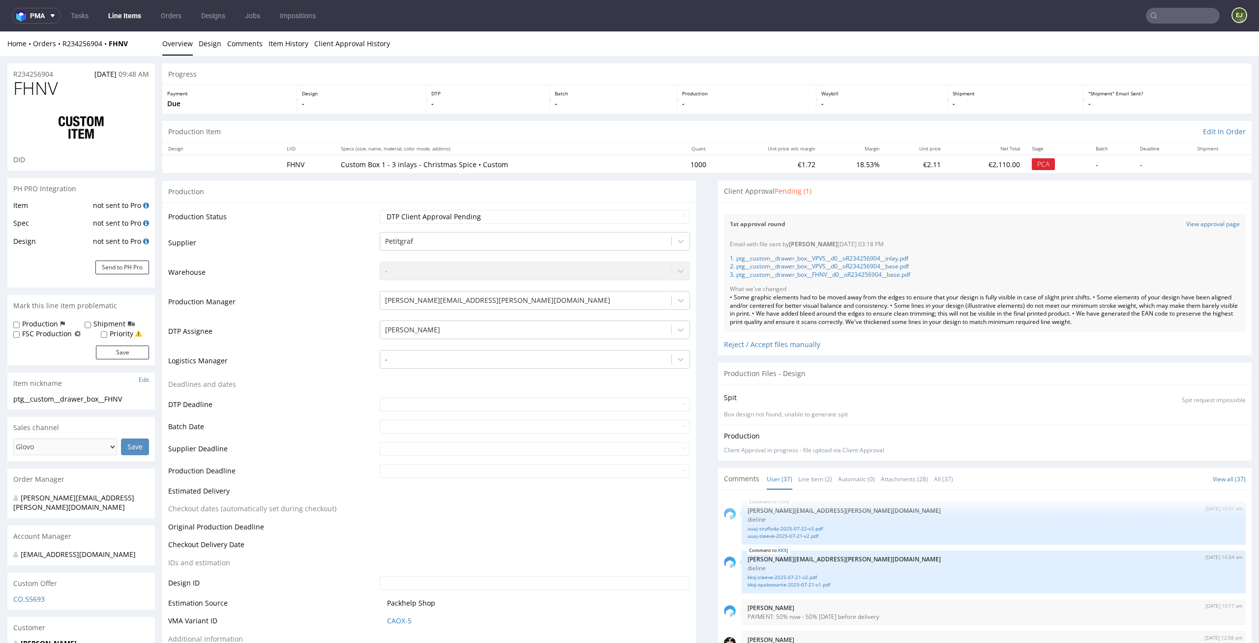
scroll to position [1533, 0]
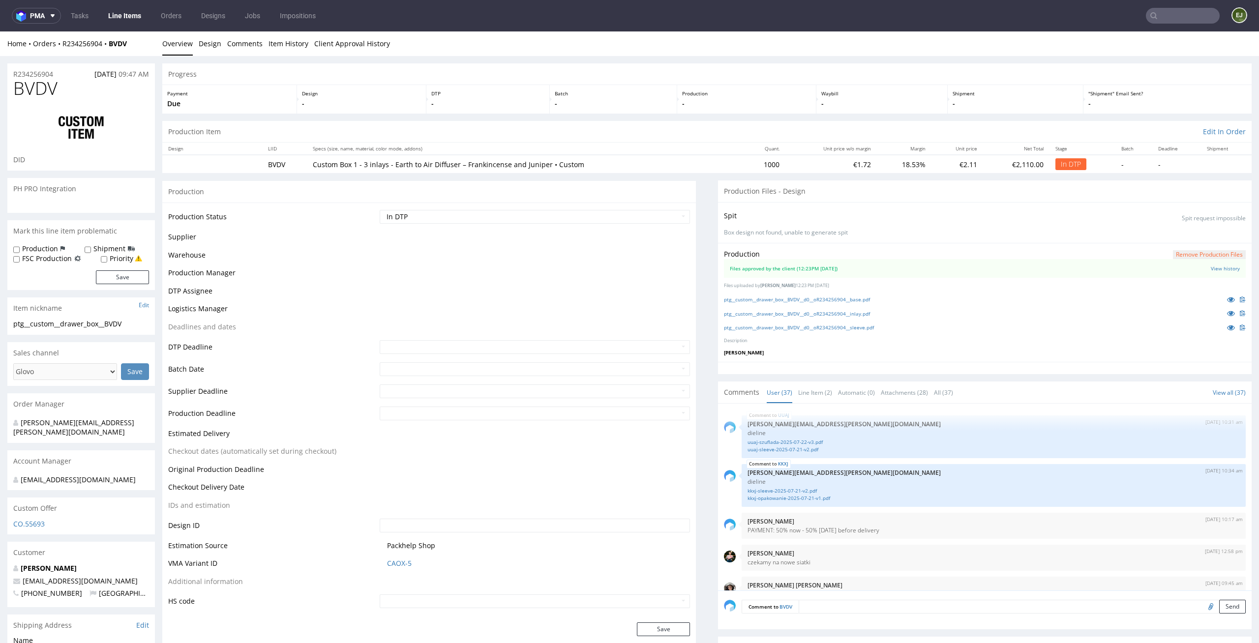
scroll to position [1533, 0]
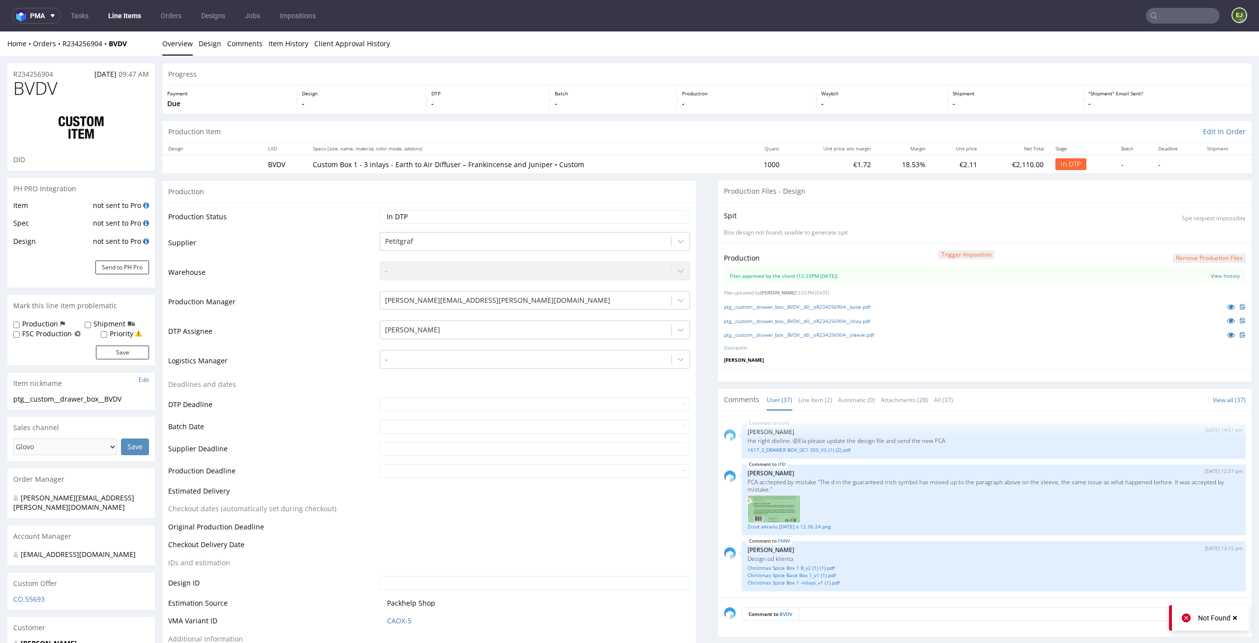
click at [197, 45] on li "Overview" at bounding box center [180, 44] width 36 height 10
click at [305, 51] on div "Home Orders R234256904 BVDV Overview Design Comments Item History Client Approv…" at bounding box center [629, 43] width 1259 height 25
click at [298, 48] on link "Item History" at bounding box center [288, 43] width 40 height 24
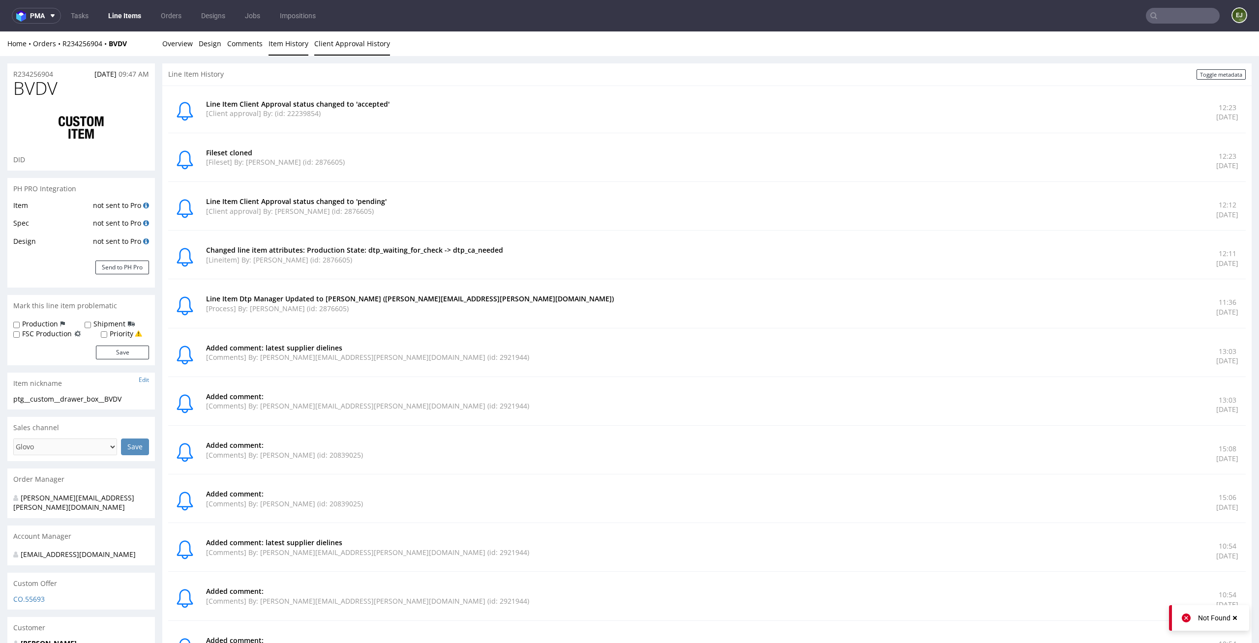
click at [349, 43] on link "Client Approval History" at bounding box center [352, 43] width 76 height 24
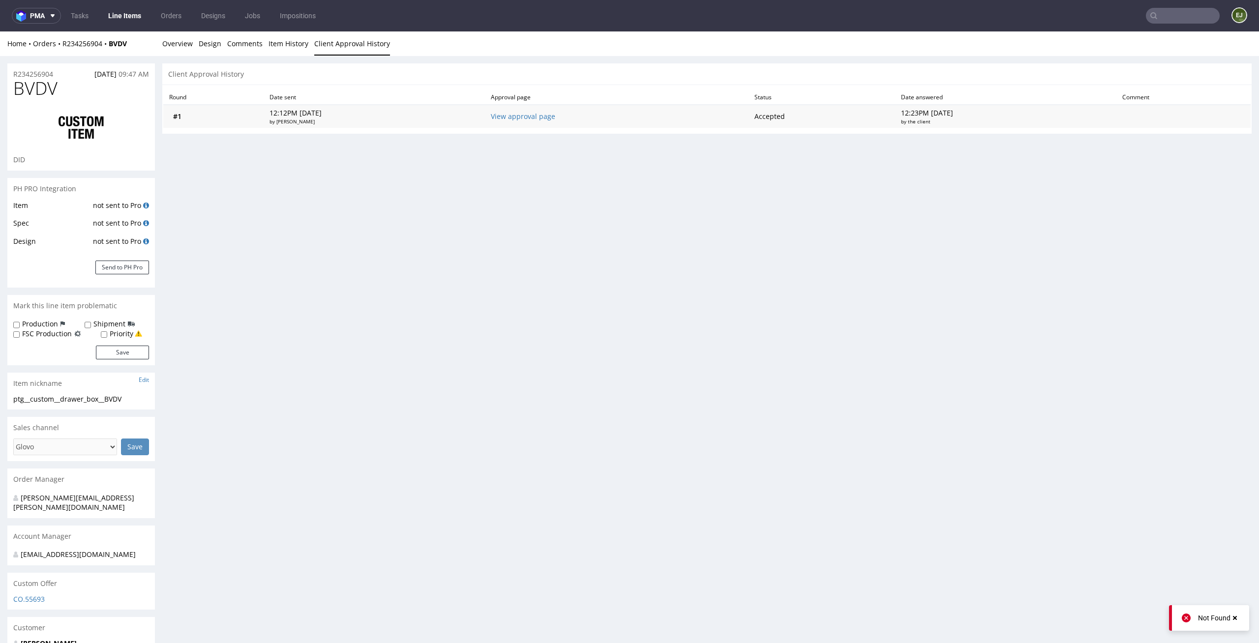
click at [560, 122] on td "View approval page" at bounding box center [617, 116] width 264 height 23
click at [555, 114] on link "View approval page" at bounding box center [523, 116] width 64 height 9
click at [185, 43] on link "Overview" at bounding box center [177, 43] width 30 height 24
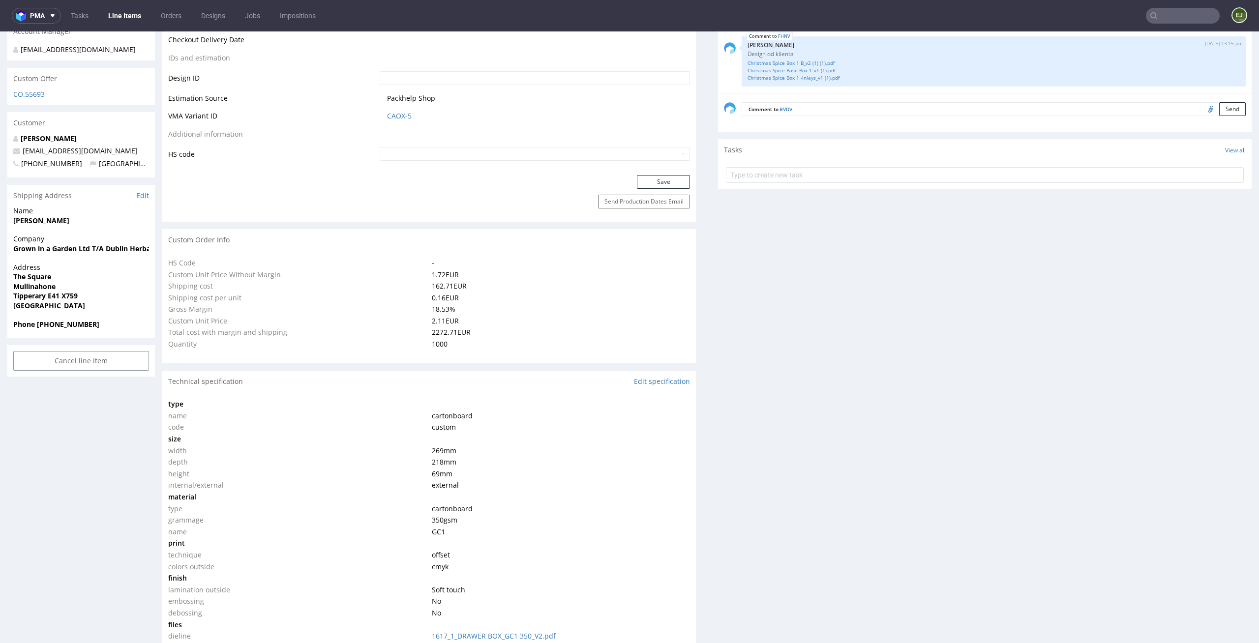
scroll to position [0, 0]
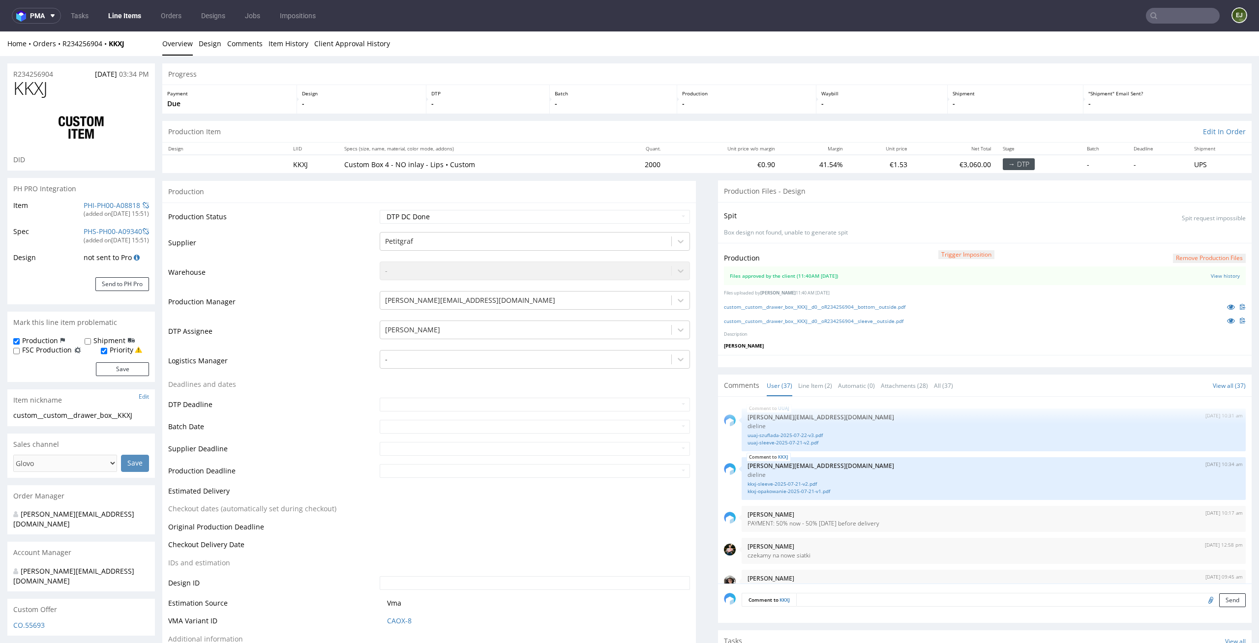
scroll to position [1506, 0]
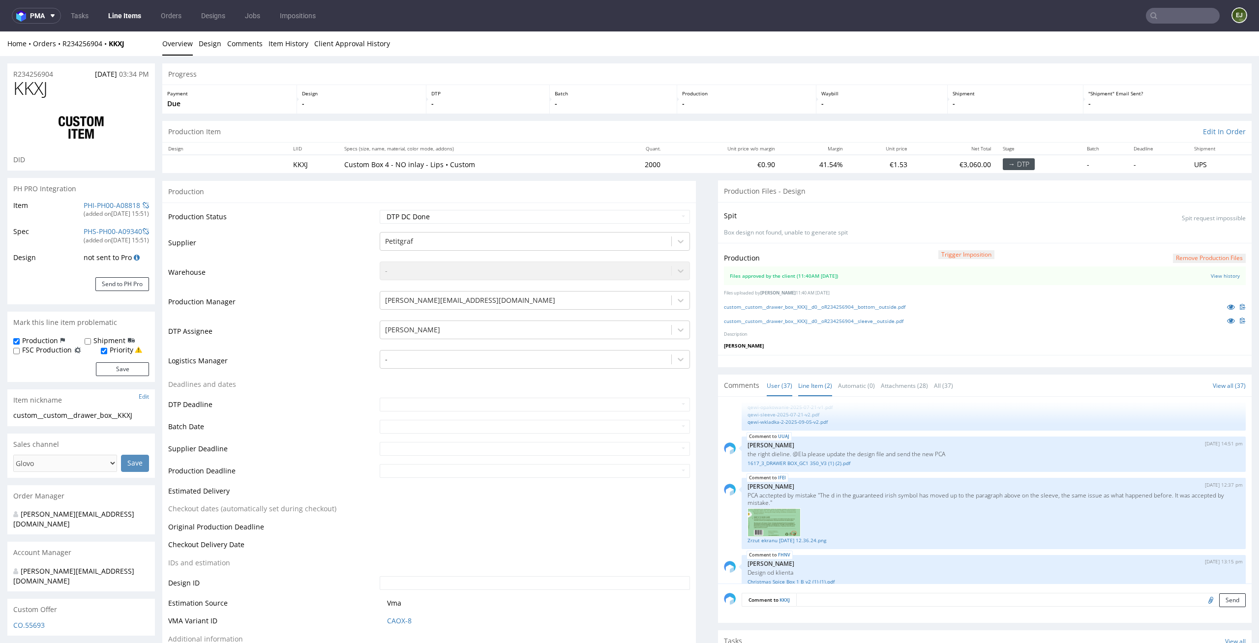
click at [807, 392] on link "Line Item (2)" at bounding box center [815, 385] width 34 height 21
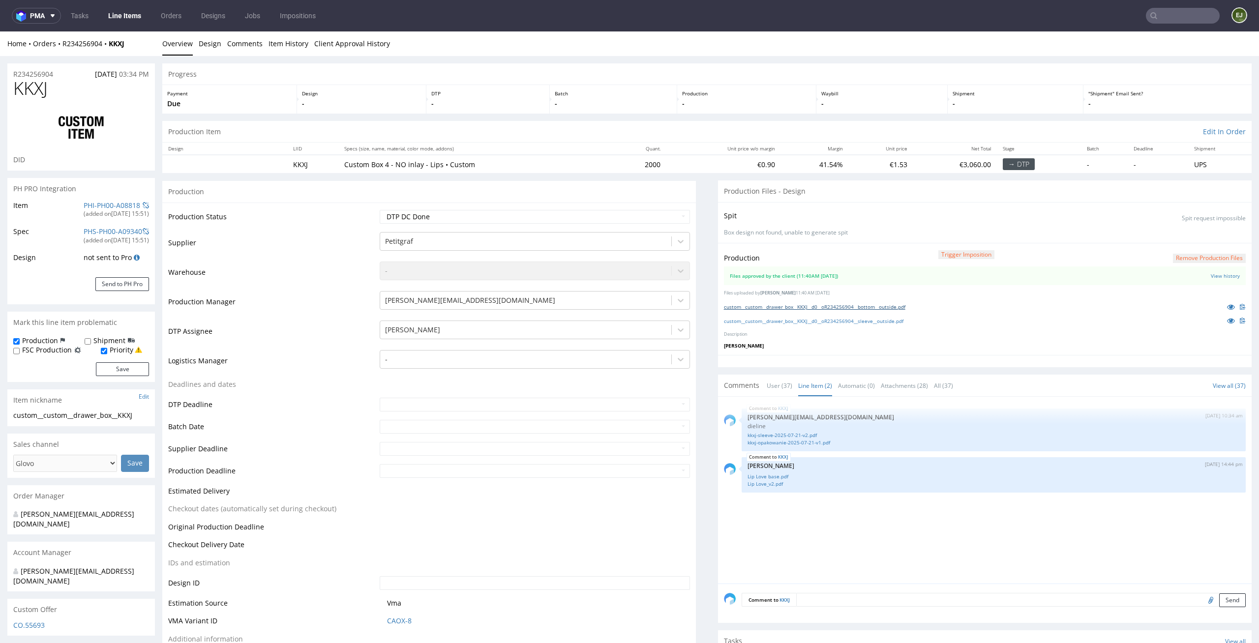
click at [812, 308] on link "custom__custom__drawer_box__KKXJ__d0__oR234256904__bottom__outside.pdf" at bounding box center [814, 306] width 181 height 7
click at [853, 323] on link "custom__custom__drawer_box__KKXJ__d0__oR234256904__sleeve__outside.pdf" at bounding box center [813, 321] width 179 height 7
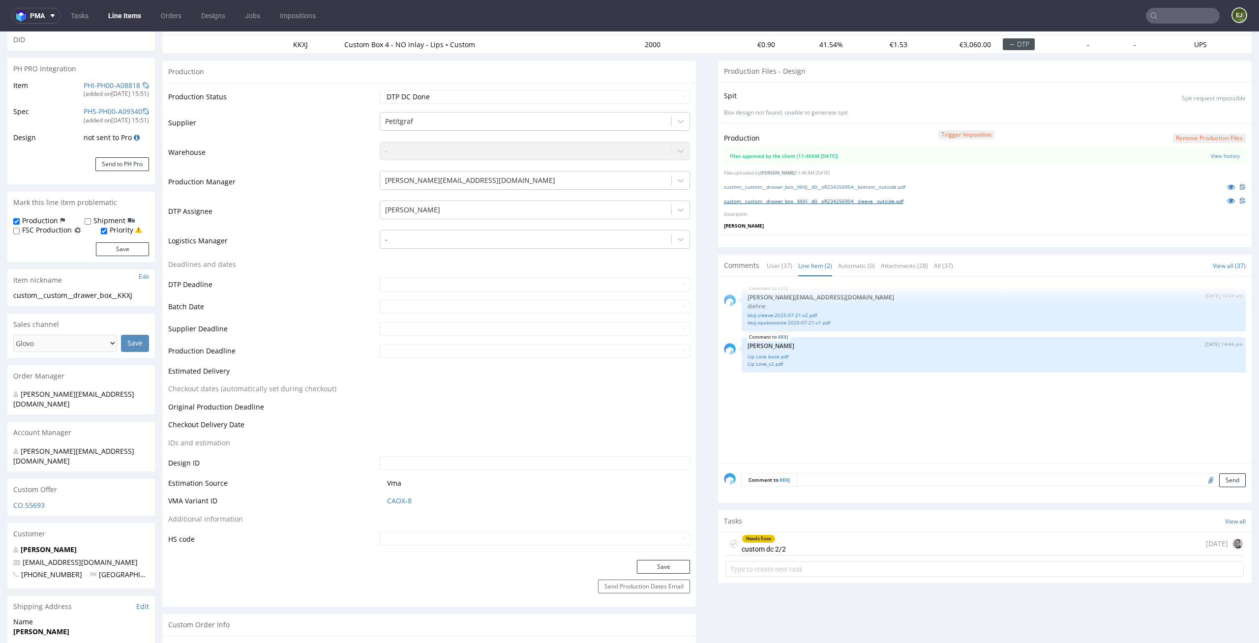
scroll to position [136, 0]
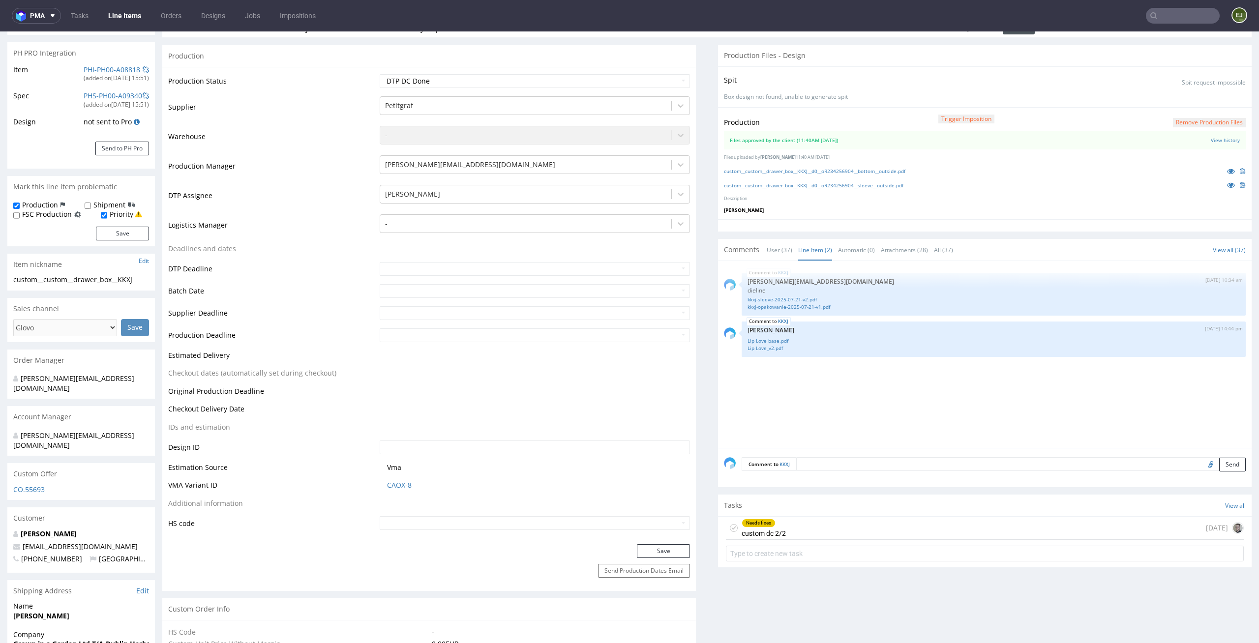
click at [798, 529] on div "Needs fixes custom dc 2/2 [DATE]" at bounding box center [985, 528] width 518 height 23
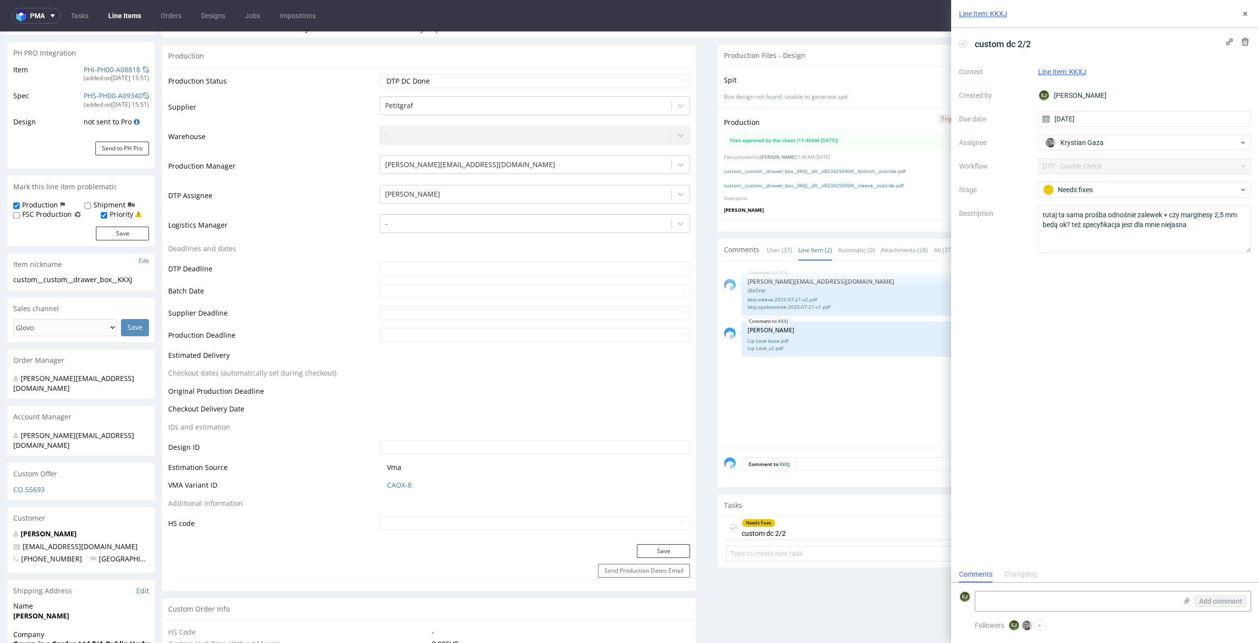
scroll to position [8, 0]
click at [962, 45] on use at bounding box center [963, 43] width 4 height 3
click at [1242, 13] on icon at bounding box center [1245, 14] width 8 height 8
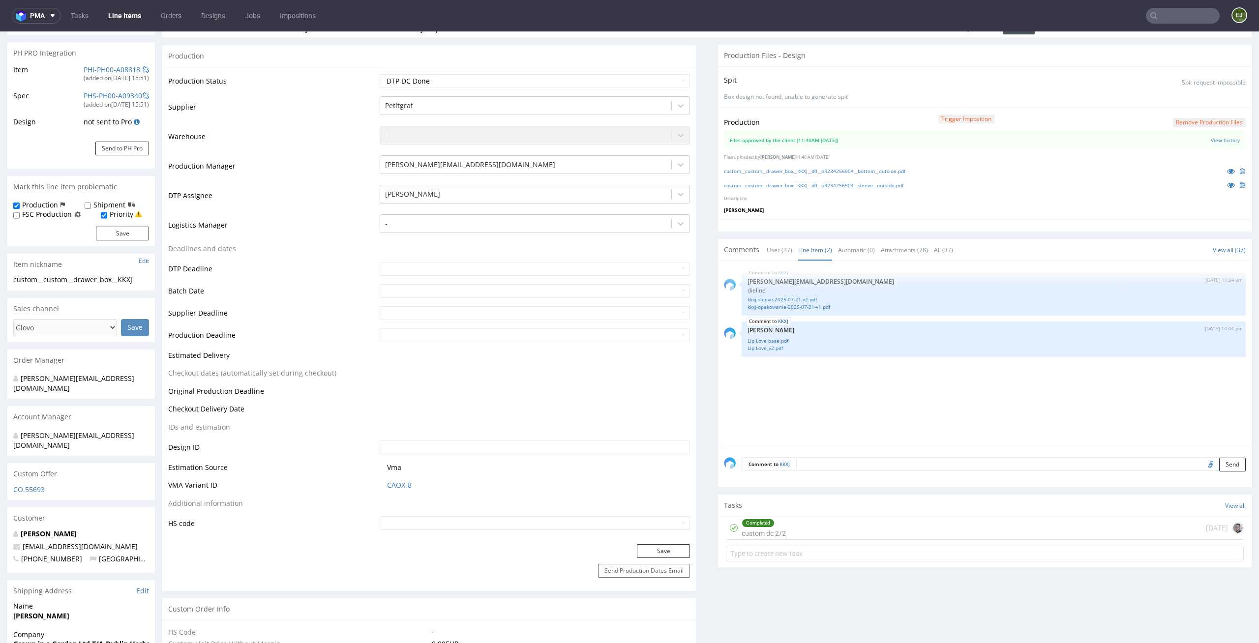
click at [805, 176] on div "custom__custom__drawer_box__KKXJ__d0__oR234256904__bottom__outside.pdf" at bounding box center [985, 171] width 522 height 11
click at [813, 172] on link "custom__custom__drawer_box__KKXJ__d0__oR234256904__bottom__outside.pdf" at bounding box center [814, 171] width 181 height 7
click at [1091, 166] on div "custom__custom__drawer_box__KKXJ__d0__oR234256904__bottom__outside.pdf" at bounding box center [985, 171] width 522 height 11
click at [877, 188] on link "custom__custom__drawer_box__KKXJ__d0__oR234256904__sleeve__outside.pdf" at bounding box center [813, 185] width 179 height 7
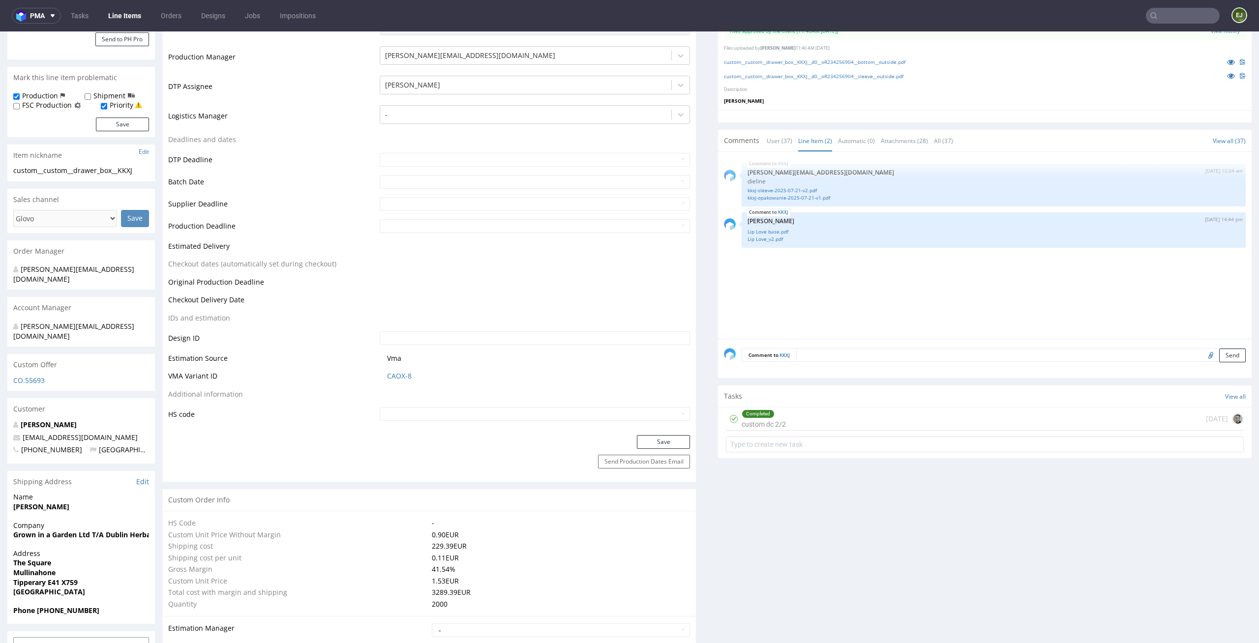
click at [795, 454] on form at bounding box center [985, 445] width 518 height 24
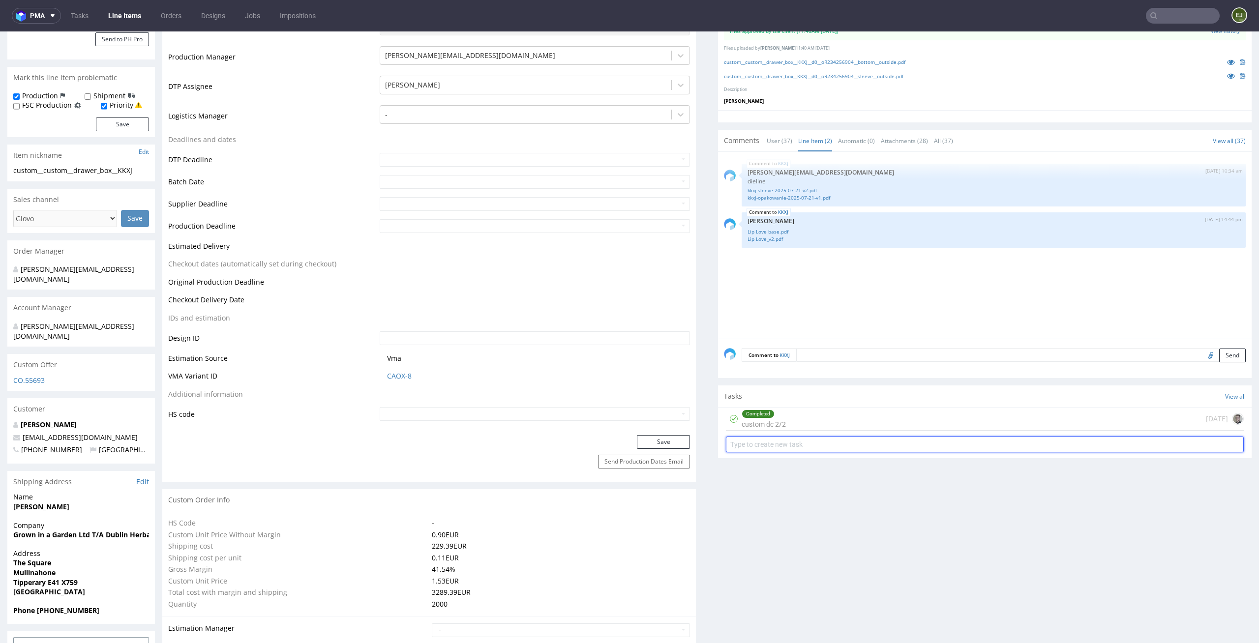
click at [806, 448] on input "text" at bounding box center [985, 445] width 518 height 16
type input "pilne custom dc 1/2"
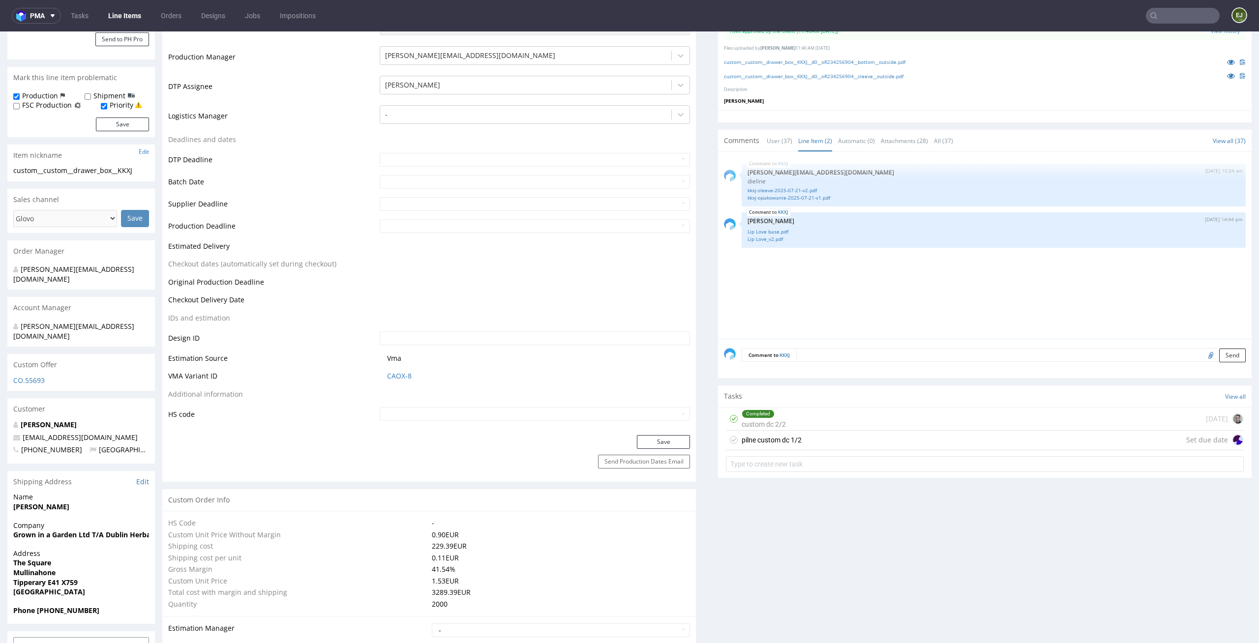
click at [817, 436] on div "pilne custom dc 1/2 Set due date" at bounding box center [985, 441] width 518 height 20
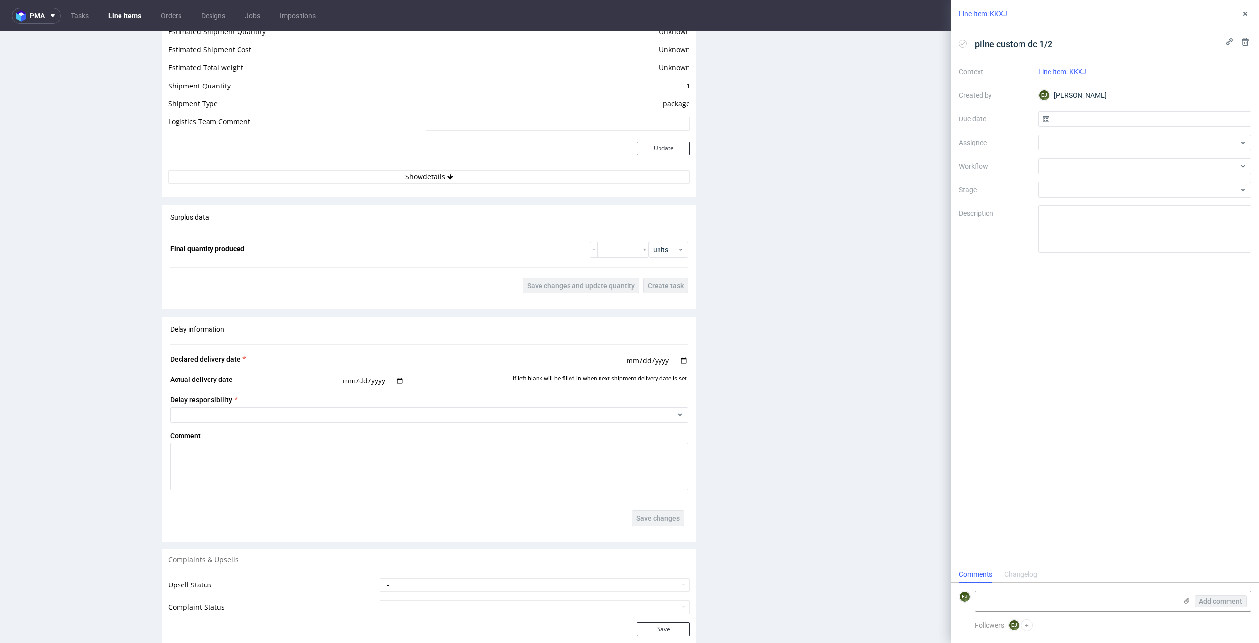
scroll to position [1889, 0]
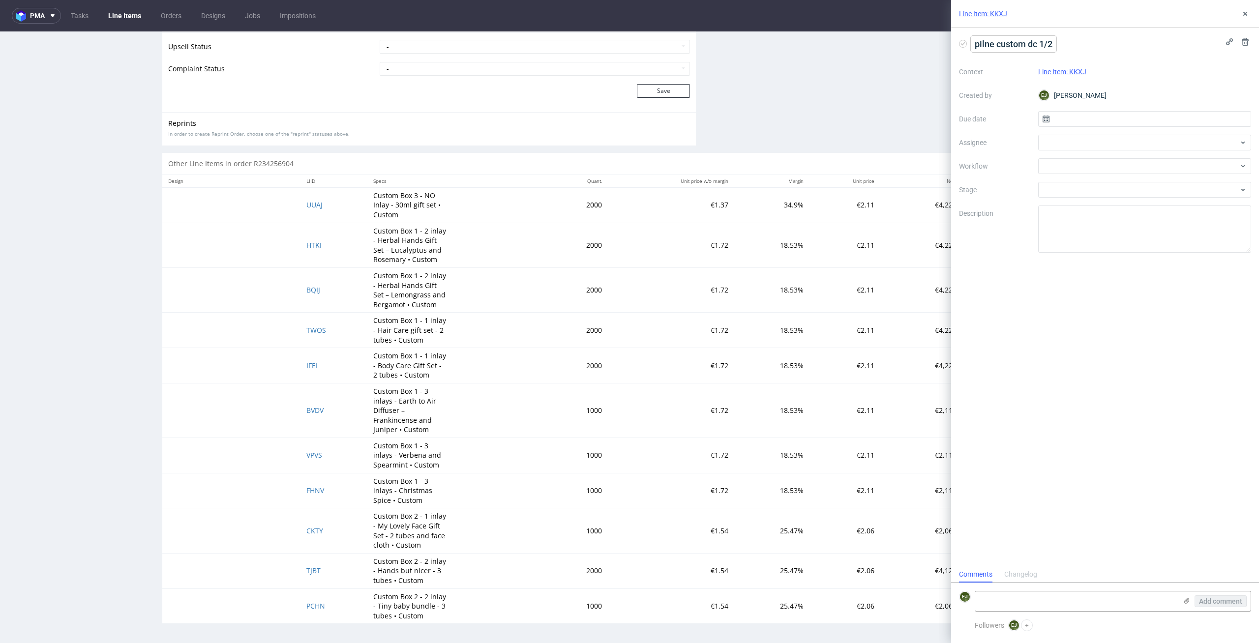
click at [1050, 46] on span "pilne custom dc 1/2" at bounding box center [1013, 44] width 86 height 16
click at [1105, 115] on input "text" at bounding box center [1144, 119] width 213 height 16
click at [1147, 196] on span "10" at bounding box center [1144, 201] width 8 height 10
type input "[DATE]"
click at [1148, 147] on div at bounding box center [1144, 143] width 213 height 16
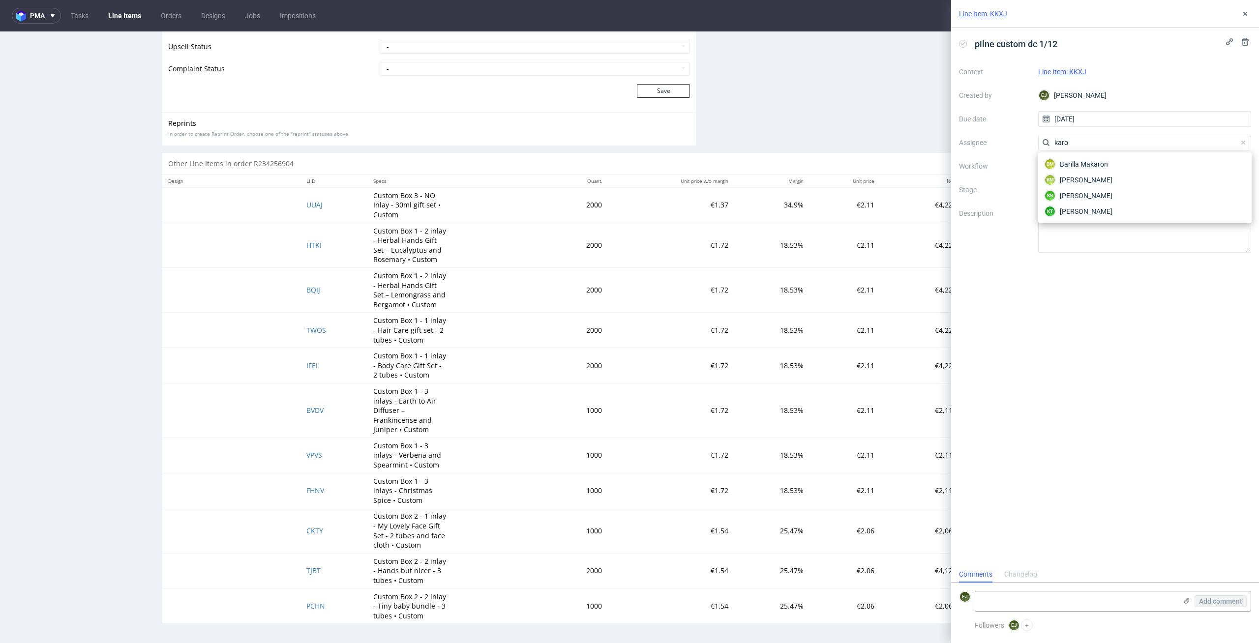
type input "[PERSON_NAME]"
click at [1145, 169] on div "KM [PERSON_NAME]" at bounding box center [1144, 164] width 205 height 16
click at [1138, 171] on div at bounding box center [1144, 166] width 213 height 16
click at [1138, 171] on input "text" at bounding box center [1144, 166] width 213 height 16
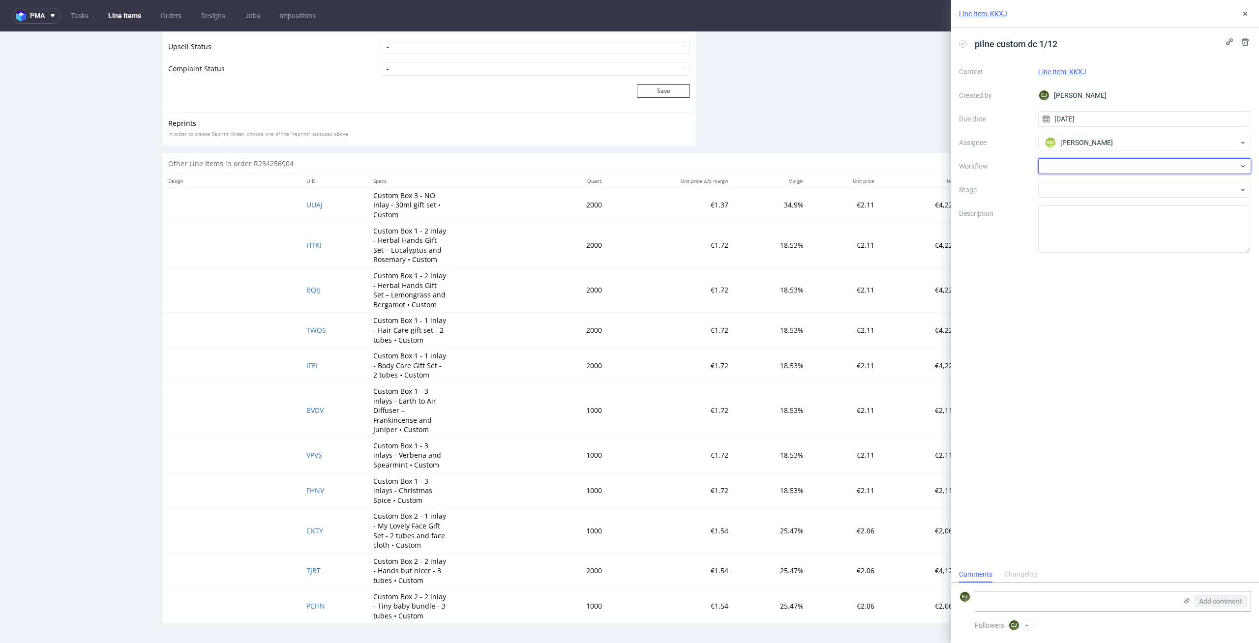
click at [1138, 171] on div at bounding box center [1144, 166] width 213 height 16
click at [1145, 199] on div "DTP - Double Check" at bounding box center [1144, 202] width 205 height 18
click at [1248, 15] on icon at bounding box center [1245, 14] width 8 height 8
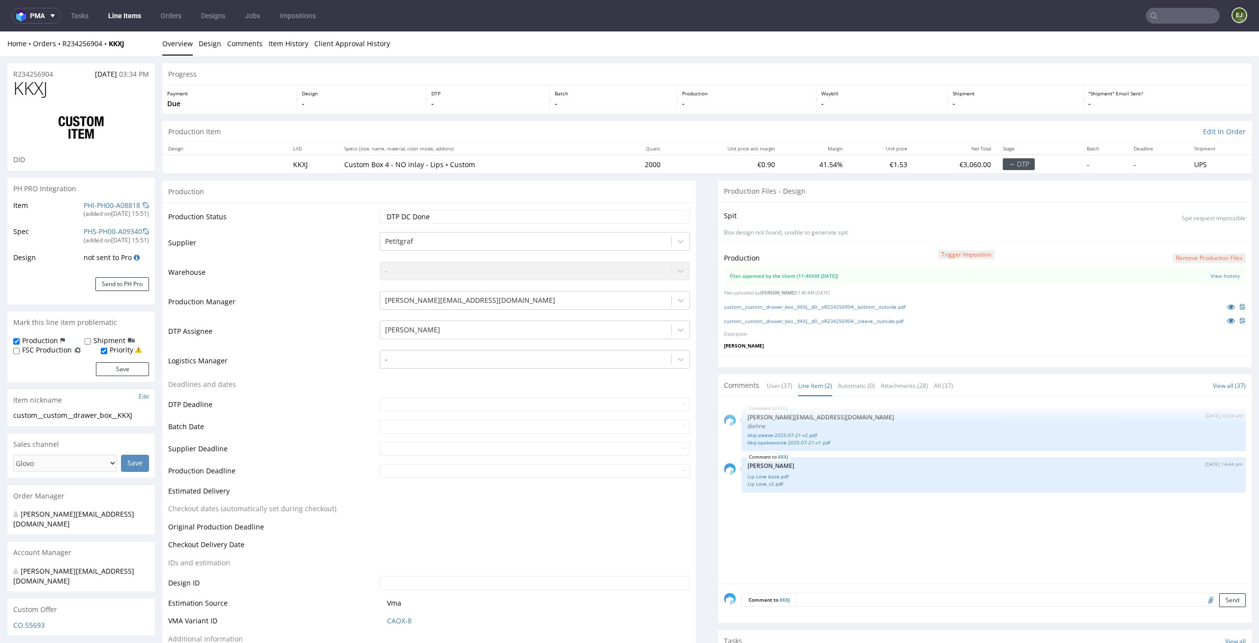
click at [1200, 252] on div "Production Trigger Imposition Remove production files" at bounding box center [985, 258] width 522 height 18
click at [1192, 259] on button "Remove production files" at bounding box center [1208, 258] width 73 height 9
click at [1178, 234] on link "Yes" at bounding box center [1177, 236] width 28 height 15
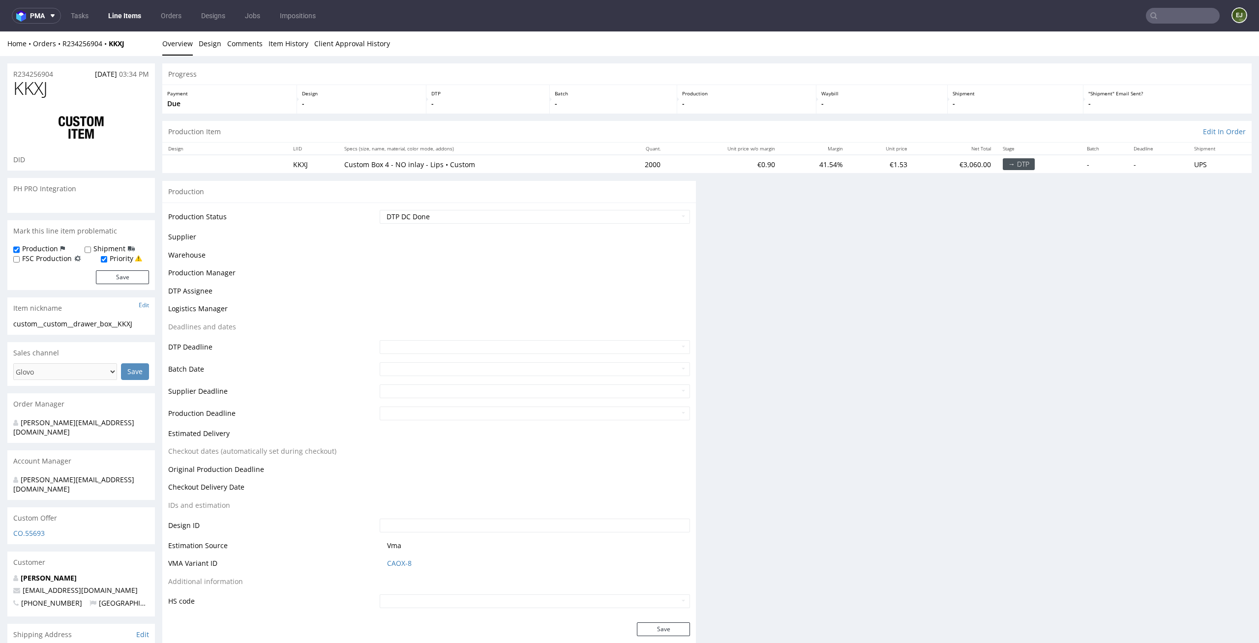
click at [862, 484] on div "Progress Payment Due Design - DTP - Batch - Production - Waybill - Shipment - "…" at bounding box center [706, 384] width 1089 height 642
click at [796, 263] on div "Progress Payment Due Design - DTP - Batch - Production - Waybill - Shipment - "…" at bounding box center [706, 384] width 1089 height 642
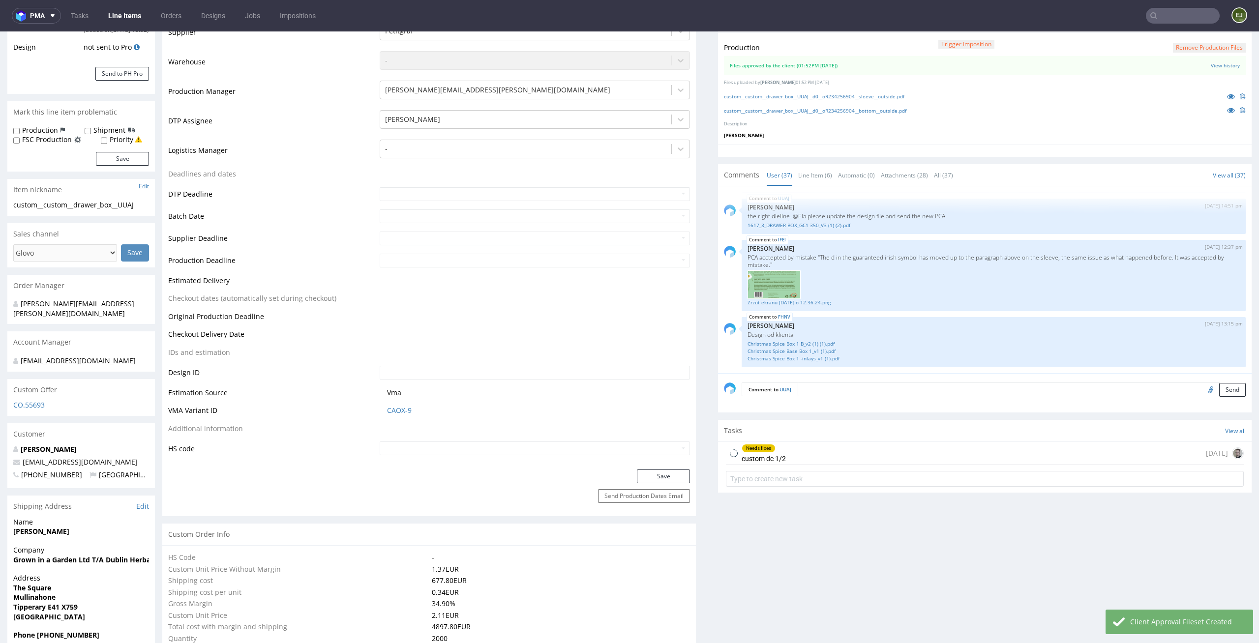
scroll to position [244, 0]
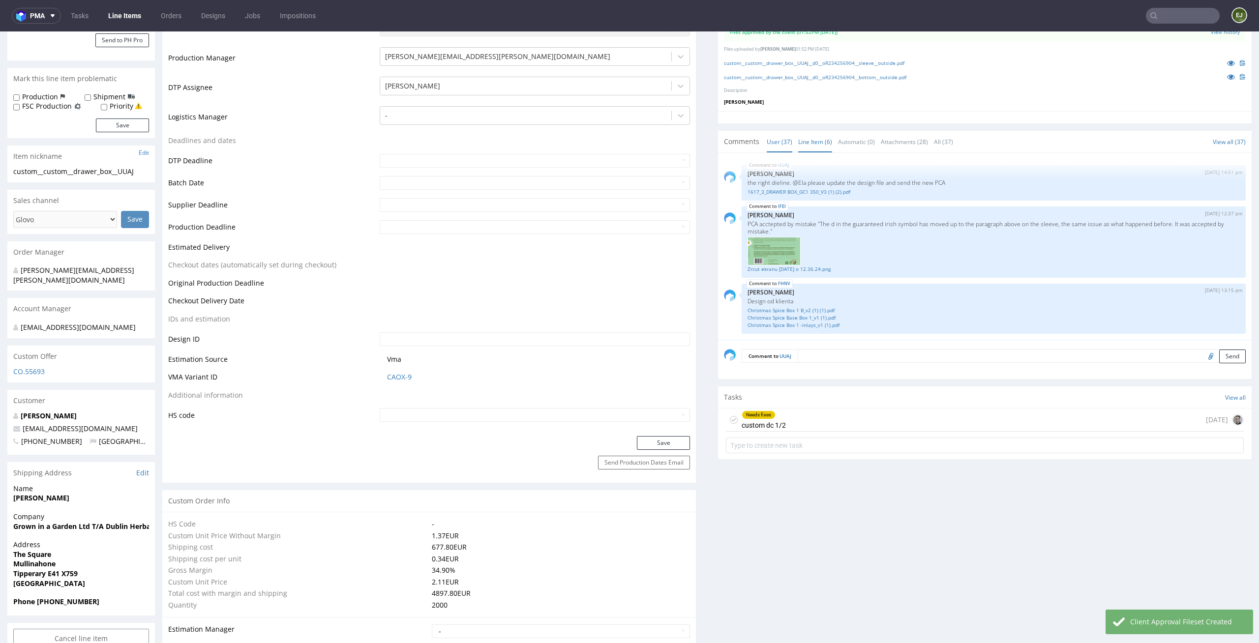
click at [809, 143] on link "Line Item (6)" at bounding box center [815, 141] width 34 height 21
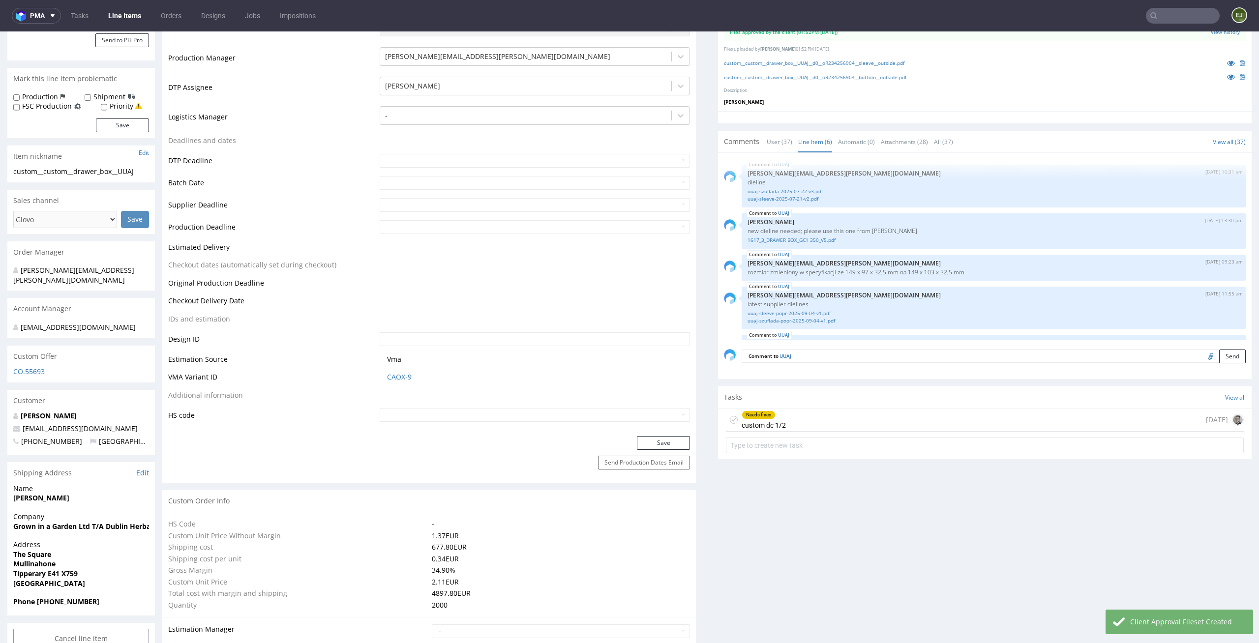
click at [783, 416] on div "Needs fixes custom dc 1/2 1 day ago" at bounding box center [985, 420] width 518 height 23
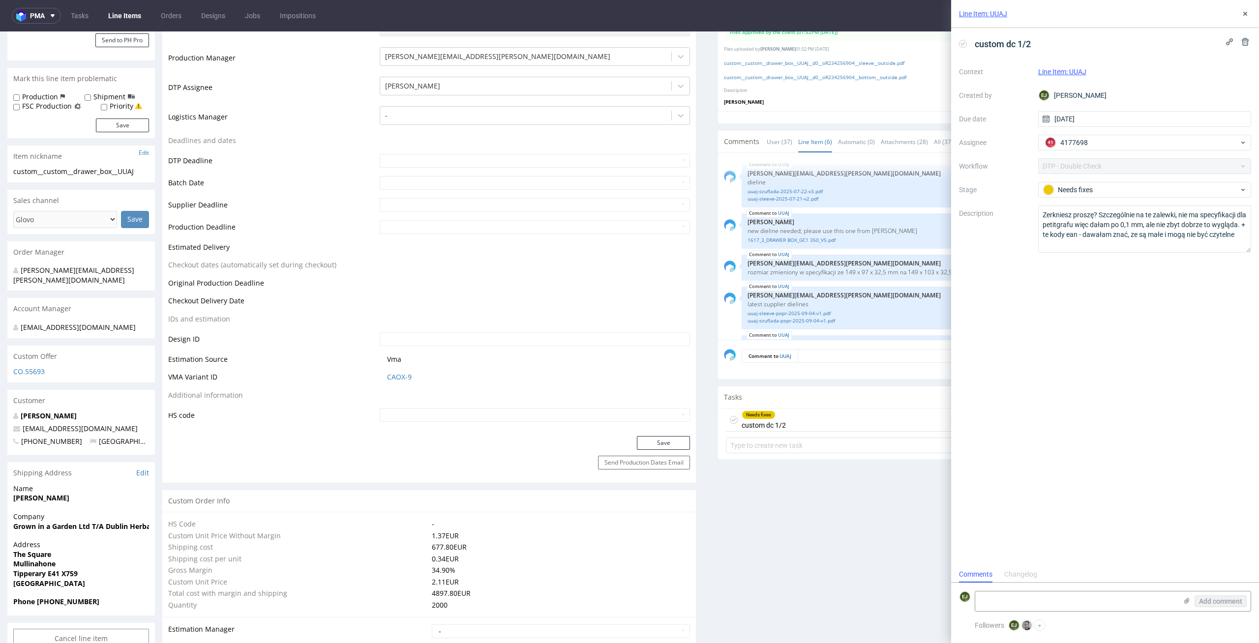
scroll to position [8, 0]
click at [963, 42] on icon at bounding box center [963, 44] width 8 height 8
click at [1242, 12] on icon at bounding box center [1245, 14] width 8 height 8
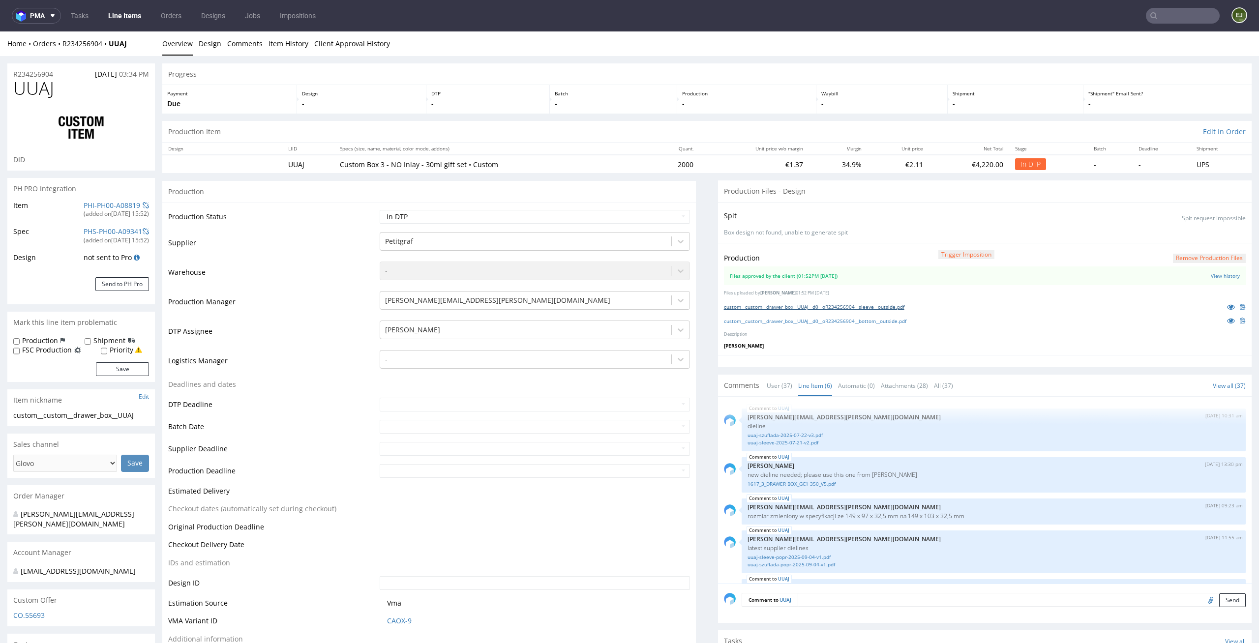
click at [797, 309] on link "custom__custom__drawer_box__UUAJ__d0__oR234256904__sleeve__outside.pdf" at bounding box center [814, 306] width 180 height 7
click at [811, 322] on link "custom__custom__drawer_box__UUAJ__d0__oR234256904__bottom__outside.pdf" at bounding box center [815, 321] width 182 height 7
click at [1197, 255] on button "Remove production files" at bounding box center [1208, 258] width 73 height 9
click at [1183, 239] on link "Yes" at bounding box center [1177, 236] width 28 height 15
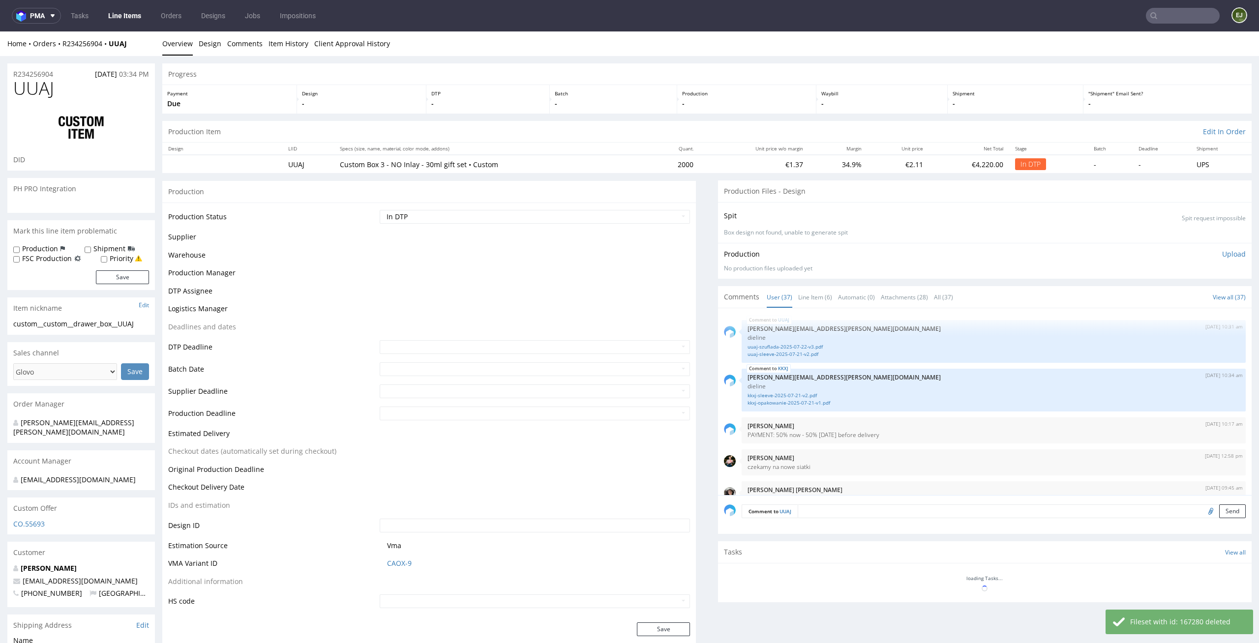
scroll to position [1533, 0]
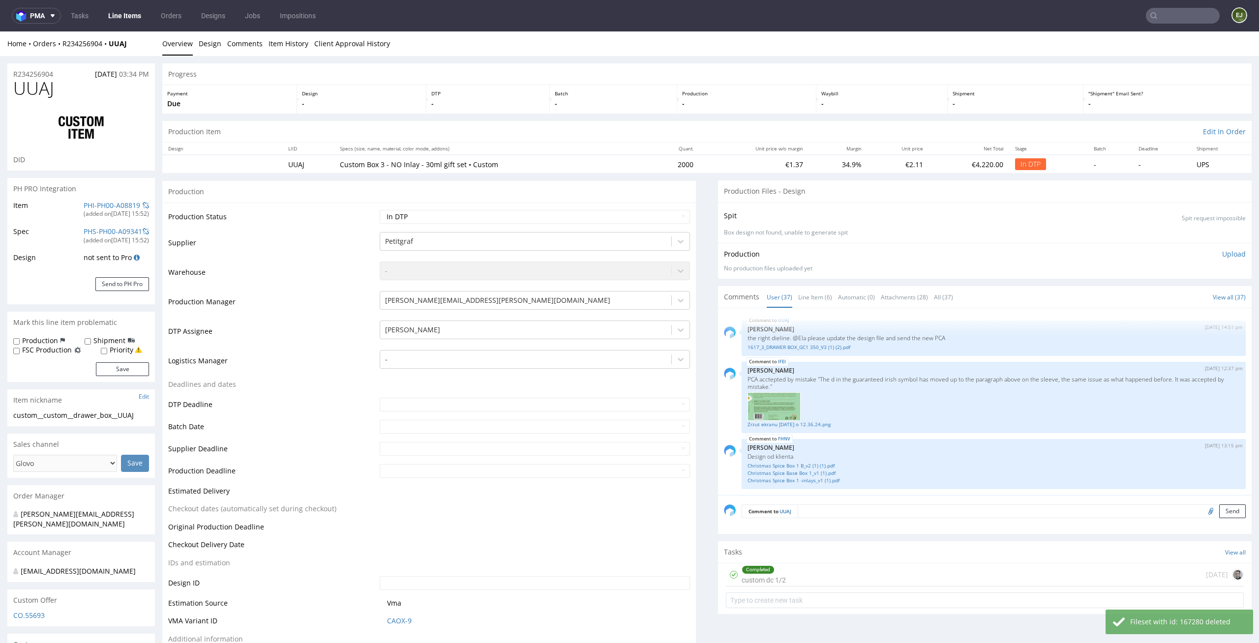
click at [1222, 249] on p "Upload" at bounding box center [1234, 254] width 24 height 10
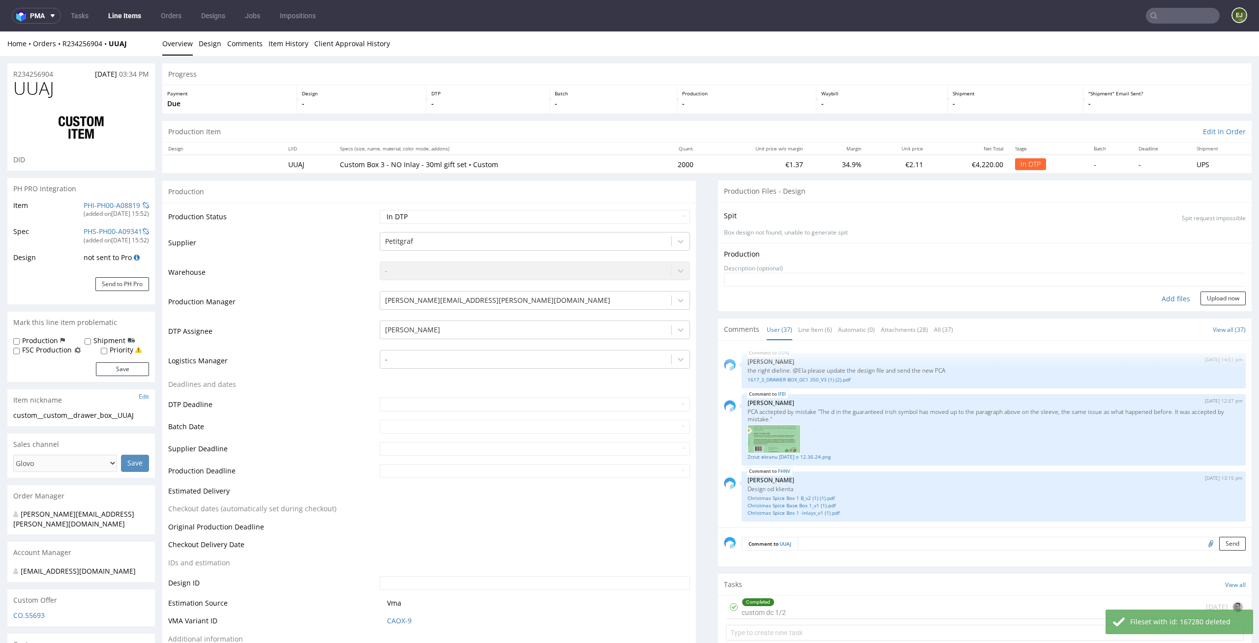
click at [1162, 296] on div "Add files" at bounding box center [1175, 299] width 49 height 15
type input "C:\fakepath\custom__custom__drawer_box__UUAJ__d0__oR234256904__bottom__outside.…"
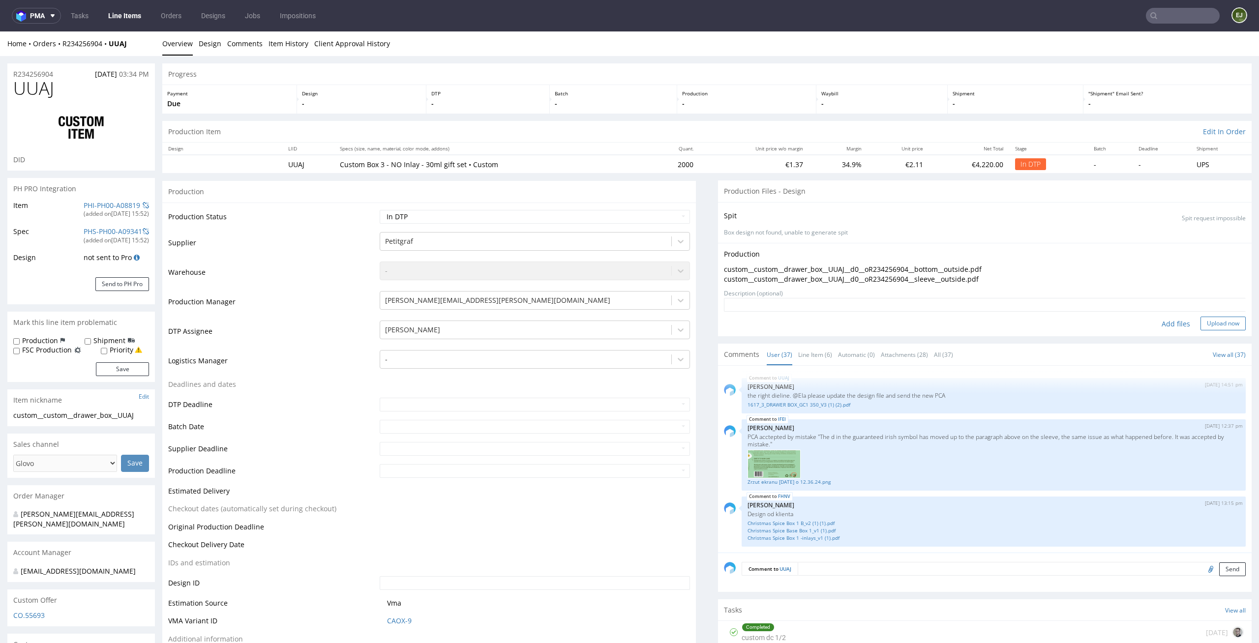
click at [1203, 323] on button "Upload now" at bounding box center [1222, 324] width 45 height 14
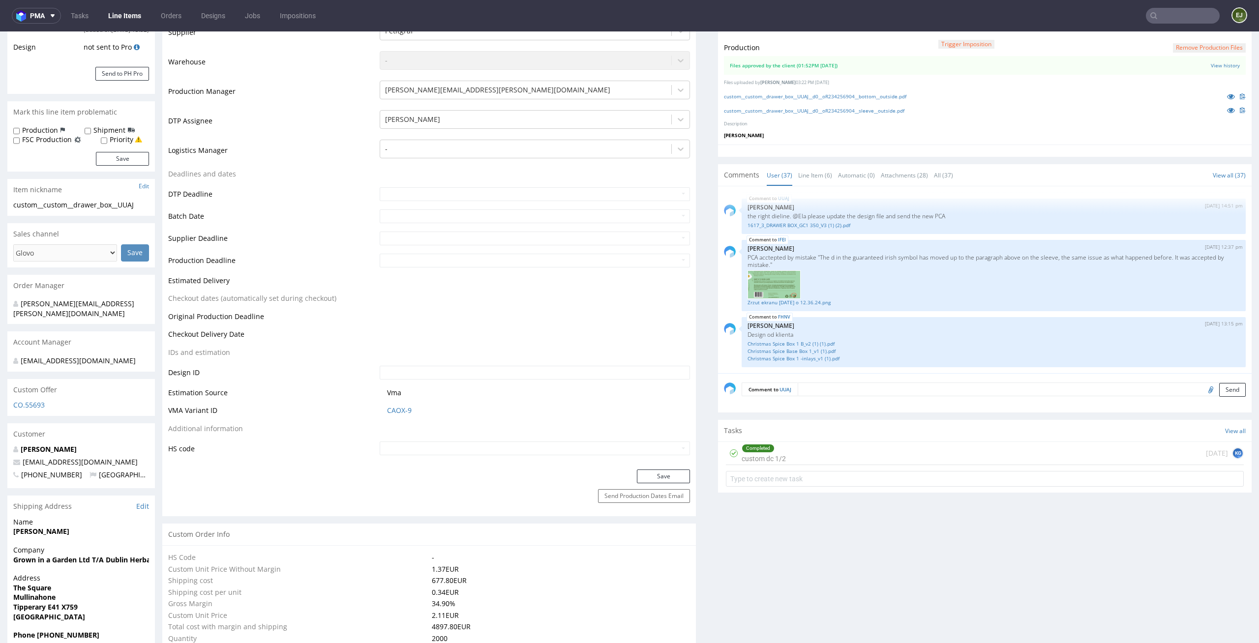
scroll to position [0, 0]
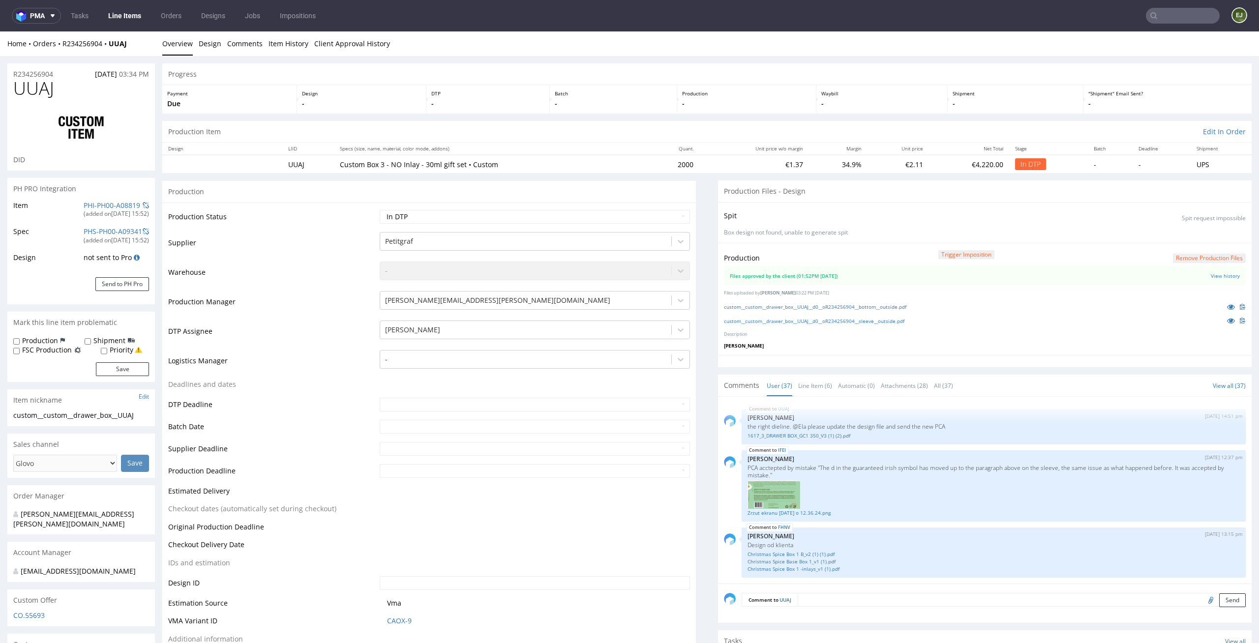
click at [590, 184] on div "Production" at bounding box center [428, 191] width 533 height 22
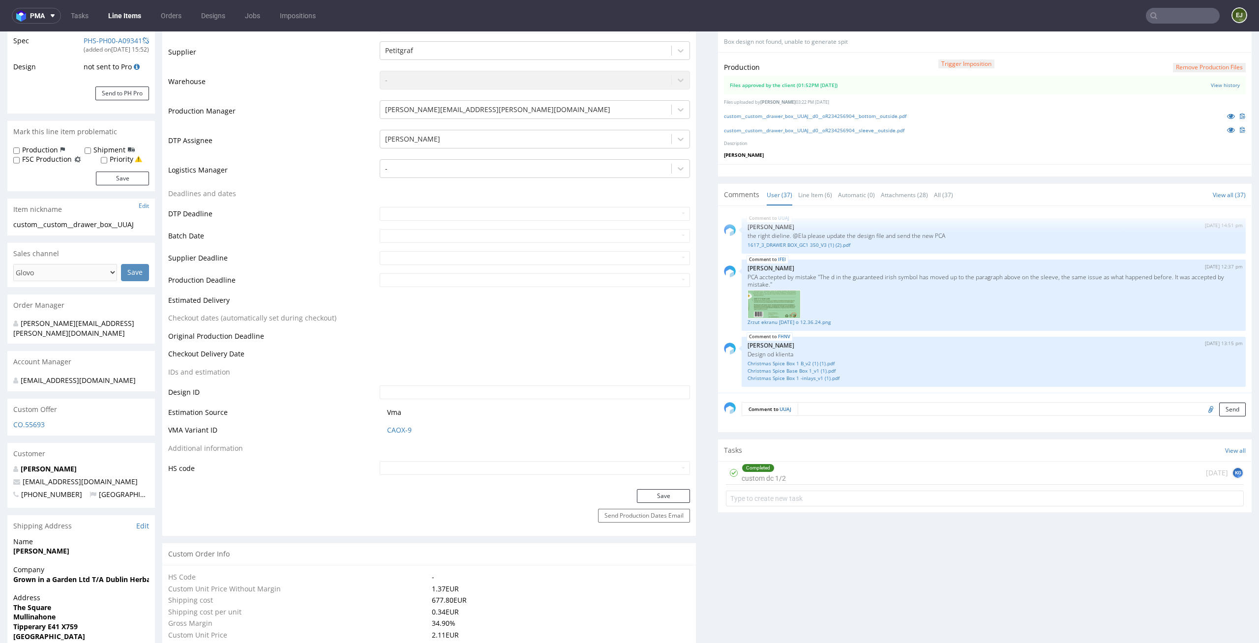
scroll to position [217, 0]
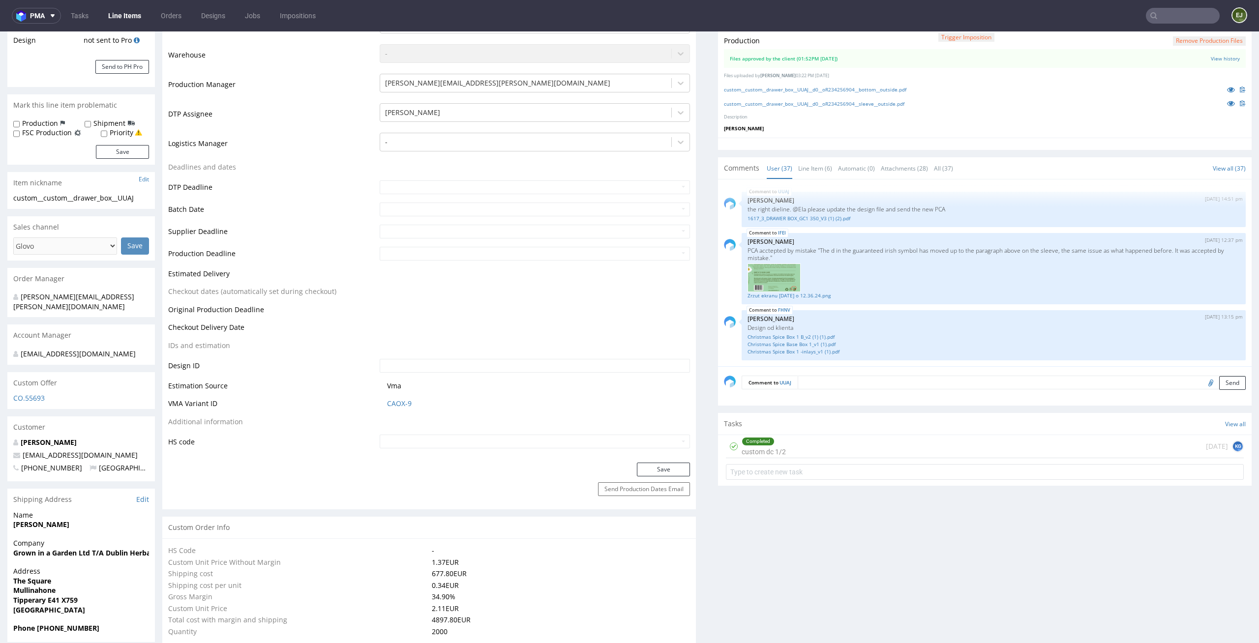
click at [808, 451] on div "Completed custom dc 1/2 1 day ago KG" at bounding box center [985, 446] width 518 height 23
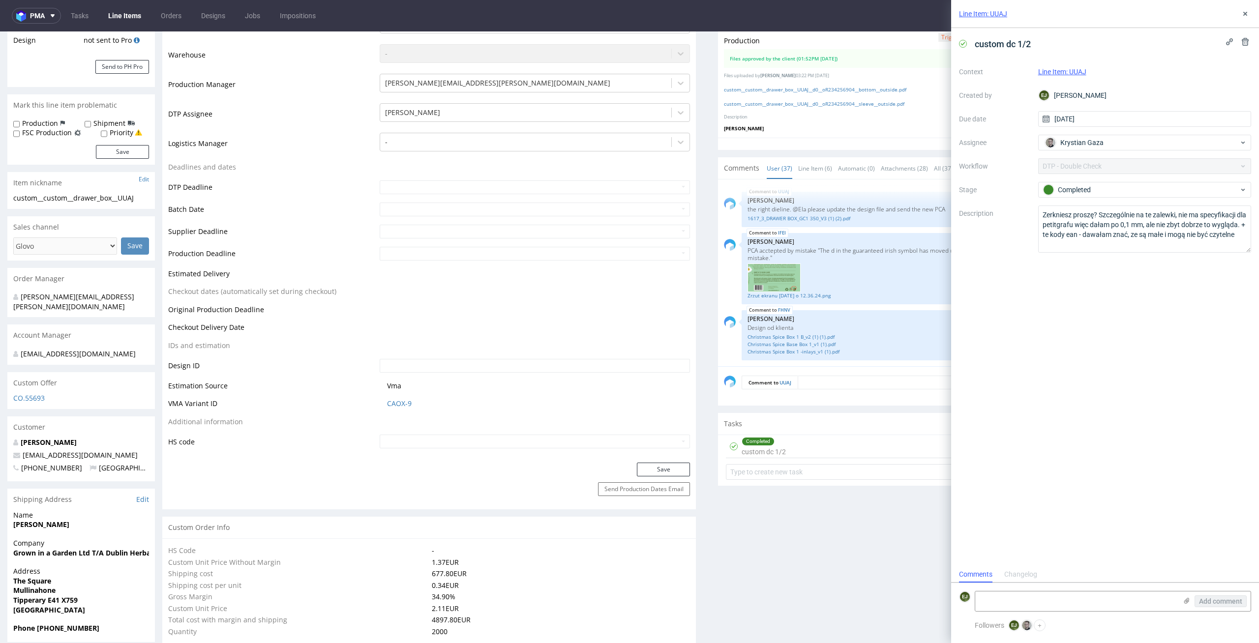
scroll to position [8, 0]
click at [1243, 14] on icon at bounding box center [1245, 14] width 8 height 8
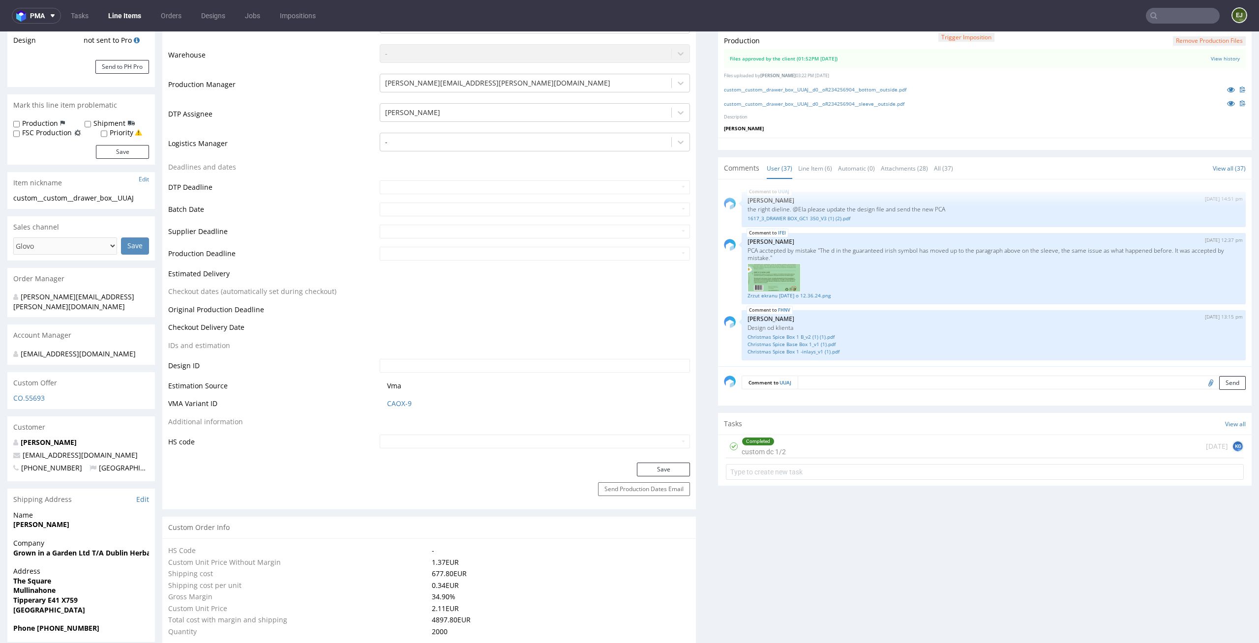
click at [797, 438] on div "Completed custom dc 1/2 1 day ago KG" at bounding box center [985, 446] width 518 height 23
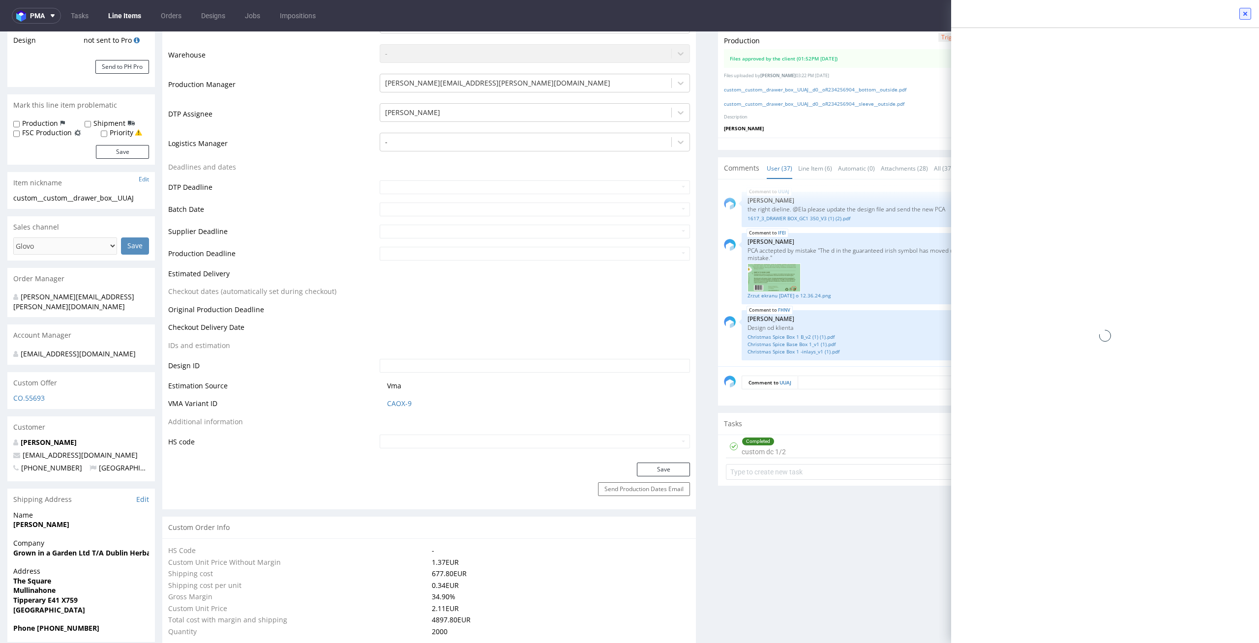
click at [1248, 13] on icon at bounding box center [1245, 14] width 8 height 8
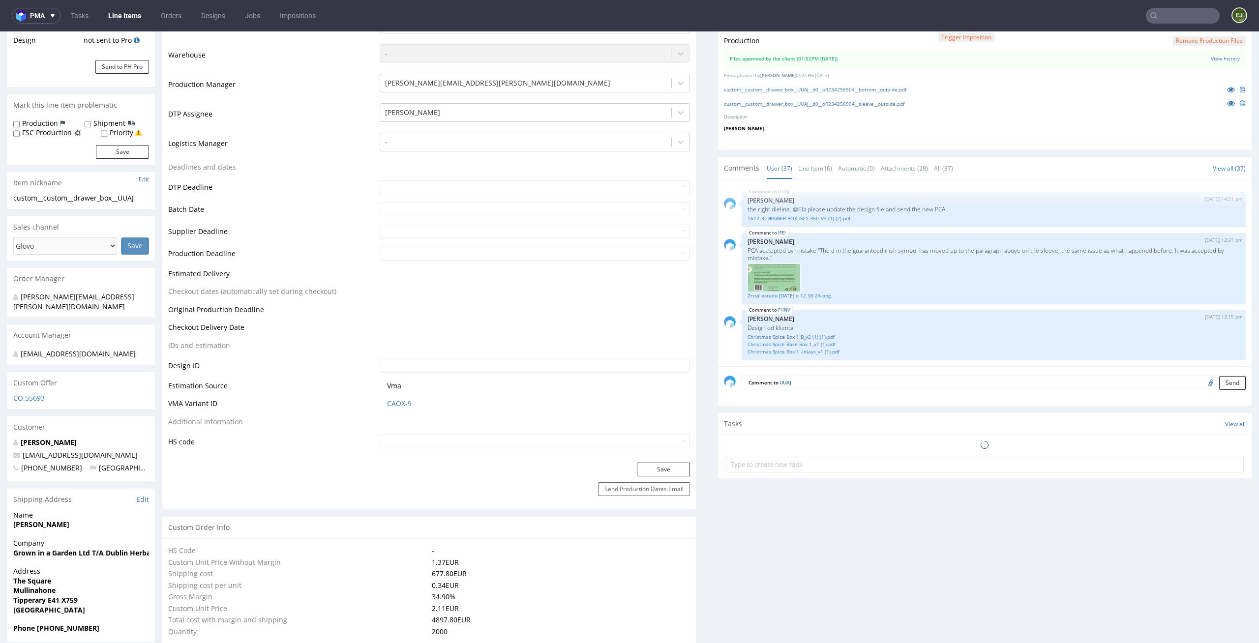
click at [801, 450] on div "Completed custom dc 1/2 1 day ago" at bounding box center [985, 446] width 518 height 23
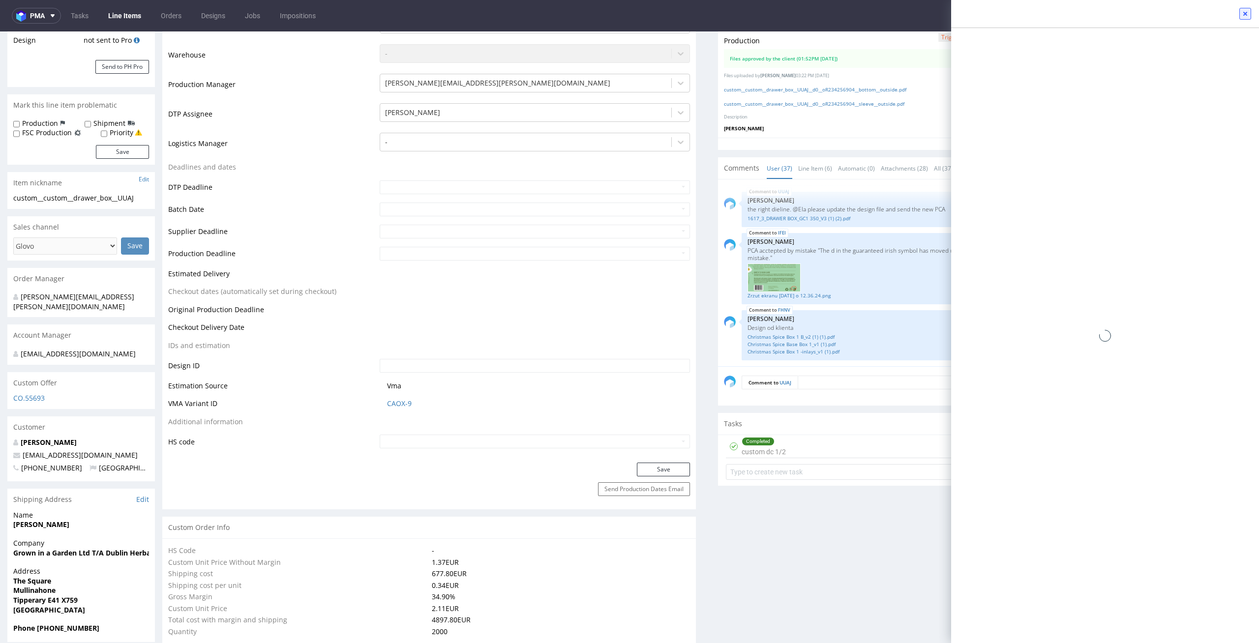
click at [1244, 10] on icon at bounding box center [1245, 14] width 8 height 8
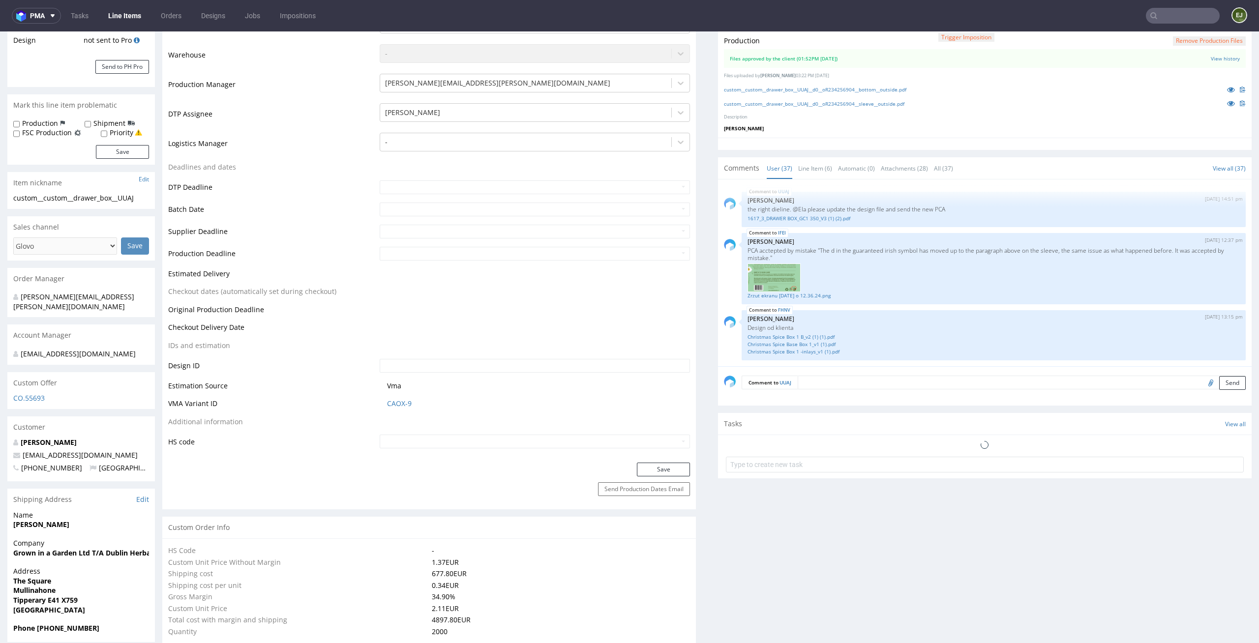
click at [1009, 104] on div "custom__custom__drawer_box__UUAJ__d0__oR234256904__sleeve__outside.pdf" at bounding box center [985, 103] width 522 height 11
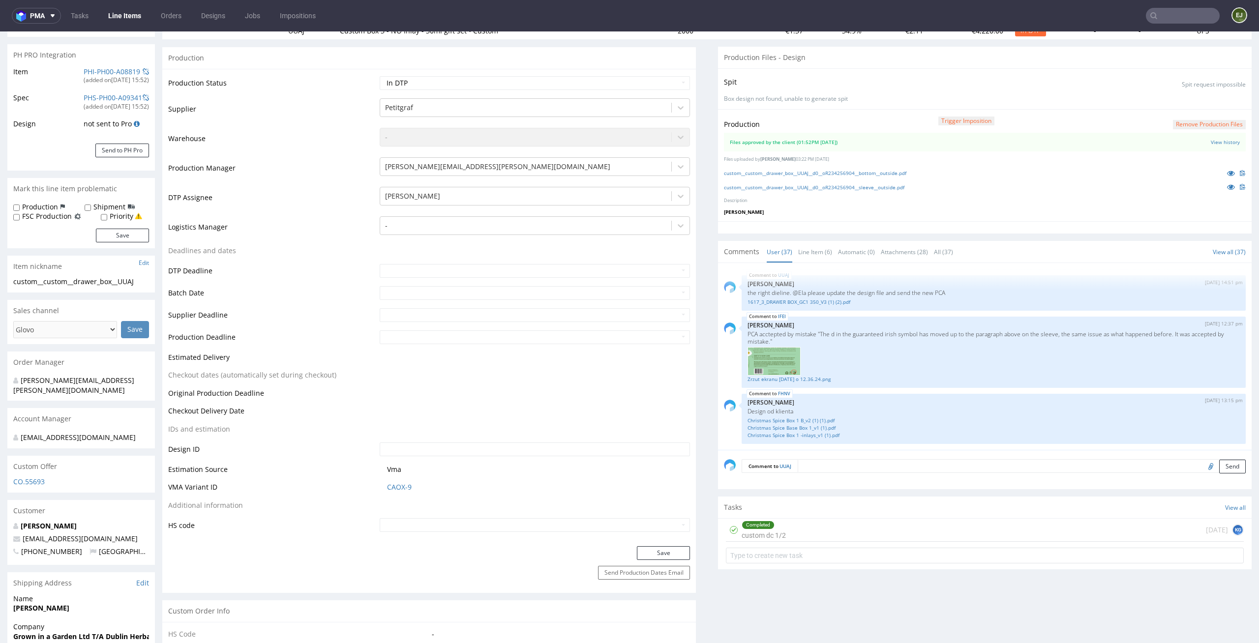
scroll to position [168, 0]
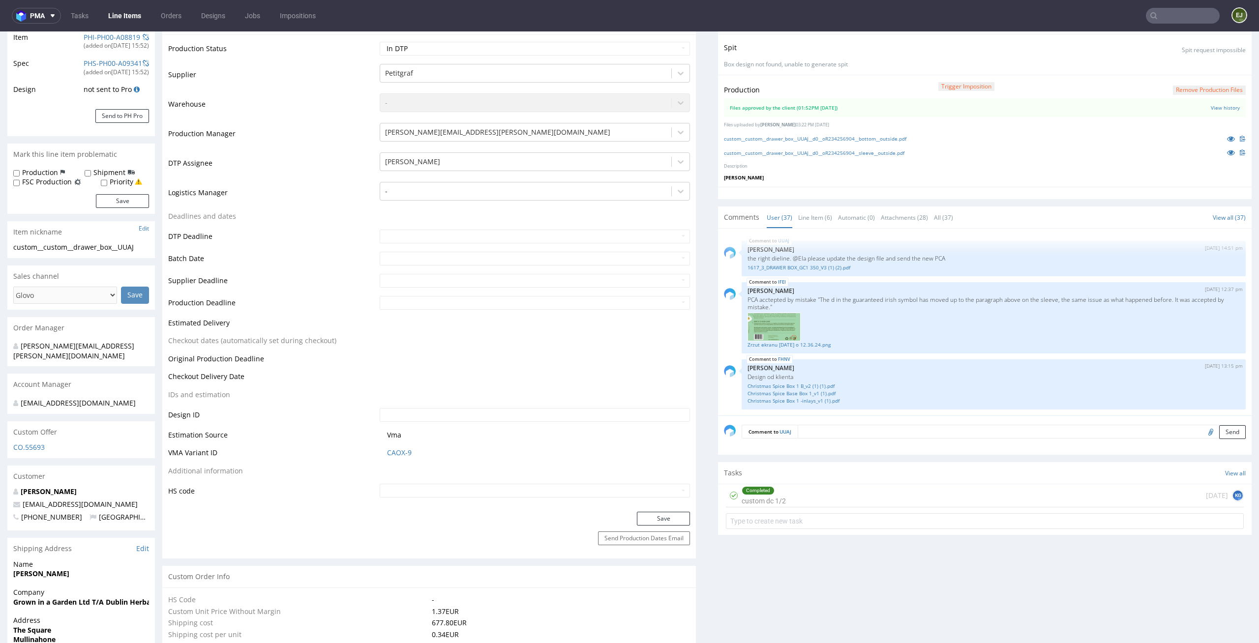
click at [784, 497] on div "Completed custom dc 1/2 1 day ago KG" at bounding box center [985, 495] width 518 height 23
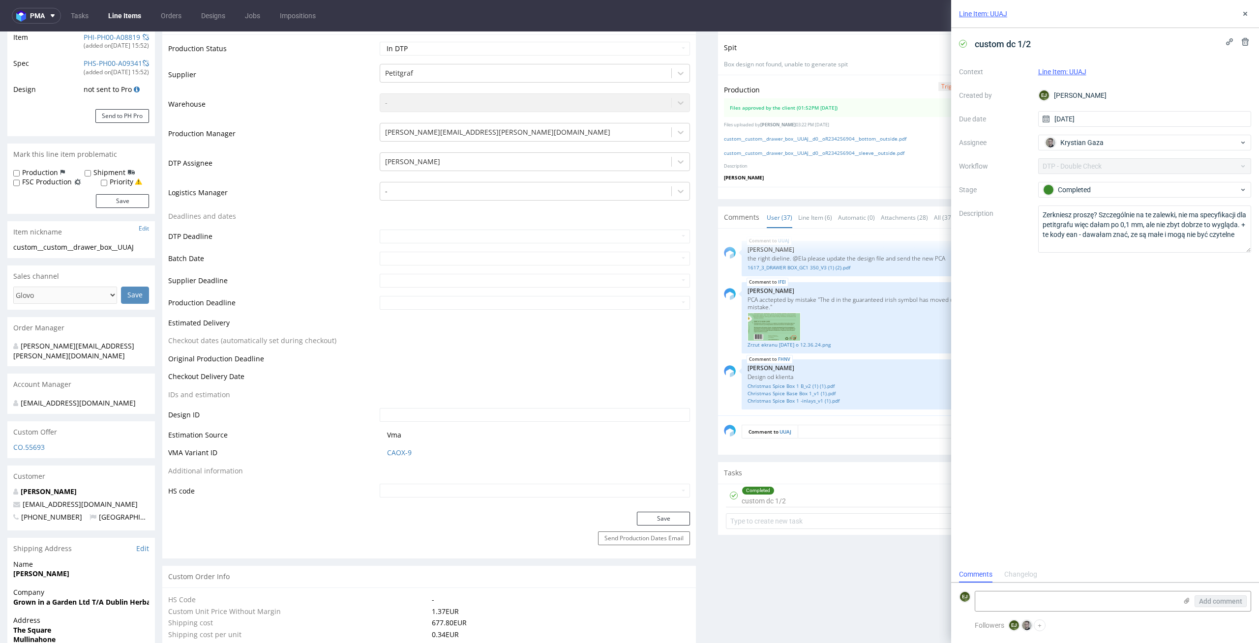
scroll to position [8, 0]
click at [1252, 14] on div "Line Item: UUAJ" at bounding box center [1105, 14] width 308 height 28
click at [1243, 14] on icon at bounding box center [1245, 14] width 8 height 8
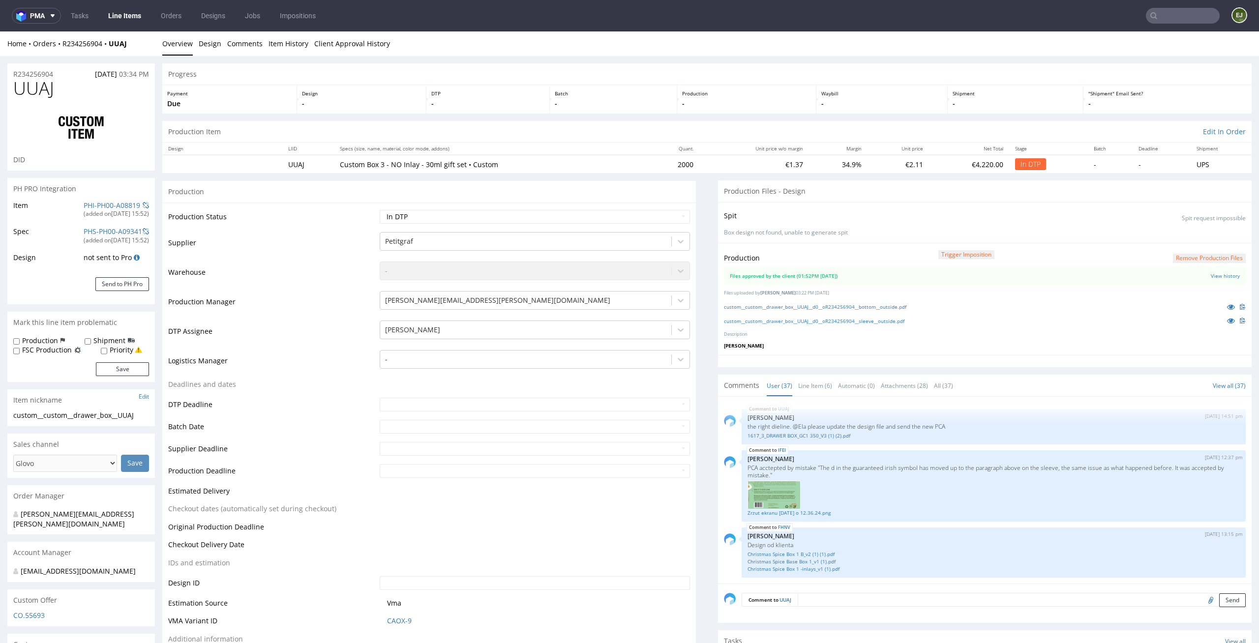
click at [1222, 258] on button "Remove production files" at bounding box center [1208, 258] width 73 height 9
click at [1182, 237] on link "Yes" at bounding box center [1177, 236] width 28 height 15
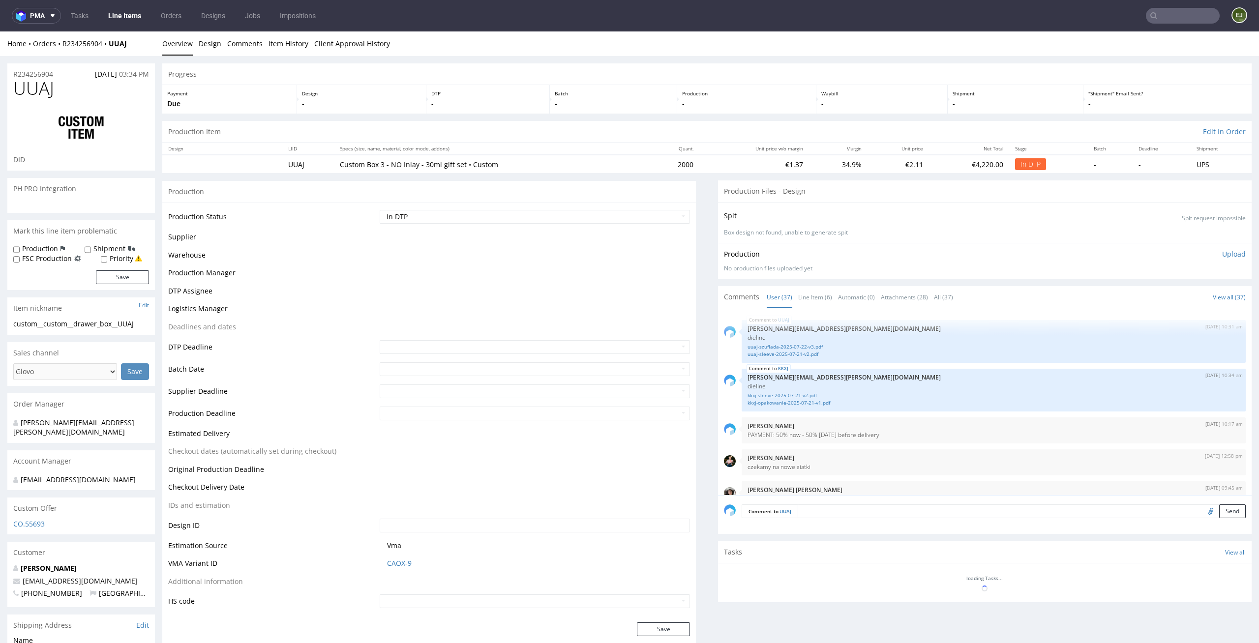
scroll to position [1533, 0]
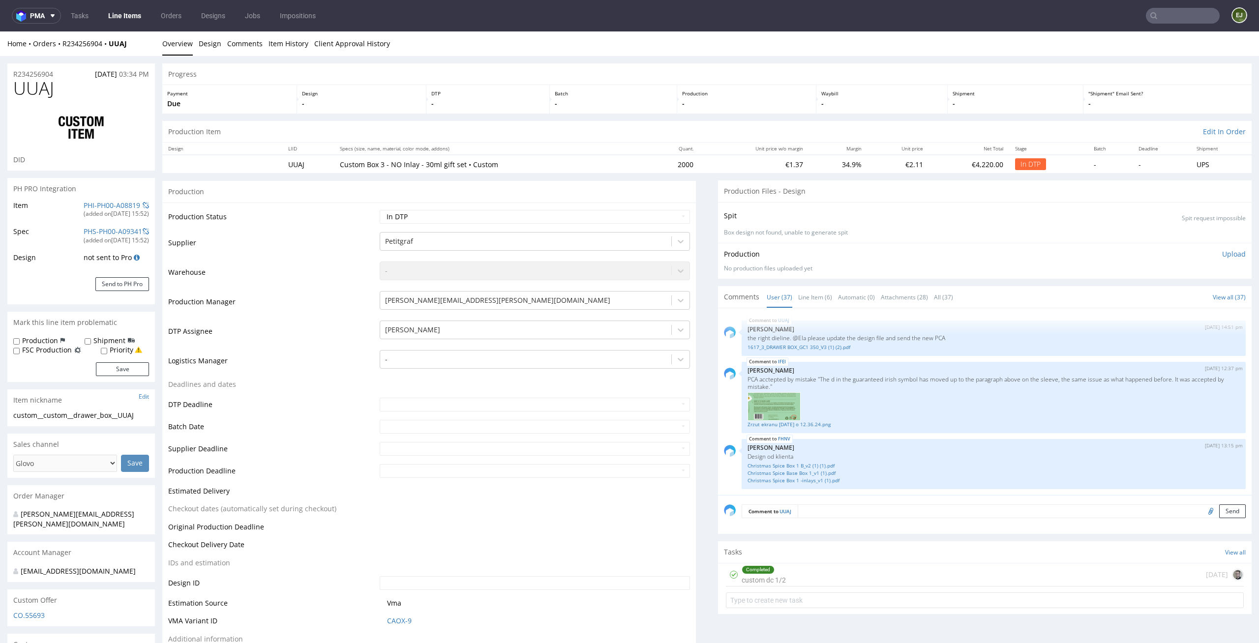
click at [1222, 254] on p "Upload" at bounding box center [1234, 254] width 24 height 10
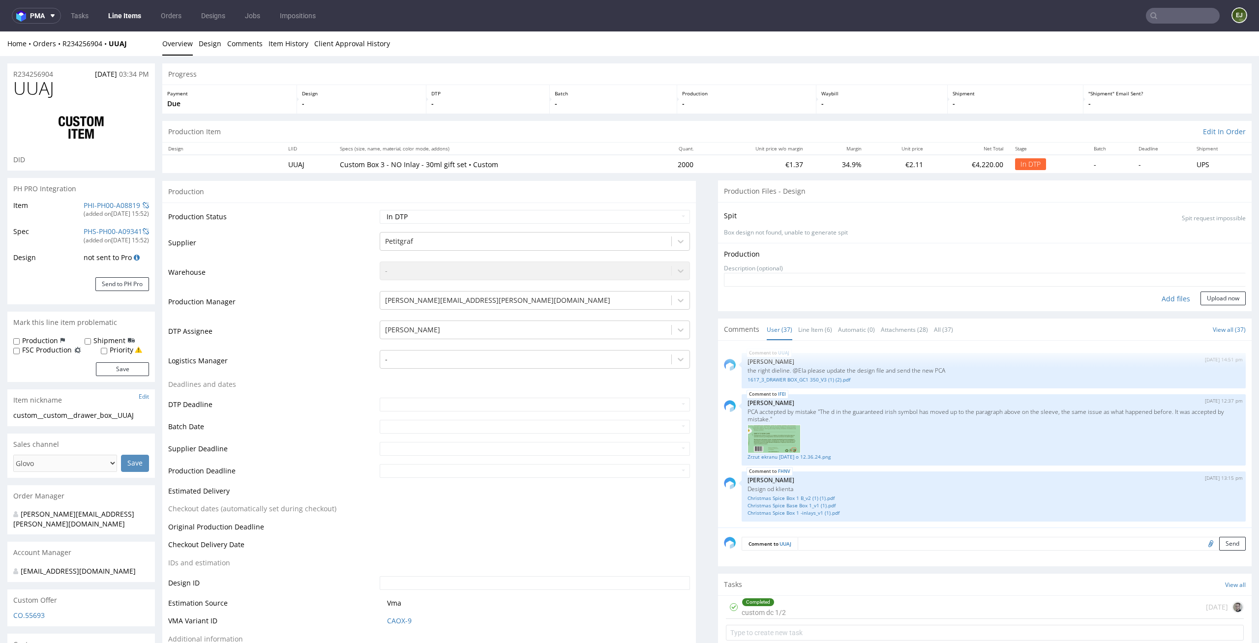
click at [1151, 297] on div "Add files" at bounding box center [1175, 299] width 49 height 15
type input "C:\fakepath\custom__custom__drawer_box__UUAJ__d0__oR234256904__bottom__outside.…"
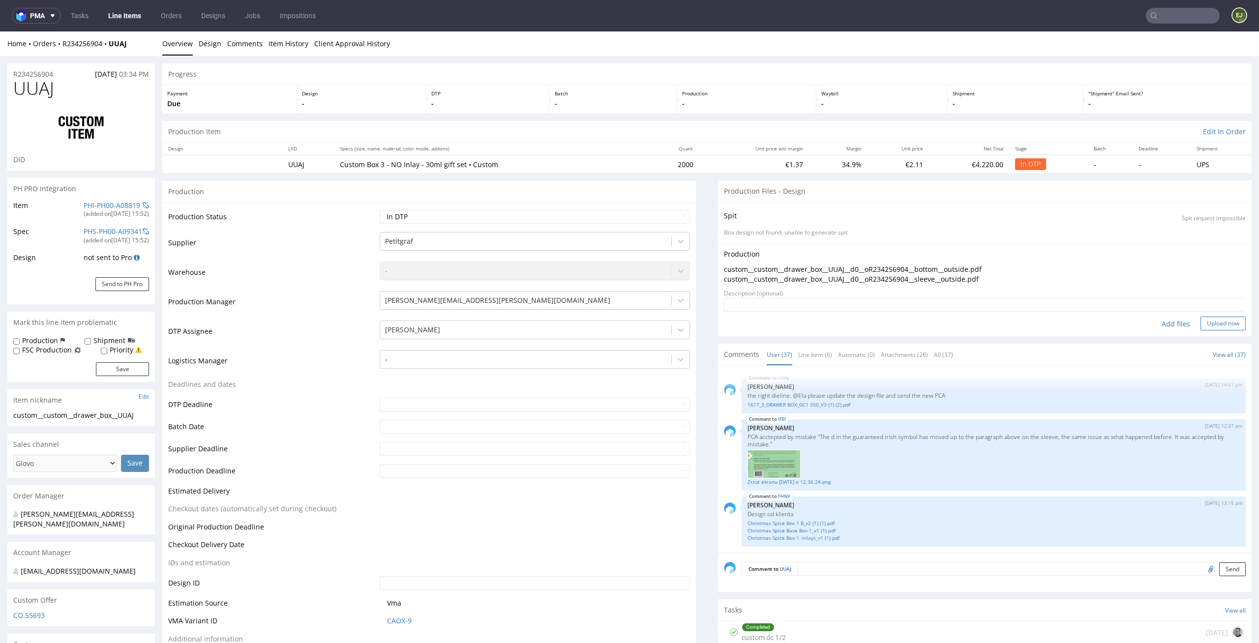
click at [1214, 327] on button "Upload now" at bounding box center [1222, 324] width 45 height 14
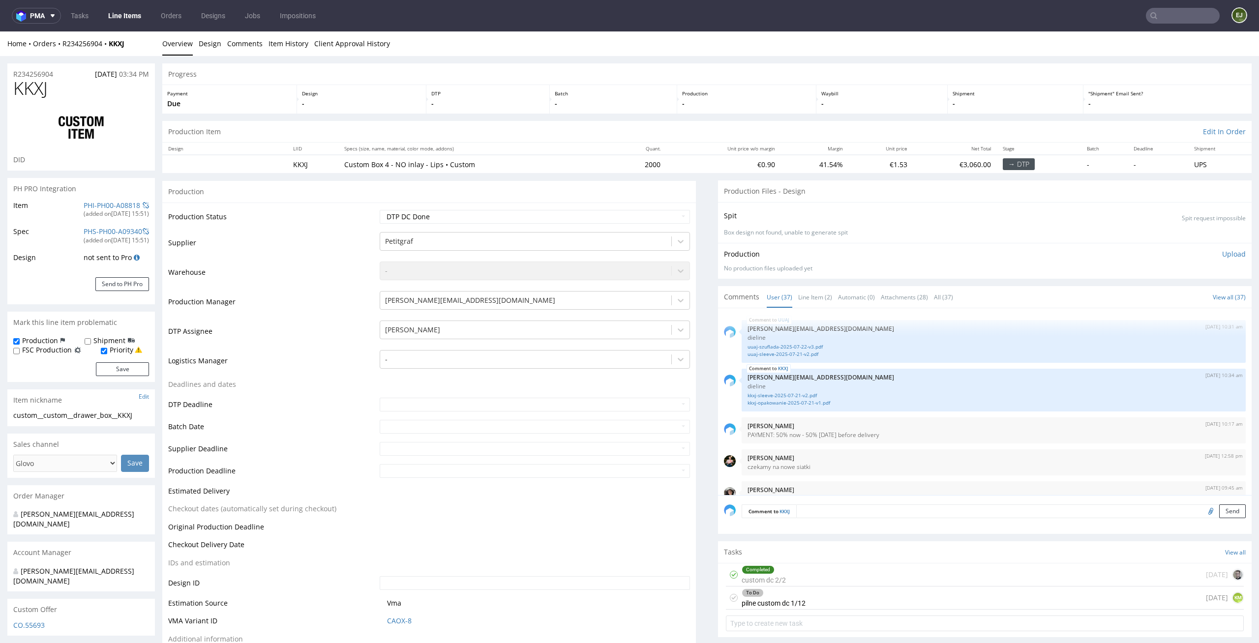
scroll to position [1533, 0]
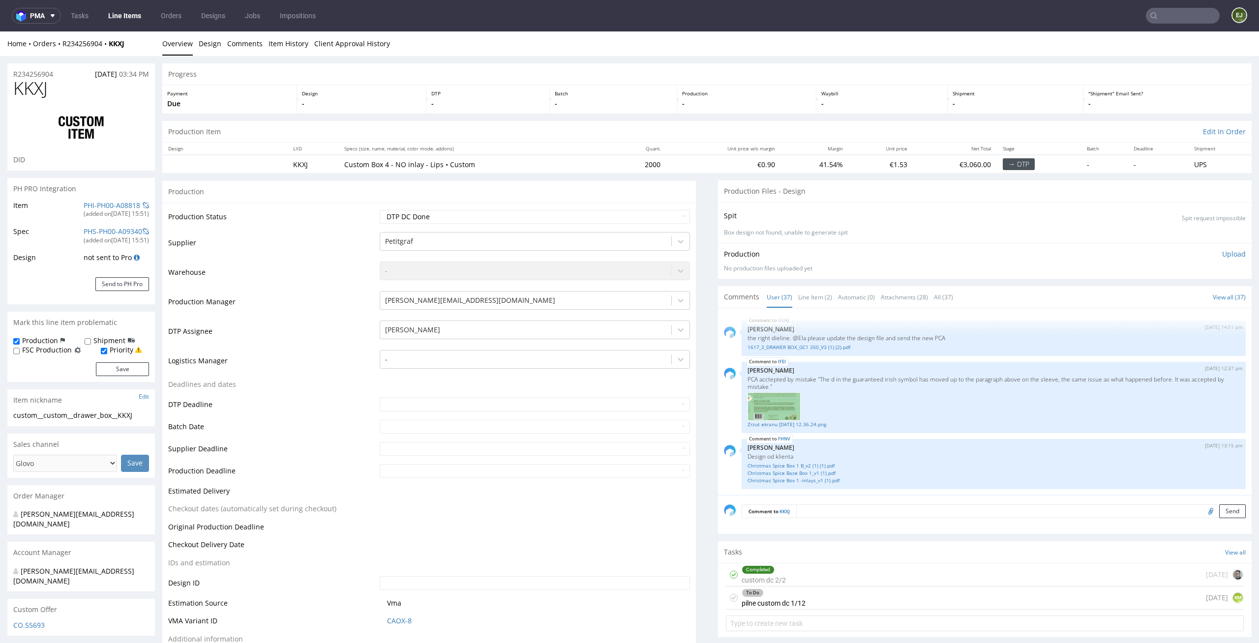
click at [1222, 254] on p "Upload" at bounding box center [1234, 254] width 24 height 10
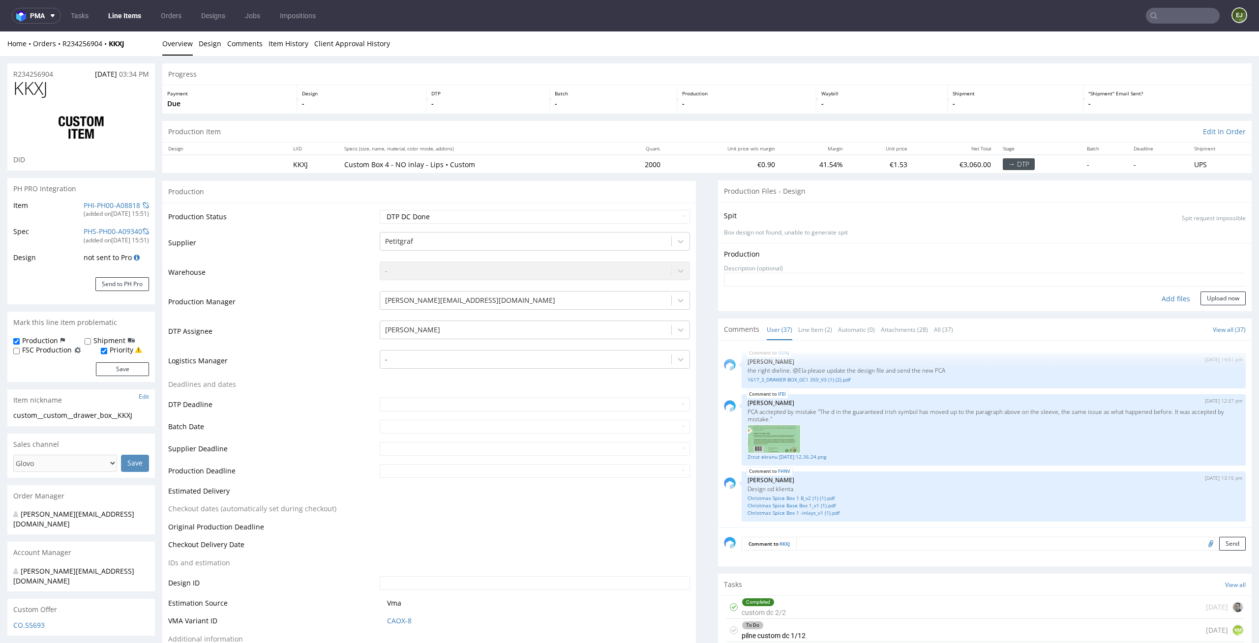
click at [1162, 300] on div "Add files" at bounding box center [1175, 299] width 49 height 15
type input "C:\fakepath\custom__custom__drawer_box__KKXJ__d0__oR234256904__bottom__outside.…"
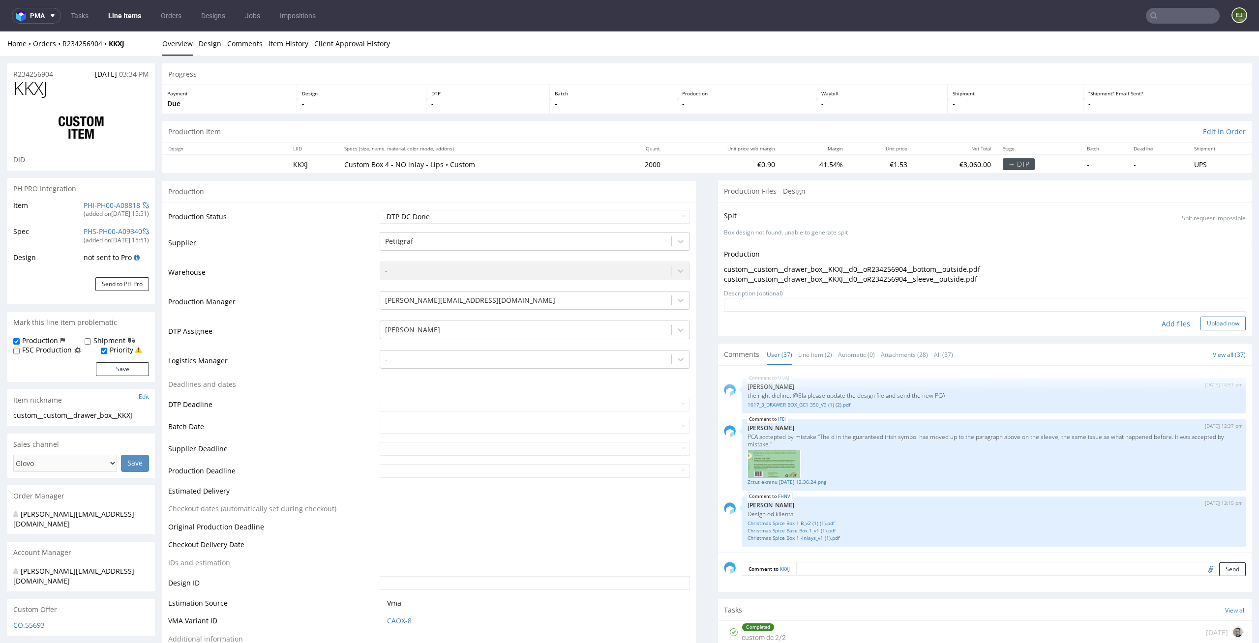
click at [1203, 328] on button "Upload now" at bounding box center [1222, 324] width 45 height 14
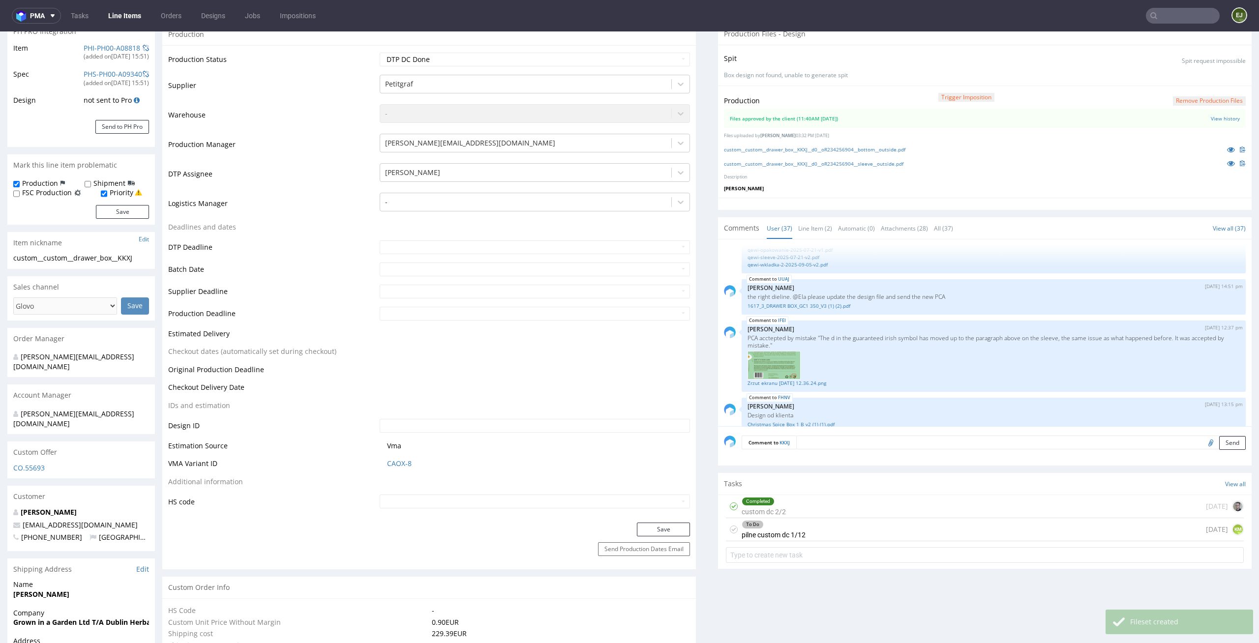
scroll to position [365, 0]
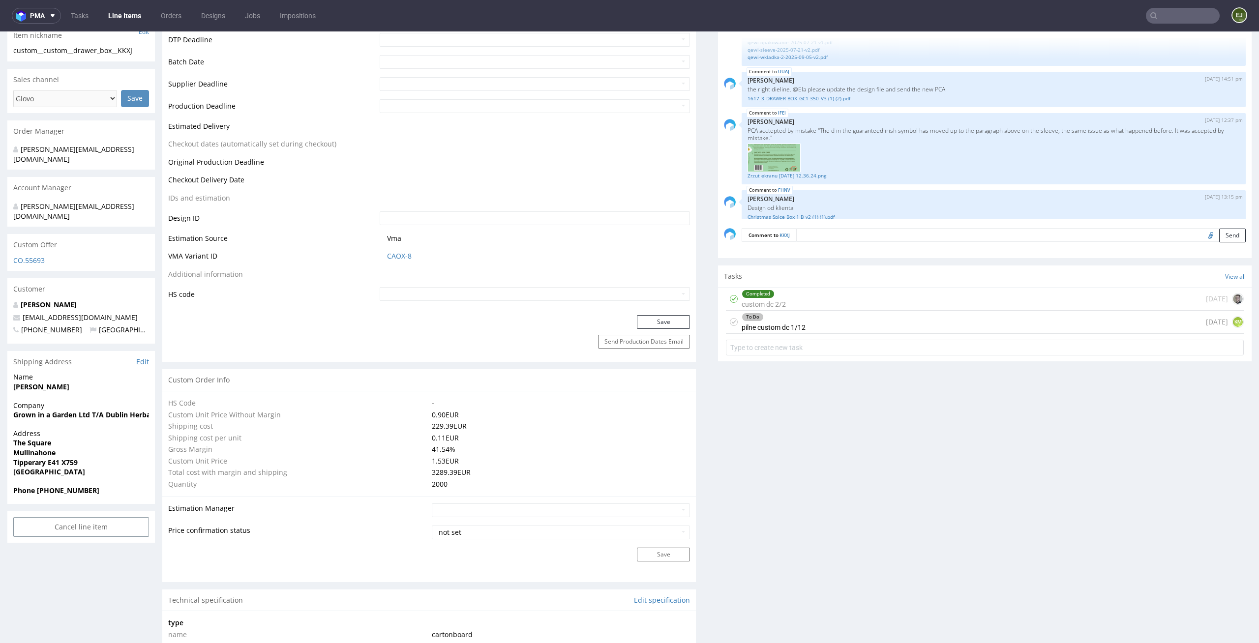
click at [835, 327] on div "To Do pilne custom dc 1/12 today KM" at bounding box center [985, 322] width 518 height 23
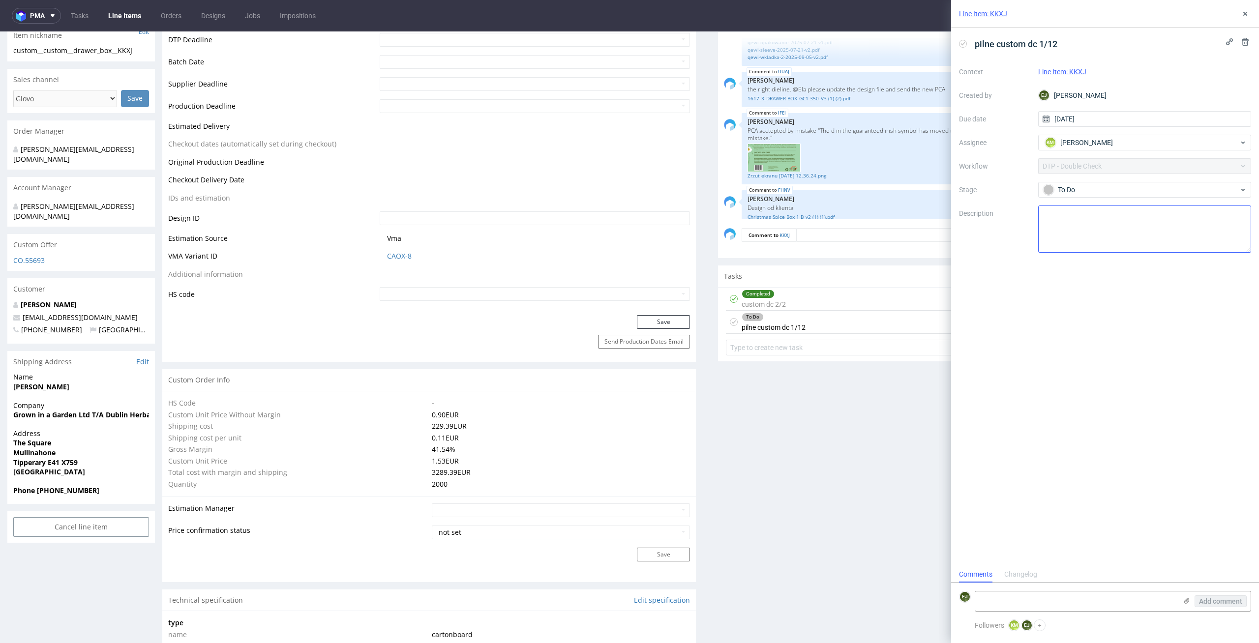
scroll to position [8, 0]
click at [1115, 224] on textarea at bounding box center [1144, 228] width 213 height 47
paste textarea "Wrzucam na dc narazie 2 najpilniejsze zamówienia. Dla tego zamówienia wprowadzi…"
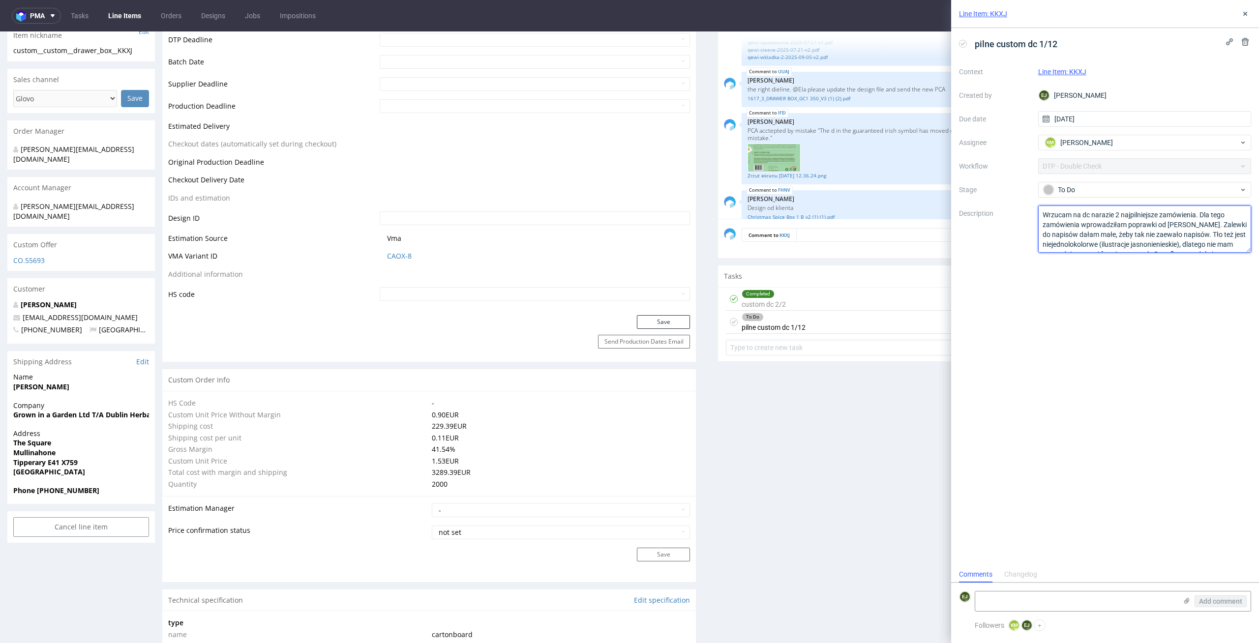
scroll to position [26, 0]
click at [1157, 346] on div "pilne custom dc 1/12 Context Line Item: KKXJ Created by EJ Elżbieta Jelińska Du…" at bounding box center [1105, 297] width 308 height 538
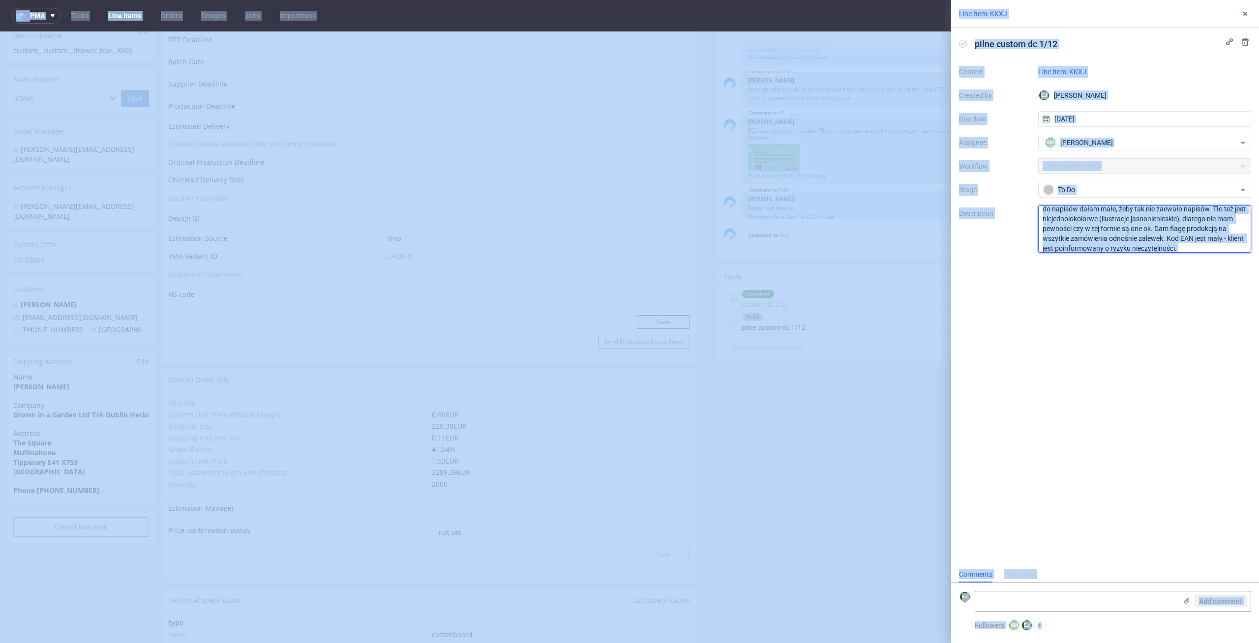
click at [1142, 245] on textarea "Wrzucam na dc narazie 2 najpilniejsze zamówienia. Dla tego zamówienia wprowadzi…" at bounding box center [1144, 228] width 213 height 47
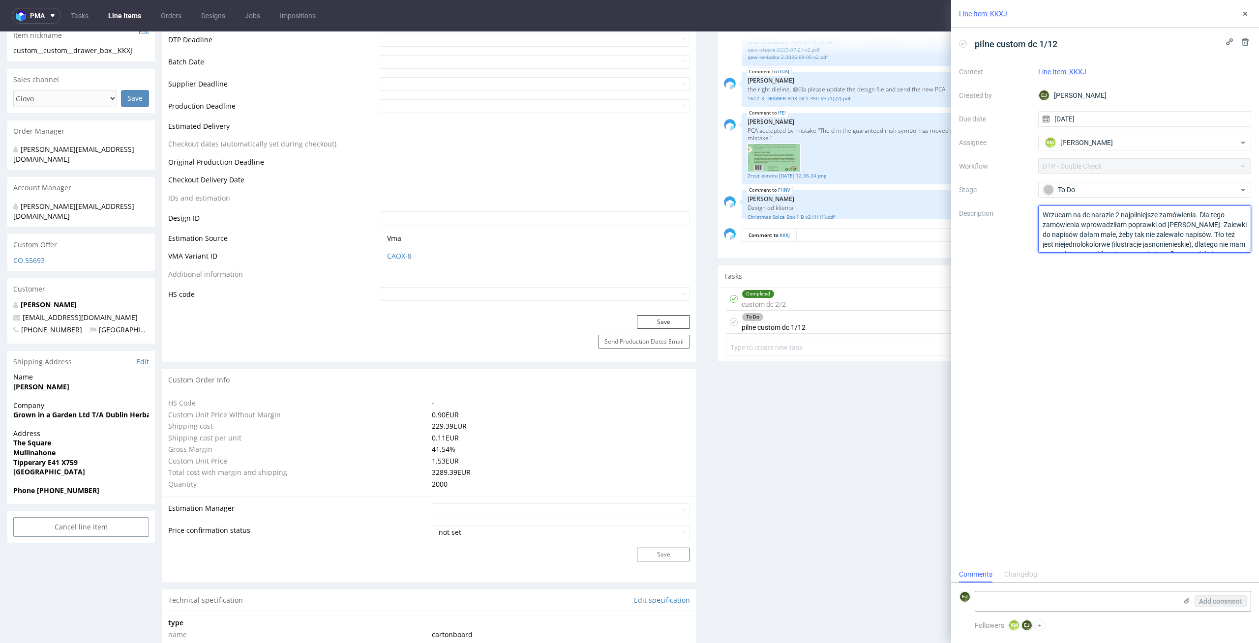
scroll to position [30, 0]
type textarea "Wrzucam na dc narazie 2 najpilniejsze zamówienia. Dla tego zamówienia wprowadzi…"
click at [1155, 281] on div "pilne custom dc 1/12 Context Line Item: KKXJ Created by EJ Elżbieta Jelińska Du…" at bounding box center [1105, 297] width 308 height 538
click at [1245, 17] on icon at bounding box center [1245, 14] width 8 height 8
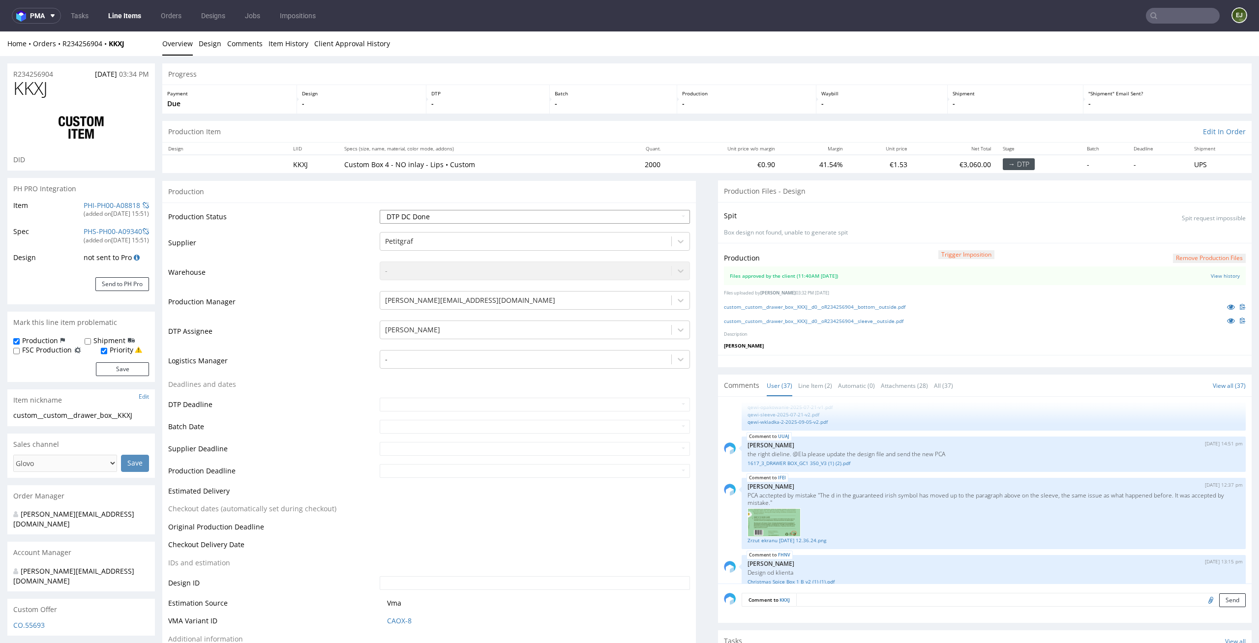
click at [586, 221] on select "Waiting for Artwork Waiting for Diecut Waiting for Mockup Waiting for DTP Waiti…" at bounding box center [535, 217] width 311 height 14
select select "dtp_waiting_for_double_check"
click at [380, 210] on select "Waiting for Artwork Waiting for Diecut Waiting for Mockup Waiting for DTP Waiti…" at bounding box center [535, 217] width 311 height 14
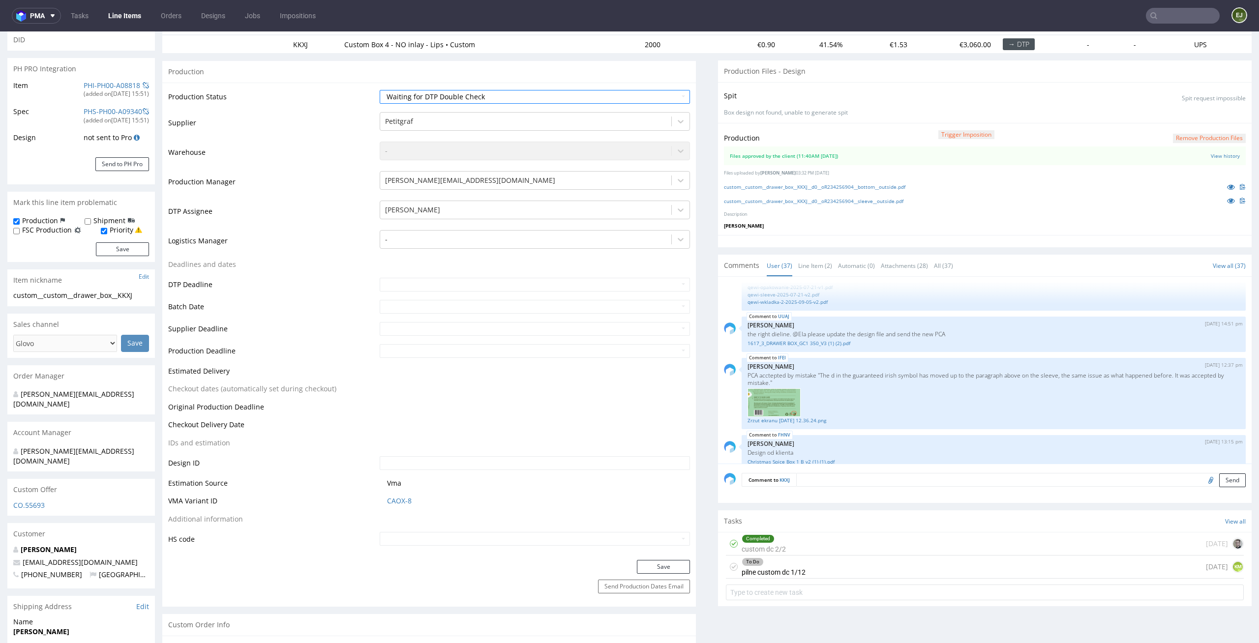
scroll to position [161, 0]
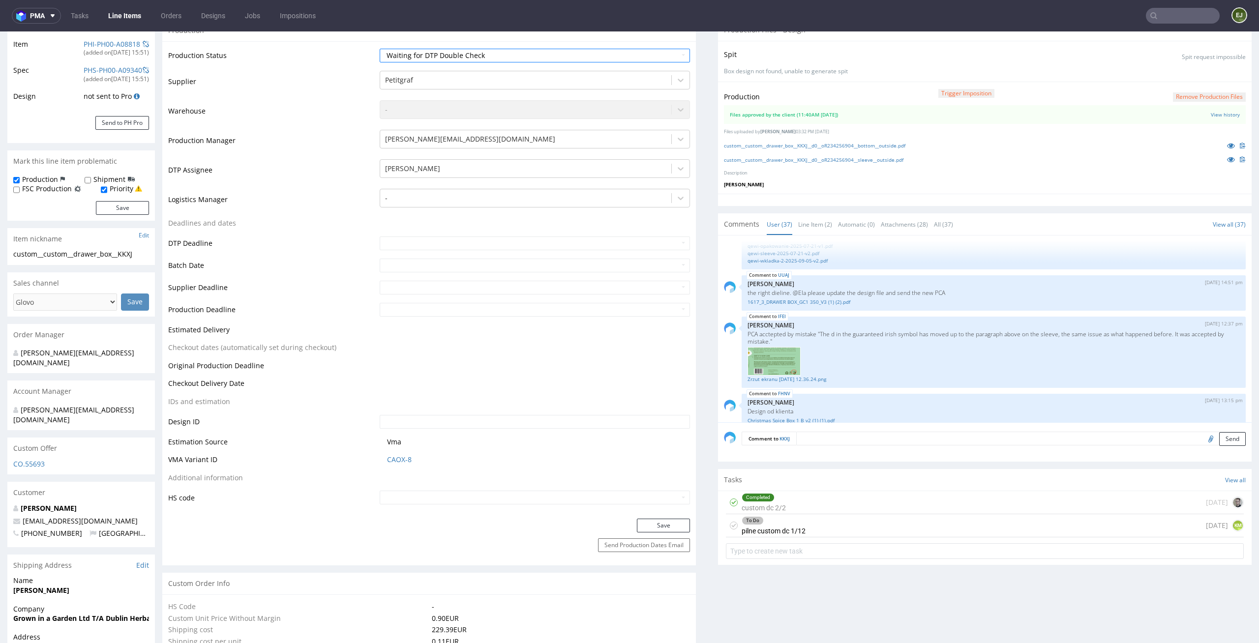
click at [669, 534] on div "Save" at bounding box center [428, 529] width 533 height 20
click at [669, 527] on button "Save" at bounding box center [663, 526] width 53 height 14
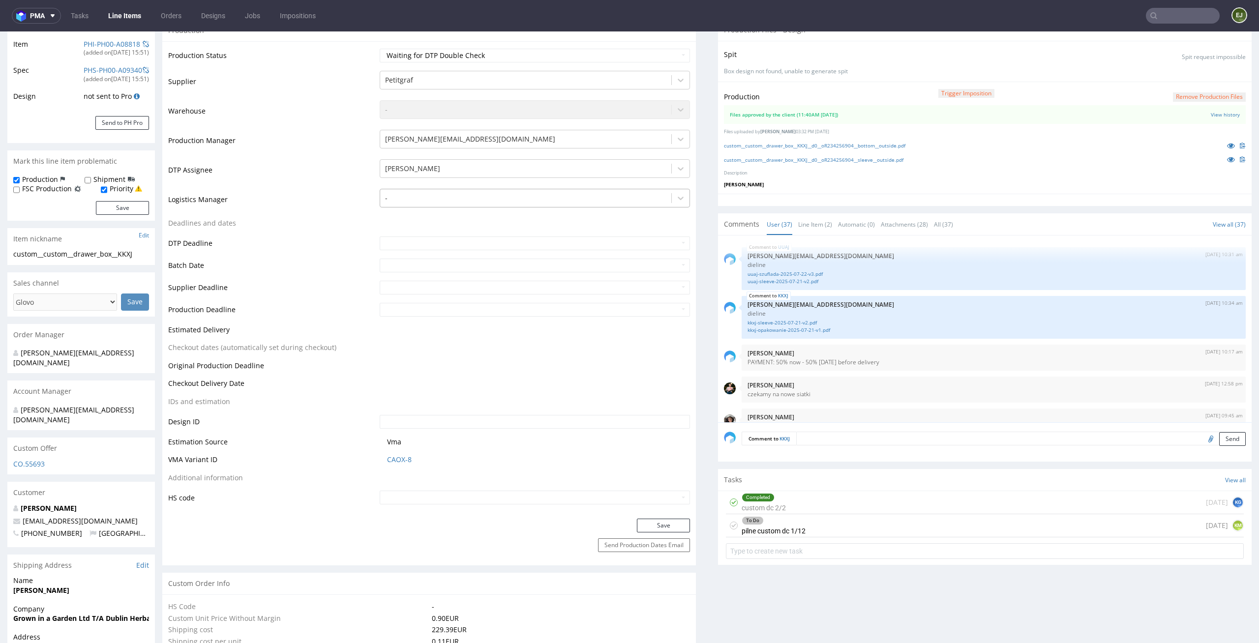
scroll to position [0, 0]
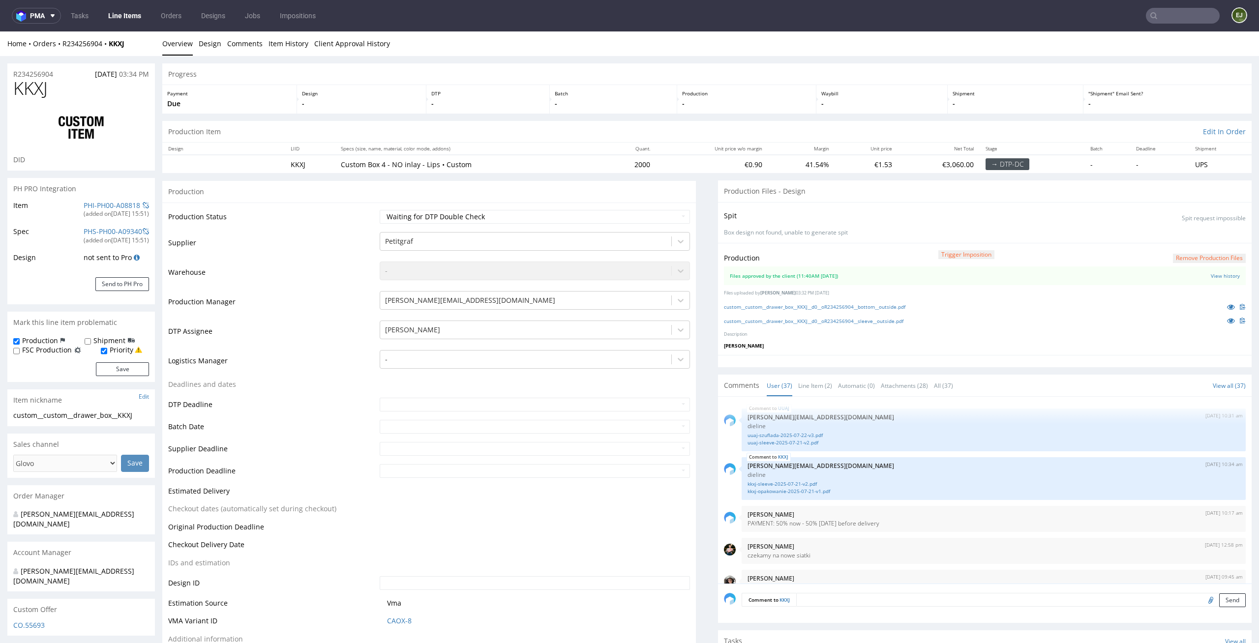
click at [126, 11] on link "Line Items" at bounding box center [124, 16] width 45 height 16
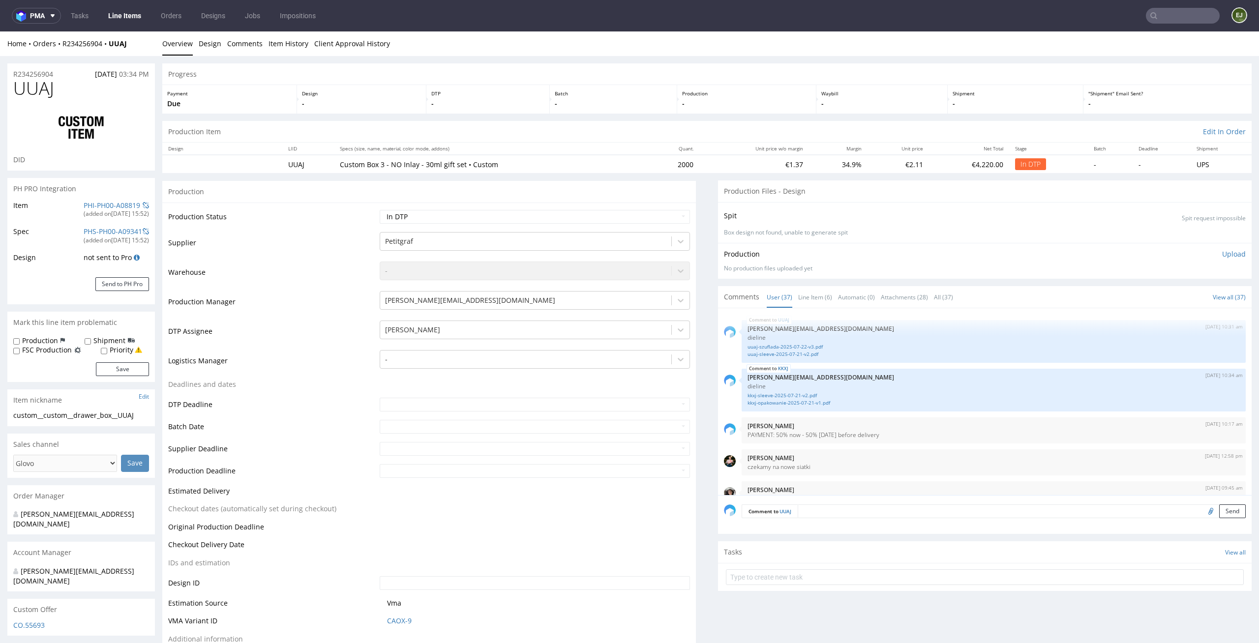
scroll to position [1533, 0]
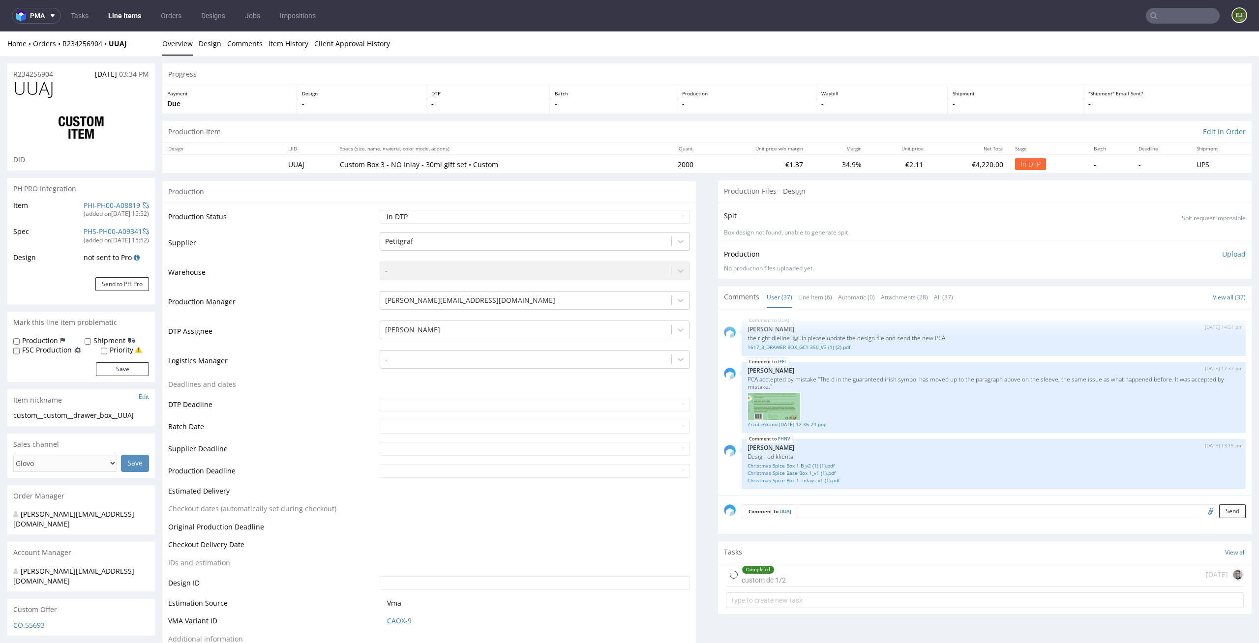
click at [1214, 259] on div "Production Upload No production files uploaded yet Description (optional) Add f…" at bounding box center [985, 261] width 522 height 24
click at [1223, 252] on p "Upload" at bounding box center [1234, 254] width 24 height 10
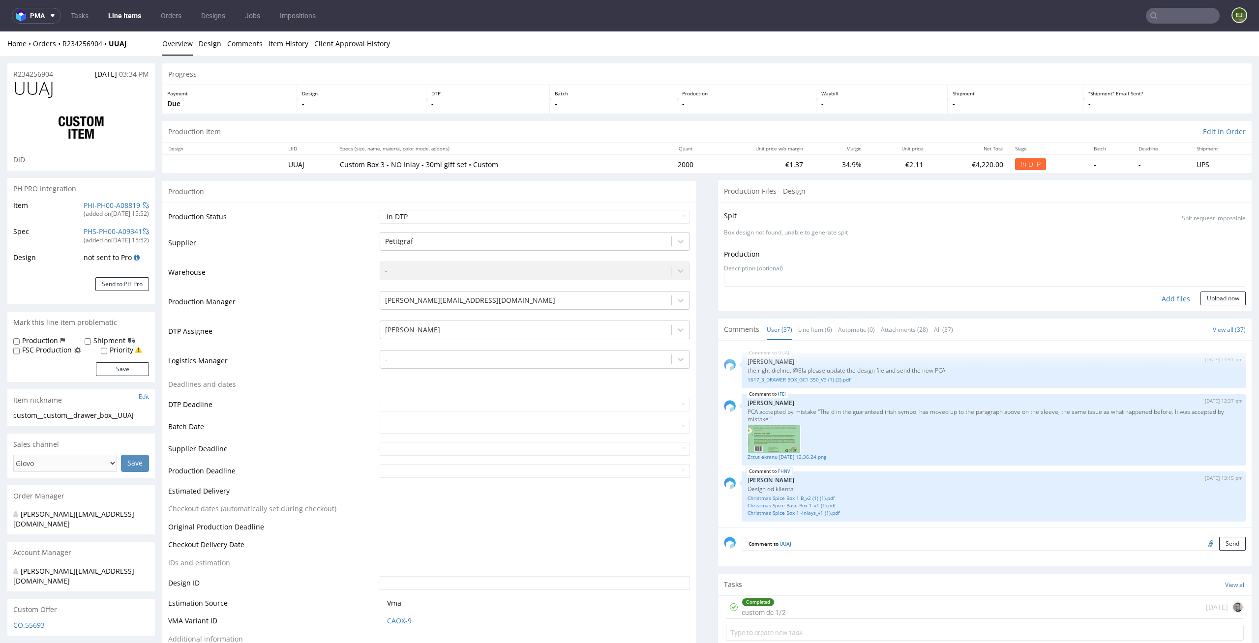
click at [1167, 292] on div "Add files" at bounding box center [1175, 299] width 49 height 15
type input "C:\fakepath\custom__custom__drawer_box__UUAJ__d0__oR234256904__bottom__outside.…"
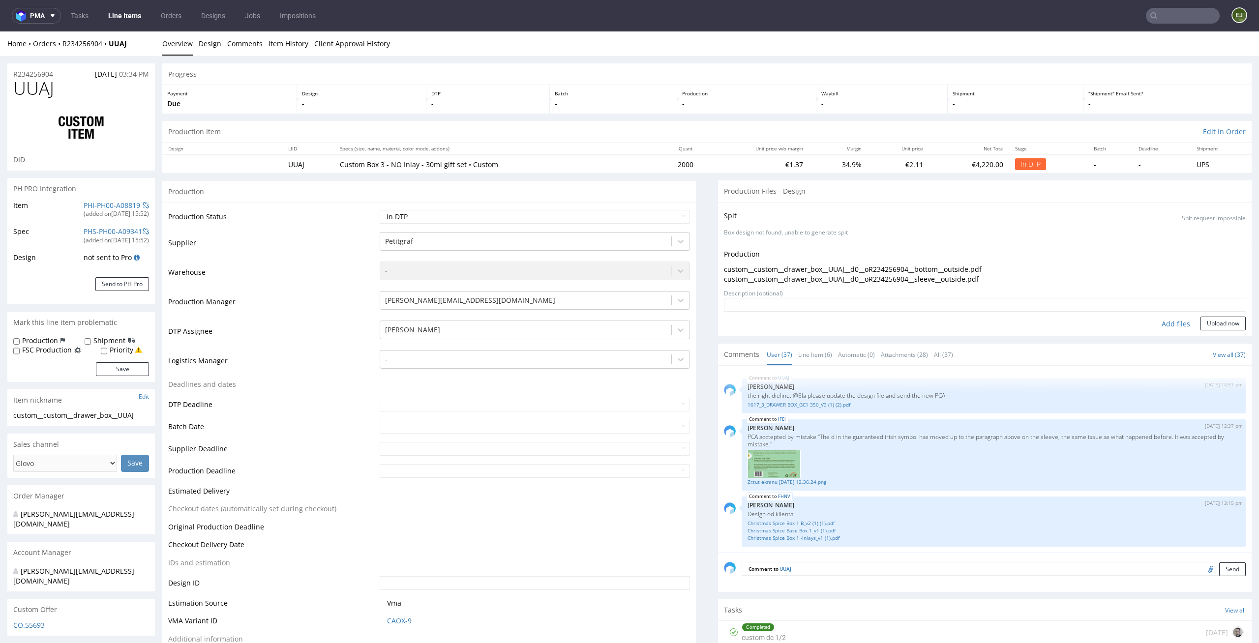
click at [1203, 333] on div "Production Upload custom__custom__drawer_box__UUAJ__d0__oR234256904__bottom__ou…" at bounding box center [984, 290] width 533 height 94
click at [1221, 315] on form "Add files Upload now" at bounding box center [985, 314] width 522 height 32
click at [1198, 333] on div "Production Upload custom__custom__drawer_box__UUAJ__d0__oR234256904__bottom__ou…" at bounding box center [984, 290] width 533 height 94
click at [1205, 326] on button "Upload now" at bounding box center [1222, 324] width 45 height 14
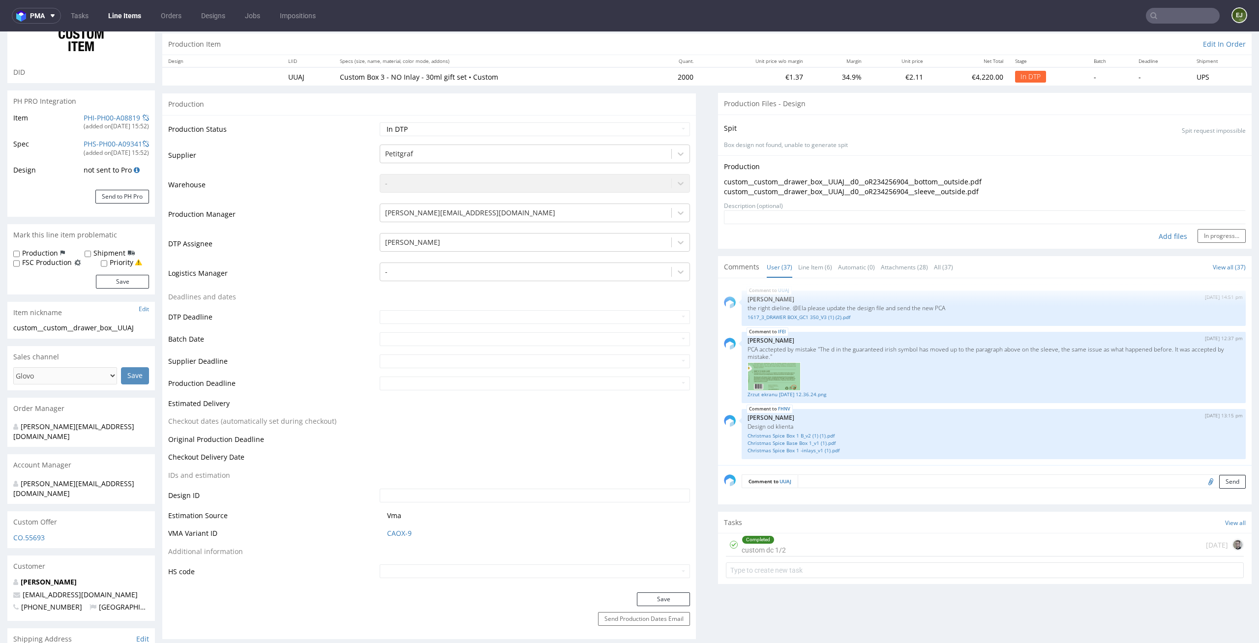
scroll to position [289, 0]
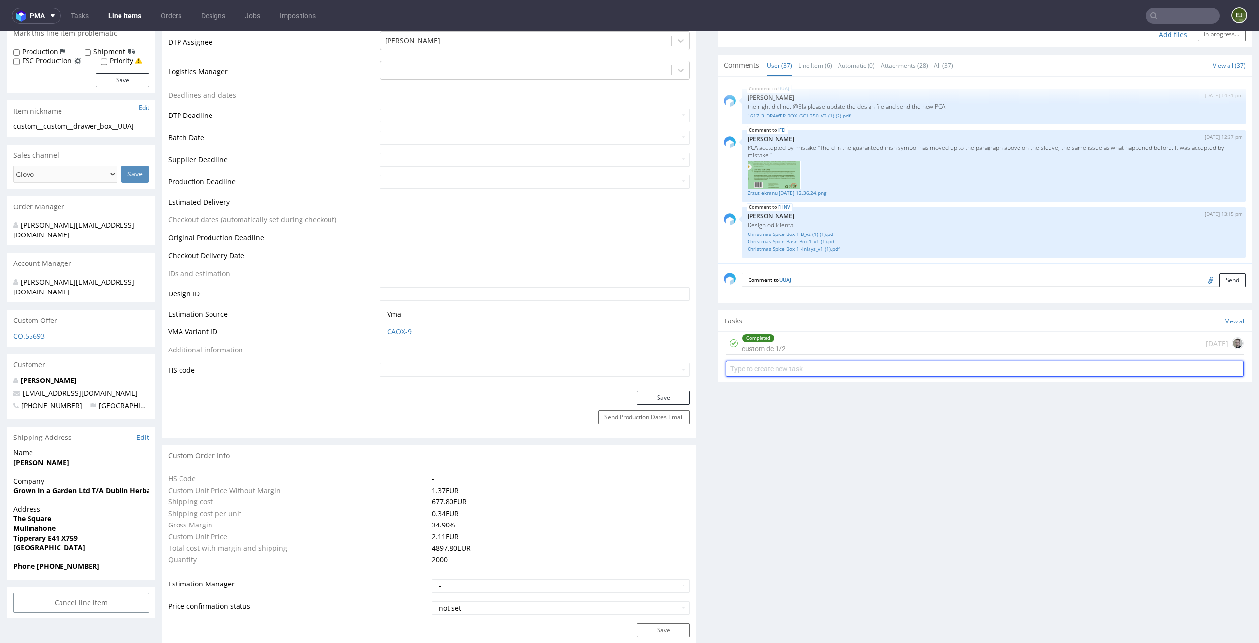
click at [804, 372] on input "text" at bounding box center [985, 369] width 518 height 16
type input "pilne custom dc 2/12"
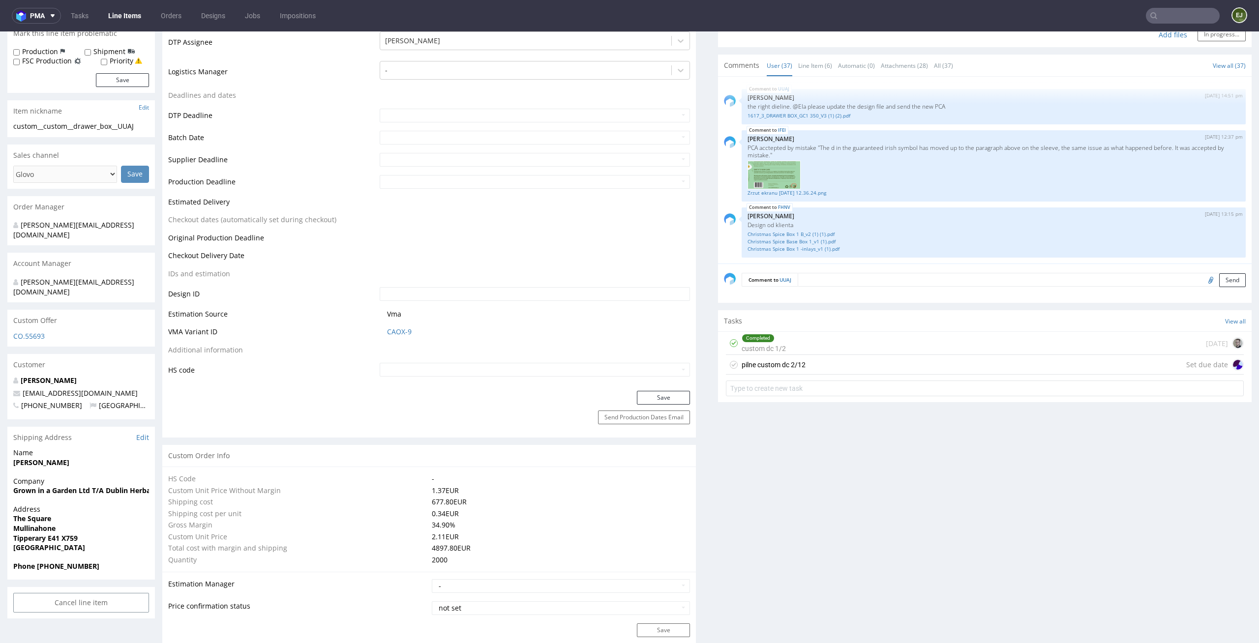
click at [875, 361] on div "pilne custom dc 2/12 Set due date" at bounding box center [985, 365] width 518 height 20
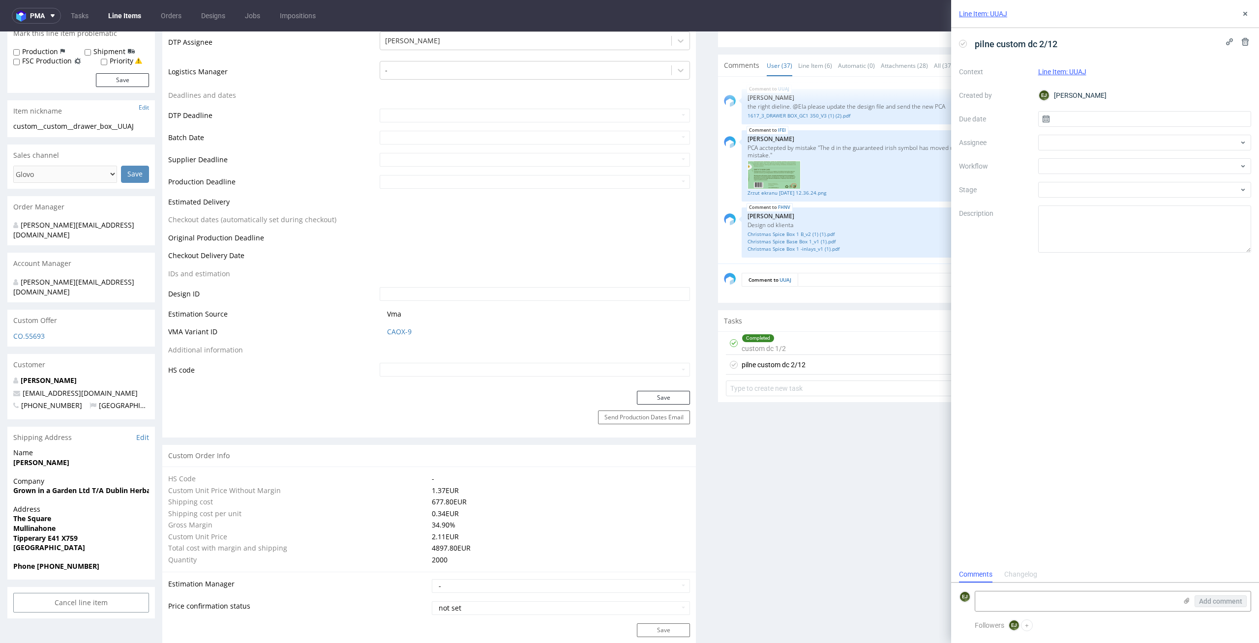
scroll to position [8, 0]
click at [1139, 120] on input "text" at bounding box center [1144, 119] width 213 height 16
click at [1145, 201] on span "10" at bounding box center [1144, 201] width 8 height 10
type input "[DATE]"
click at [1145, 145] on div at bounding box center [1144, 143] width 213 height 16
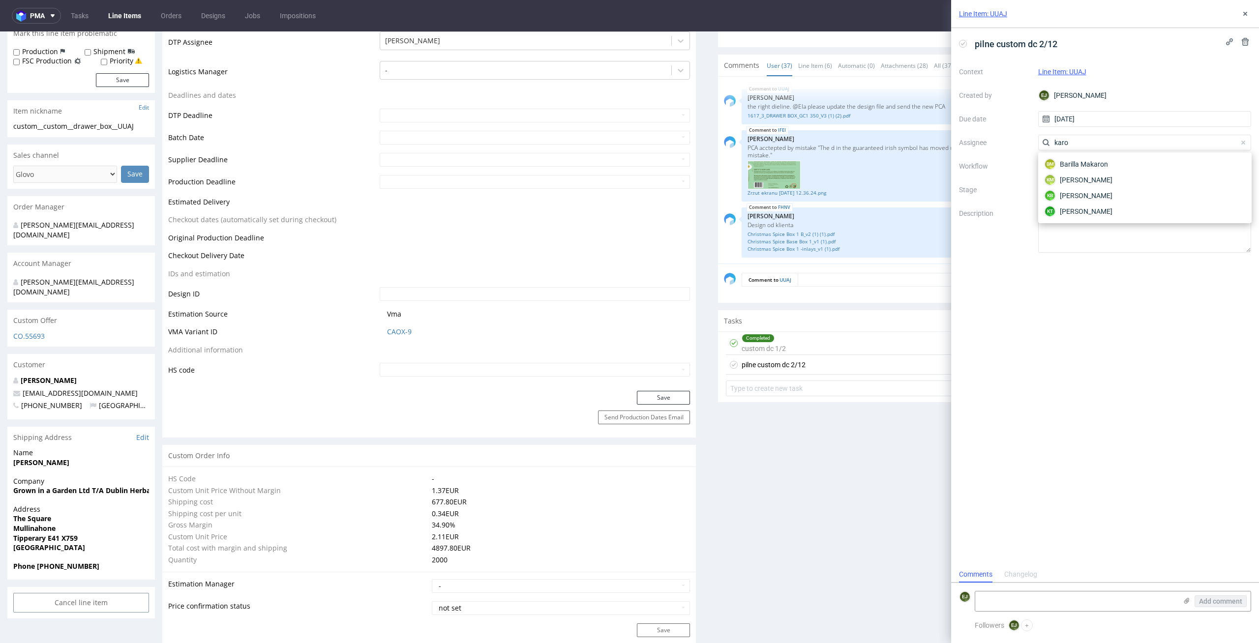
type input "[PERSON_NAME]"
click at [1138, 161] on div "KM [PERSON_NAME]" at bounding box center [1144, 164] width 205 height 16
click at [1138, 161] on div at bounding box center [1144, 166] width 213 height 16
click at [1150, 201] on div "DTP - Double Check" at bounding box center [1144, 202] width 205 height 18
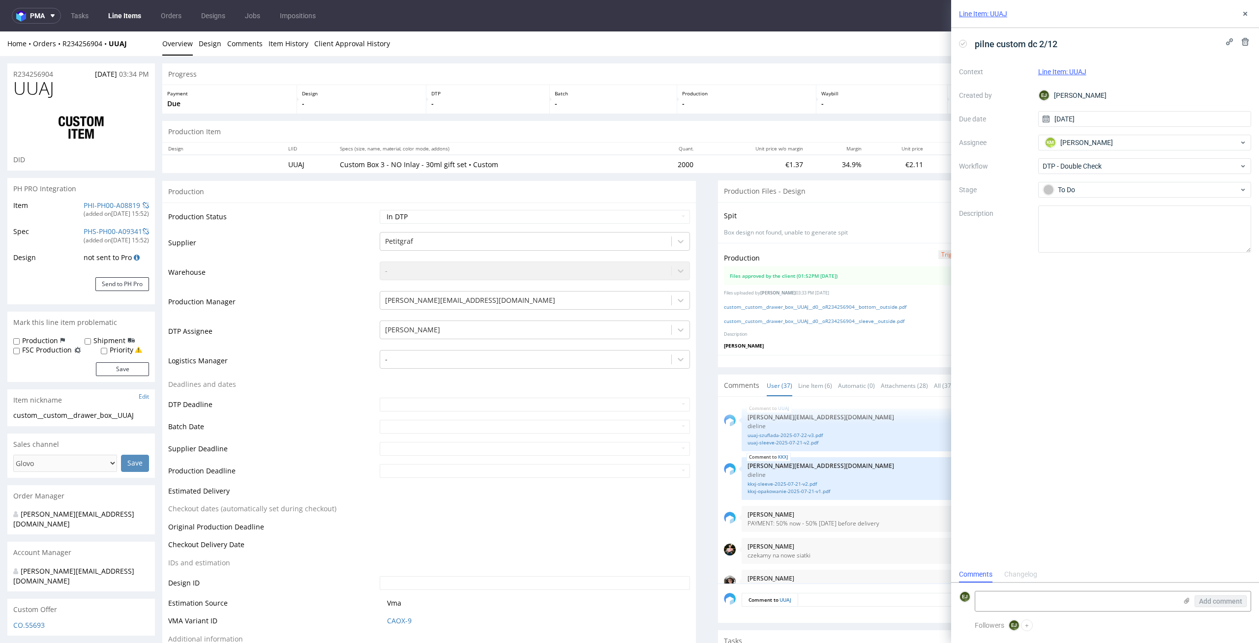
scroll to position [1506, 0]
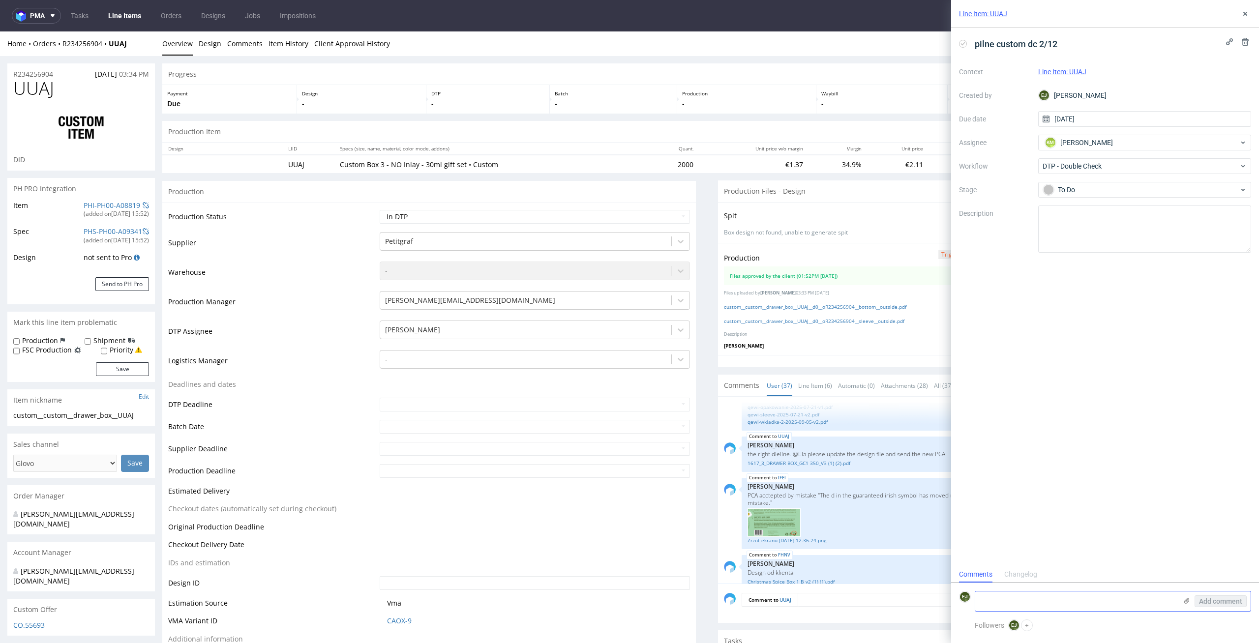
click at [1040, 598] on textarea at bounding box center [1076, 601] width 202 height 20
paste textarea "Dla tego zamówienia była zmiana wykrojnika. Dla tego zamówienia wprowadziłam po…"
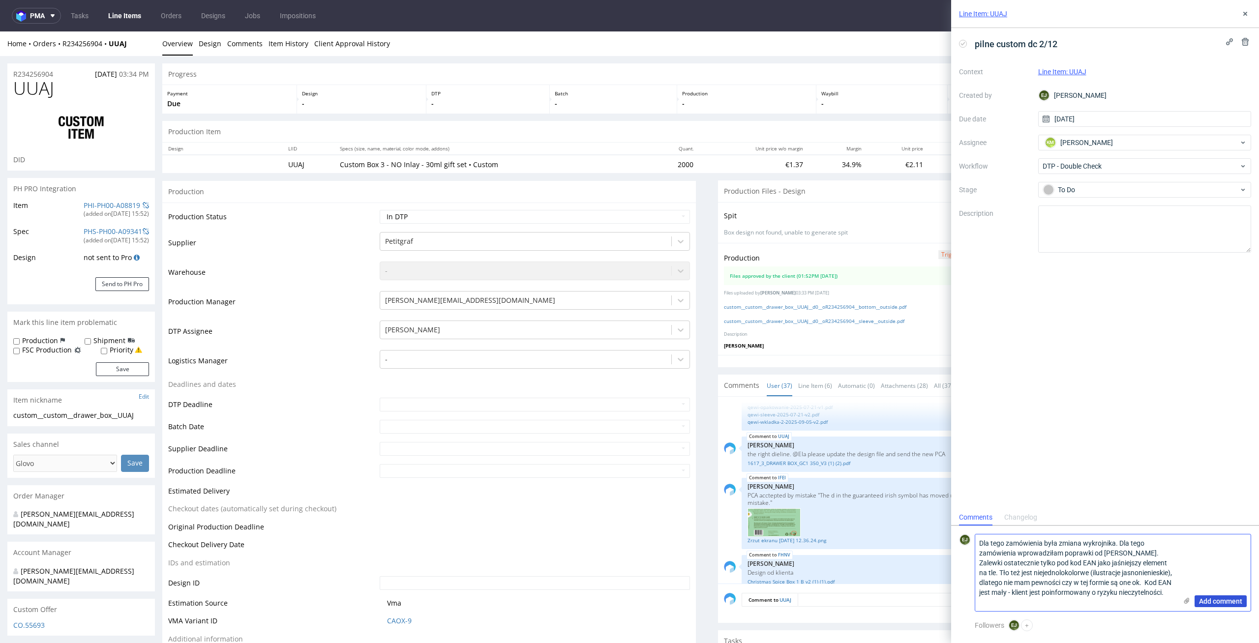
type textarea "Dla tego zamówienia była zmiana wykrojnika. Dla tego zamówienia wprowadziłam po…"
click at [1206, 603] on span "Add comment" at bounding box center [1220, 601] width 43 height 7
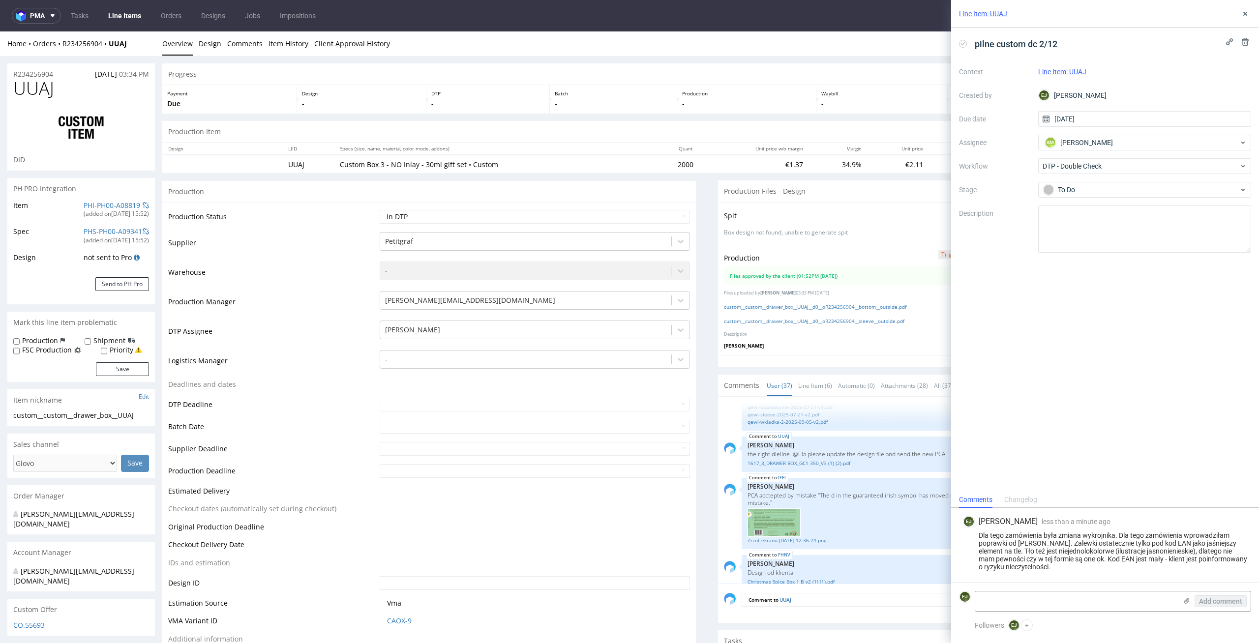
click at [642, 207] on div "Production Status Waiting for Artwork Waiting for Diecut Waiting for Mockup Wai…" at bounding box center [428, 441] width 533 height 477
click at [642, 217] on select "Waiting for Artwork Waiting for Diecut Waiting for Mockup Waiting for DTP Waiti…" at bounding box center [535, 217] width 311 height 14
select select "dtp_waiting_for_double_check"
click at [380, 210] on select "Waiting for Artwork Waiting for Diecut Waiting for Mockup Waiting for DTP Waiti…" at bounding box center [535, 217] width 311 height 14
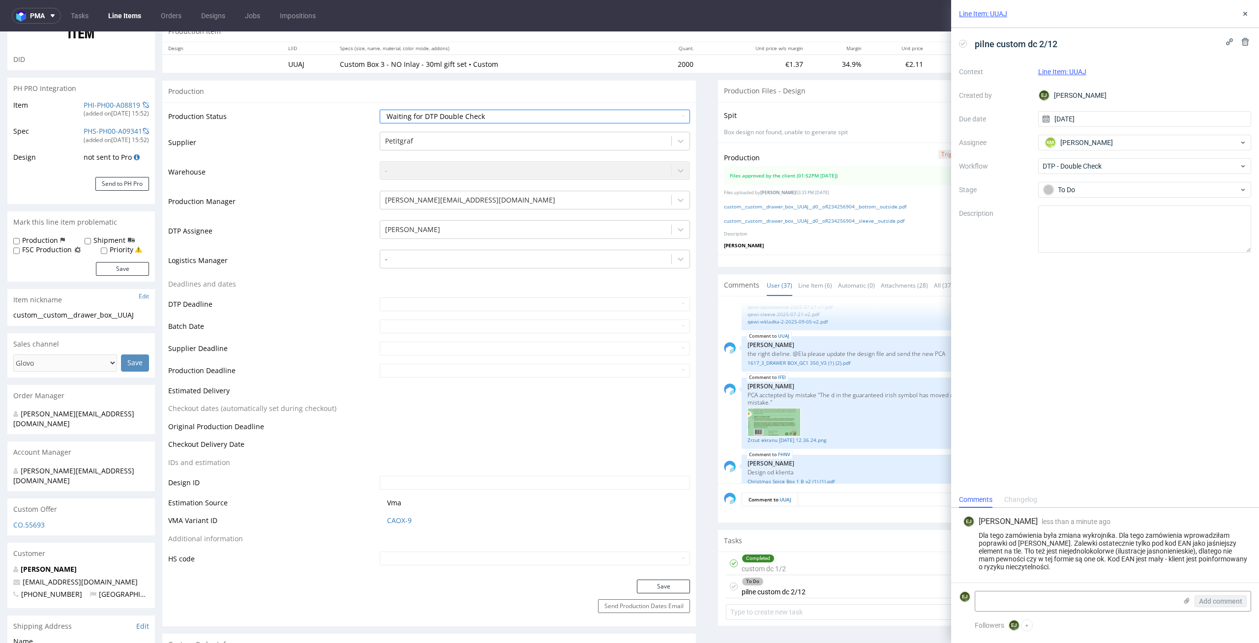
scroll to position [318, 0]
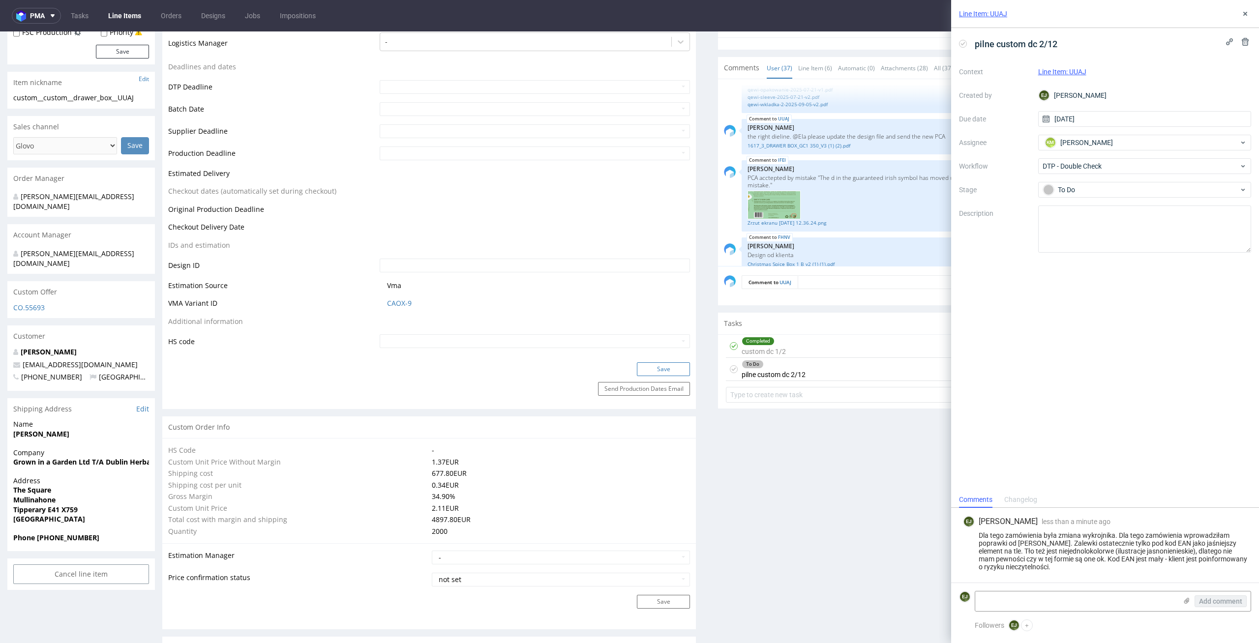
click at [654, 369] on button "Save" at bounding box center [663, 369] width 53 height 14
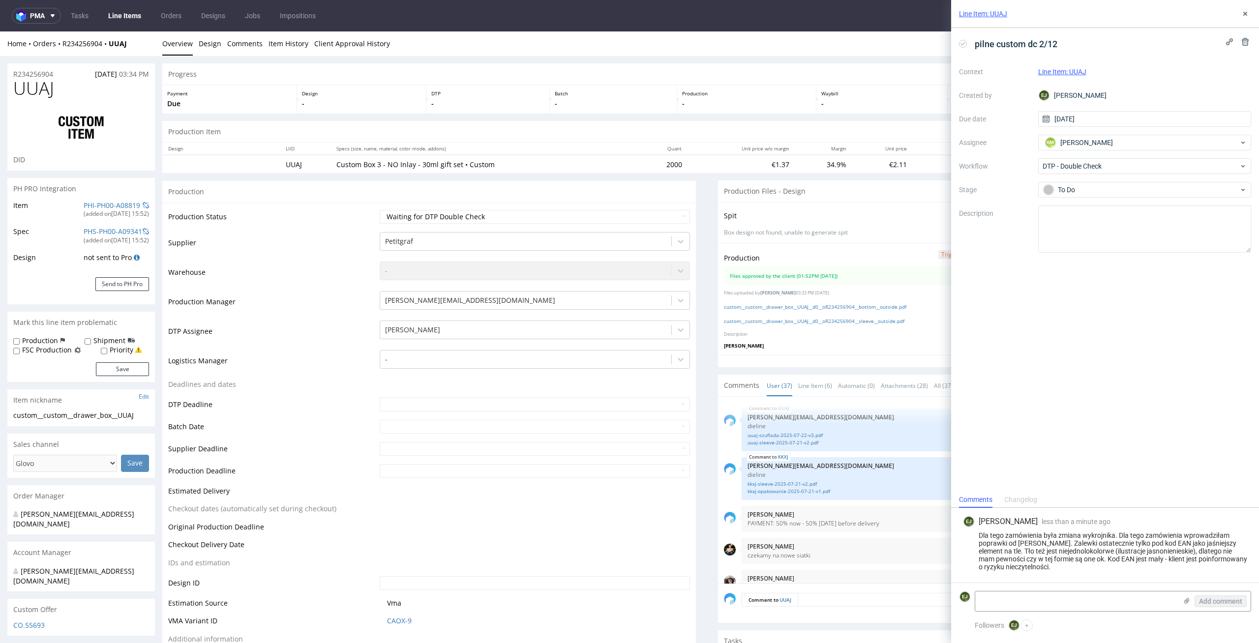
scroll to position [1533, 0]
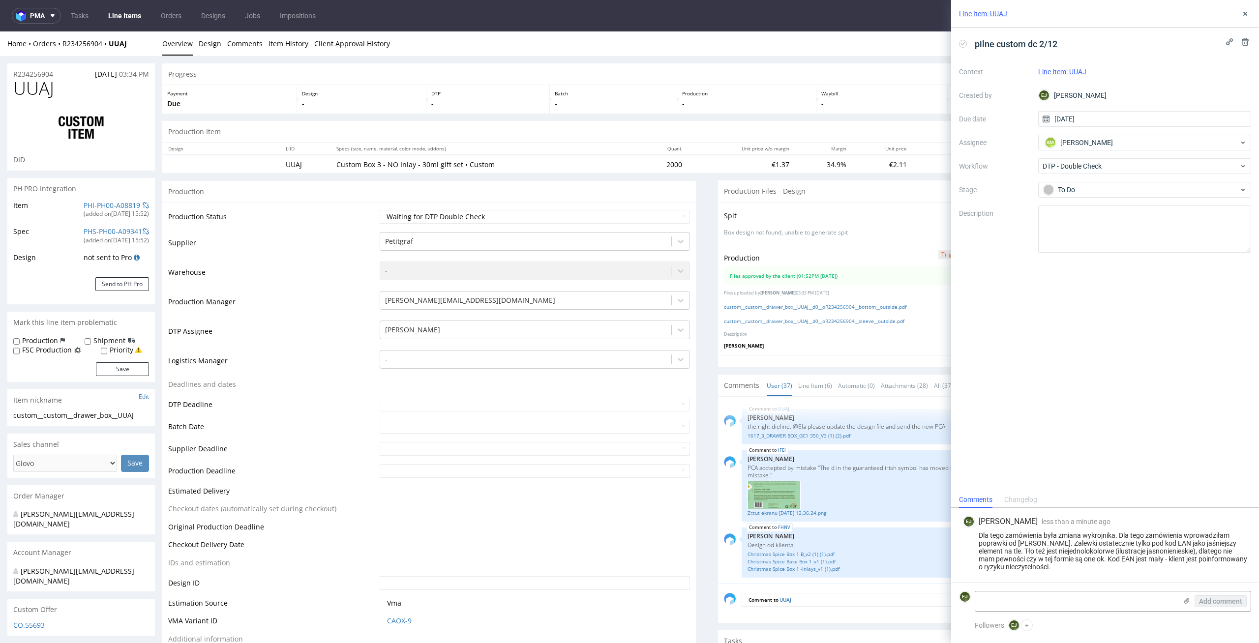
click at [129, 15] on link "Line Items" at bounding box center [124, 16] width 45 height 16
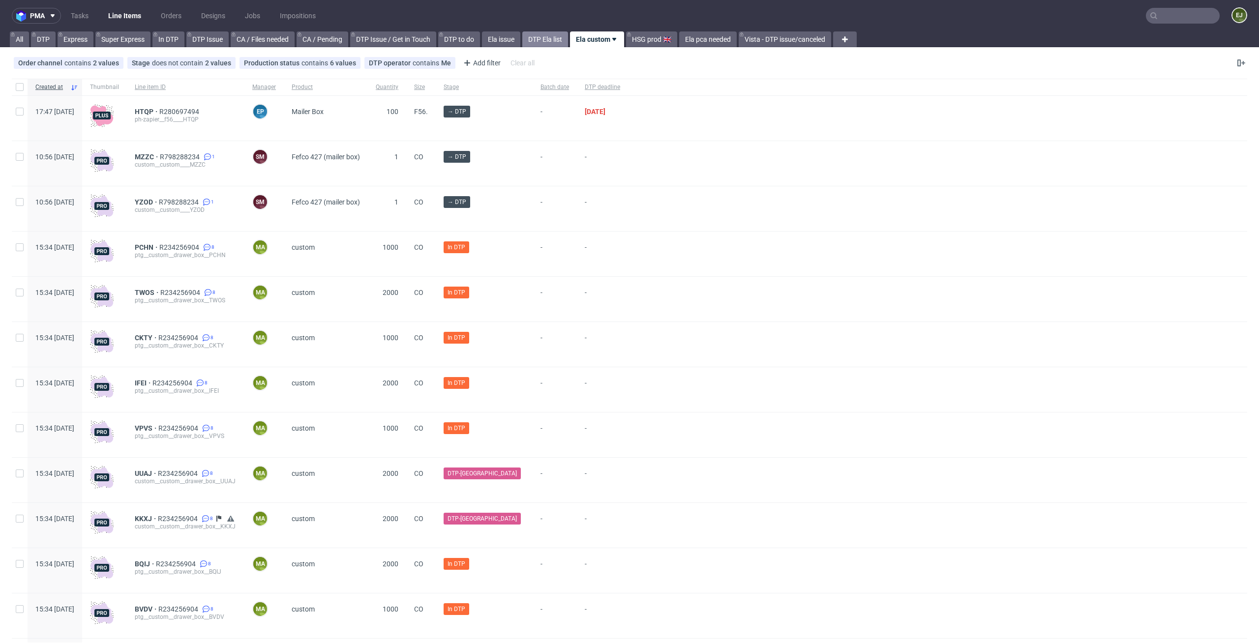
click at [554, 43] on link "DTP Ela list" at bounding box center [545, 39] width 46 height 16
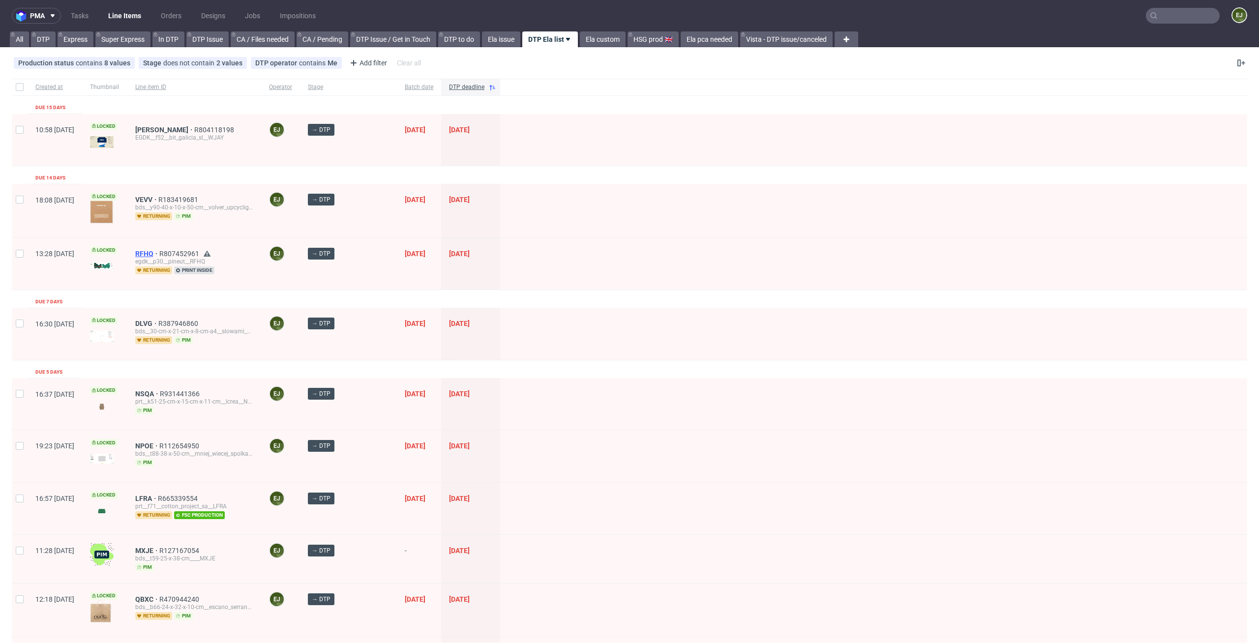
click at [159, 250] on span "RFHQ" at bounding box center [147, 254] width 24 height 8
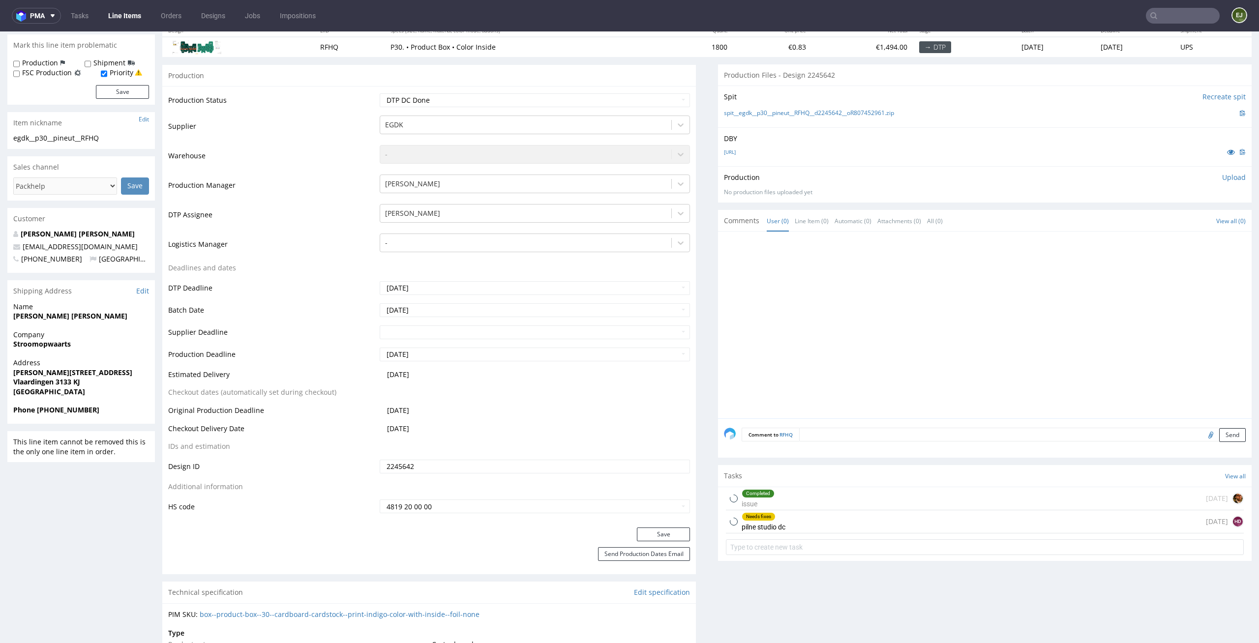
scroll to position [166, 0]
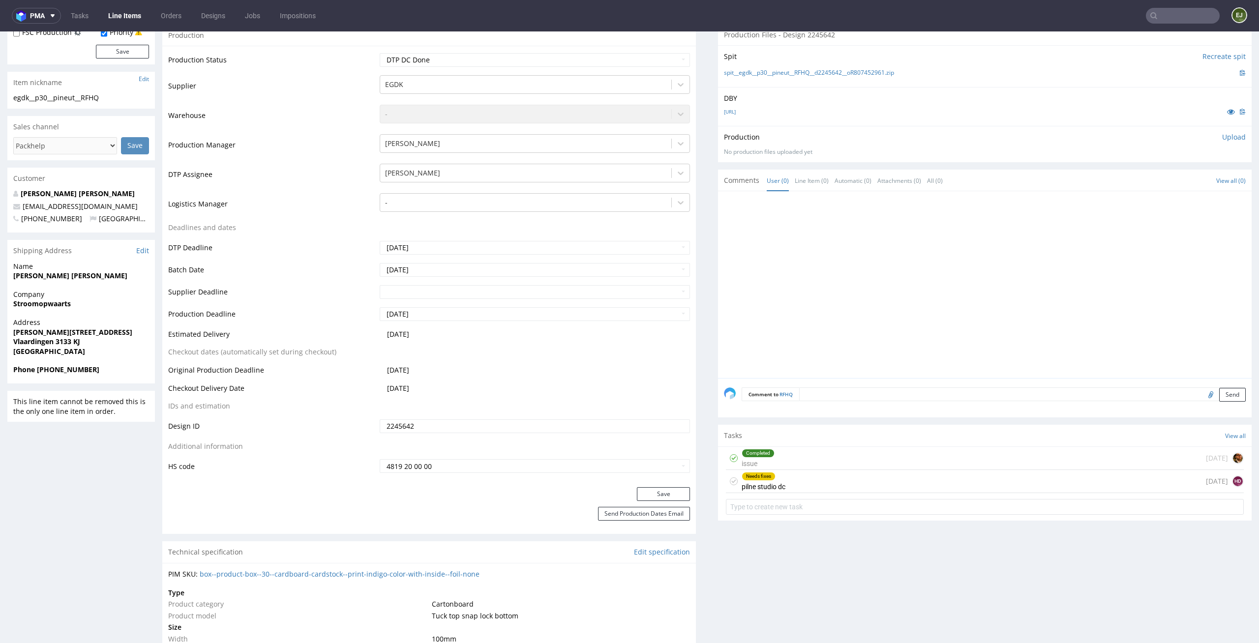
click at [804, 487] on div "Needs fixes pilne studio dc 1 day ago HD" at bounding box center [985, 481] width 518 height 23
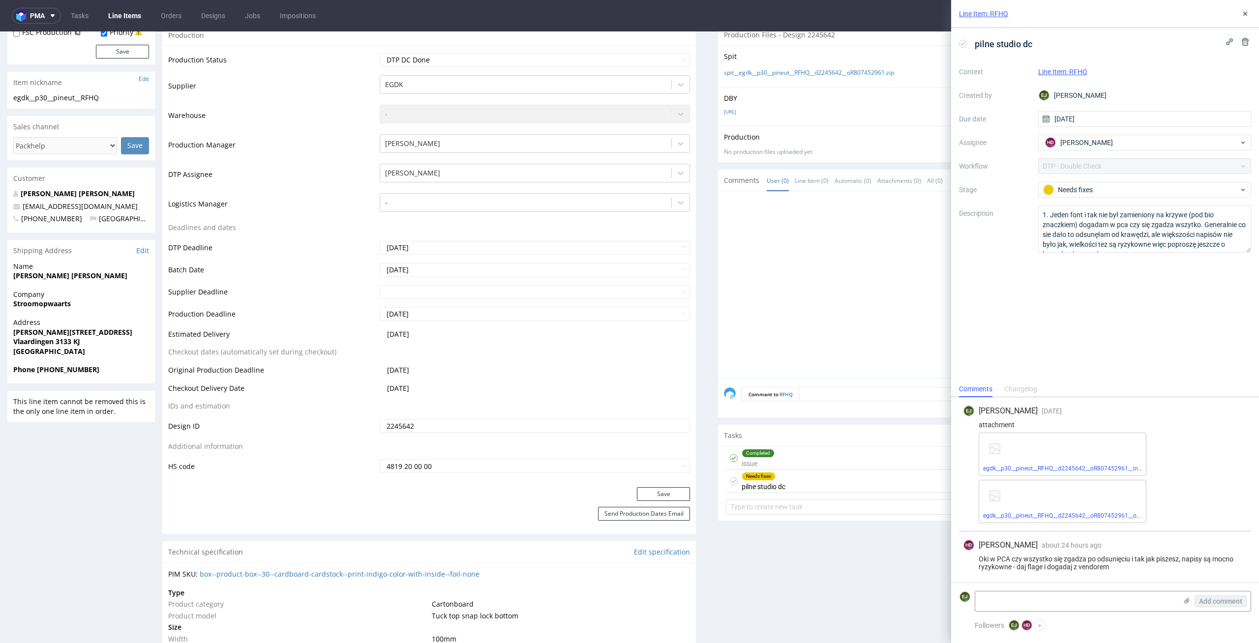
click at [1116, 573] on div "HD Hapka Dominika about 24 hours ago 9th Sep 2025, 16:04 Oki w PCA czy wszystko…" at bounding box center [1105, 556] width 292 height 51
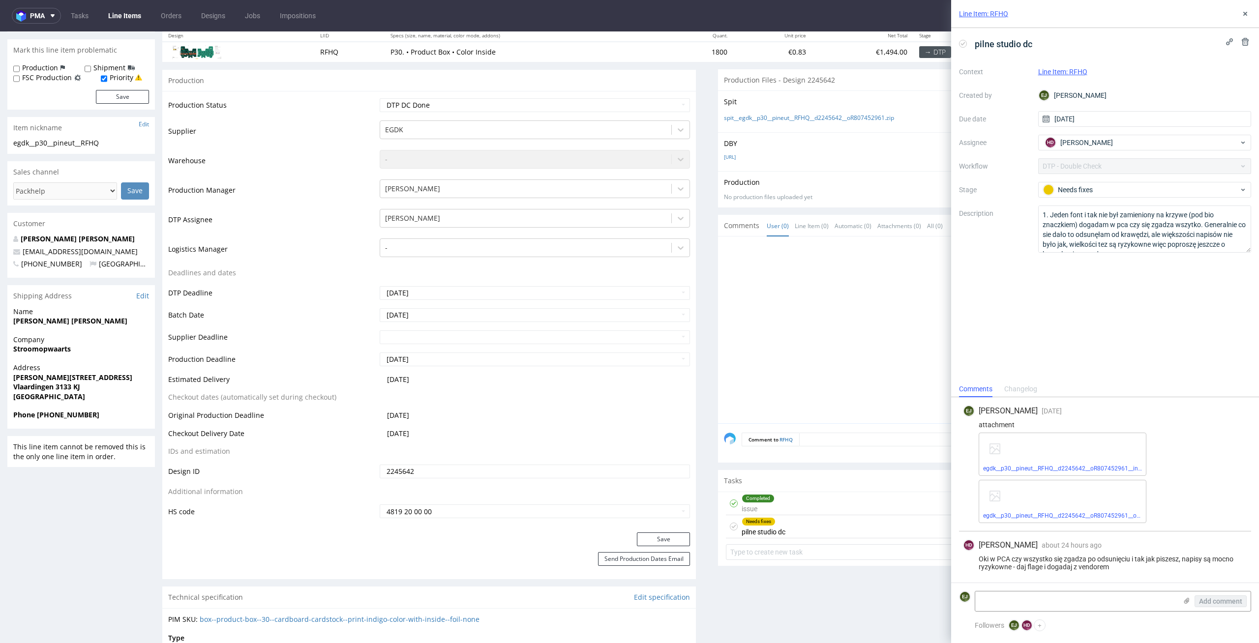
scroll to position [186, 0]
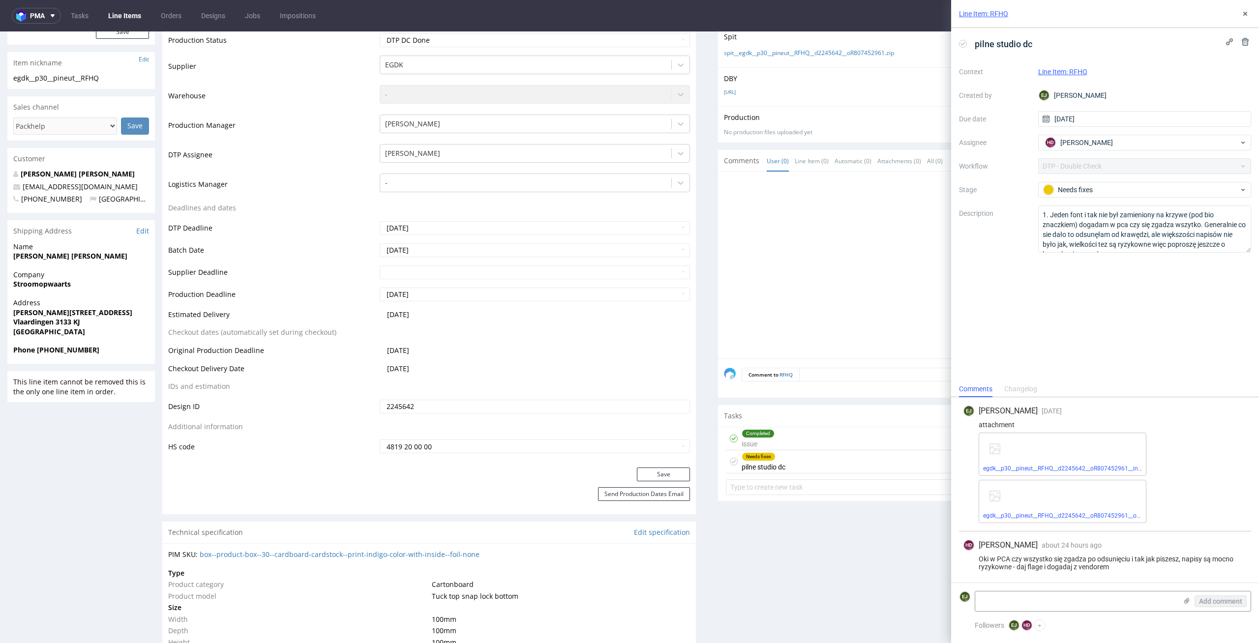
click at [726, 460] on div "Needs fixes pilne studio dc" at bounding box center [755, 461] width 59 height 23
click at [730, 460] on icon at bounding box center [734, 462] width 8 height 8
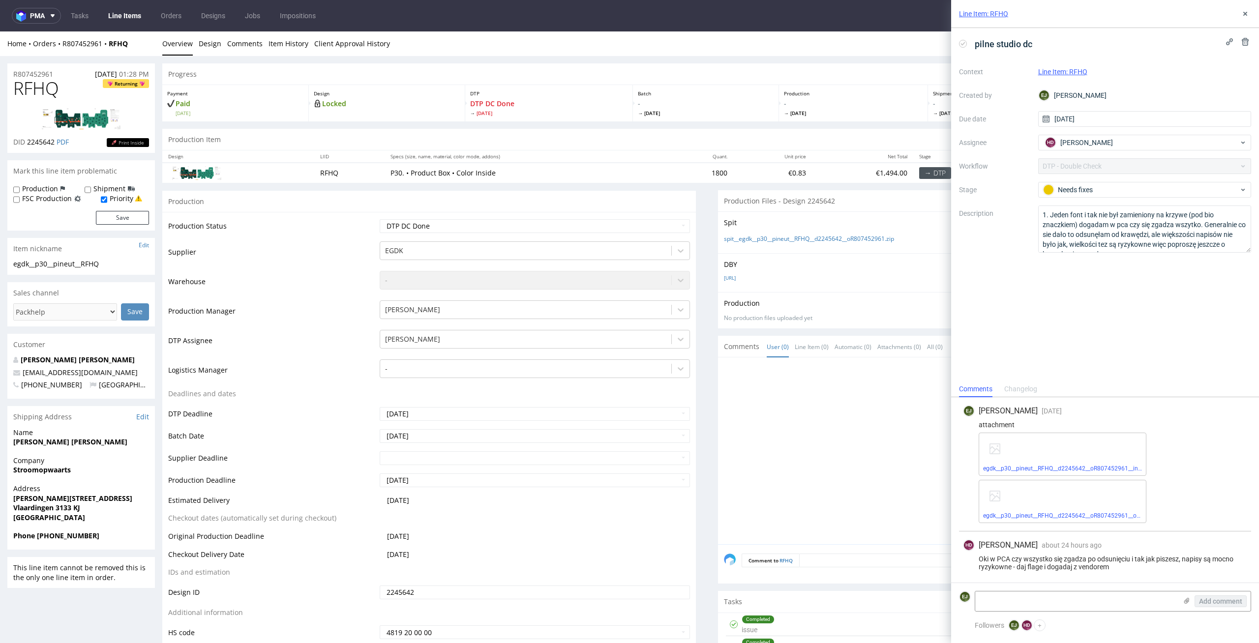
click at [27, 189] on label "Production" at bounding box center [40, 189] width 36 height 10
click at [20, 189] on input "Production" at bounding box center [16, 190] width 6 height 8
checkbox input "true"
click at [122, 216] on button "Save" at bounding box center [122, 218] width 53 height 14
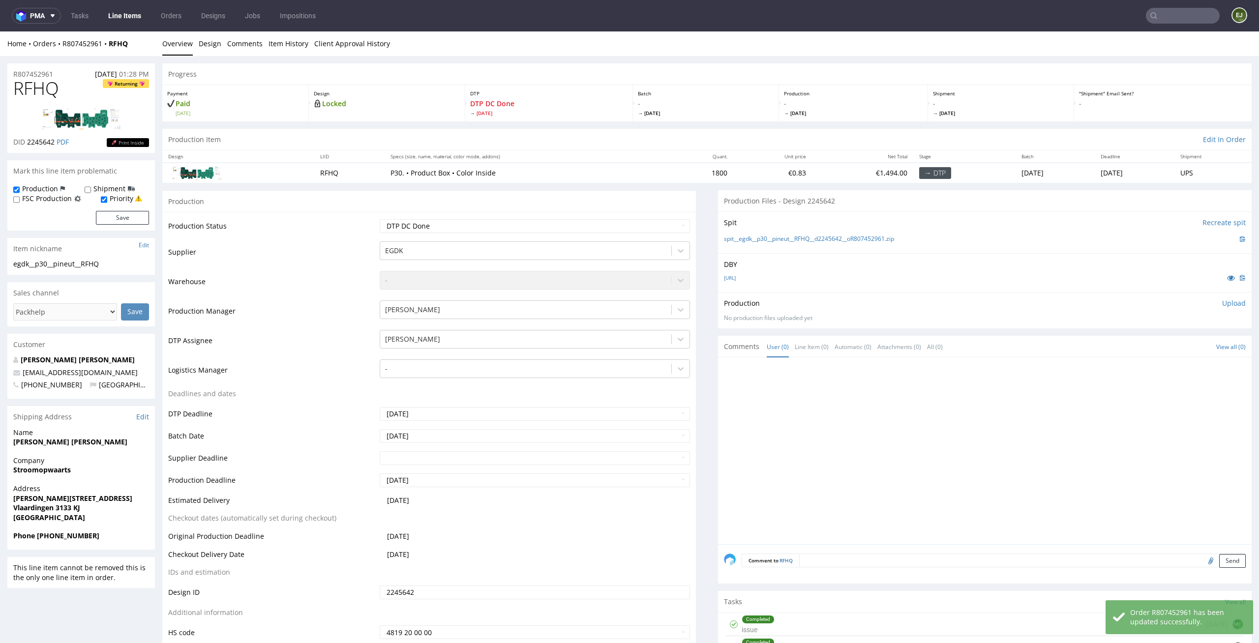
scroll to position [305, 0]
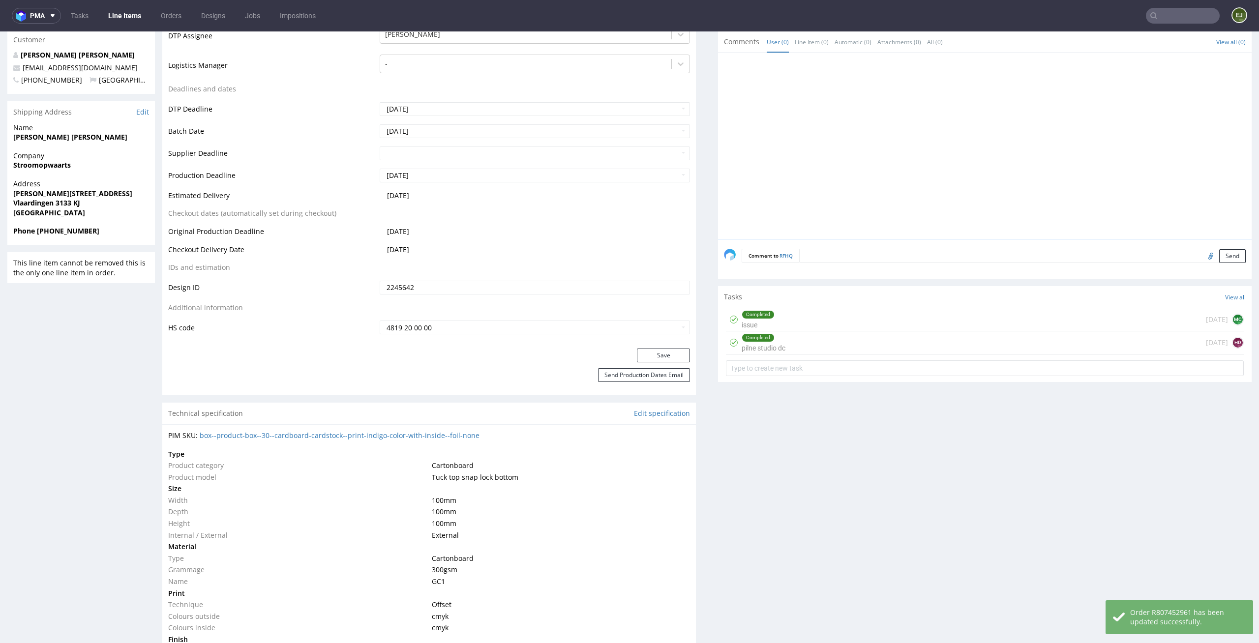
click at [796, 337] on div "Completed pilne studio dc 1 day ago HD" at bounding box center [985, 342] width 518 height 23
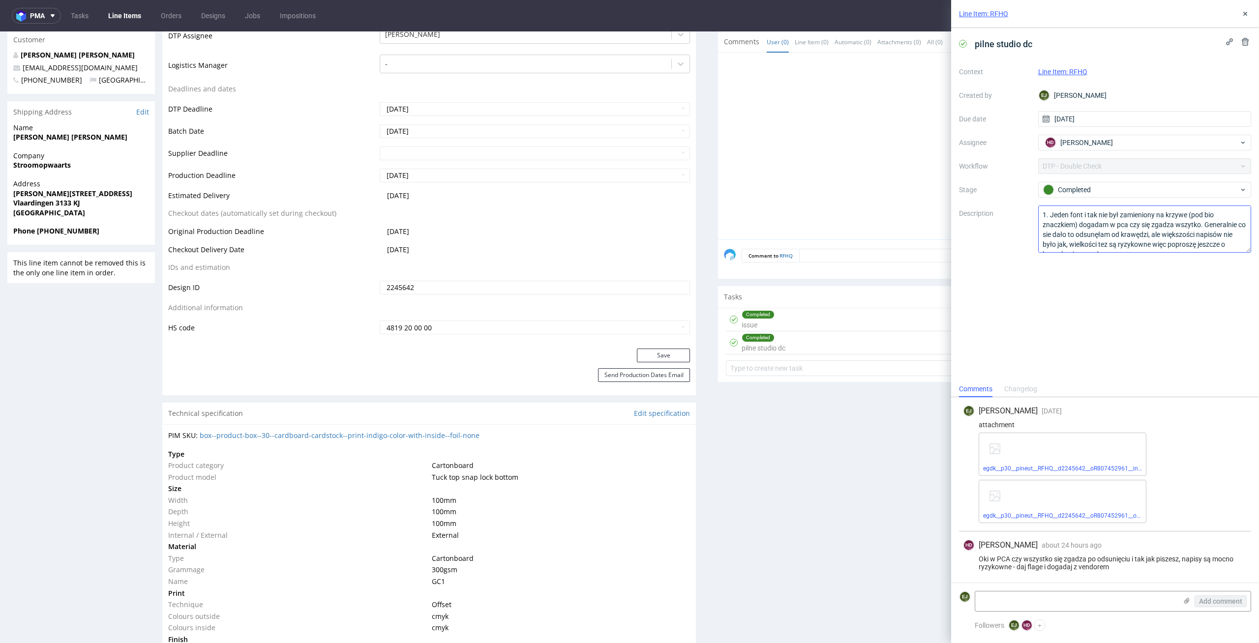
scroll to position [11, 0]
click at [836, 152] on div at bounding box center [988, 149] width 528 height 181
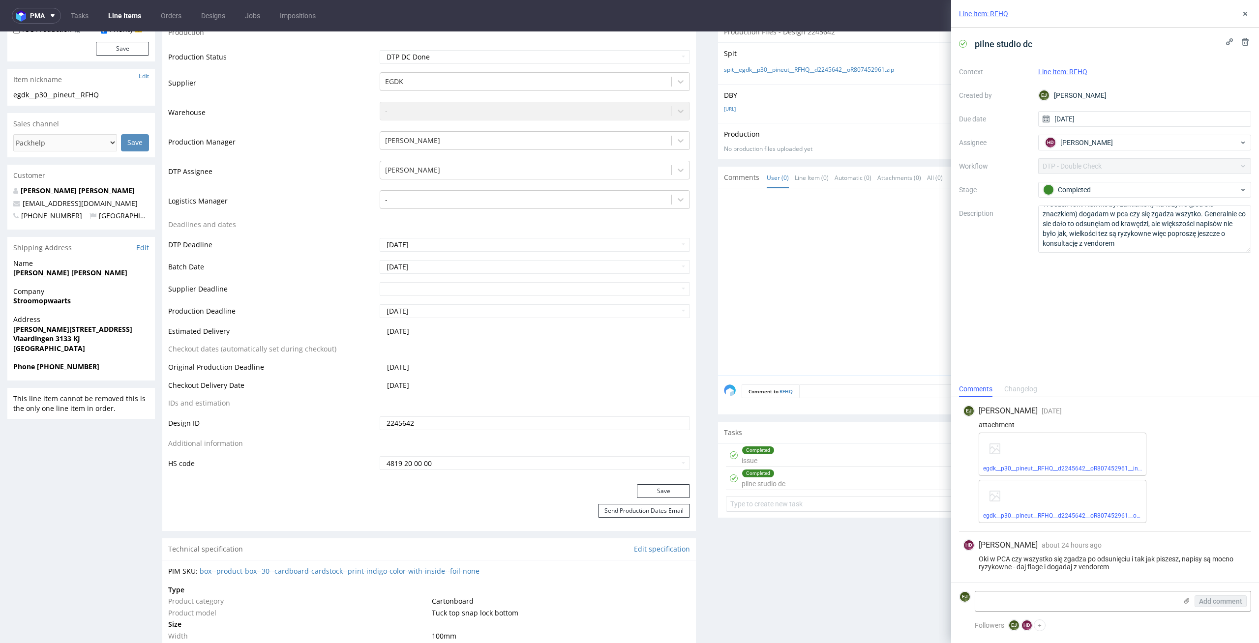
scroll to position [0, 0]
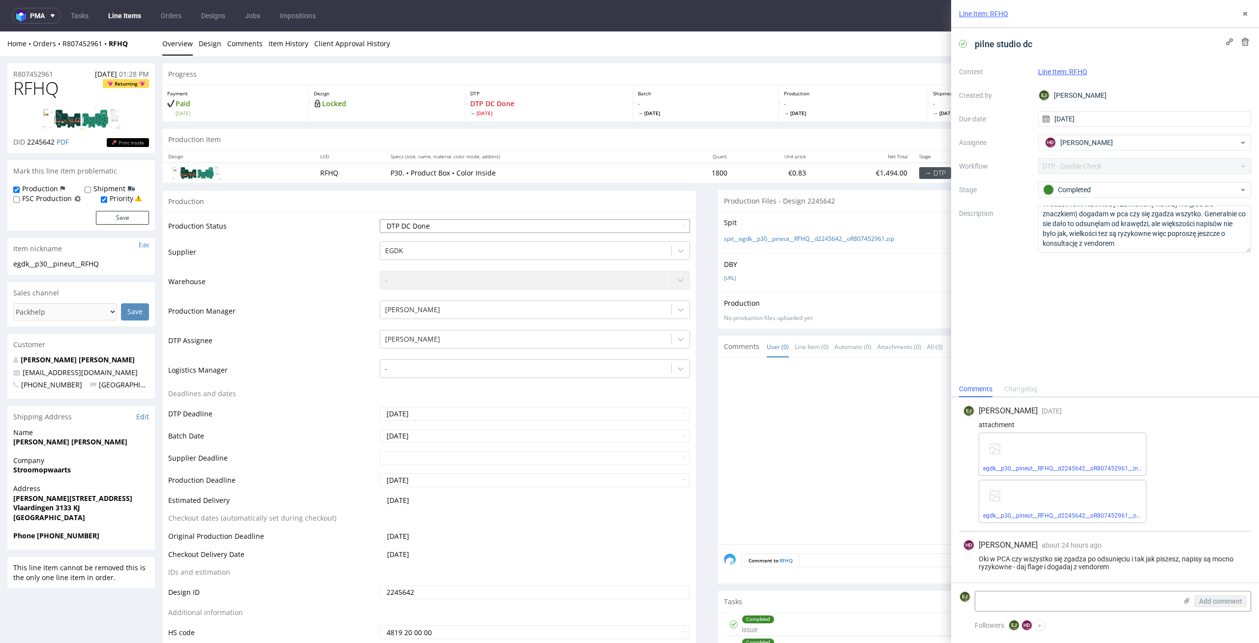
click at [656, 225] on select "Waiting for Artwork Waiting for Diecut Waiting for Mockup Waiting for DTP Waiti…" at bounding box center [535, 226] width 311 height 14
select select "dtp_ca_needed"
click at [380, 219] on select "Waiting for Artwork Waiting for Diecut Waiting for Mockup Waiting for DTP Waiti…" at bounding box center [535, 226] width 311 height 14
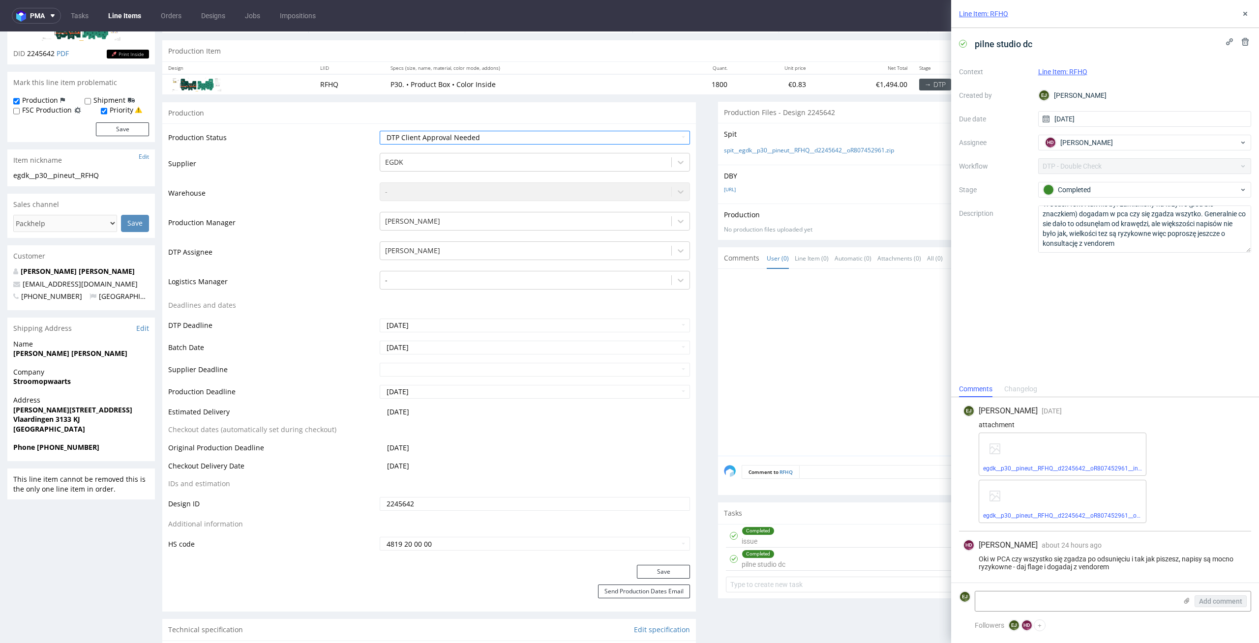
scroll to position [165, 0]
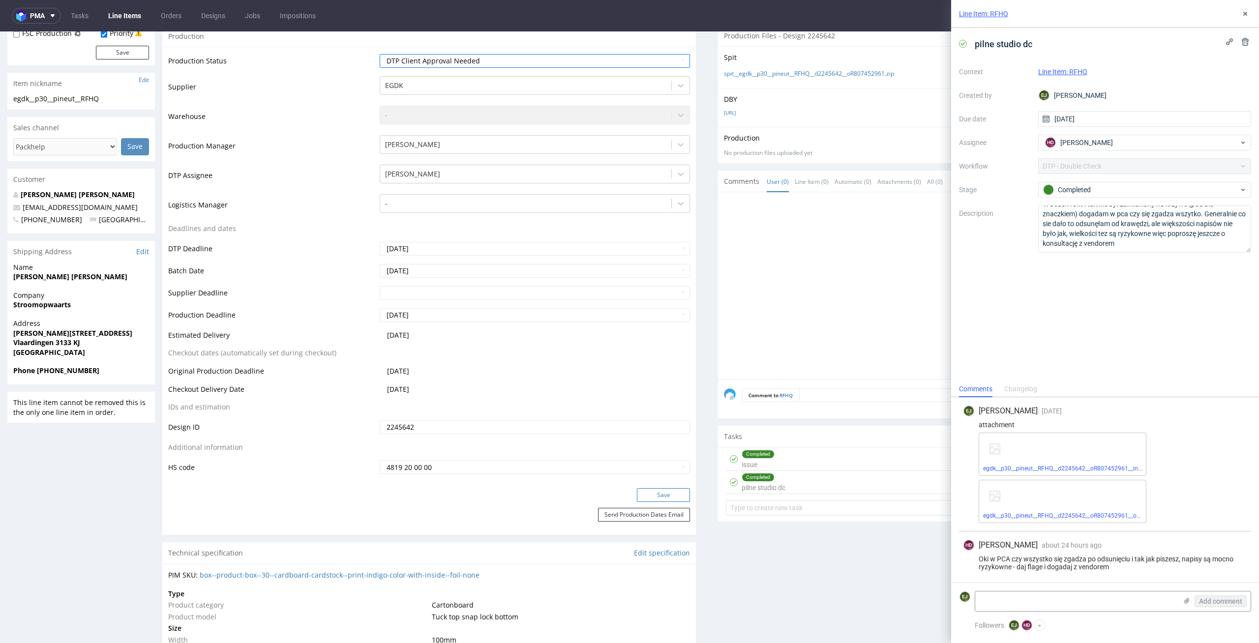
click at [664, 492] on button "Save" at bounding box center [663, 495] width 53 height 14
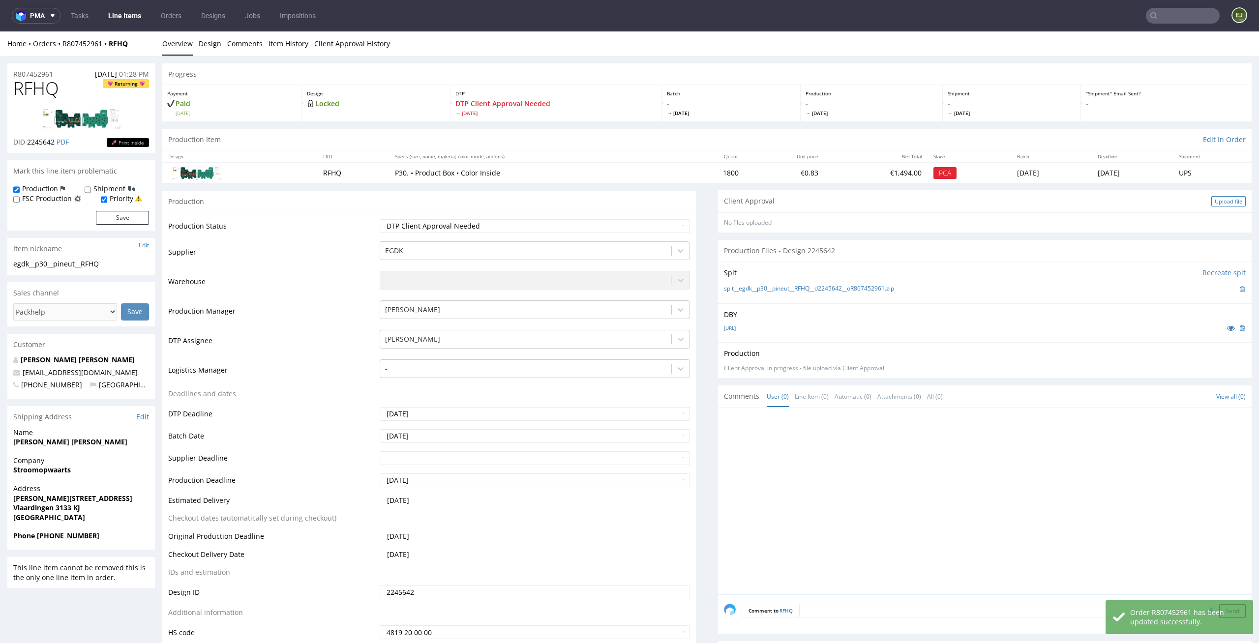
click at [1211, 204] on div "Upload file" at bounding box center [1228, 201] width 34 height 10
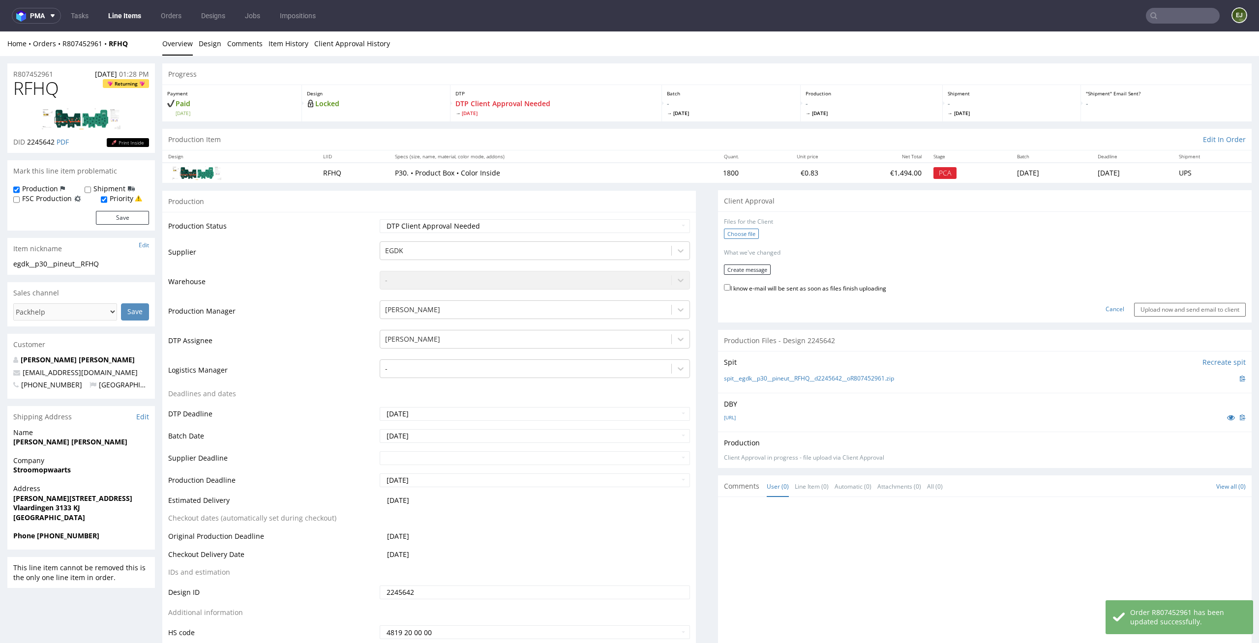
click at [725, 229] on label "Choose file" at bounding box center [741, 234] width 35 height 10
click at [0, 31] on input "Choose file" at bounding box center [0, 31] width 0 height 0
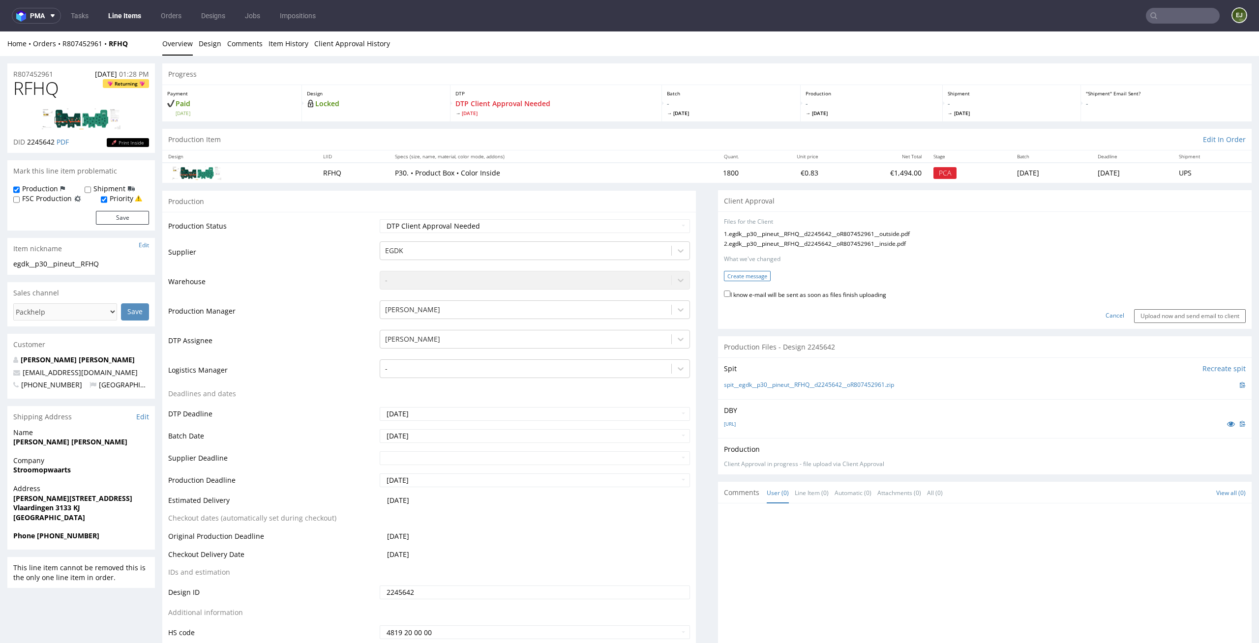
click at [746, 277] on button "Create message" at bounding box center [747, 276] width 47 height 10
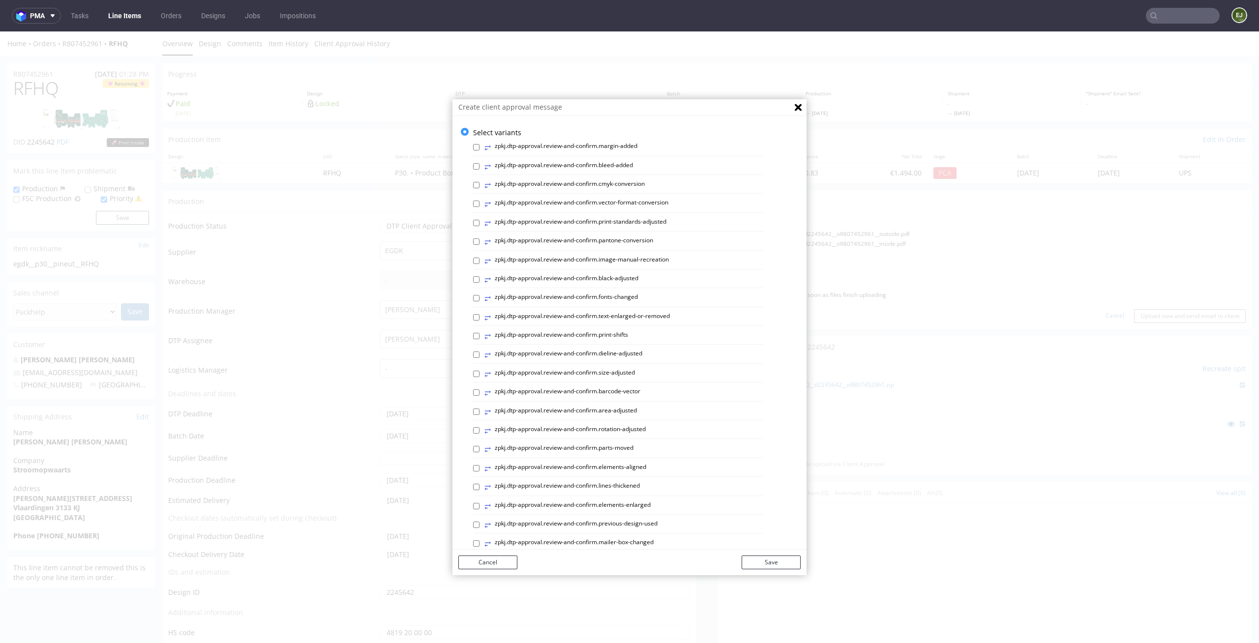
scroll to position [270, 0]
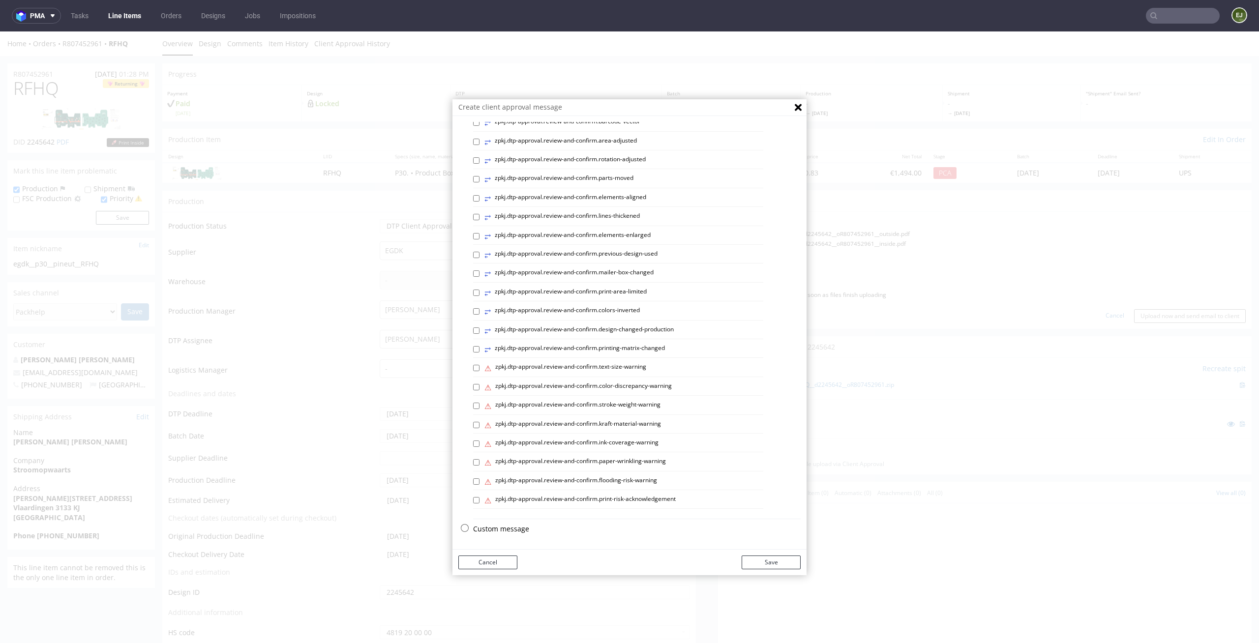
click at [508, 529] on p "Custom message" at bounding box center [636, 529] width 327 height 10
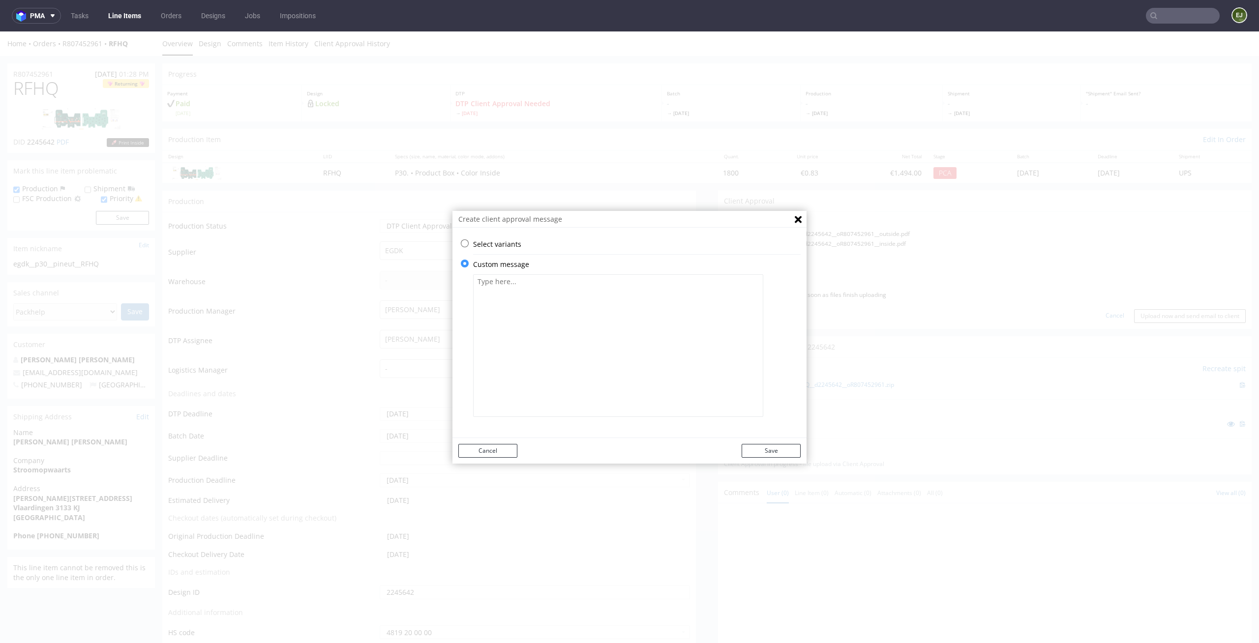
scroll to position [0, 0]
click at [530, 394] on textarea at bounding box center [618, 345] width 290 height 143
paste textarea "• One text element was not converted to outlines (the text under the eco certif…"
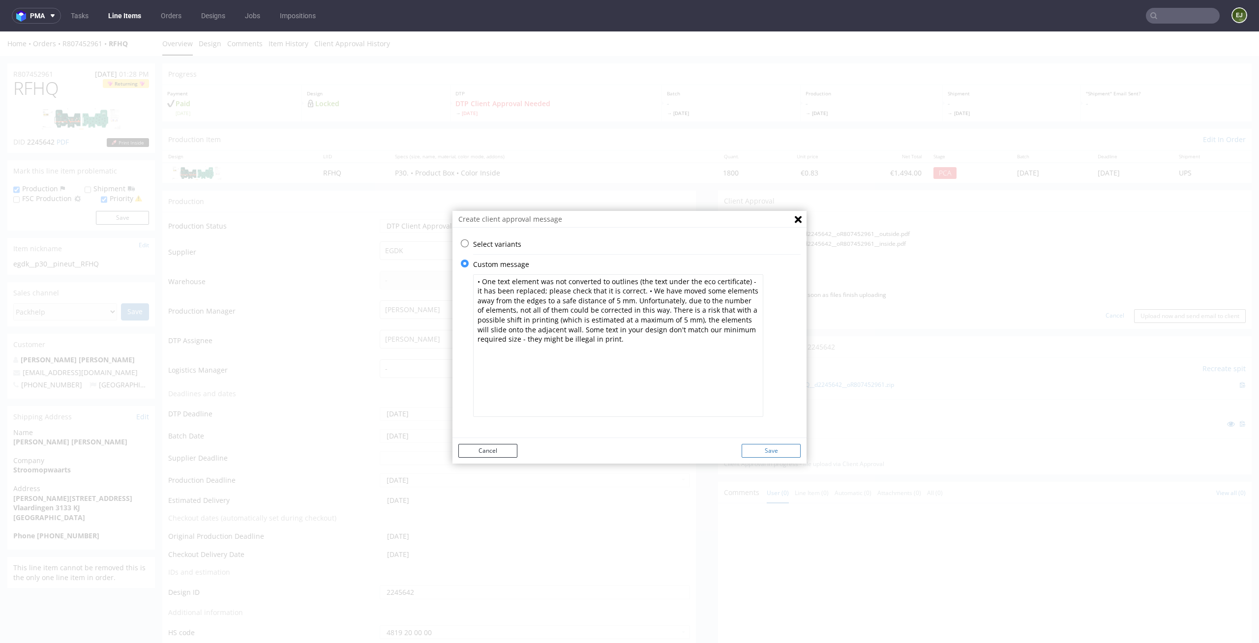
type textarea "• One text element was not converted to outlines (the text under the eco certif…"
click at [782, 448] on button "Save" at bounding box center [770, 451] width 59 height 14
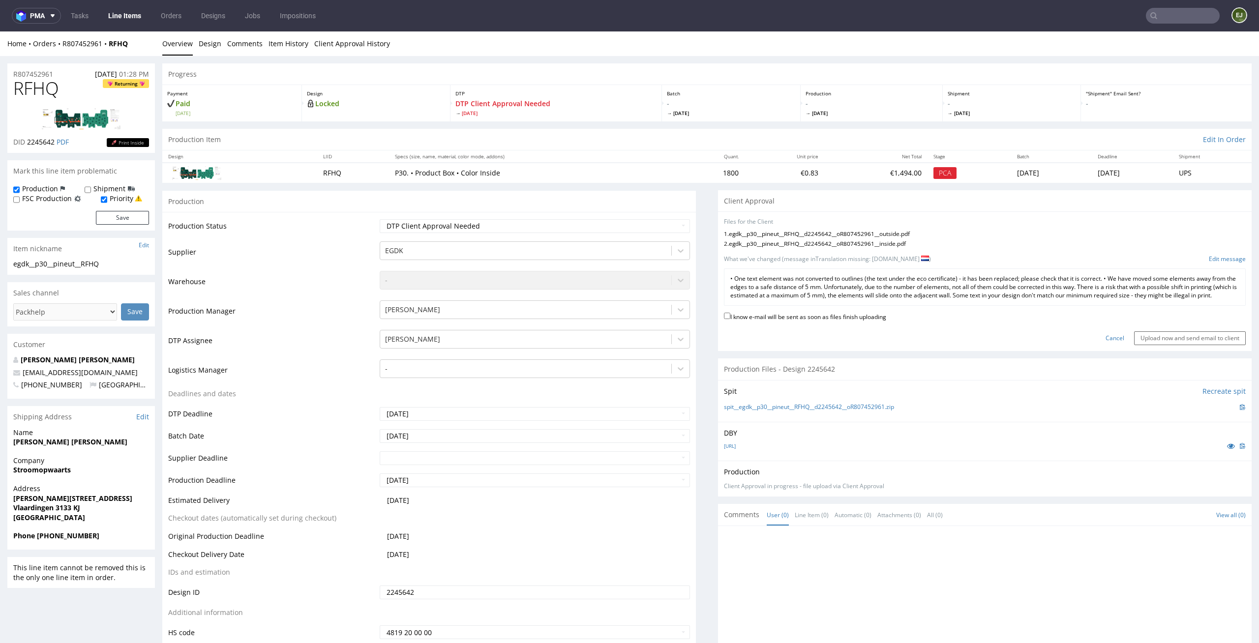
click at [854, 322] on label "I know e-mail will be sent as soon as files finish uploading" at bounding box center [805, 316] width 162 height 11
click at [730, 319] on input "I know e-mail will be sent as soon as files finish uploading" at bounding box center [727, 316] width 6 height 6
checkbox input "true"
click at [1174, 345] on input "Upload now and send email to client" at bounding box center [1190, 338] width 112 height 14
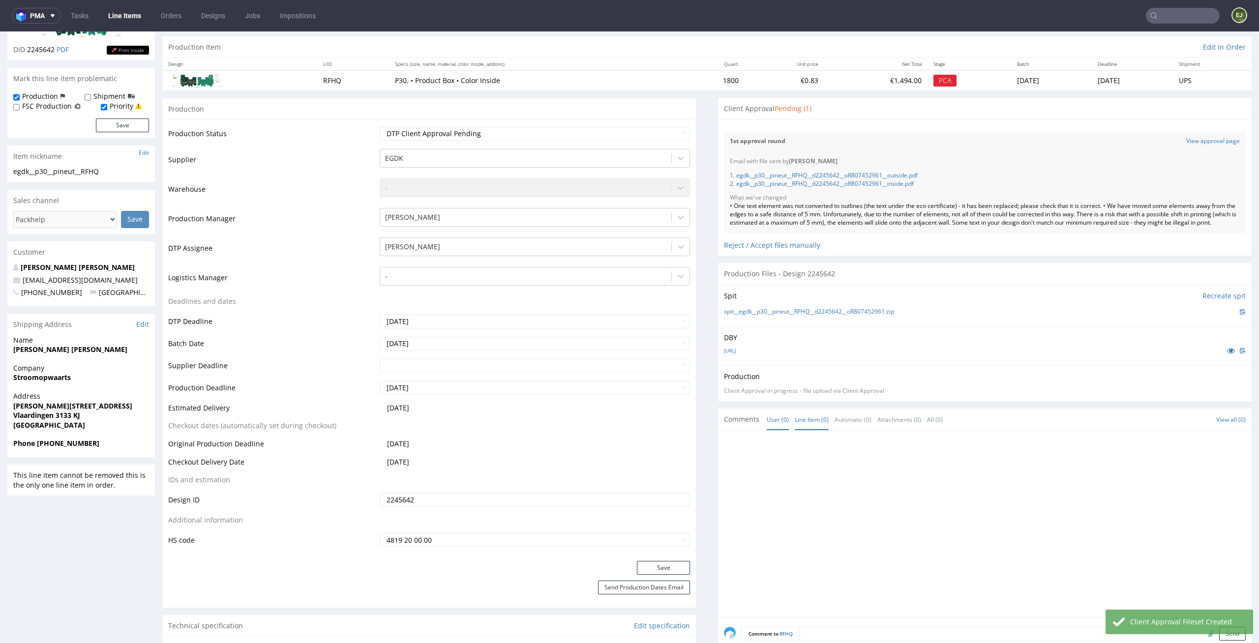
click at [808, 427] on link "Line Item (0)" at bounding box center [811, 419] width 34 height 21
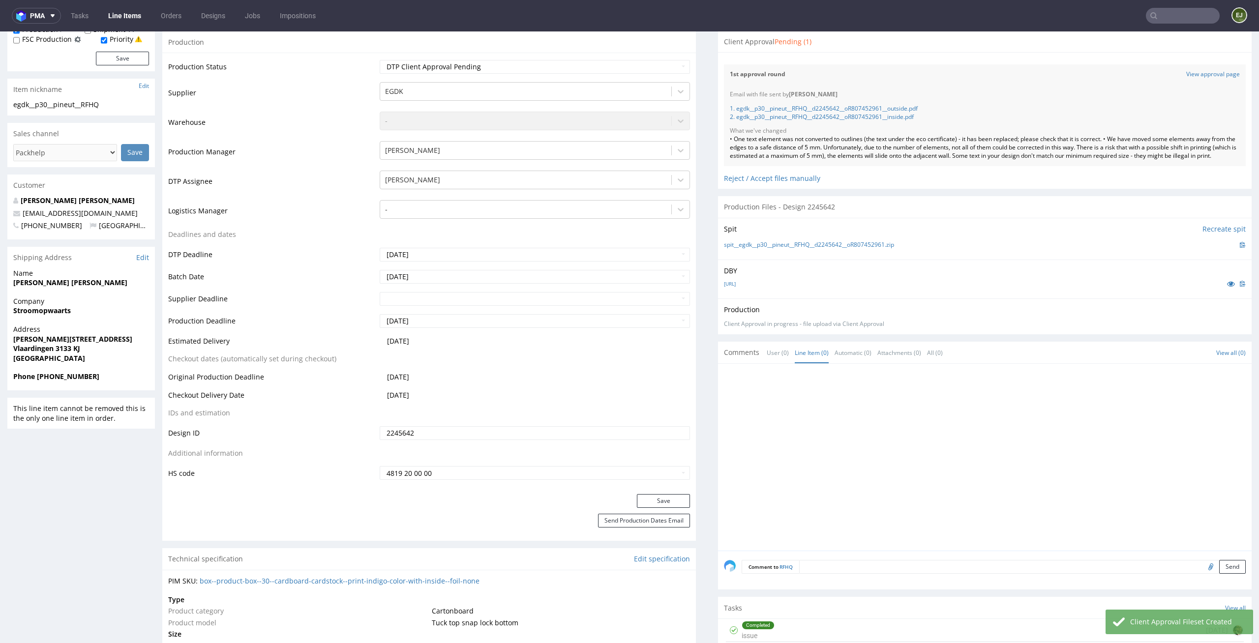
click at [807, 582] on div "Comment to RFHQ Send" at bounding box center [984, 570] width 533 height 39
click at [811, 580] on textarea at bounding box center [993, 581] width 504 height 42
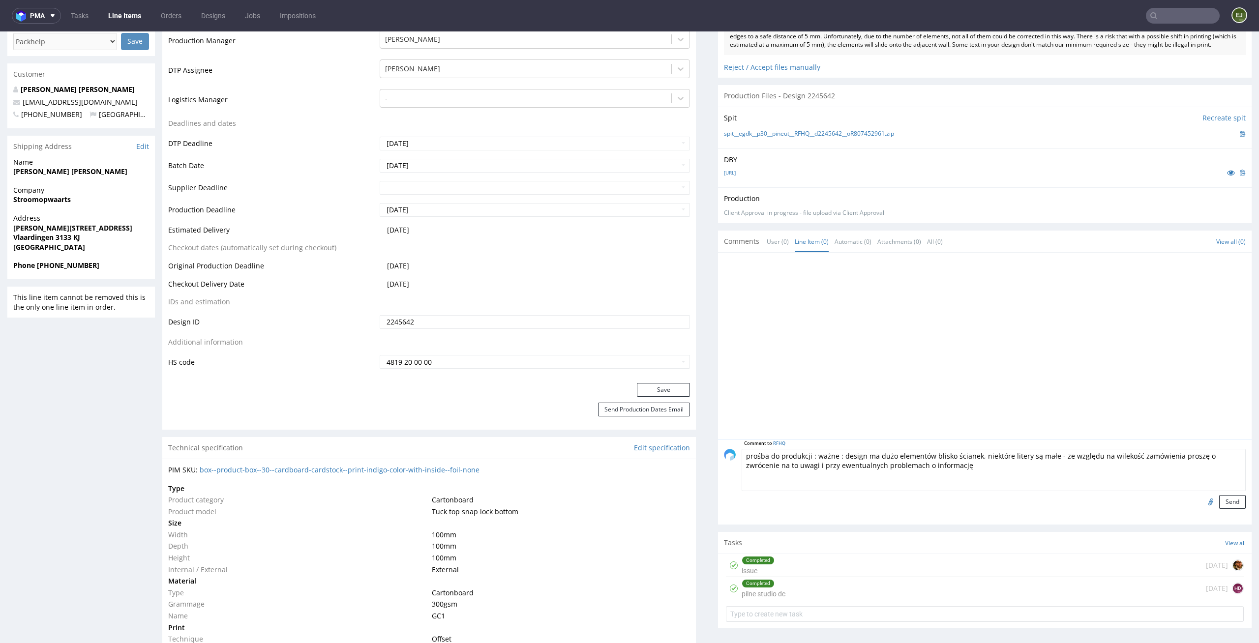
scroll to position [291, 0]
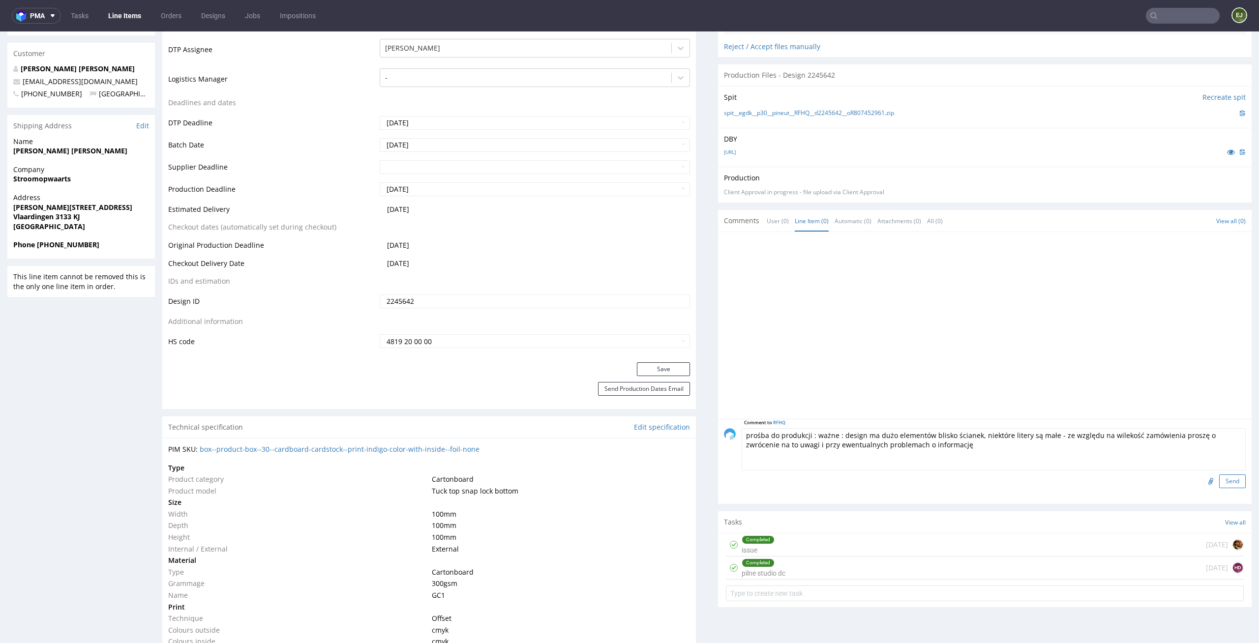
type textarea "prośba do produkcji : ważne : design ma dużo elementów blisko ścianek, niektóre…"
click at [1219, 484] on button "Send" at bounding box center [1232, 481] width 27 height 14
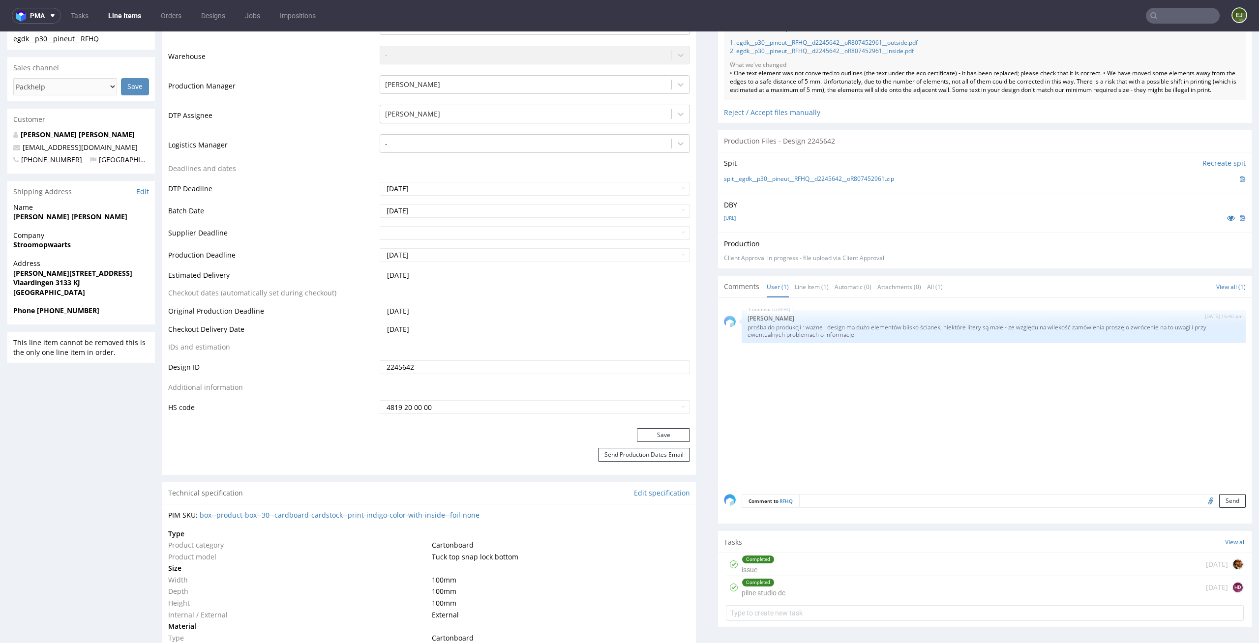
scroll to position [369, 0]
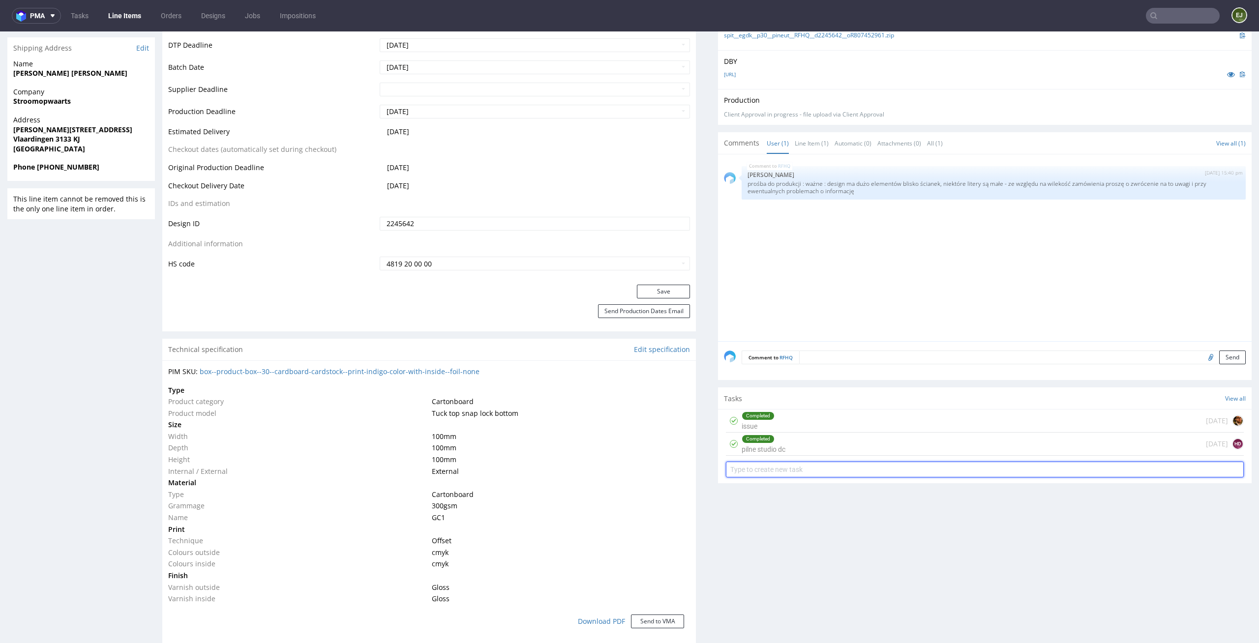
click at [800, 476] on input "text" at bounding box center [985, 470] width 518 height 16
type input "express pca"
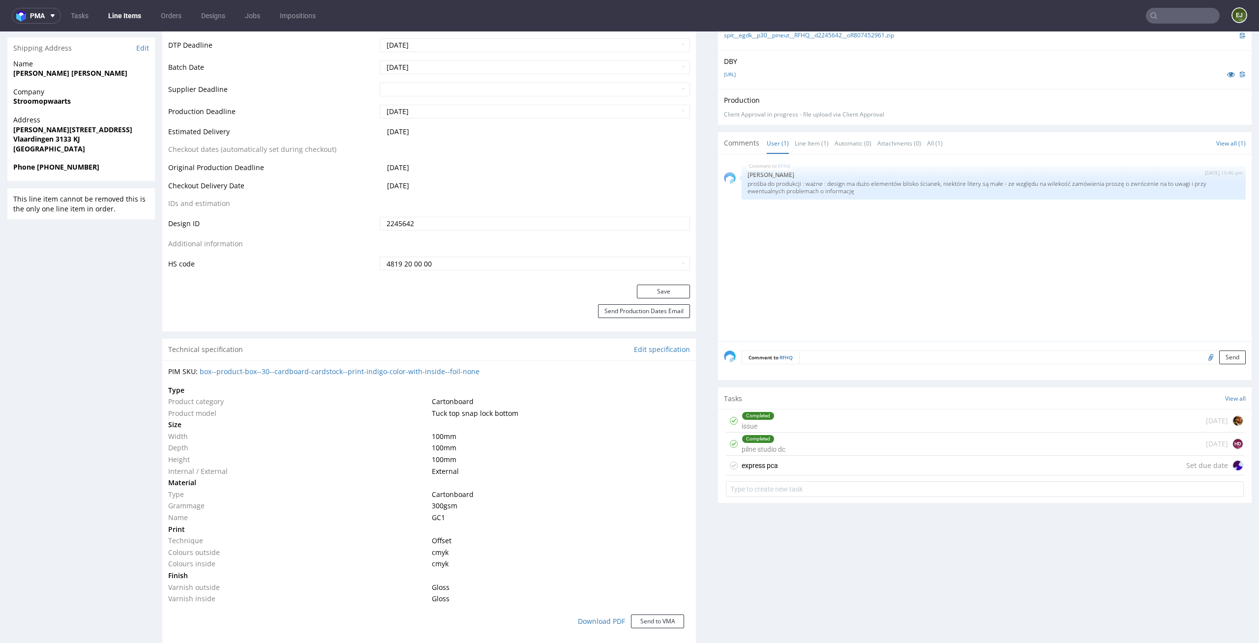
click at [793, 475] on div "express pca Set due date" at bounding box center [985, 466] width 518 height 20
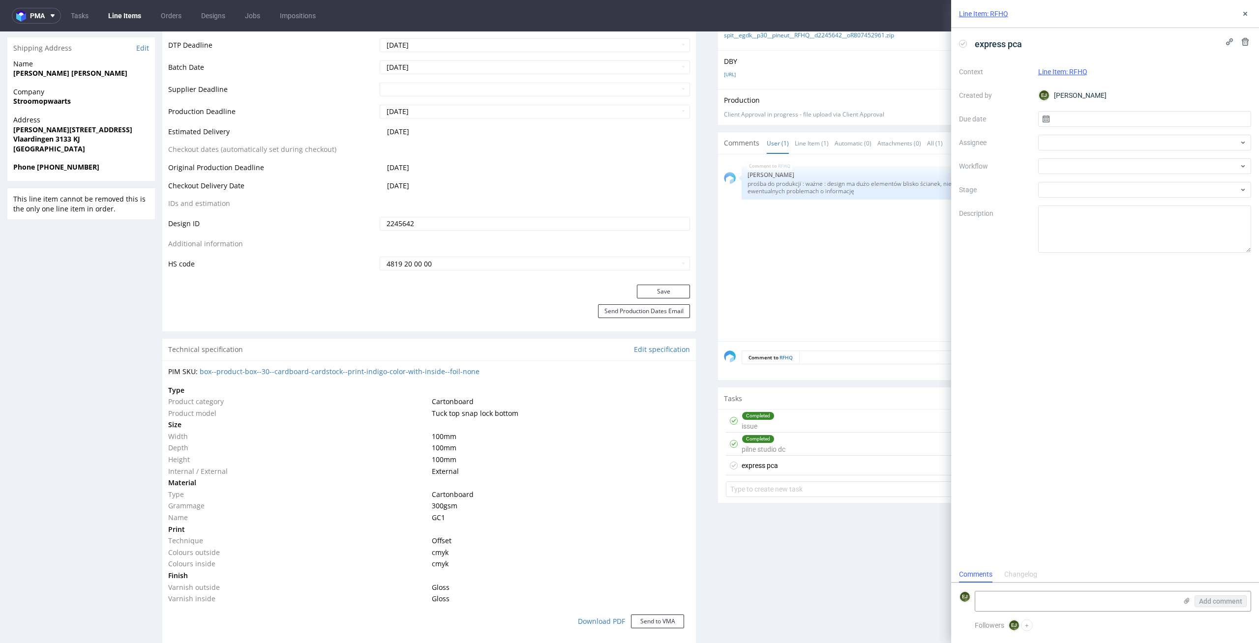
scroll to position [8, 0]
click at [1140, 116] on input "text" at bounding box center [1144, 119] width 213 height 16
click at [1145, 198] on span "10" at bounding box center [1144, 201] width 8 height 10
type input "10/09/2025"
click at [1148, 170] on div at bounding box center [1144, 166] width 213 height 16
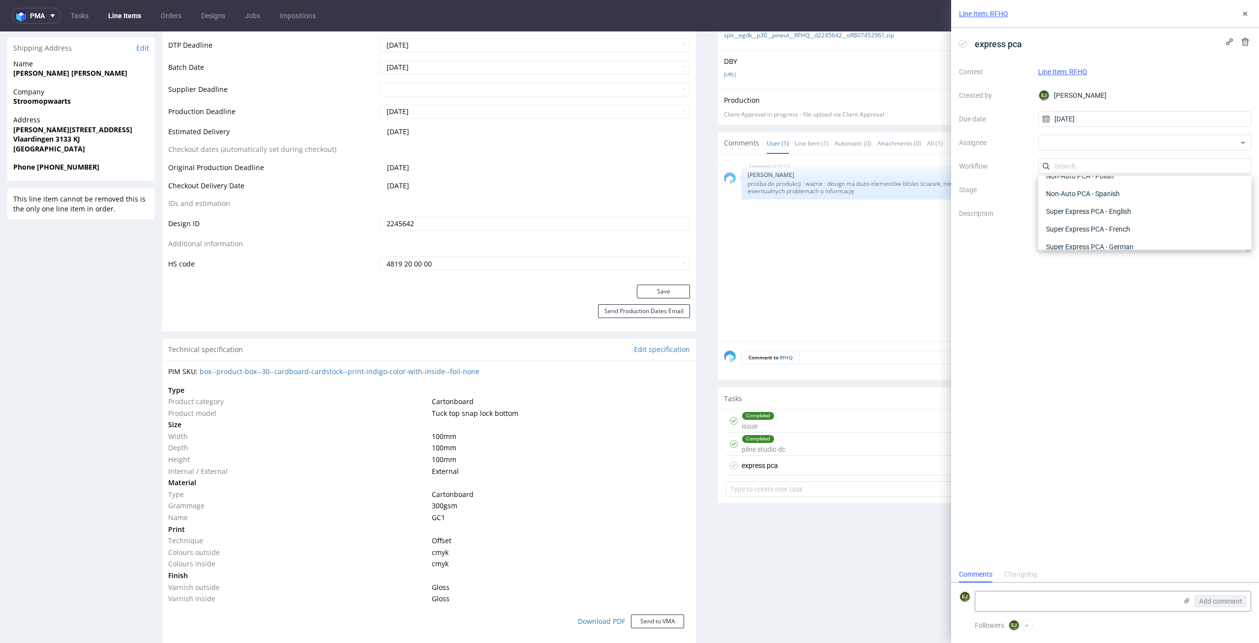
scroll to position [510, 0]
click at [1148, 215] on div "Super Express PCA - English" at bounding box center [1144, 213] width 205 height 18
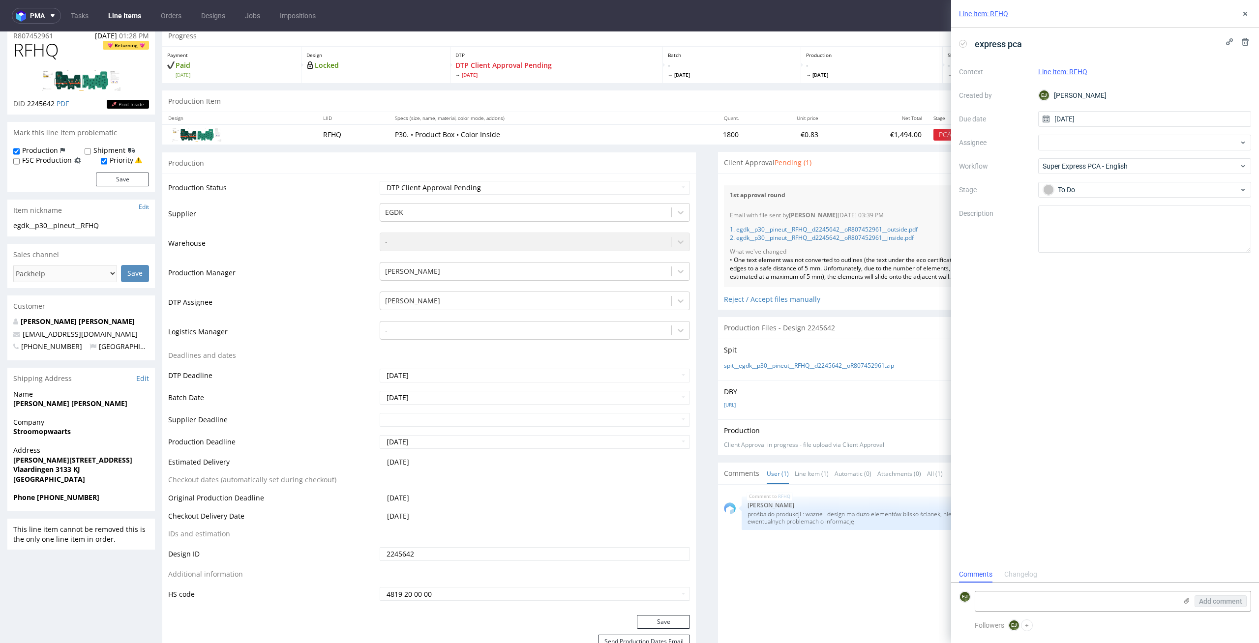
scroll to position [0, 0]
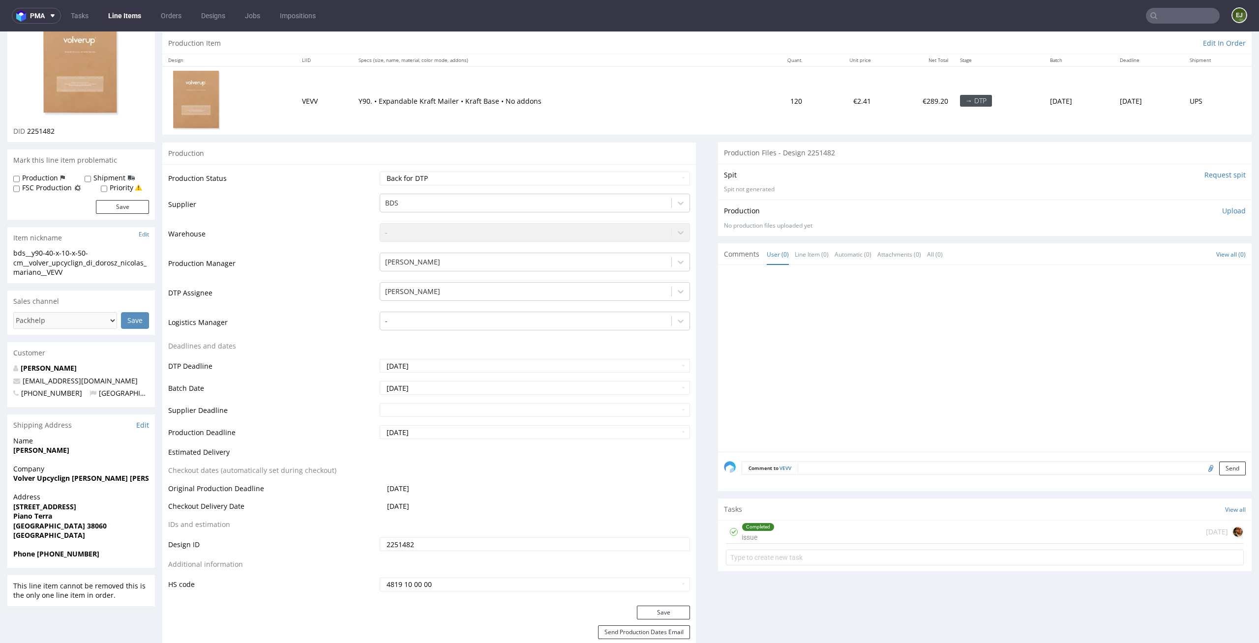
scroll to position [144, 0]
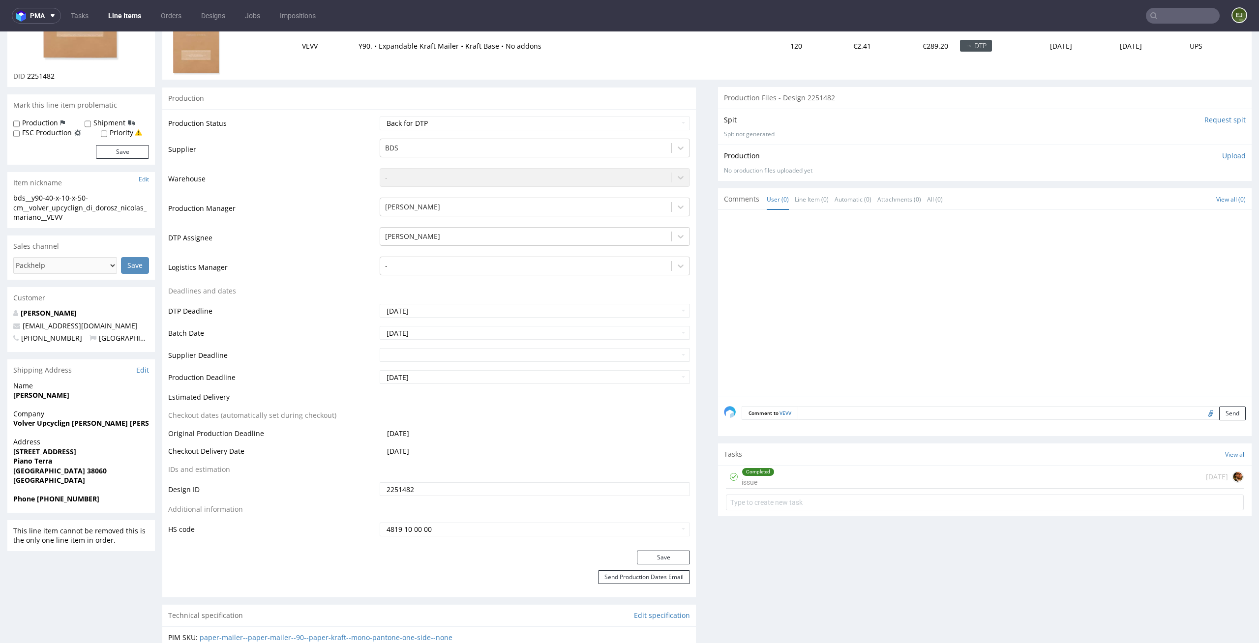
click at [784, 466] on div "Completed issue 14 days ago" at bounding box center [985, 477] width 518 height 23
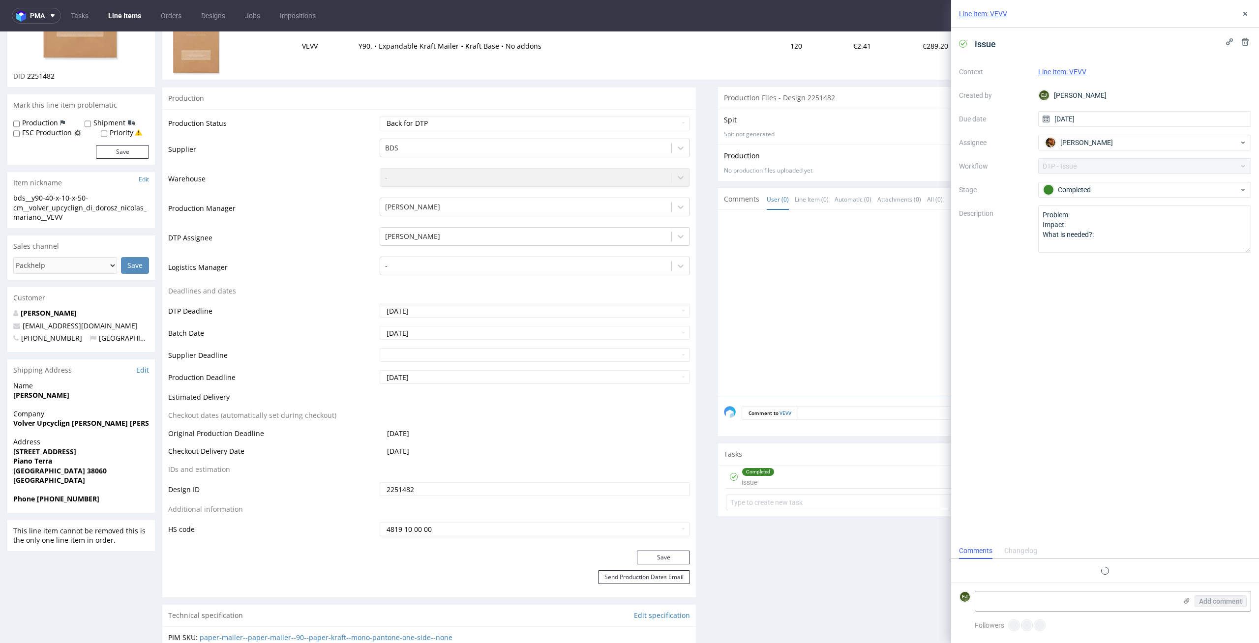
scroll to position [32, 0]
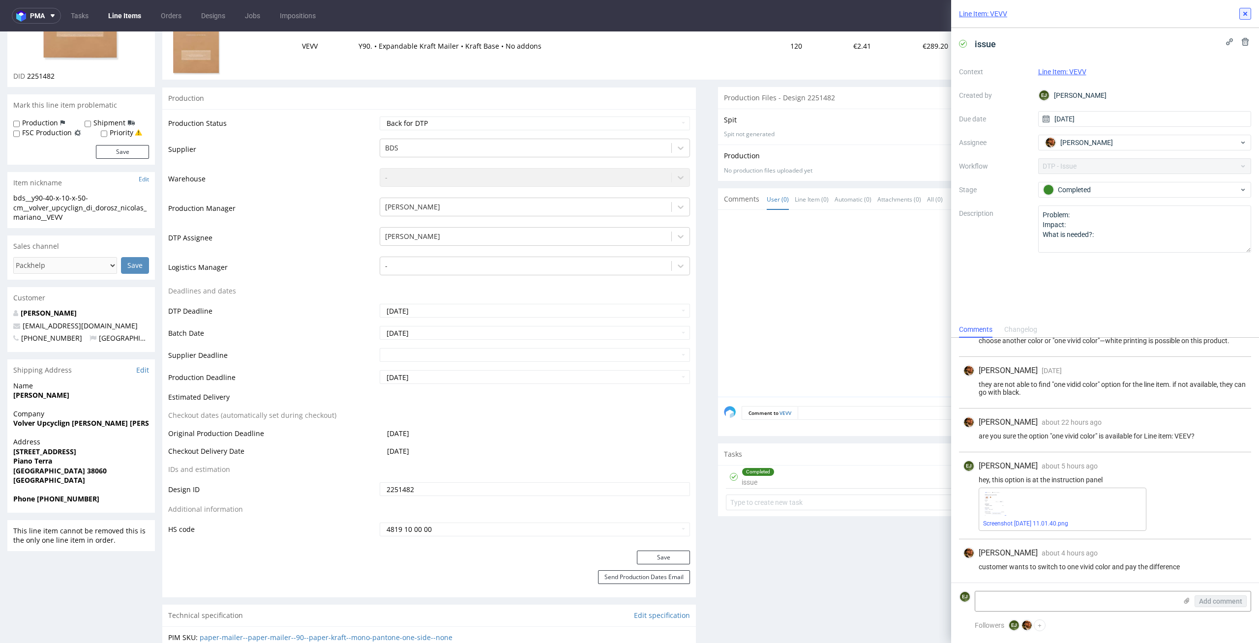
click at [1246, 12] on use at bounding box center [1245, 14] width 4 height 4
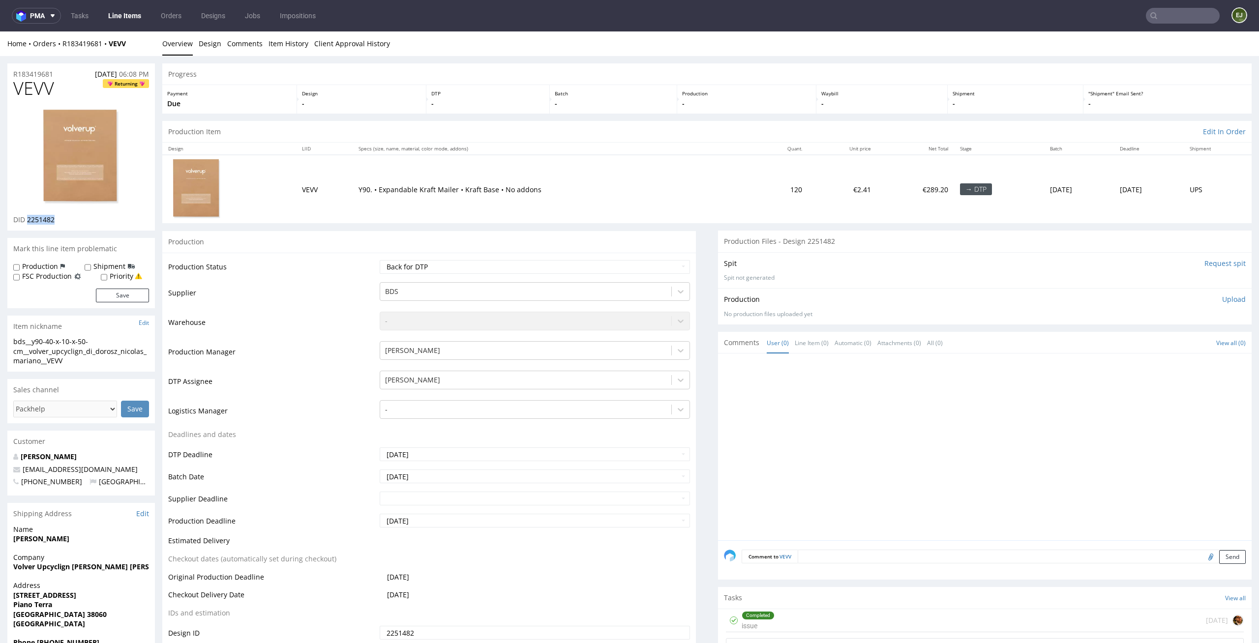
drag, startPoint x: 59, startPoint y: 225, endPoint x: 29, endPoint y: 221, distance: 31.2
click at [29, 221] on div "VEVV Returning DID 2251482" at bounding box center [80, 155] width 147 height 152
copy span "2251482"
click at [573, 279] on td "Waiting for Artwork Waiting for Diecut Waiting for Mockup Waiting for DTP Waiti…" at bounding box center [533, 270] width 313 height 22
click at [581, 262] on select "Waiting for Artwork Waiting for Diecut Waiting for Mockup Waiting for DTP Waiti…" at bounding box center [535, 267] width 311 height 14
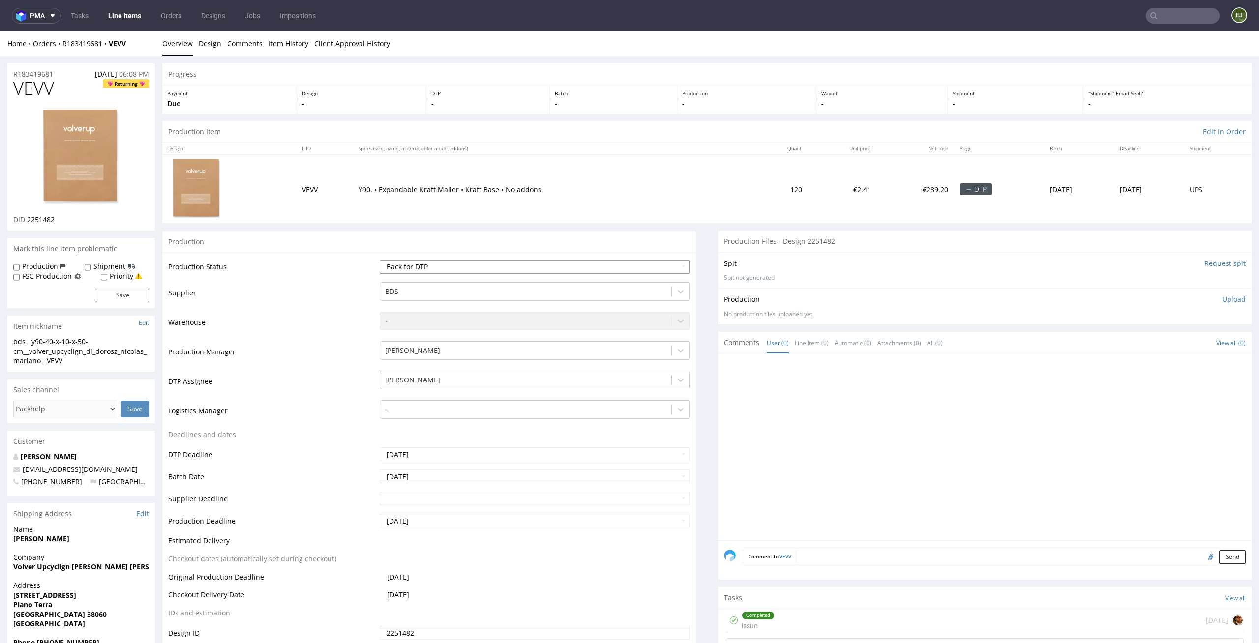
select select "dtp_in_process"
click at [380, 260] on select "Waiting for Artwork Waiting for Diecut Waiting for Mockup Waiting for DTP Waiti…" at bounding box center [535, 267] width 311 height 14
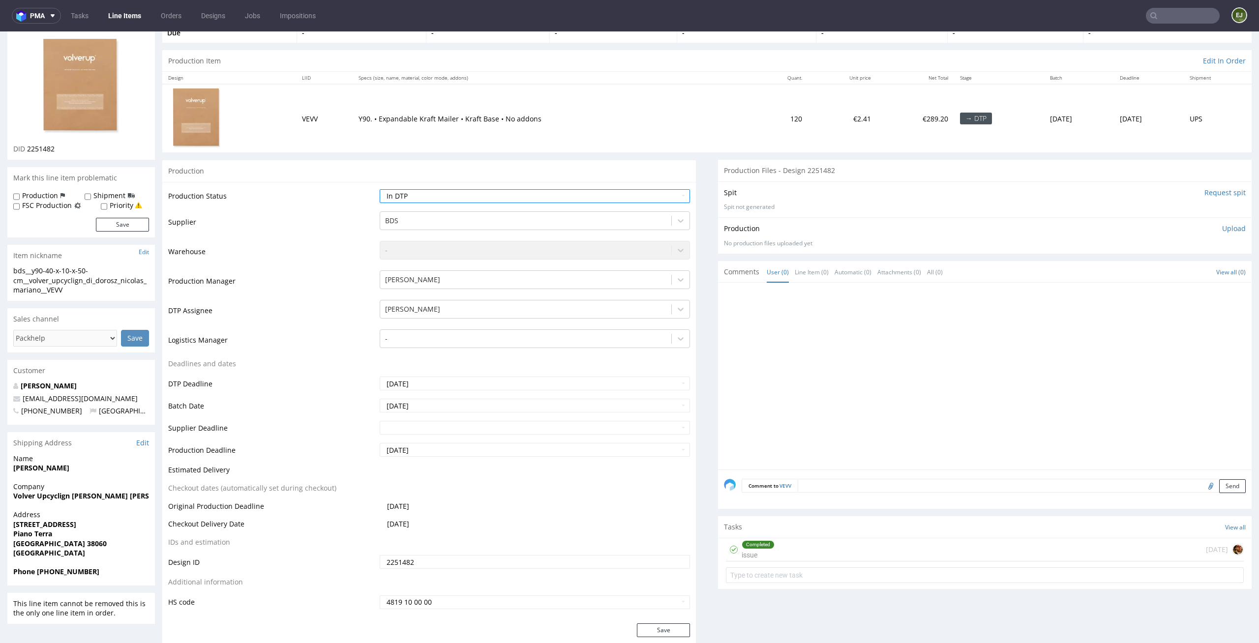
scroll to position [132, 0]
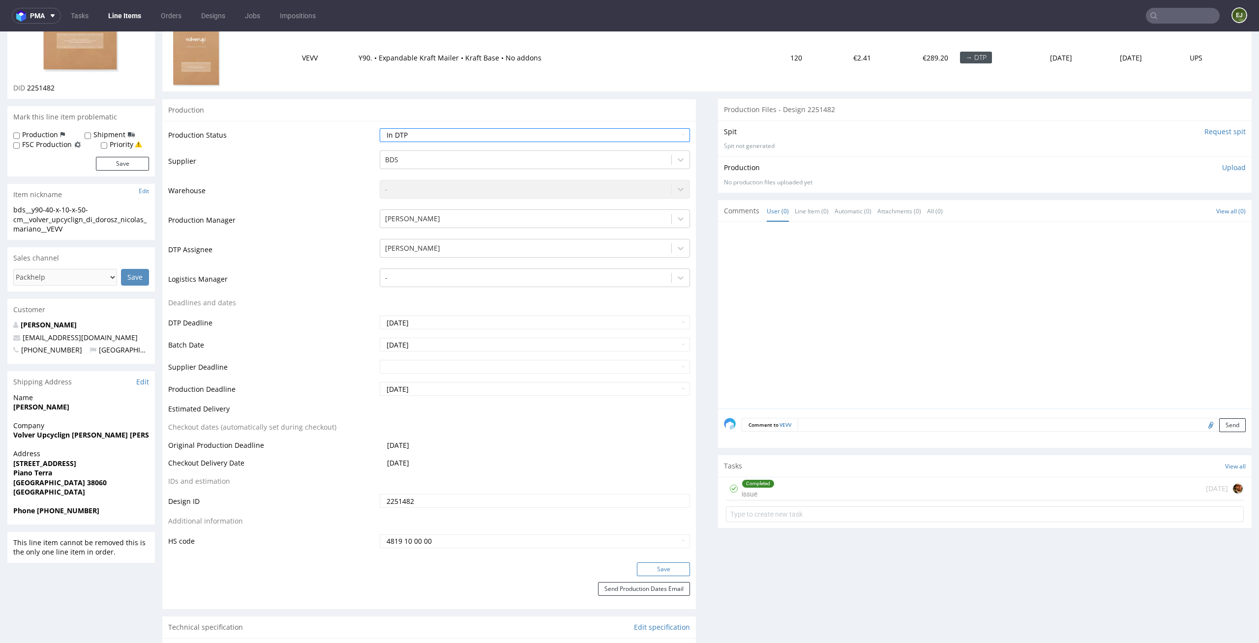
click at [665, 572] on button "Save" at bounding box center [663, 569] width 53 height 14
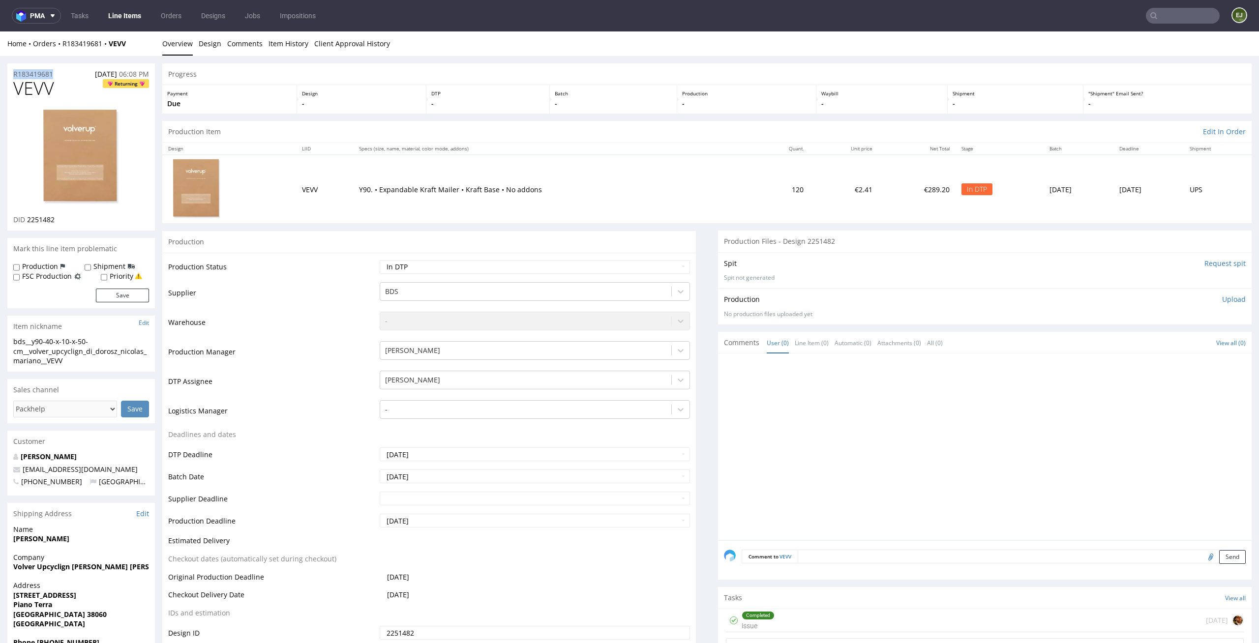
drag, startPoint x: 59, startPoint y: 73, endPoint x: 0, endPoint y: 60, distance: 60.8
copy p "R183419681"
click at [355, 79] on div "Progress" at bounding box center [706, 74] width 1089 height 22
click at [110, 156] on img at bounding box center [81, 157] width 79 height 99
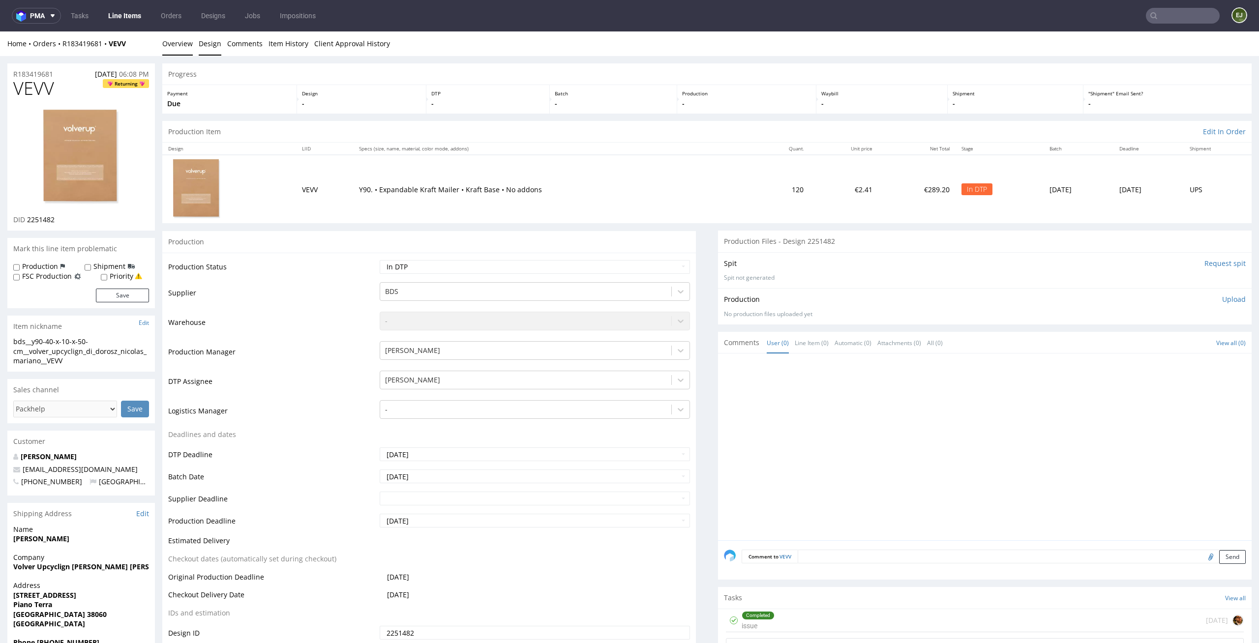
click at [217, 42] on link "Design" at bounding box center [210, 43] width 23 height 24
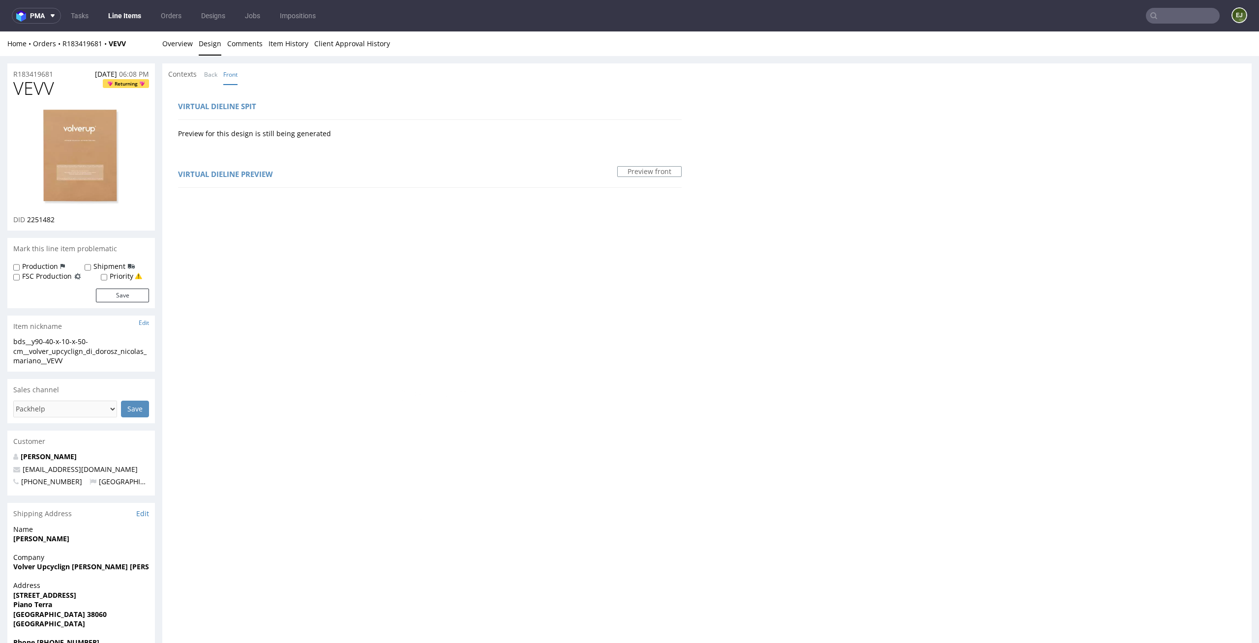
click at [174, 39] on link "Overview" at bounding box center [177, 43] width 30 height 24
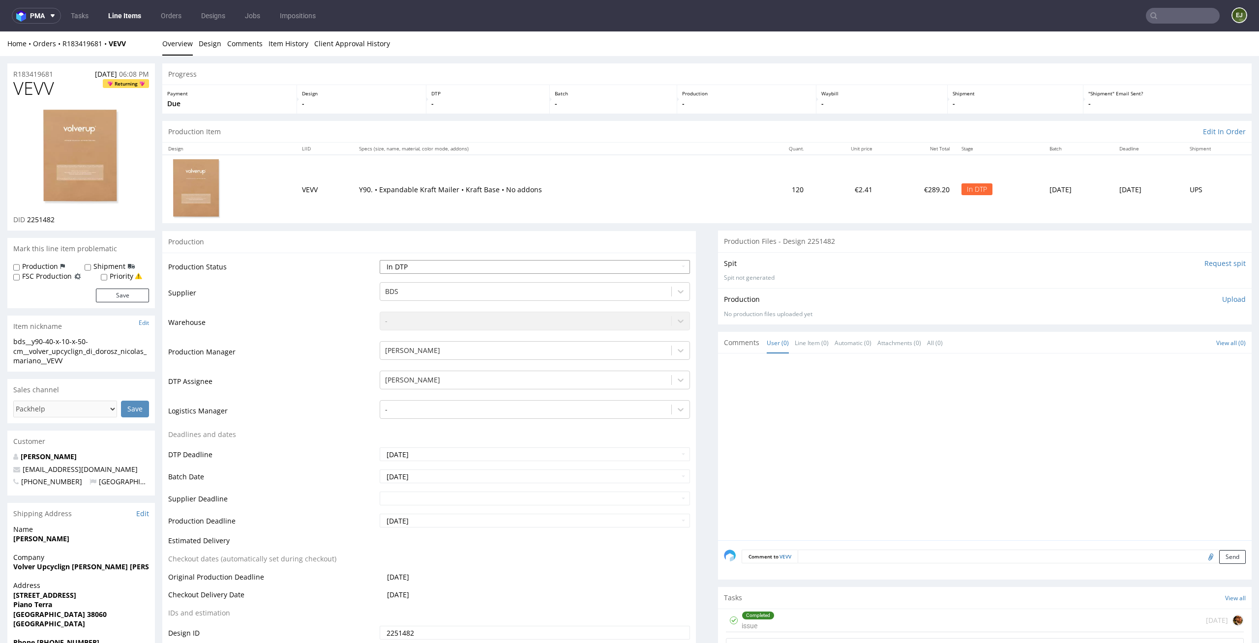
click at [585, 265] on select "Waiting for Artwork Waiting for Diecut Waiting for Mockup Waiting for DTP Waiti…" at bounding box center [535, 267] width 311 height 14
select select "dtp_waiting_for_check"
click at [380, 260] on select "Waiting for Artwork Waiting for Diecut Waiting for Mockup Waiting for DTP Waiti…" at bounding box center [535, 267] width 311 height 14
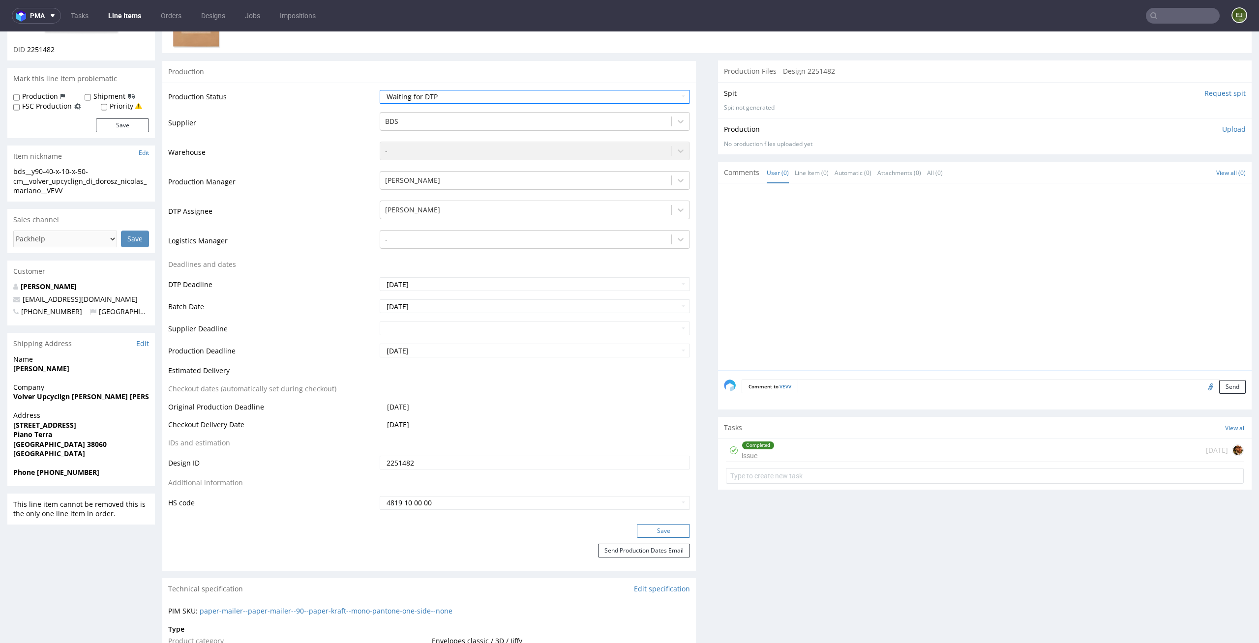
click at [656, 535] on button "Save" at bounding box center [663, 531] width 53 height 14
